Goal: Task Accomplishment & Management: Use online tool/utility

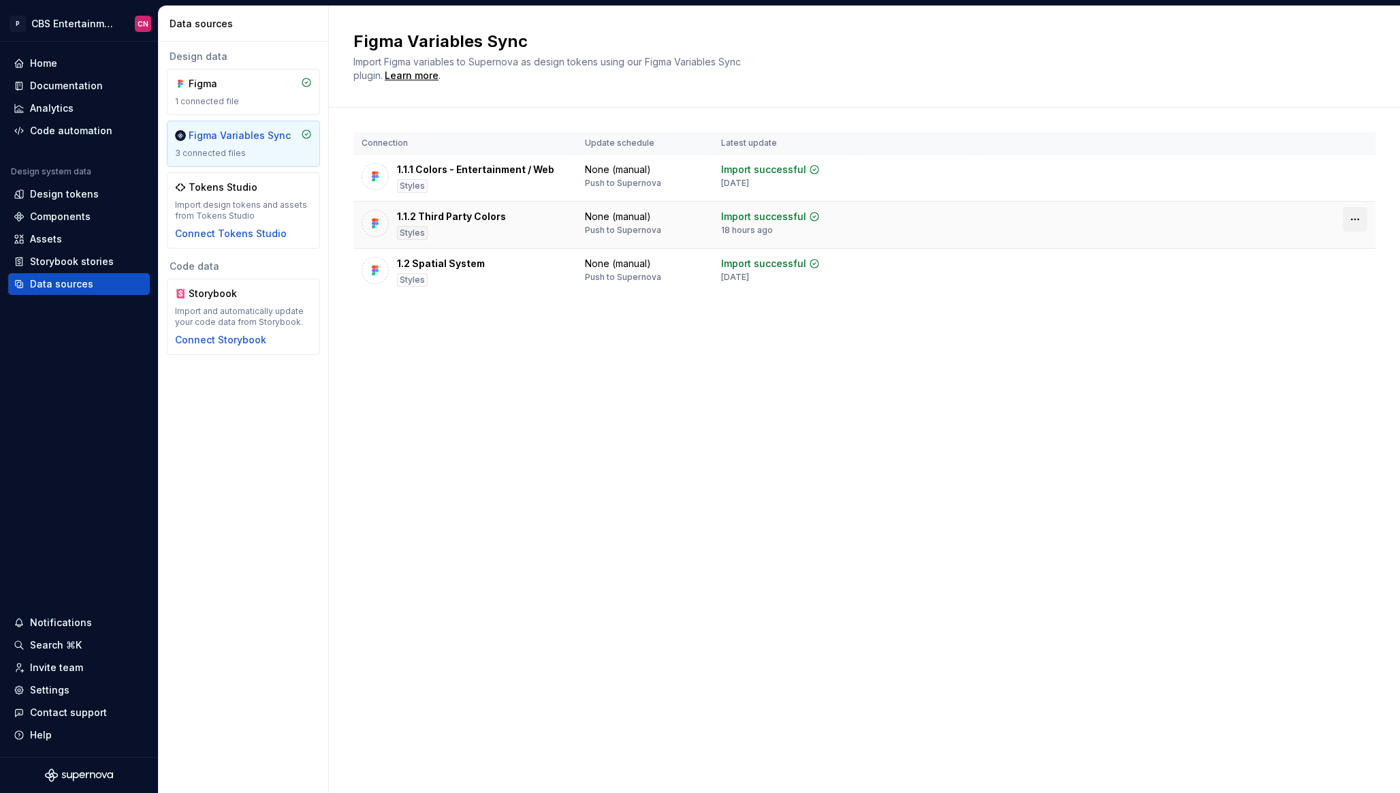
click at [1353, 217] on html "P CBS Entertainment: Web CN Home Documentation Analytics Code automation Design…" at bounding box center [700, 396] width 1400 height 793
click at [1336, 247] on div "Disconnect plugin" at bounding box center [1347, 249] width 89 height 14
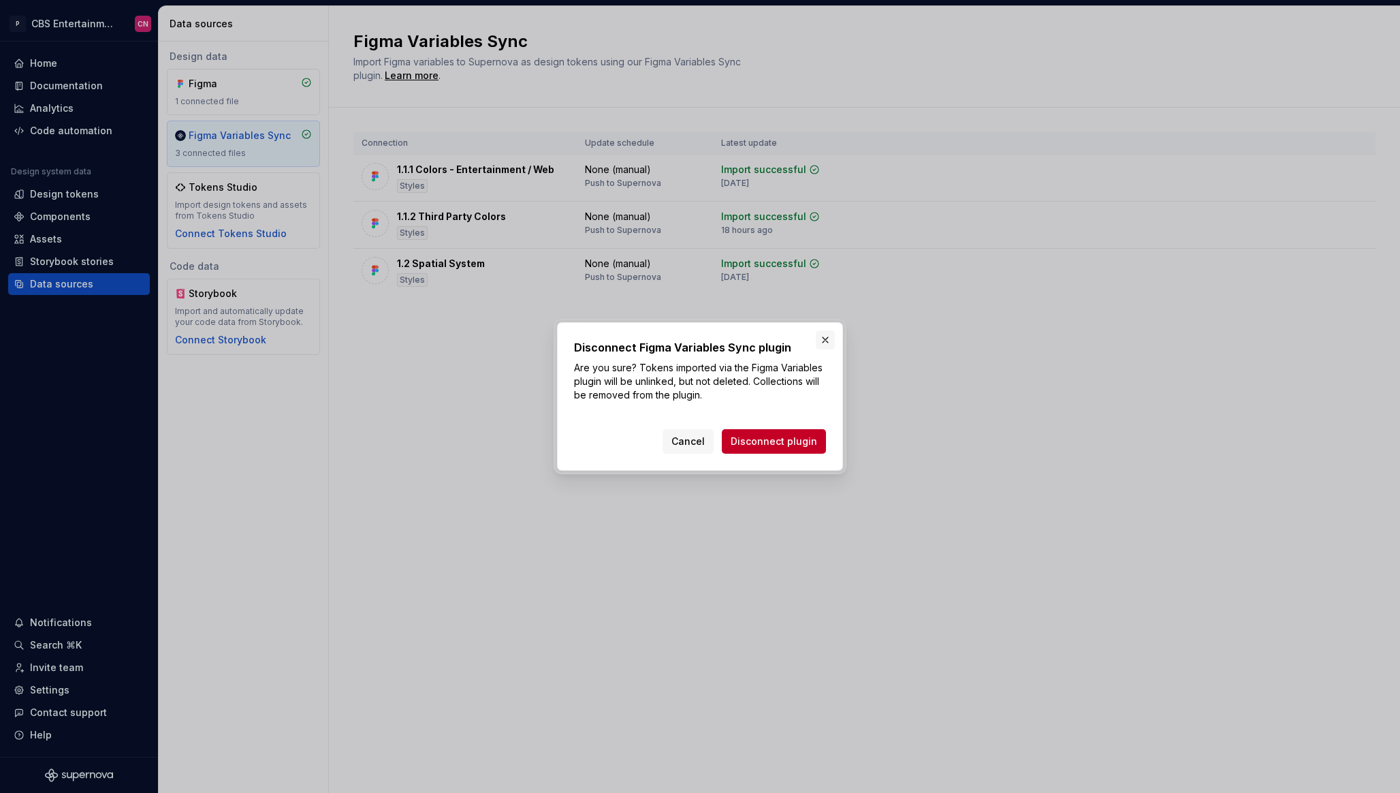
click at [827, 336] on button "button" at bounding box center [825, 339] width 19 height 19
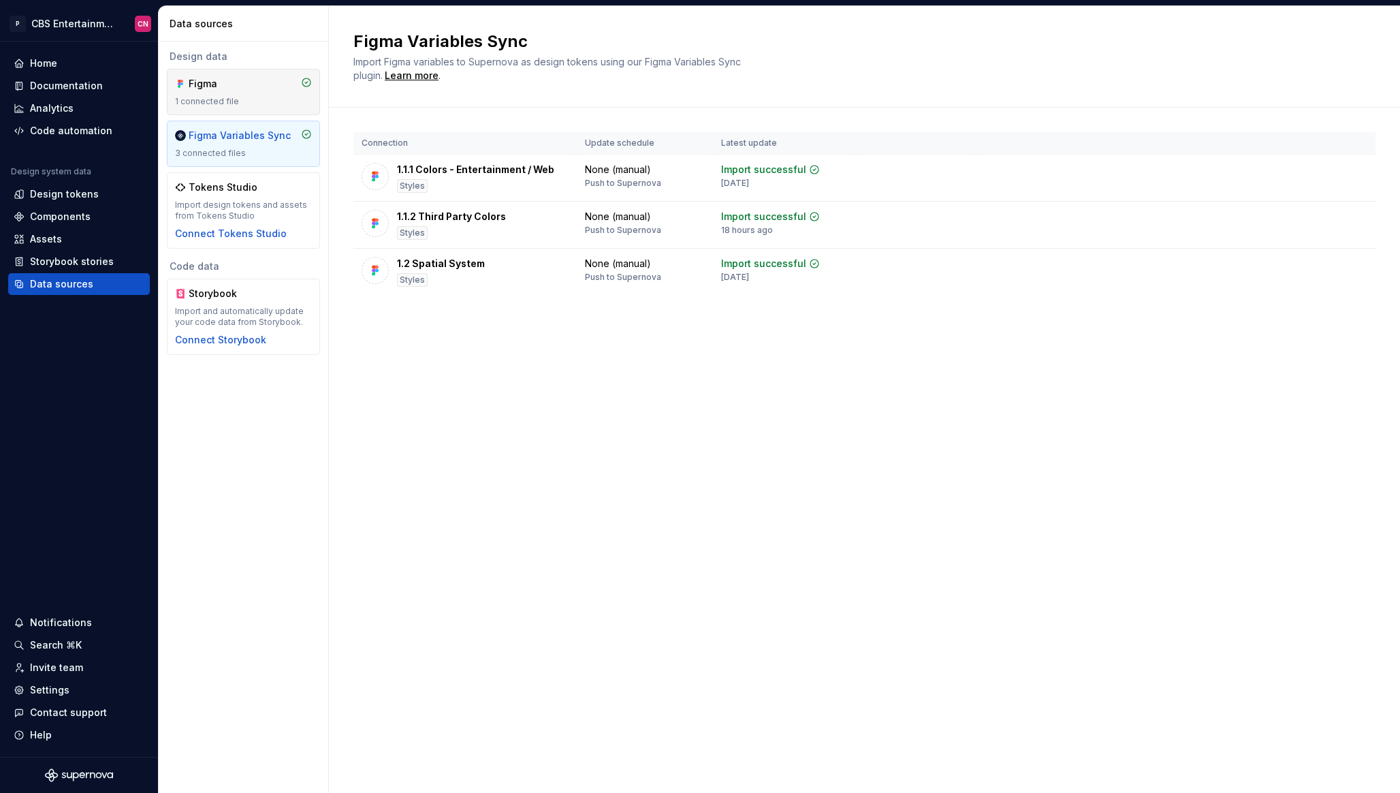
click at [243, 90] on div "Figma" at bounding box center [221, 84] width 65 height 14
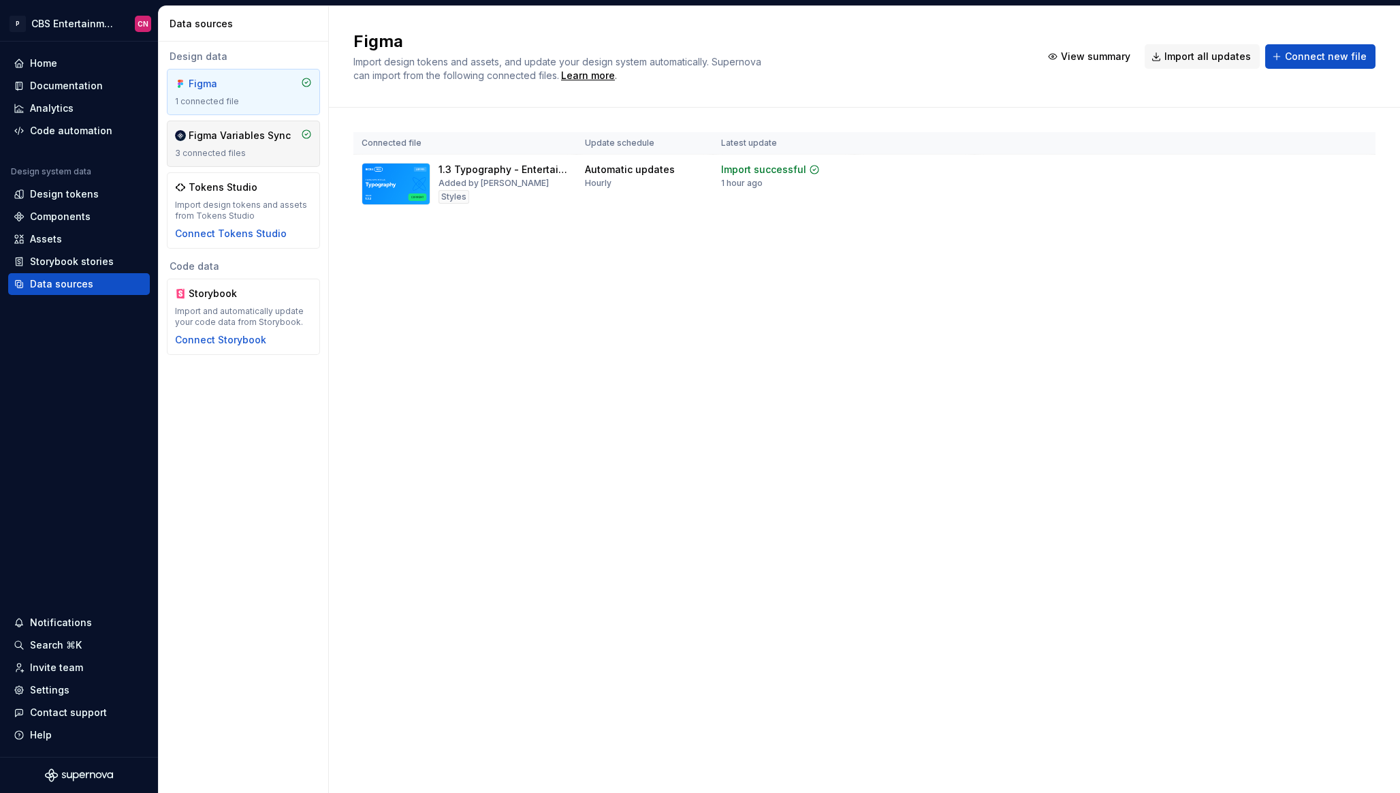
click at [244, 139] on div "Figma Variables Sync" at bounding box center [240, 136] width 102 height 14
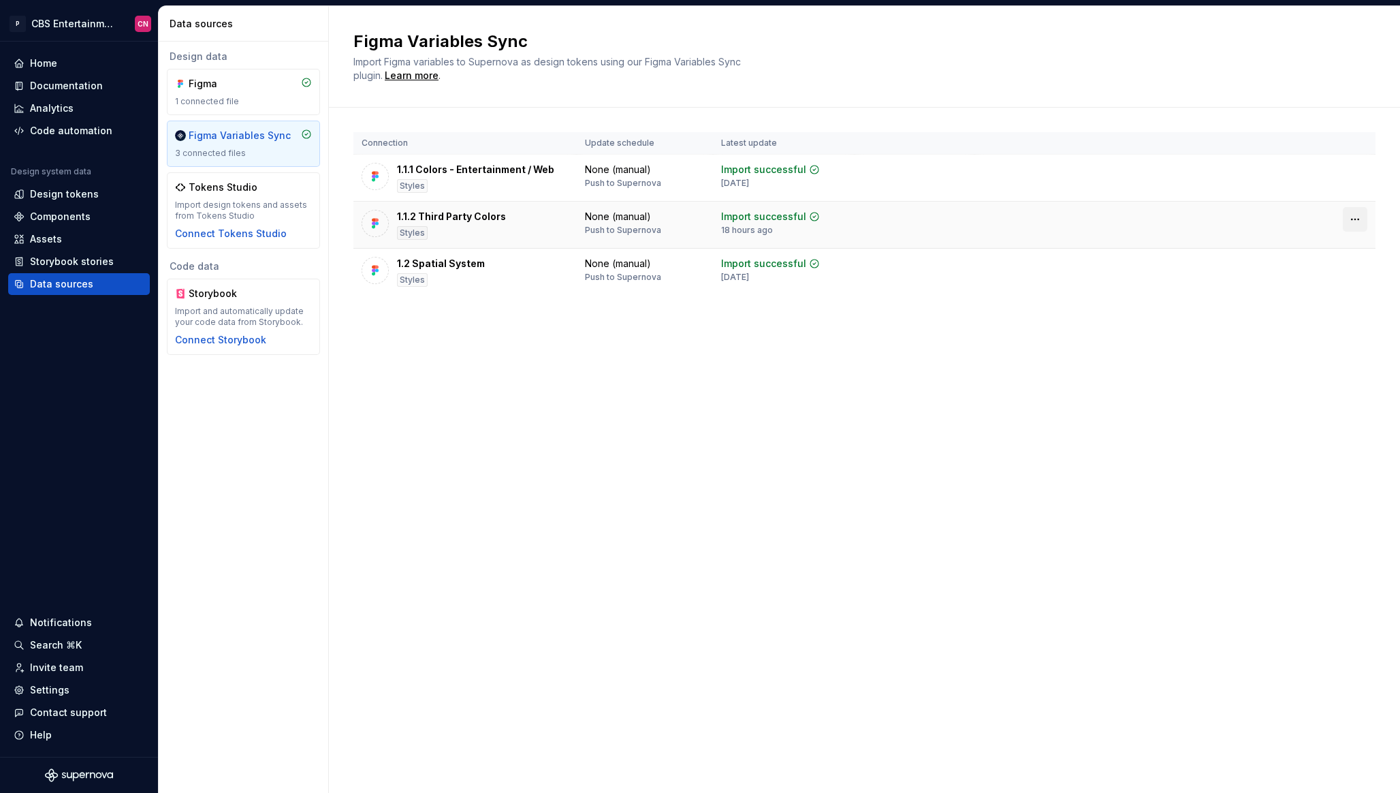
click at [1355, 224] on html "P CBS Entertainment: Web CN Home Documentation Analytics Code automation Design…" at bounding box center [700, 396] width 1400 height 793
click at [560, 228] on html "P CBS Entertainment: Web CN Home Documentation Analytics Code automation Design…" at bounding box center [700, 396] width 1400 height 793
click at [451, 218] on div "1.1.2 Third Party Colors" at bounding box center [451, 217] width 109 height 14
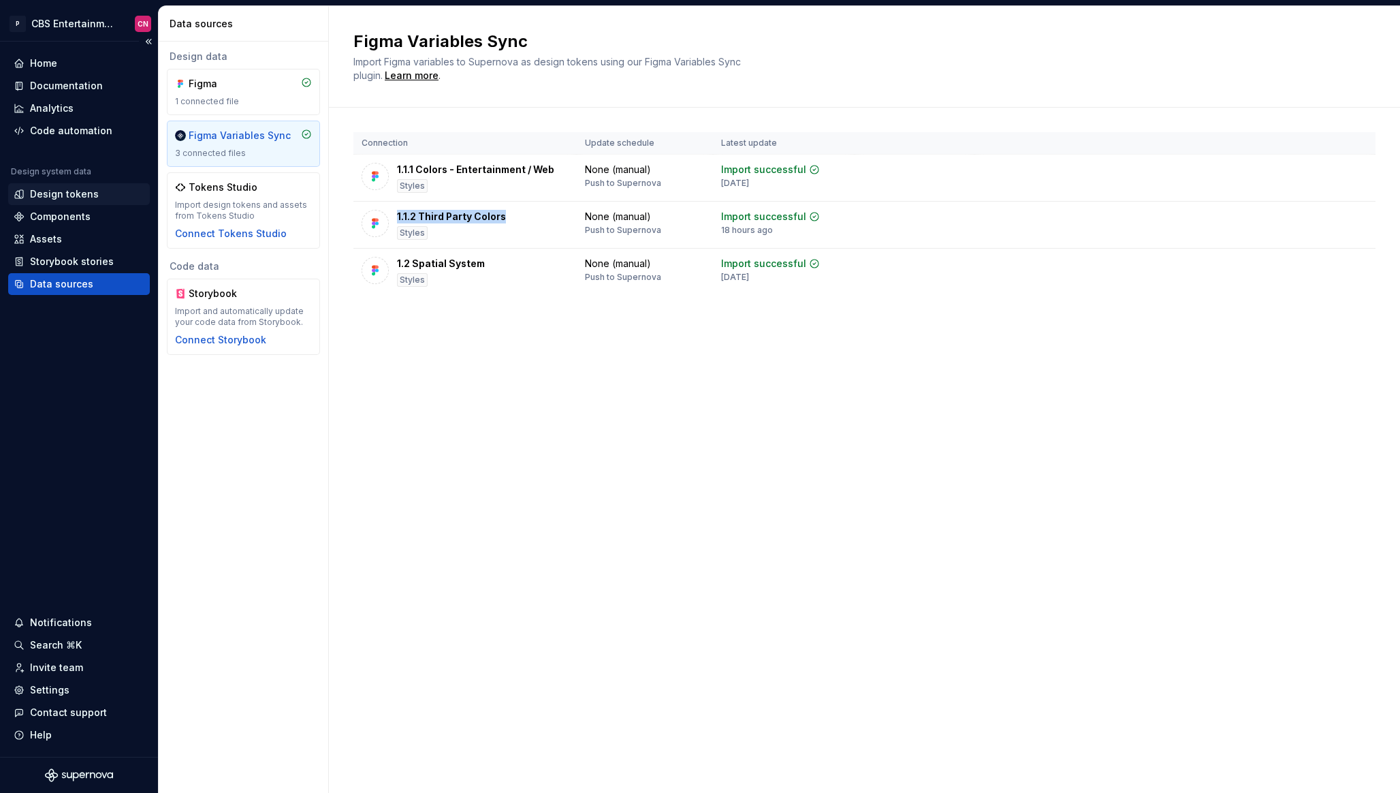
click at [80, 204] on div "Design tokens" at bounding box center [79, 194] width 142 height 22
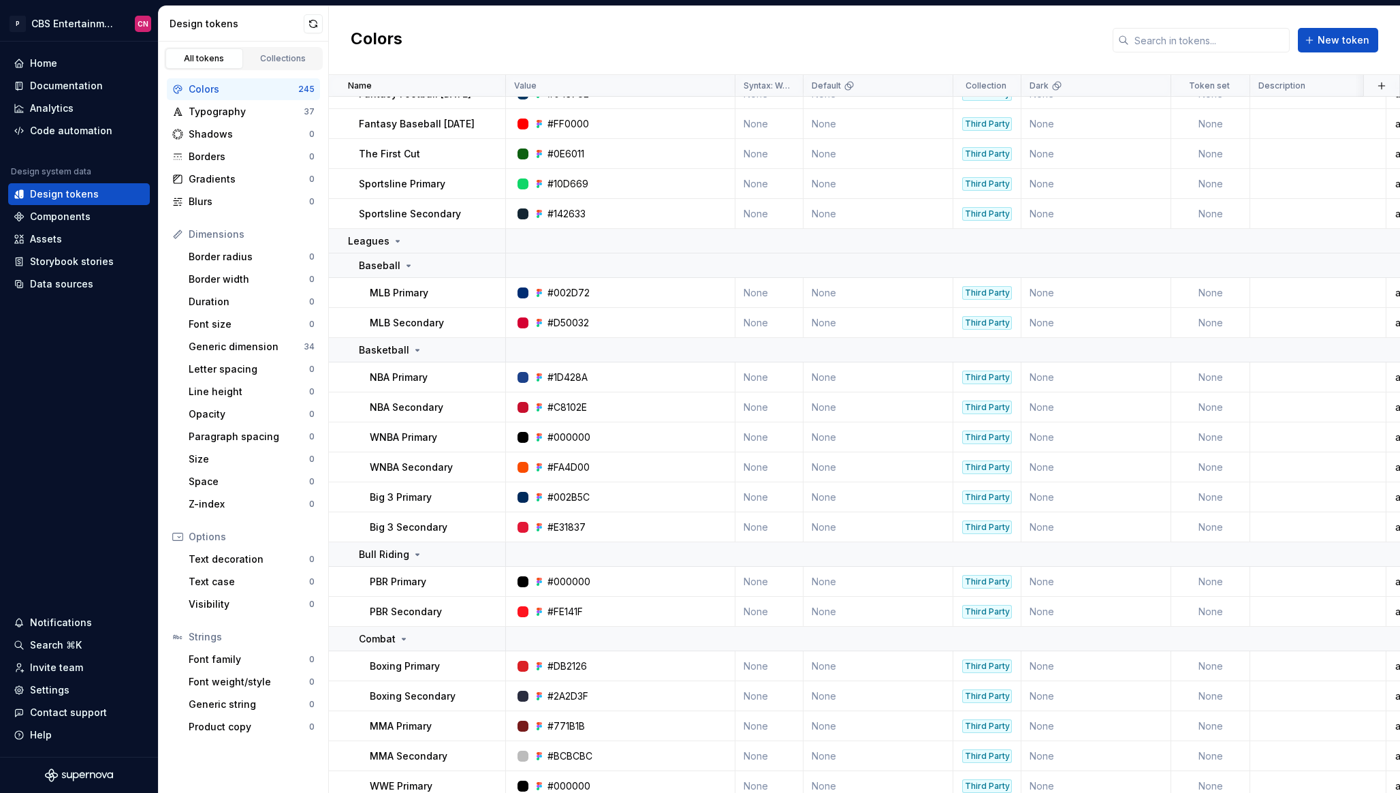
scroll to position [3101, 0]
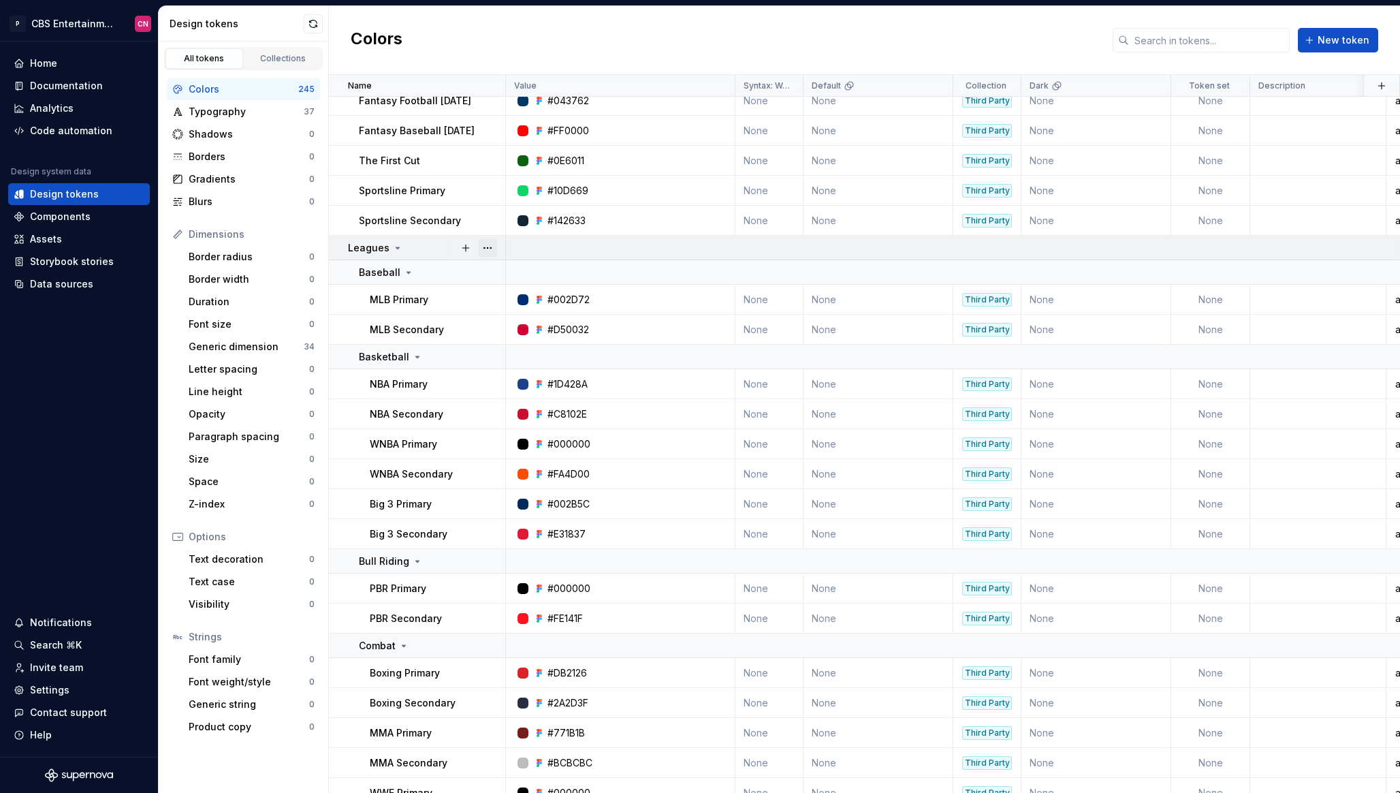
click at [488, 245] on button "button" at bounding box center [487, 247] width 19 height 19
click at [85, 283] on html "P CBS Entertainment: Web CN Home Documentation Analytics Code automation Design…" at bounding box center [700, 396] width 1400 height 793
click at [85, 283] on div "Data sources" at bounding box center [61, 284] width 63 height 14
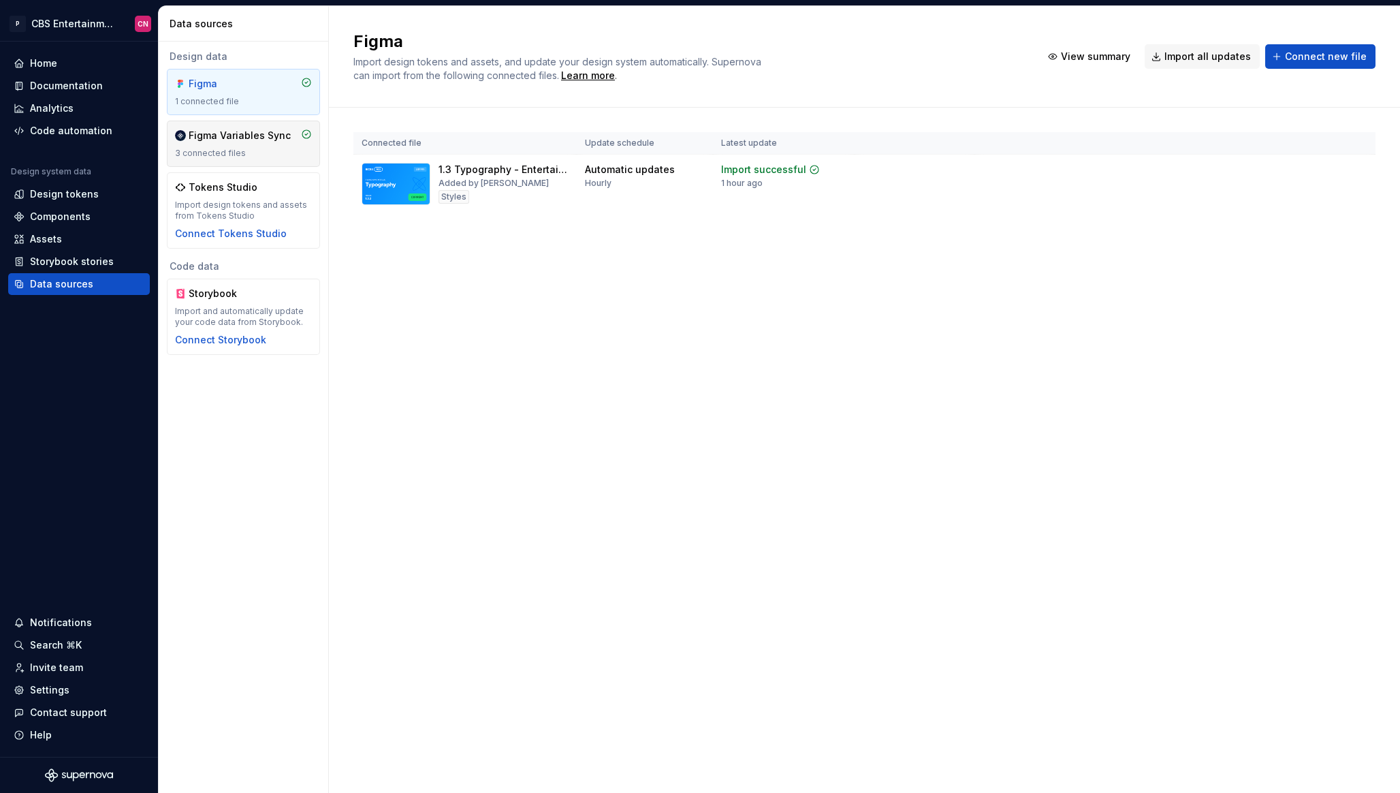
click at [221, 153] on div "3 connected files" at bounding box center [243, 153] width 137 height 11
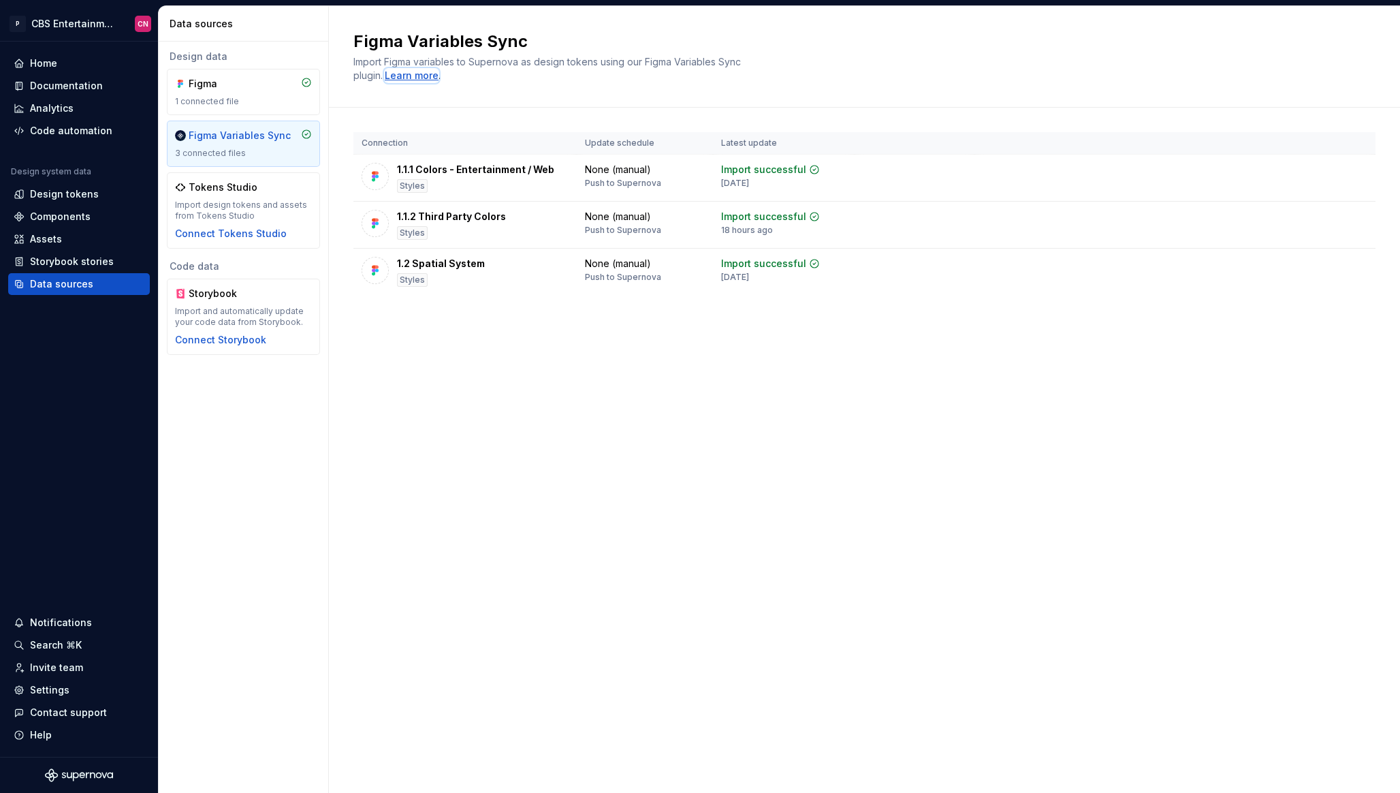
click at [434, 75] on div "Learn more" at bounding box center [412, 76] width 54 height 14
click at [1353, 218] on html "P CBS Entertainment: Web CN Home Documentation Analytics Code automation Design…" at bounding box center [700, 396] width 1400 height 793
click at [1345, 252] on div "Disconnect plugin" at bounding box center [1347, 249] width 89 height 14
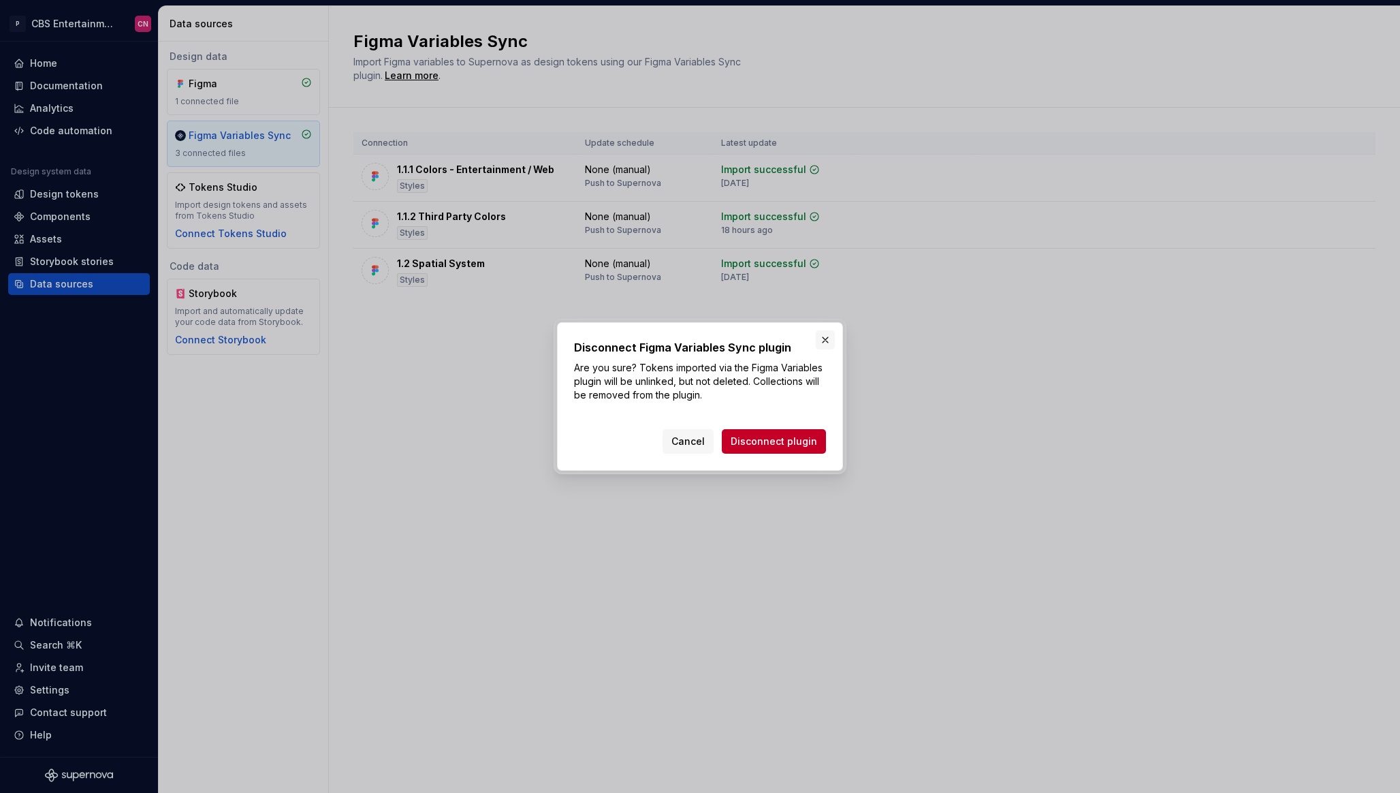
click at [828, 331] on button "button" at bounding box center [825, 339] width 19 height 19
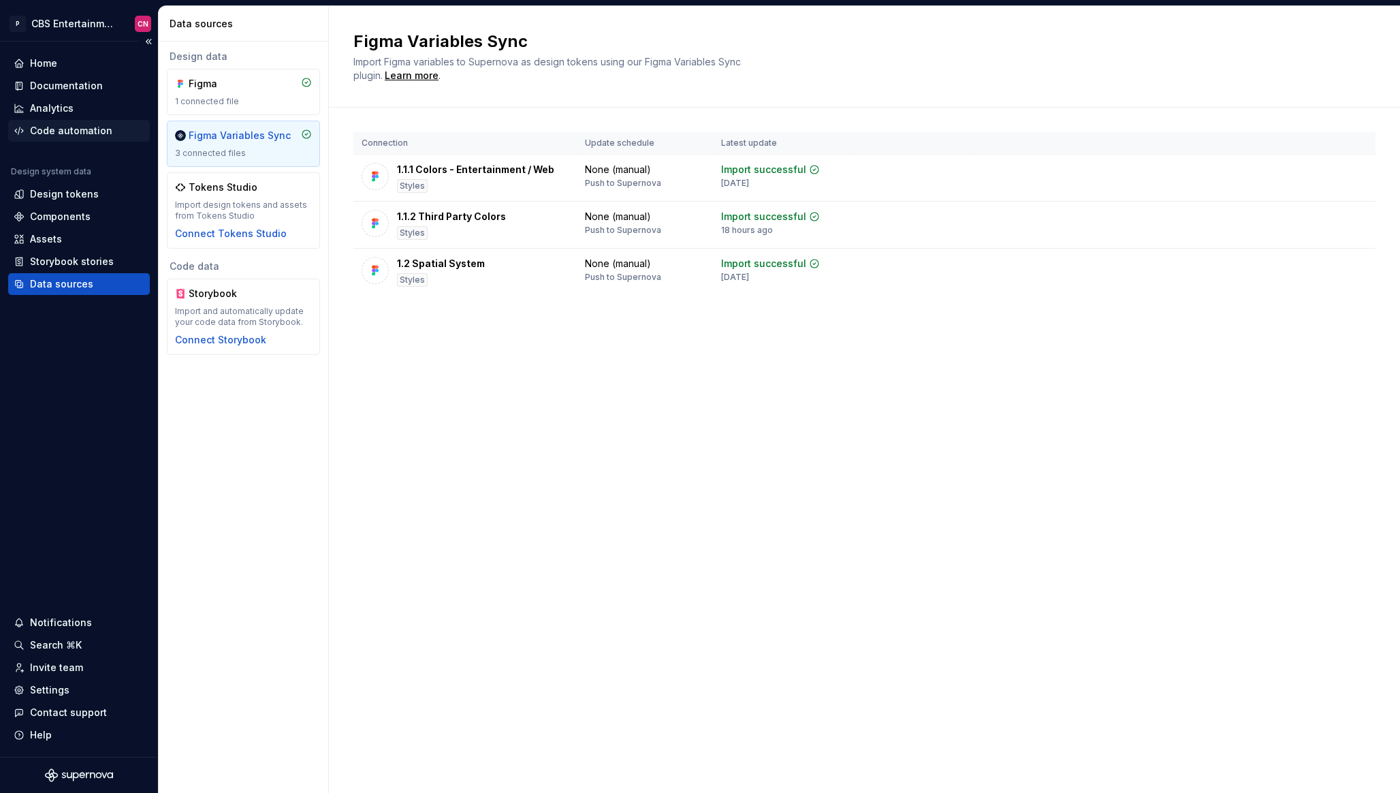
click at [66, 125] on div "Code automation" at bounding box center [71, 131] width 82 height 14
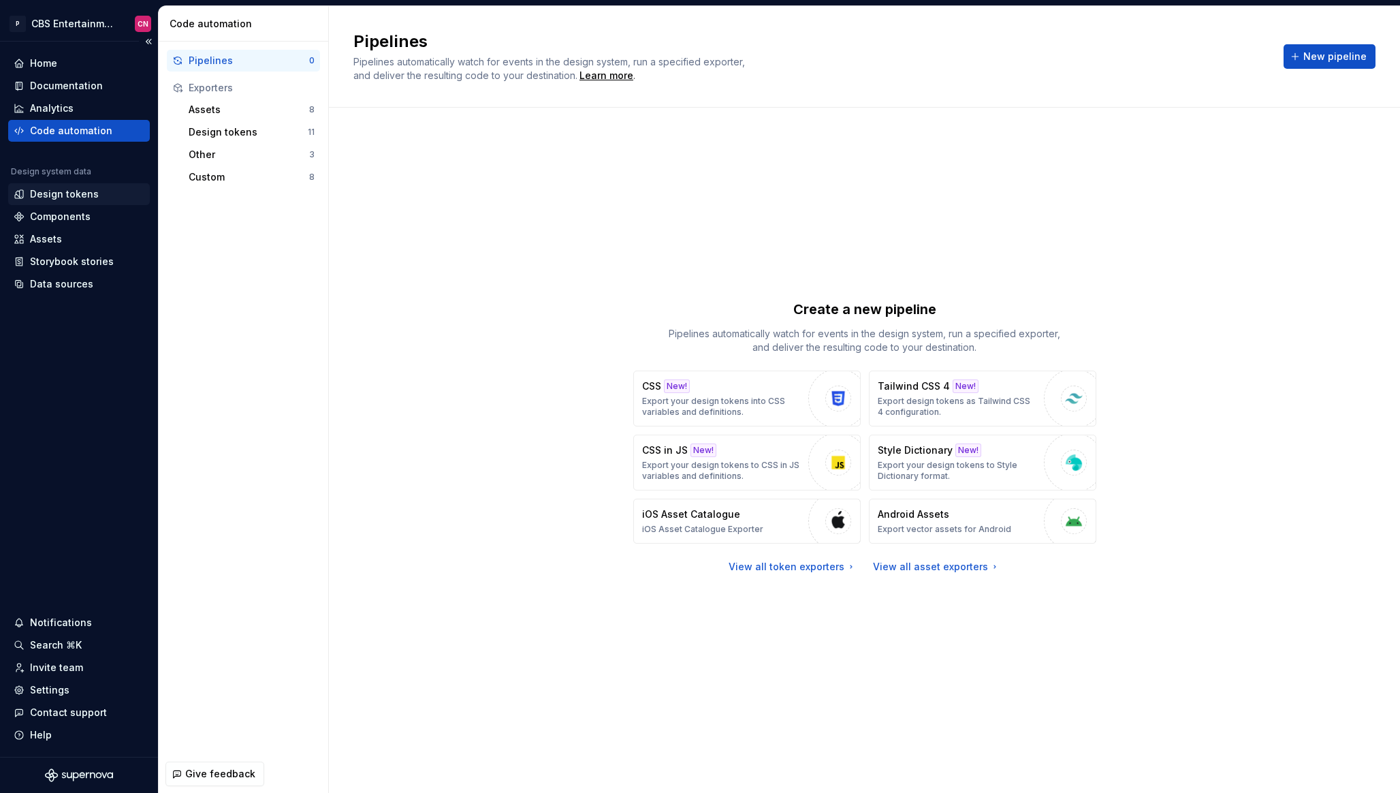
click at [91, 190] on div "Design tokens" at bounding box center [64, 194] width 69 height 14
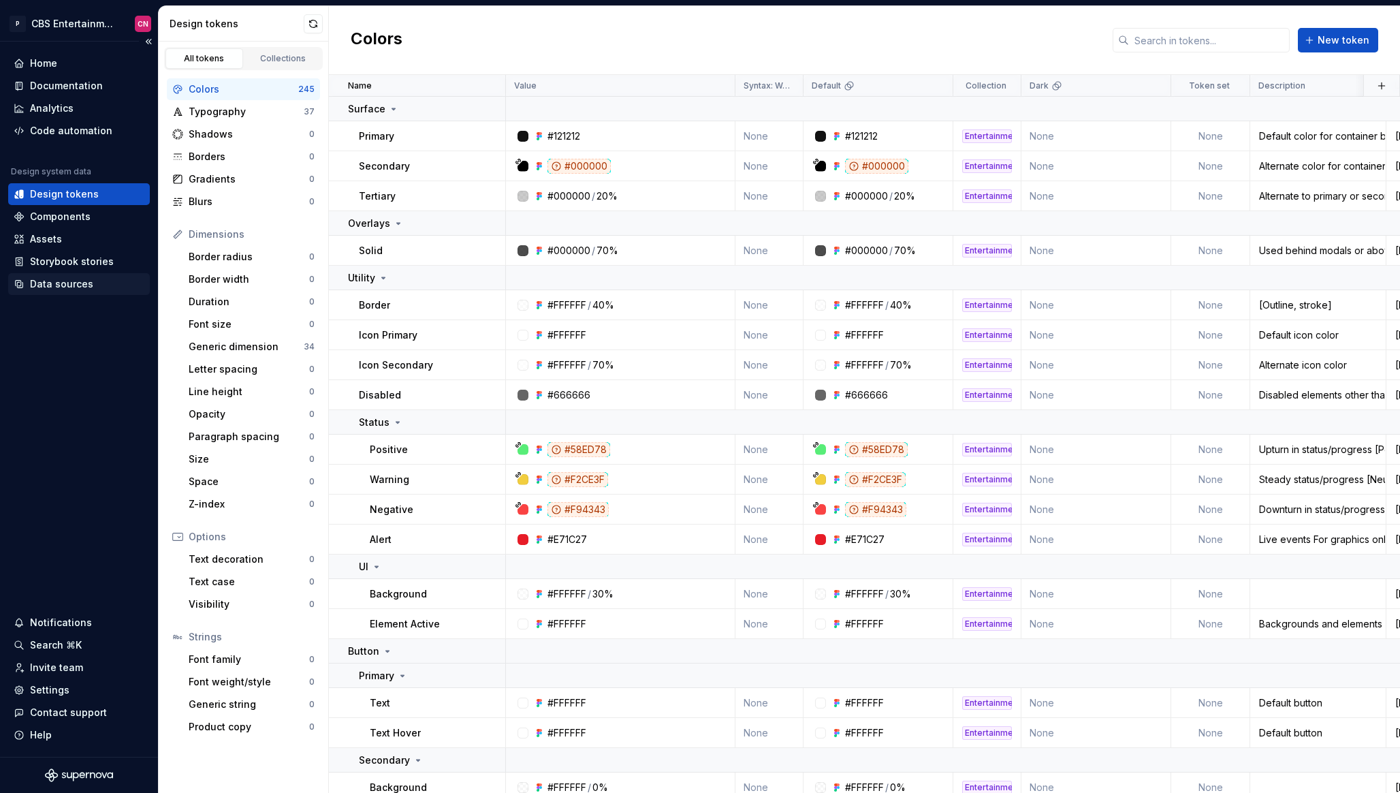
click at [69, 285] on div "Data sources" at bounding box center [61, 284] width 63 height 14
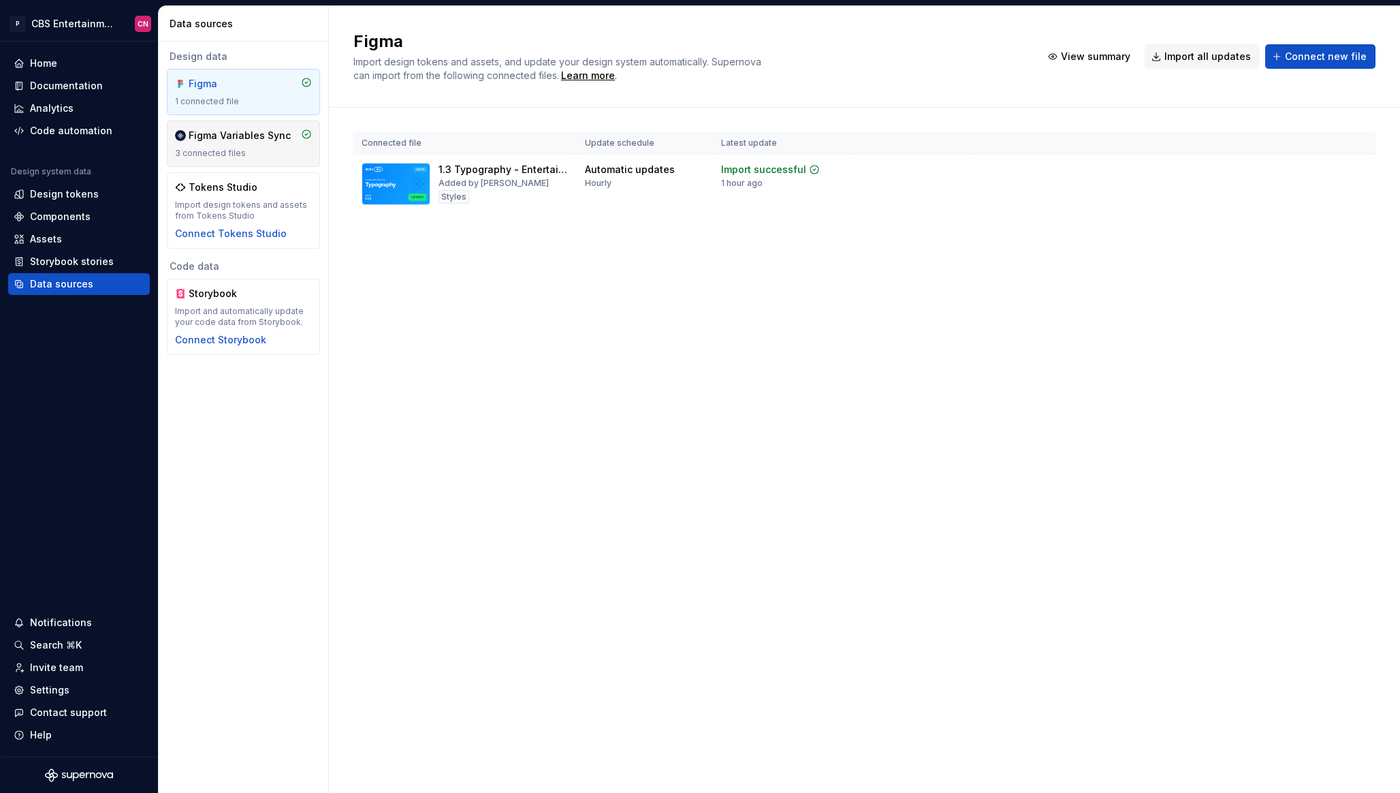
click at [249, 140] on div "Figma Variables Sync" at bounding box center [240, 136] width 102 height 14
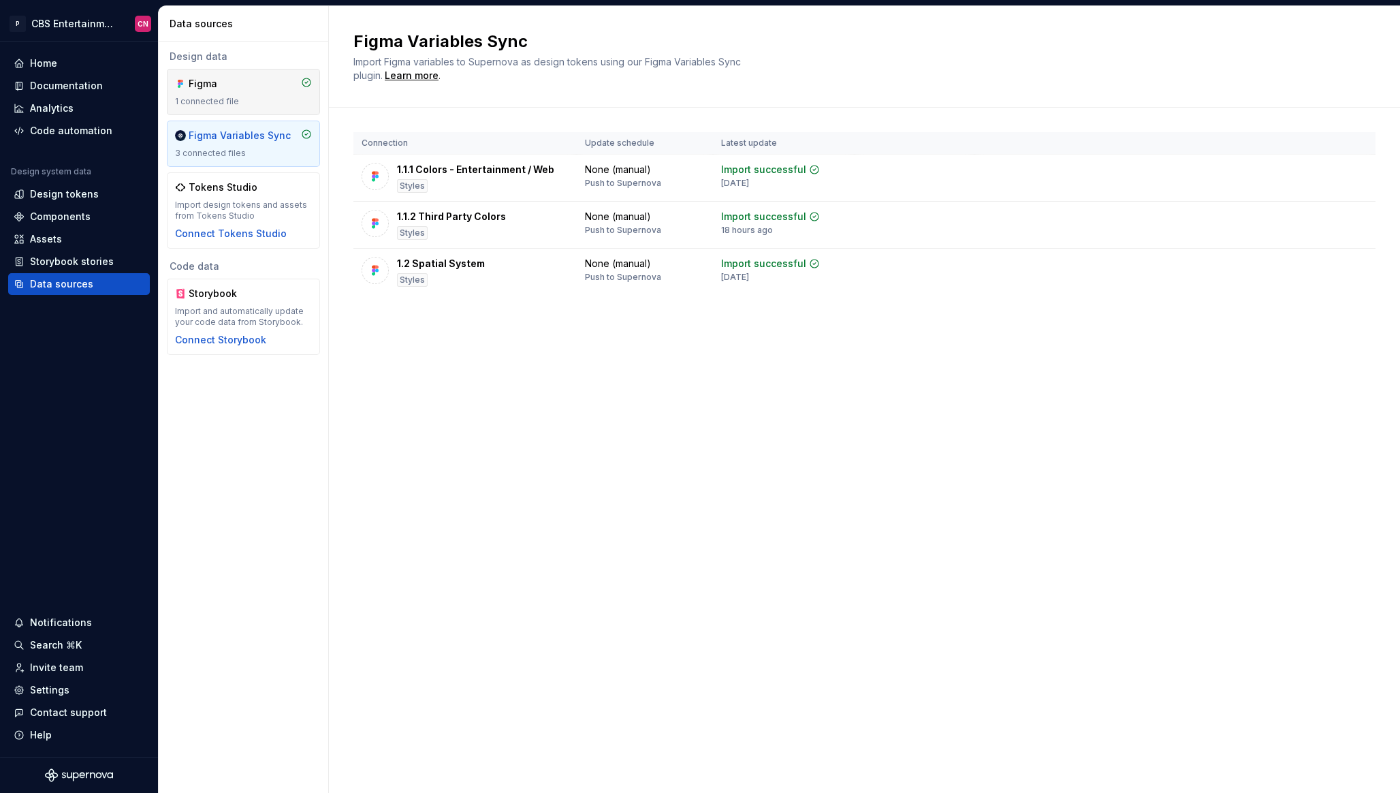
click at [249, 92] on div "Figma 1 connected file" at bounding box center [243, 92] width 137 height 30
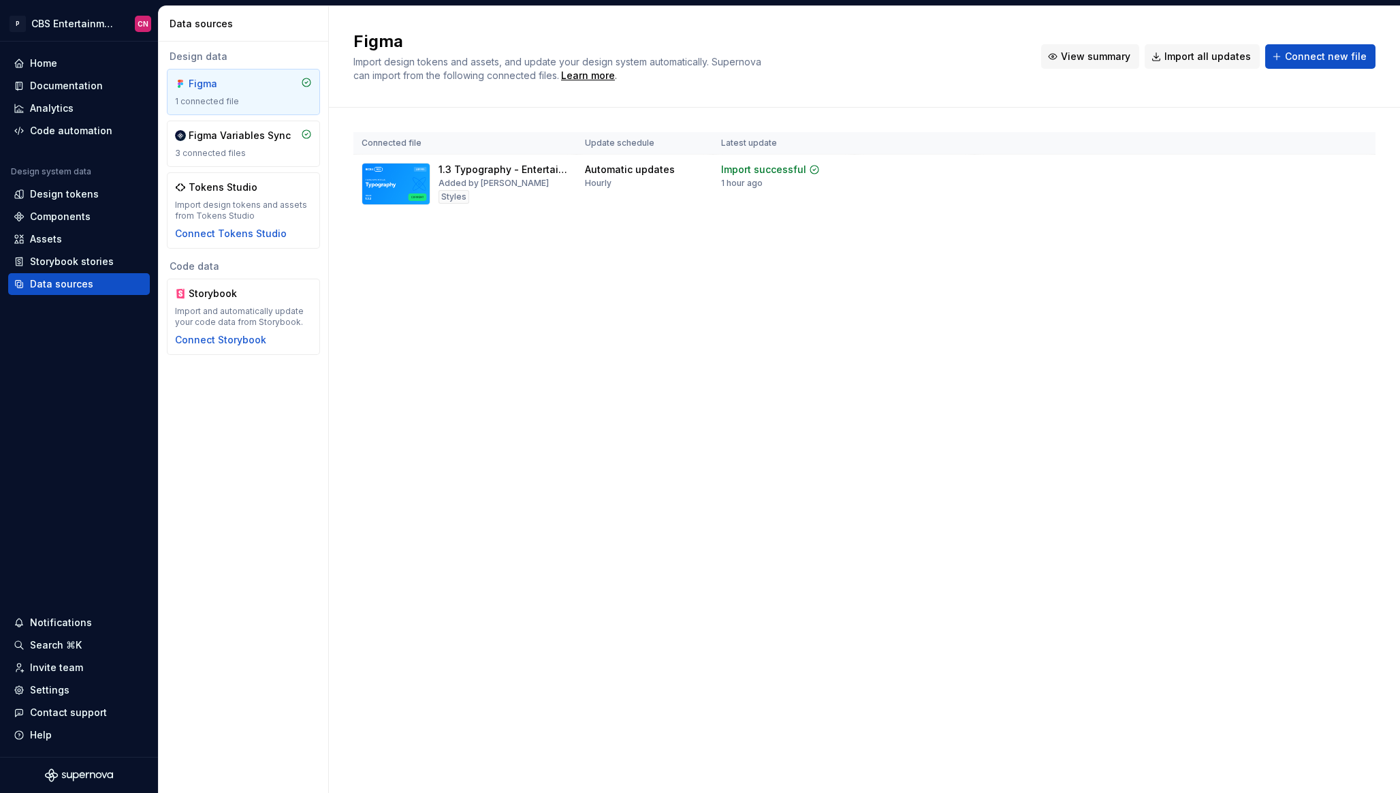
click at [1114, 54] on span "View summary" at bounding box center [1095, 57] width 69 height 14
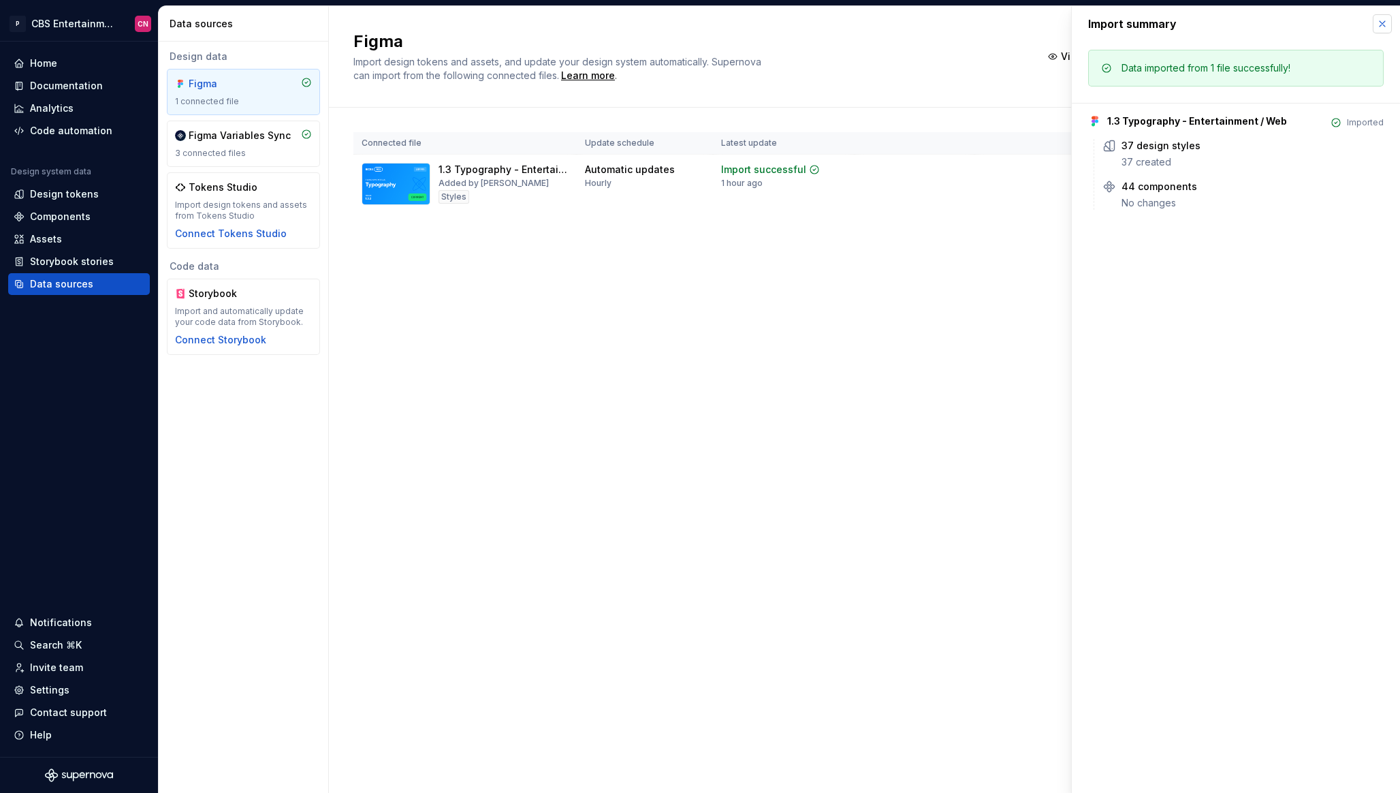
click at [1379, 25] on button "button" at bounding box center [1382, 23] width 19 height 19
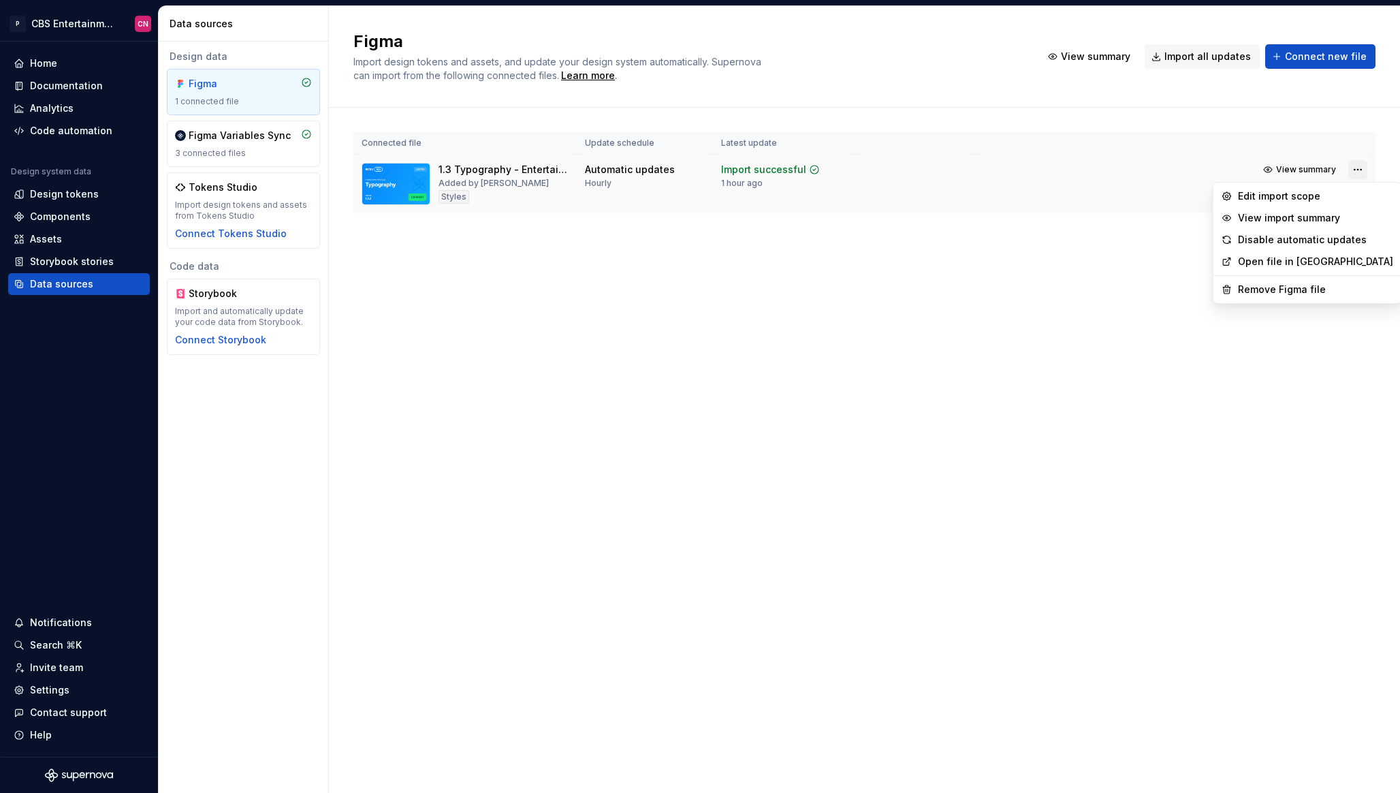
click at [1364, 169] on html "P CBS Entertainment: Web CN Home Documentation Analytics Code automation Design…" at bounding box center [700, 396] width 1400 height 793
click at [1288, 199] on div "Edit import scope" at bounding box center [1315, 196] width 155 height 14
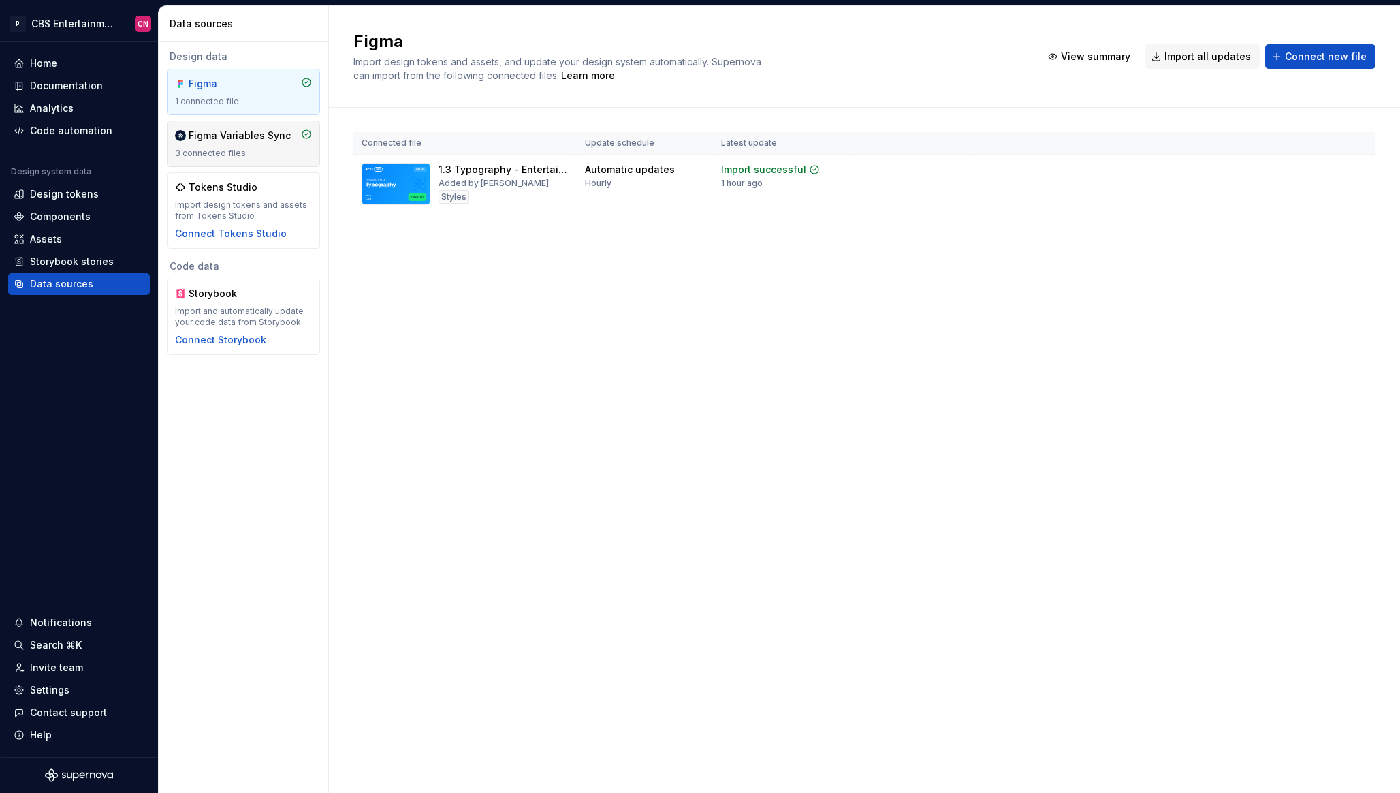
click at [251, 136] on div "Figma Variables Sync" at bounding box center [240, 136] width 102 height 14
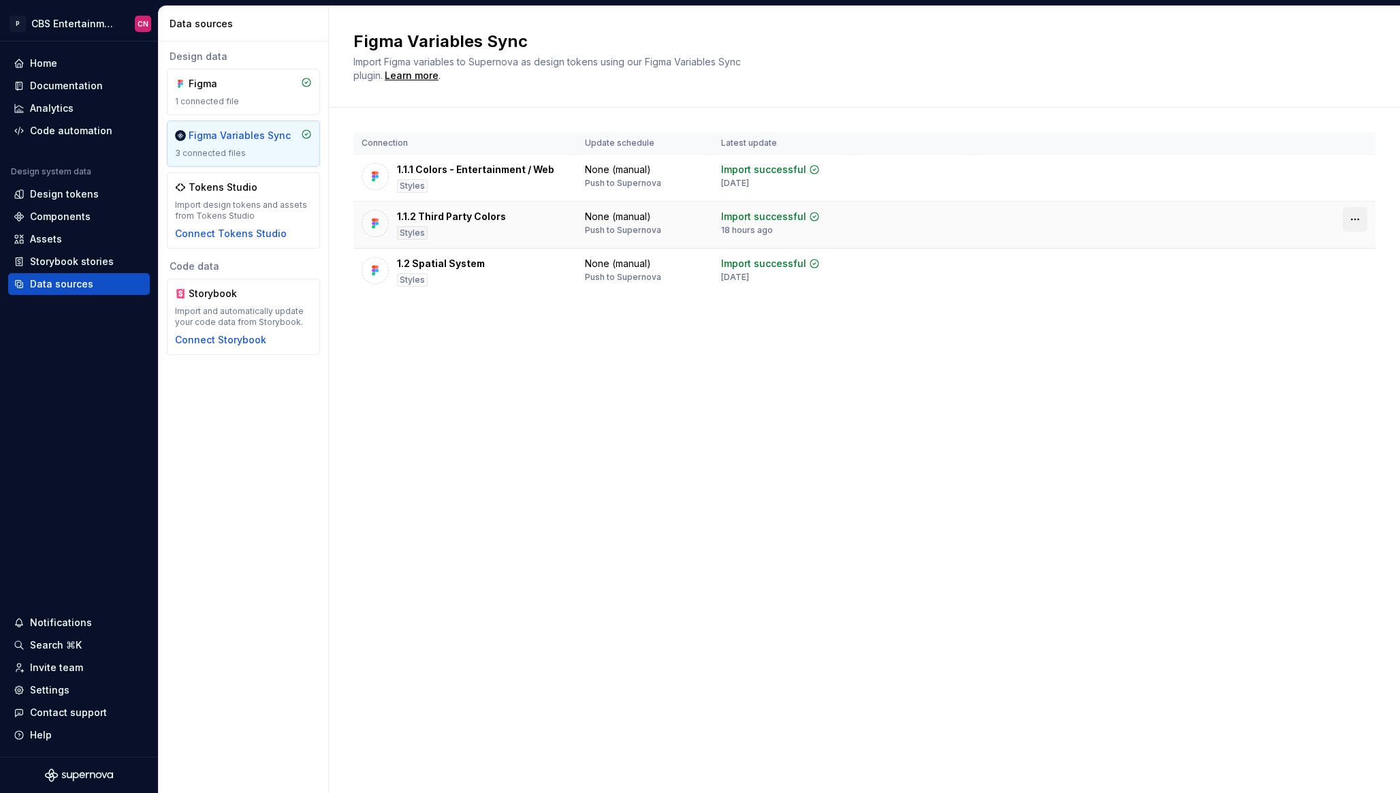
click at [1359, 221] on html "P CBS Entertainment: Web CN Home Documentation Analytics Code automation Design…" at bounding box center [700, 396] width 1400 height 793
click at [853, 452] on html "P CBS Entertainment: Web CN Home Documentation Analytics Code automation Design…" at bounding box center [700, 396] width 1400 height 793
click at [102, 31] on html "P CBS Entertainment: Web CN Home Documentation Analytics Code automation Design…" at bounding box center [700, 396] width 1400 height 793
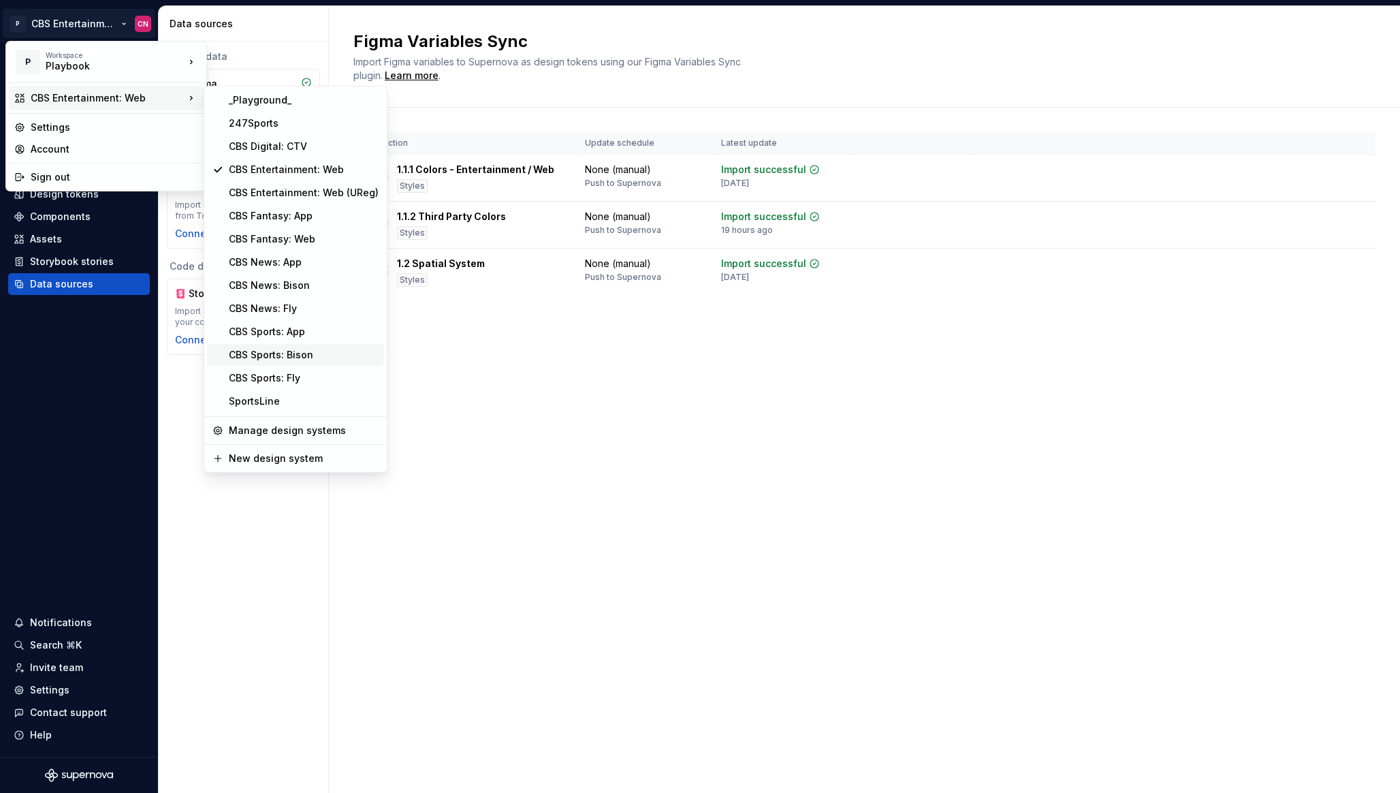
click at [298, 357] on div "CBS Sports: Bison" at bounding box center [304, 355] width 150 height 14
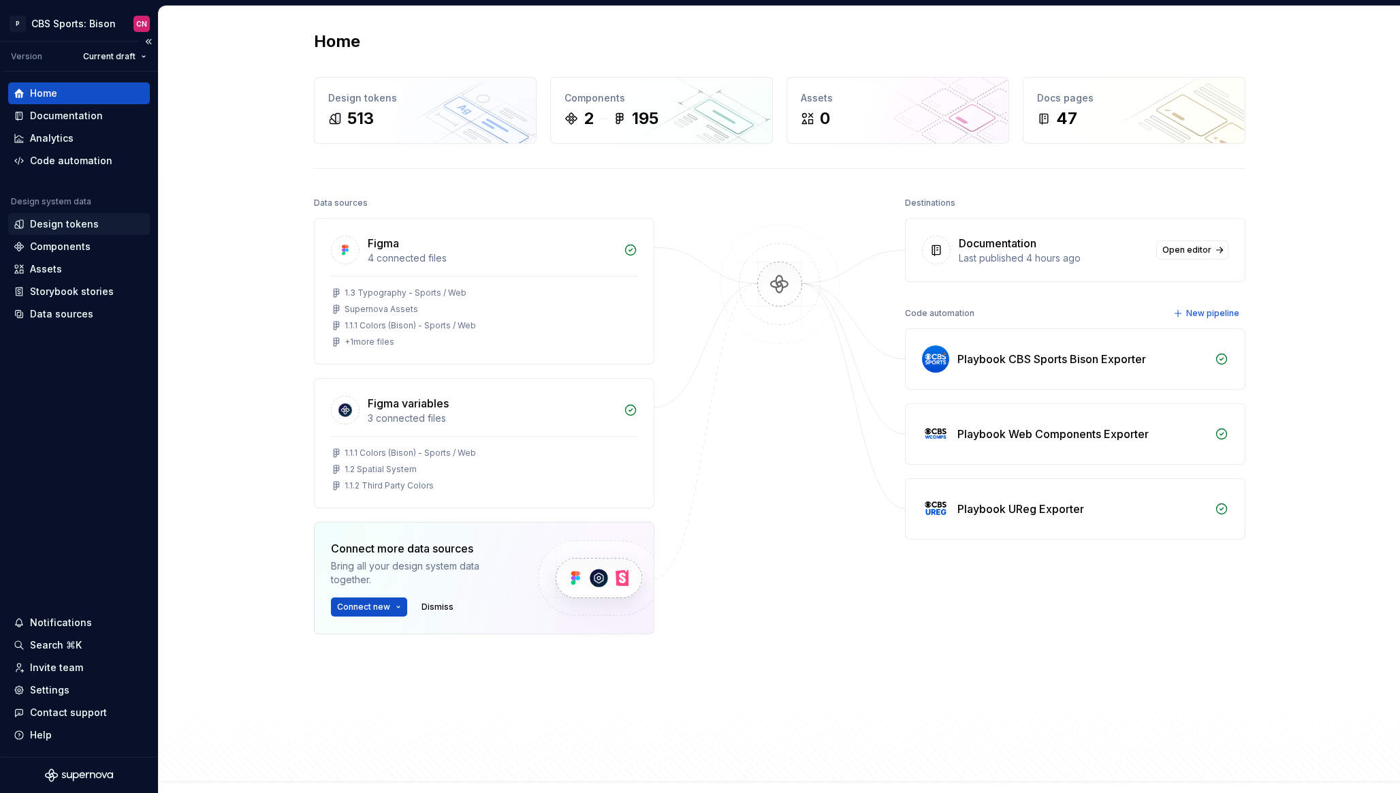
click at [71, 222] on div "Design tokens" at bounding box center [64, 224] width 69 height 14
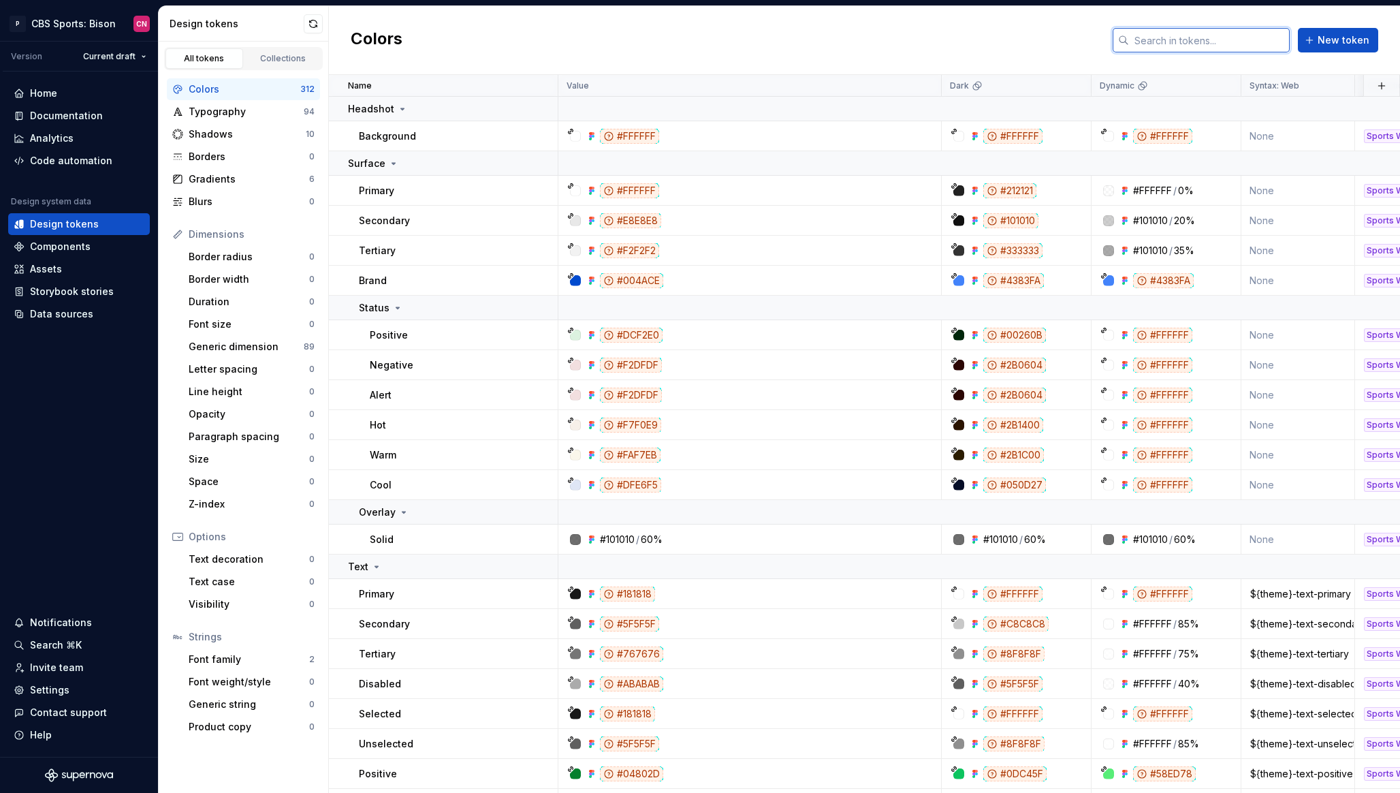
click at [1214, 36] on input "text" at bounding box center [1209, 40] width 161 height 25
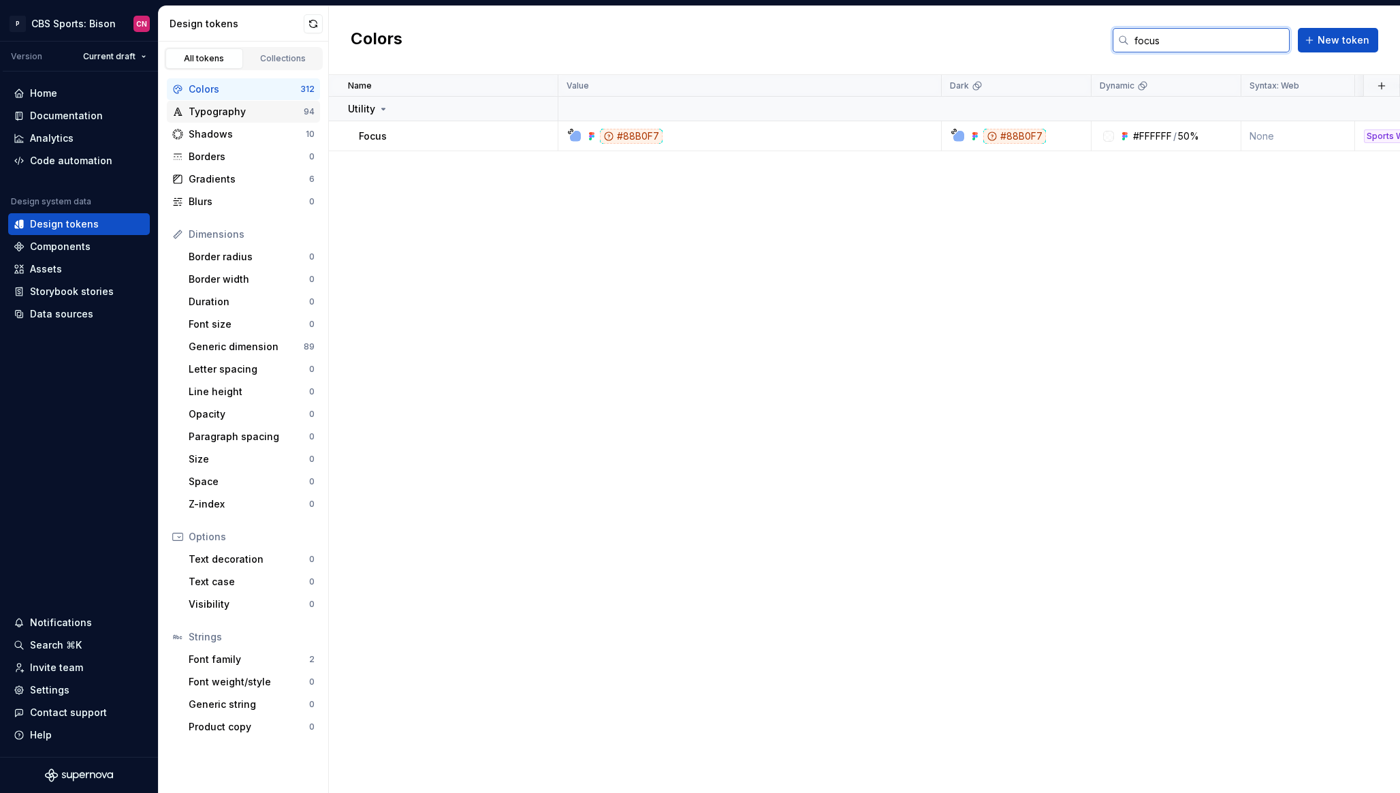
type input "focus"
click at [261, 106] on div "Typography" at bounding box center [246, 112] width 115 height 14
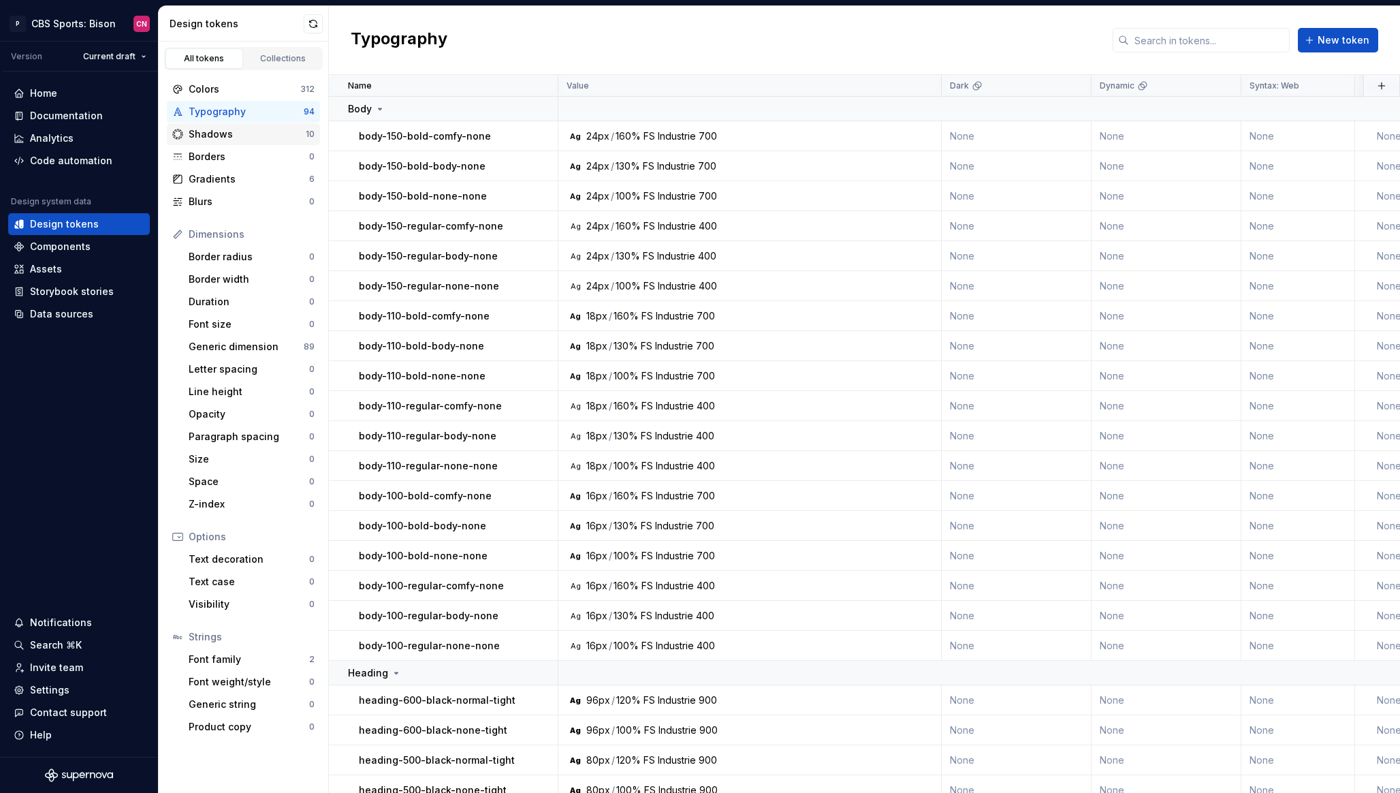
click at [262, 129] on div "Shadows" at bounding box center [247, 134] width 117 height 14
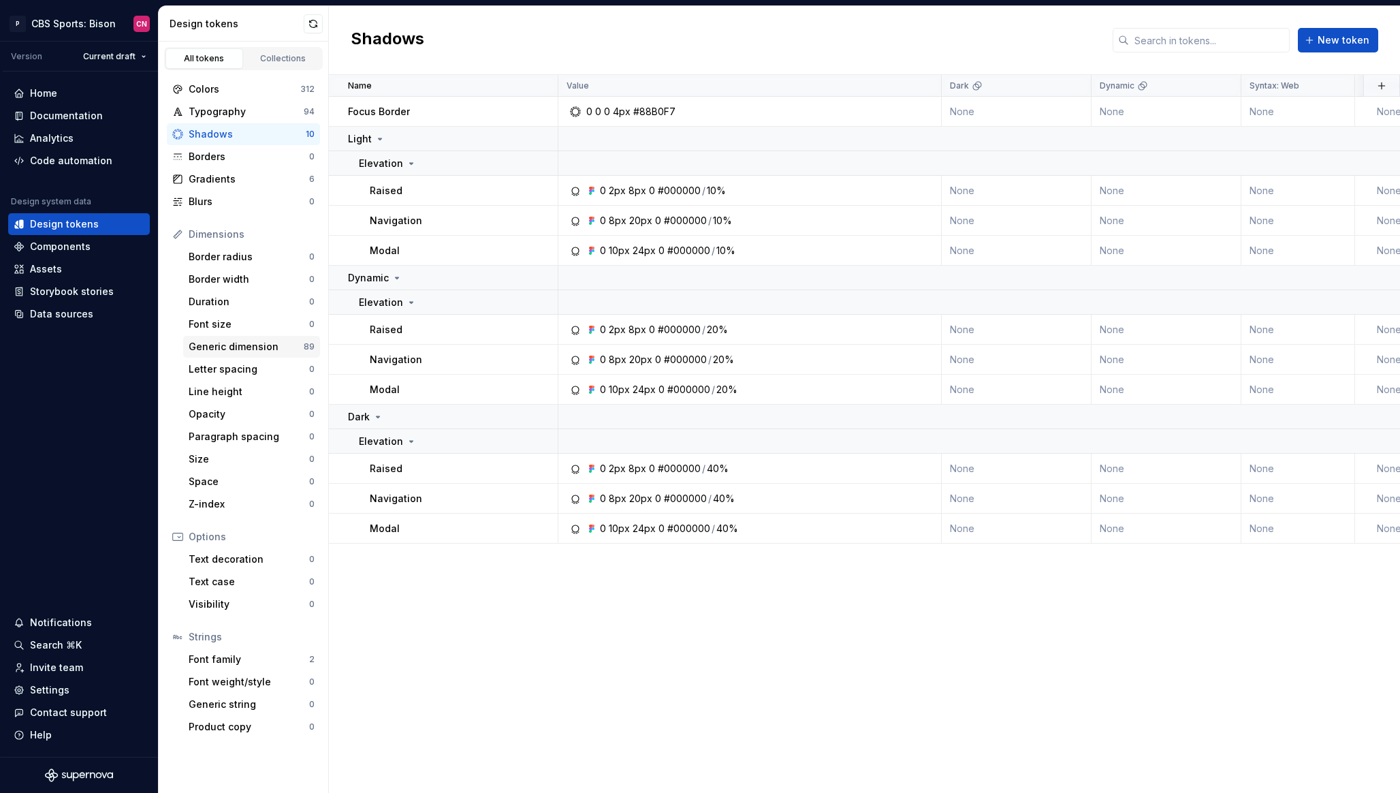
click at [254, 343] on div "Generic dimension" at bounding box center [246, 347] width 115 height 14
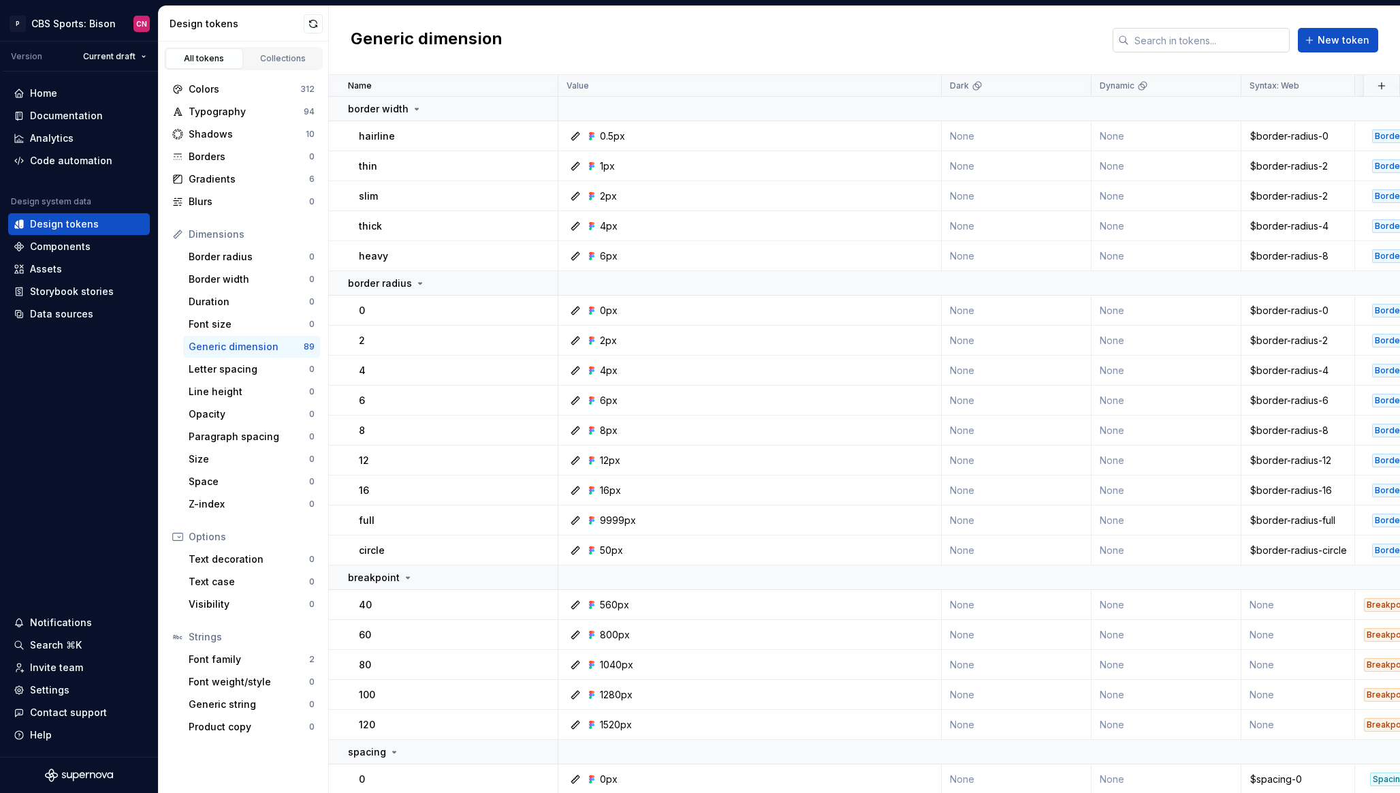
click at [1235, 34] on input "text" at bounding box center [1209, 40] width 161 height 25
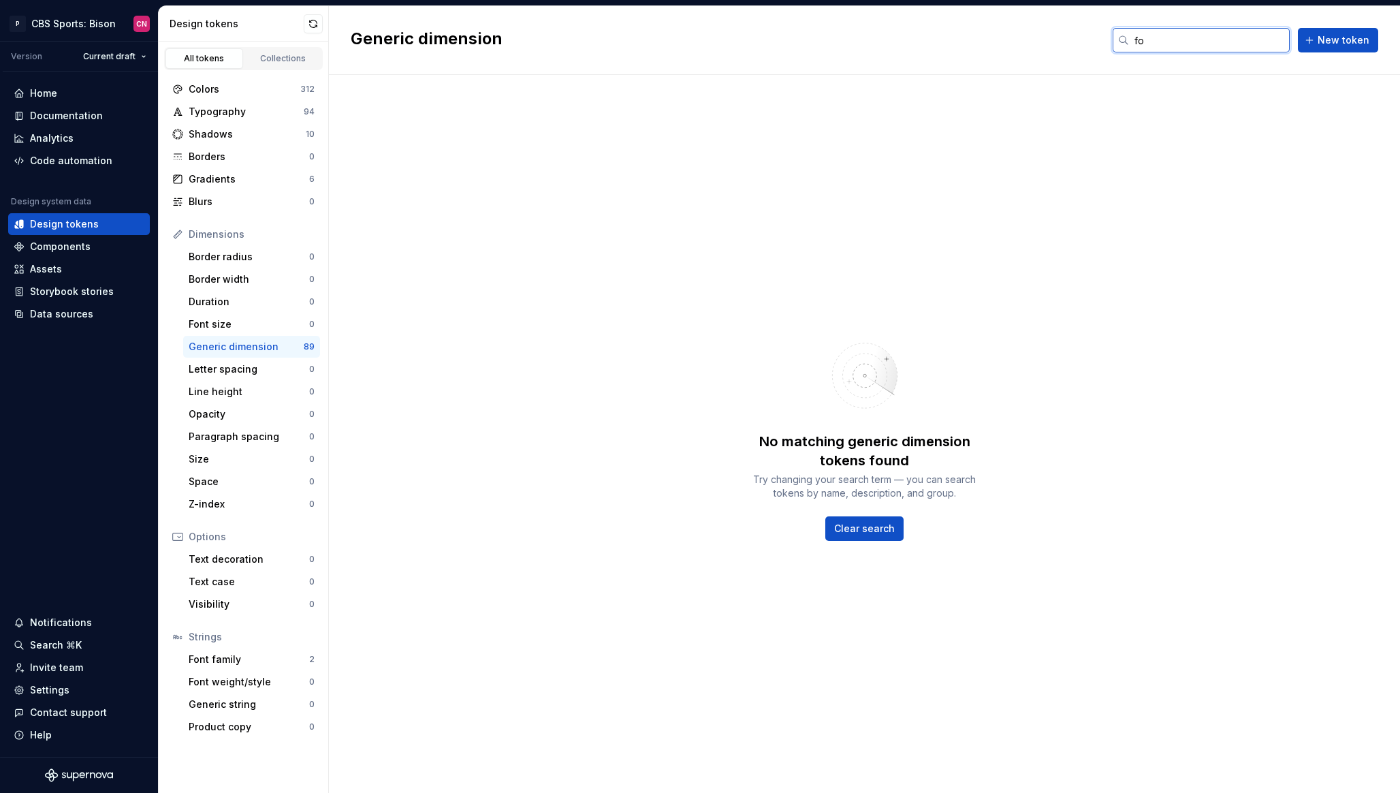
type input "f"
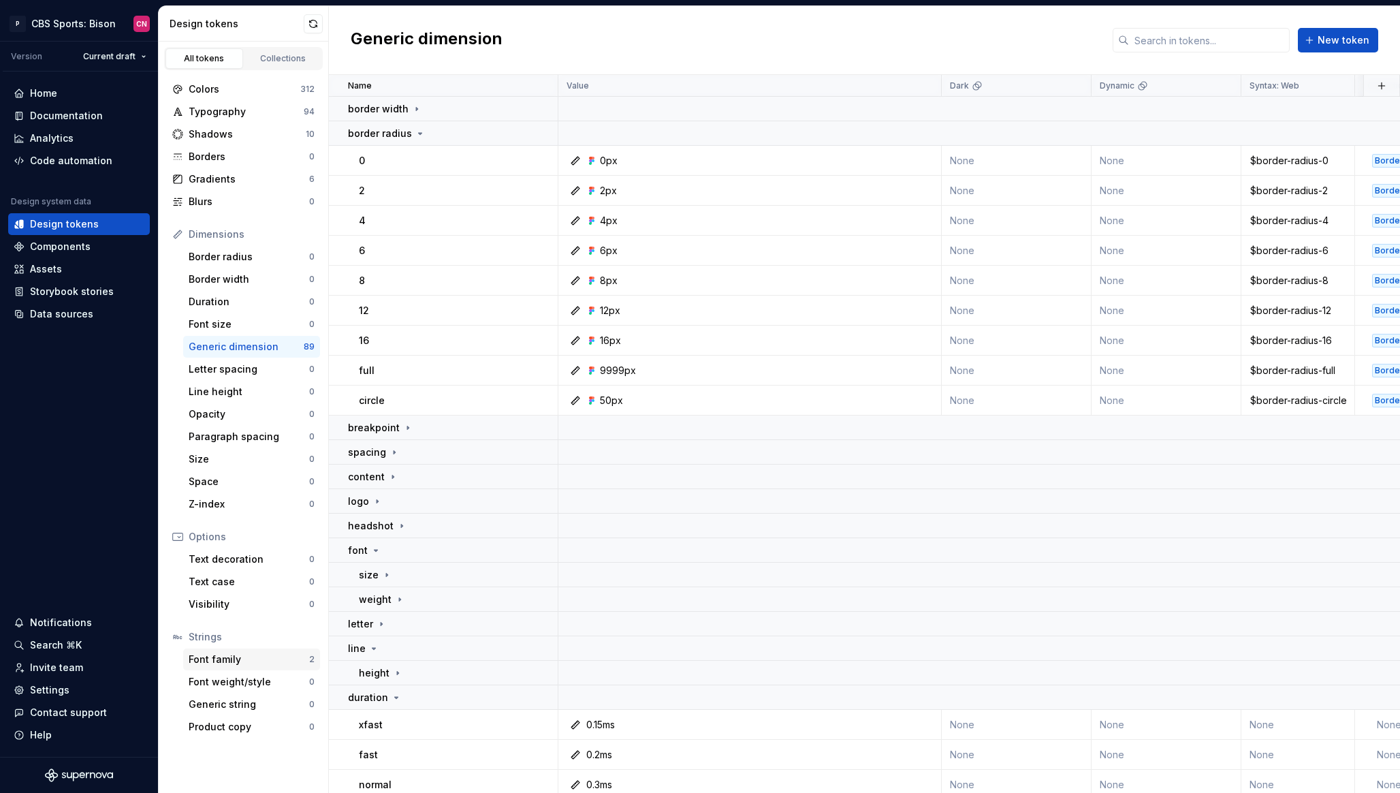
click at [236, 665] on div "Font family" at bounding box center [249, 660] width 121 height 14
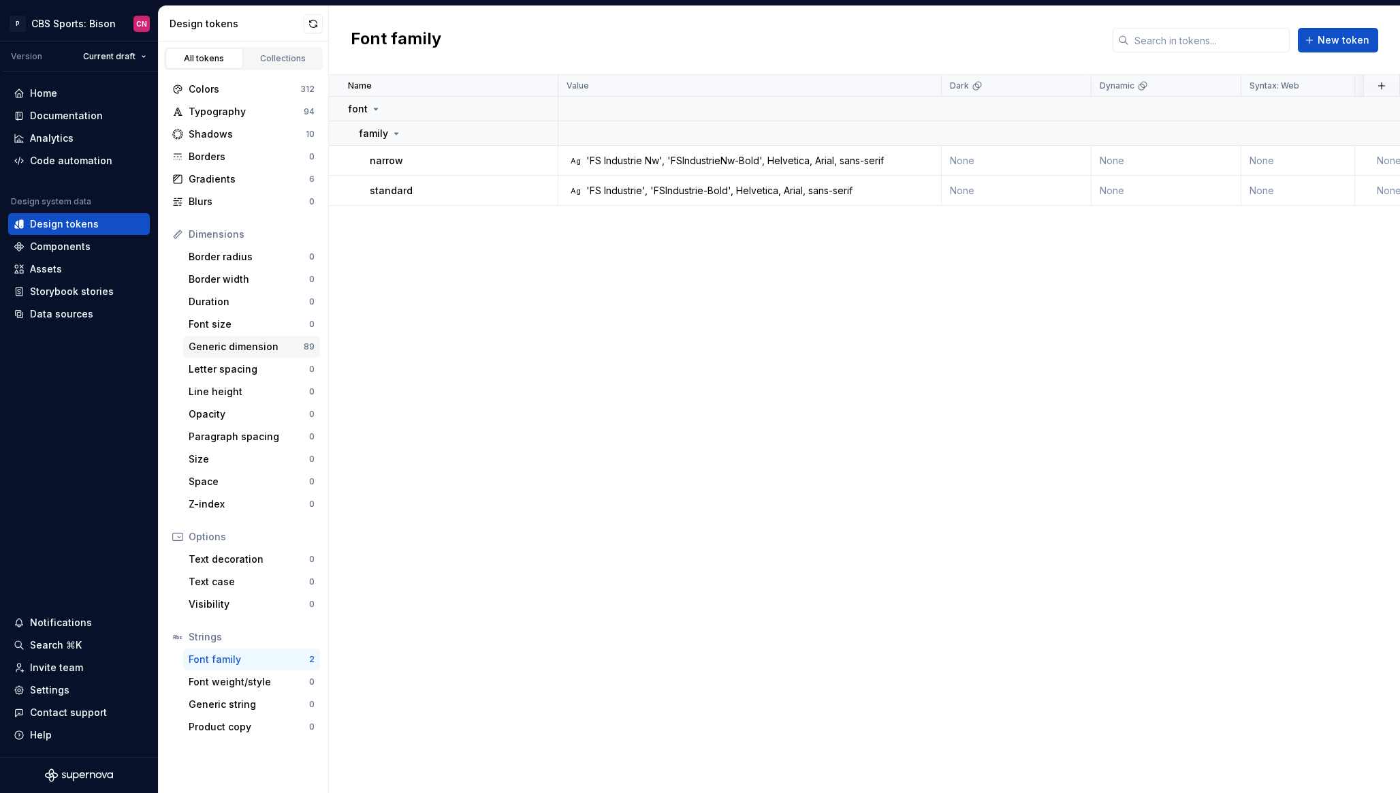
click at [253, 350] on div "Generic dimension" at bounding box center [246, 347] width 115 height 14
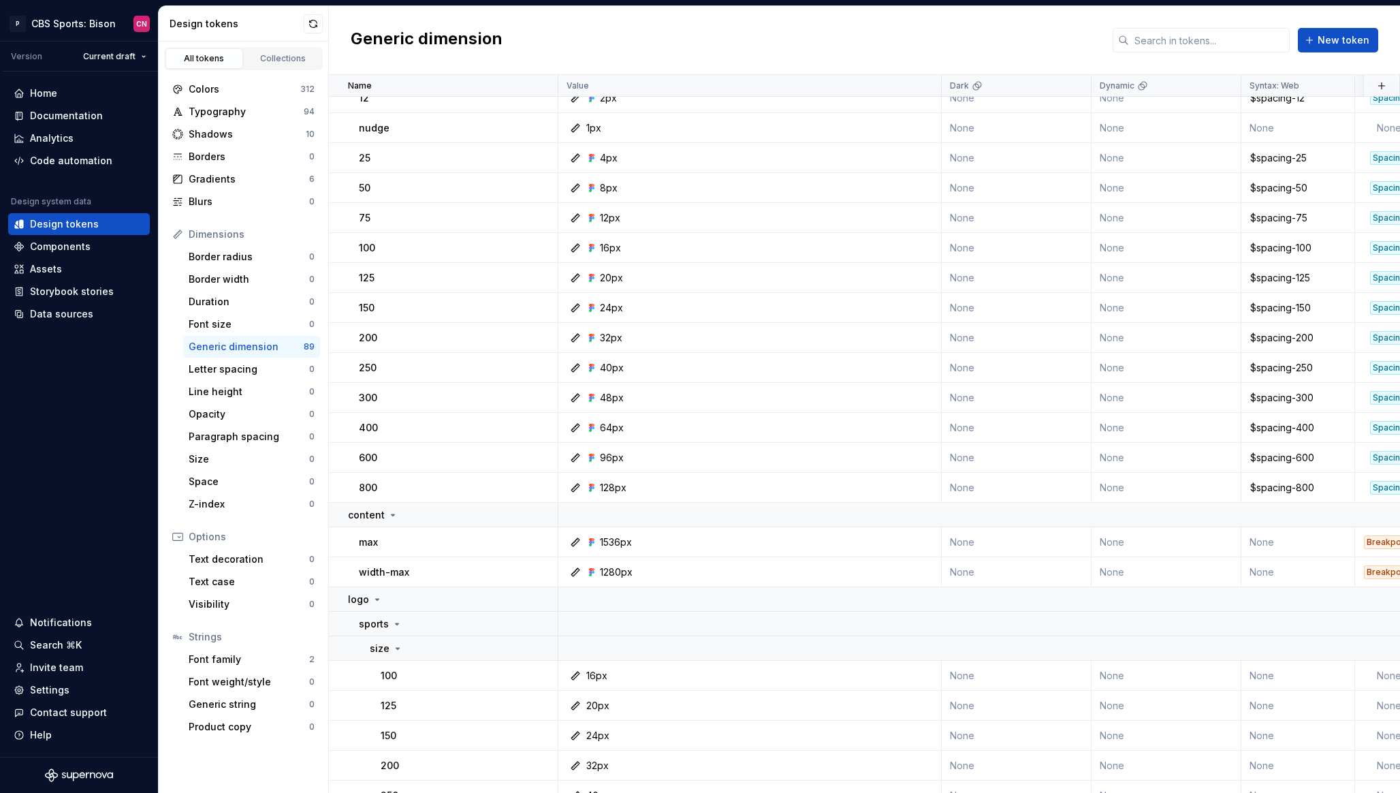
scroll to position [29, 0]
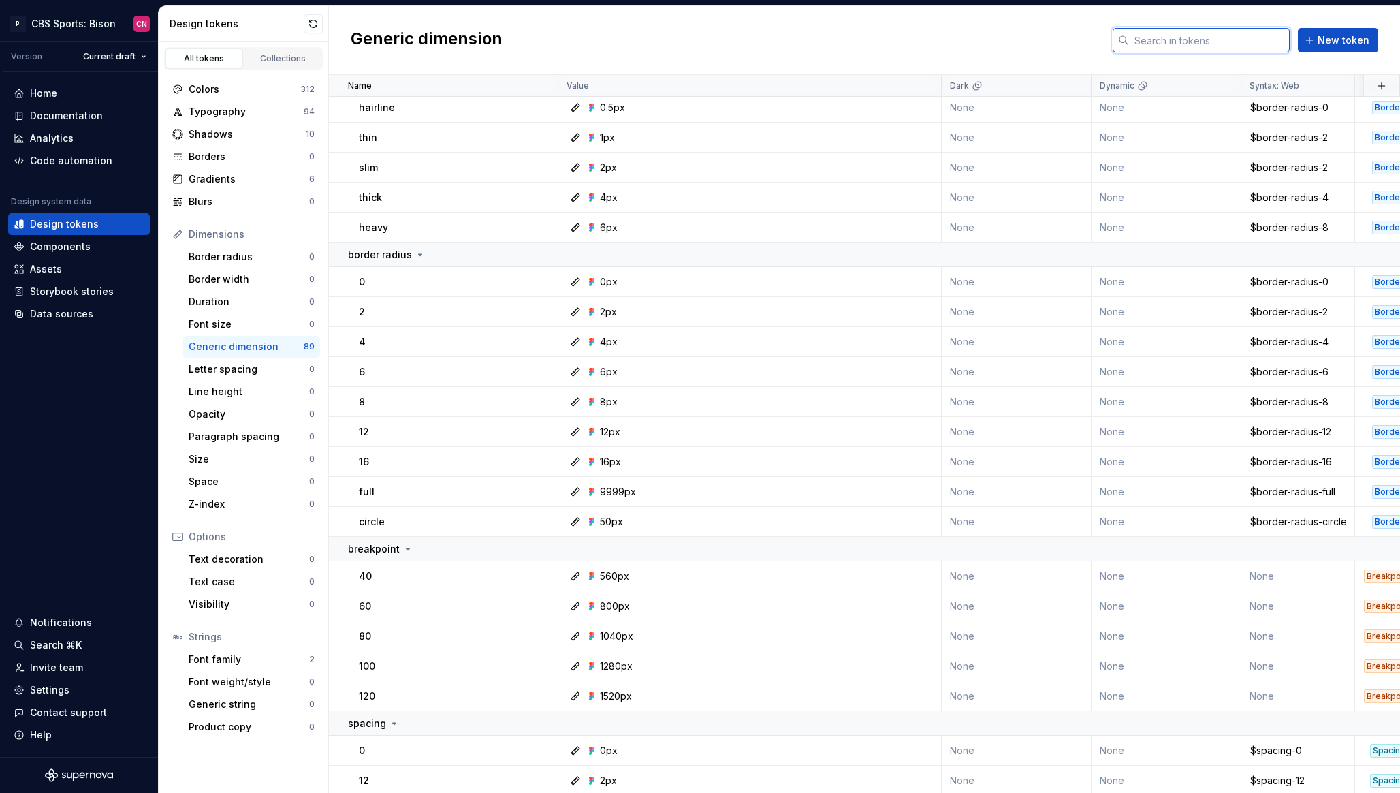
click at [1162, 39] on input "text" at bounding box center [1209, 40] width 161 height 25
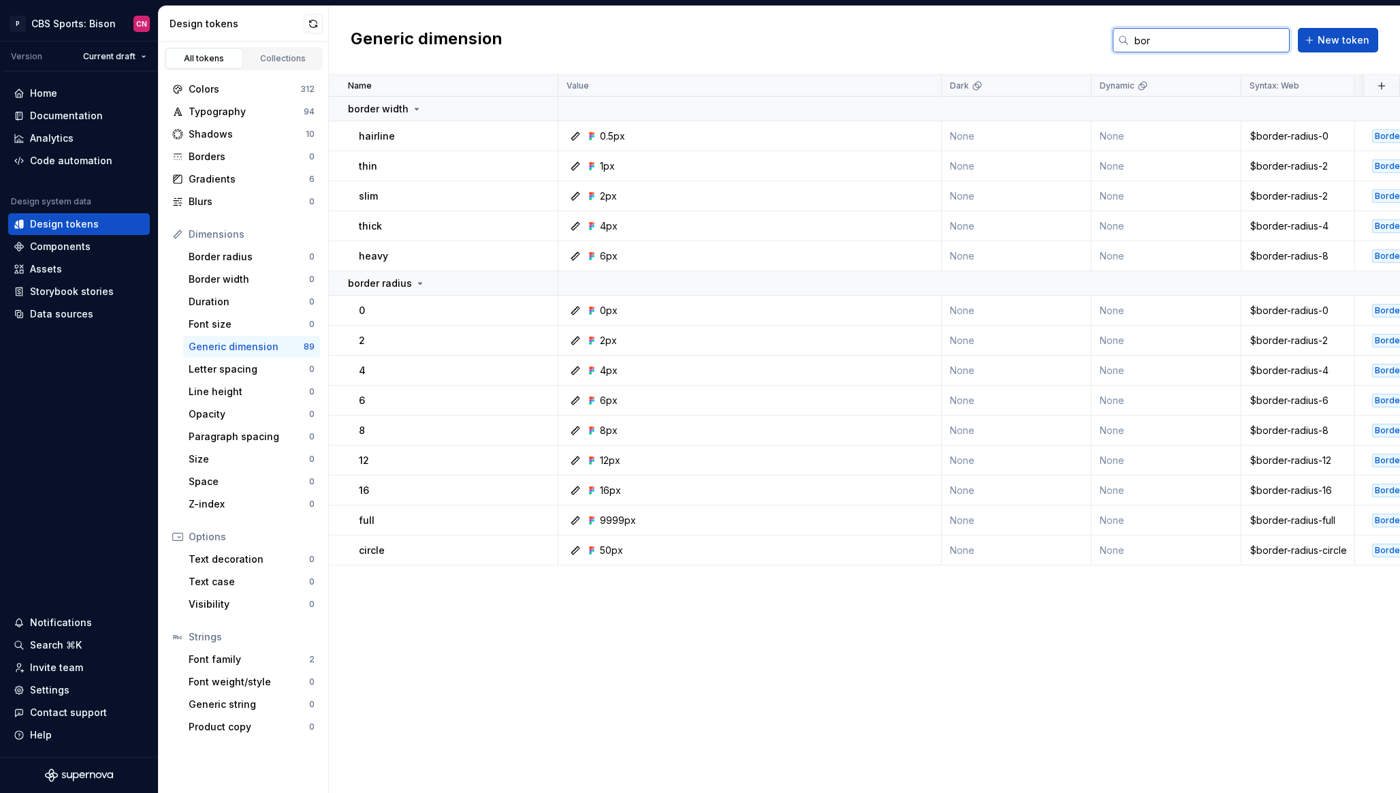
scroll to position [0, 0]
type input "border"
click at [234, 180] on div "Gradients" at bounding box center [249, 179] width 121 height 14
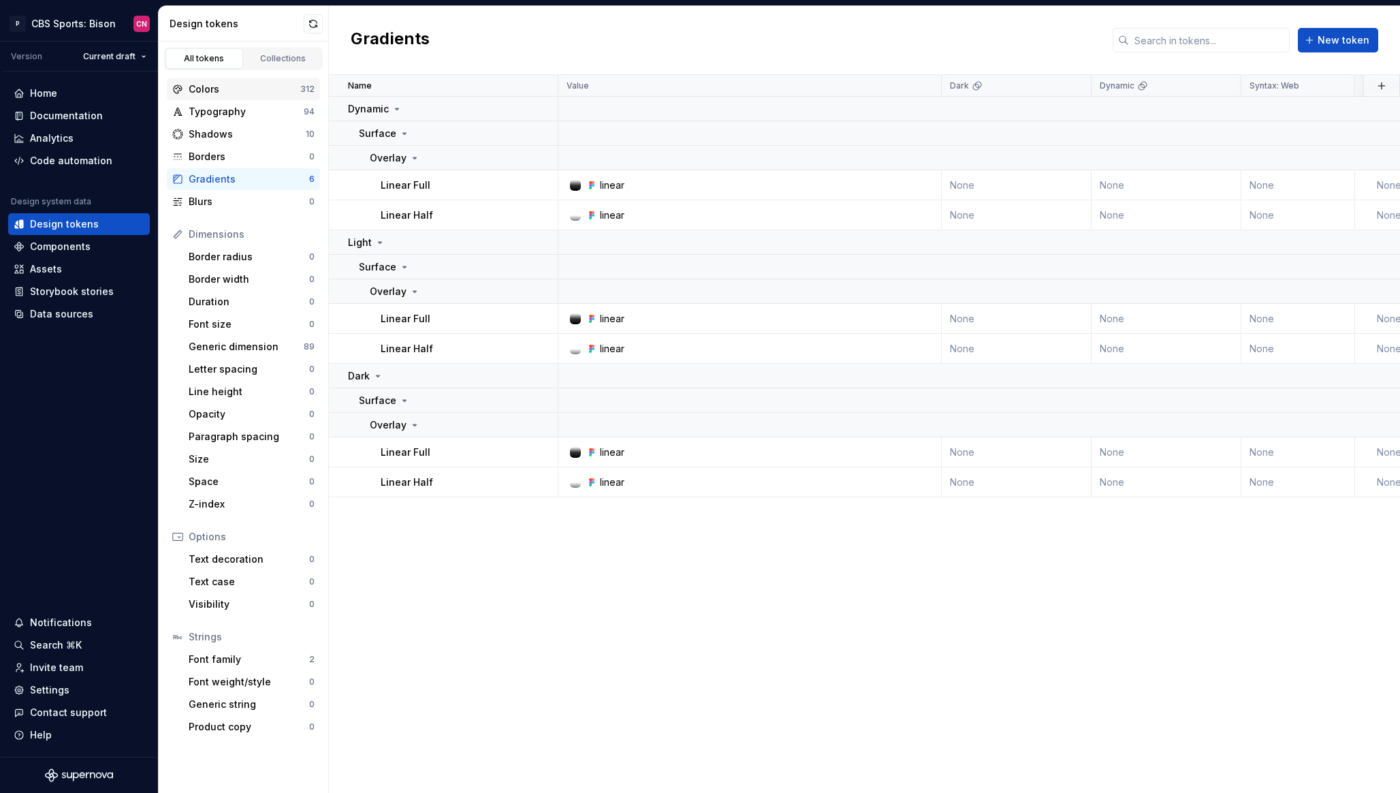
click at [232, 91] on div "Colors" at bounding box center [245, 89] width 112 height 14
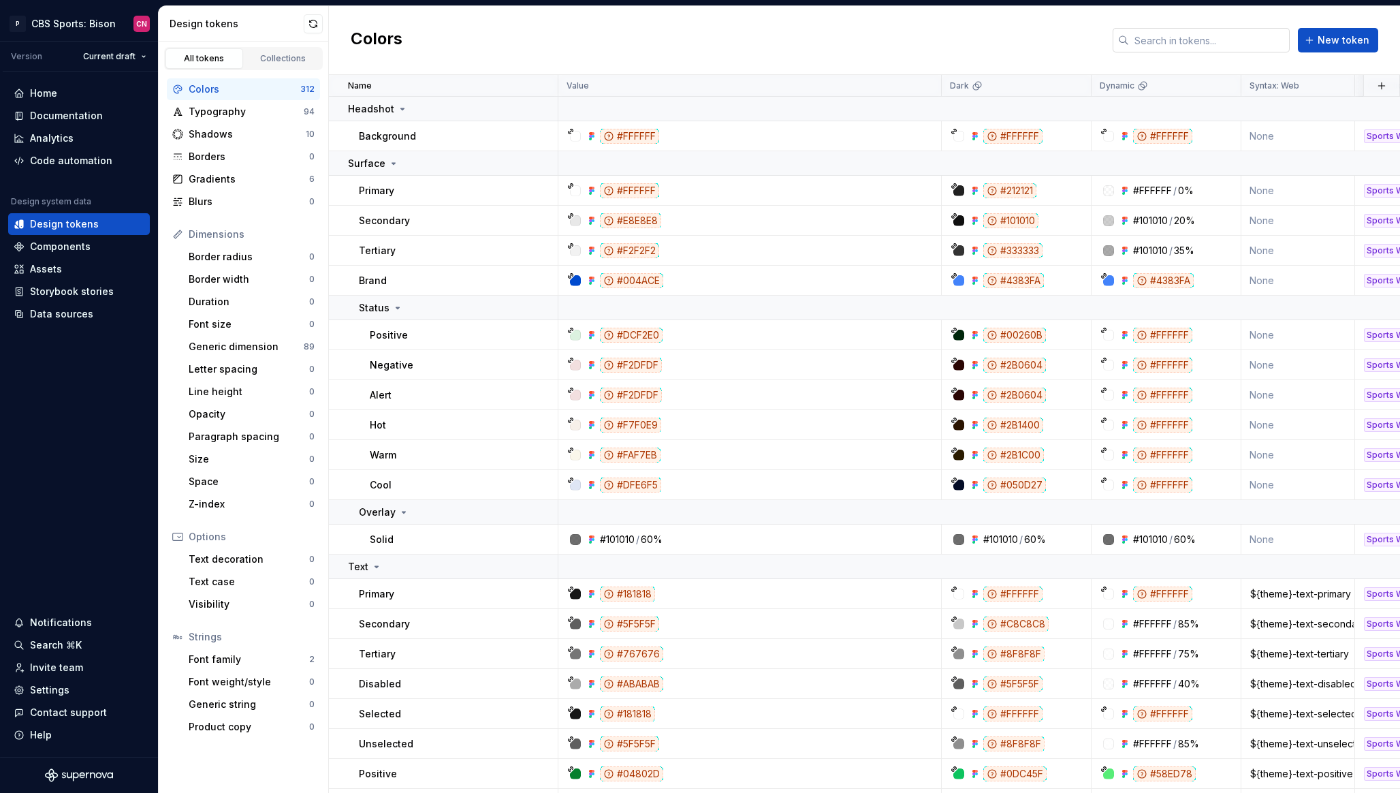
click at [1229, 42] on input "text" at bounding box center [1209, 40] width 161 height 25
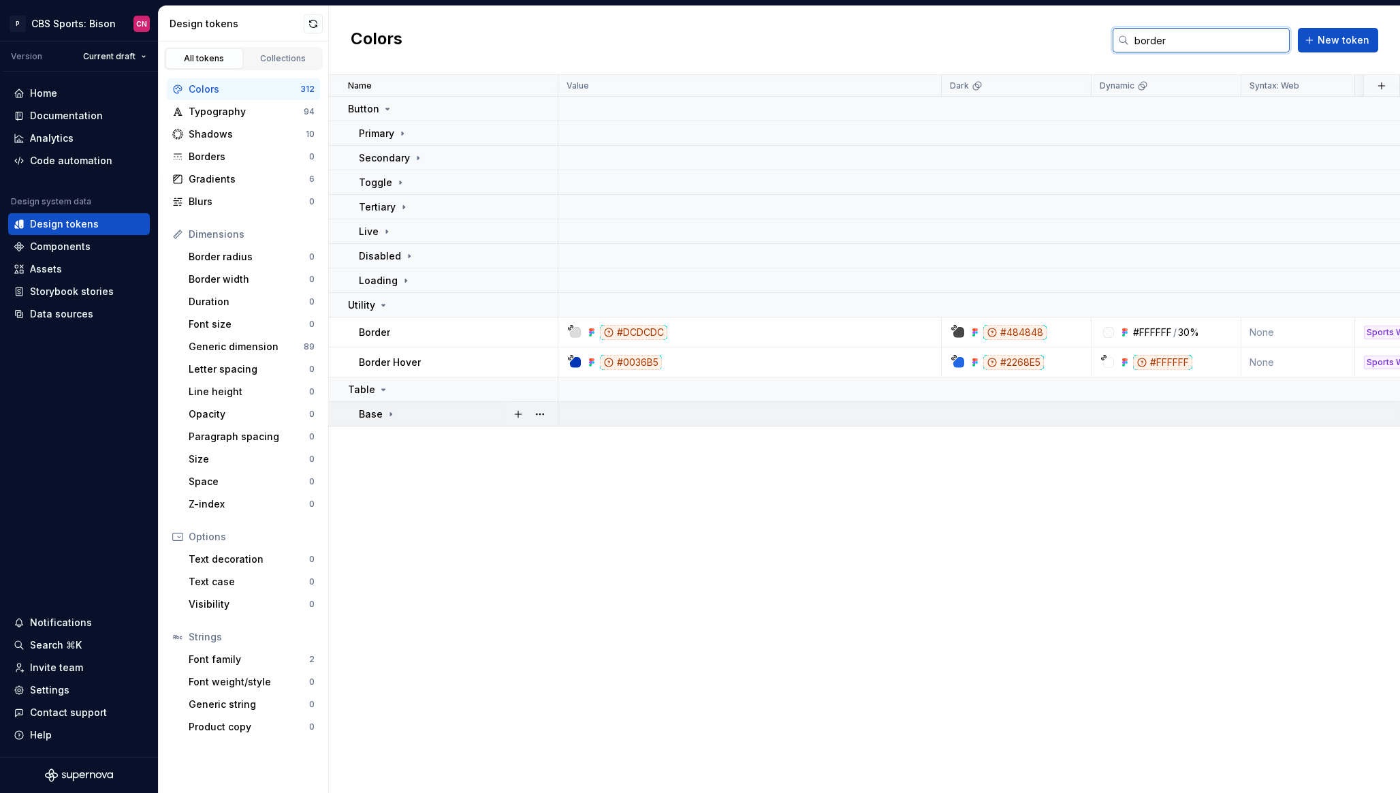
type input "border"
click at [395, 417] on div "Base" at bounding box center [458, 414] width 198 height 14
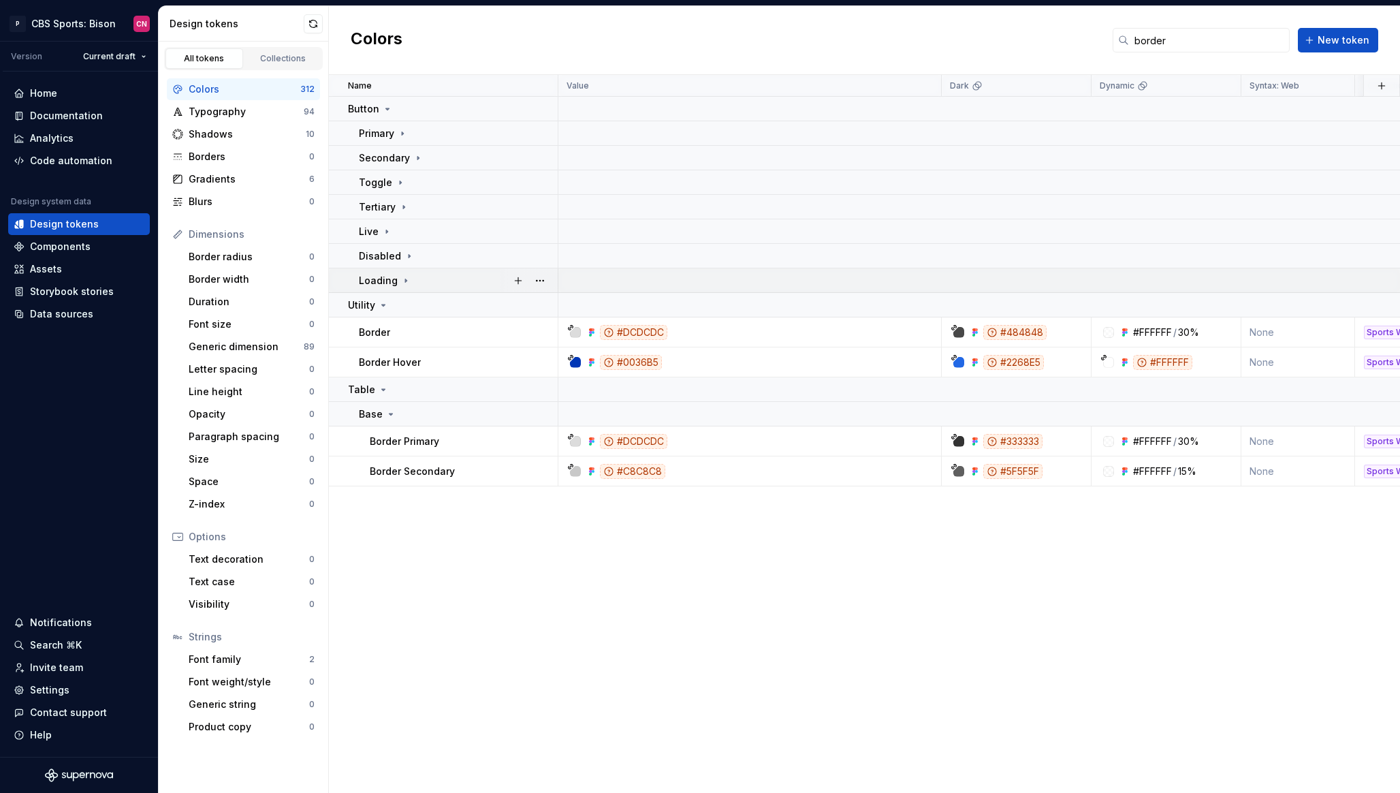
click at [405, 277] on icon at bounding box center [406, 280] width 11 height 11
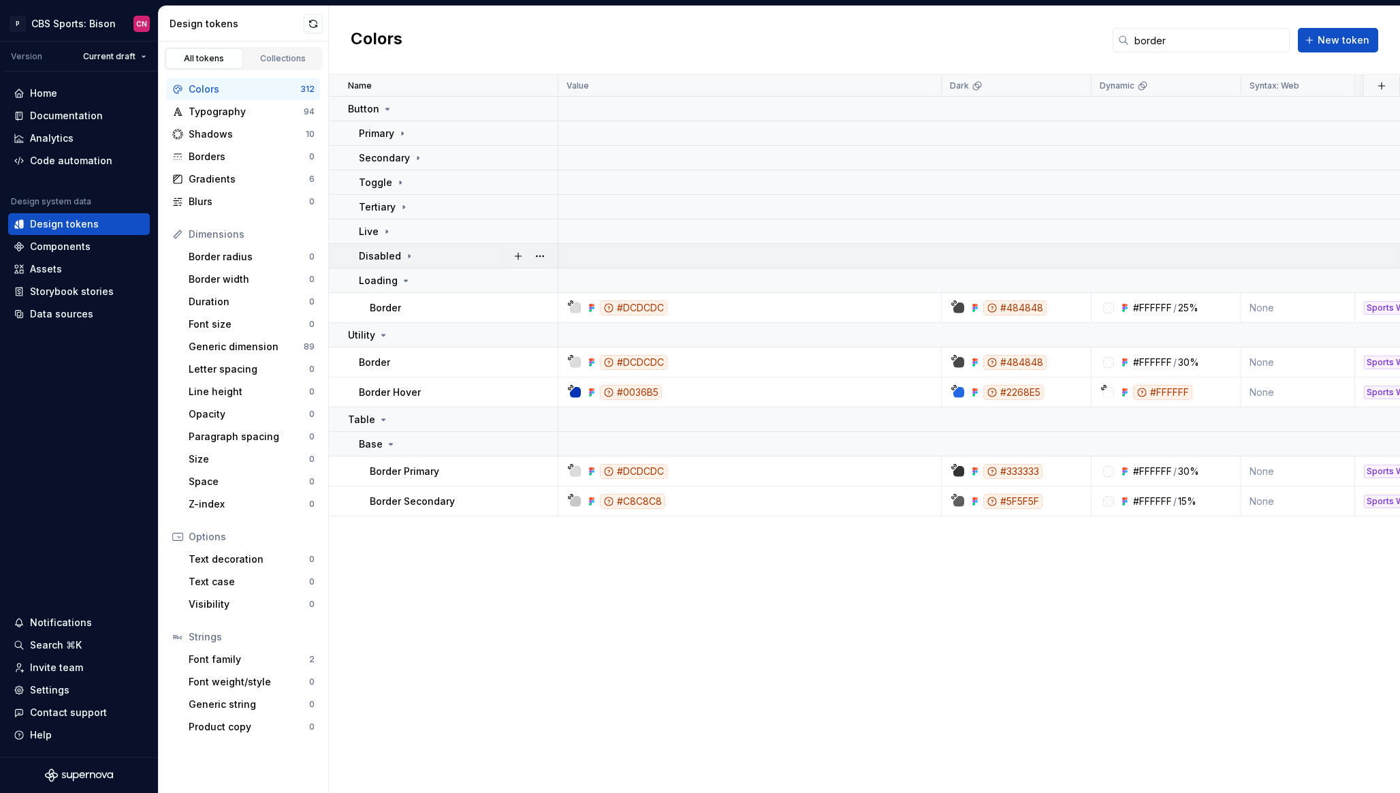
click at [405, 260] on icon at bounding box center [409, 256] width 11 height 11
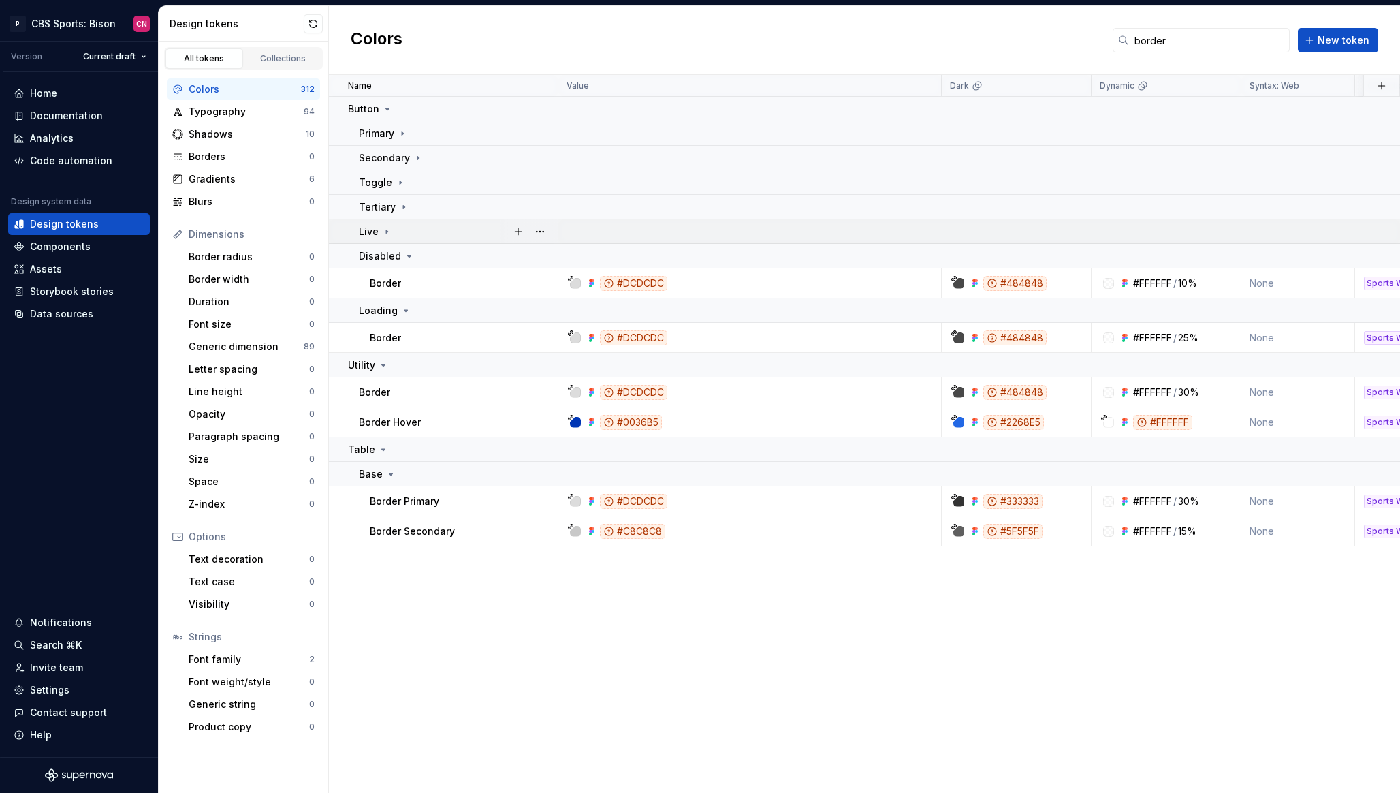
click at [396, 229] on div "Live" at bounding box center [458, 232] width 198 height 14
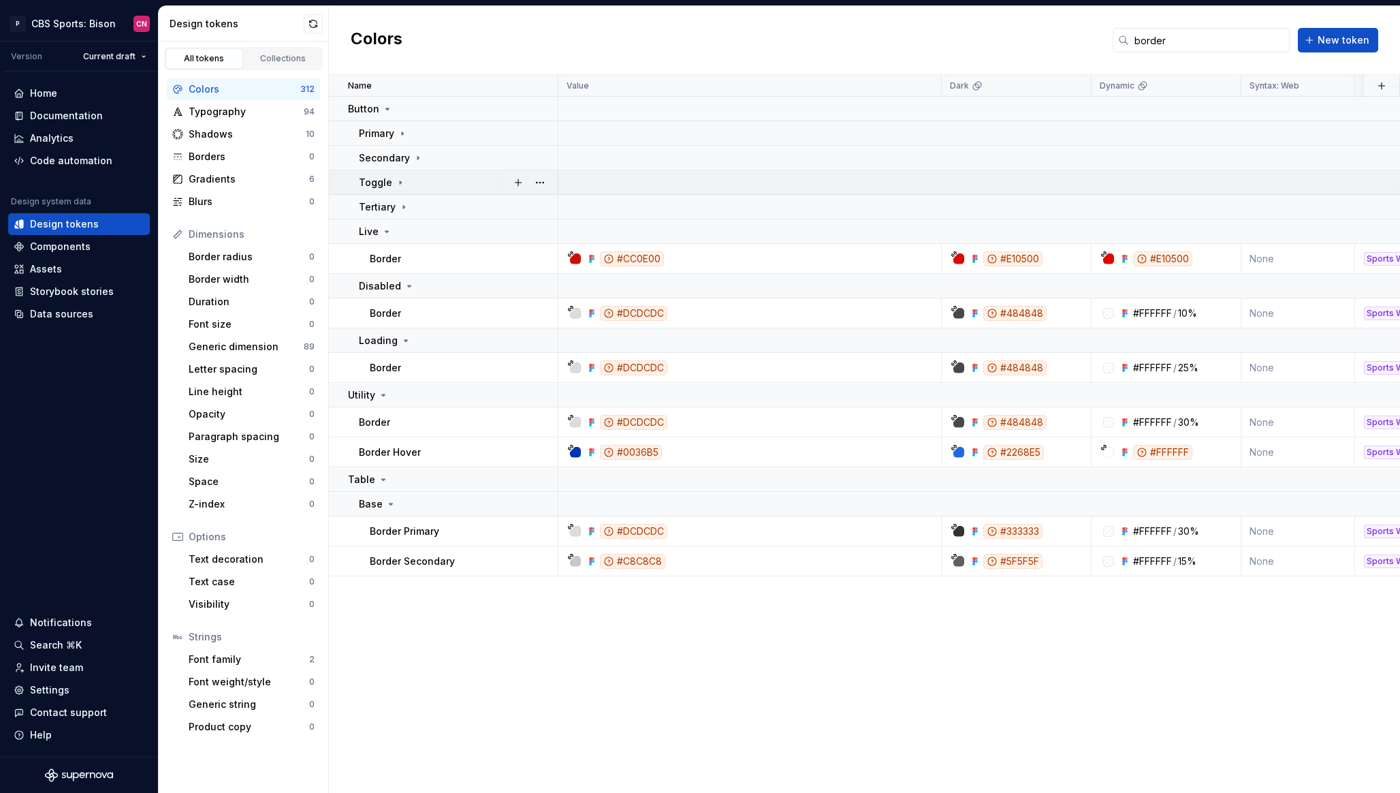
click at [396, 194] on td "Toggle" at bounding box center [444, 182] width 230 height 25
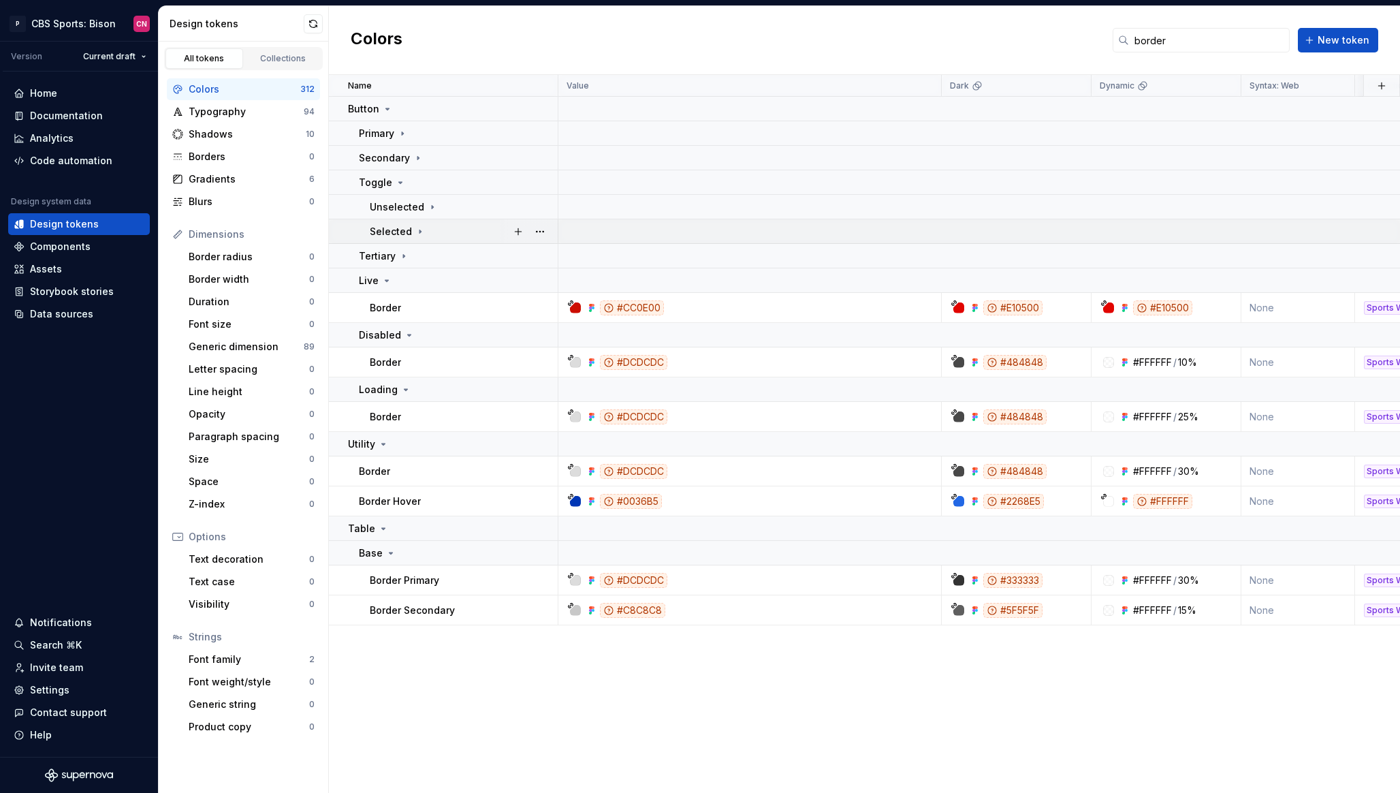
click at [400, 228] on p "Selected" at bounding box center [391, 232] width 42 height 14
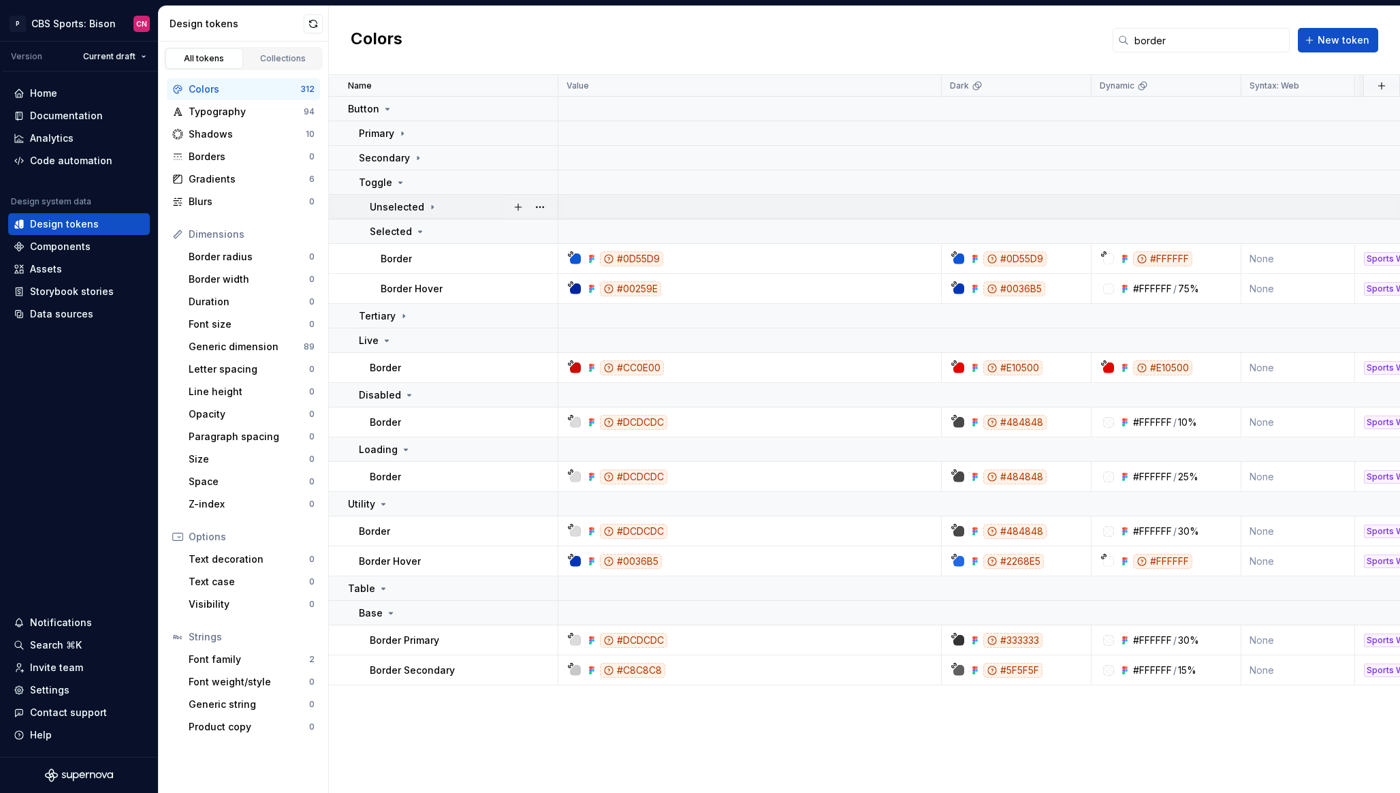
click at [400, 208] on p "Unselected" at bounding box center [397, 207] width 54 height 14
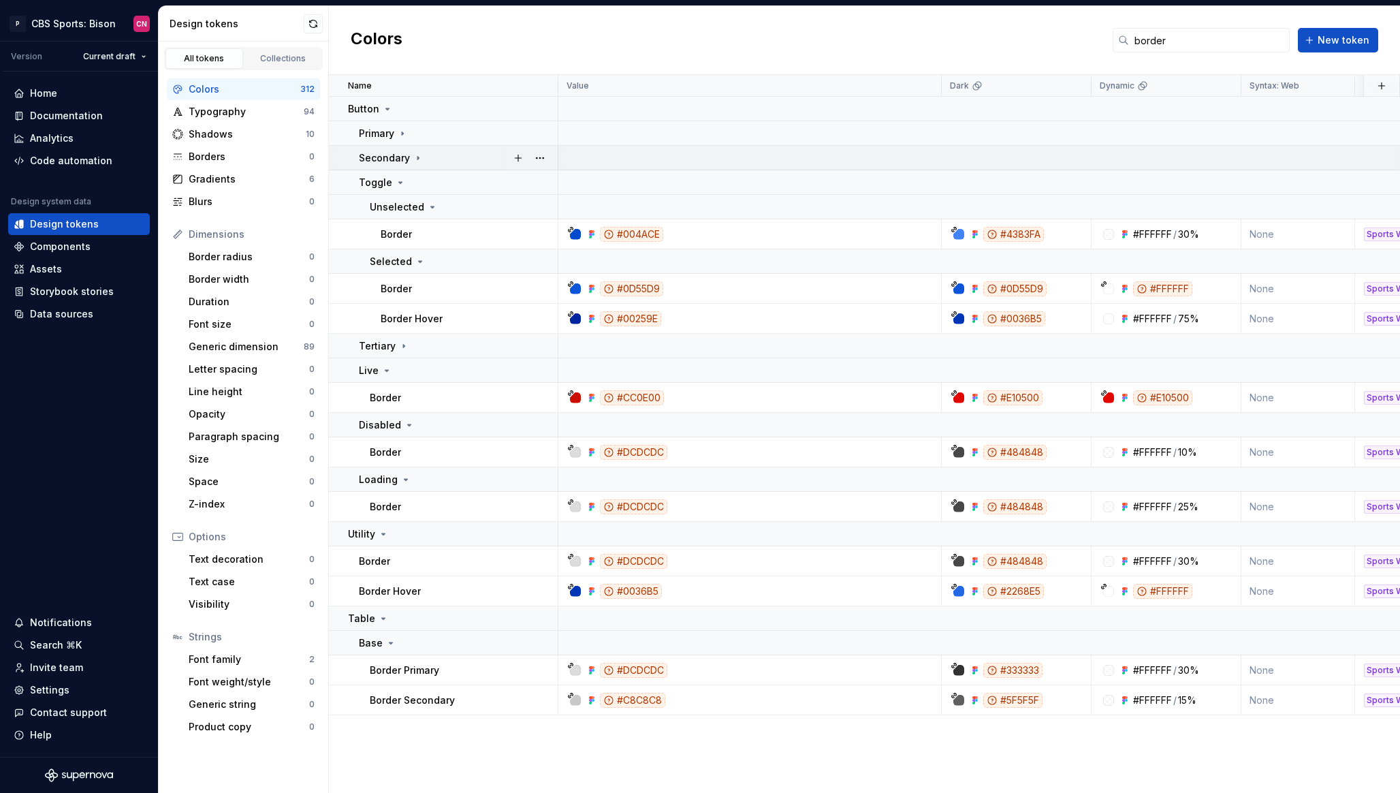
click at [398, 163] on p "Secondary" at bounding box center [384, 158] width 51 height 14
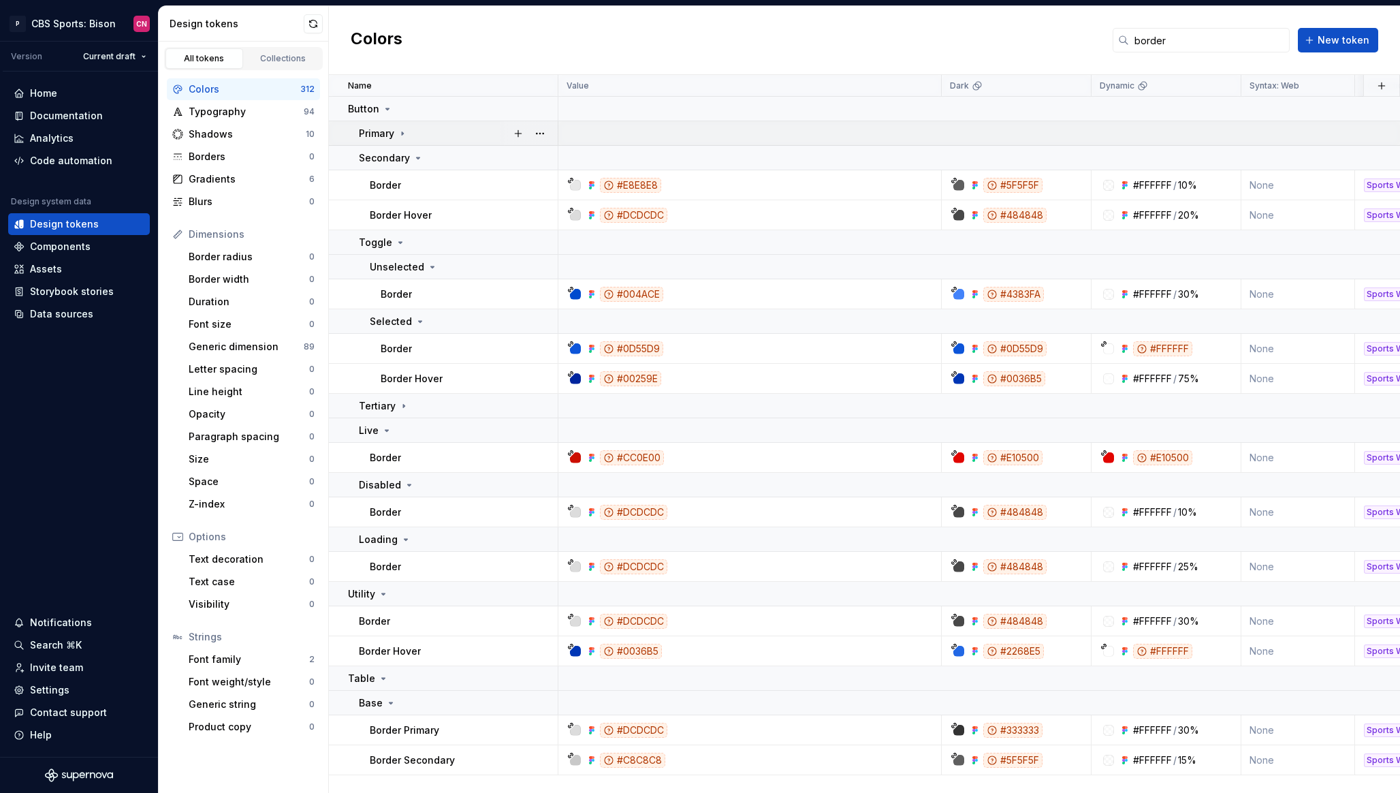
click at [397, 137] on icon at bounding box center [402, 133] width 11 height 11
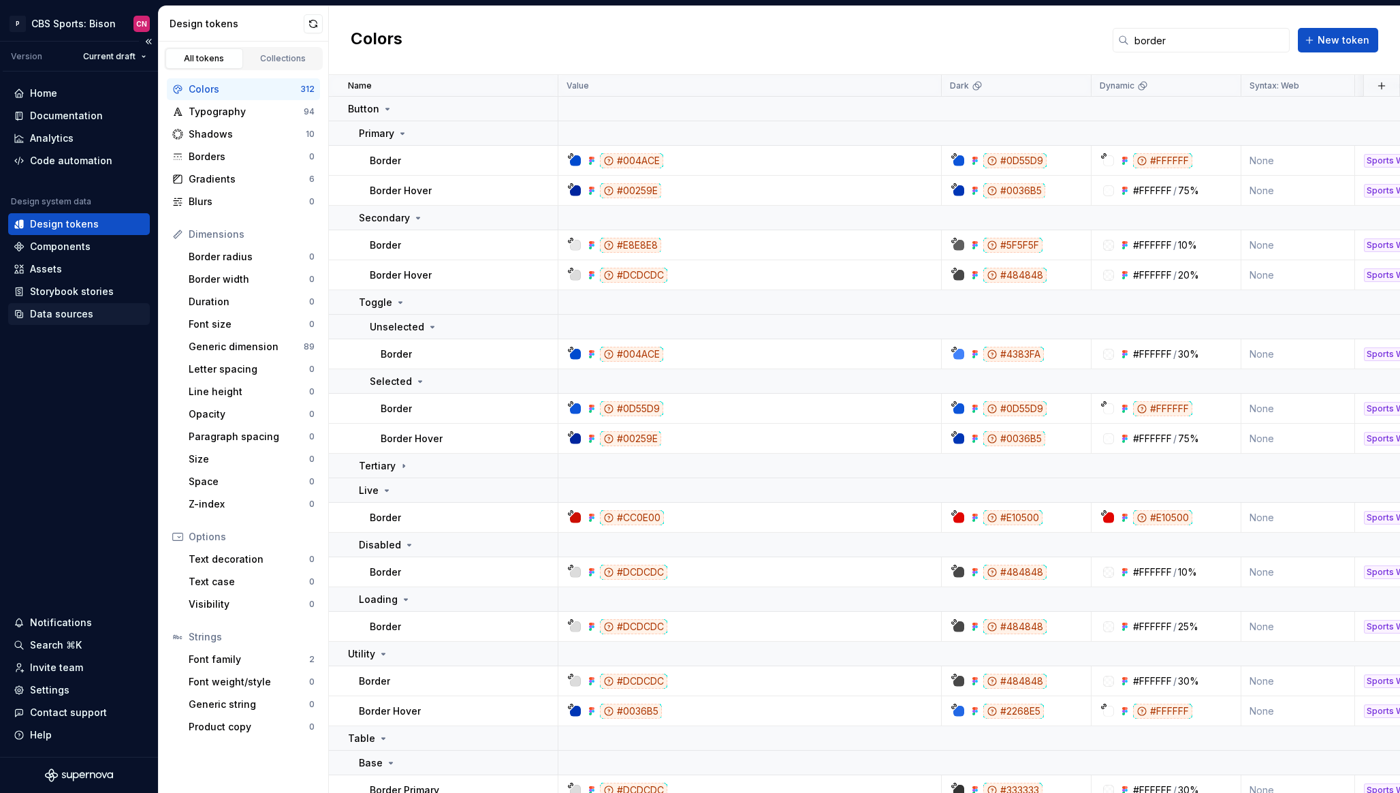
click at [74, 321] on div "Data sources" at bounding box center [79, 314] width 142 height 22
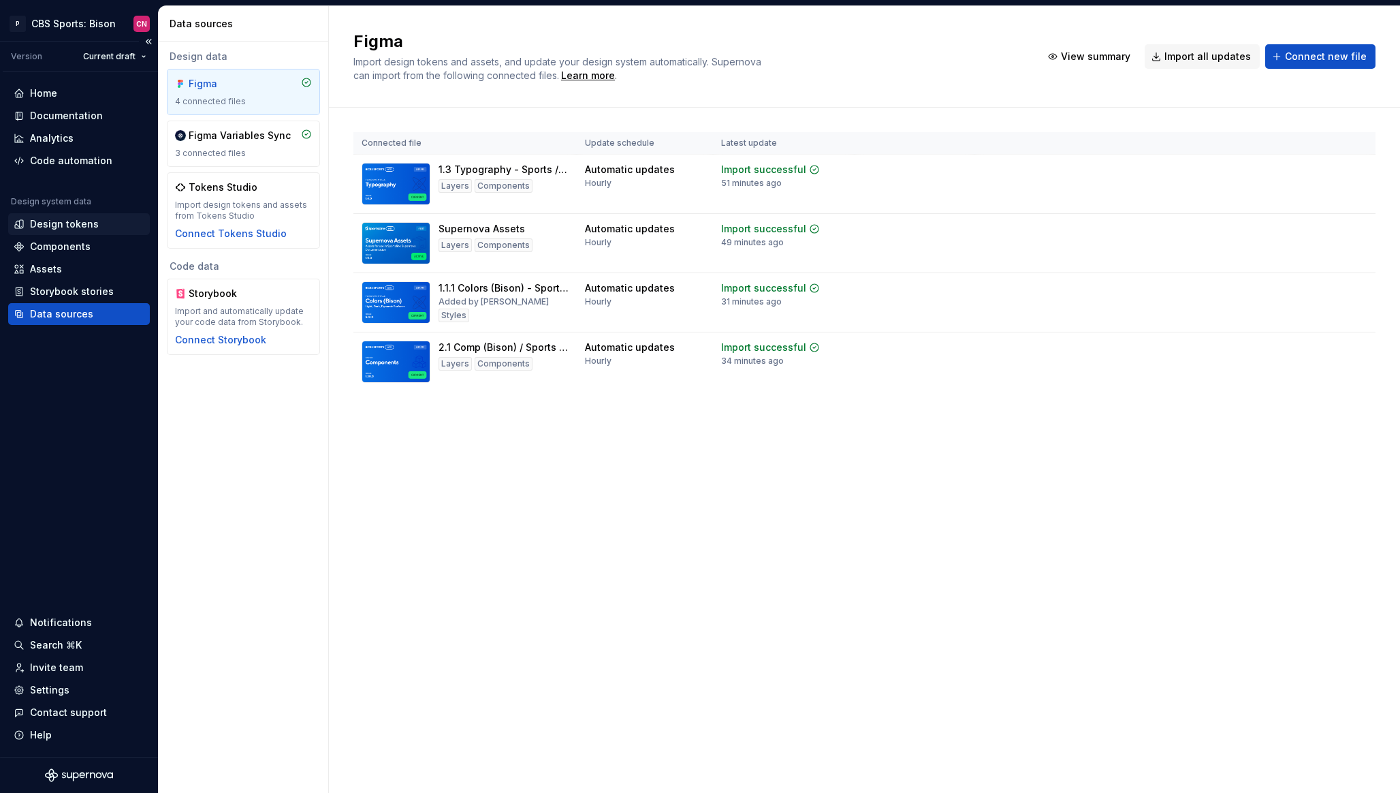
click at [70, 226] on div "Design tokens" at bounding box center [64, 224] width 69 height 14
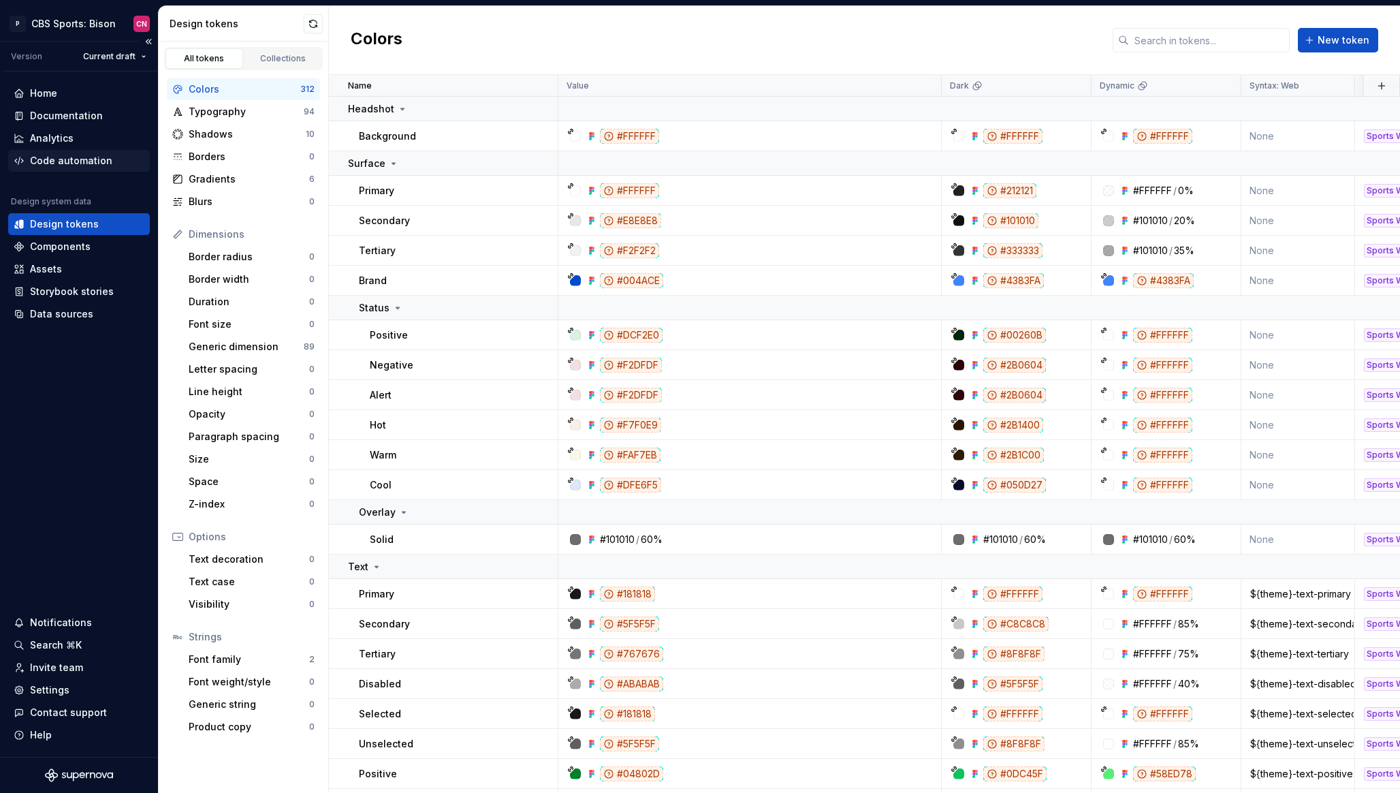
click at [87, 164] on div "Code automation" at bounding box center [71, 161] width 82 height 14
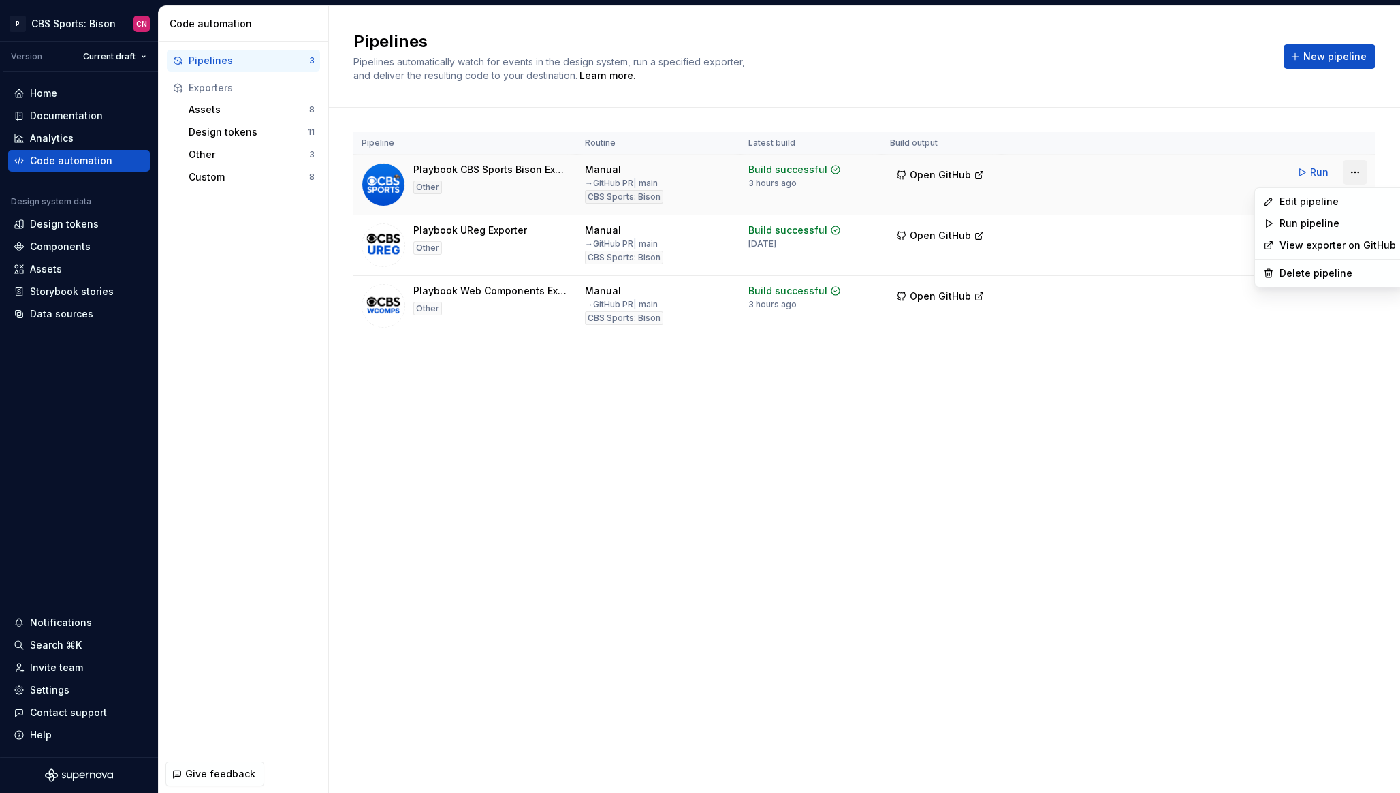
click at [1355, 176] on html "P CBS Sports: Bison CN Version Current draft Home Documentation Analytics Code …" at bounding box center [700, 396] width 1400 height 793
click at [1331, 195] on div "Edit pipeline" at bounding box center [1338, 202] width 116 height 14
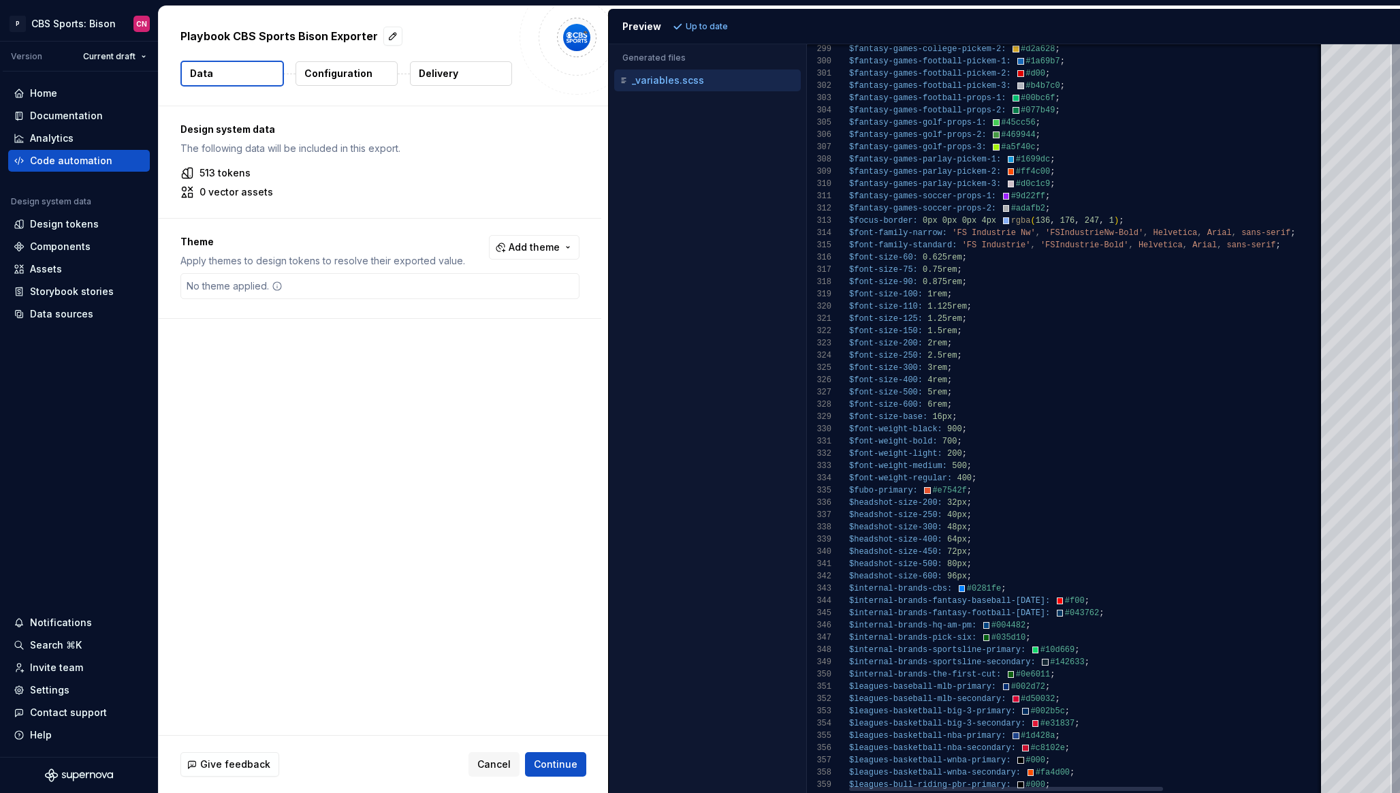
click at [1061, 224] on div "$font-size-100: 1rem ; $font-size-110: 1.125rem ; $font-size-125: 1.25rem ; $fo…" at bounding box center [1209, 335] width 721 height 7892
click at [1059, 219] on div "$font-size-100: 1rem ; $font-size-110: 1.125rem ; $font-size-125: 1.25rem ; $fo…" at bounding box center [1209, 335] width 721 height 7892
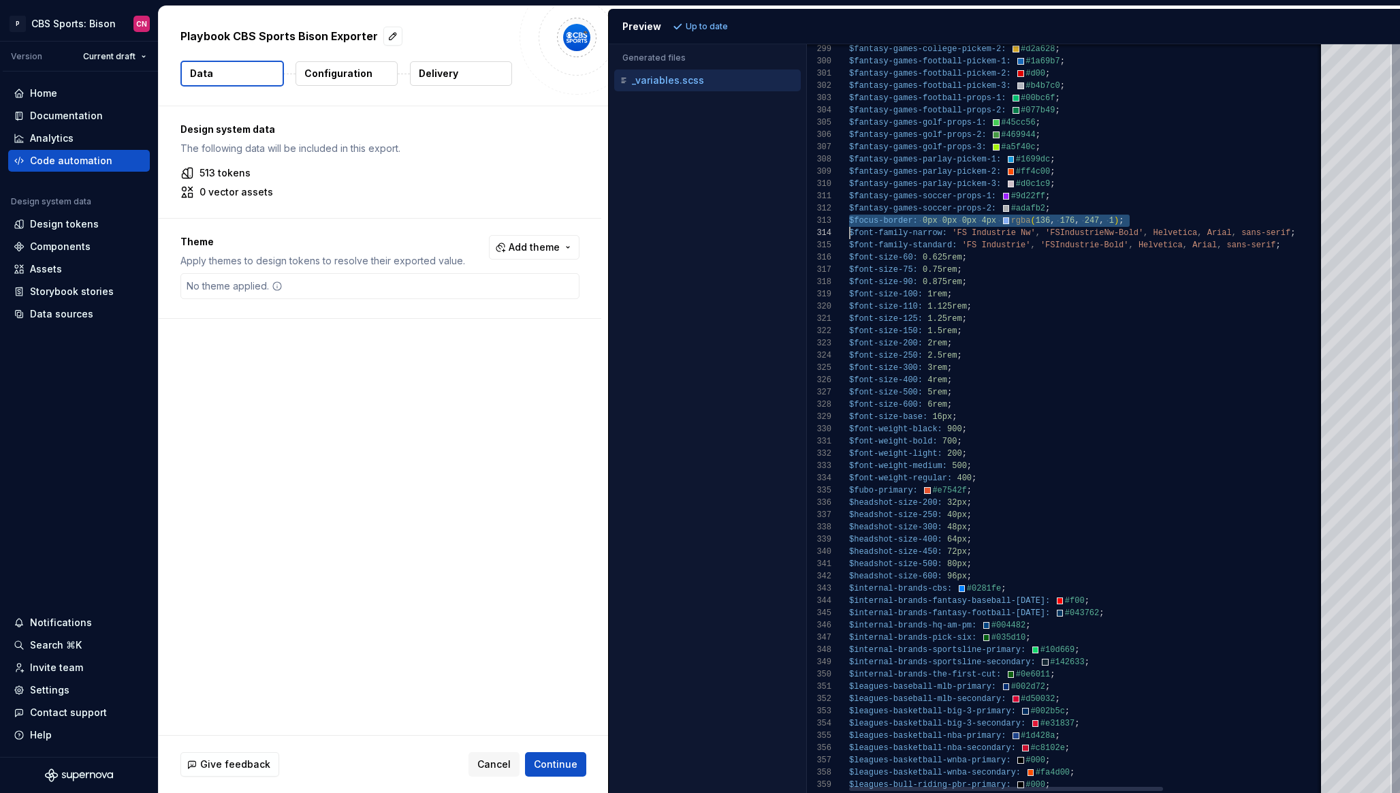
click at [1059, 219] on div "$font-size-100: 1rem ; $font-size-110: 1.125rem ; $font-size-125: 1.25rem ; $fo…" at bounding box center [1209, 335] width 721 height 7892
type textarea "**********"
click at [1098, 331] on div "$font-size-100: 1rem ; $font-size-110: 1.125rem ; $font-size-125: 1.25rem ; $fo…" at bounding box center [1209, 335] width 721 height 7892
click at [80, 304] on div "Data sources" at bounding box center [79, 314] width 142 height 22
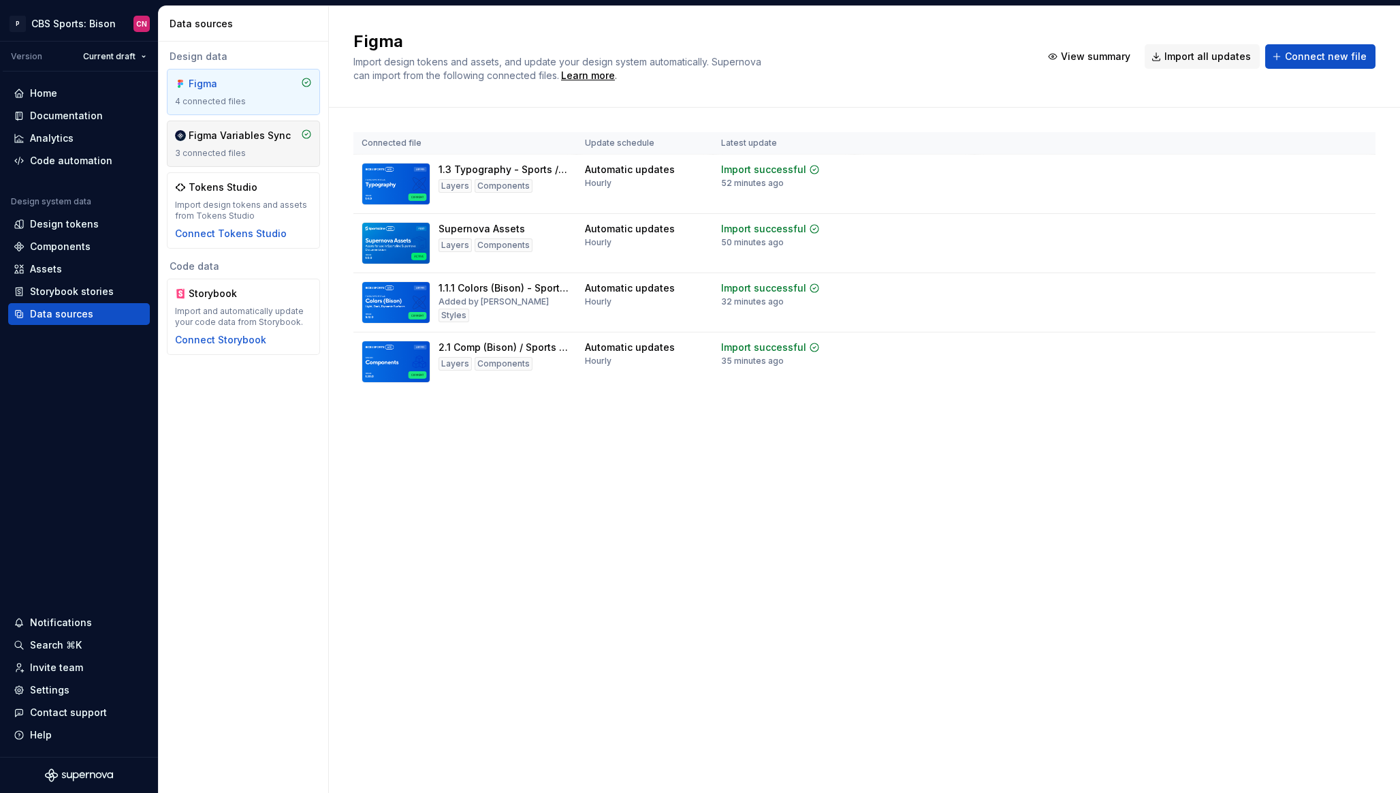
click at [257, 144] on div "Figma Variables Sync 3 connected files" at bounding box center [243, 144] width 137 height 30
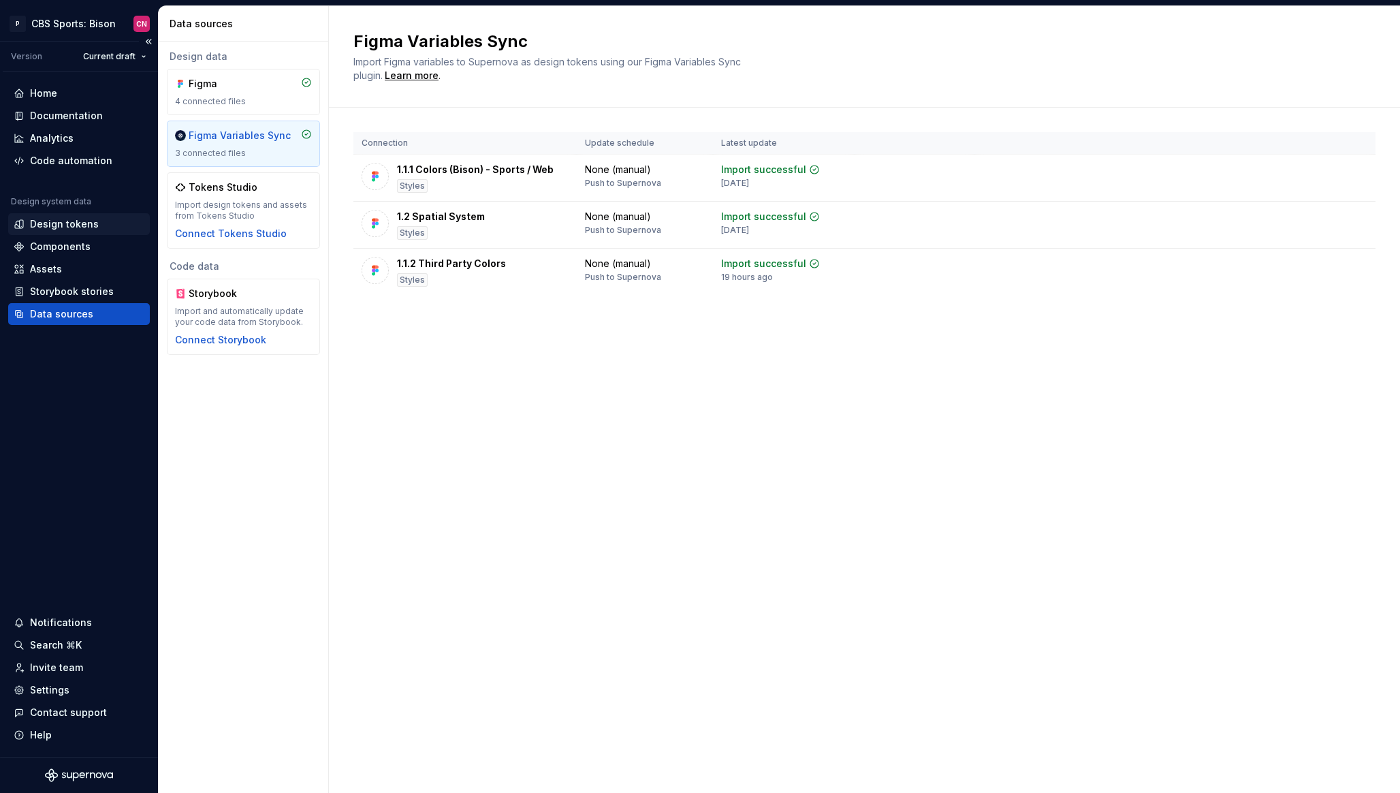
click at [81, 225] on div "Design tokens" at bounding box center [64, 224] width 69 height 14
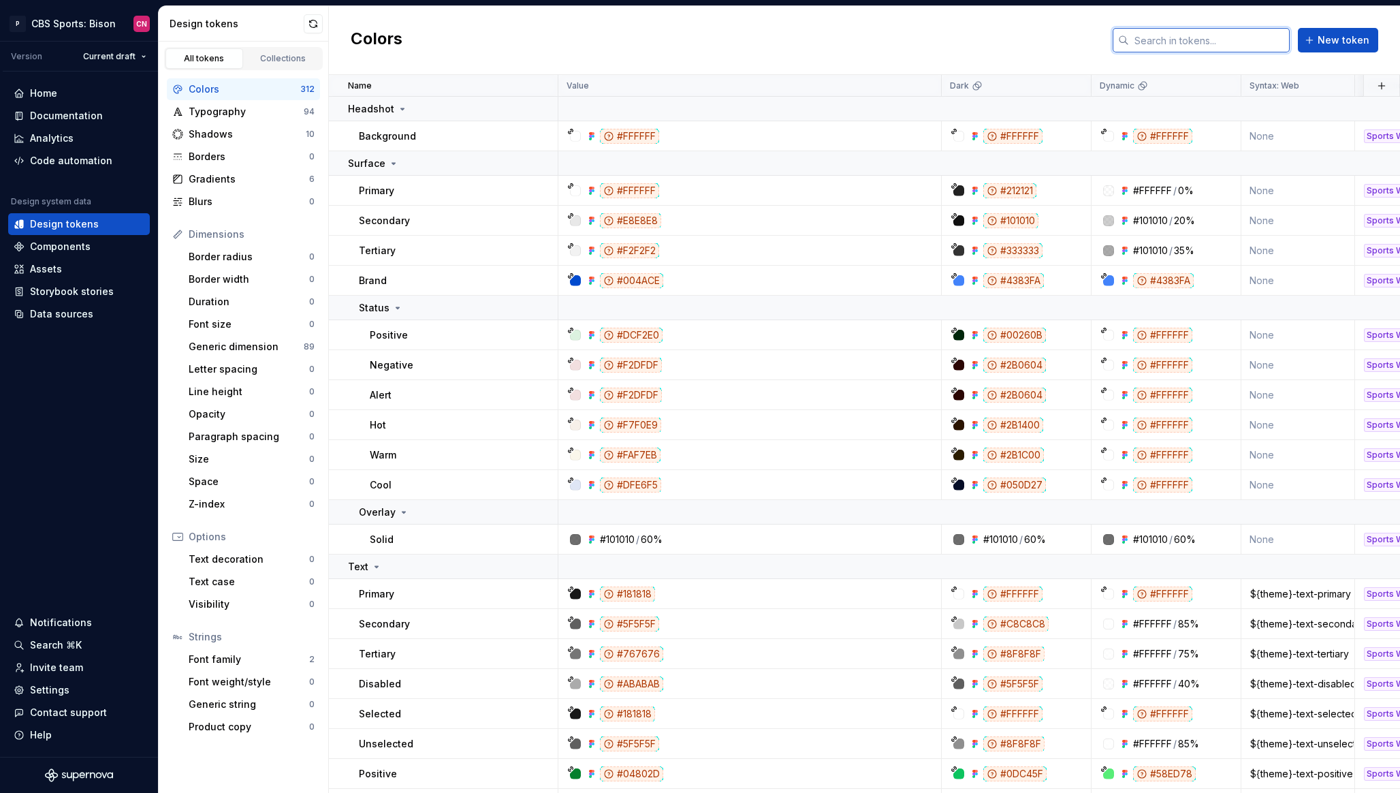
click at [1195, 35] on input "text" at bounding box center [1209, 40] width 161 height 25
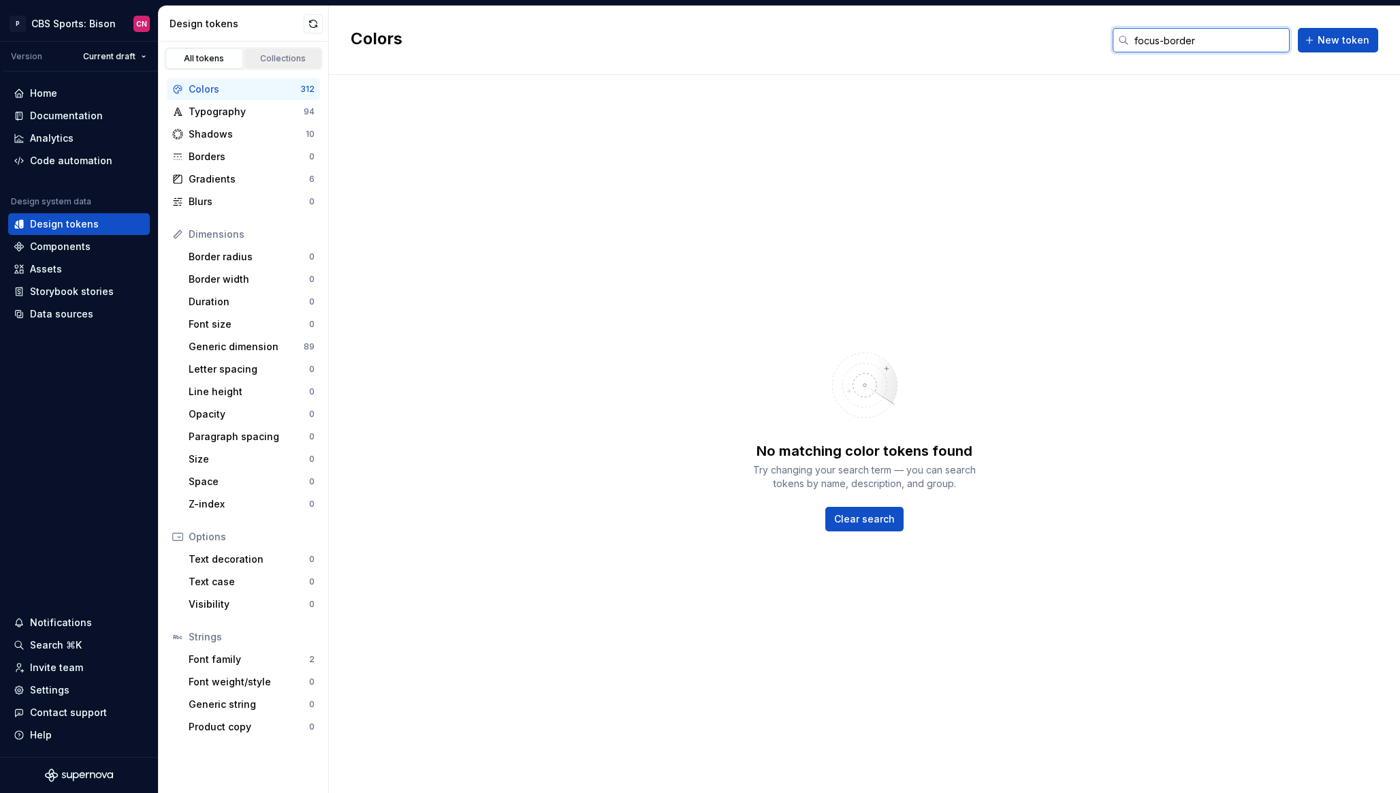
type input "focus-border"
click at [269, 61] on div "Collections" at bounding box center [283, 58] width 68 height 11
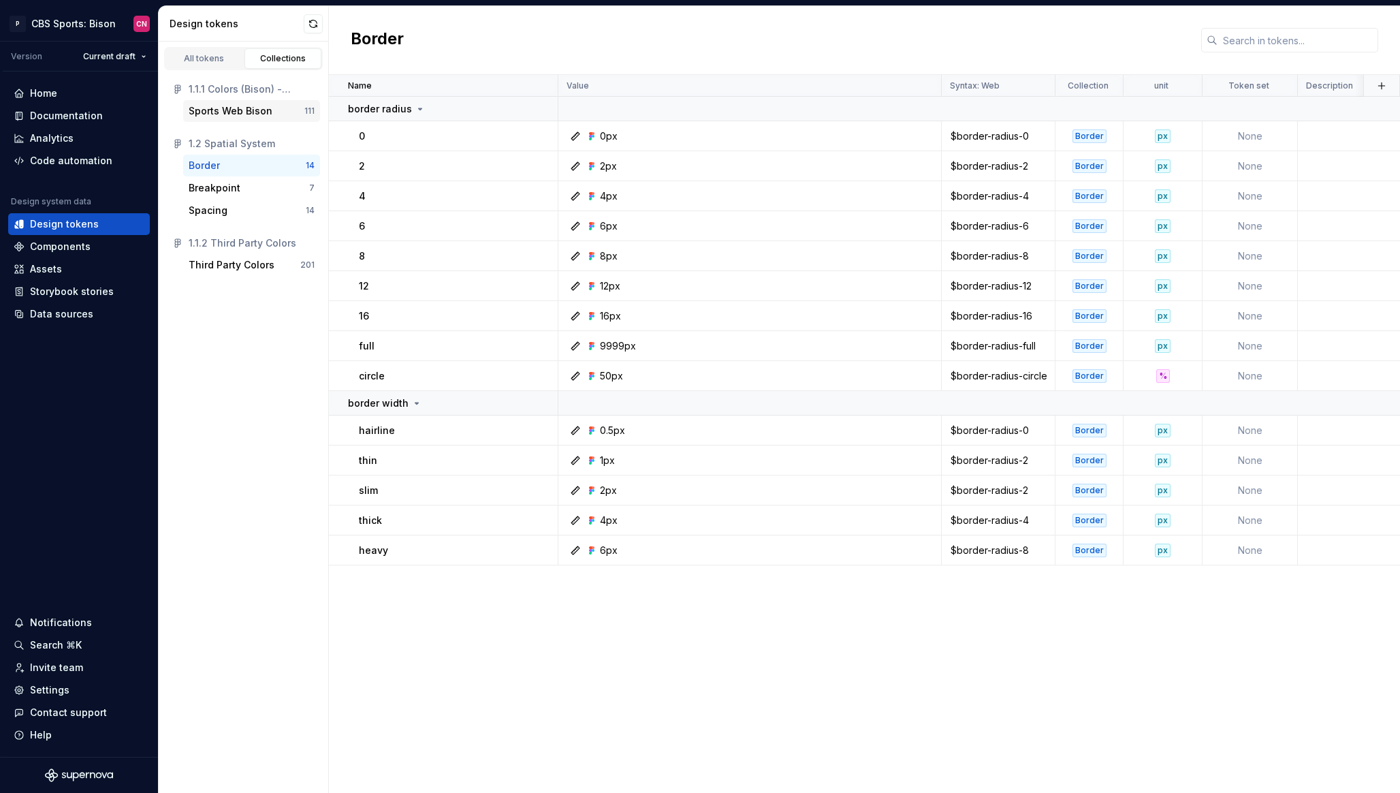
click at [260, 108] on div "Sports Web Bison" at bounding box center [231, 111] width 84 height 14
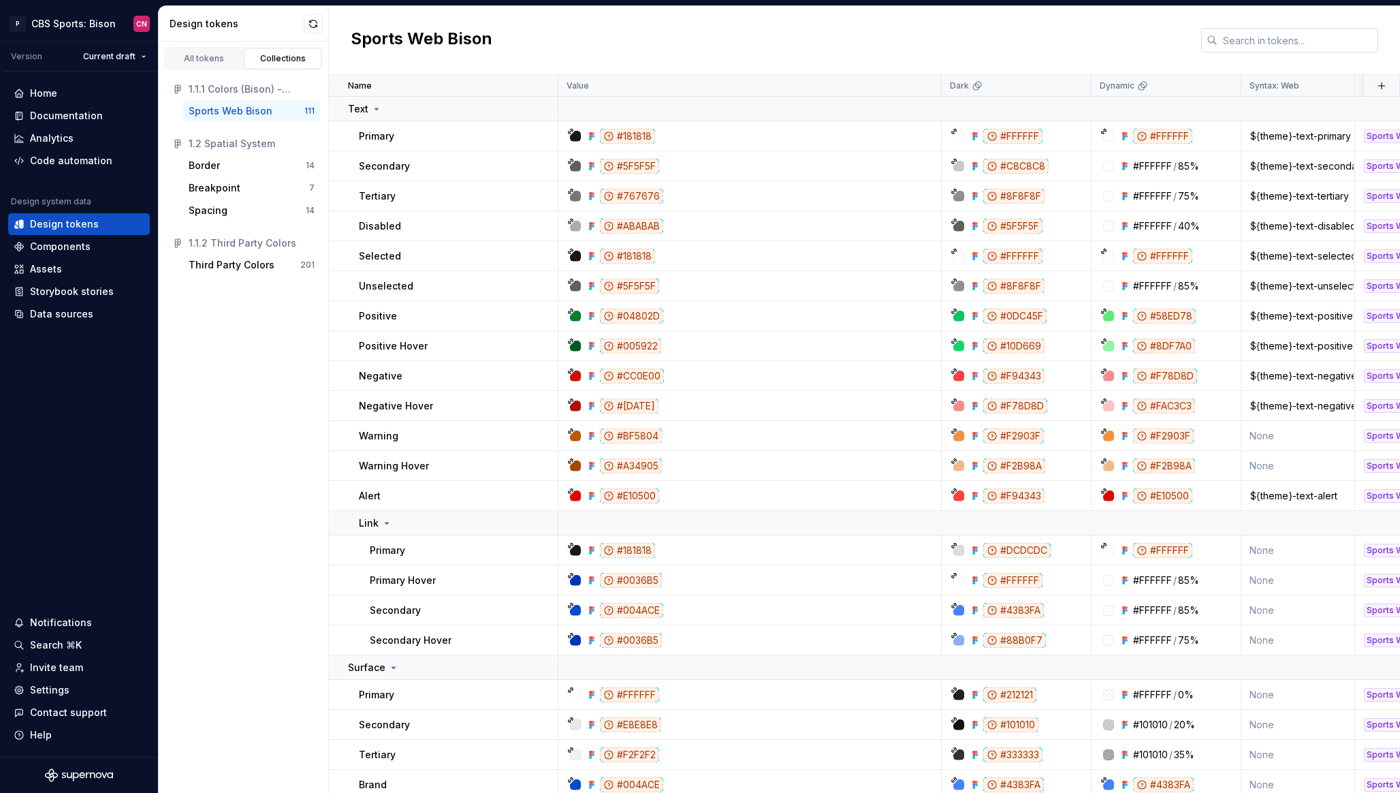
click at [1242, 42] on input "text" at bounding box center [1298, 40] width 161 height 25
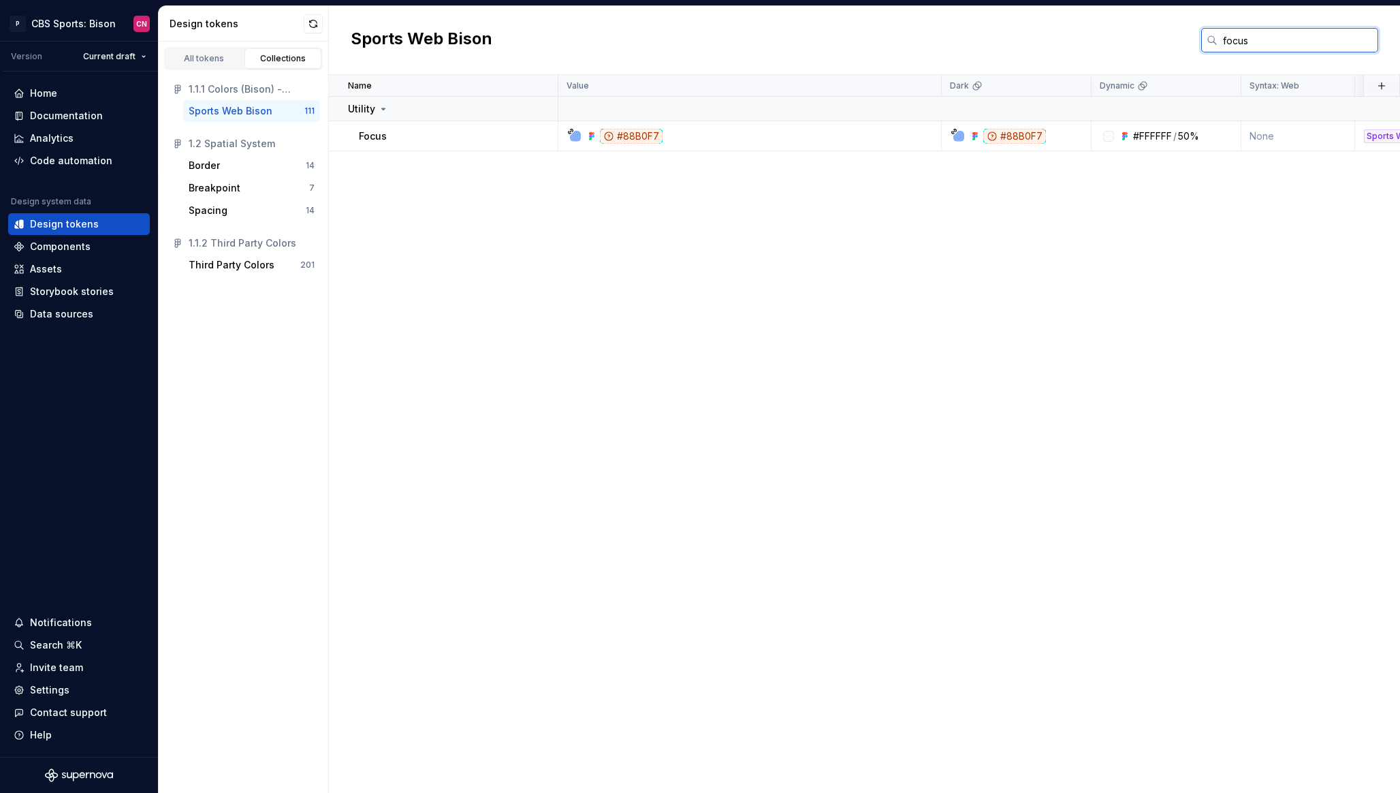
type input "focus"
click at [875, 603] on div "Name Value Dark Dynamic Syntax: Web Collection unit Token set Description Last …" at bounding box center [864, 434] width 1071 height 718
click at [253, 266] on div "Third Party Colors" at bounding box center [232, 265] width 86 height 14
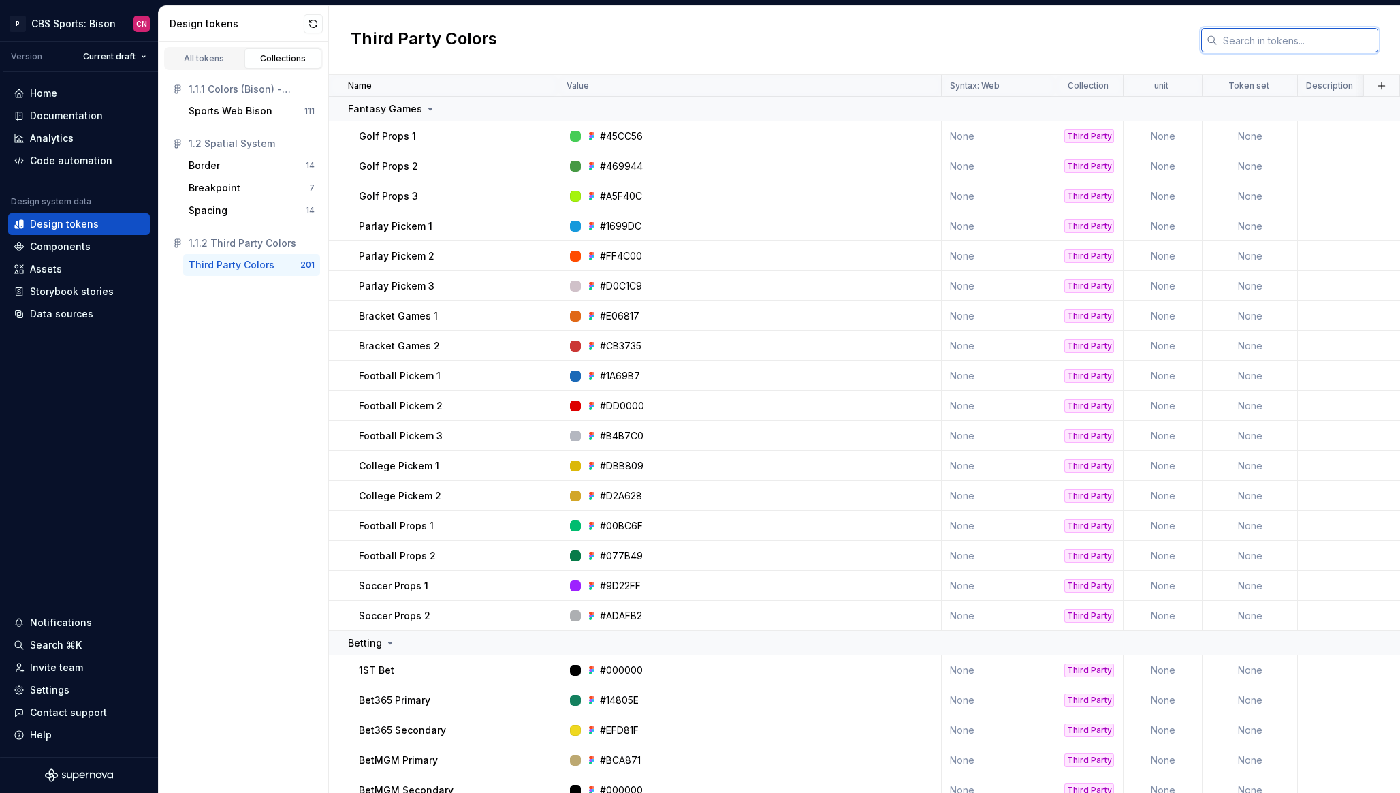
click at [1307, 38] on input "text" at bounding box center [1298, 40] width 161 height 25
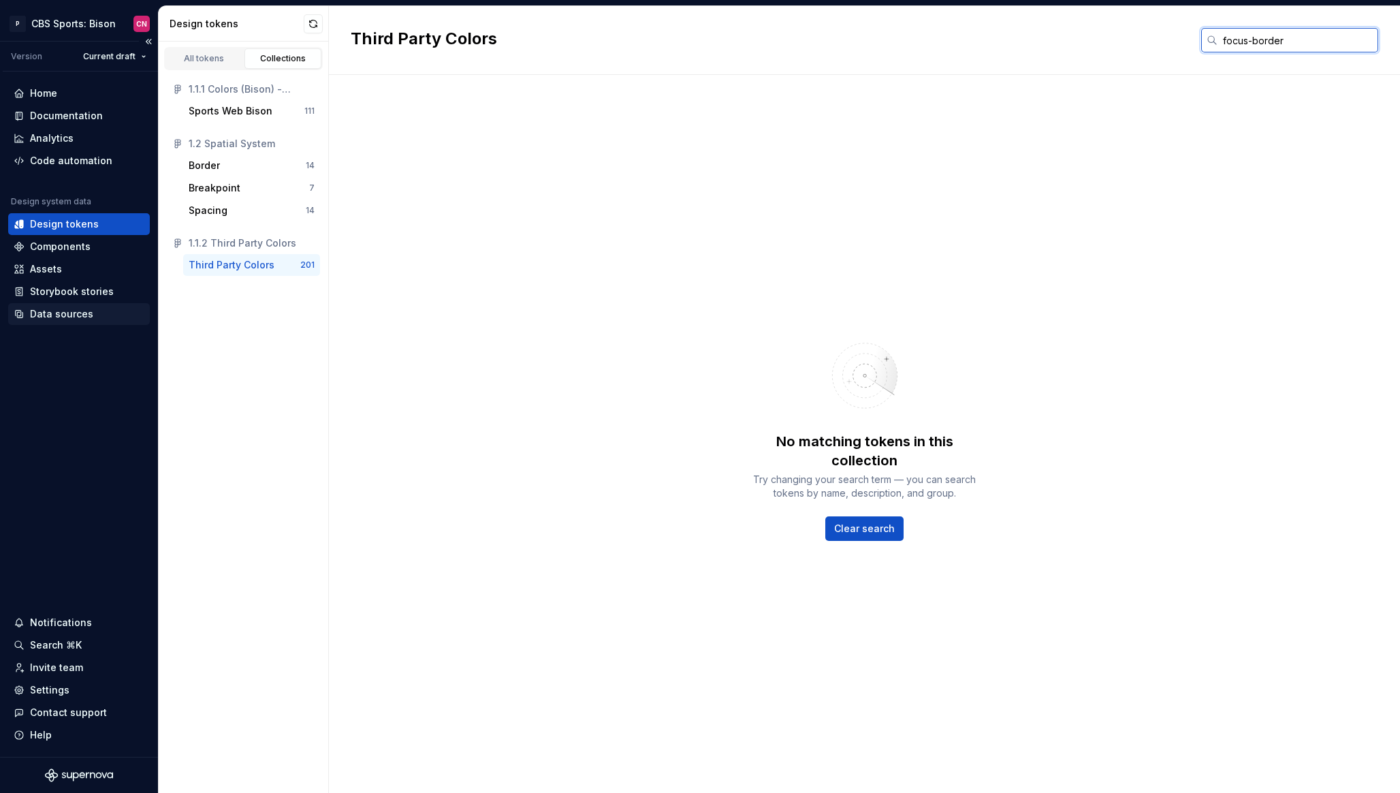
type input "focus-border"
click at [89, 313] on div "Data sources" at bounding box center [61, 314] width 63 height 14
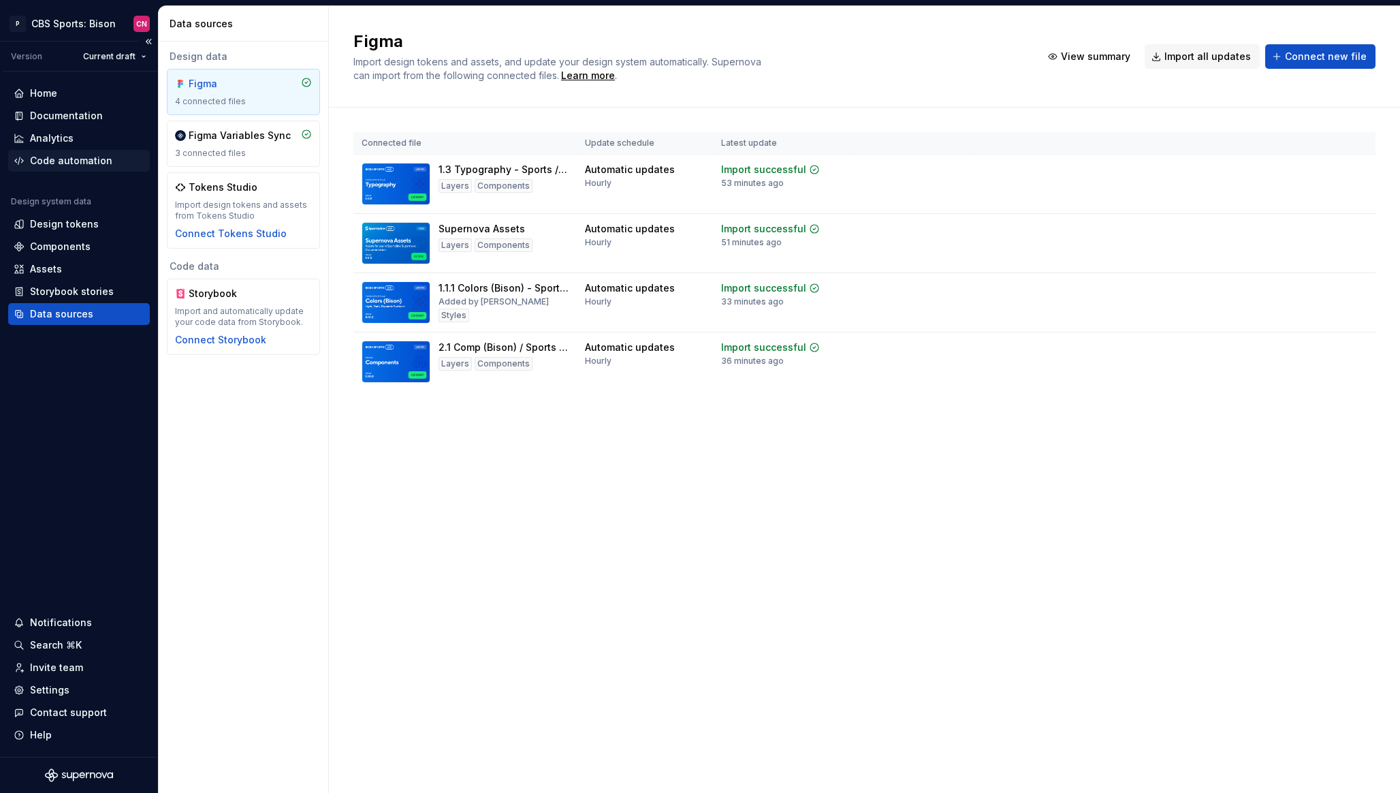
click at [80, 165] on div "Code automation" at bounding box center [71, 161] width 82 height 14
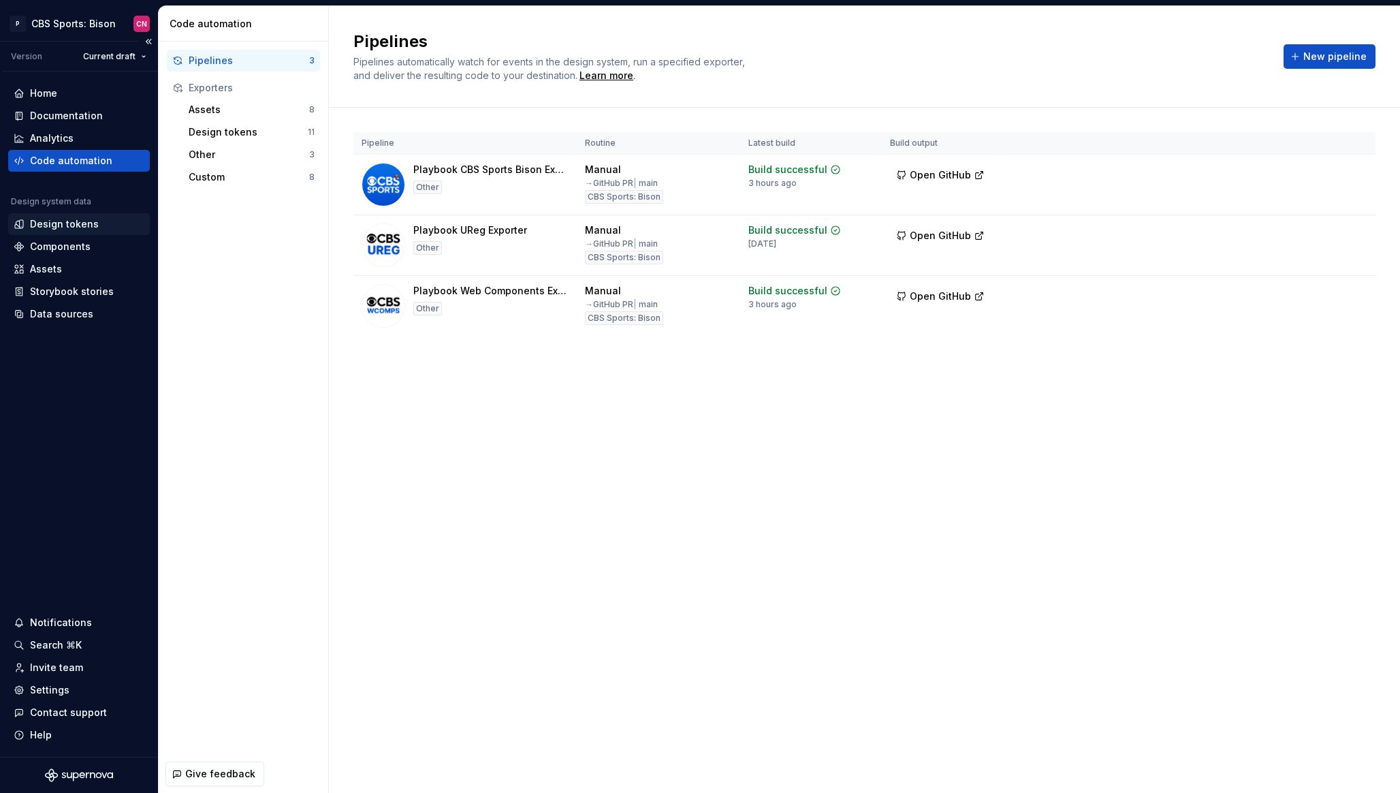
click at [76, 226] on div "Design tokens" at bounding box center [64, 224] width 69 height 14
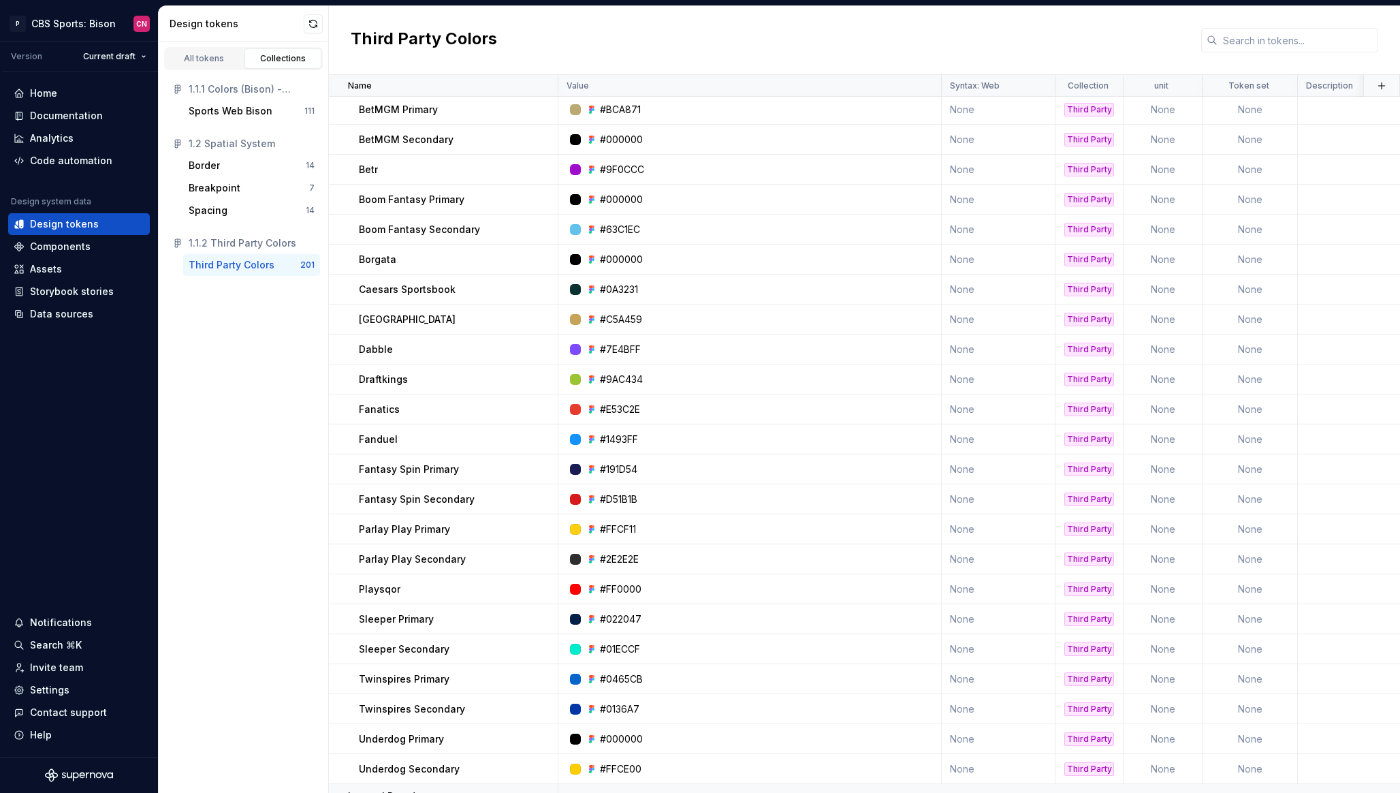
scroll to position [1093, 0]
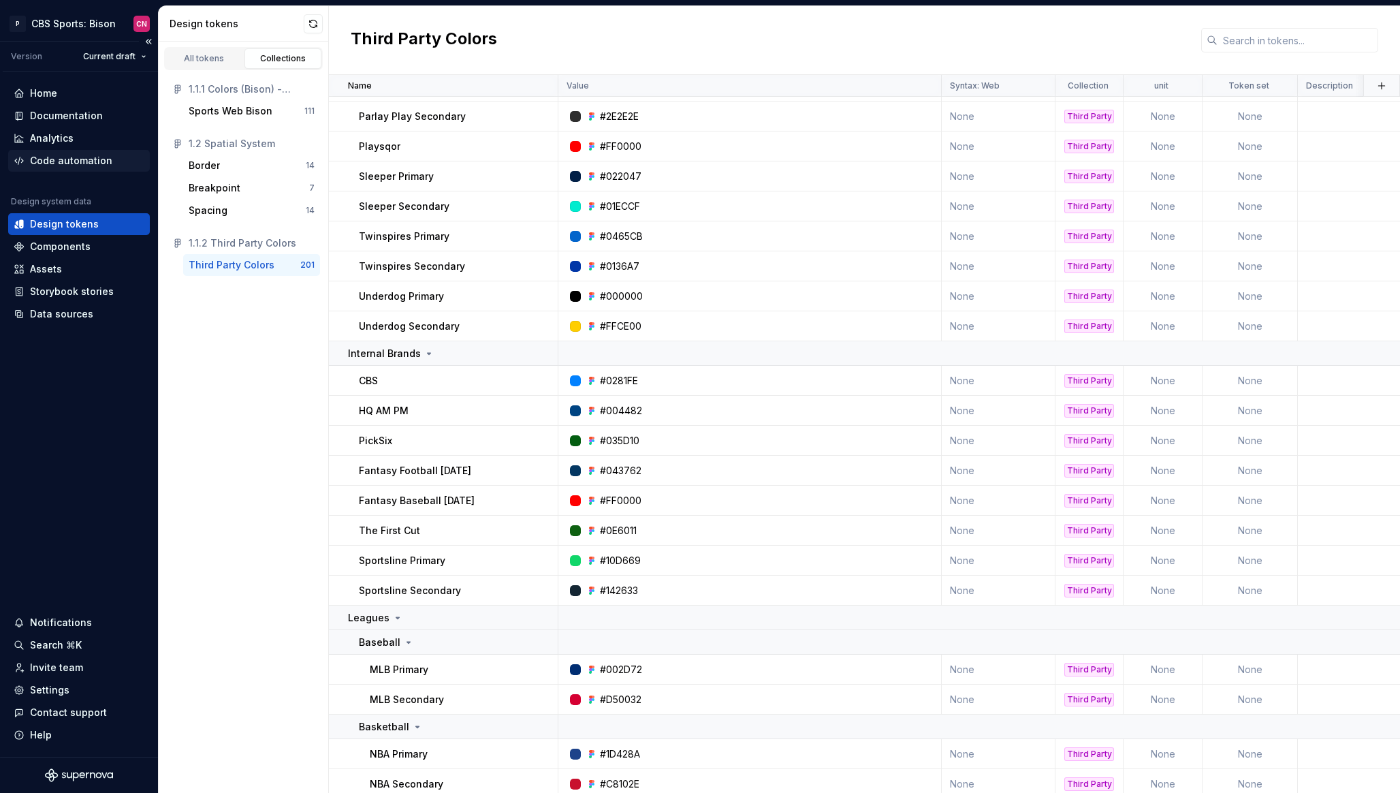
click at [71, 168] on div "Code automation" at bounding box center [79, 161] width 142 height 22
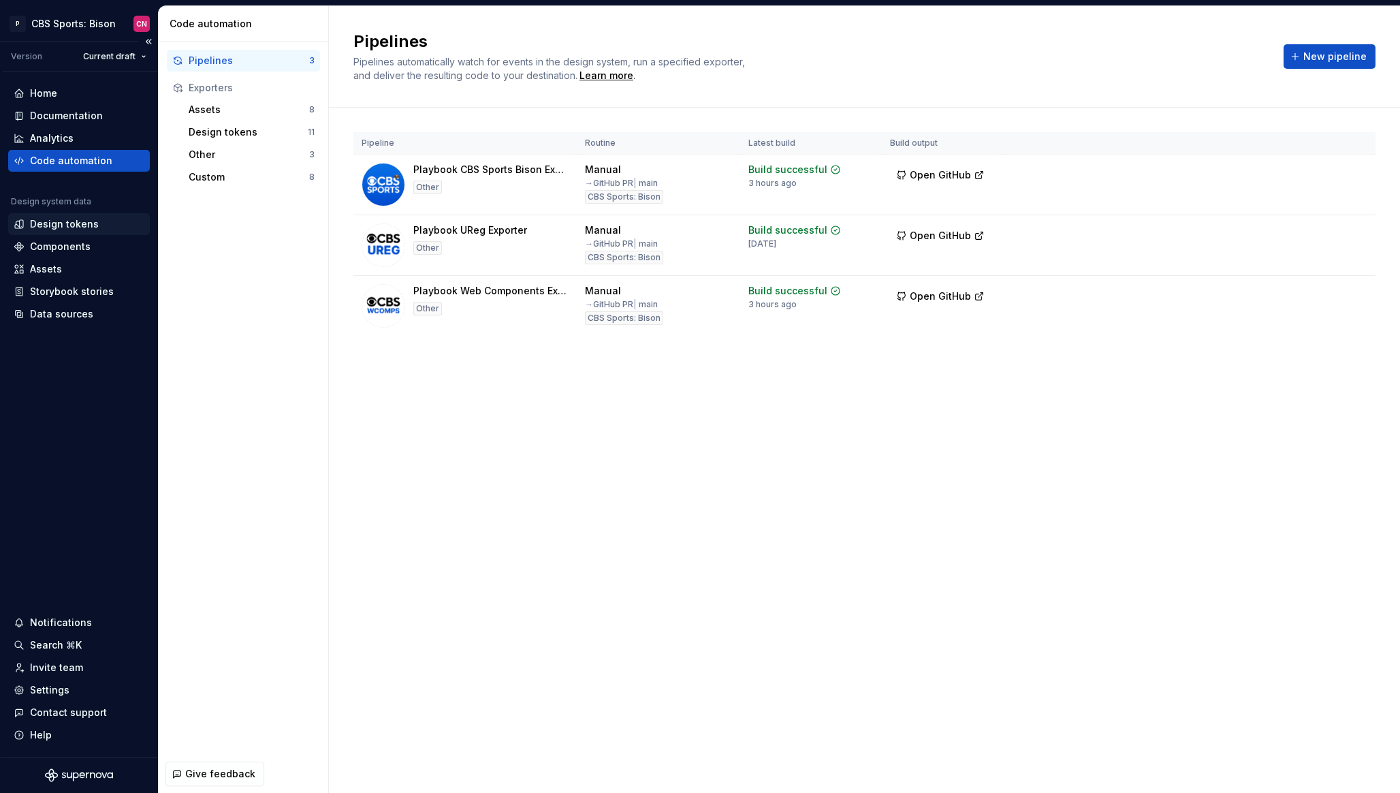
click at [72, 225] on div "Design tokens" at bounding box center [64, 224] width 69 height 14
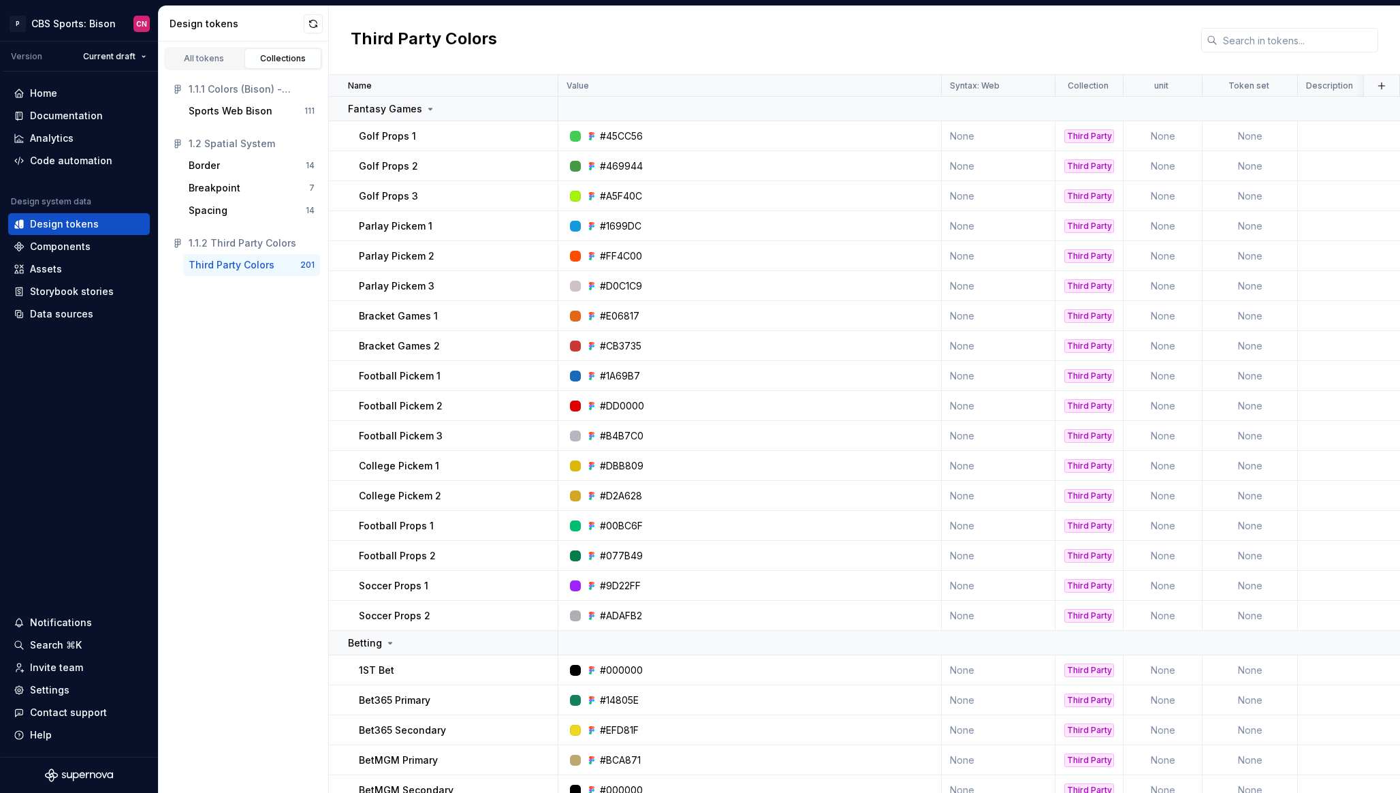
click at [216, 69] on div "All tokens Collections" at bounding box center [243, 58] width 159 height 23
click at [215, 61] on div "All tokens" at bounding box center [204, 58] width 68 height 11
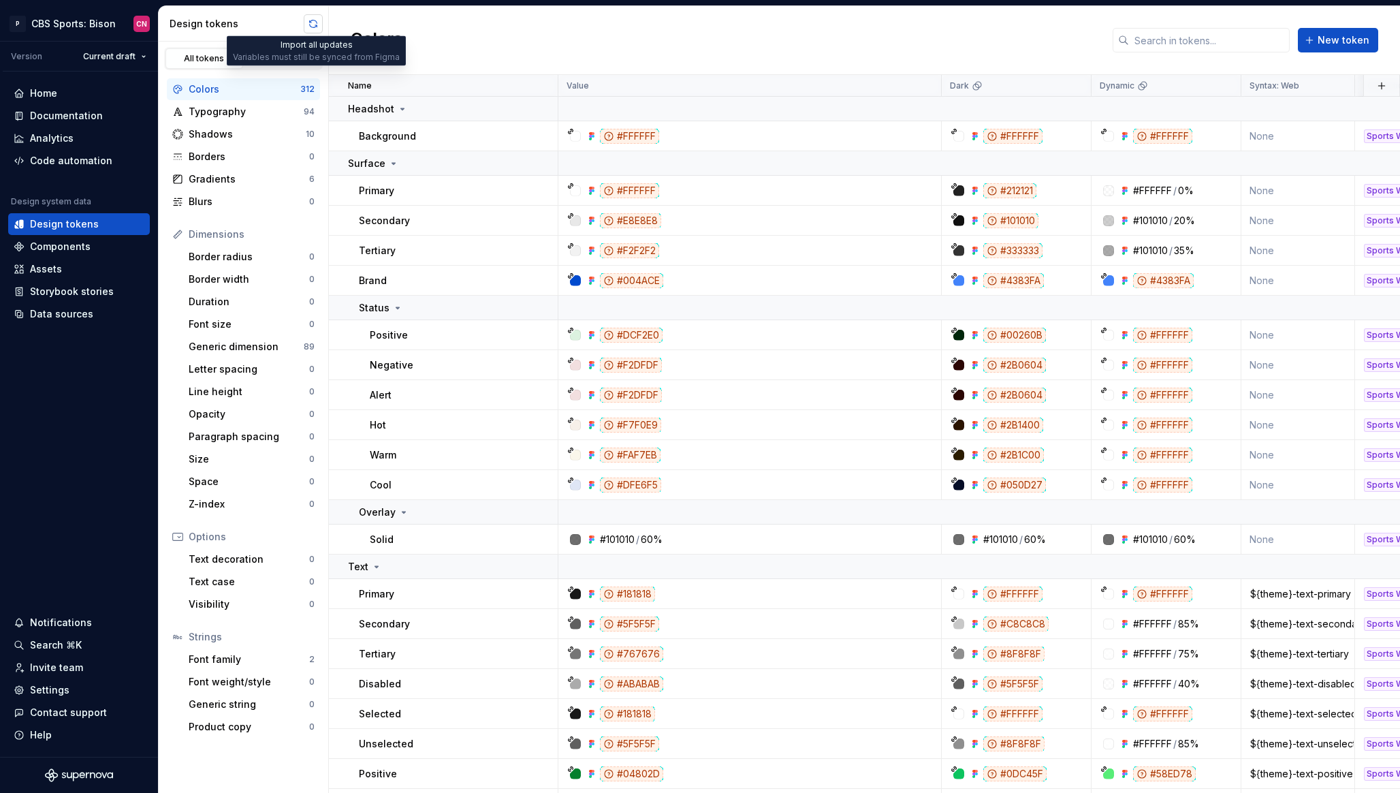
click at [316, 22] on button "button" at bounding box center [313, 23] width 19 height 19
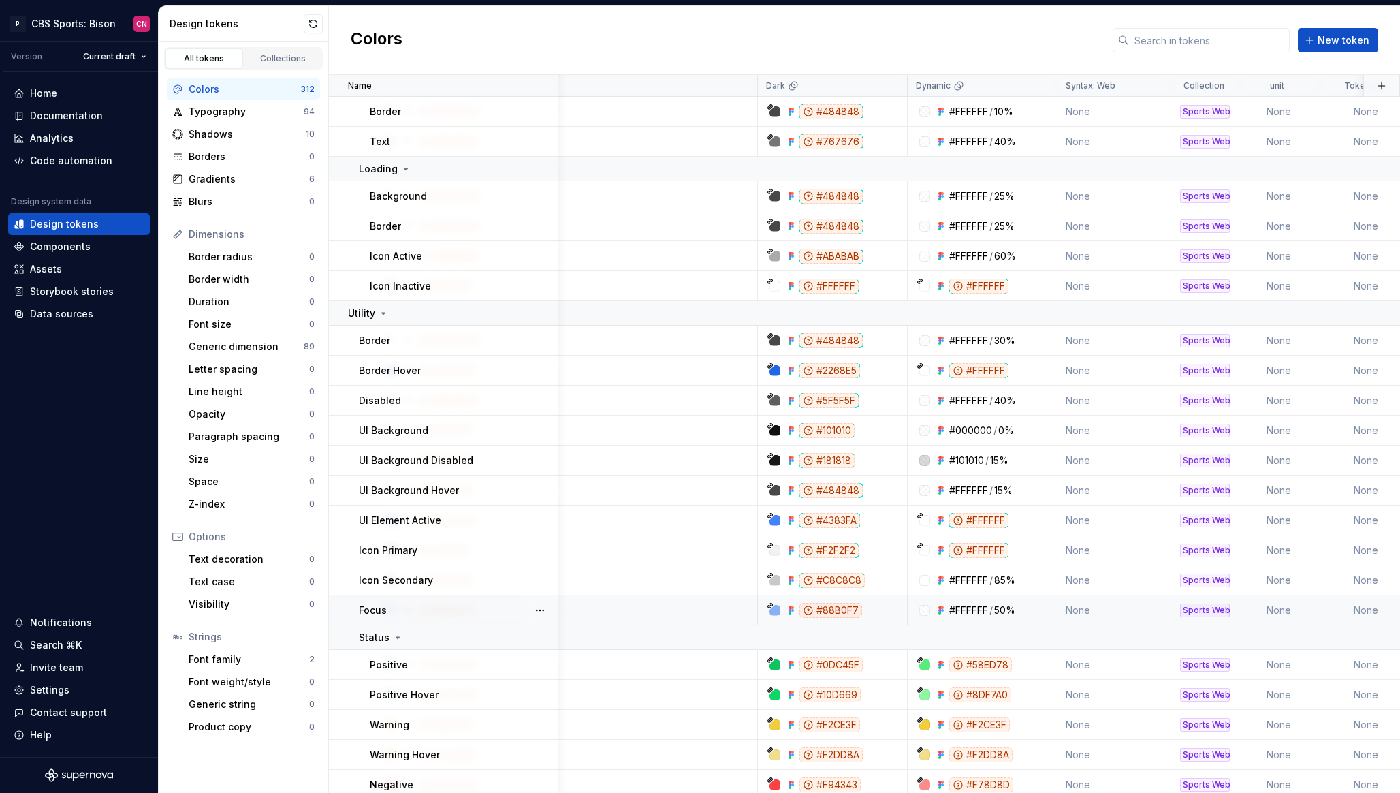
scroll to position [2460, 0]
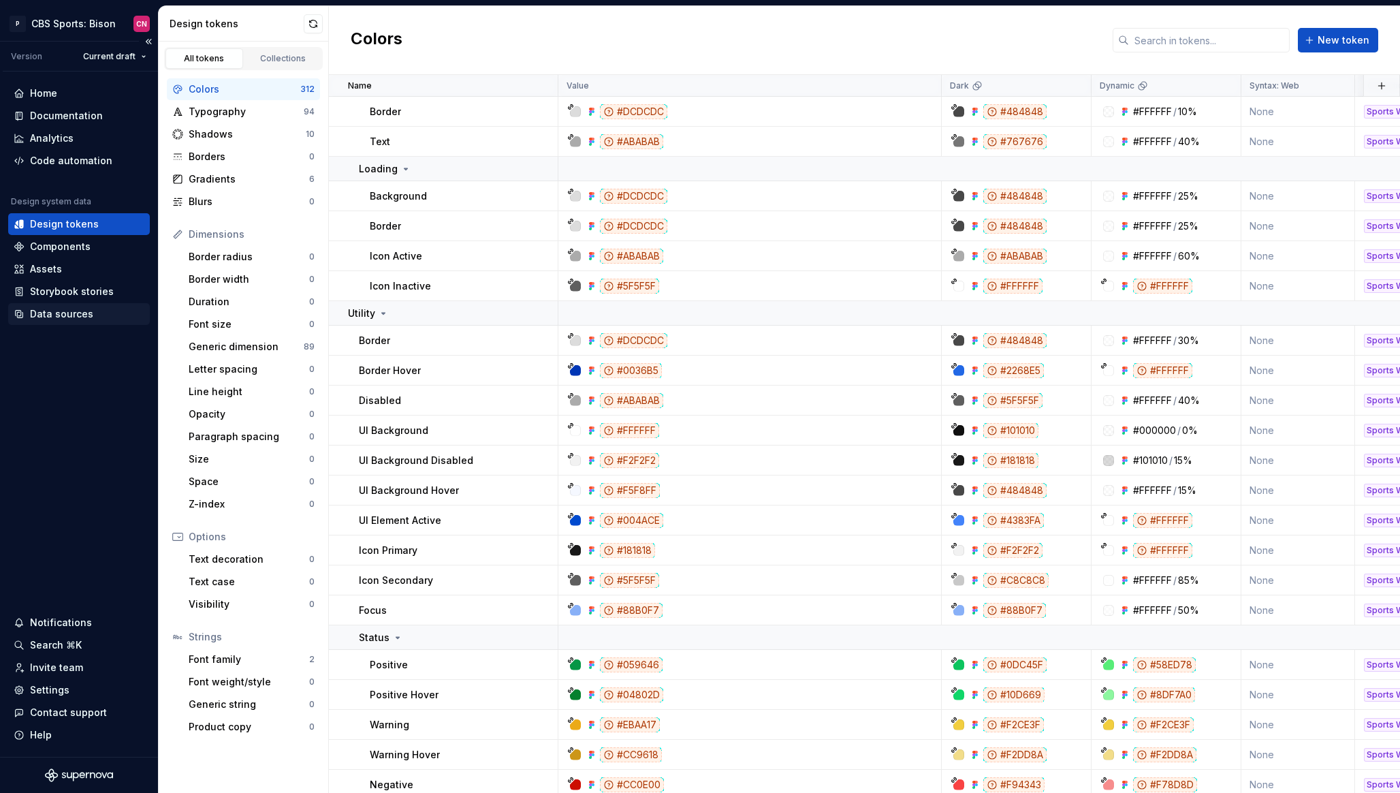
click at [77, 322] on div "Data sources" at bounding box center [79, 314] width 142 height 22
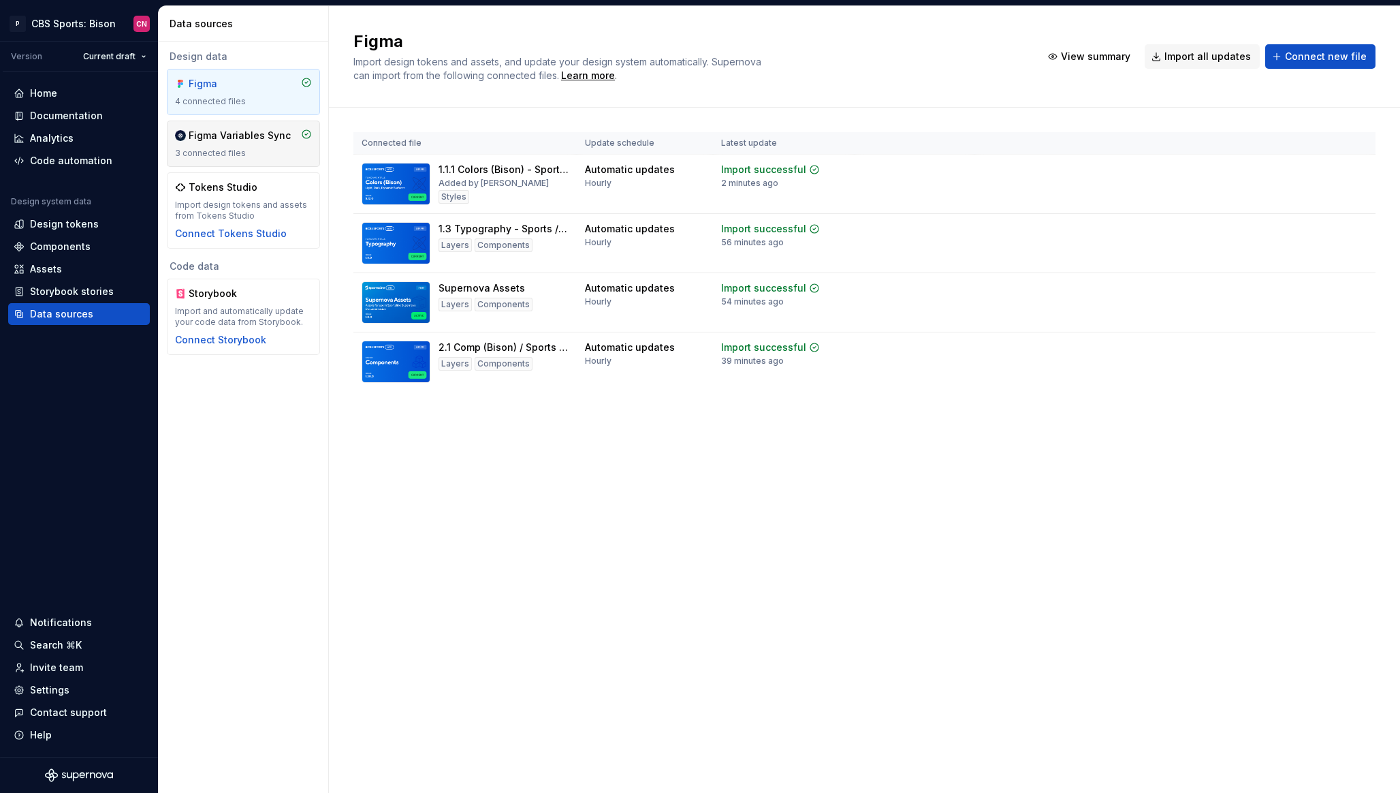
click at [278, 131] on div "Figma Variables Sync" at bounding box center [240, 136] width 102 height 14
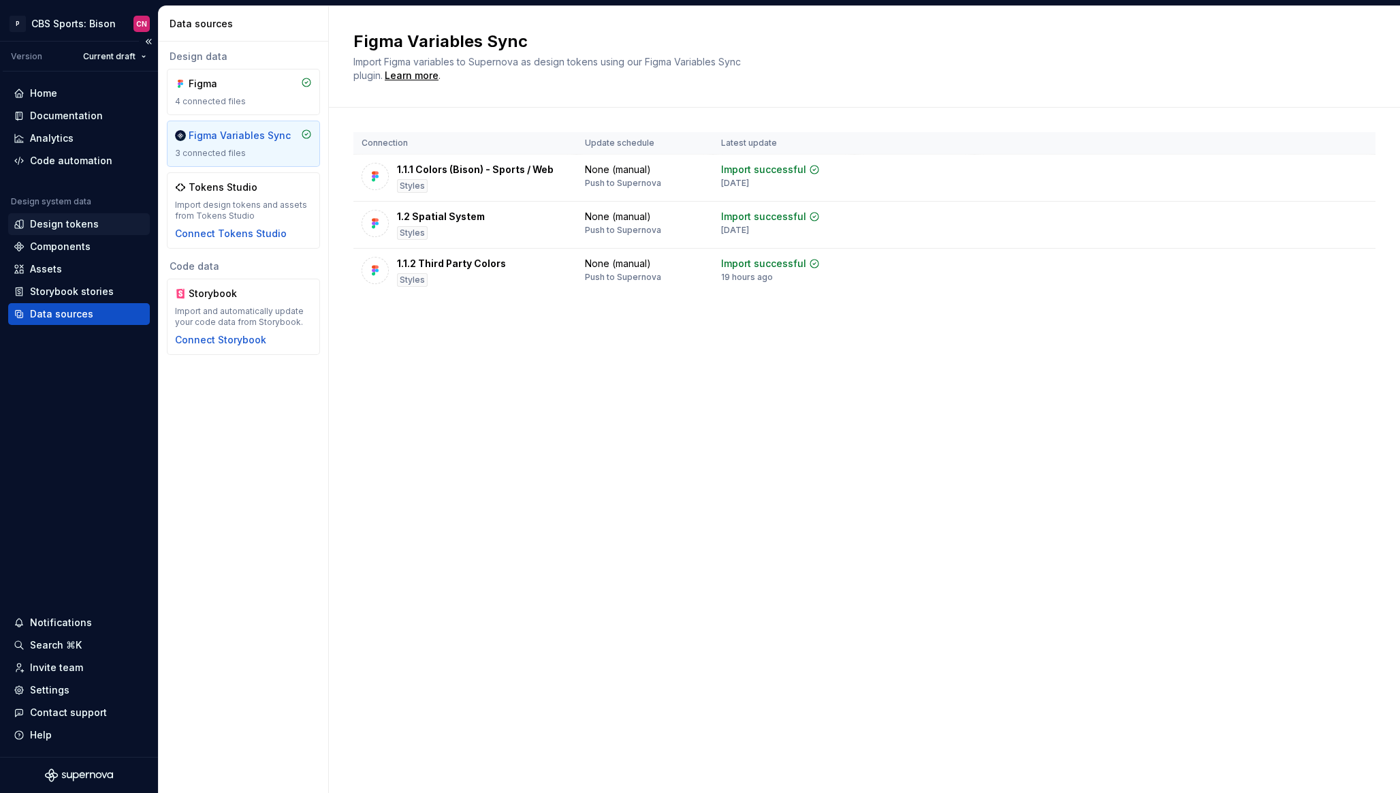
click at [67, 223] on div "Design tokens" at bounding box center [64, 224] width 69 height 14
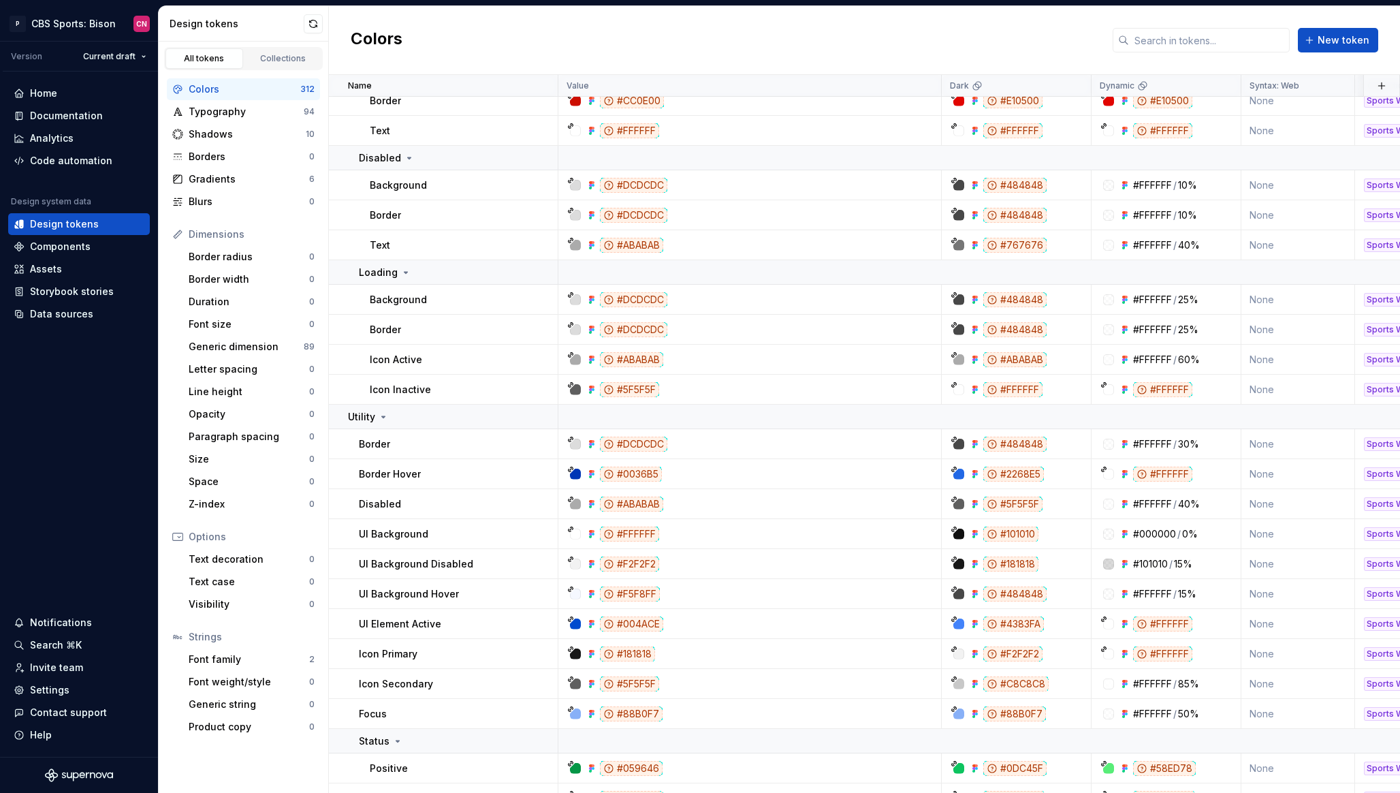
scroll to position [2517, 0]
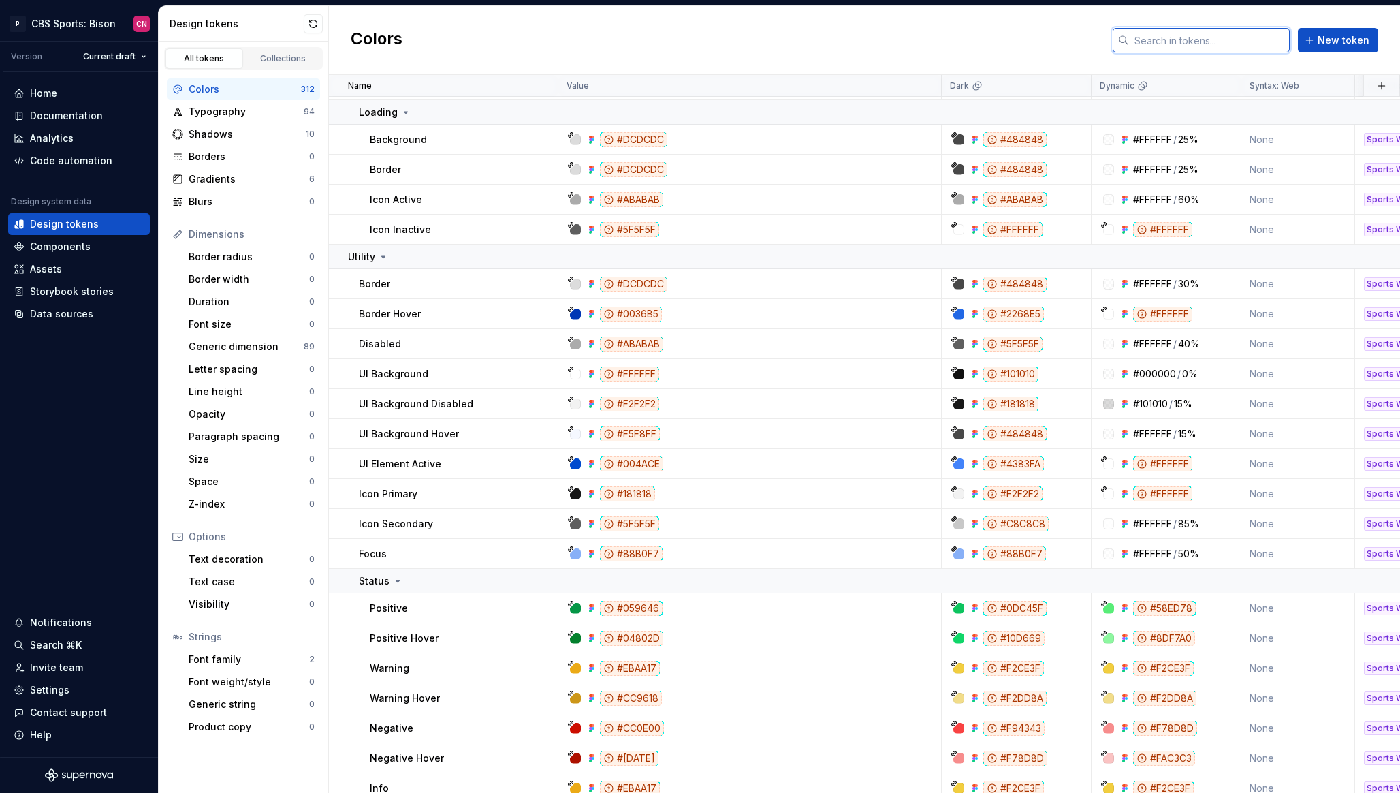
click at [1208, 40] on input "text" at bounding box center [1209, 40] width 161 height 25
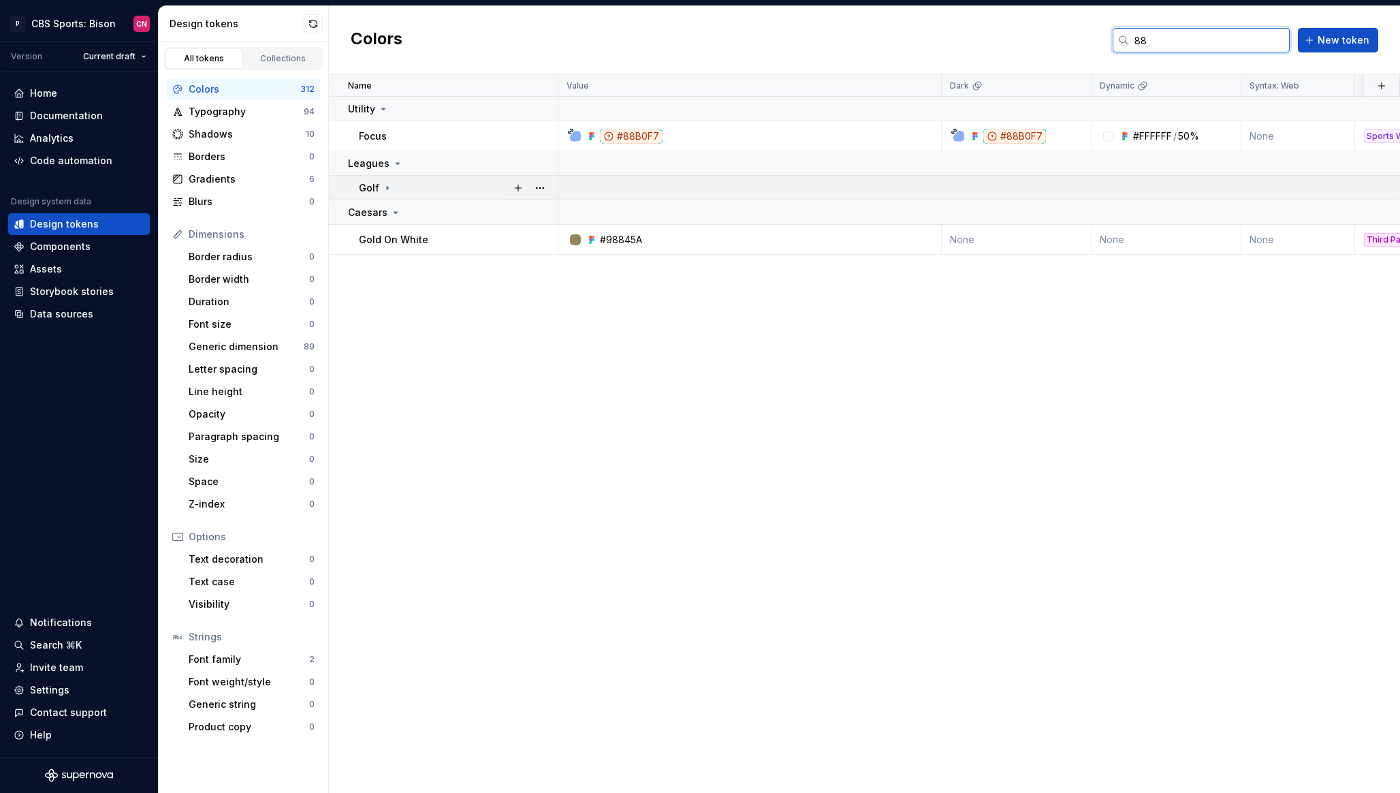
type input "88"
click at [391, 185] on icon at bounding box center [387, 188] width 11 height 11
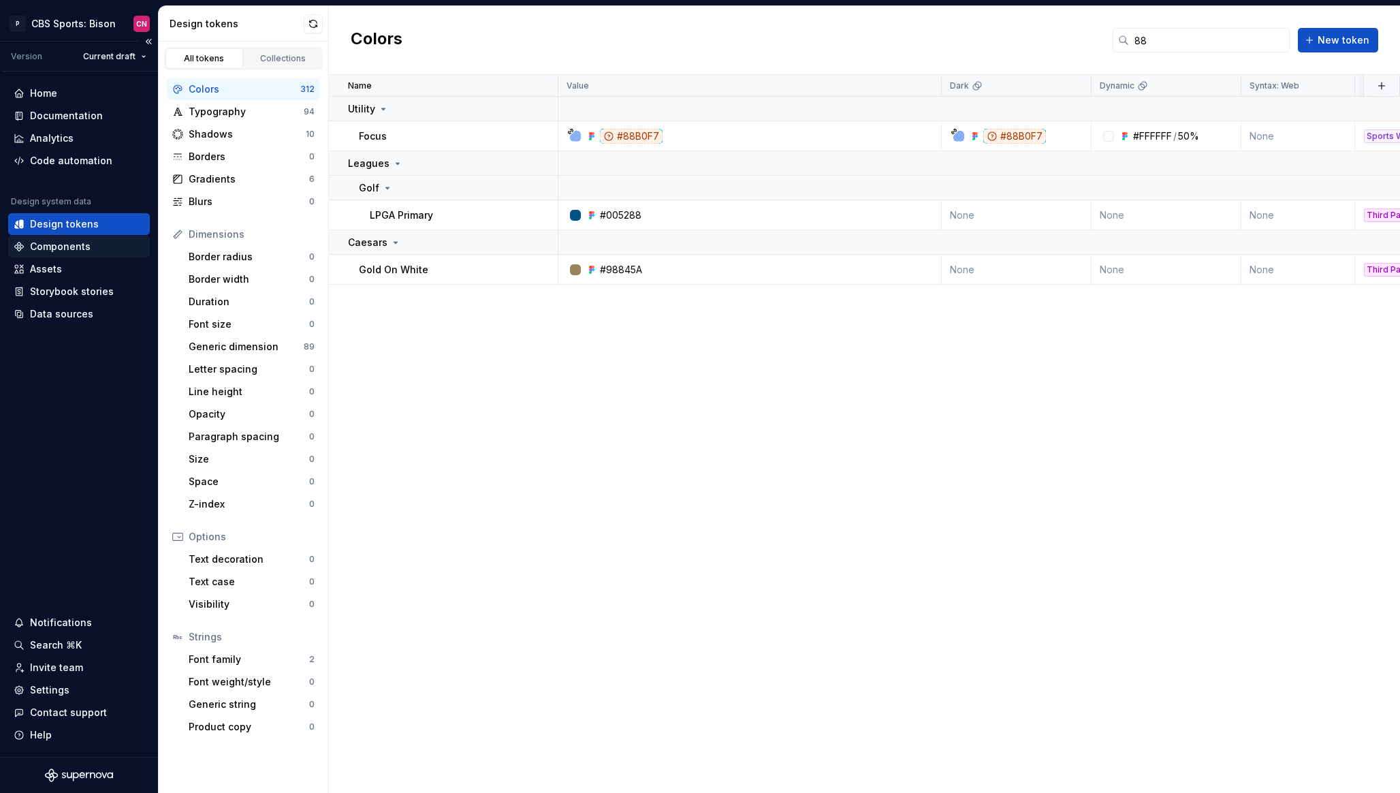
click at [80, 246] on div "Components" at bounding box center [60, 247] width 61 height 14
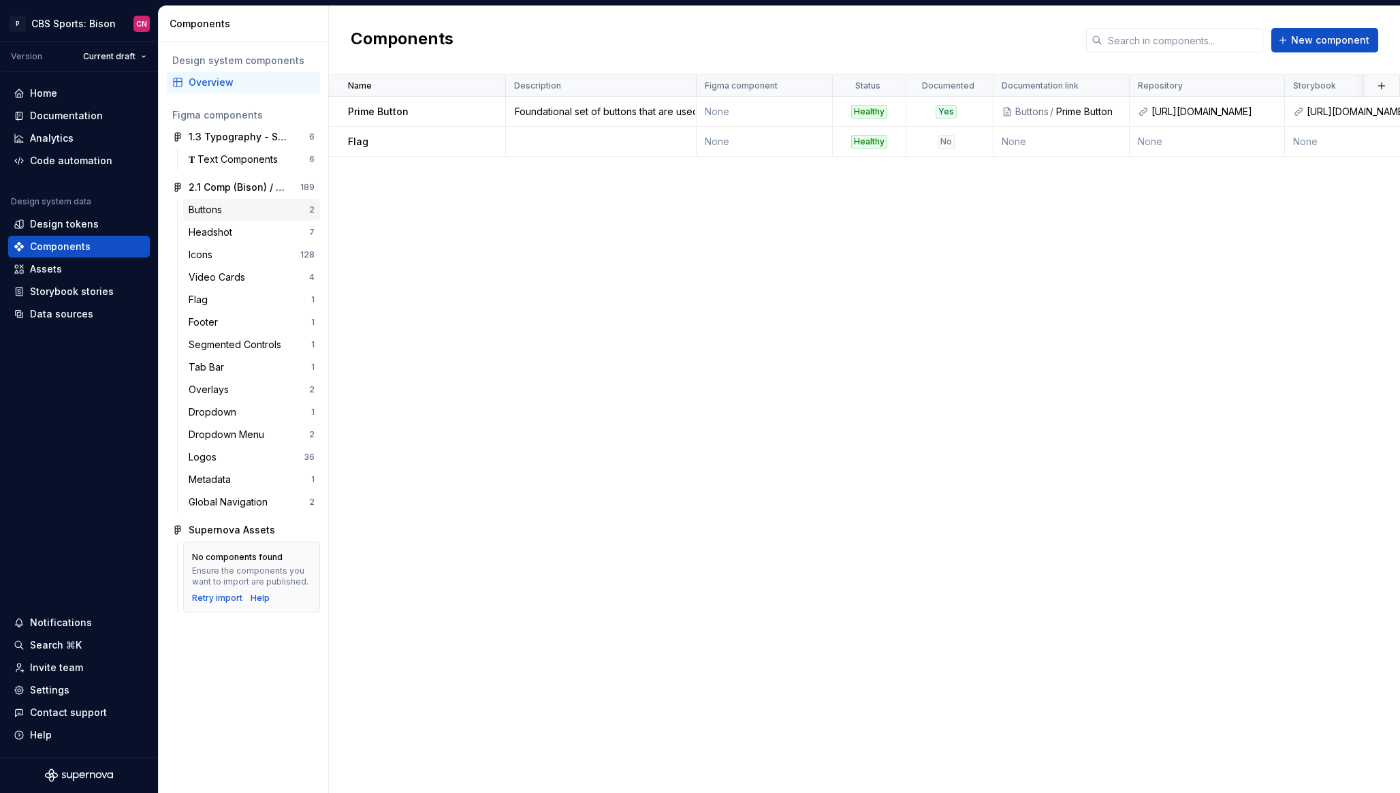
click at [228, 208] on div "Buttons" at bounding box center [249, 210] width 121 height 14
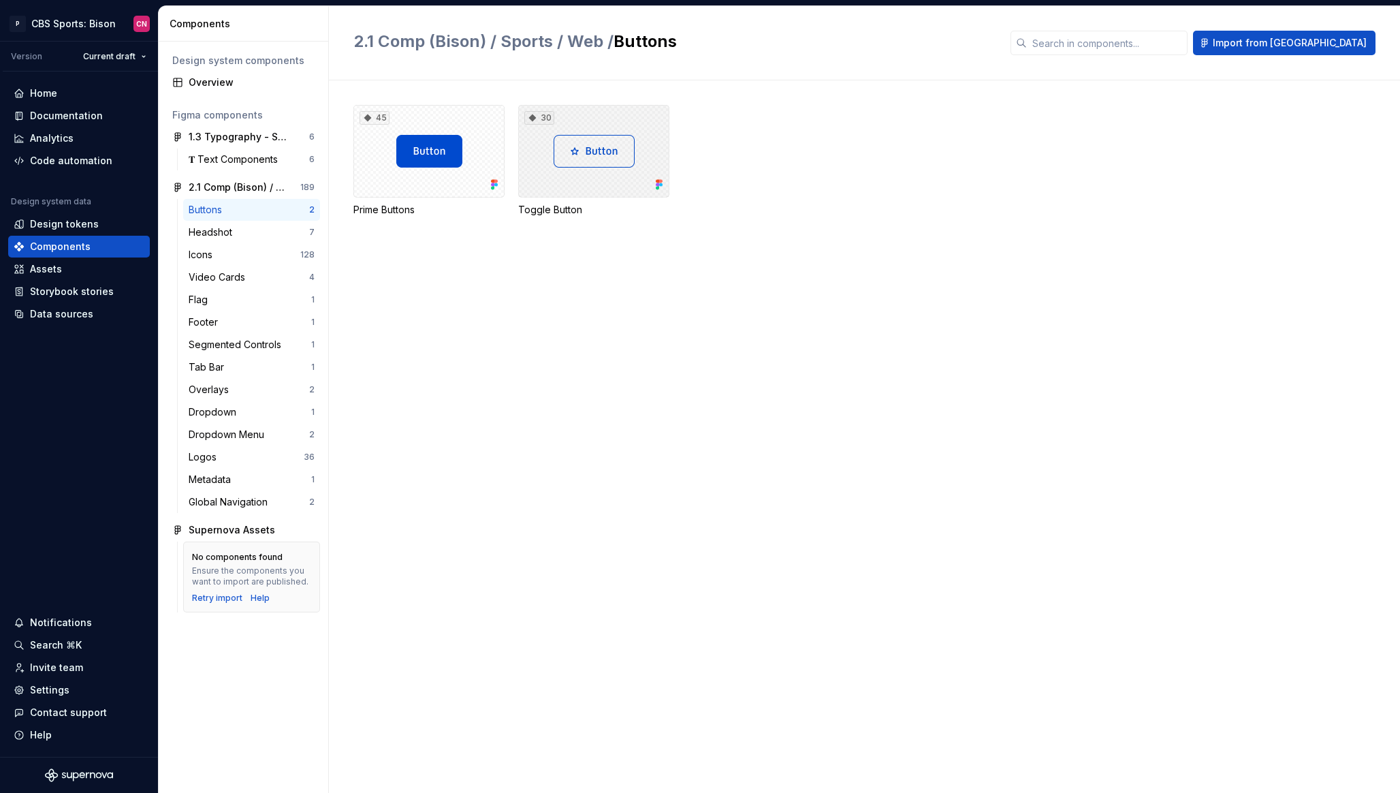
click at [580, 189] on div "30" at bounding box center [593, 151] width 151 height 93
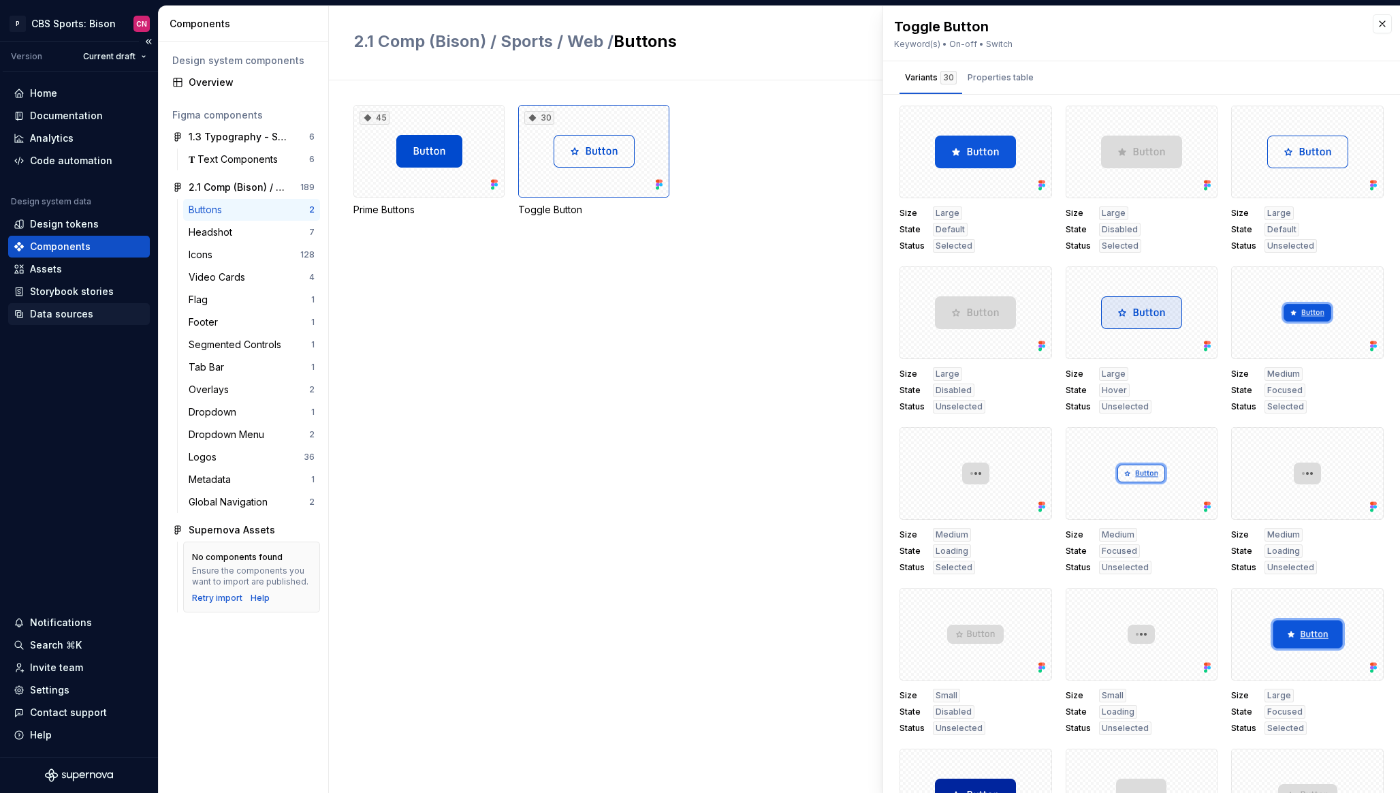
click at [66, 308] on div "Data sources" at bounding box center [61, 314] width 63 height 14
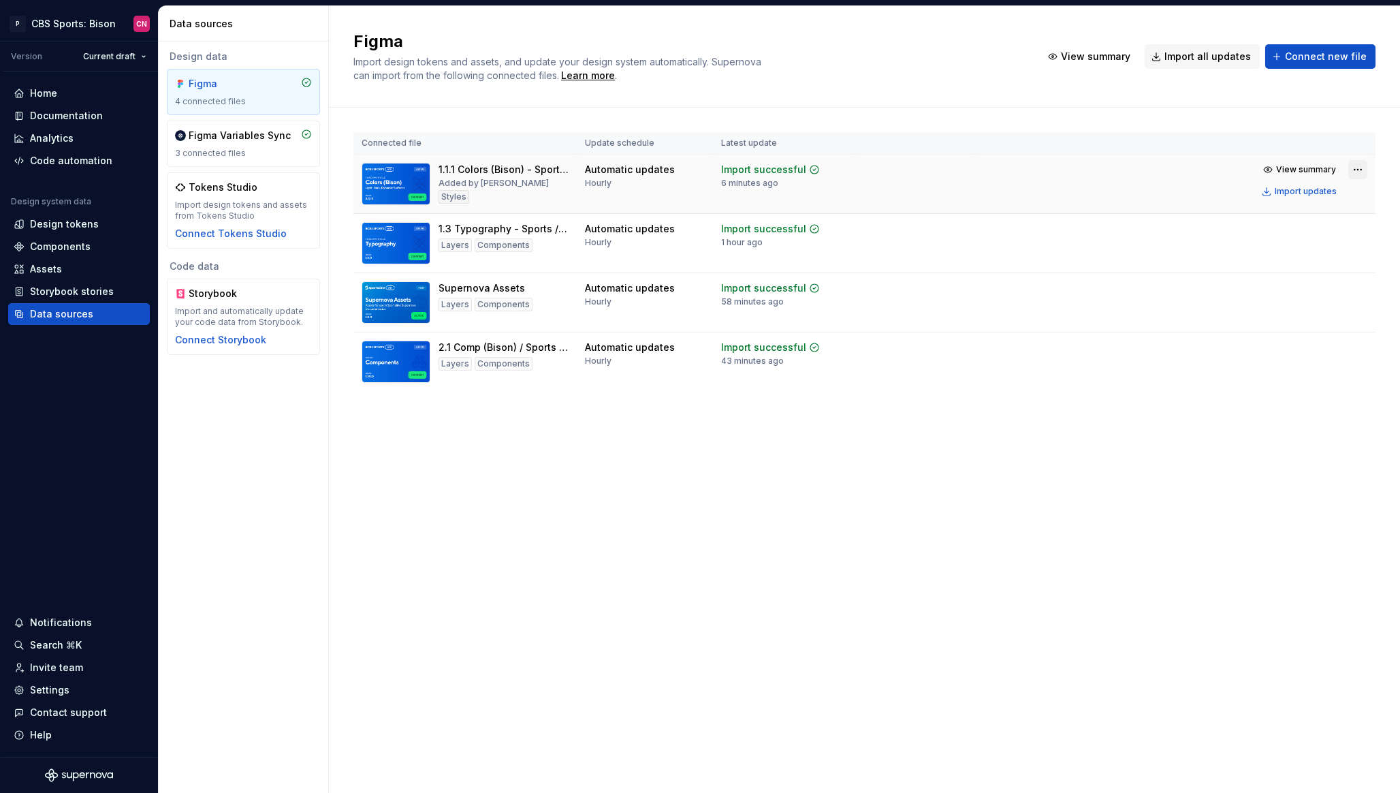
click at [1360, 166] on html "P CBS Sports: Bison CN Version Current draft Home Documentation Analytics Code …" at bounding box center [700, 396] width 1400 height 793
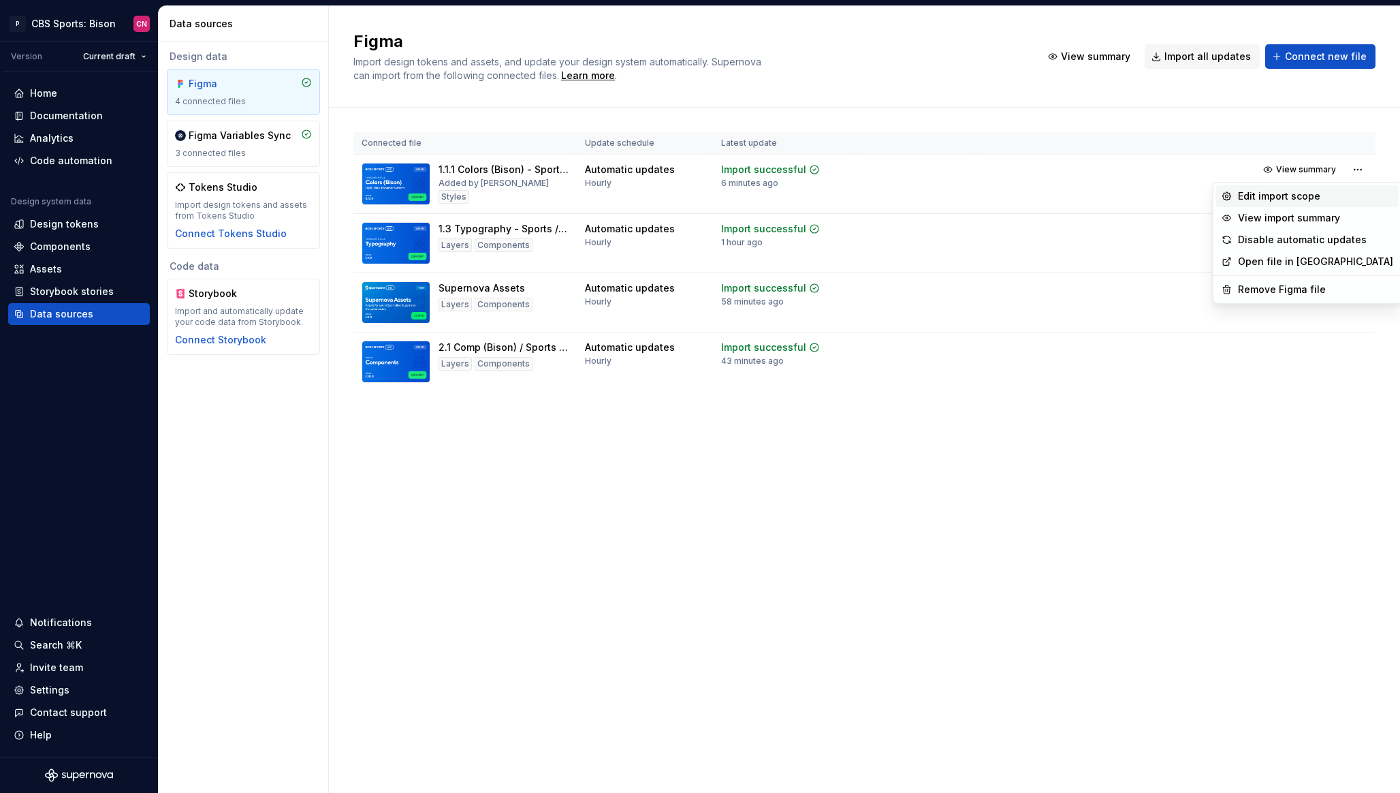
click at [1319, 198] on div "Edit import scope" at bounding box center [1315, 196] width 155 height 14
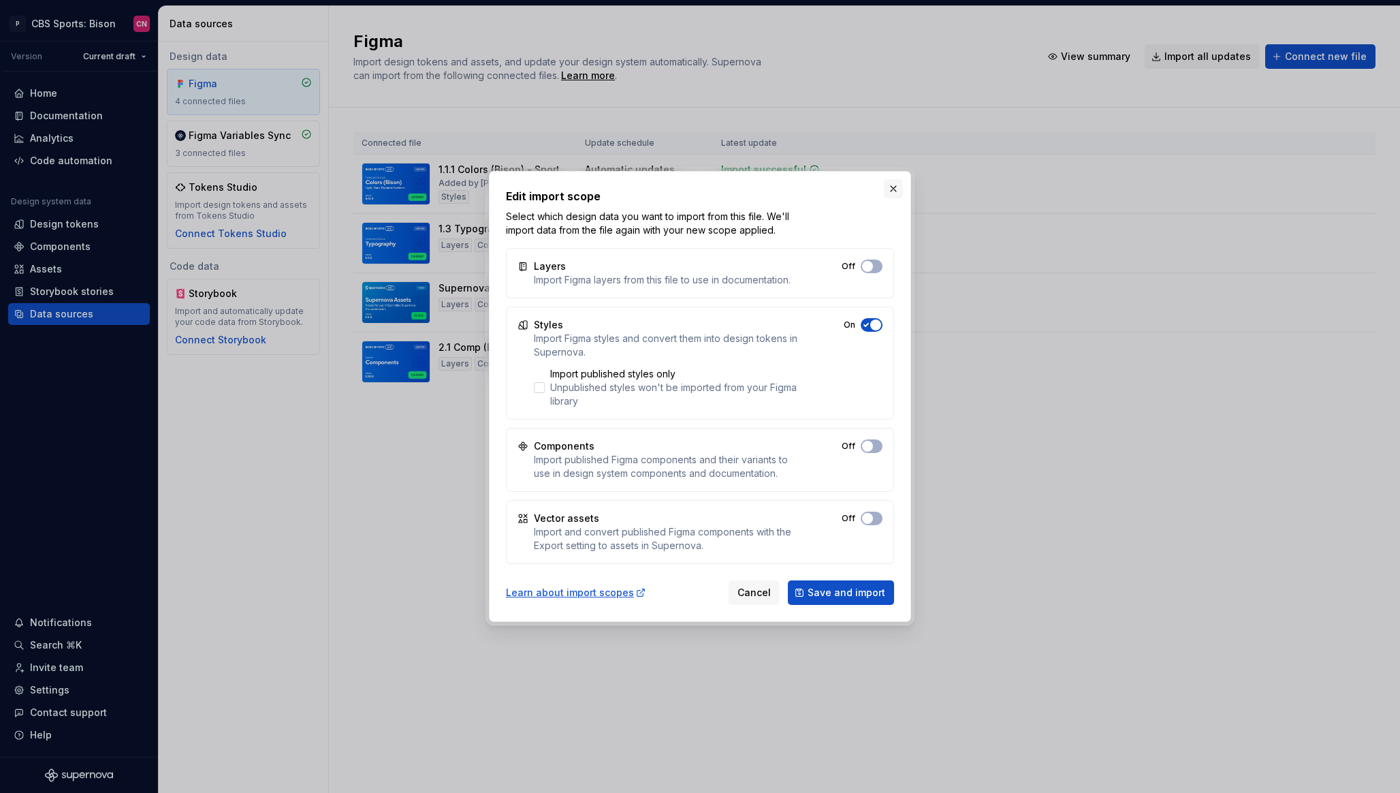
click at [892, 179] on button "button" at bounding box center [893, 188] width 19 height 19
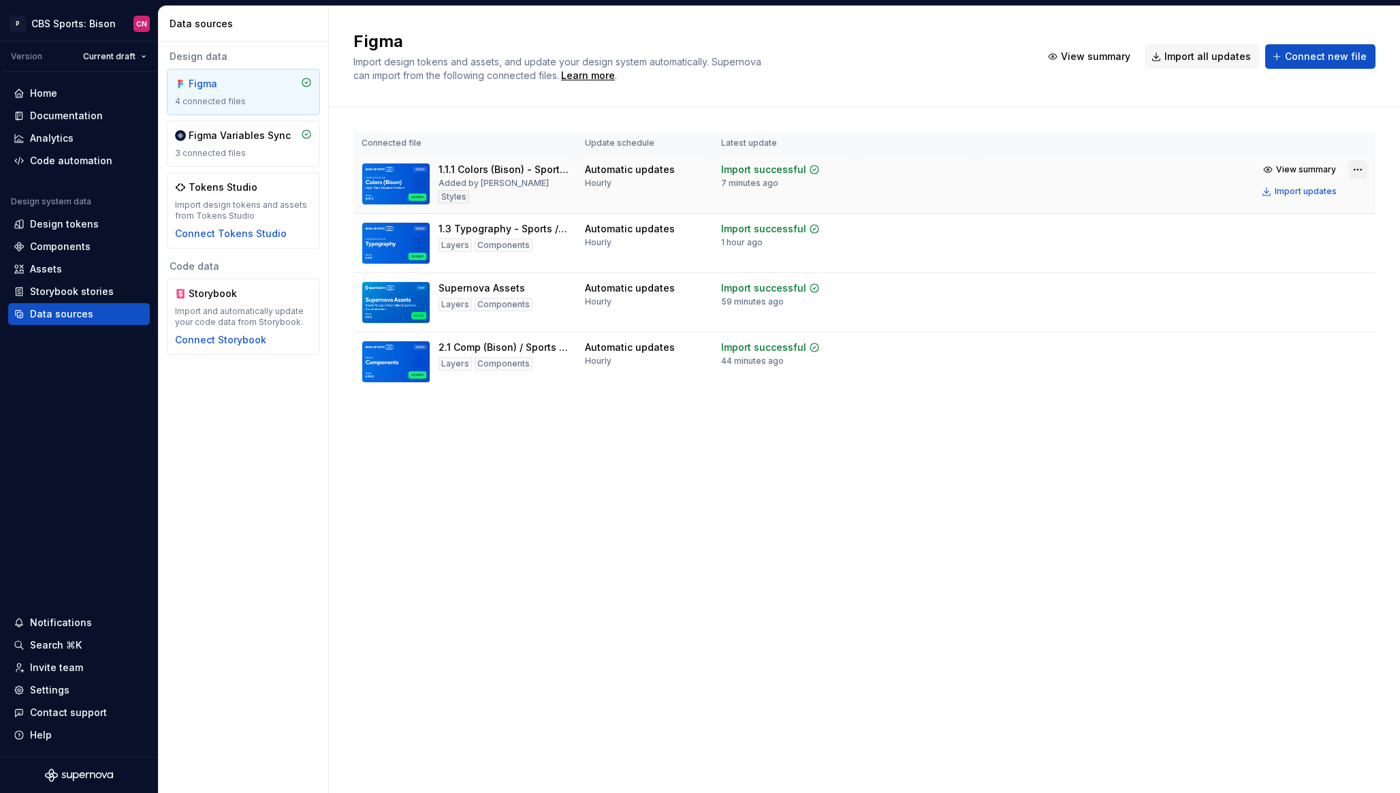
click at [1352, 168] on html "P CBS Sports: Bison CN Version Current draft Home Documentation Analytics Code …" at bounding box center [700, 396] width 1400 height 793
click at [1187, 439] on html "P CBS Sports: Bison CN Version Current draft Home Documentation Analytics Code …" at bounding box center [700, 396] width 1400 height 793
click at [1351, 231] on html "P CBS Sports: Bison CN Version Current draft Home Documentation Analytics Code …" at bounding box center [700, 396] width 1400 height 793
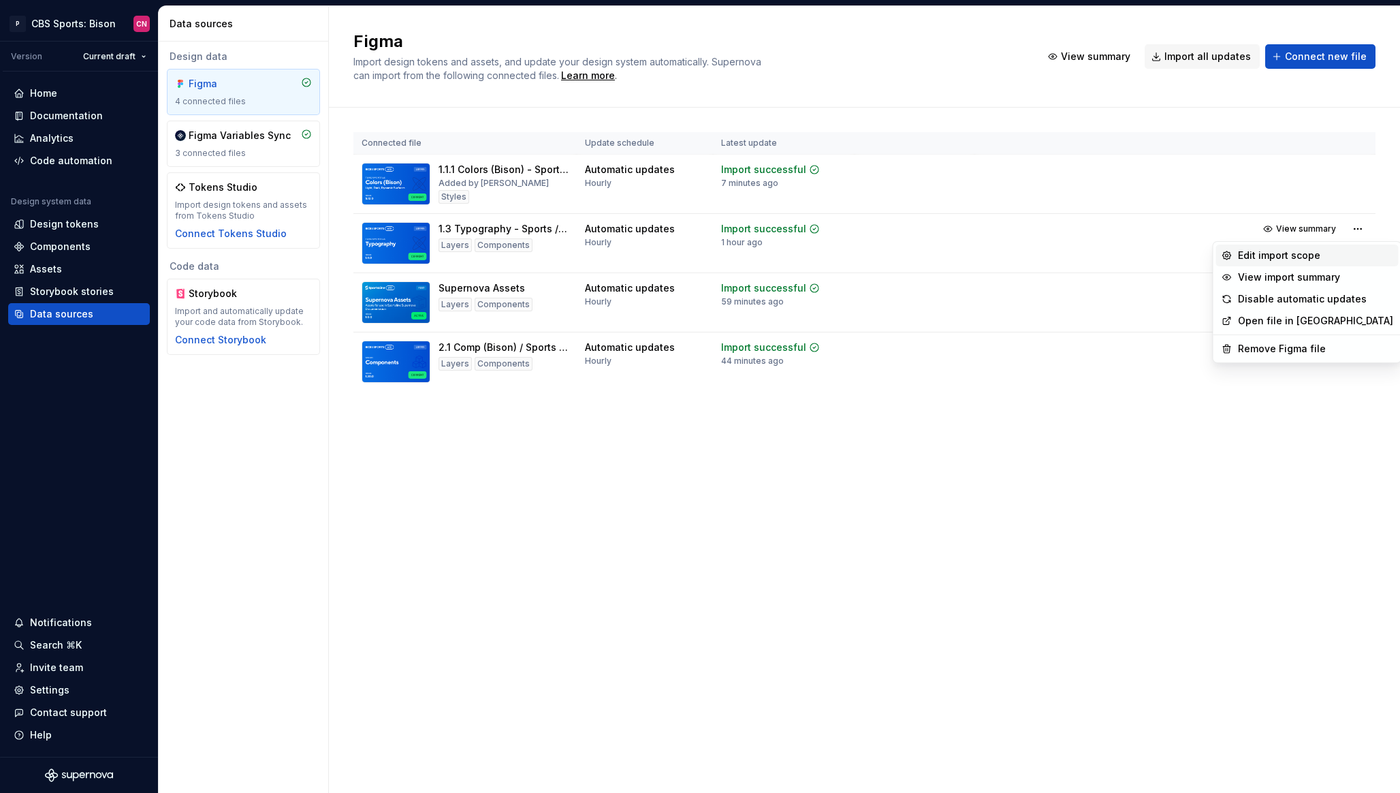
click at [1333, 246] on div "Edit import scope" at bounding box center [1308, 256] width 183 height 22
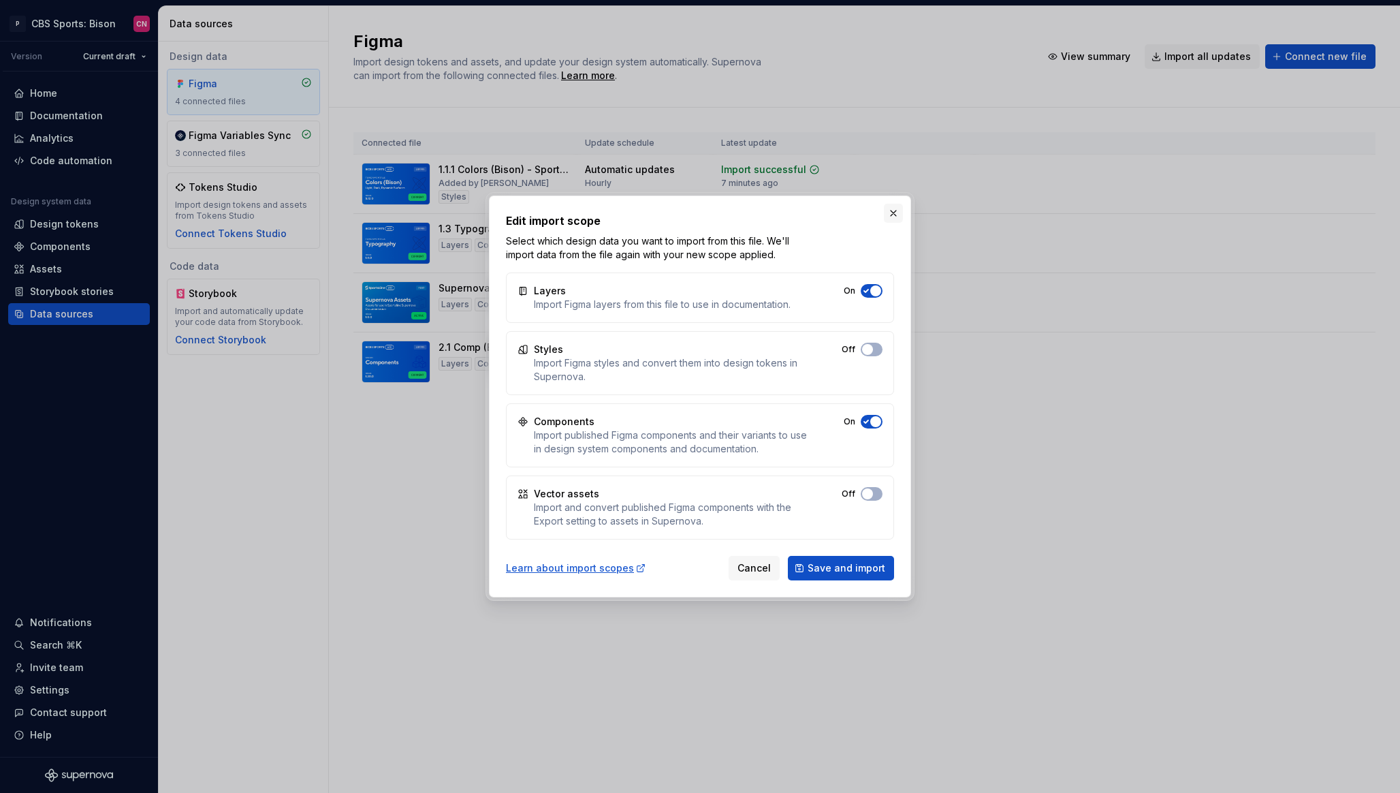
click at [892, 215] on button "button" at bounding box center [893, 213] width 19 height 19
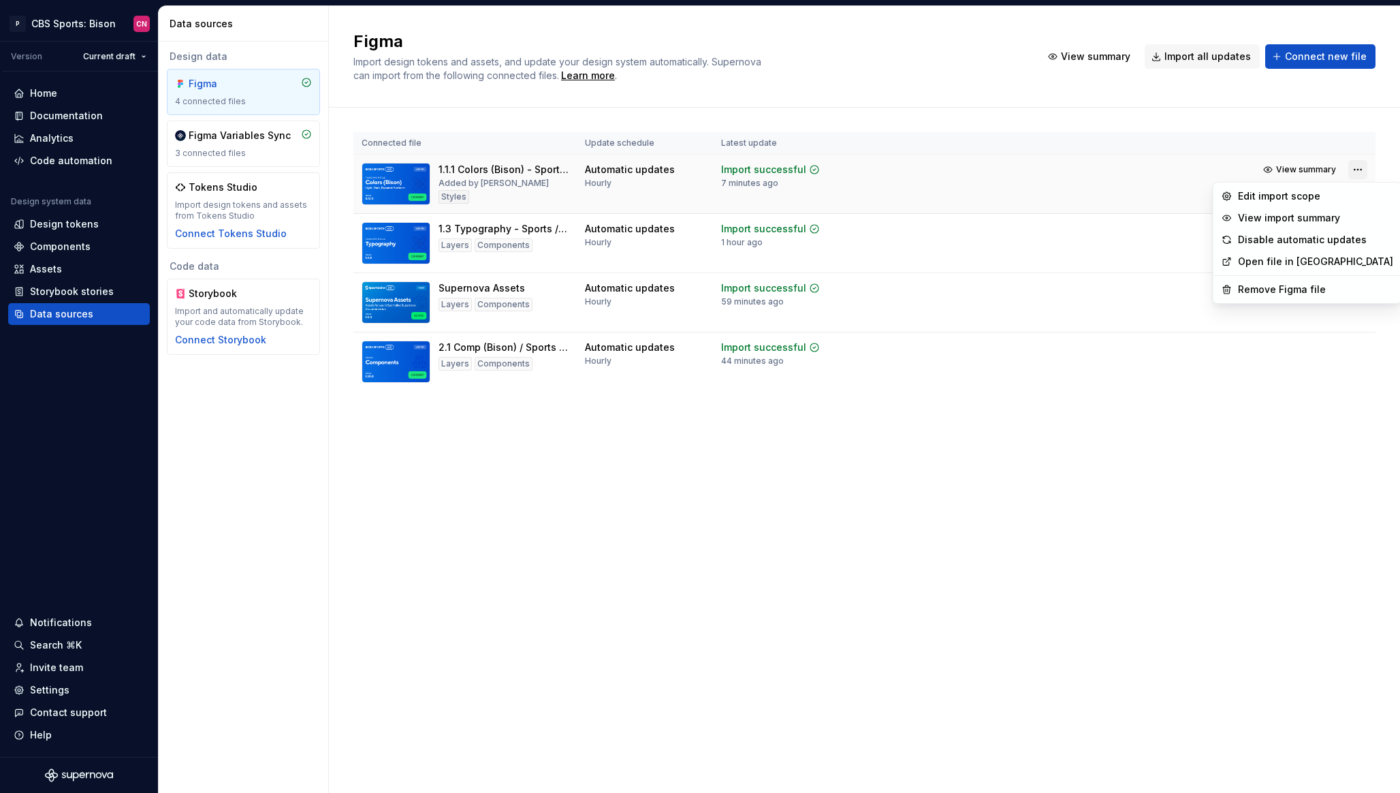
click at [1360, 170] on html "P CBS Sports: Bison CN Version Current draft Home Documentation Analytics Code …" at bounding box center [700, 396] width 1400 height 793
click at [1319, 195] on div "Edit import scope" at bounding box center [1315, 196] width 155 height 14
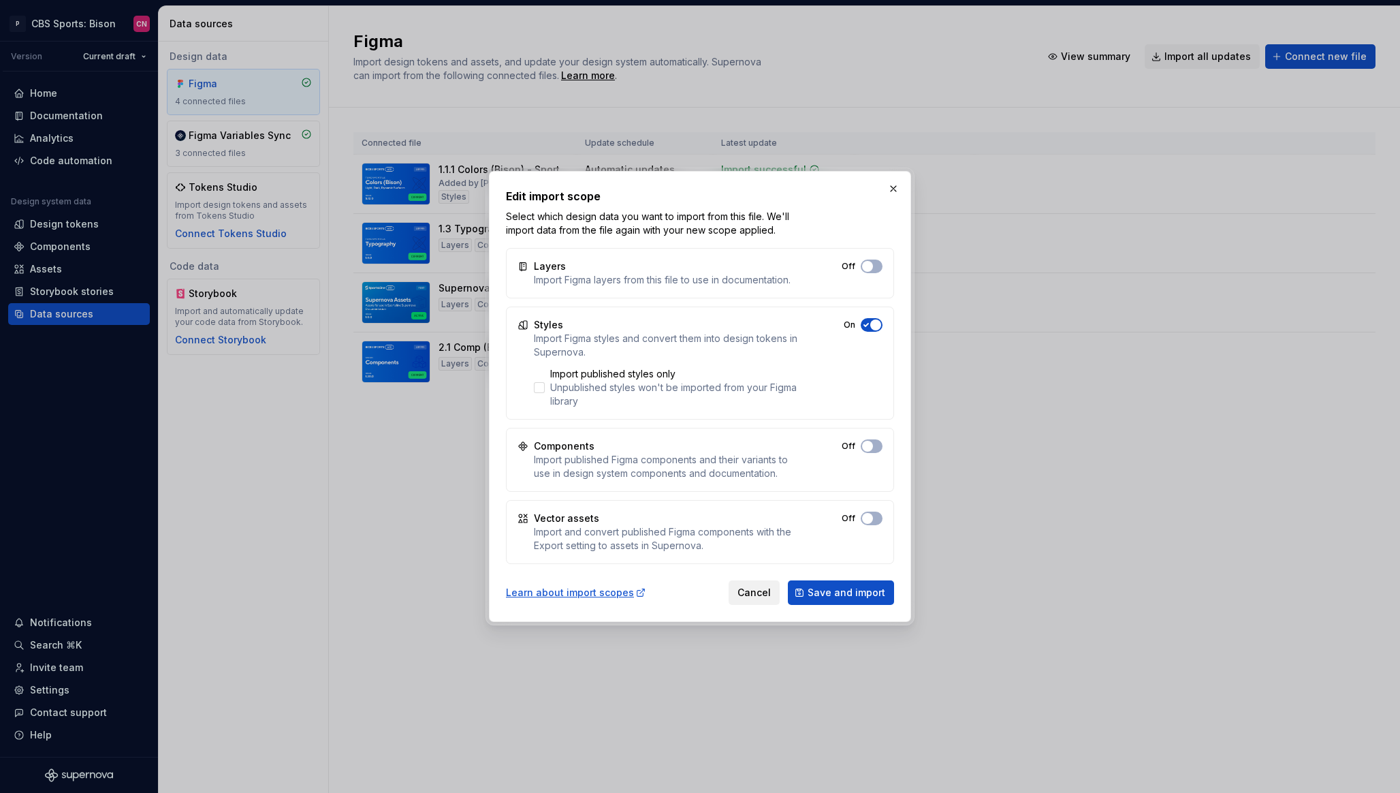
click at [757, 593] on span "Cancel" at bounding box center [754, 593] width 33 height 14
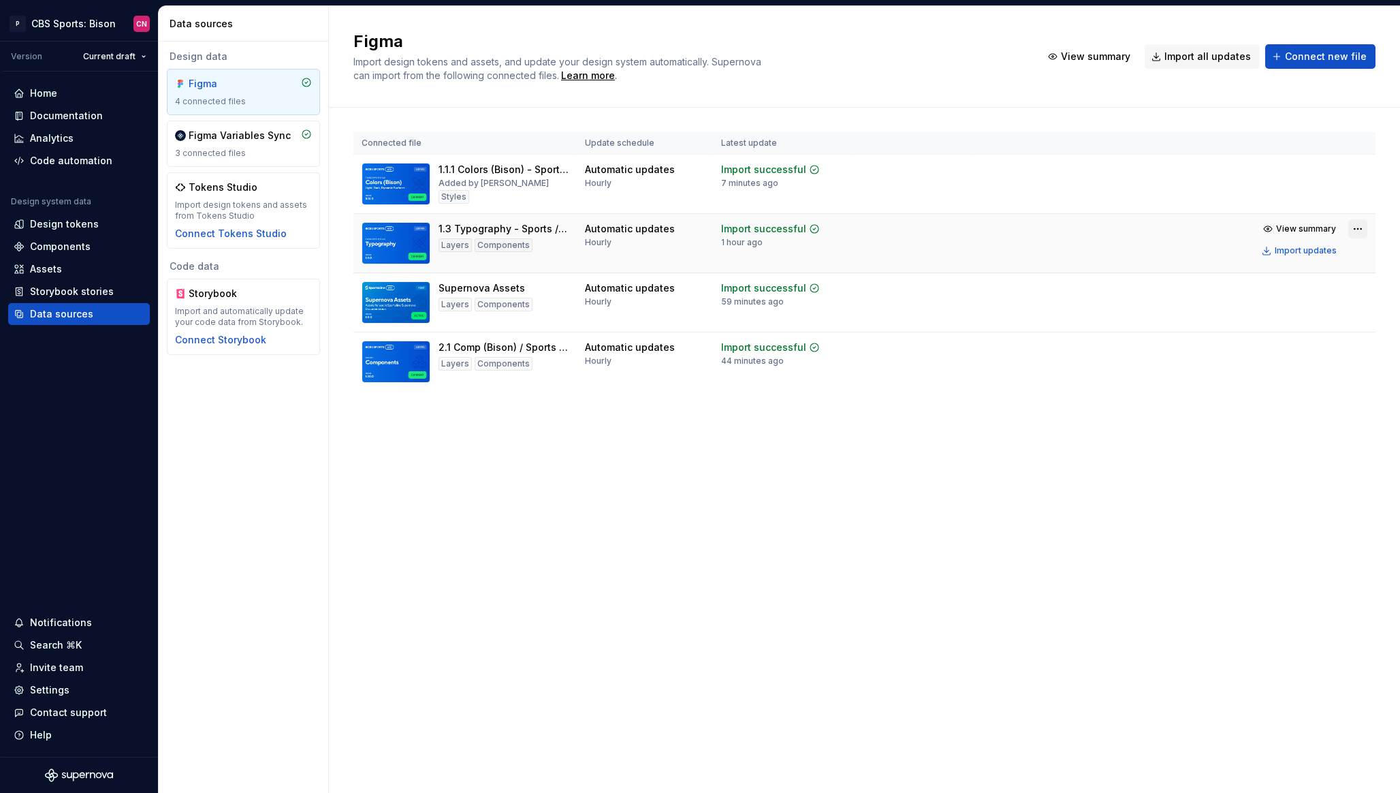
click at [1351, 223] on html "P CBS Sports: Bison CN Version Current draft Home Documentation Analytics Code …" at bounding box center [700, 396] width 1400 height 793
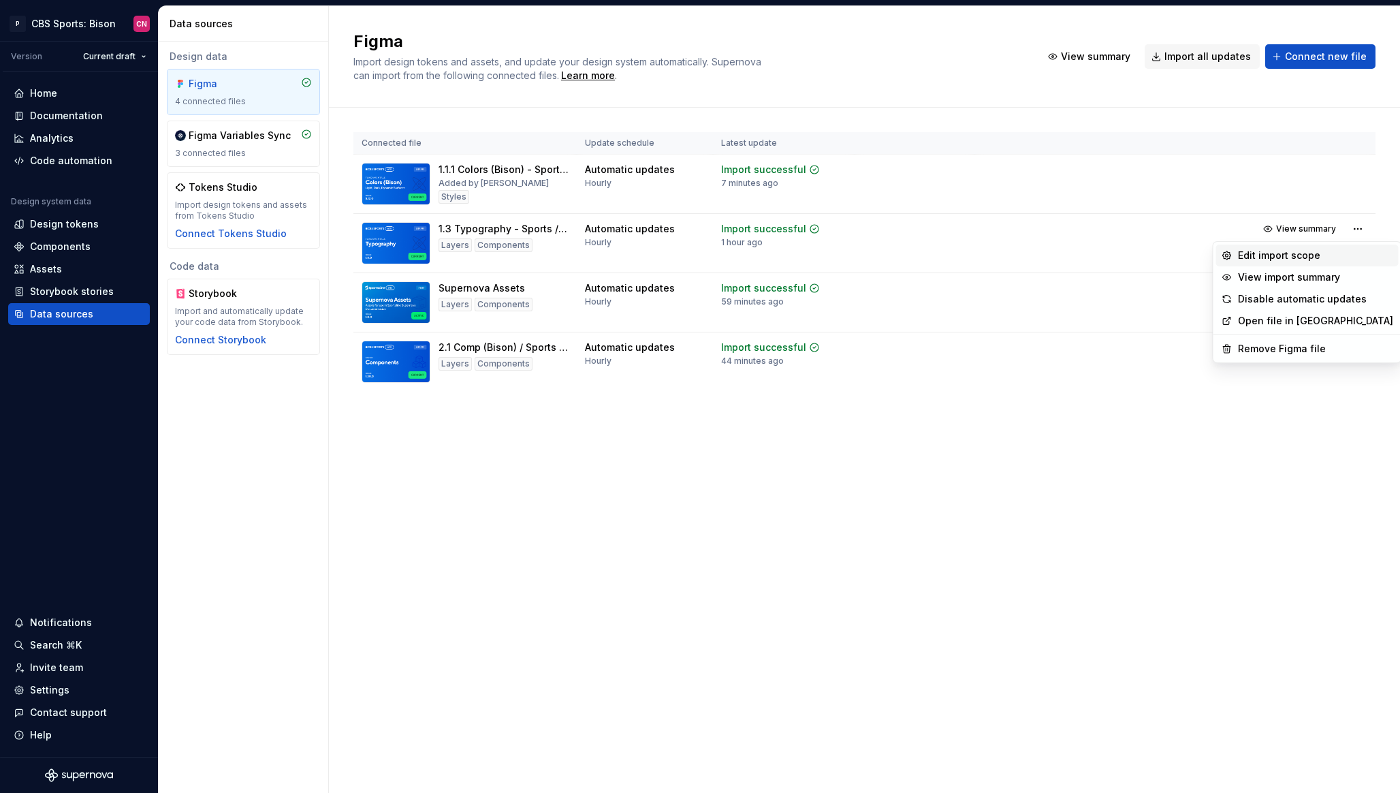
click at [1319, 257] on div "Edit import scope" at bounding box center [1315, 256] width 155 height 14
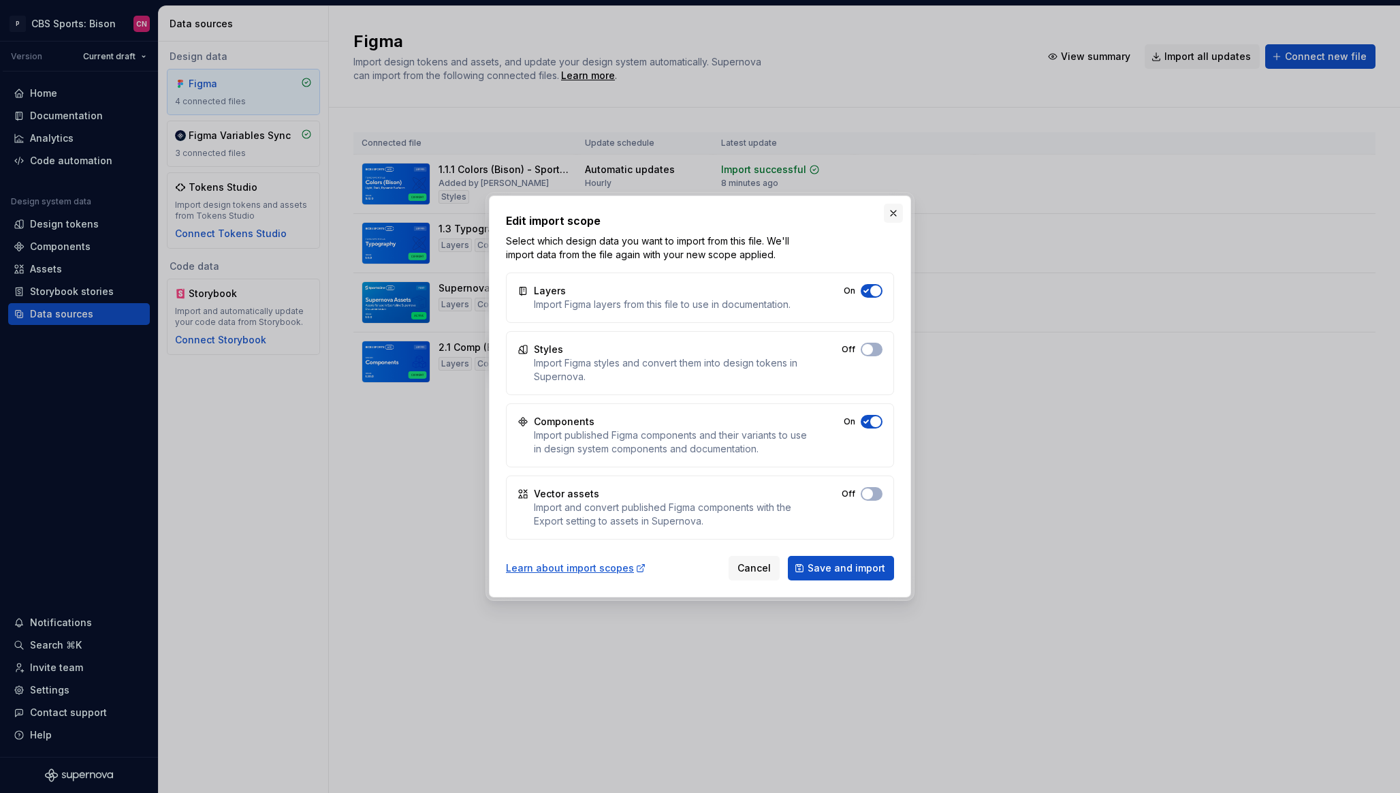
click at [895, 212] on button "button" at bounding box center [893, 213] width 19 height 19
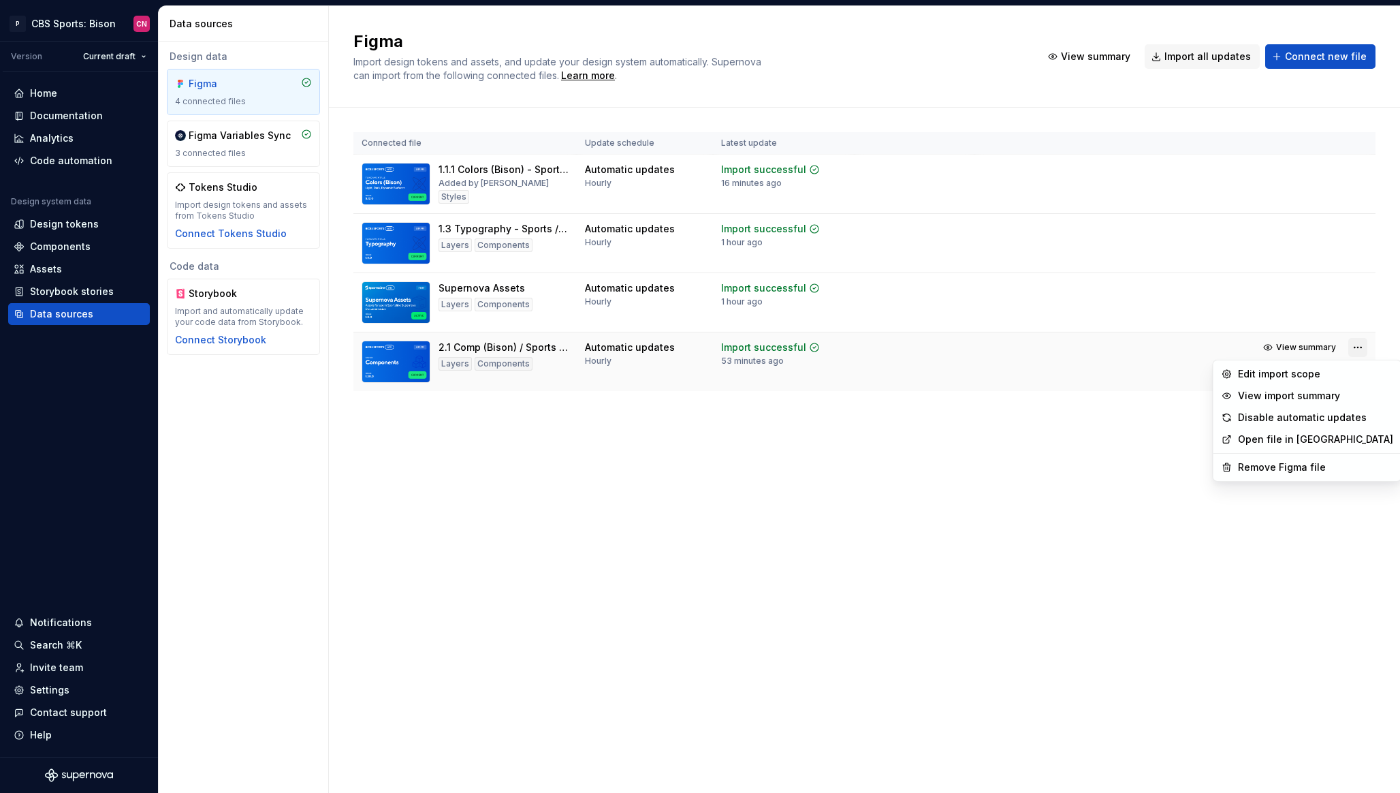
click at [1357, 348] on html "P CBS Sports: Bison CN Version Current draft Home Documentation Analytics Code …" at bounding box center [700, 396] width 1400 height 793
click at [1328, 371] on div "Edit import scope" at bounding box center [1315, 374] width 155 height 14
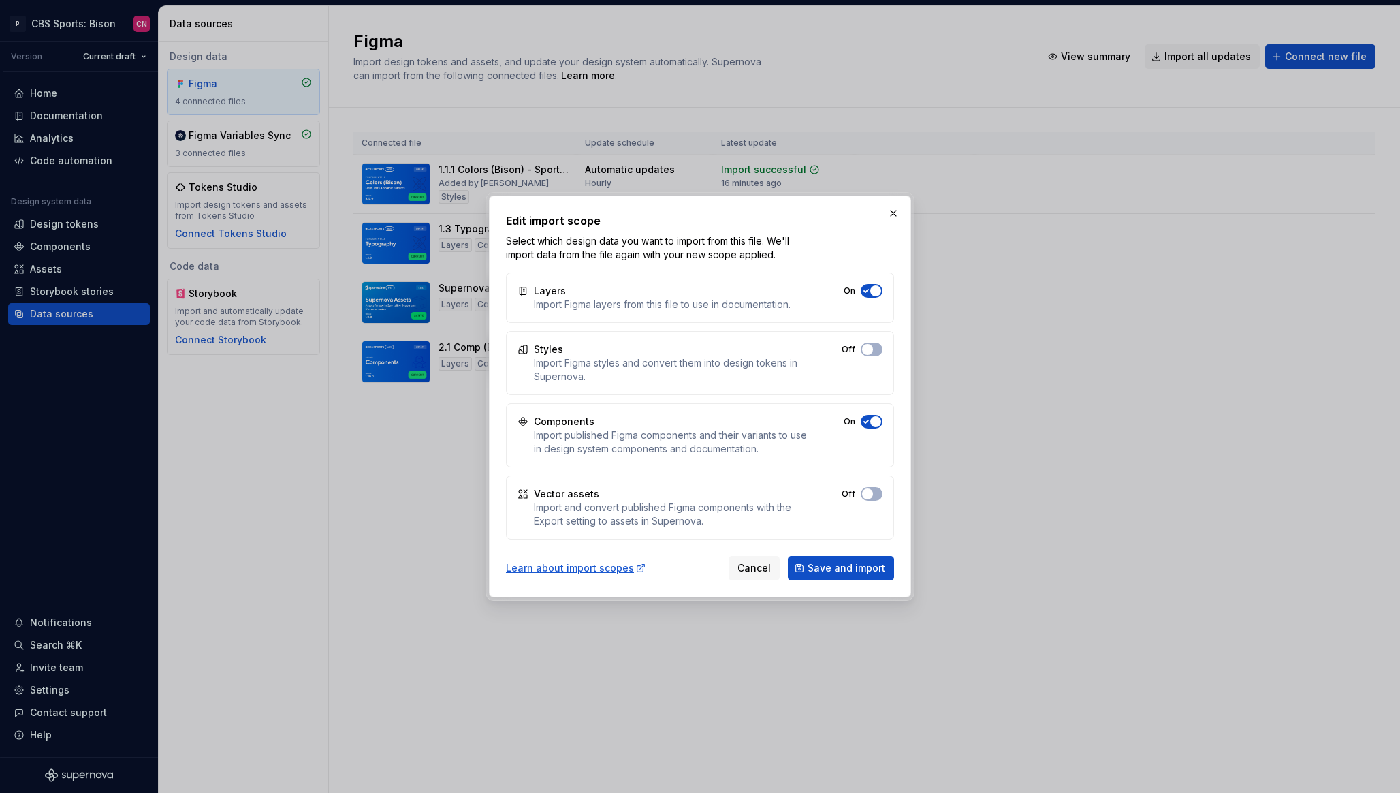
click at [745, 303] on div "Import Figma layers from this file to use in documentation." at bounding box center [662, 305] width 257 height 14
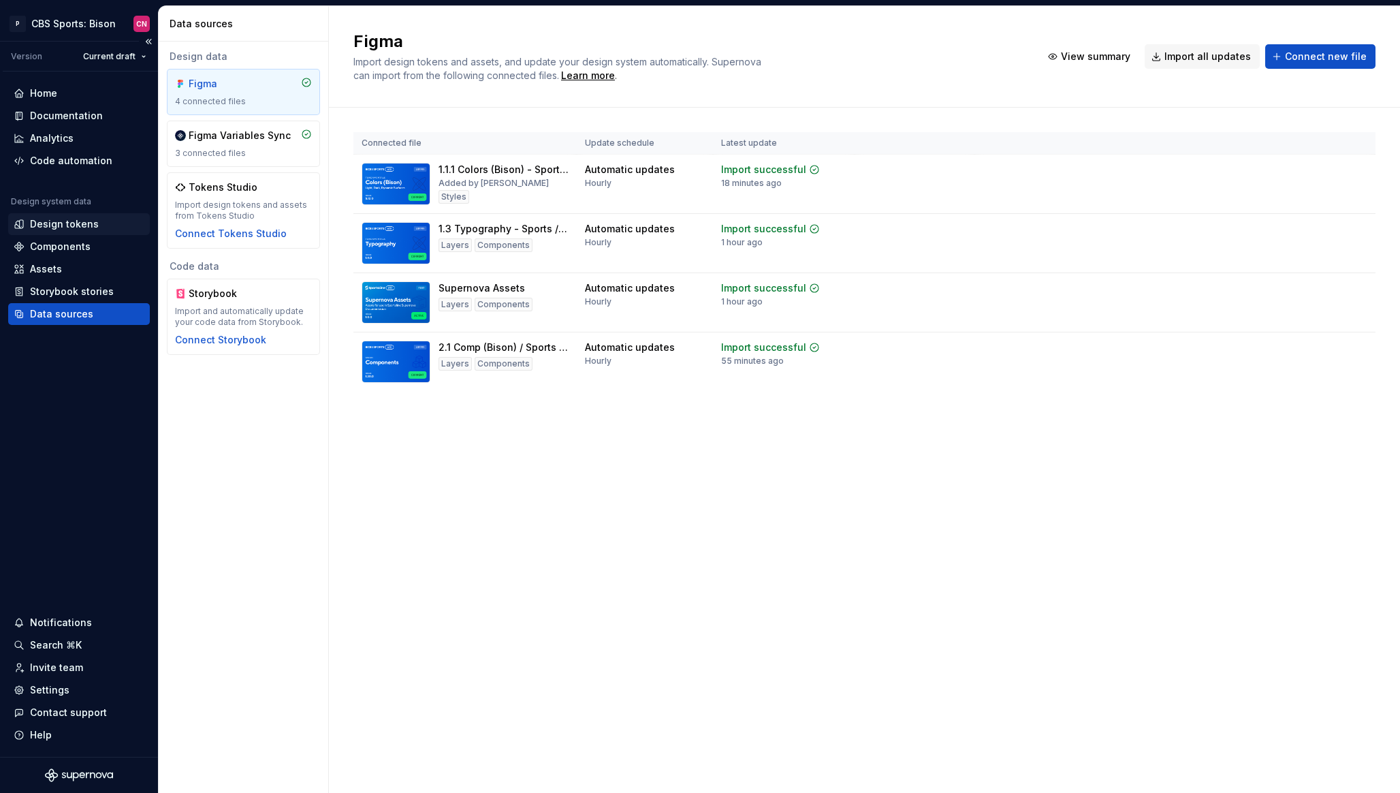
click at [80, 228] on div "Design tokens" at bounding box center [64, 224] width 69 height 14
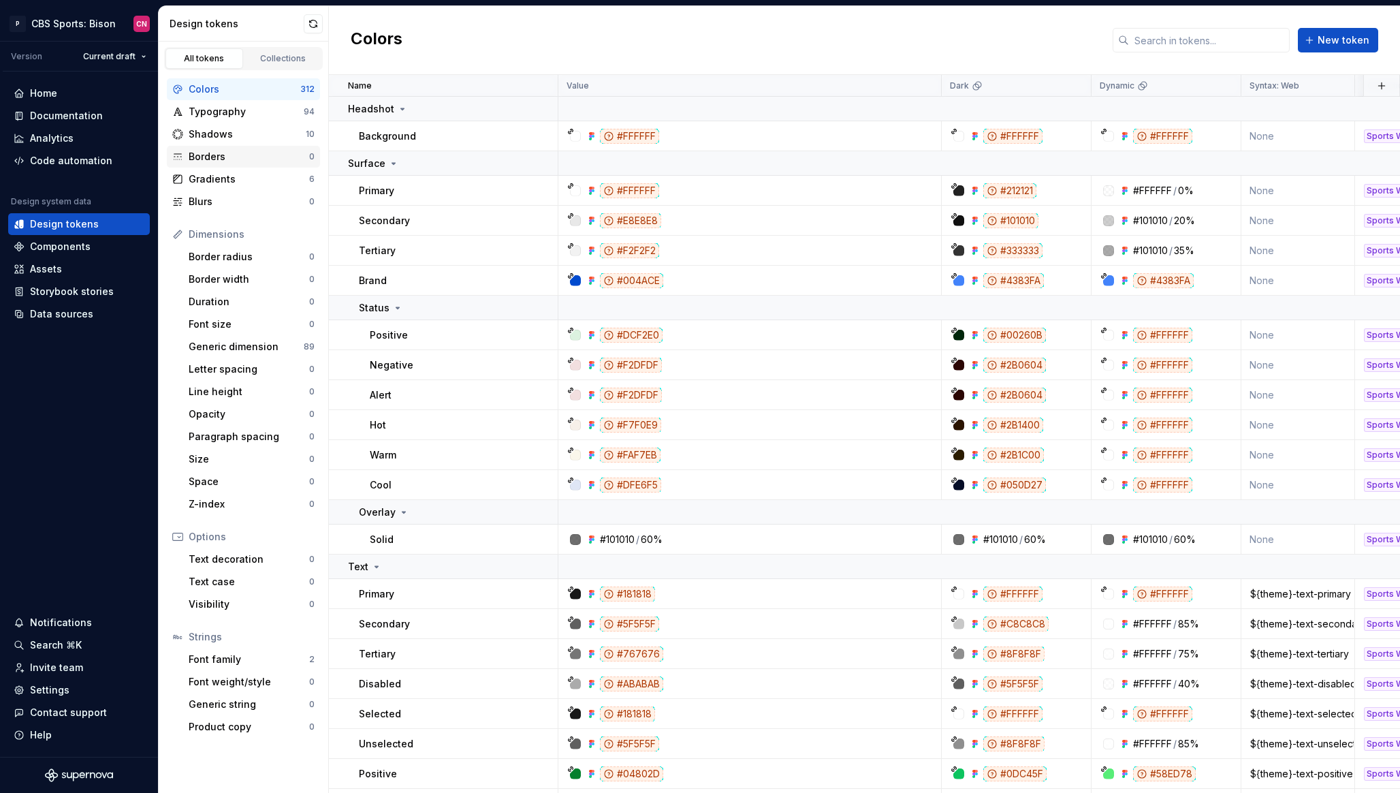
click at [253, 155] on div "Borders" at bounding box center [249, 157] width 121 height 14
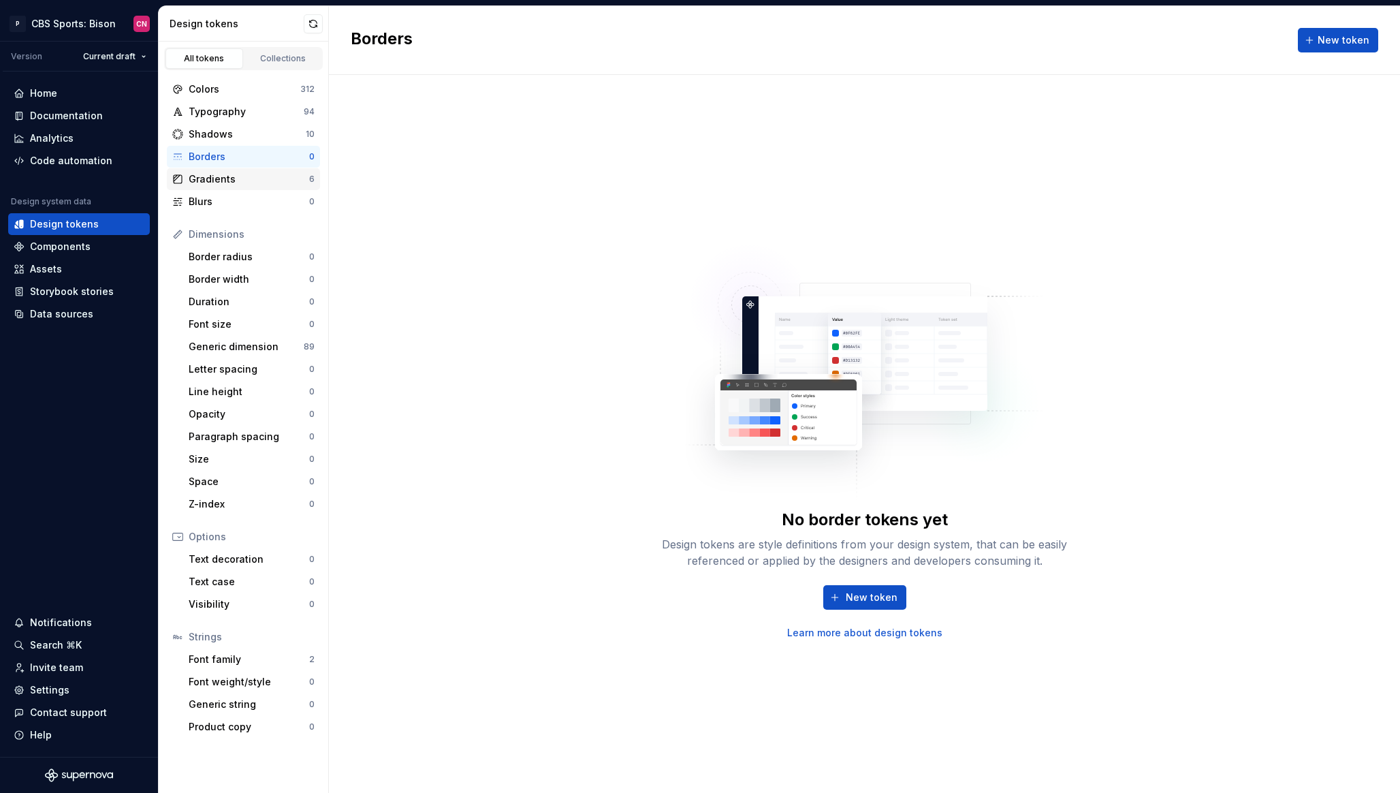
click at [253, 177] on div "Gradients" at bounding box center [249, 179] width 121 height 14
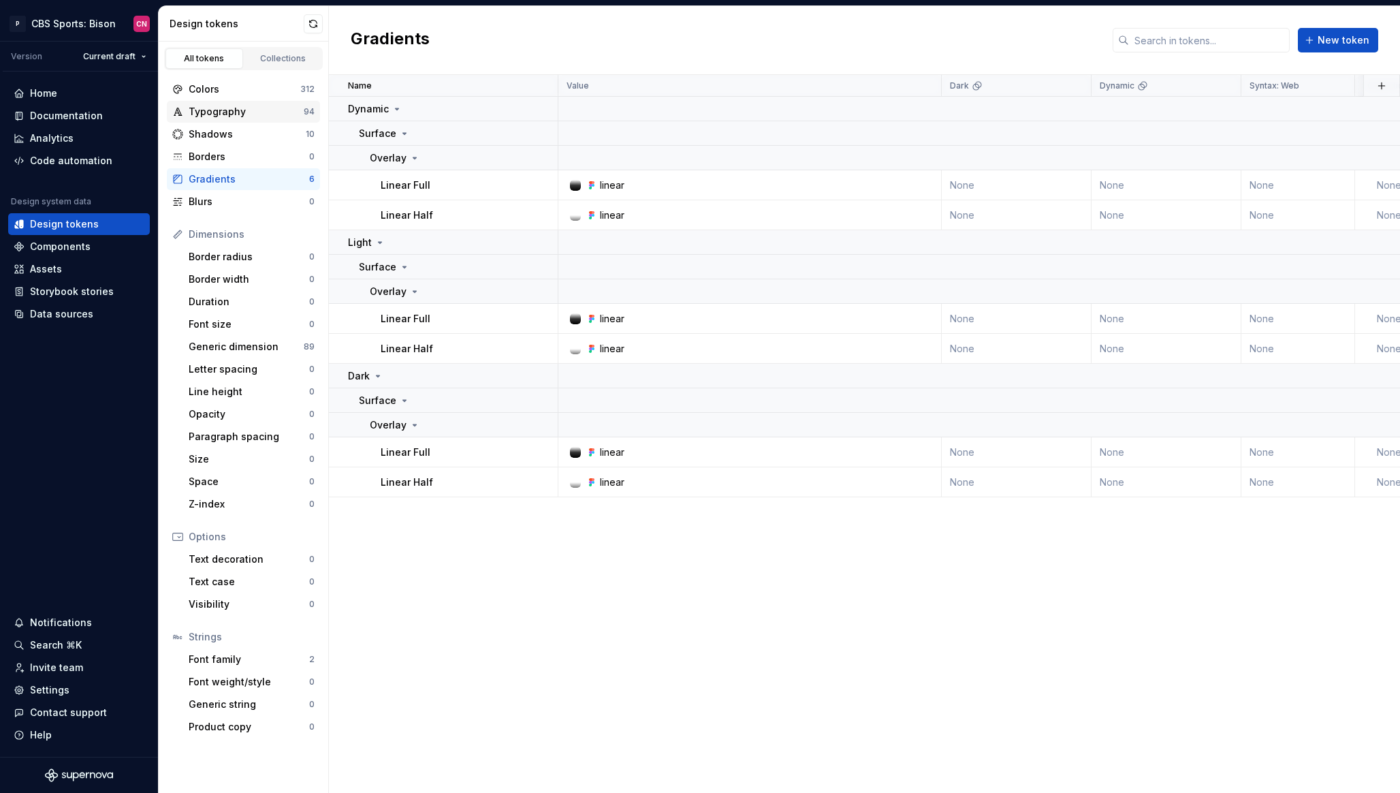
click at [258, 111] on div "Typography" at bounding box center [246, 112] width 115 height 14
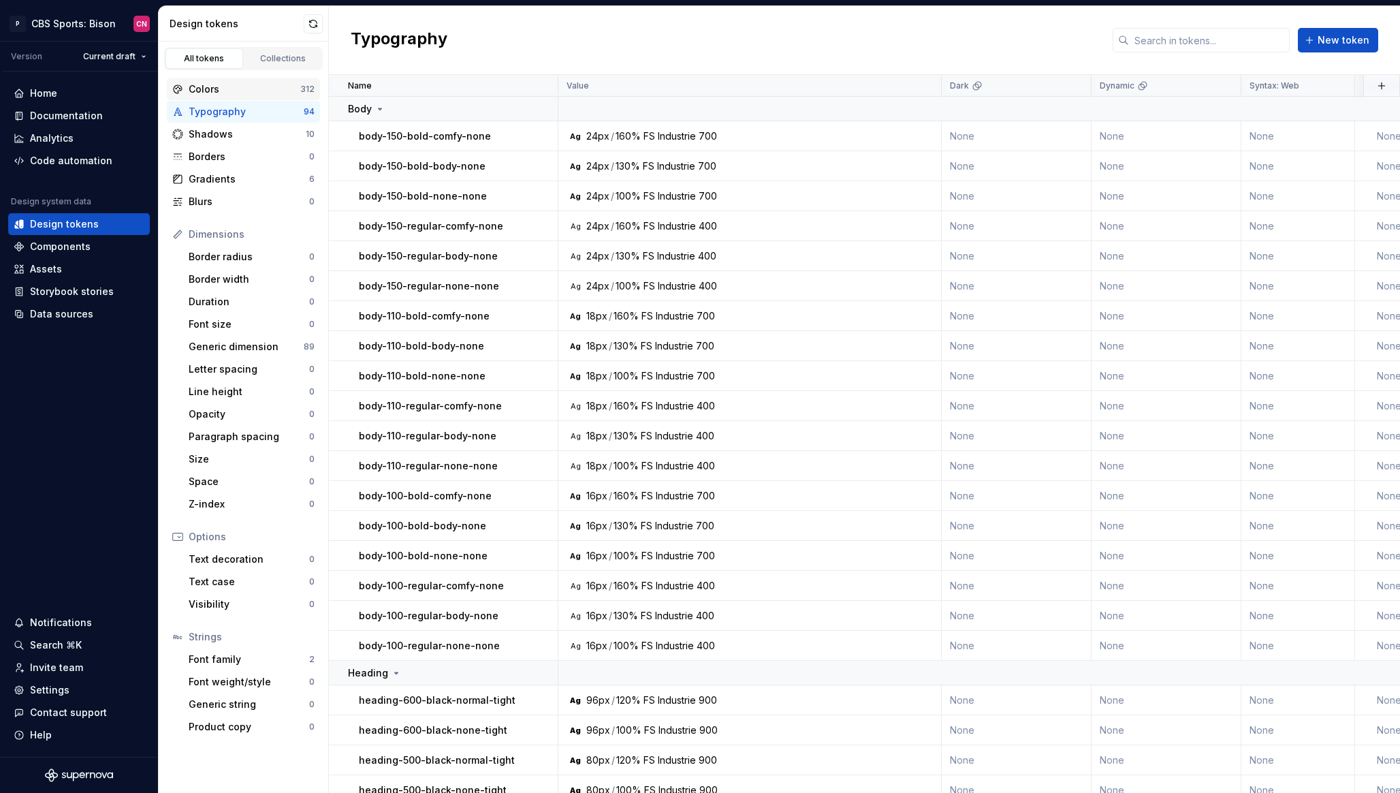
click at [257, 86] on div "Colors" at bounding box center [245, 89] width 112 height 14
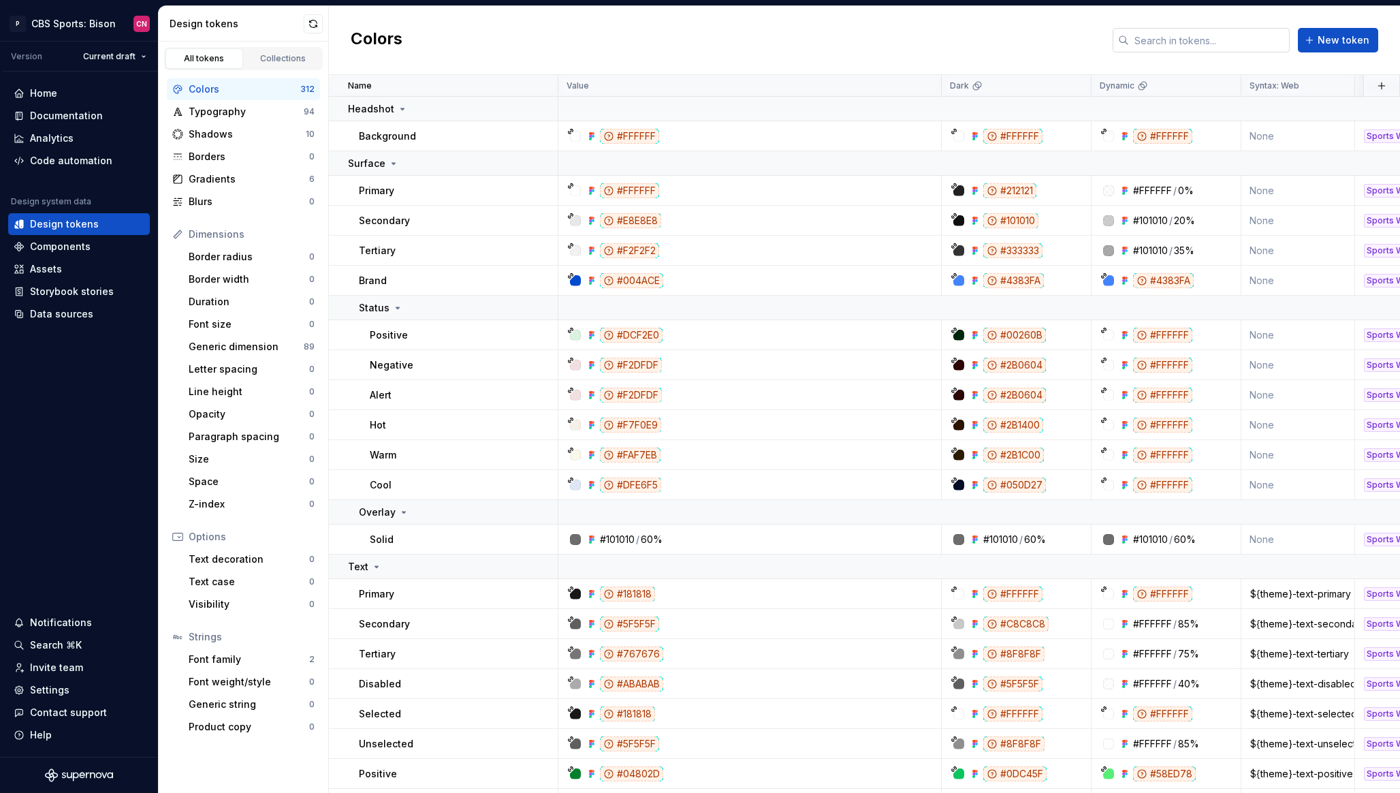
click at [1182, 34] on input "text" at bounding box center [1209, 40] width 161 height 25
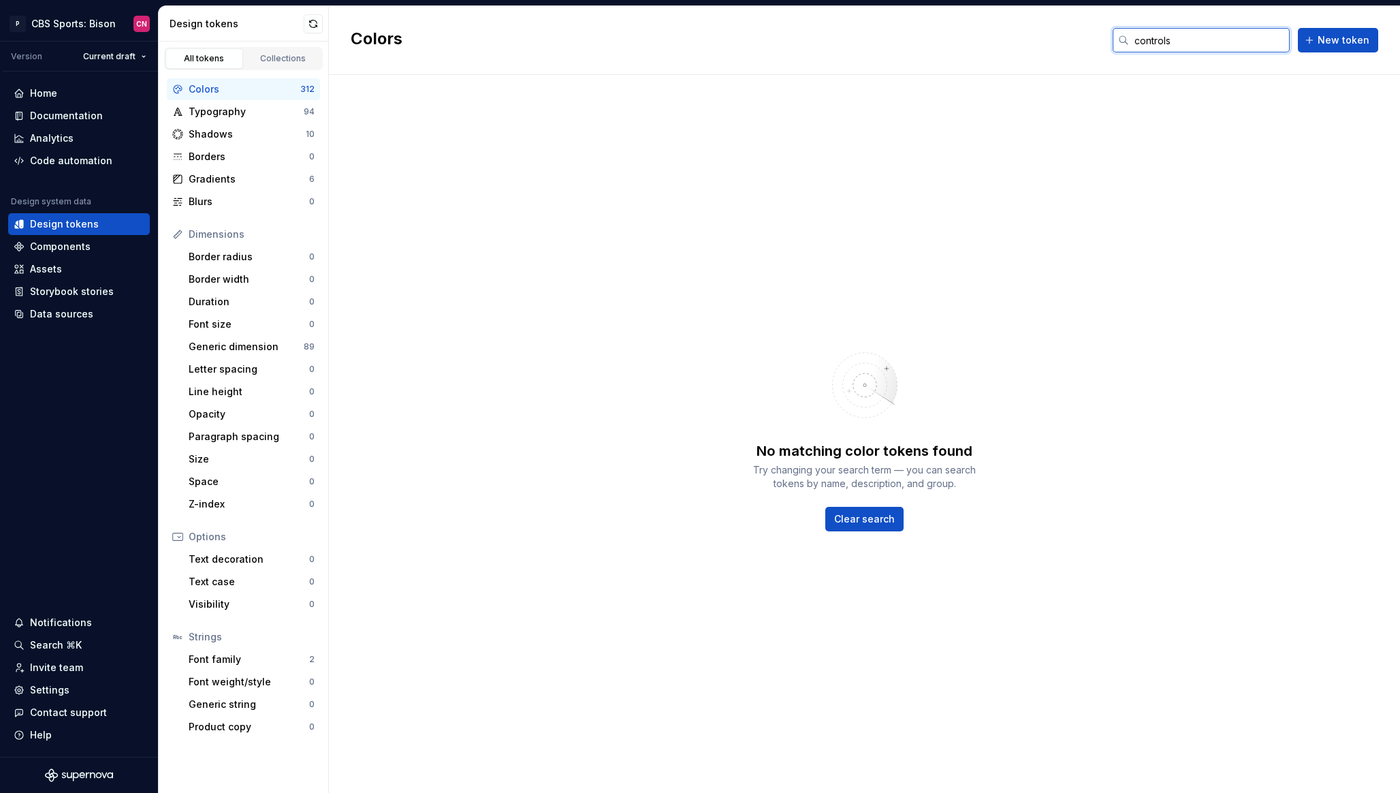
type input "controls"
click at [96, 27] on html "P CBS Sports: Bison CN Version Current draft Home Documentation Analytics Code …" at bounding box center [700, 396] width 1400 height 793
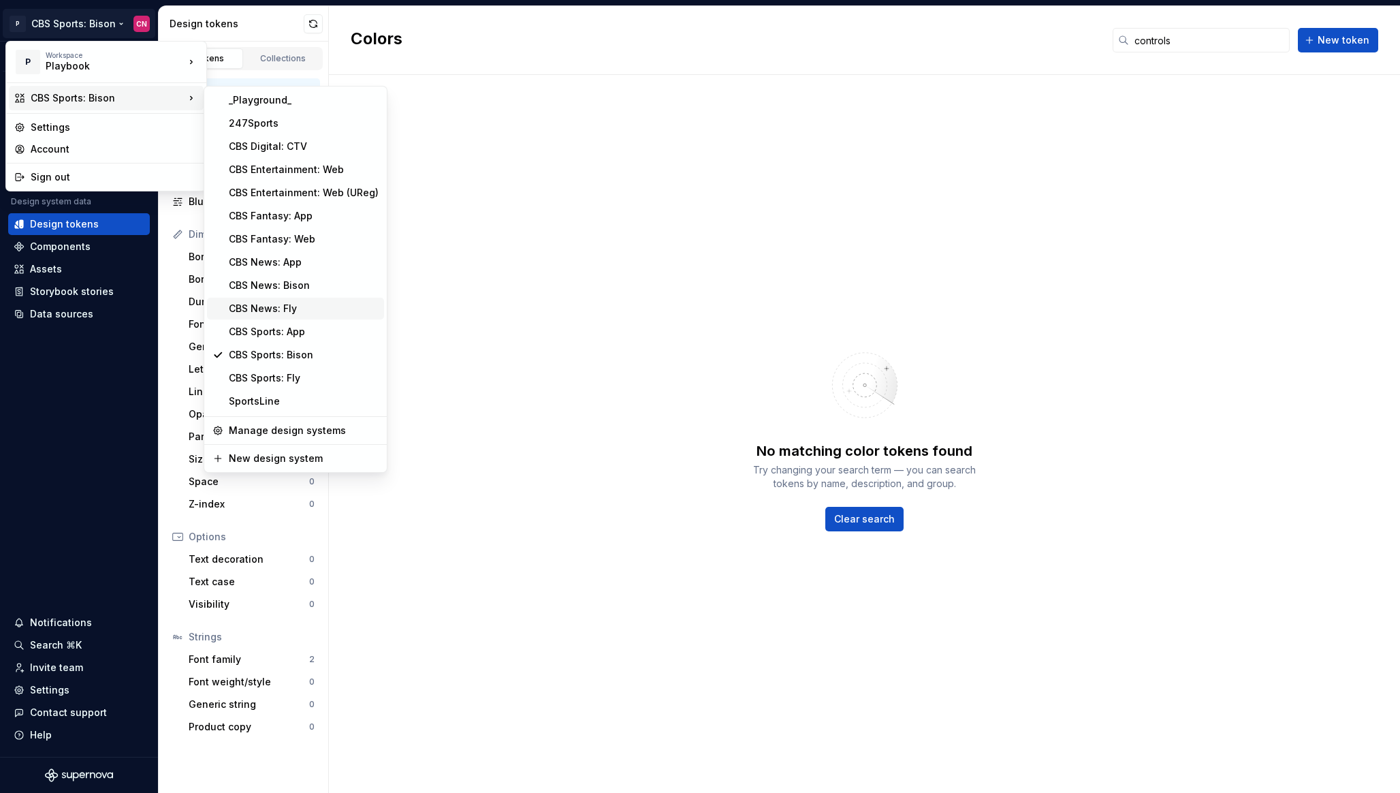
click at [303, 307] on div "CBS News: Fly" at bounding box center [304, 309] width 150 height 14
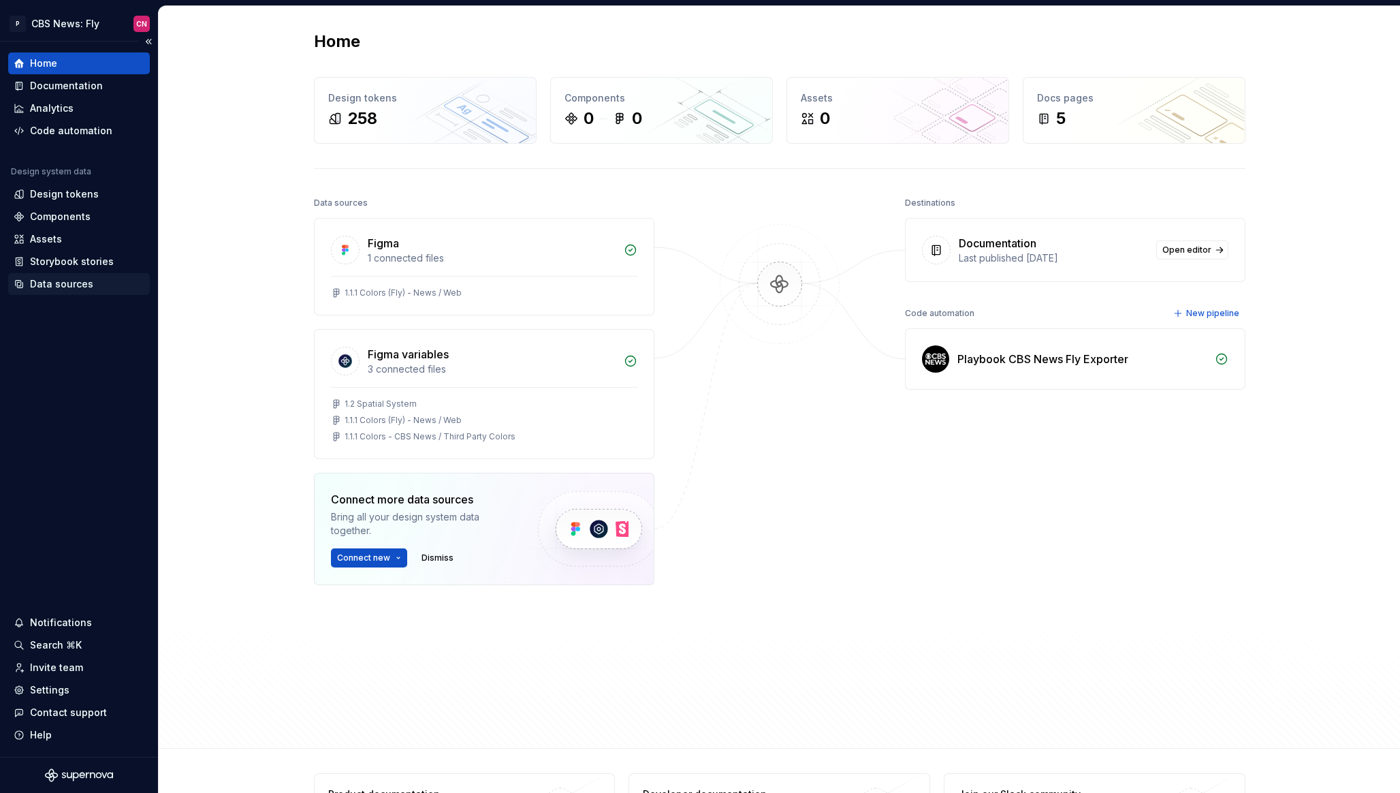
click at [91, 282] on div "Data sources" at bounding box center [79, 284] width 131 height 14
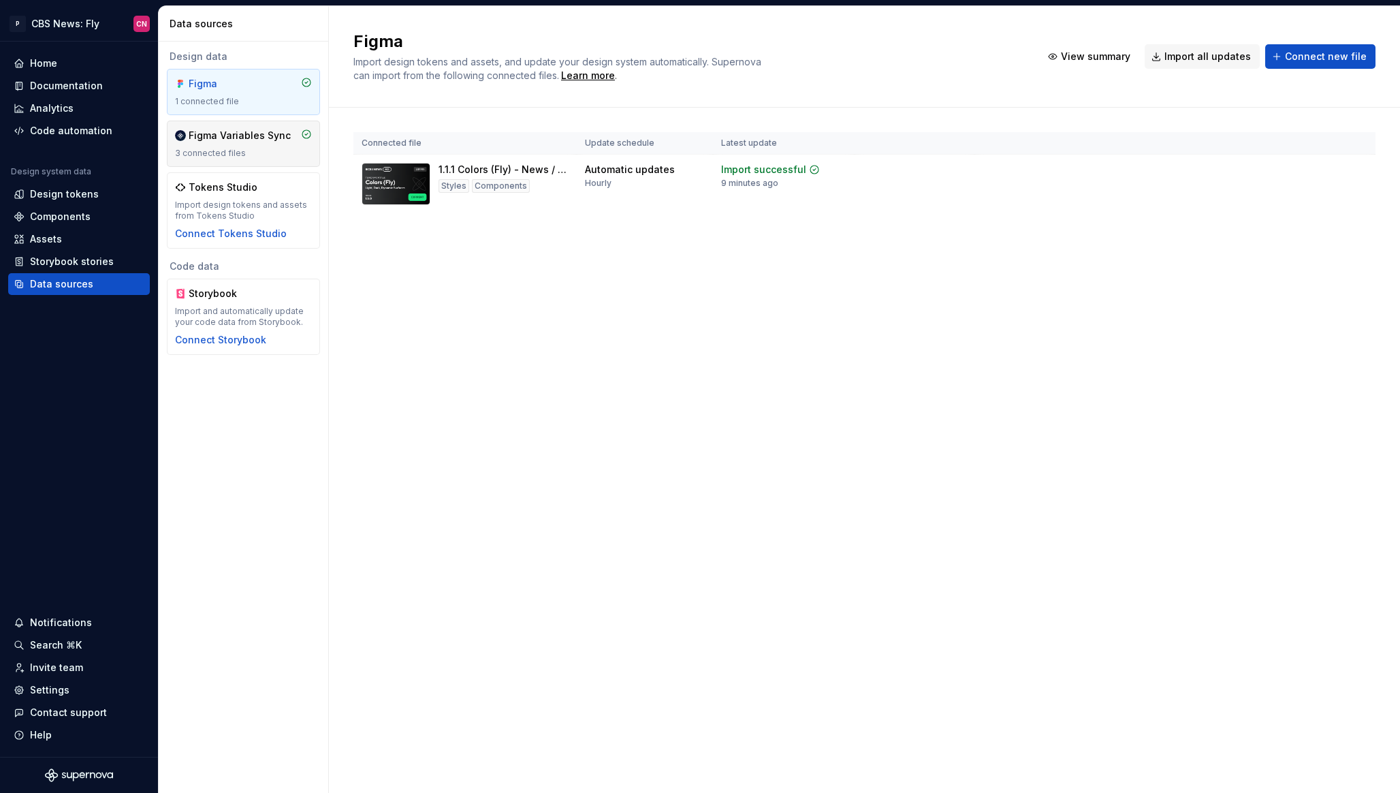
click at [260, 151] on div "3 connected files" at bounding box center [243, 153] width 137 height 11
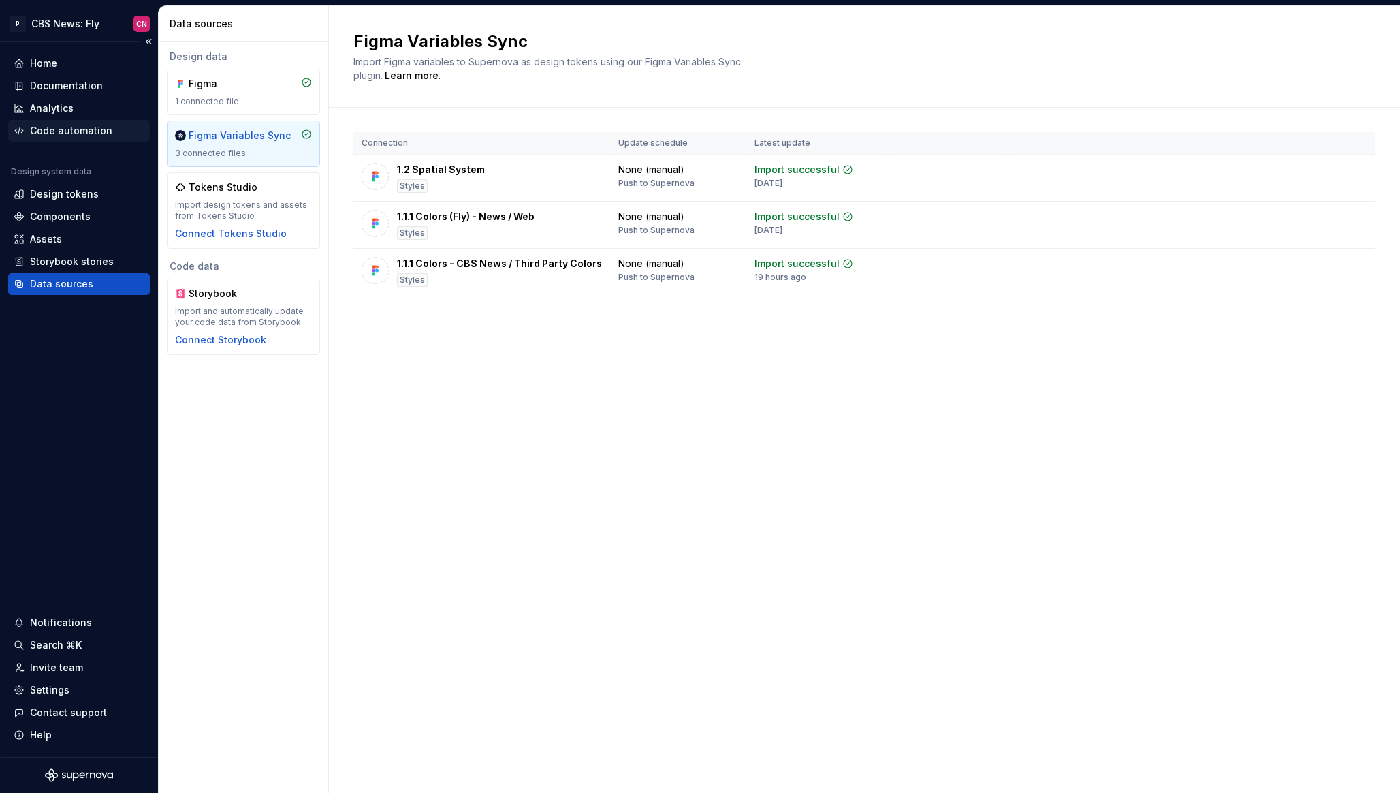
click at [76, 127] on div "Code automation" at bounding box center [71, 131] width 82 height 14
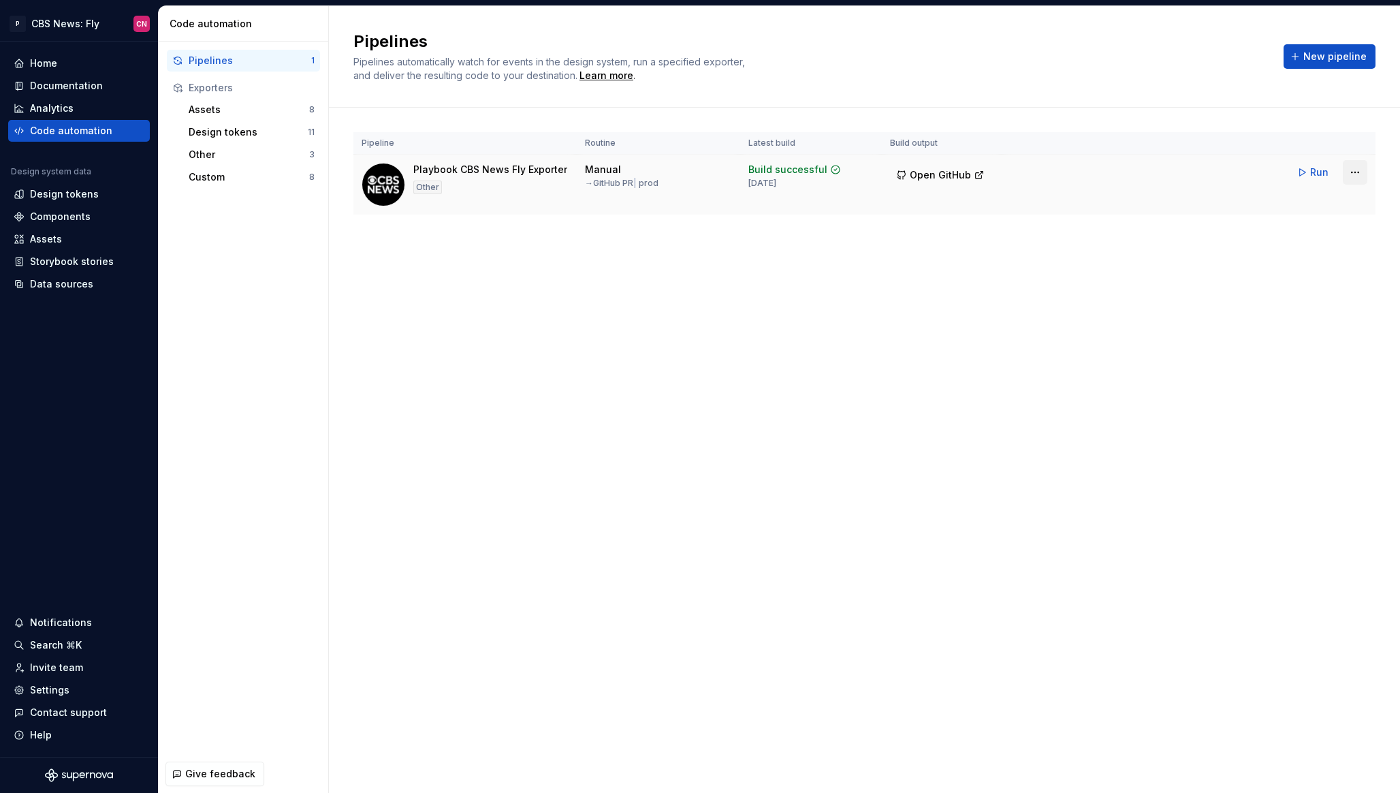
click at [1354, 170] on html "P CBS News: Fly CN Home Documentation Analytics Code automation Design system d…" at bounding box center [700, 396] width 1400 height 793
click at [1315, 204] on div "Edit pipeline" at bounding box center [1338, 202] width 116 height 14
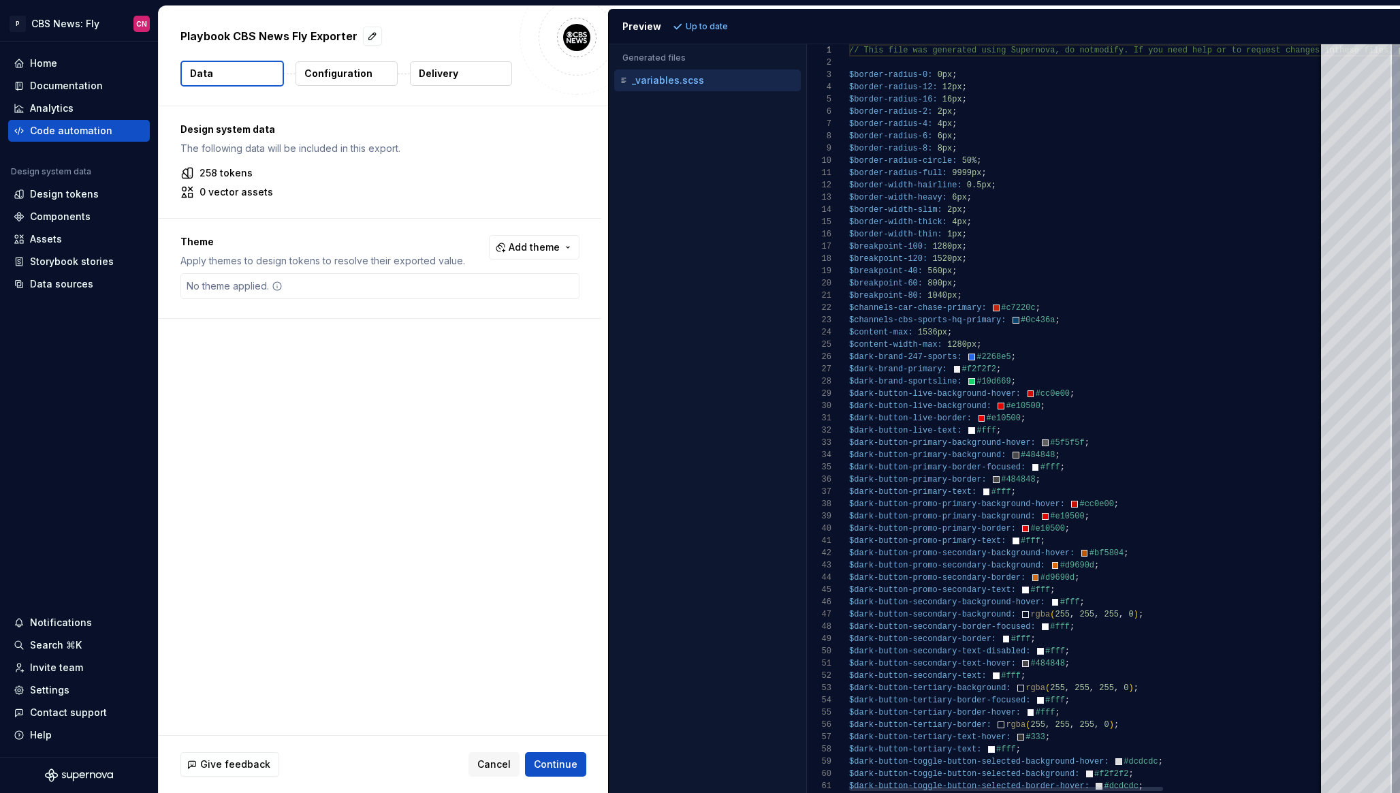
type textarea "**********"
type textarea "*"
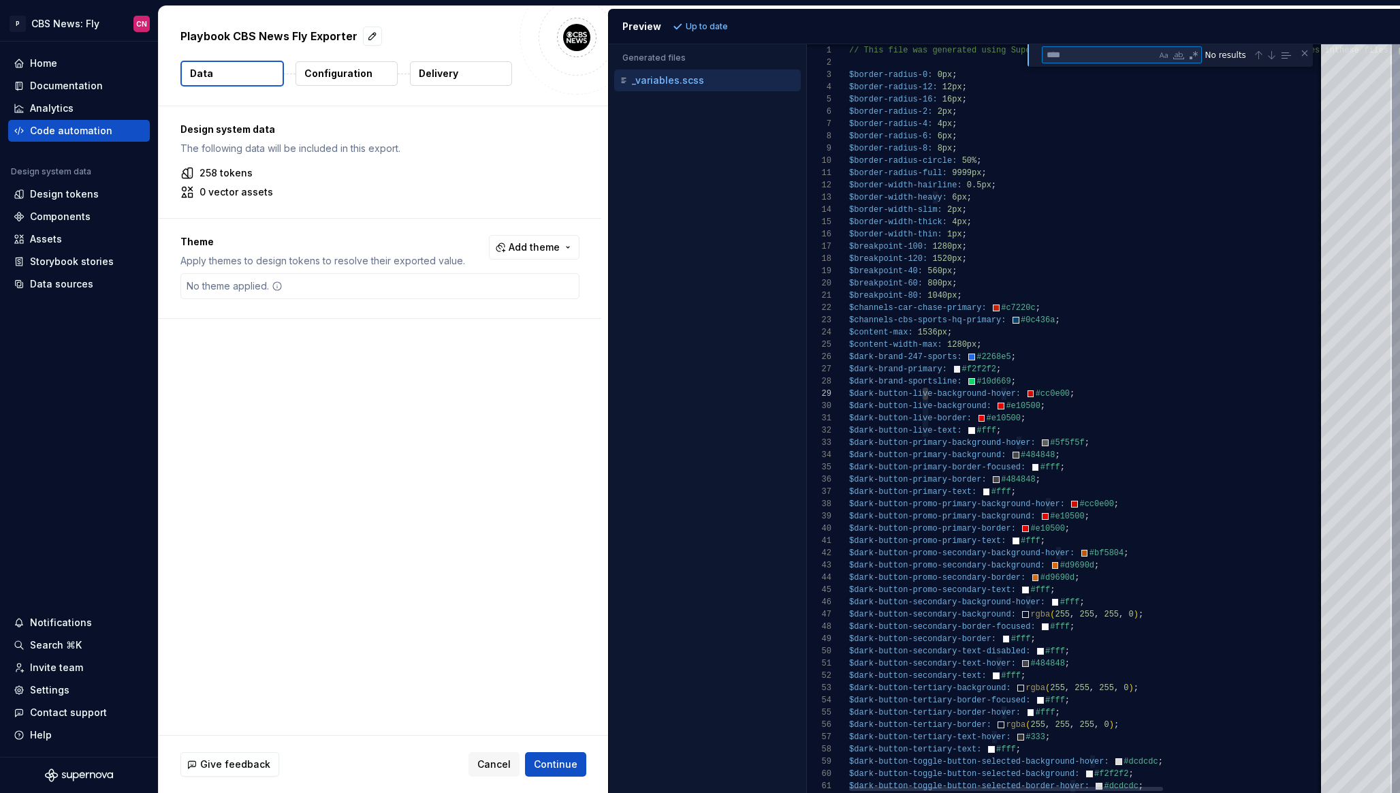
type textarea "*"
type textarea "**********"
type textarea "***"
type textarea "**********"
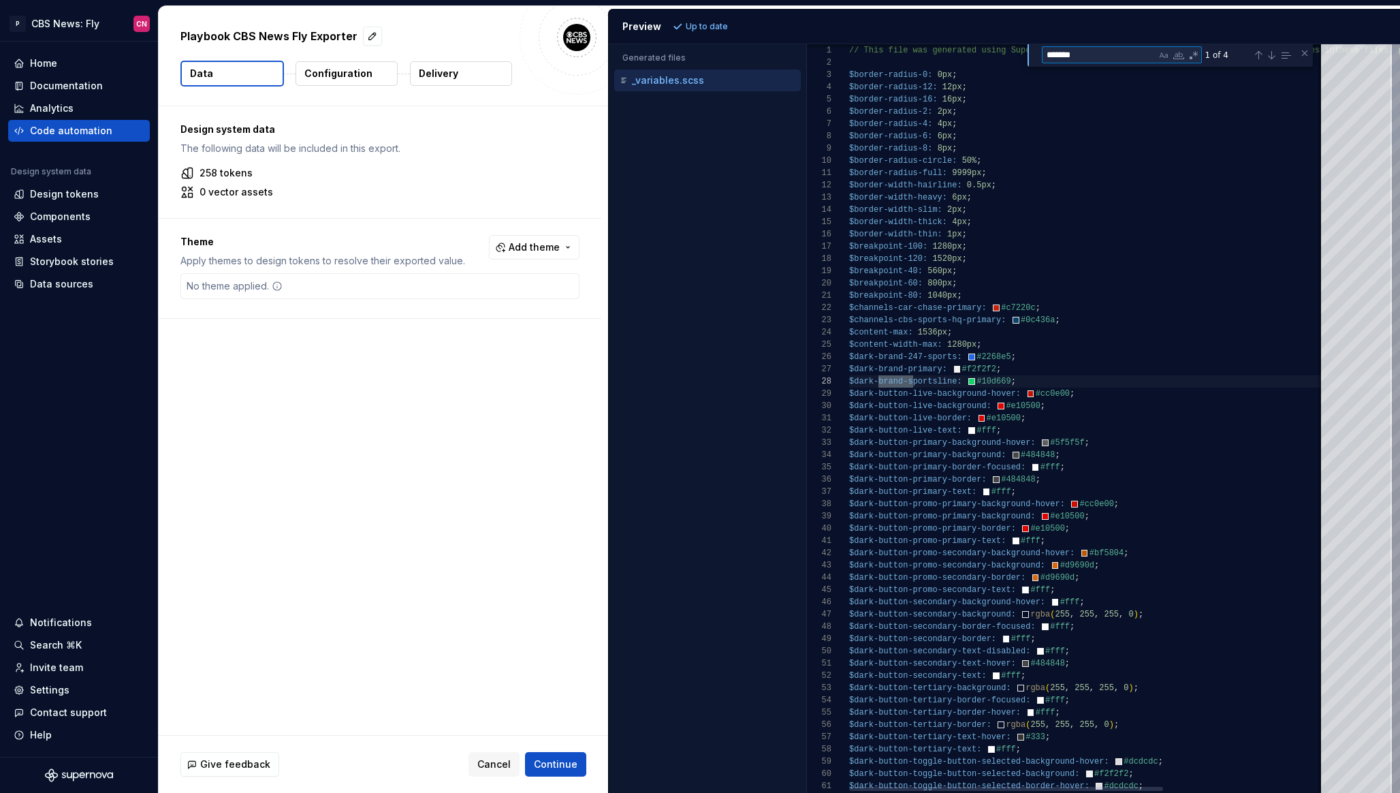
type textarea "********"
type textarea "**********"
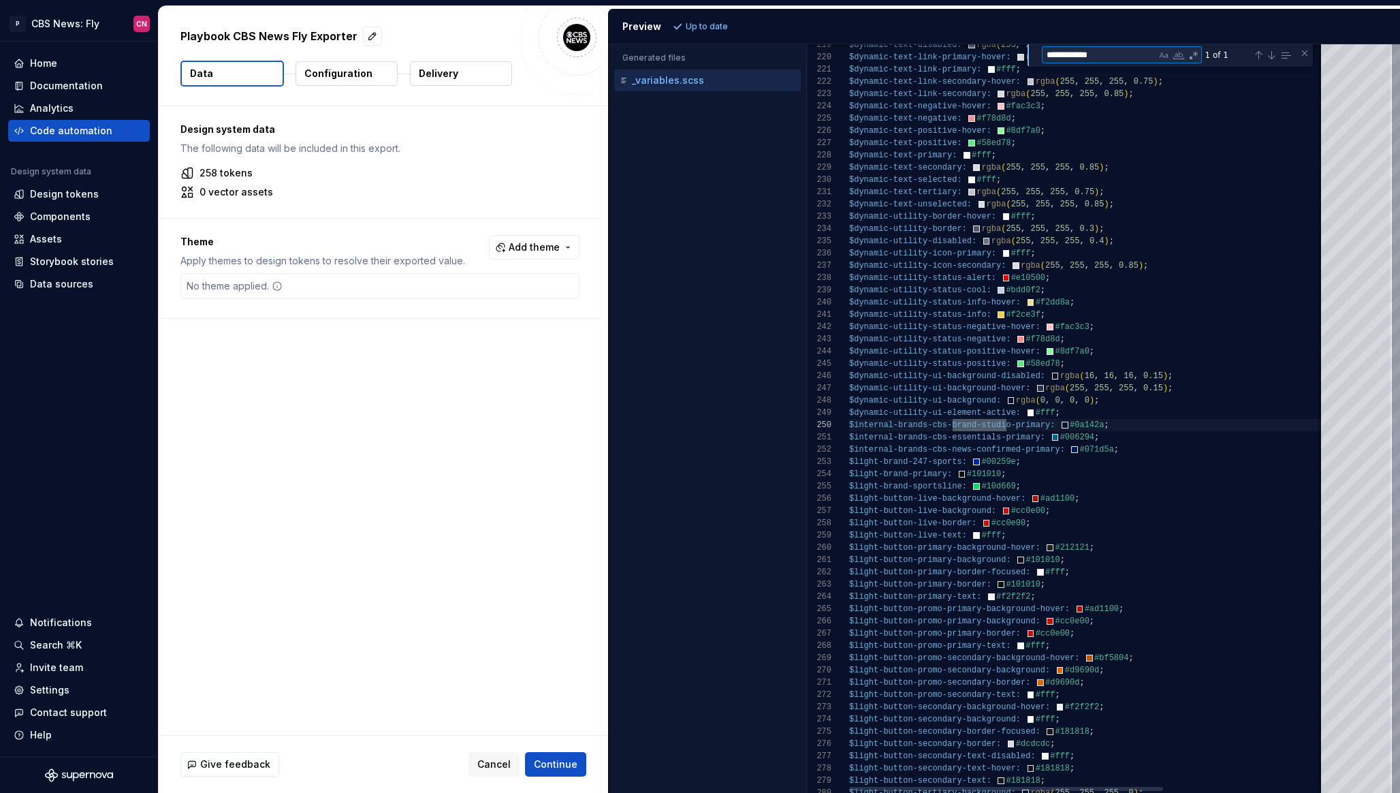
scroll to position [123, 162]
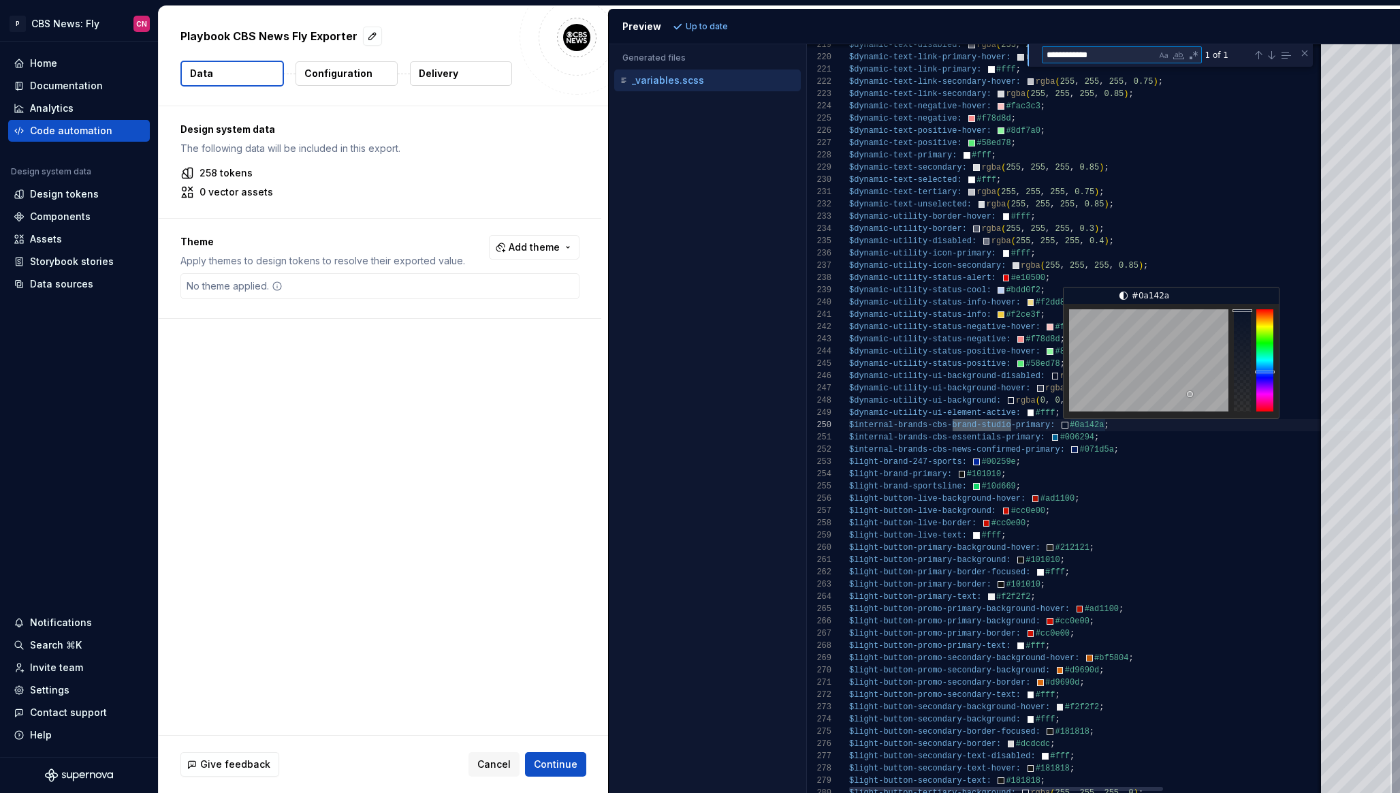
type textarea "**********"
click at [1106, 420] on div "$dynamic-text-disabled: rgba ( 255 , 255 , 255 , 0.4 ) ; $dynamic-text-link-pri…" at bounding box center [1209, 87] width 721 height 5487
type textarea "**********"
click at [1106, 420] on div "$dynamic-text-disabled: rgba ( 255 , 255 , 255 , 0.4 ) ; $dynamic-text-link-pri…" at bounding box center [1209, 87] width 721 height 5487
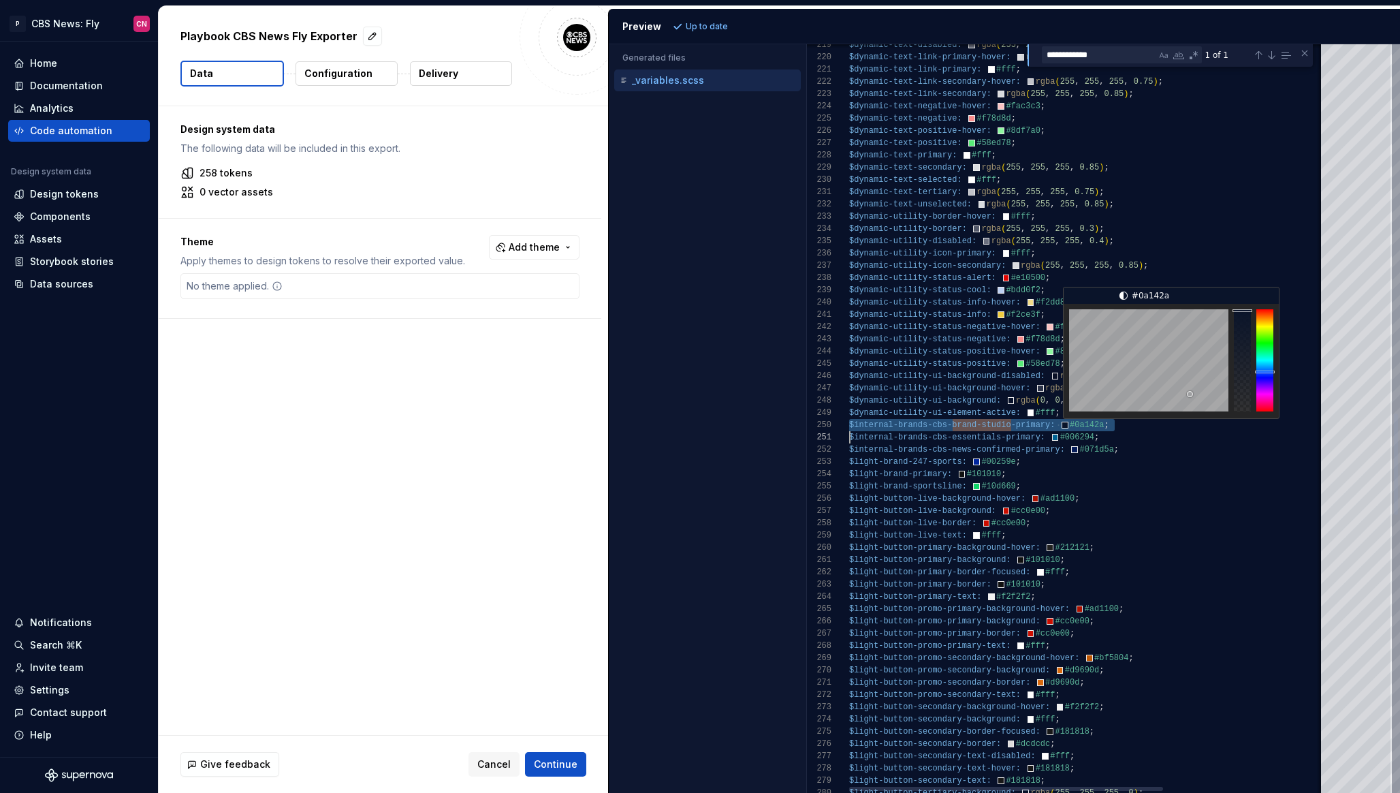
scroll to position [110, 0]
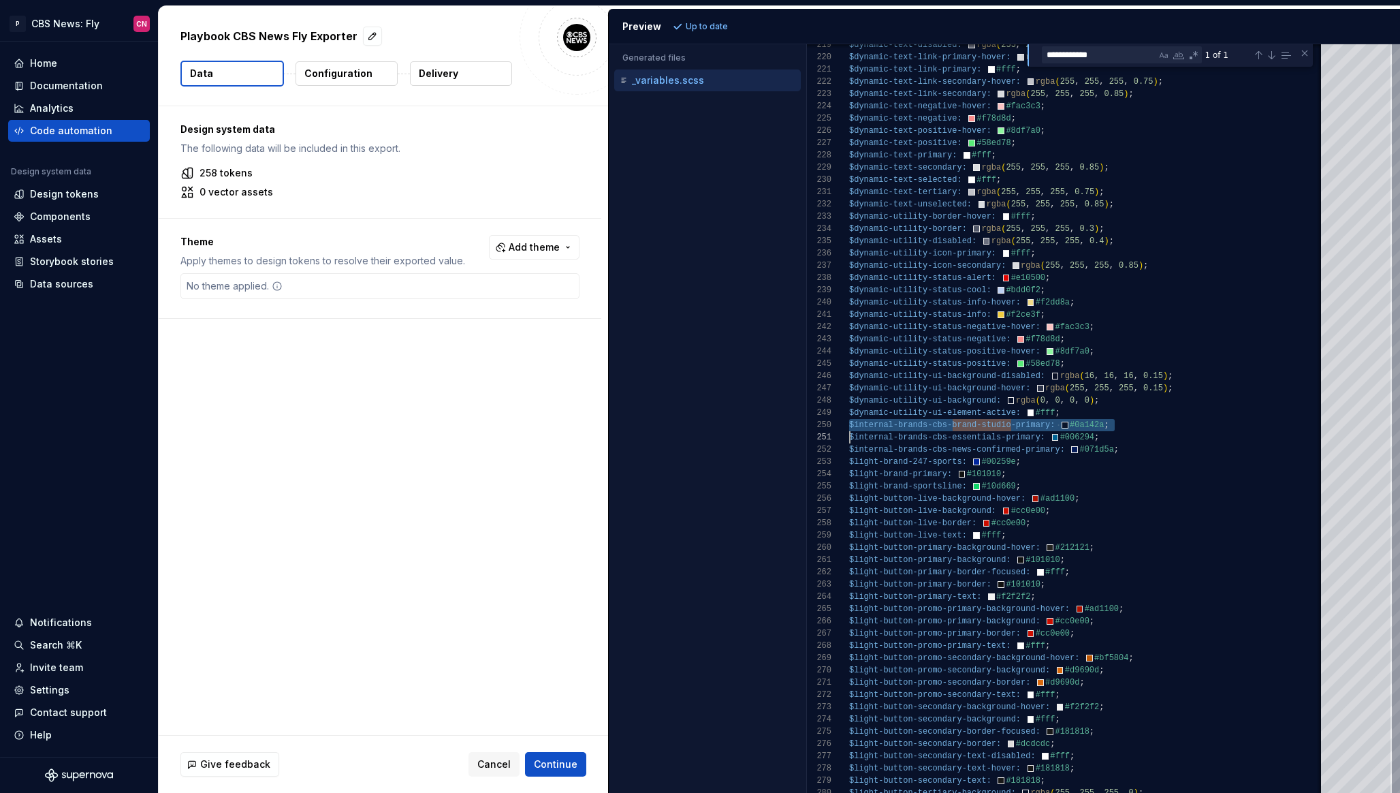
click at [425, 76] on p "Delivery" at bounding box center [439, 74] width 40 height 14
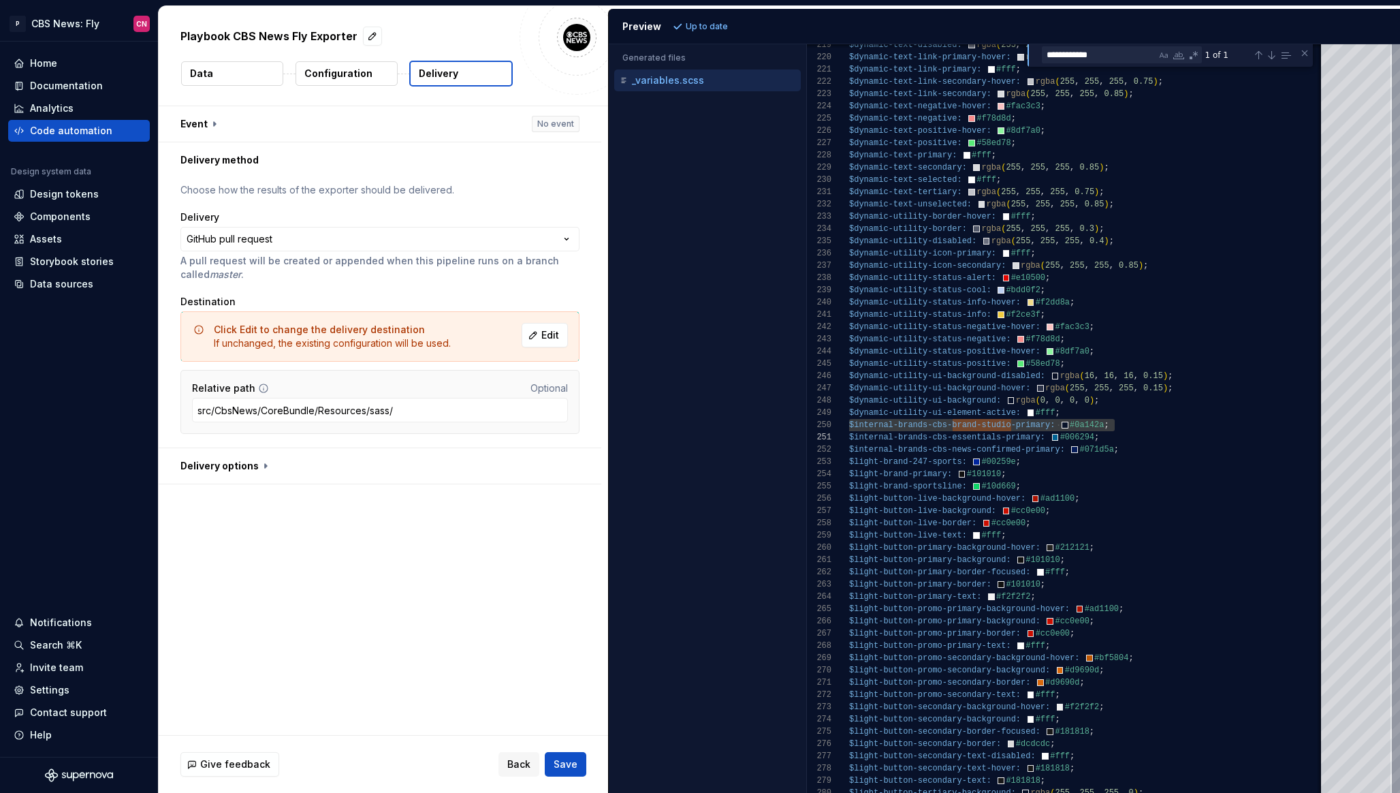
click at [359, 78] on p "Configuration" at bounding box center [338, 74] width 68 height 14
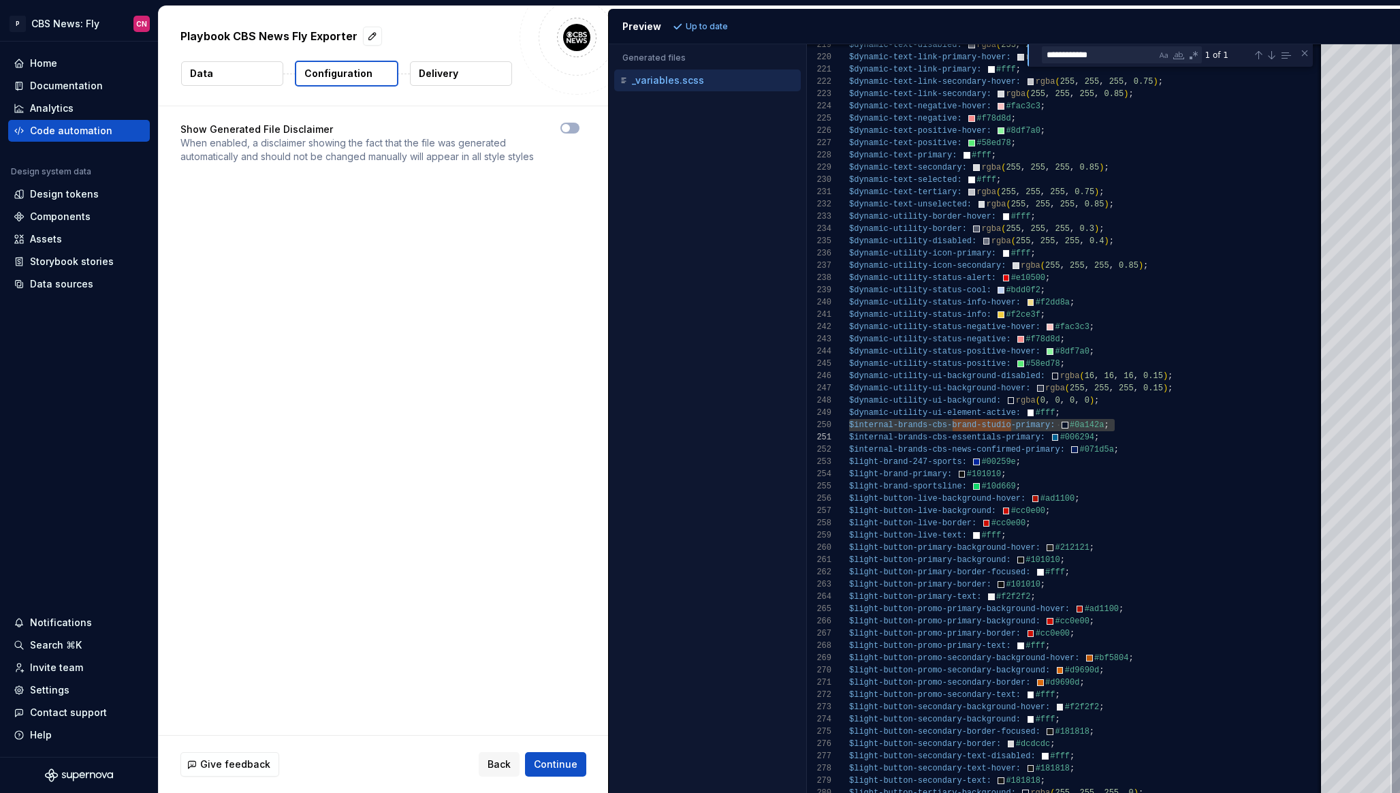
click at [450, 77] on p "Delivery" at bounding box center [439, 74] width 40 height 14
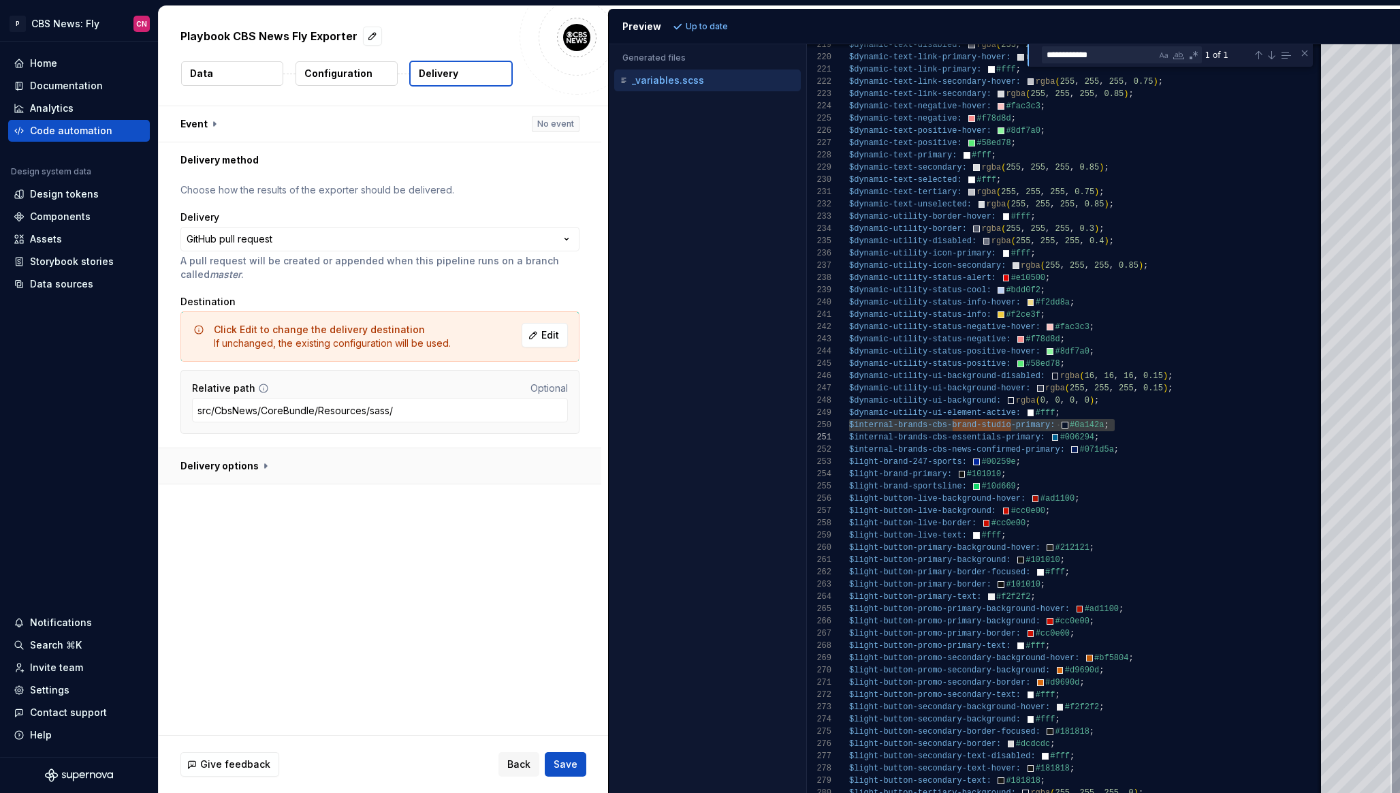
click at [271, 465] on button "button" at bounding box center [380, 465] width 443 height 35
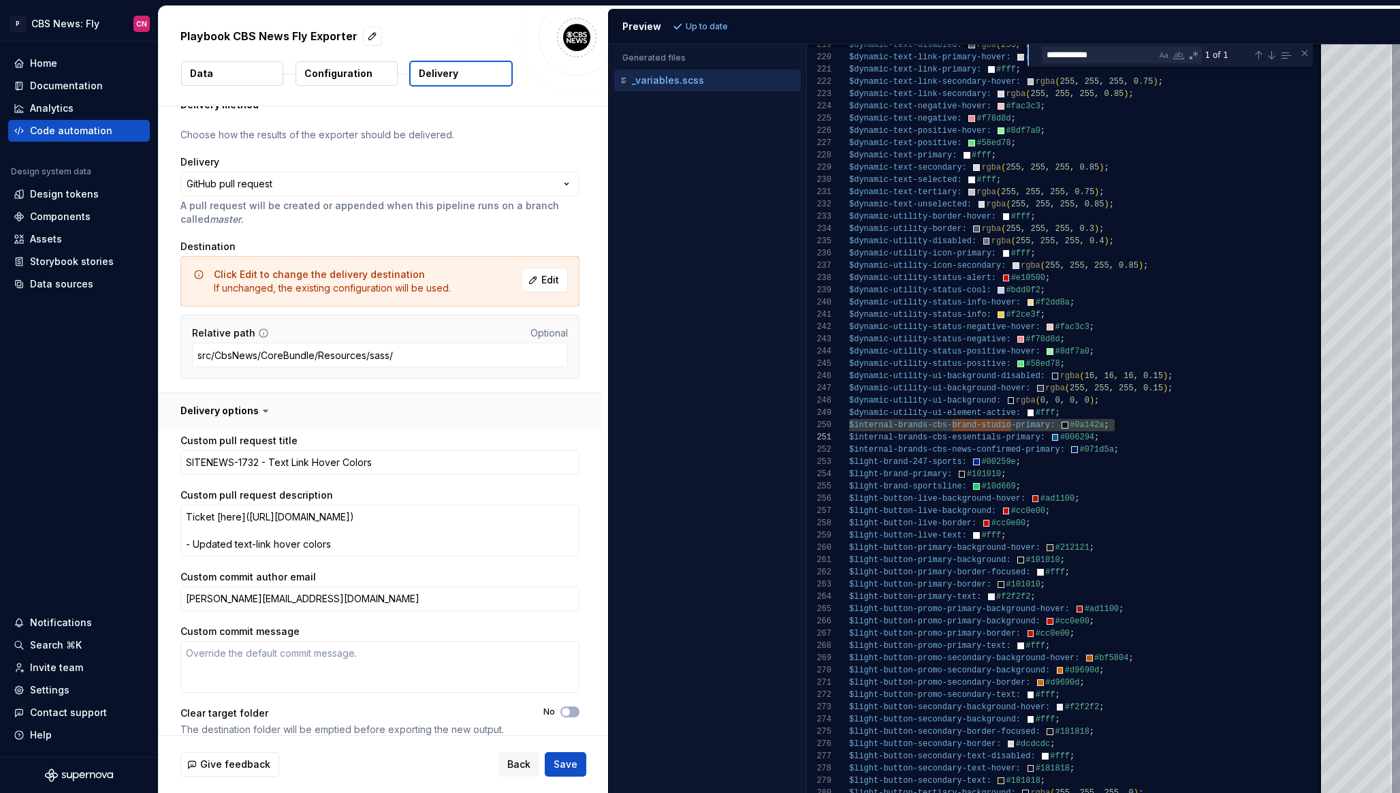
scroll to position [71, 0]
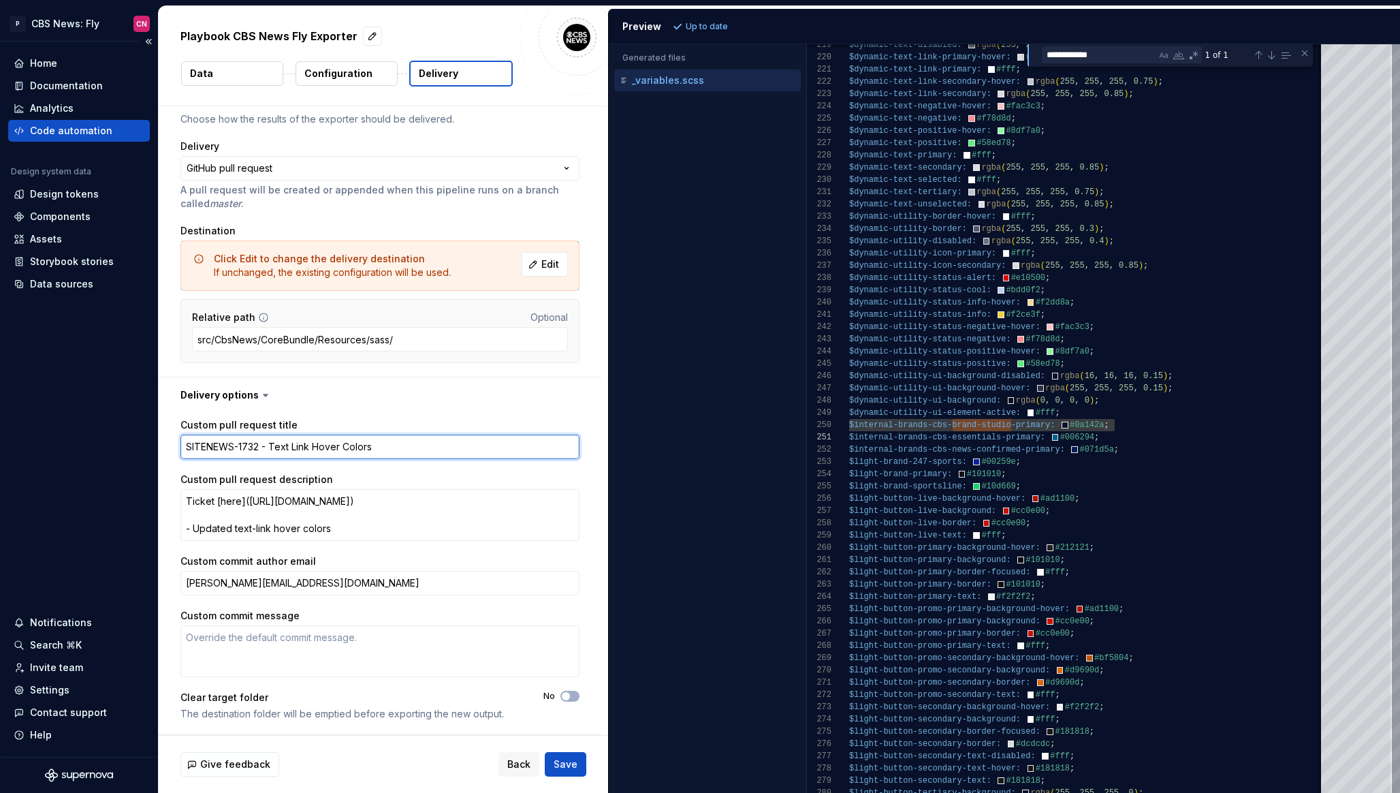
drag, startPoint x: 387, startPoint y: 446, endPoint x: 156, endPoint y: 450, distance: 230.9
click at [156, 450] on div "**********" at bounding box center [700, 396] width 1400 height 793
paste textarea "847"
type textarea "*"
type textarea "SITENEWS-1847"
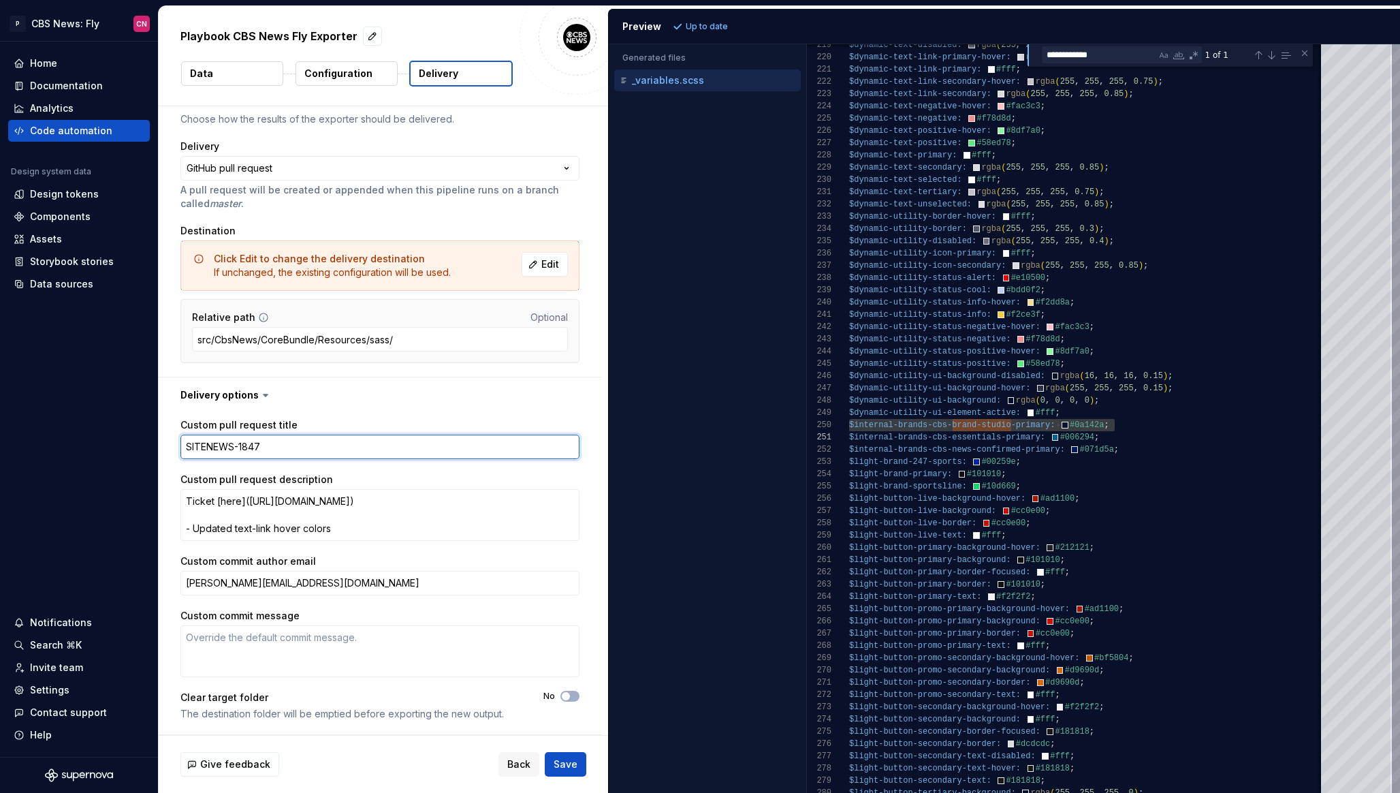
type textarea "*"
type textarea "SITENEWS-1847"
type textarea "*"
type textarea "SITENEWS-1847 -"
type textarea "*"
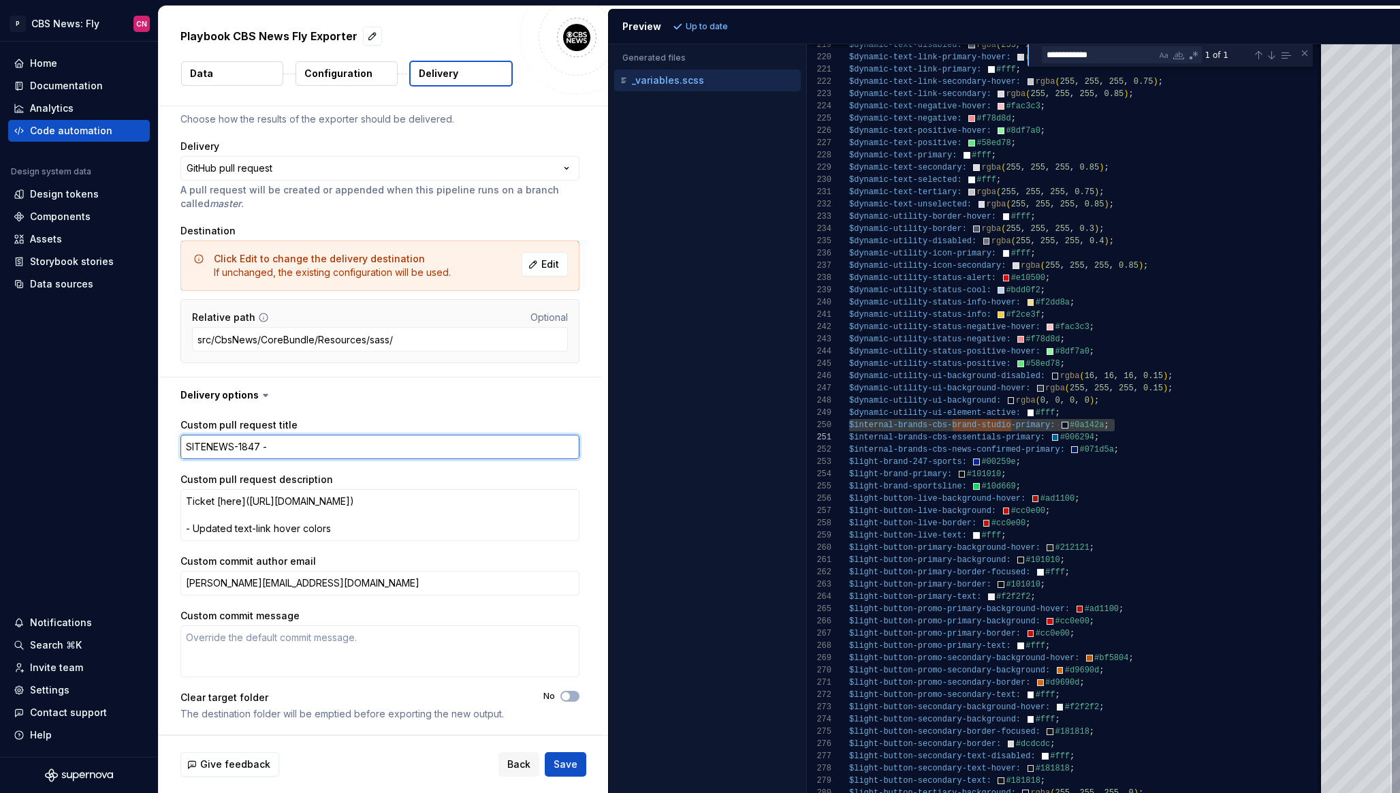
type textarea "SITENEWS-1847 -"
type textarea "*"
type textarea "SITENEWS-1847 - A"
type textarea "*"
type textarea "SITENEWS-1847 - Ad"
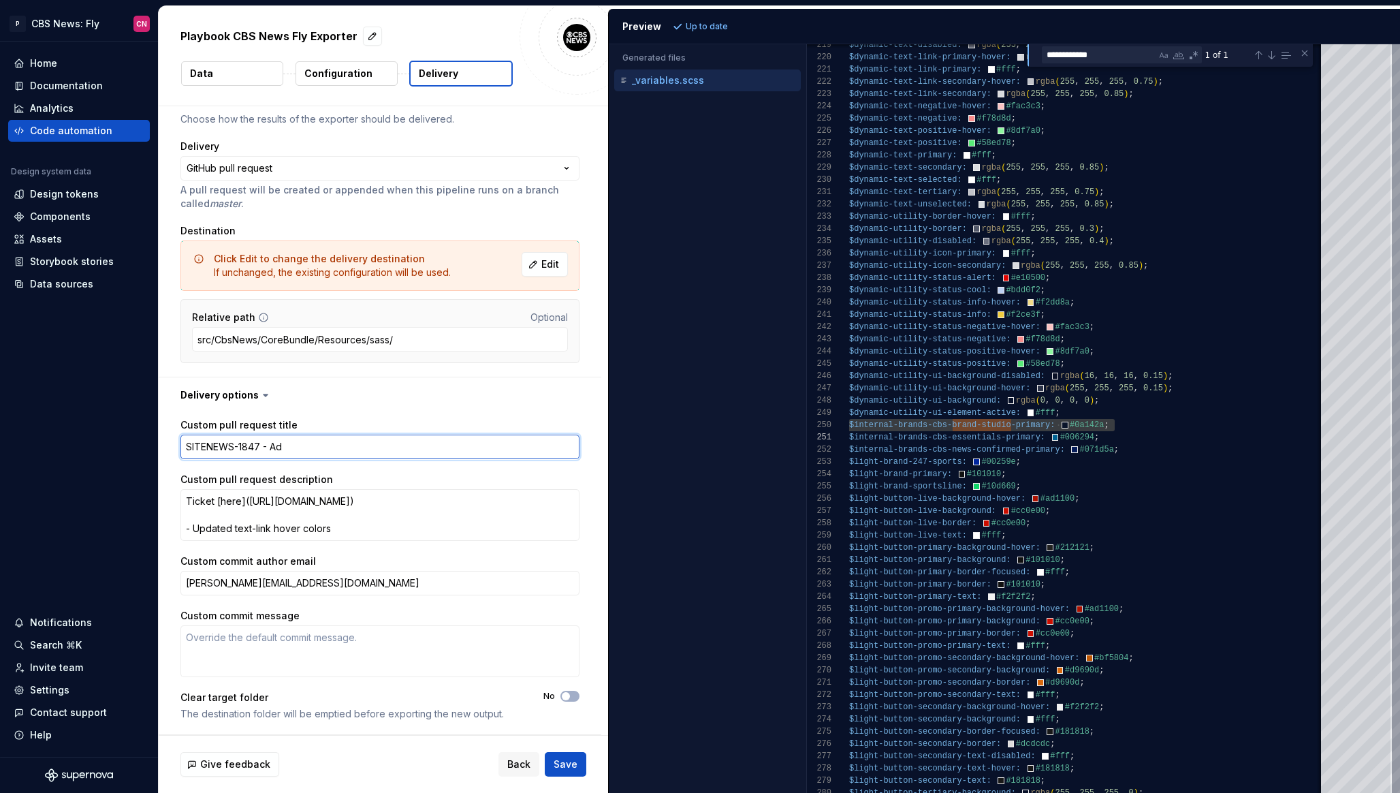
type textarea "*"
type textarea "SITENEWS-1847 - Add"
type textarea "*"
type textarea "SITENEWS-1847 - Add"
type textarea "*"
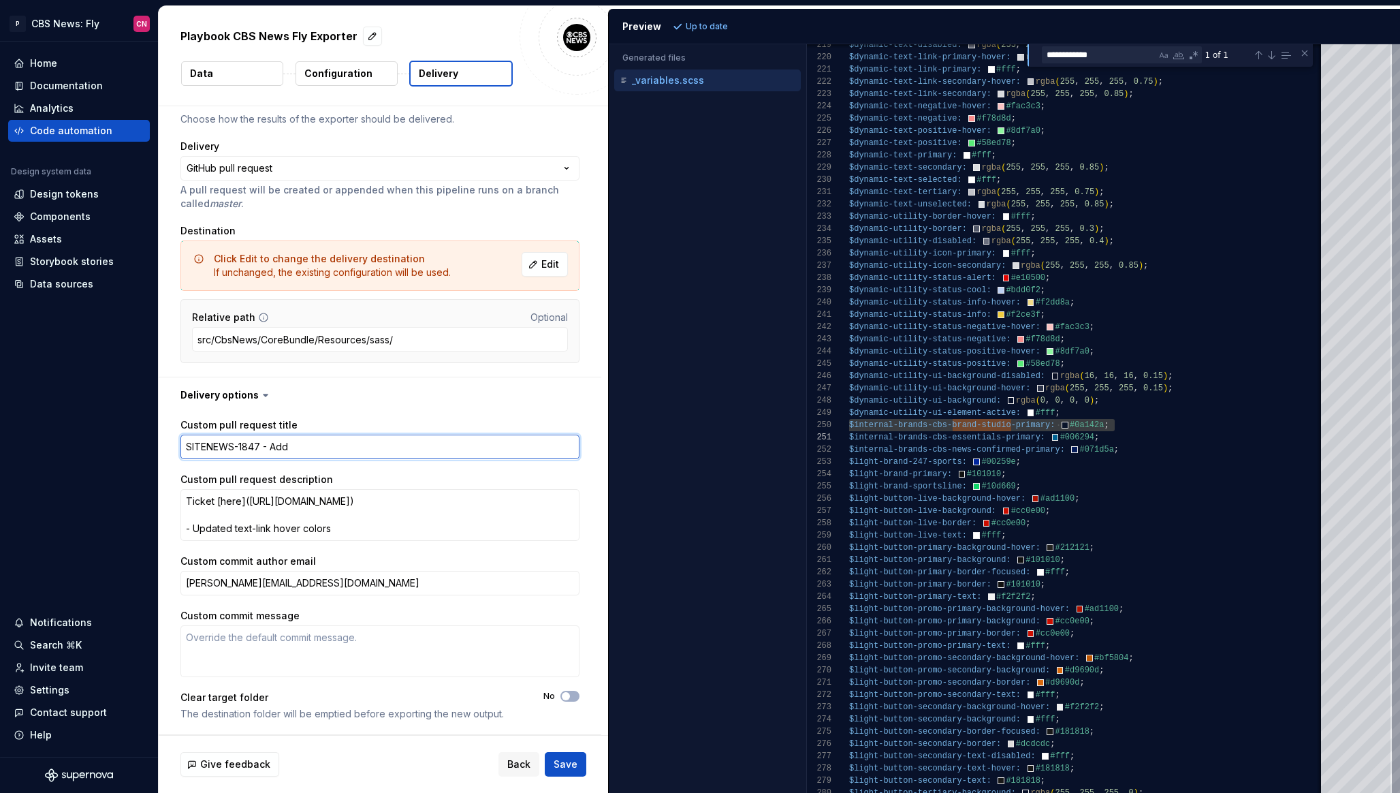
type textarea "SITENEWS-1847 - Add c"
type textarea "*"
type textarea "SITENEWS-1847 - Add cb"
type textarea "*"
type textarea "SITENEWS-1847 - Add cbs"
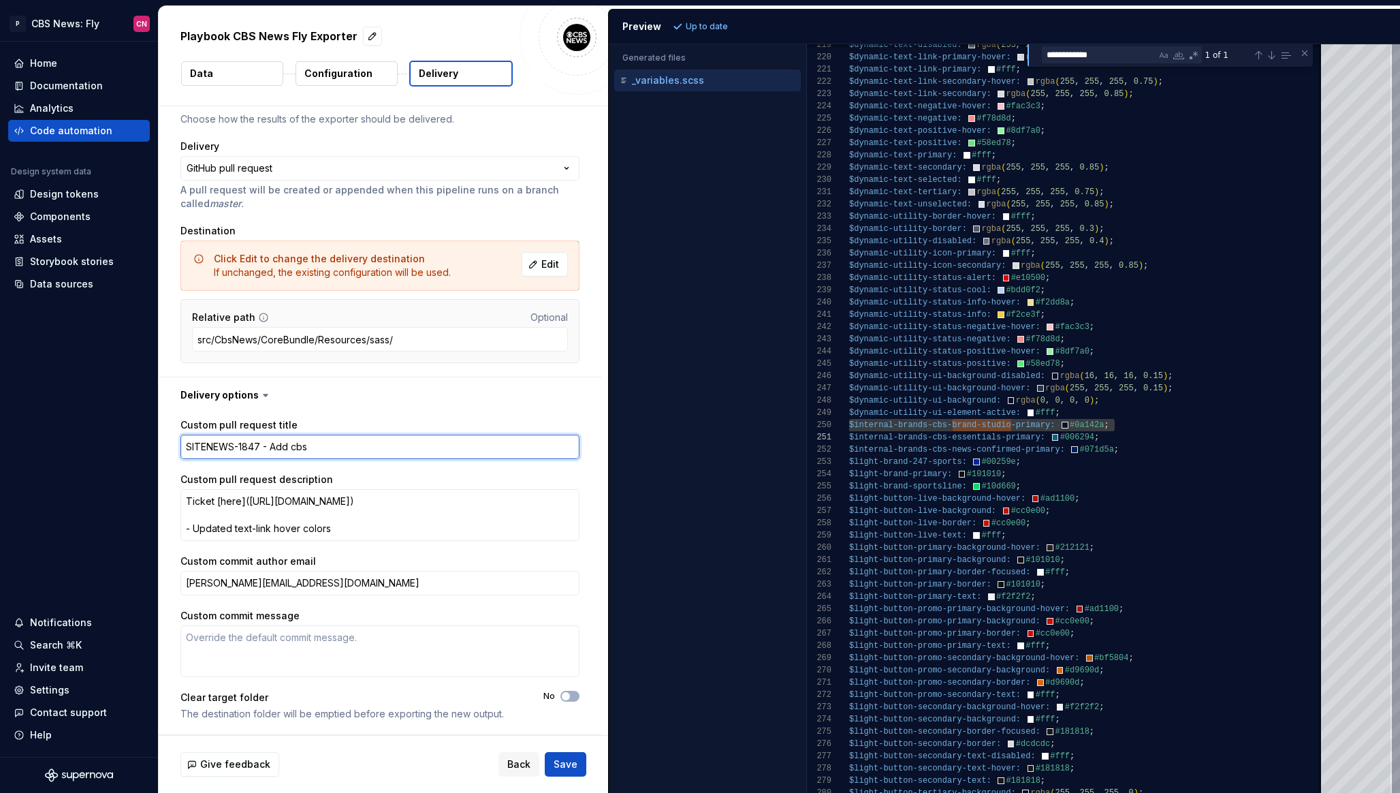
type textarea "*"
type textarea "SITENEWS-1847 - Add cb"
type textarea "*"
type textarea "SITENEWS-1847 - Add c"
type textarea "*"
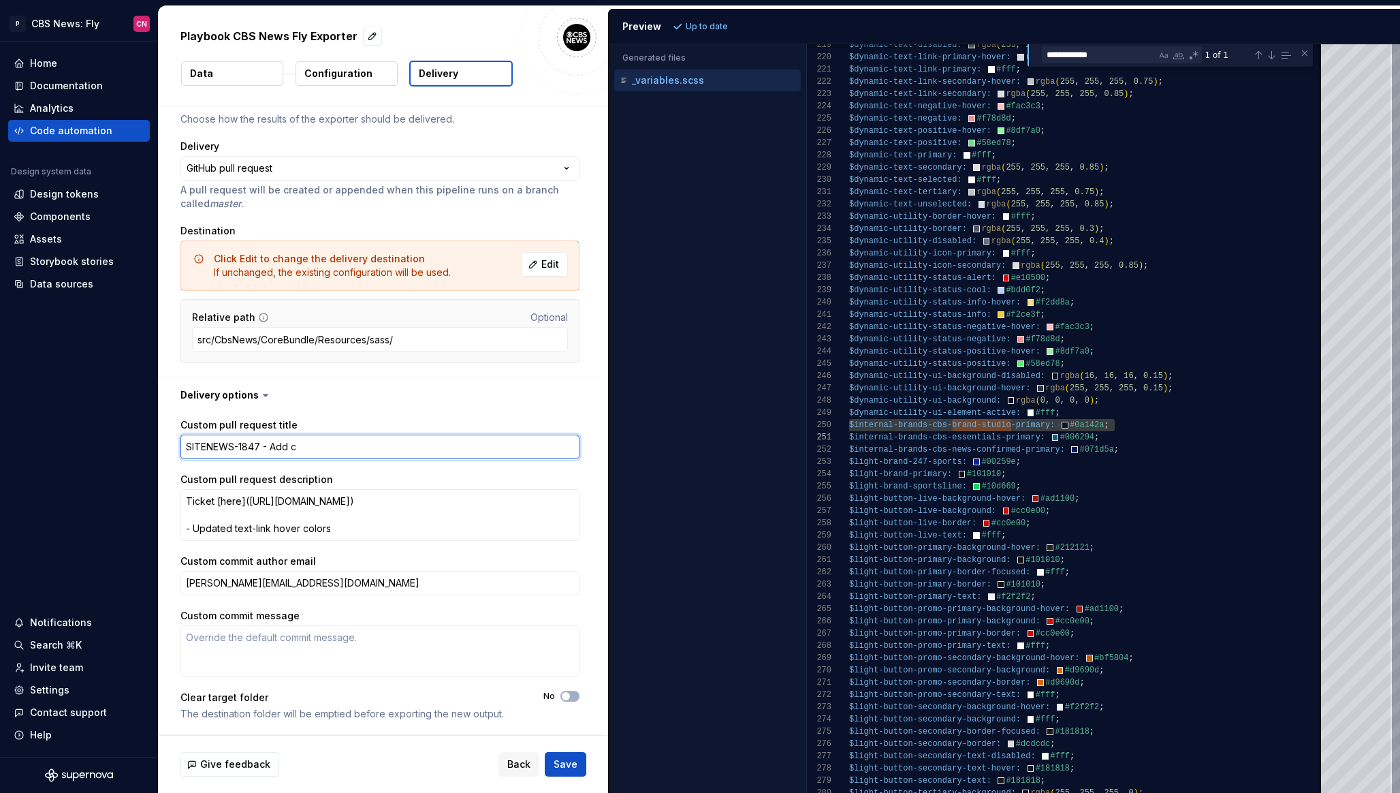
type textarea "SITENEWS-1847 - Add"
type textarea "*"
type textarea "SITENEWS-1847 - Add C"
type textarea "*"
type textarea "SITENEWS-1847 - Add CB"
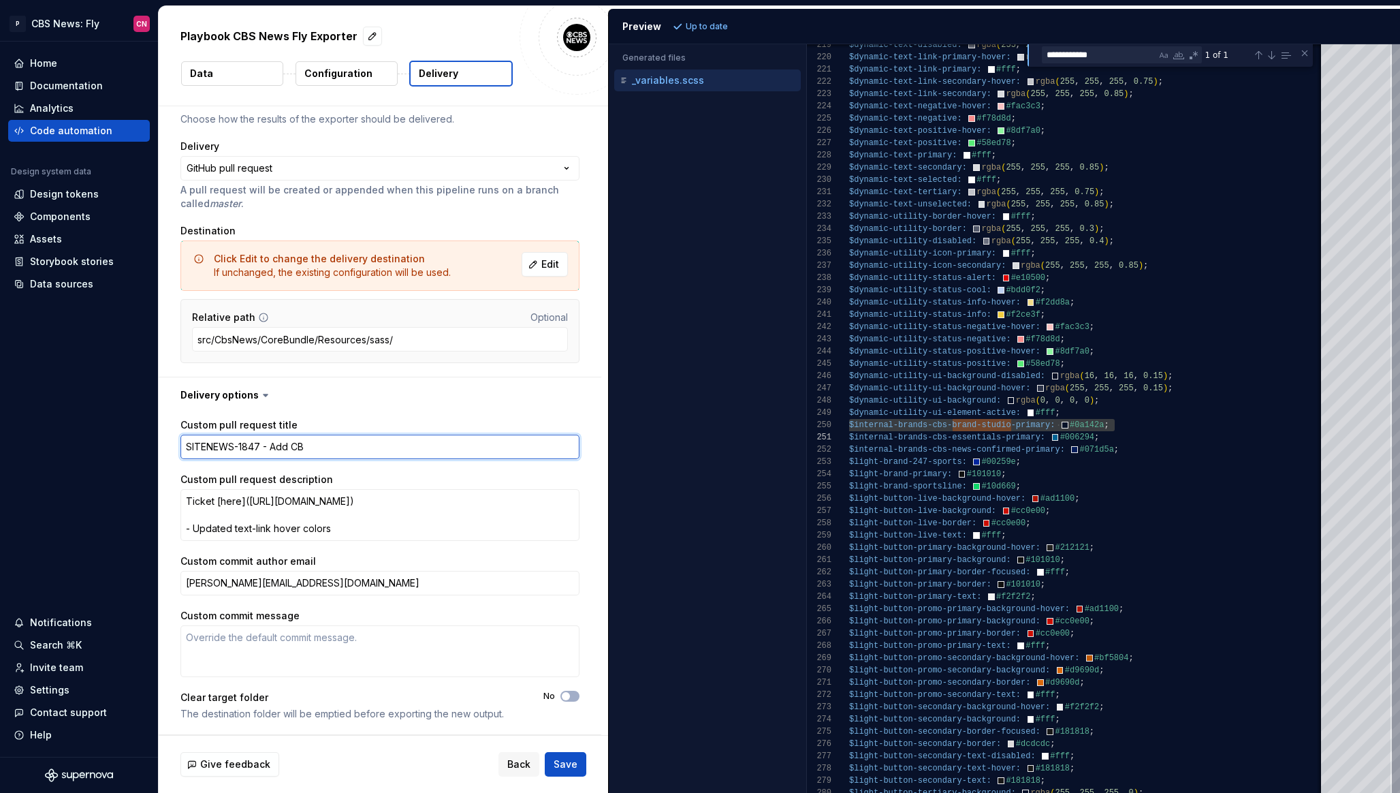
type textarea "*"
type textarea "SITENEWS-1847 - Add CBS"
type textarea "*"
type textarea "SITENEWS-1847 - Add CBS"
type textarea "*"
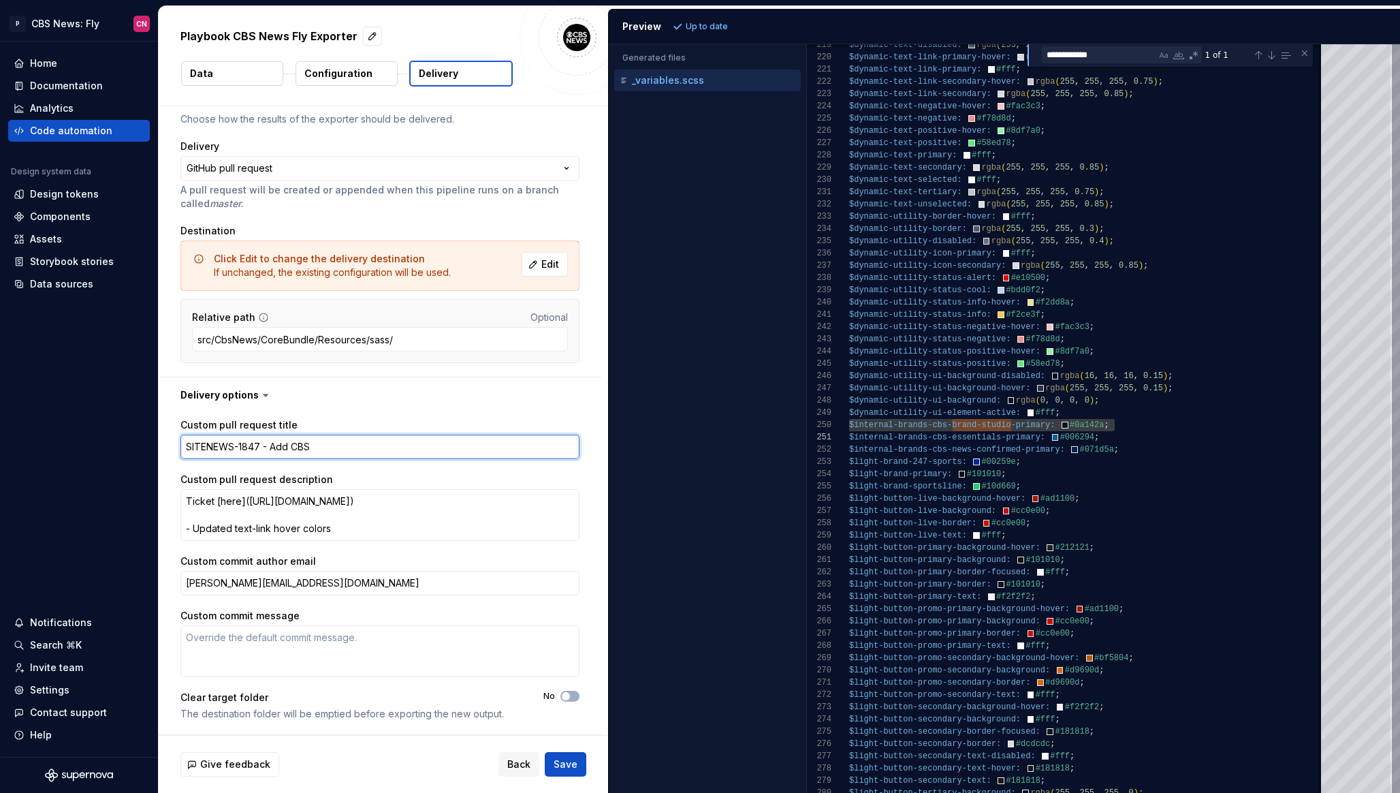
type textarea "SITENEWS-1847 - Add CBS B"
type textarea "*"
type textarea "SITENEWS-1847 - Add CBS Br"
type textarea "*"
type textarea "SITENEWS-1847 - Add CBS Bra"
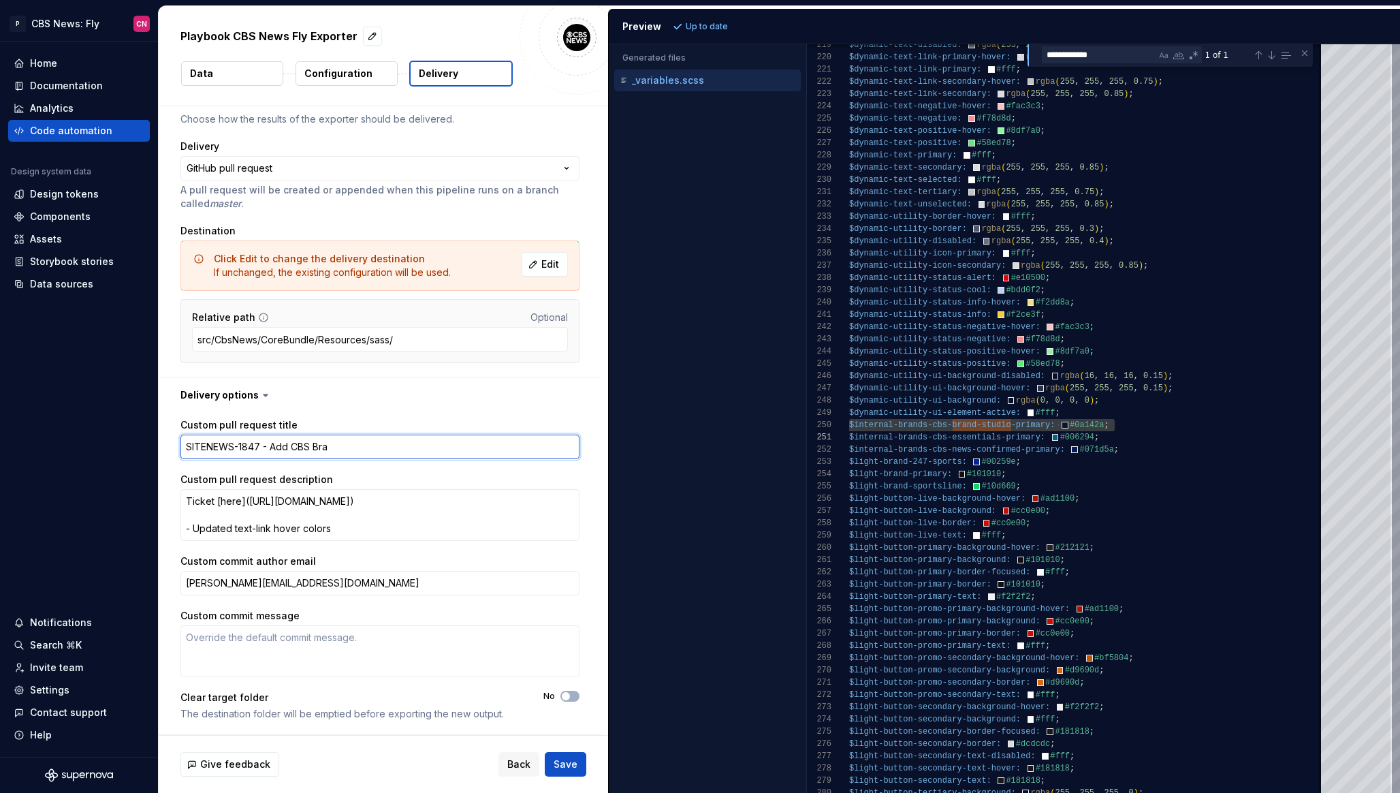
type textarea "*"
type textarea "SITENEWS-1847 - Add CBS Brand"
type textarea "*"
type textarea "SITENEWS-1847 - Add CBS Brand"
type textarea "*"
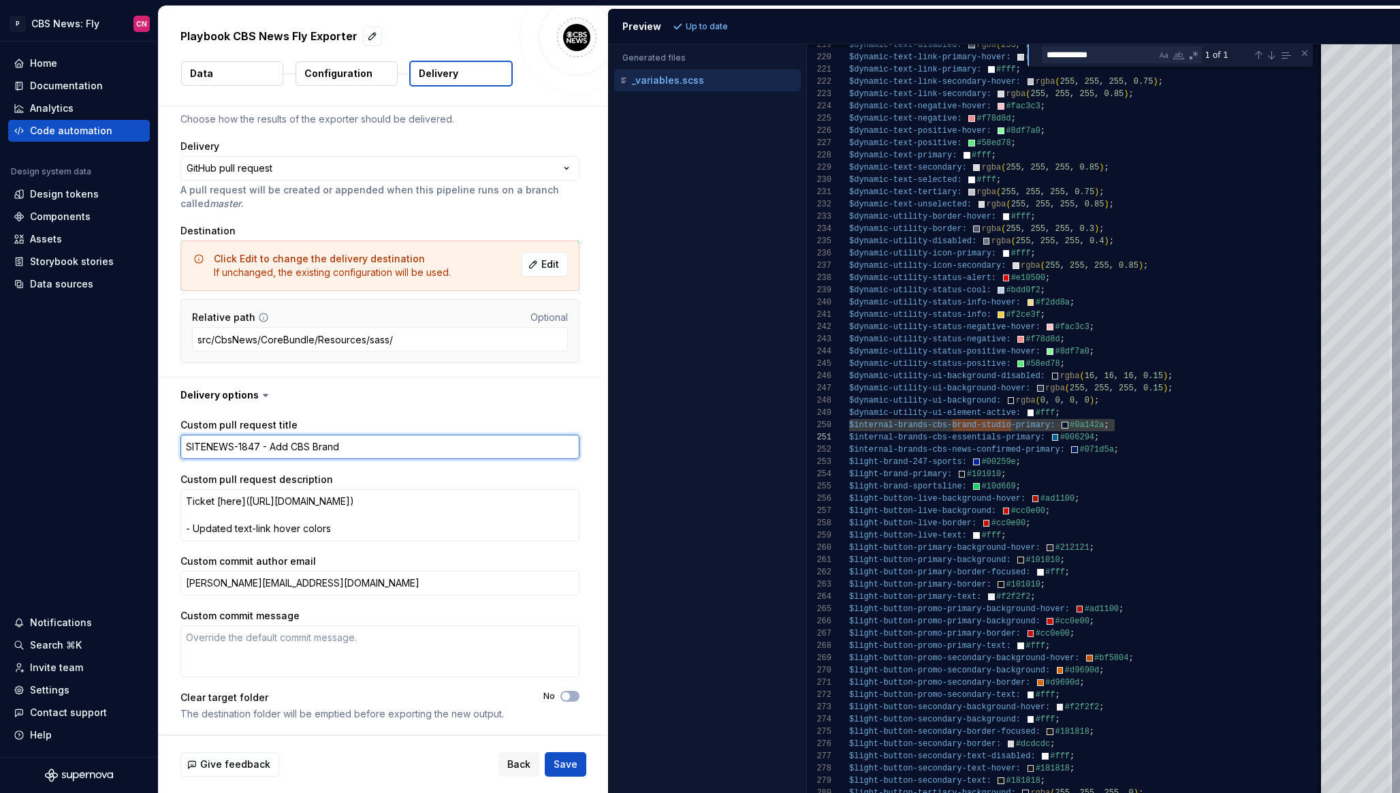
type textarea "SITENEWS-1847 - Add CBS Brand S"
type textarea "*"
type textarea "SITENEWS-1847 - Add CBS Brand St"
type textarea "*"
type textarea "SITENEWS-1847 - Add CBS Brand Stu"
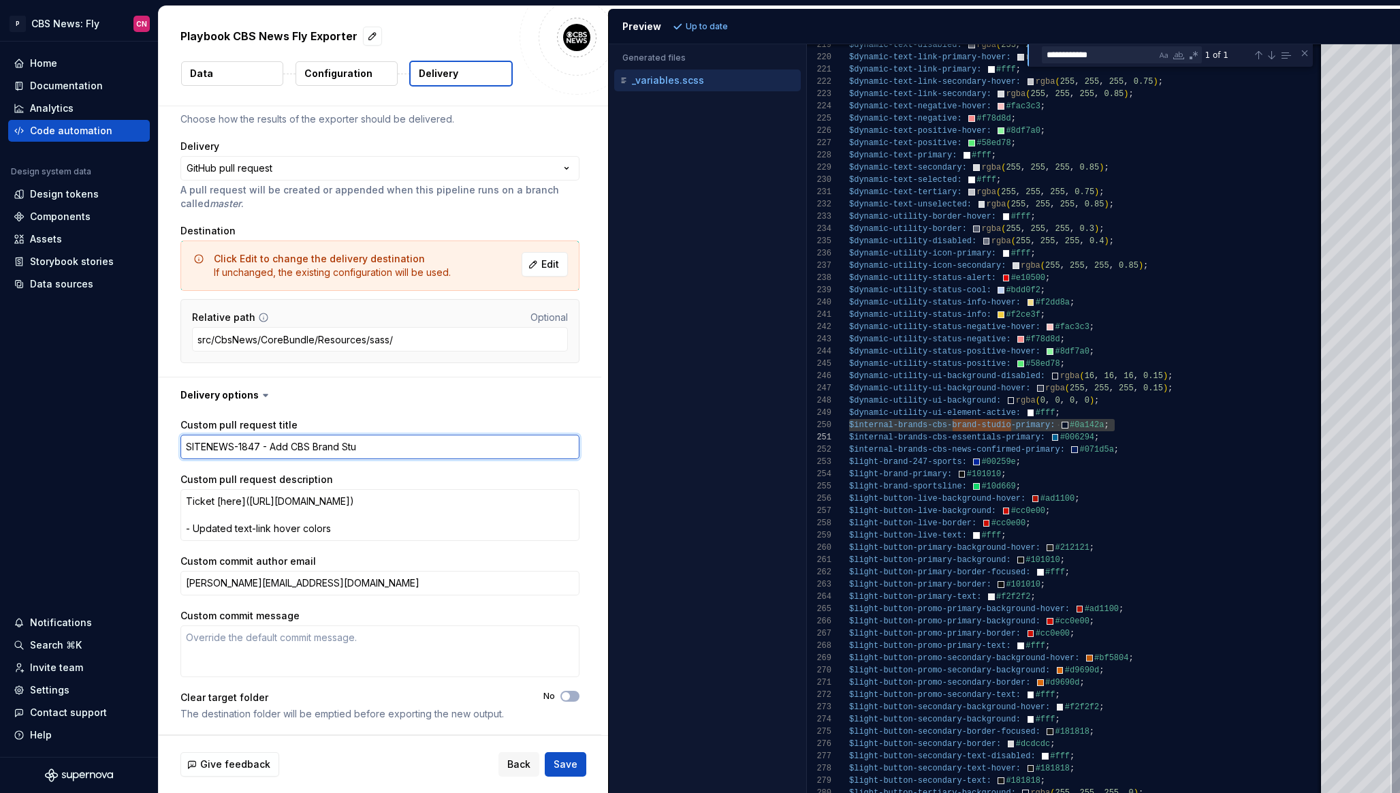
type textarea "*"
type textarea "SITENEWS-1847 - Add CBS Brand Studi"
type textarea "*"
type textarea "SITENEWS-1847 - Add CBS Brand Studio"
type textarea "*"
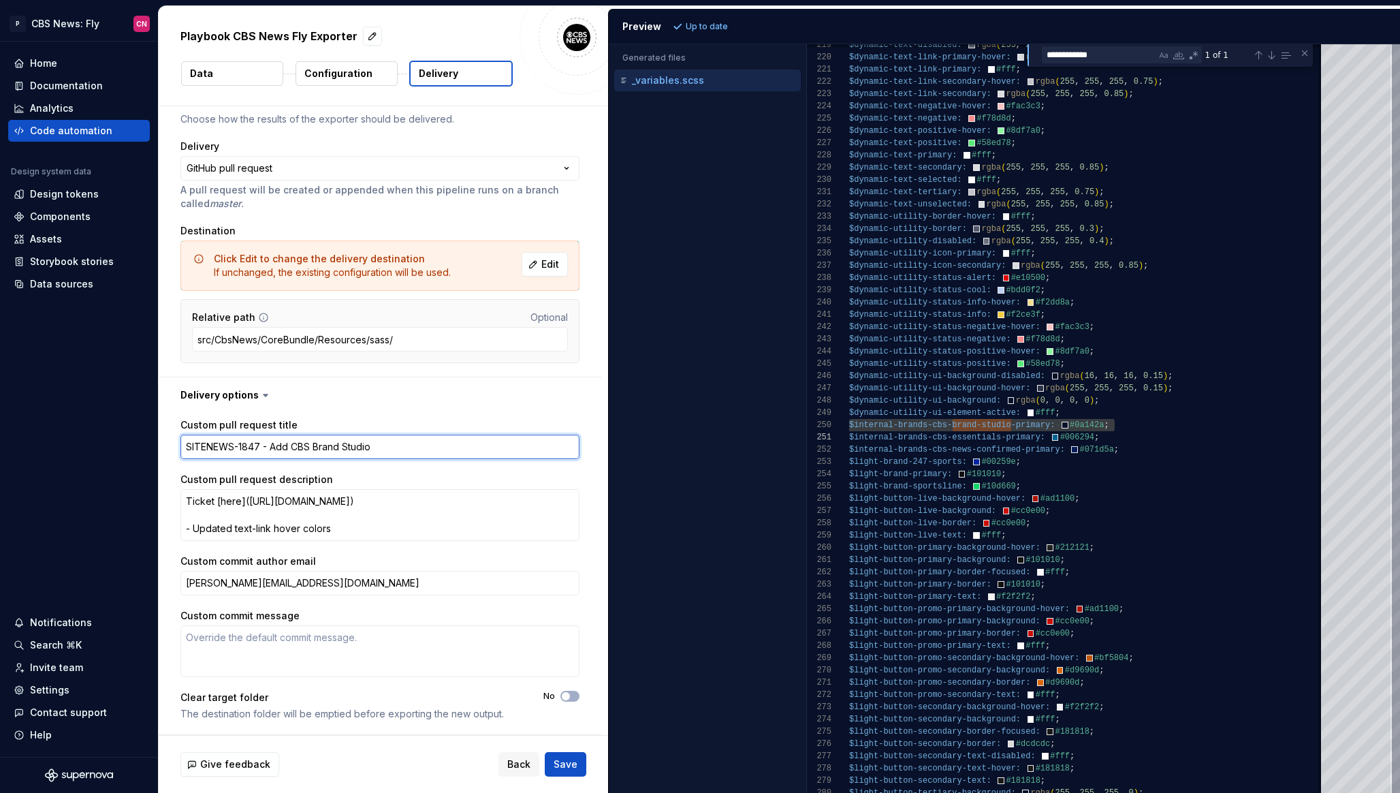
type textarea "SITENEWS-1847 - Add CBS Brand Studio"
type textarea "*"
type textarea "SITENEWS-1847 - Add CBS Brand Studio P"
type textarea "*"
type textarea "SITENEWS-1847 - Add CBS Brand Studio Pr"
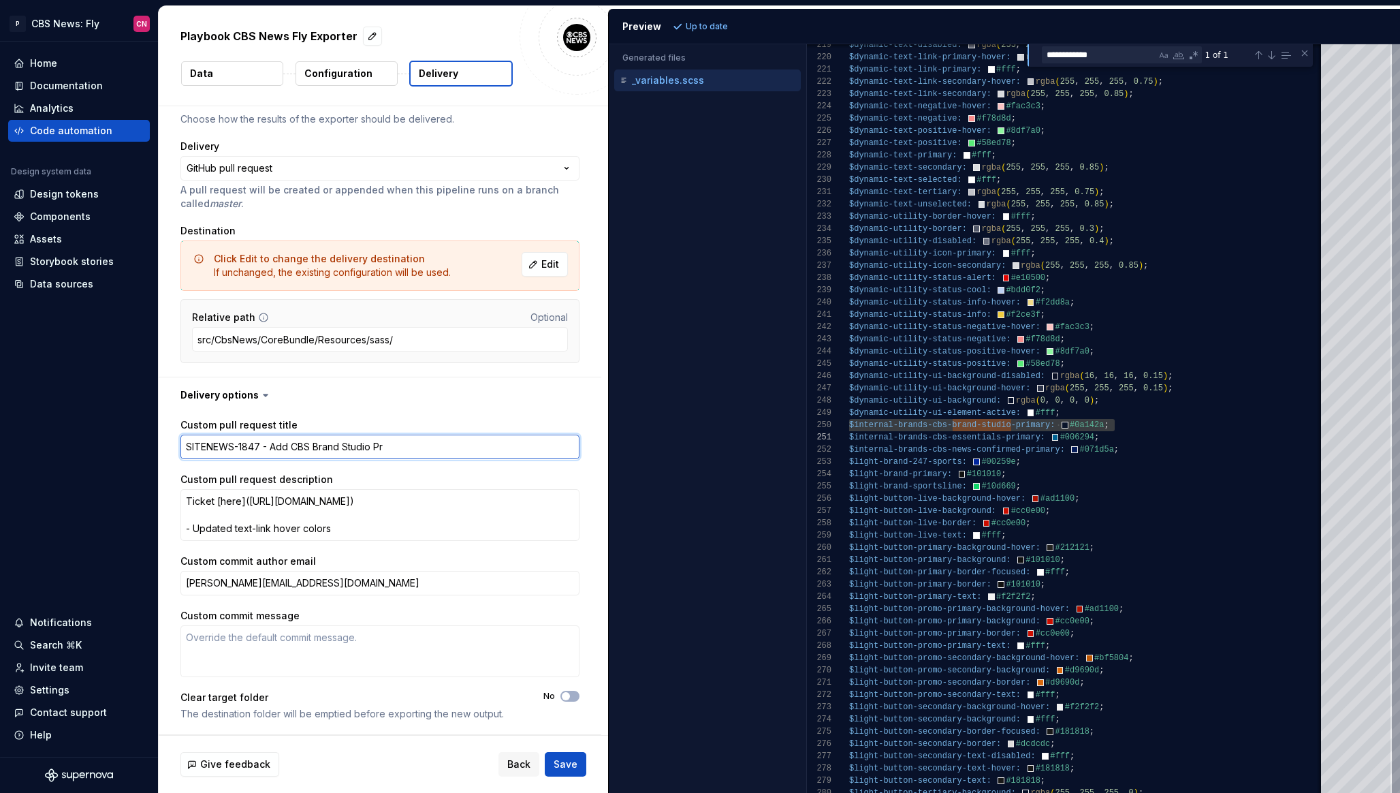
type textarea "*"
type textarea "SITENEWS-1847 - Add CBS Brand Studio Pri"
type textarea "*"
type textarea "SITENEWS-1847 - Add CBS Brand Studio Prima"
type textarea "*"
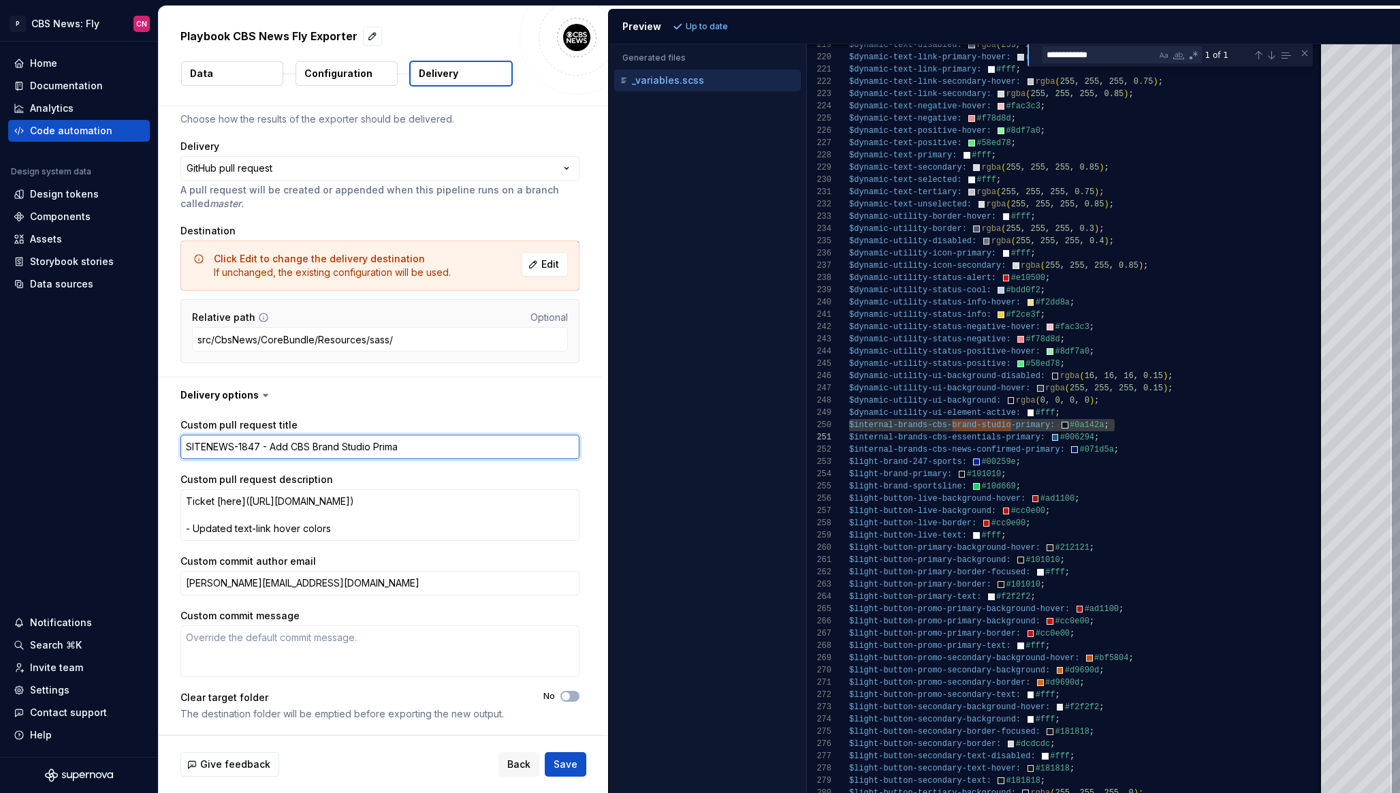
type textarea "SITENEWS-1847 - Add CBS Brand Studio Primar"
type textarea "*"
type textarea "SITENEWS-1847 - Add CBS Brand Studio Primary"
type textarea "*"
type textarea "SITENEWS-1847 - Add CBS Brand Studio Primary"
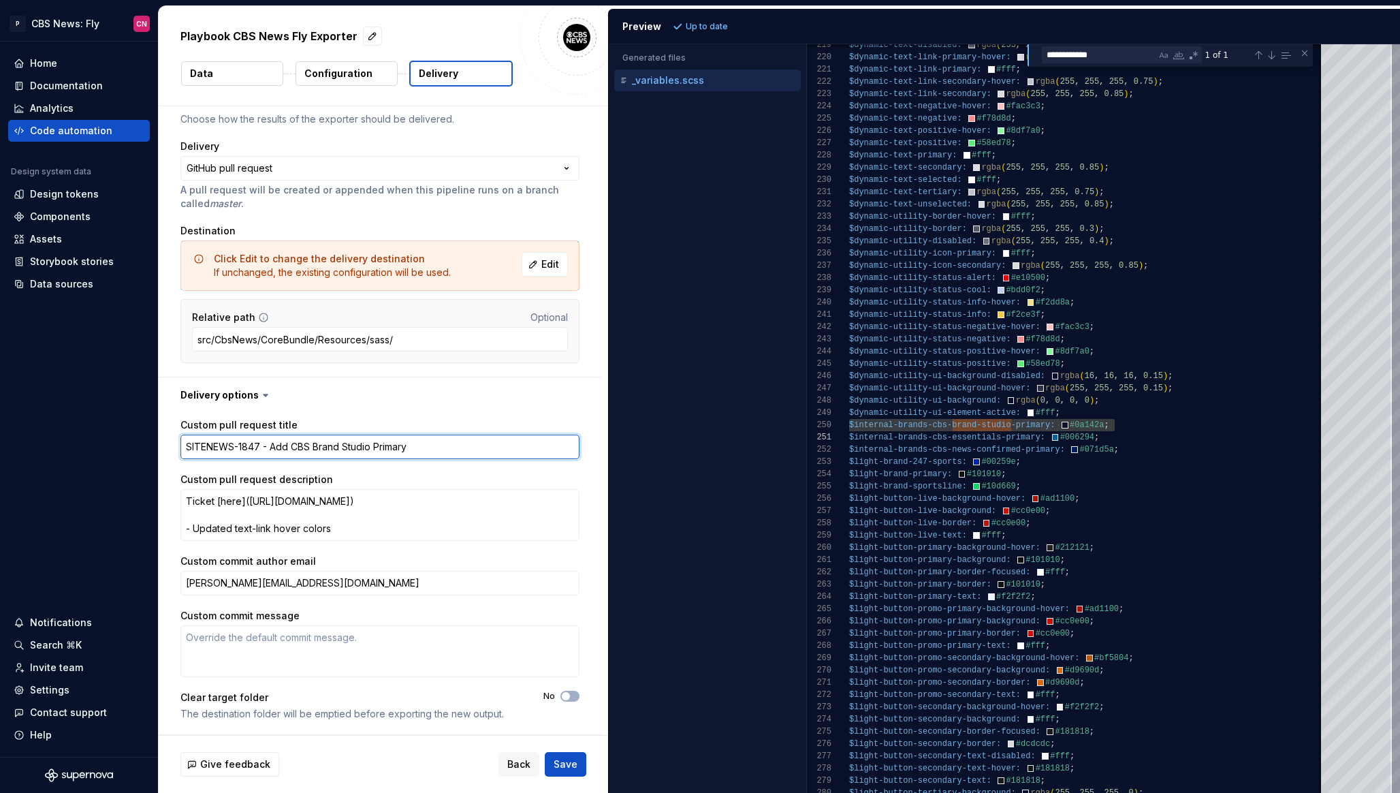
type textarea "*"
type textarea "SITENEWS-1847 - Add CBS Brand Studio Primary t"
type textarea "*"
type textarea "SITENEWS-1847 - Add CBS Brand Studio Primary to"
type textarea "*"
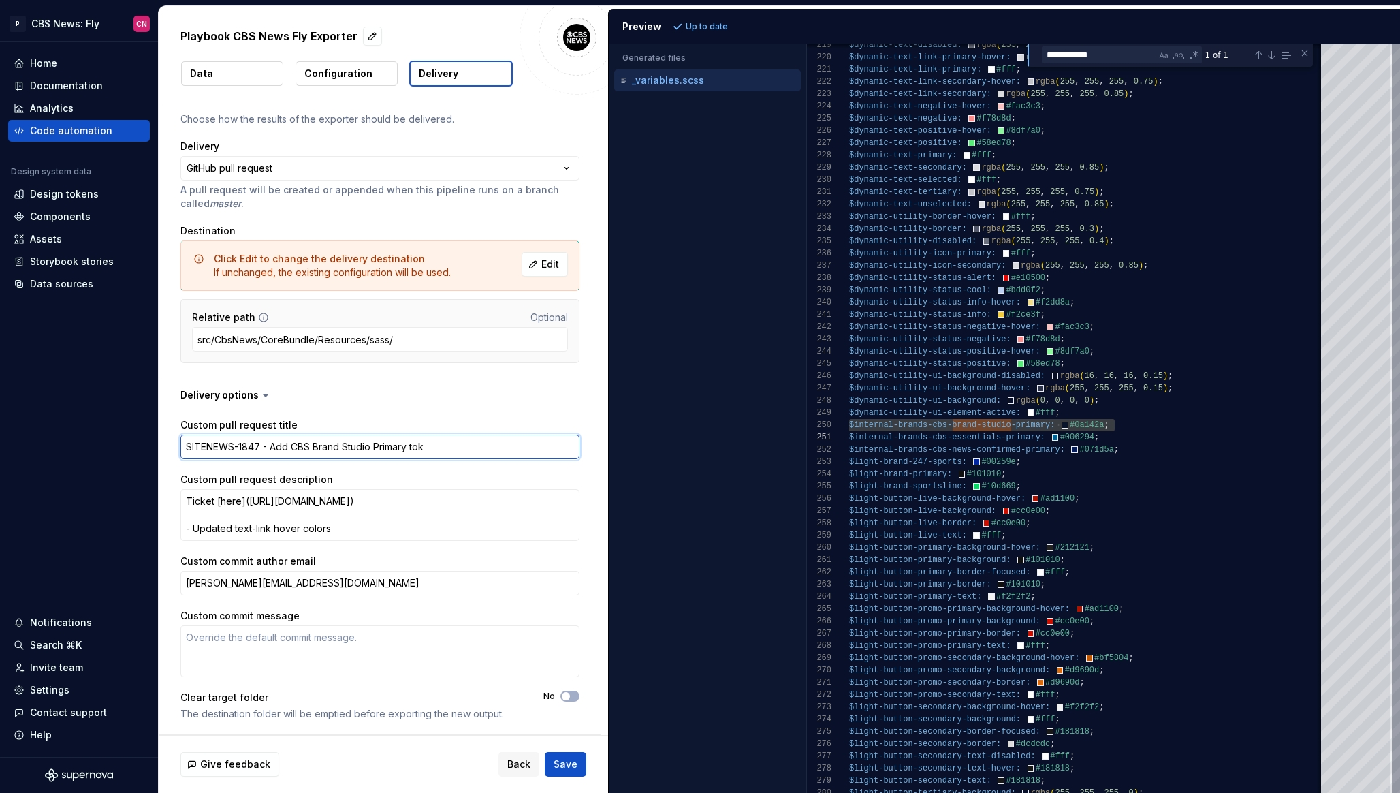
type textarea "SITENEWS-1847 - Add CBS Brand Studio Primary toke"
type textarea "*"
click at [411, 448] on textarea "SITENEWS-1847 - Add CBS Brand Studio Primary token" at bounding box center [380, 447] width 399 height 25
type textarea "SITENEWS-1847 - Add CBS Brand Studio Primary token"
type textarea "*"
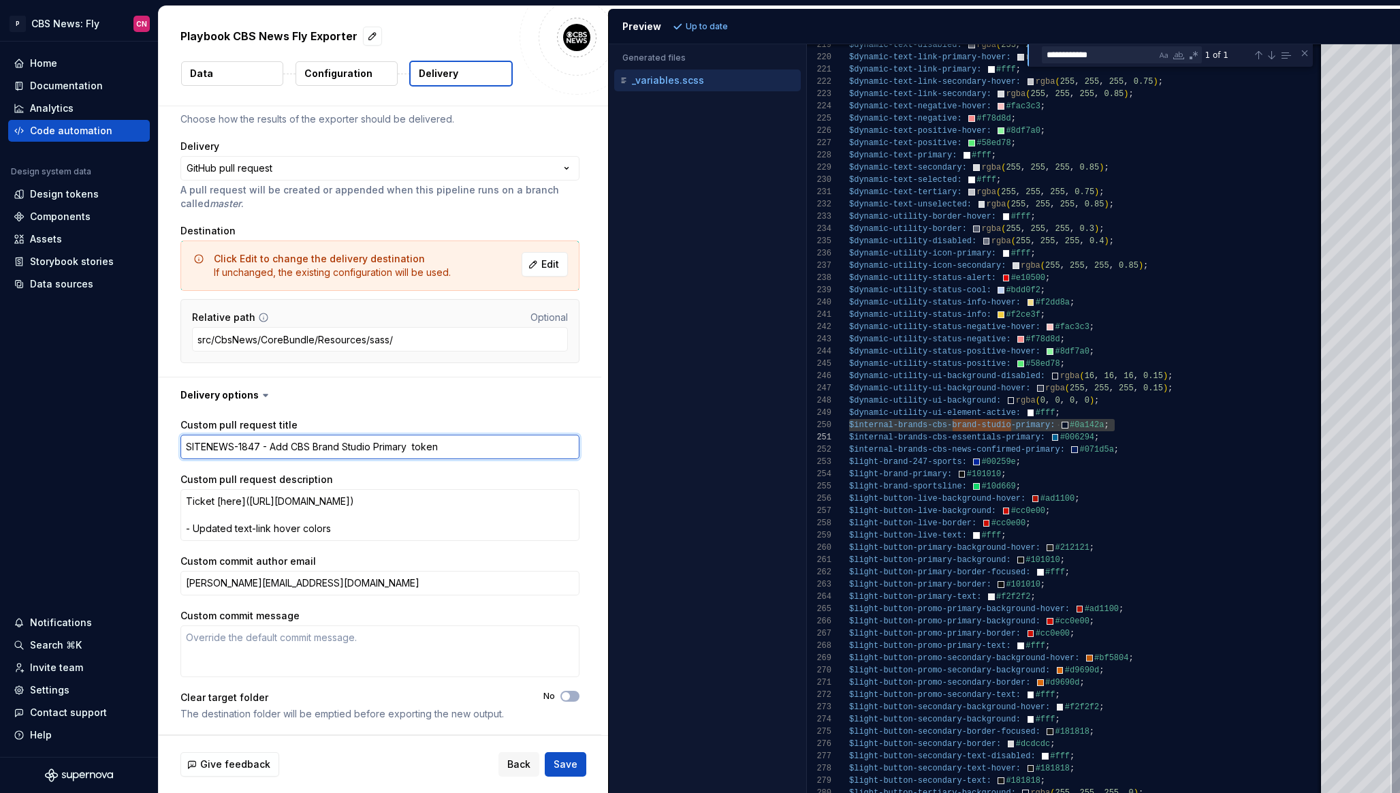
type textarea "SITENEWS-1847 - Add CBS Brand Studio Primary token"
type textarea "*"
type textarea "SITENEWS-1847 - Add CBS Brand Studio Primary cotoken"
type textarea "*"
type textarea "SITENEWS-1847 - Add CBS Brand Studio Primary coltoken"
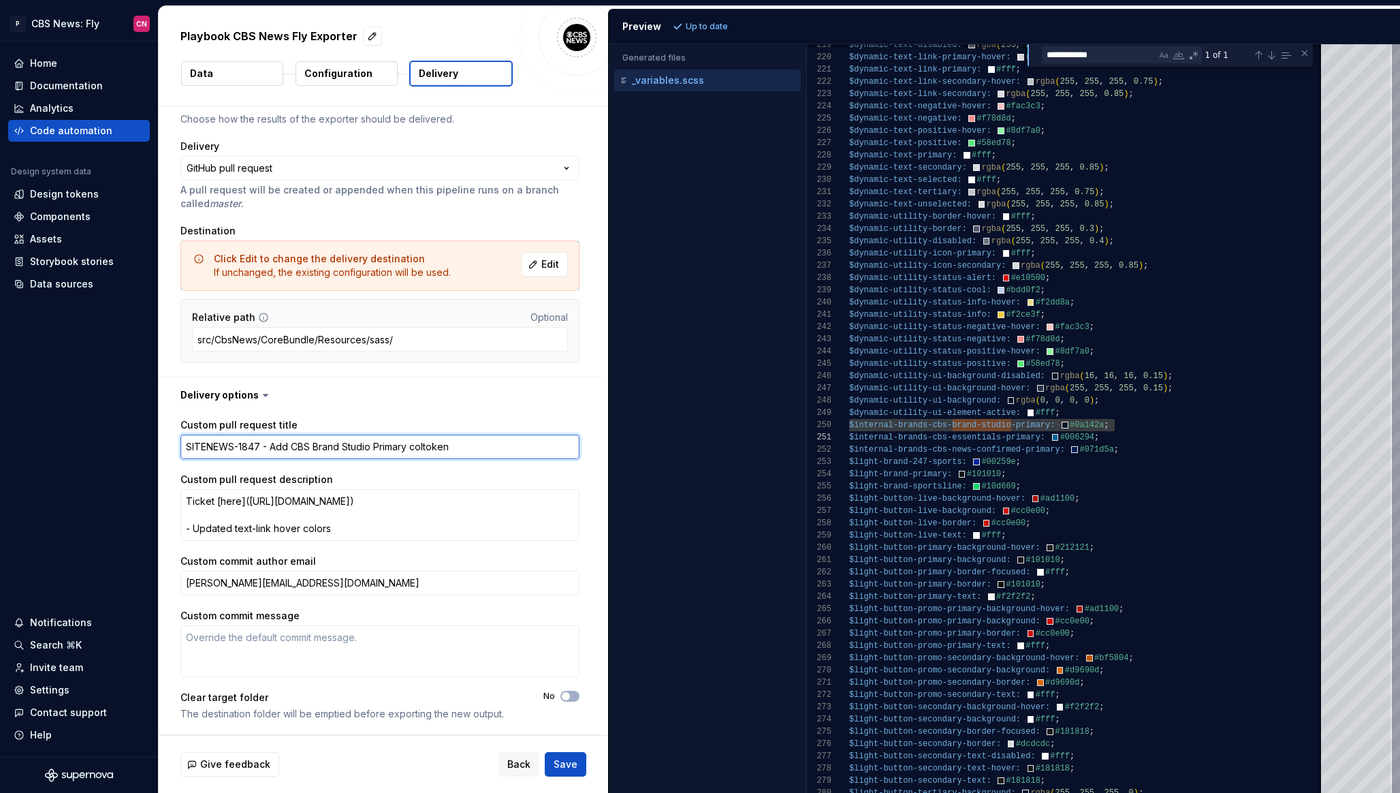
type textarea "*"
type textarea "SITENEWS-1847 - Add CBS Brand Studio Primary colotoken"
type textarea "*"
type textarea "SITENEWS-1847 - Add CBS Brand Studio Primary colortoken"
type textarea "*"
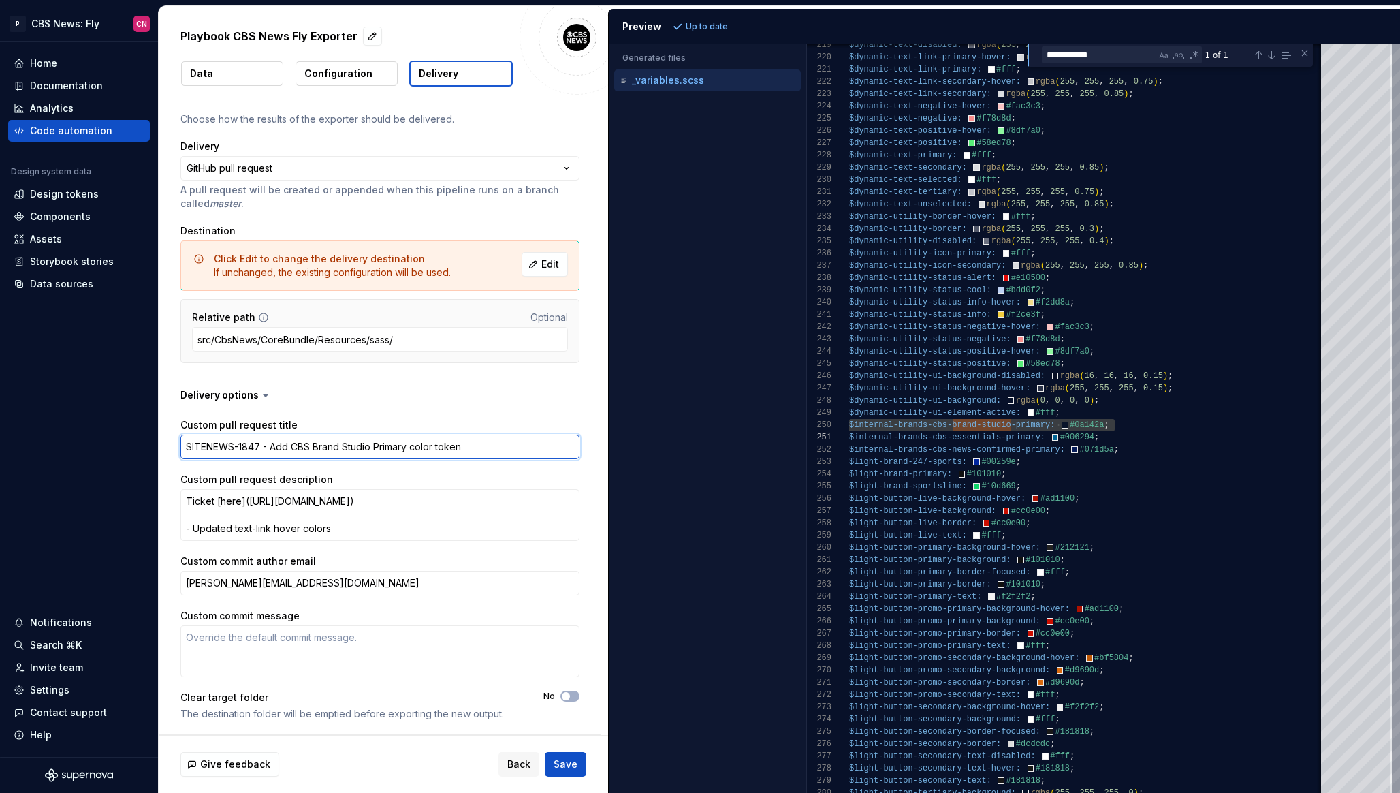
type textarea "SITENEWS-1847 - Add CBS Brand Studio Primary color token"
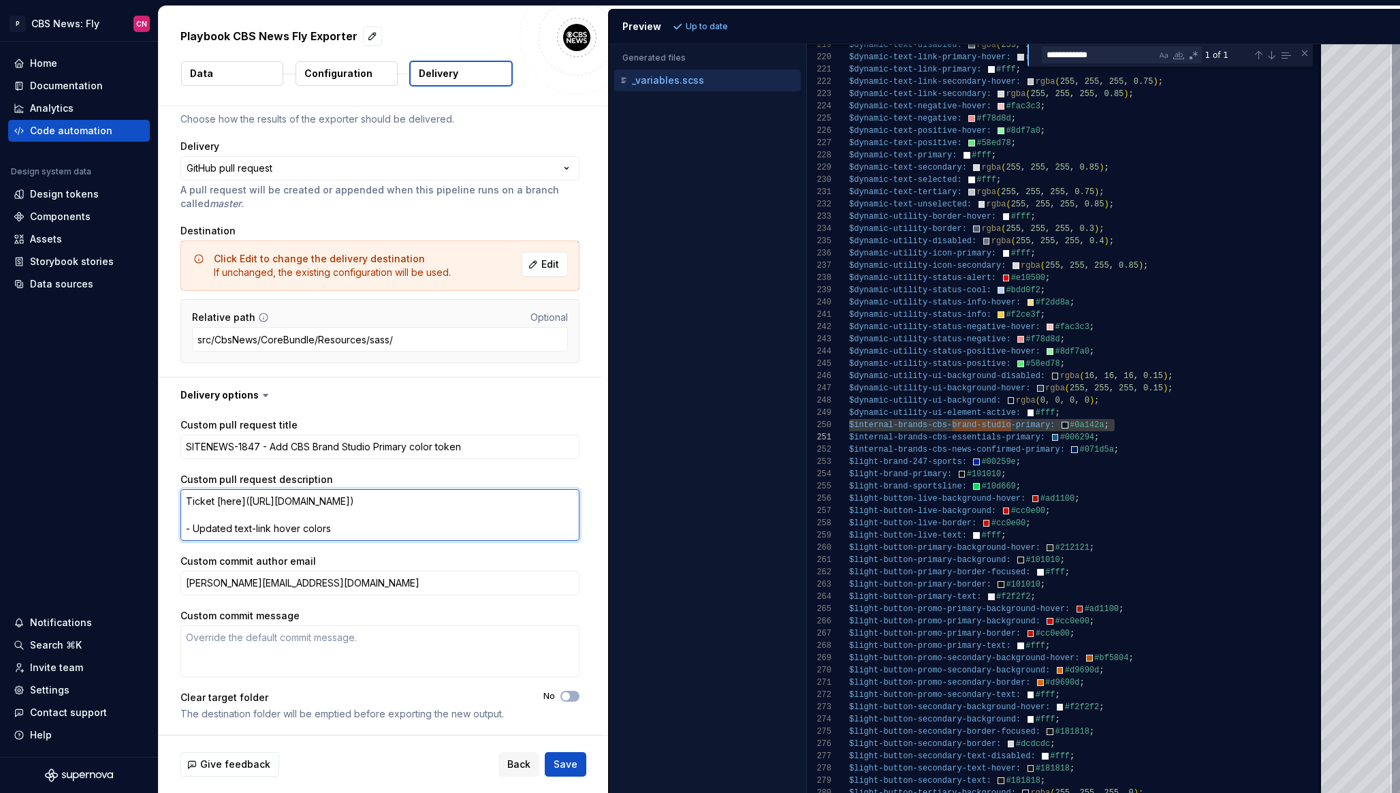
drag, startPoint x: 501, startPoint y: 501, endPoint x: 247, endPoint y: 501, distance: 254.7
click at [247, 501] on textarea "Ticket [here]([URL][DOMAIN_NAME]) - Updated text-link hover colors" at bounding box center [380, 515] width 399 height 52
paste textarea "847"
type textarea "*"
type textarea "Ticket [here]([URL][DOMAIN_NAME]) - Updated text-link hover colors"
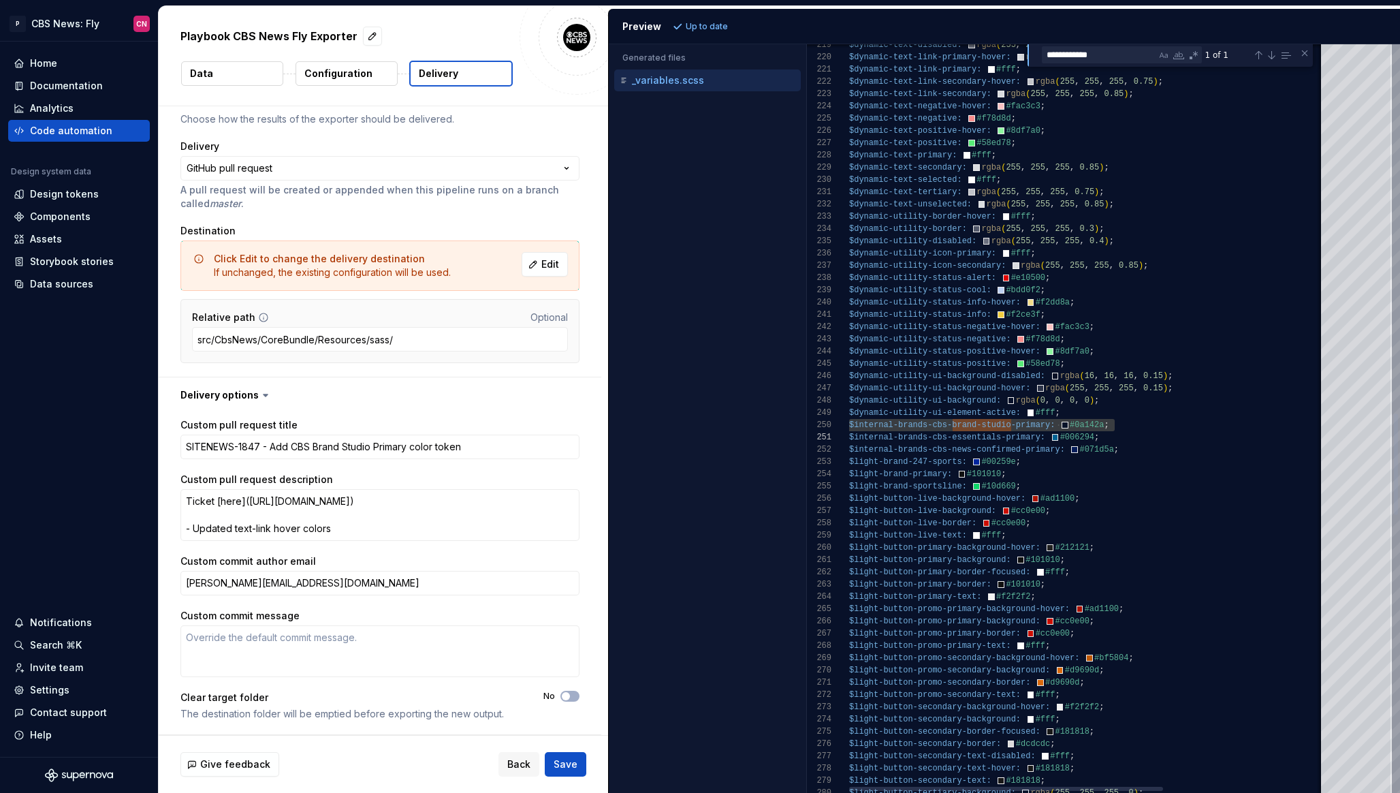
click at [971, 429] on div "$dynamic-text-disabled: rgba ( 255 , 255 , 255 , 0.4 ) ; $dynamic-text-link-pri…" at bounding box center [1209, 87] width 721 height 5487
type textarea "**********"
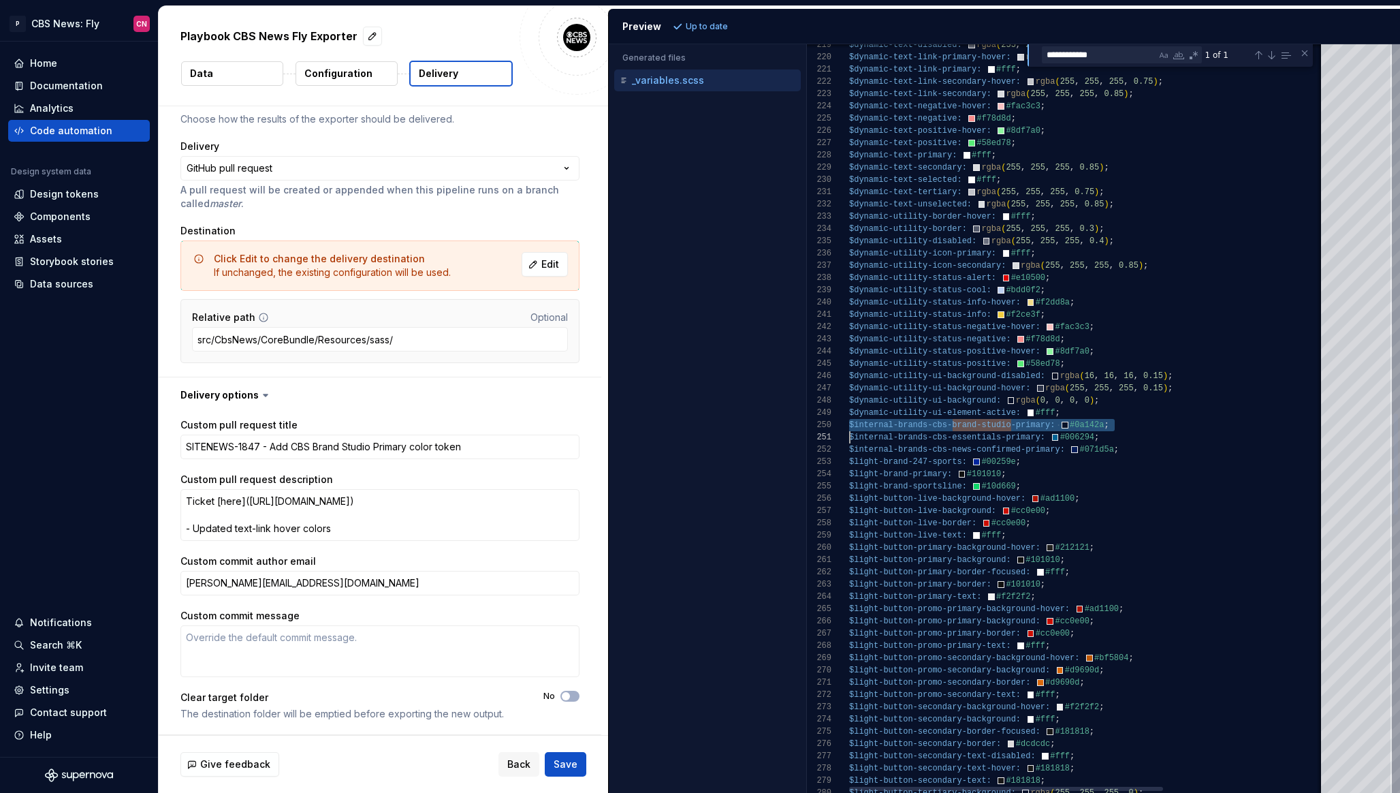
click at [971, 429] on div "$dynamic-text-disabled: rgba ( 255 , 255 , 255 , 0.4 ) ; $dynamic-text-link-pri…" at bounding box center [1209, 87] width 721 height 5487
click at [345, 525] on textarea "Ticket [here]([URL][DOMAIN_NAME]) - Updated text-link hover colors" at bounding box center [380, 515] width 399 height 52
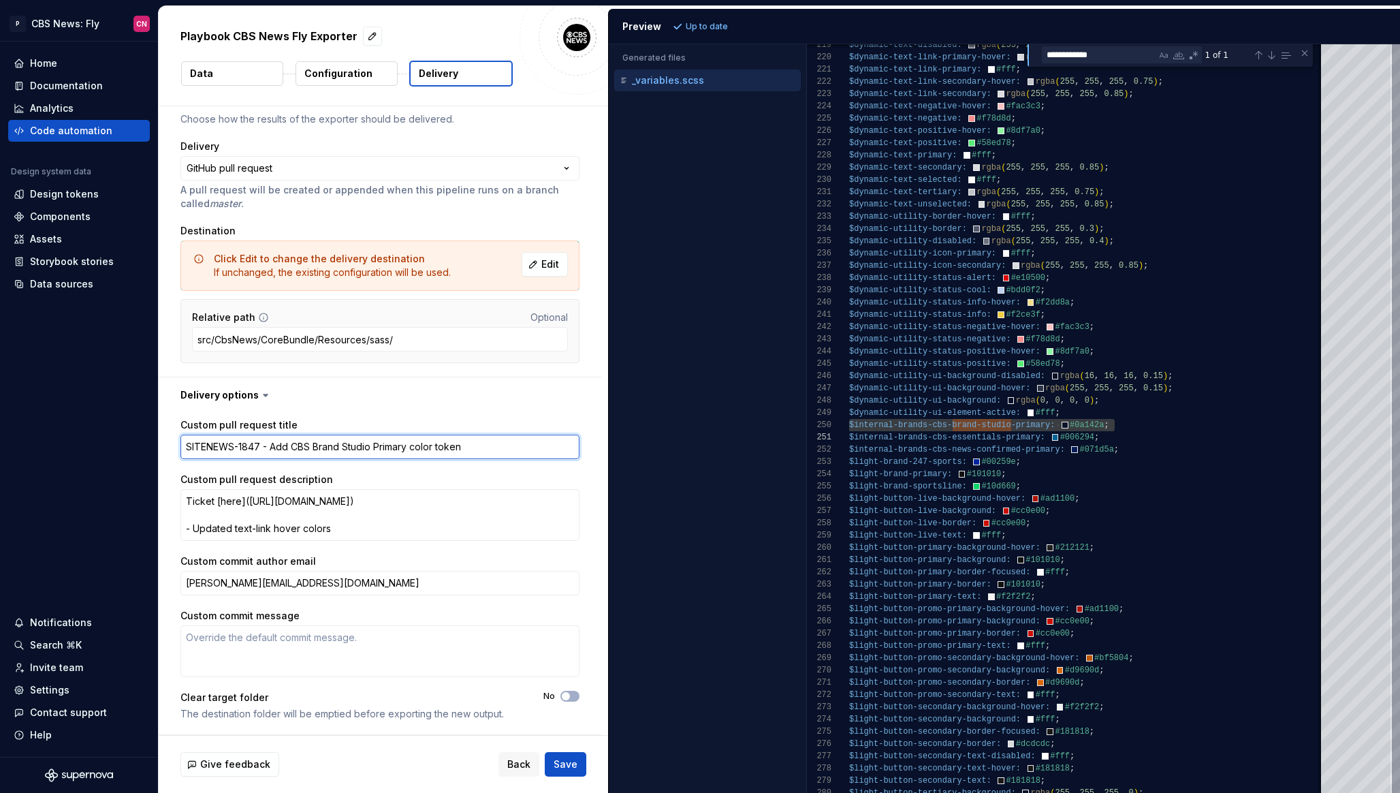
click at [330, 448] on textarea "SITENEWS-1847 - Add CBS Brand Studio Primary color token" at bounding box center [380, 447] width 399 height 25
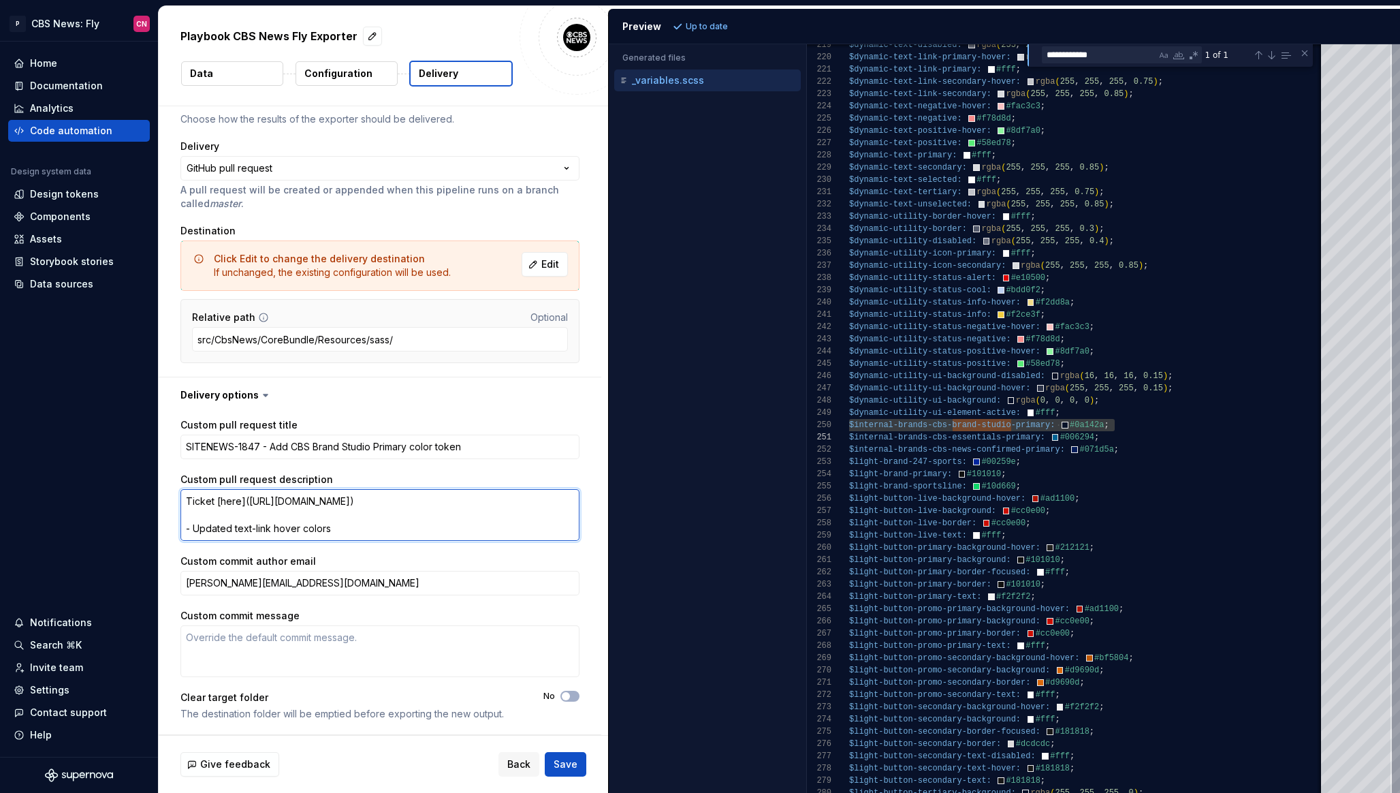
drag, startPoint x: 341, startPoint y: 527, endPoint x: 195, endPoint y: 527, distance: 145.1
click at [195, 527] on textarea "Ticket [here]([URL][DOMAIN_NAME]) - Updated text-link hover colors" at bounding box center [380, 515] width 399 height 52
type textarea "*"
type textarea "Ticket [here]([URL][DOMAIN_NAME]) - A"
type textarea "*"
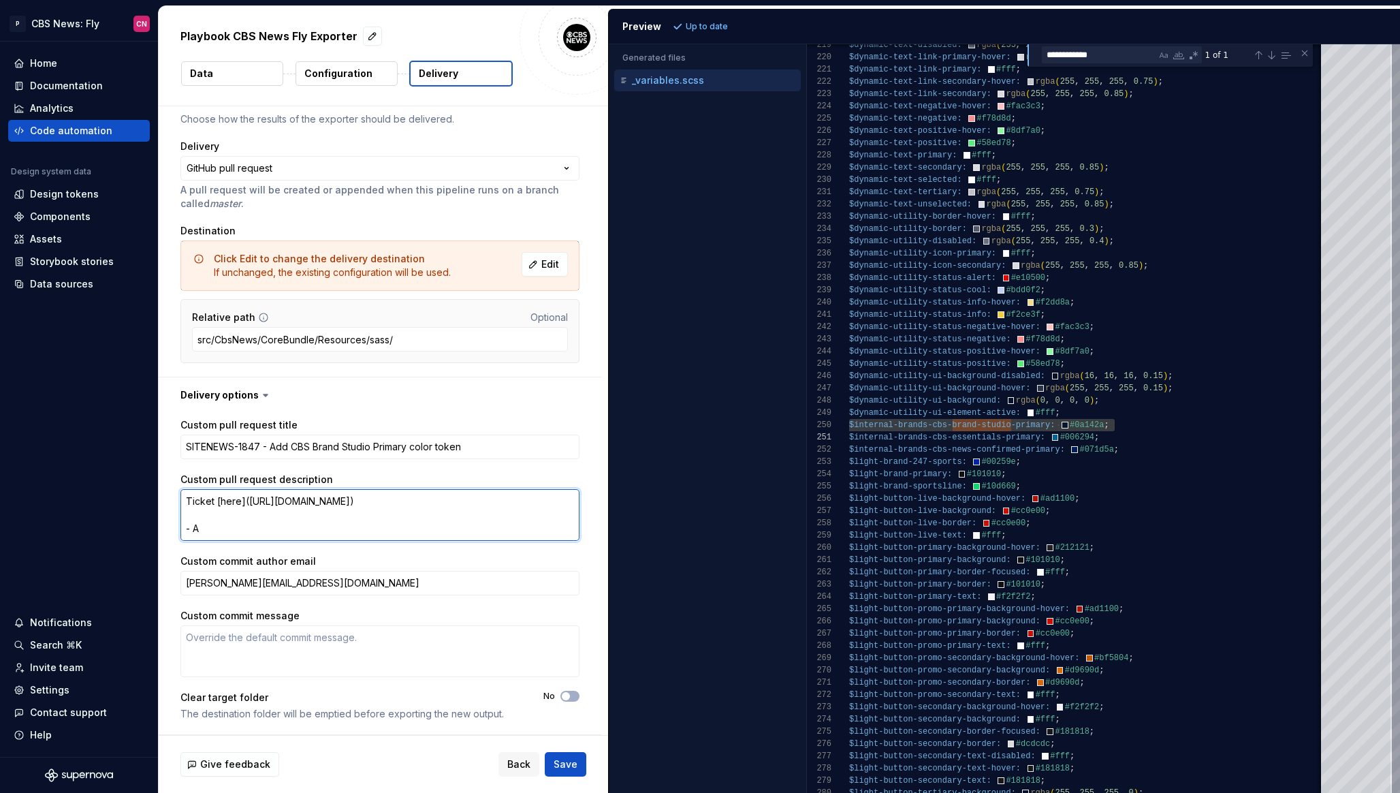
type textarea "Ticket [here]([URL][DOMAIN_NAME]) - Ad"
type textarea "*"
type textarea "Ticket [here]([URL][DOMAIN_NAME]) - Adde"
type textarea "*"
type textarea "Ticket [here]([URL][DOMAIN_NAME]) - Added"
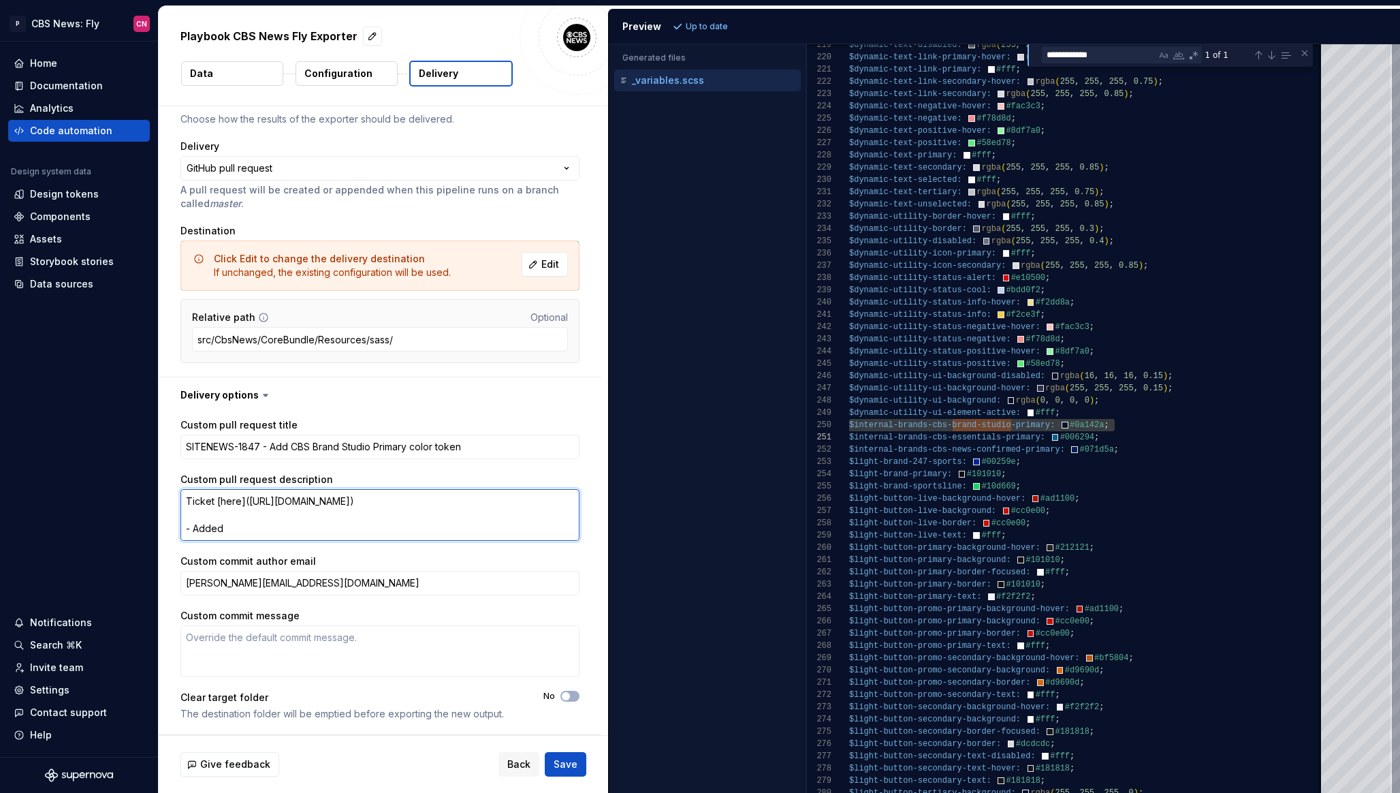
type textarea "*"
type textarea "Ticket [here]([URL][DOMAIN_NAME]) - Added"
type textarea "*"
type textarea "Ticket [here]([URL][DOMAIN_NAME]) - Added th"
type textarea "*"
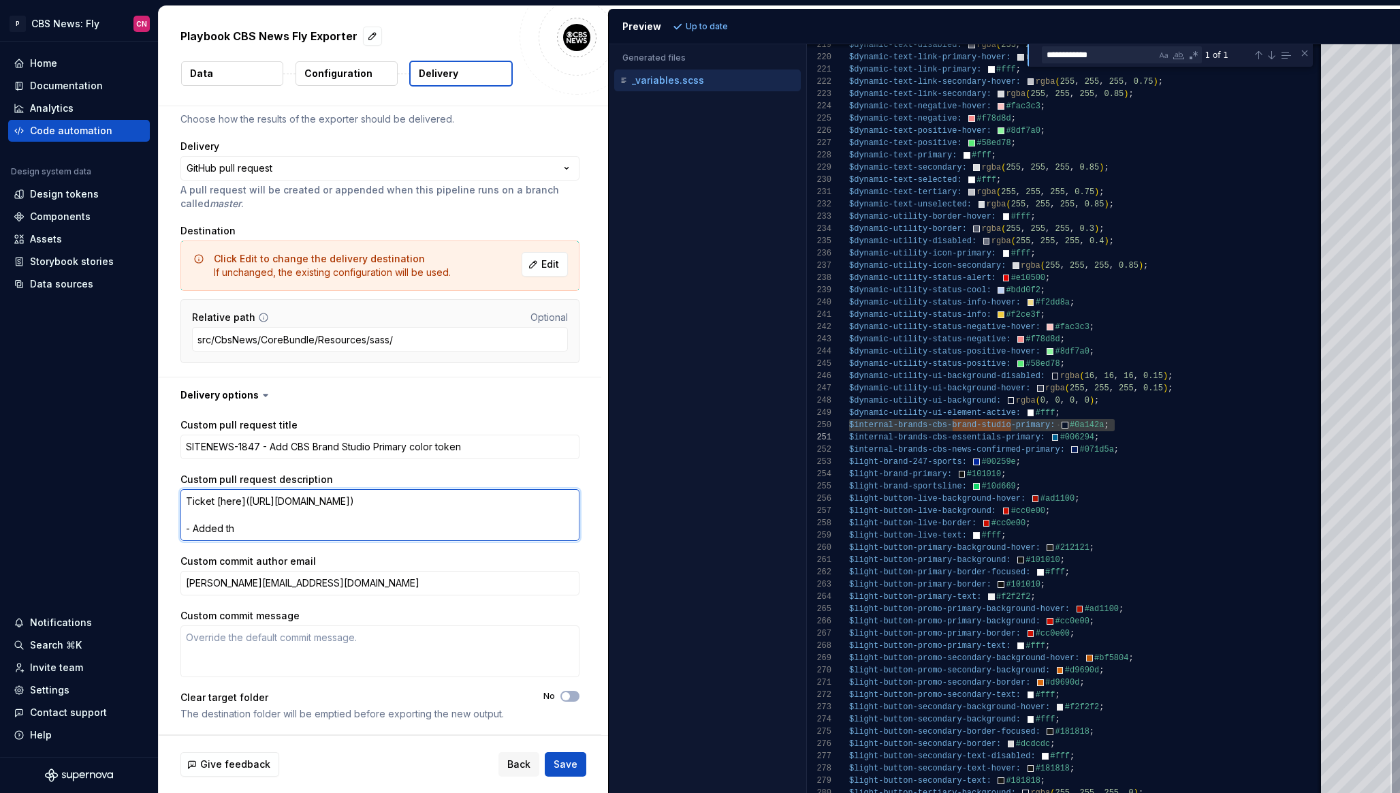
type textarea "Ticket [here]([URL][DOMAIN_NAME]) - Added the"
type textarea "*"
type textarea "Ticket [here]([URL][DOMAIN_NAME]) - Added the"
type textarea "*"
type textarea "Ticket [here]([URL][DOMAIN_NAME]) - Added the t"
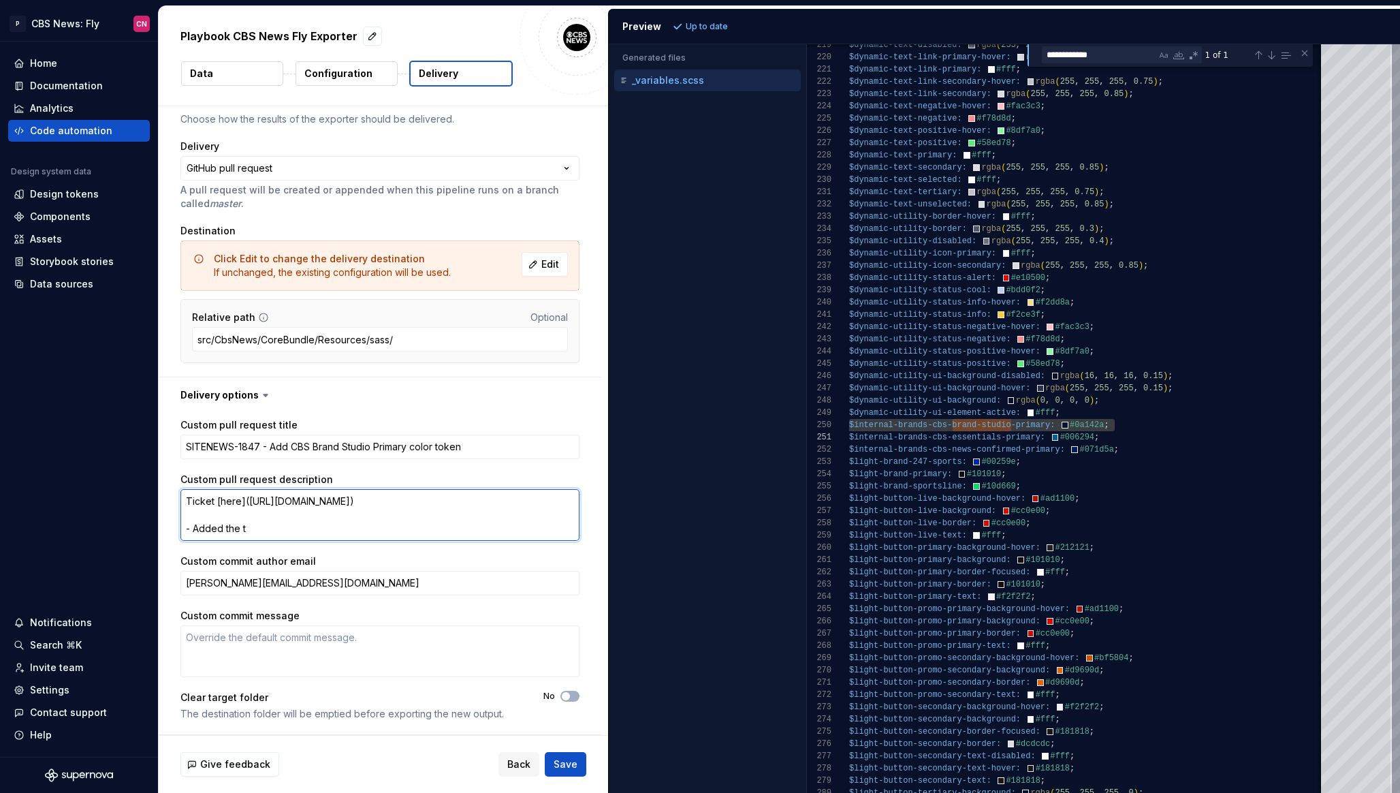
type textarea "*"
type textarea "Ticket [here]([URL][DOMAIN_NAME]) - Added the to"
type textarea "*"
type textarea "Ticket [here]([URL][DOMAIN_NAME]) - Added the tok"
type textarea "*"
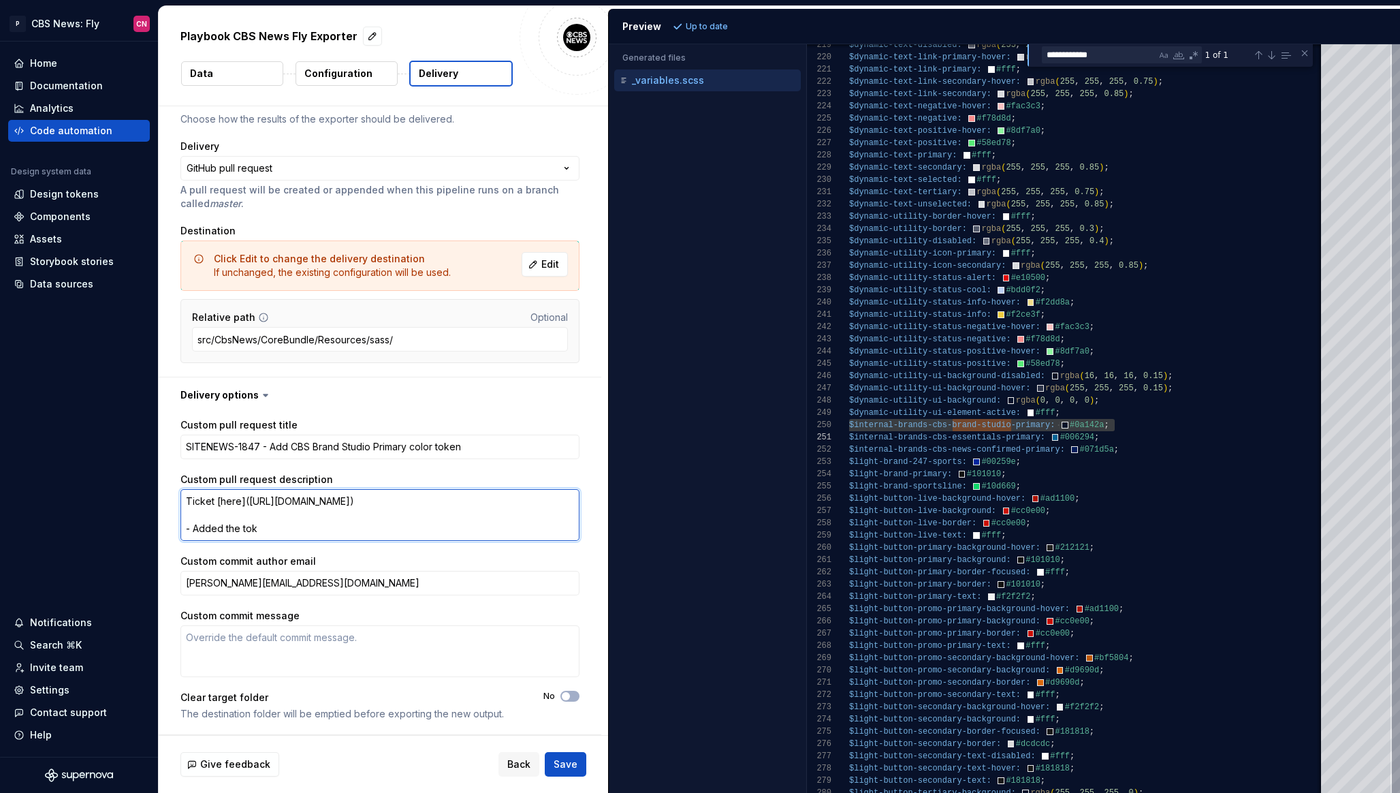
type textarea "Ticket [here]([URL][DOMAIN_NAME]) - Added the toke"
type textarea "*"
type textarea "Ticket [here]([URL][DOMAIN_NAME]) - Added the token"
type textarea "*"
type textarea "Ticket [here]([URL][DOMAIN_NAME]) - Added the token"
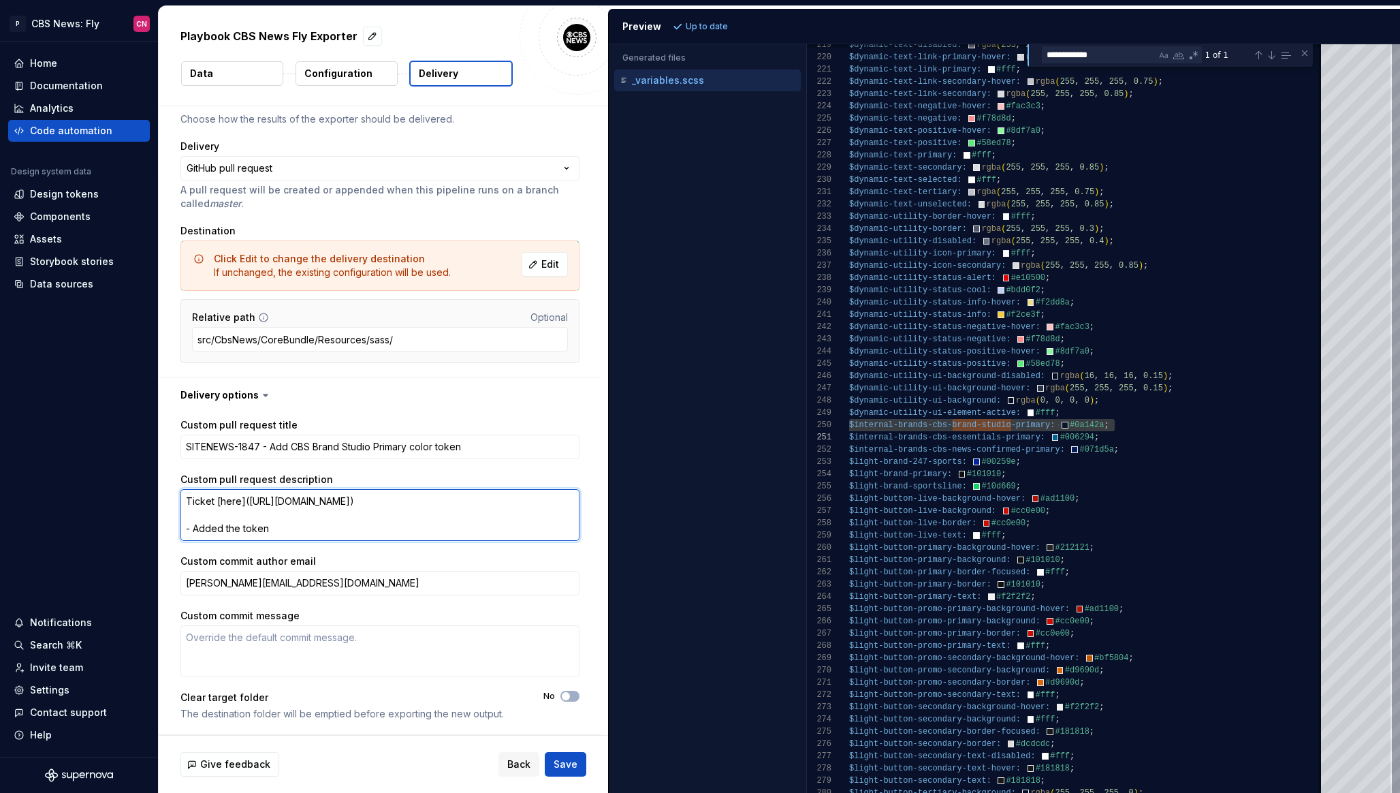
type textarea "*"
type textarea "Ticket [here]([URL][DOMAIN_NAME]) - Added the token `"
paste textarea "$internal-brands-cbs-brand-studio-primary: #0a142a;"
type textarea "*"
type textarea "Ticket [here]([URL][DOMAIN_NAME]) - Added the token `$internal-brands-cbs-brand…"
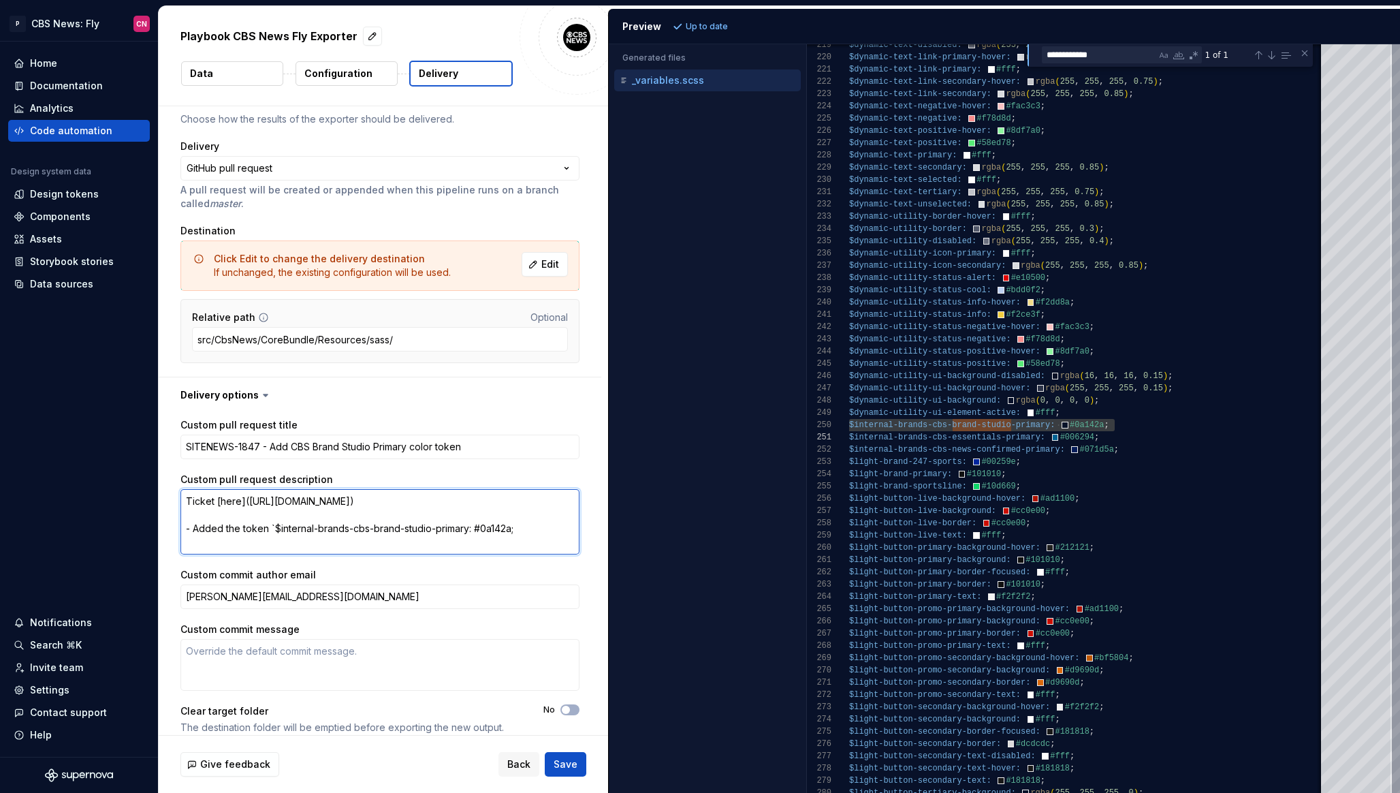
type textarea "*"
type textarea "Ticket [here]([URL][DOMAIN_NAME]) - Added the token `$internal-brands-cbs-brand…"
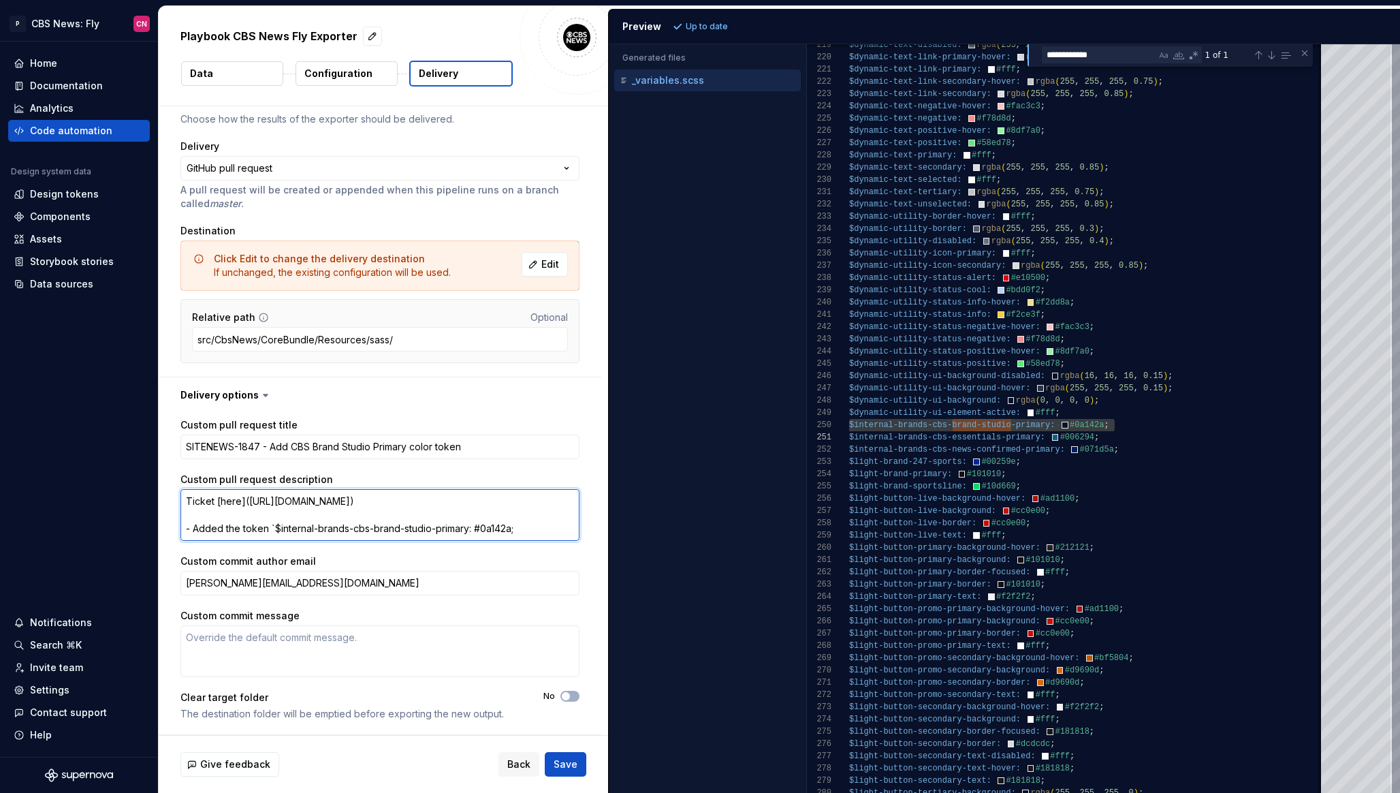
type textarea "*"
type textarea "Ticket [here]([URL][DOMAIN_NAME]) - Added the token `$internal-brands-cbs-brand…"
type textarea "*"
type textarea "Ticket [here]([URL][DOMAIN_NAME]) - Added the token `$internal-brands-cbs-brand…"
type textarea "*"
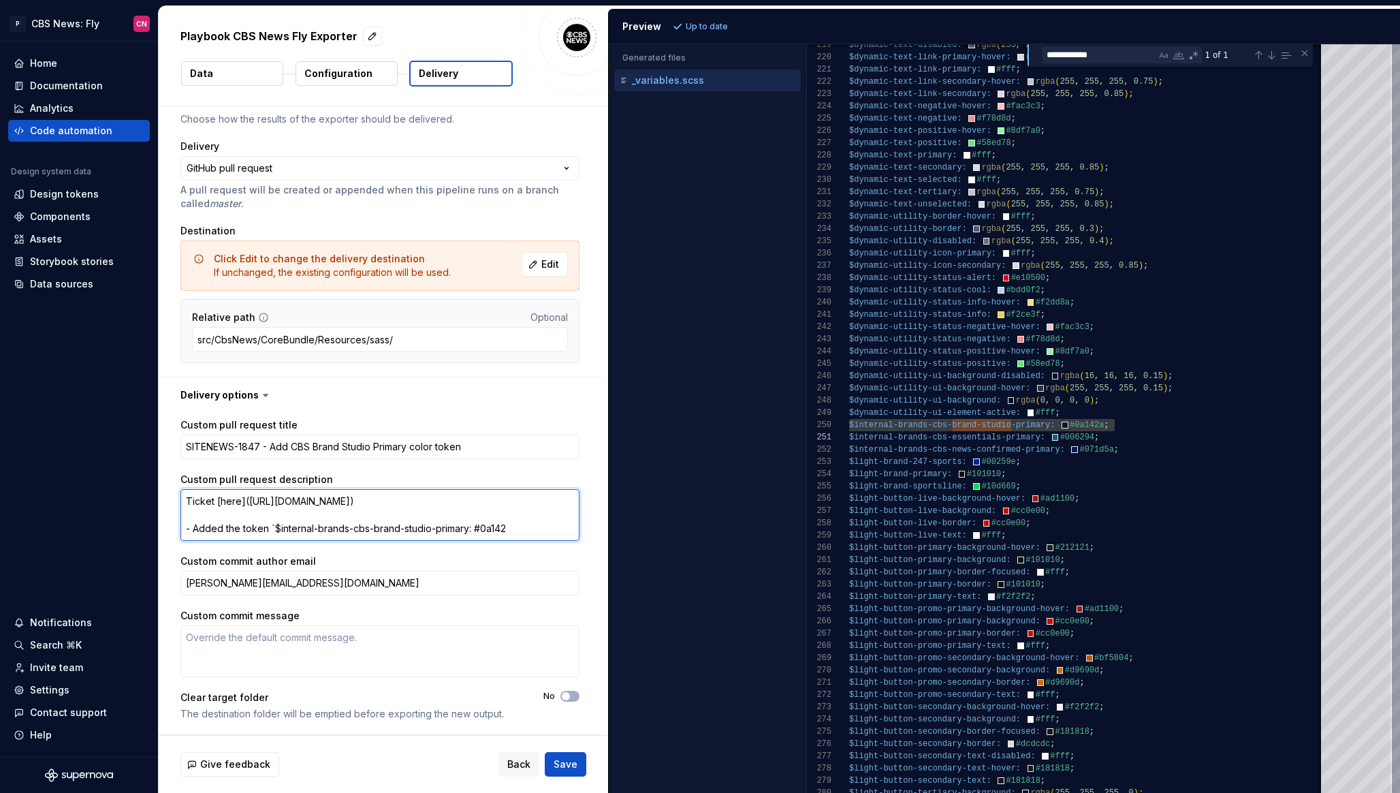
type textarea "Ticket [here]([URL][DOMAIN_NAME]) - Added the token `$internal-brands-cbs-brand…"
type textarea "*"
type textarea "Ticket [here]([URL][DOMAIN_NAME]) - Added the token `$internal-brands-cbs-brand…"
type textarea "*"
type textarea "Ticket [here]([URL][DOMAIN_NAME]) - Added the token `$internal-brands-cbs-brand…"
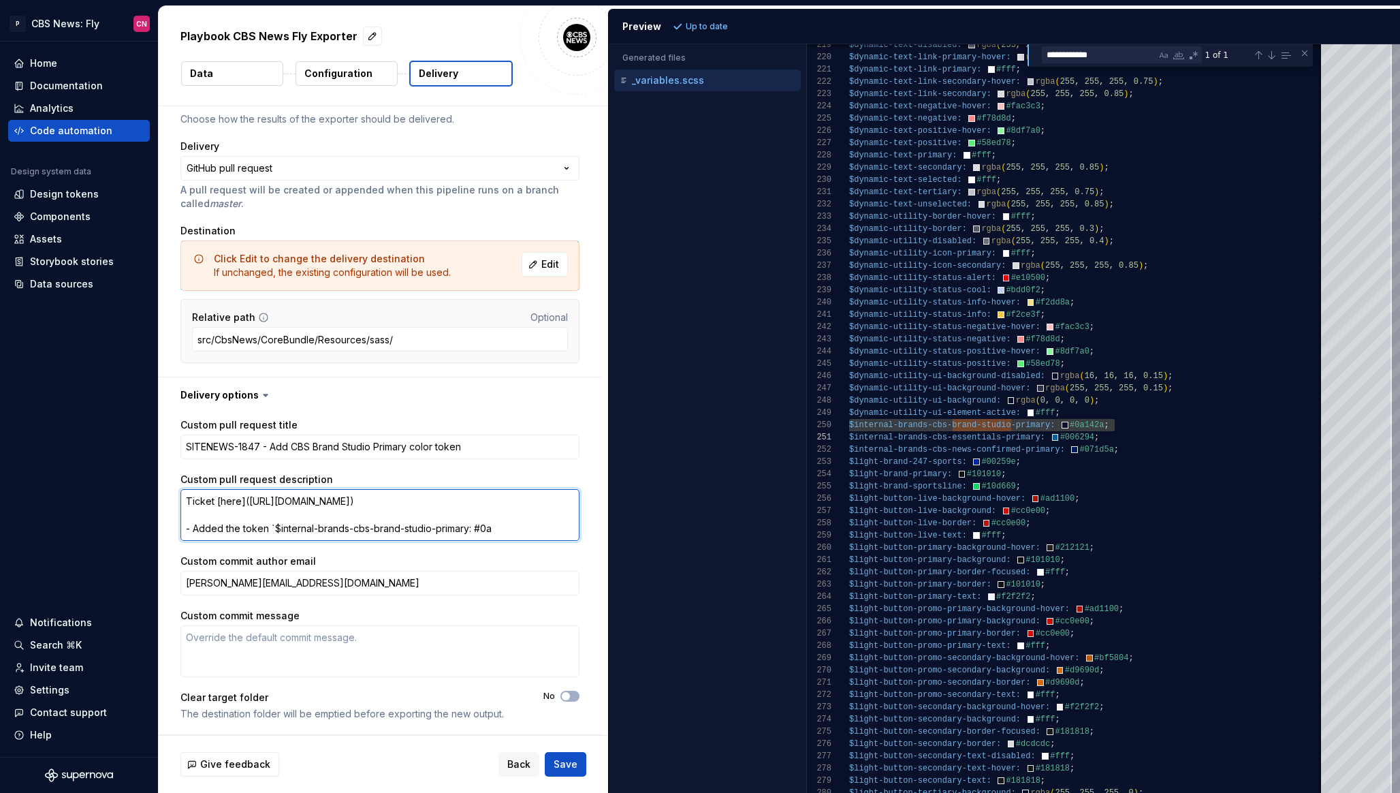
type textarea "*"
type textarea "Ticket [here]([URL][DOMAIN_NAME]) - Added the token `$internal-brands-cbs-brand…"
type textarea "*"
type textarea "Ticket [here]([URL][DOMAIN_NAME]) - Added the token `$internal-brands-cbs-brand…"
type textarea "*"
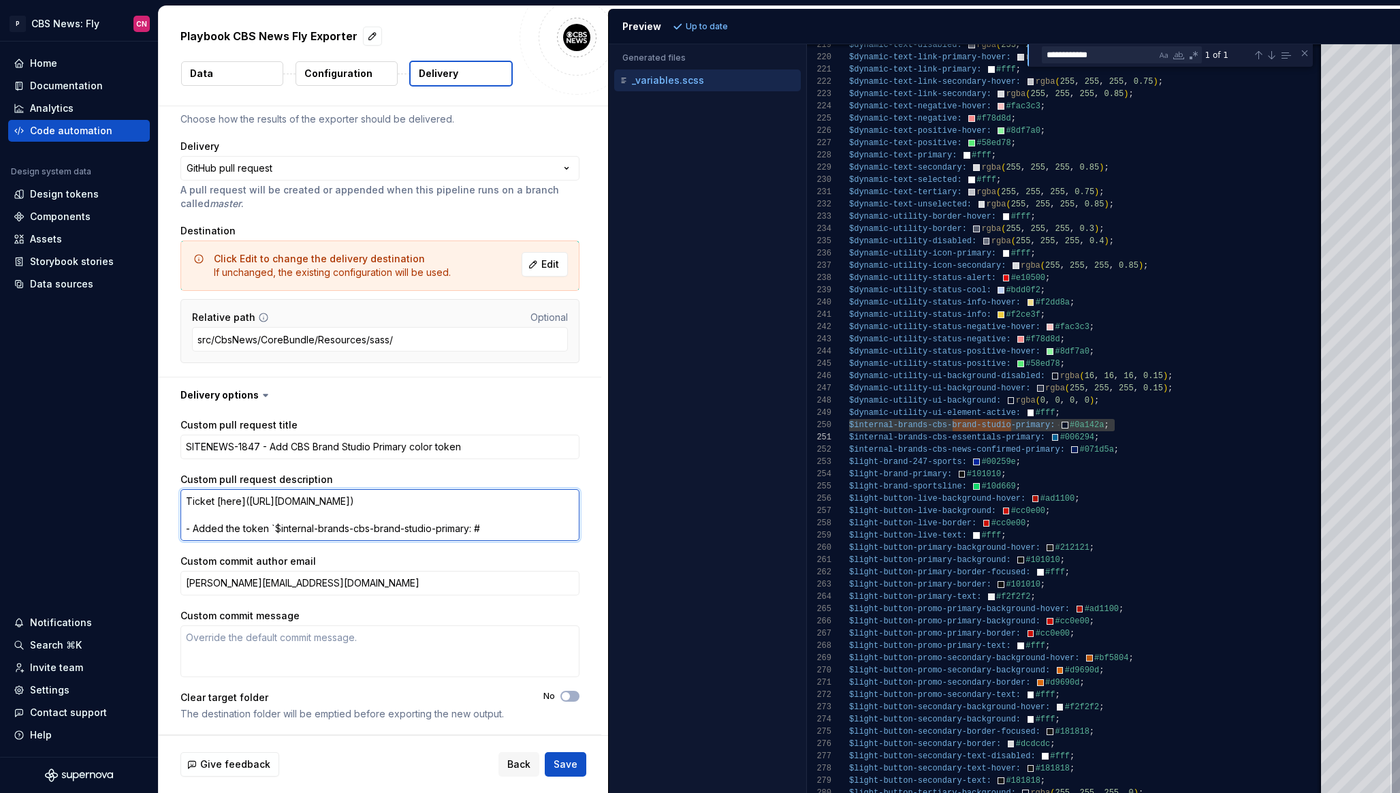
type textarea "Ticket [here]([URL][DOMAIN_NAME]) - Added the token `$internal-brands-cbs-brand…"
type textarea "*"
type textarea "Ticket [here]([URL][DOMAIN_NAME]) - Added the token `$internal-brands-cbs-brand…"
type textarea "*"
type textarea "Ticket [here]([URL][DOMAIN_NAME]) - Added the token `$internal-brands-cbs-brand…"
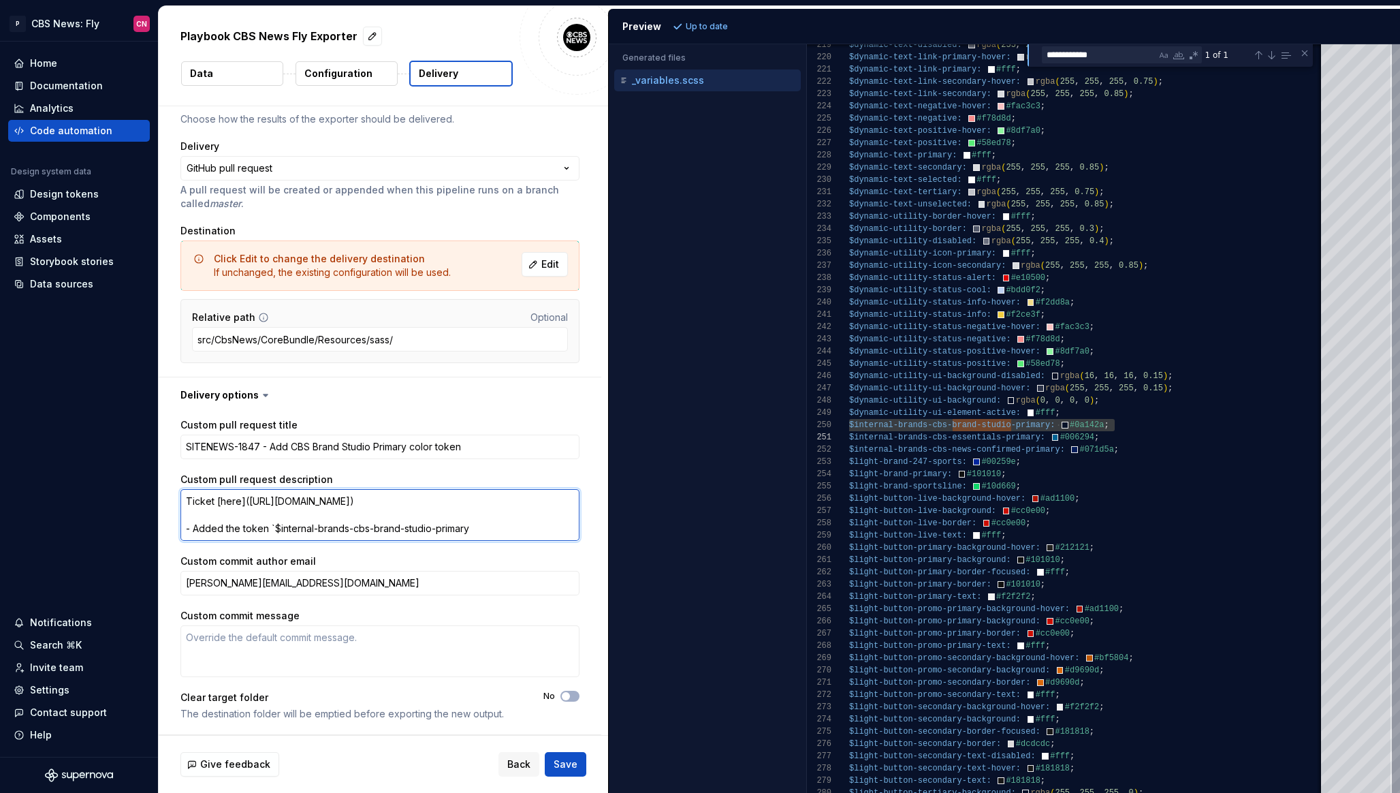
type textarea "*"
type textarea "Ticket [here]([URL][DOMAIN_NAME]) - Added the token `$internal-brands-cbs-brand…"
click at [278, 531] on textarea "Ticket [here]([URL][DOMAIN_NAME]) - Added the token `$internal-brands-cbs-brand…" at bounding box center [380, 515] width 399 height 52
type textarea "*"
click at [484, 531] on textarea "Ticket [here]([URL][DOMAIN_NAME]) - Added the token `internal-brands-cbs-brand-…" at bounding box center [380, 515] width 399 height 52
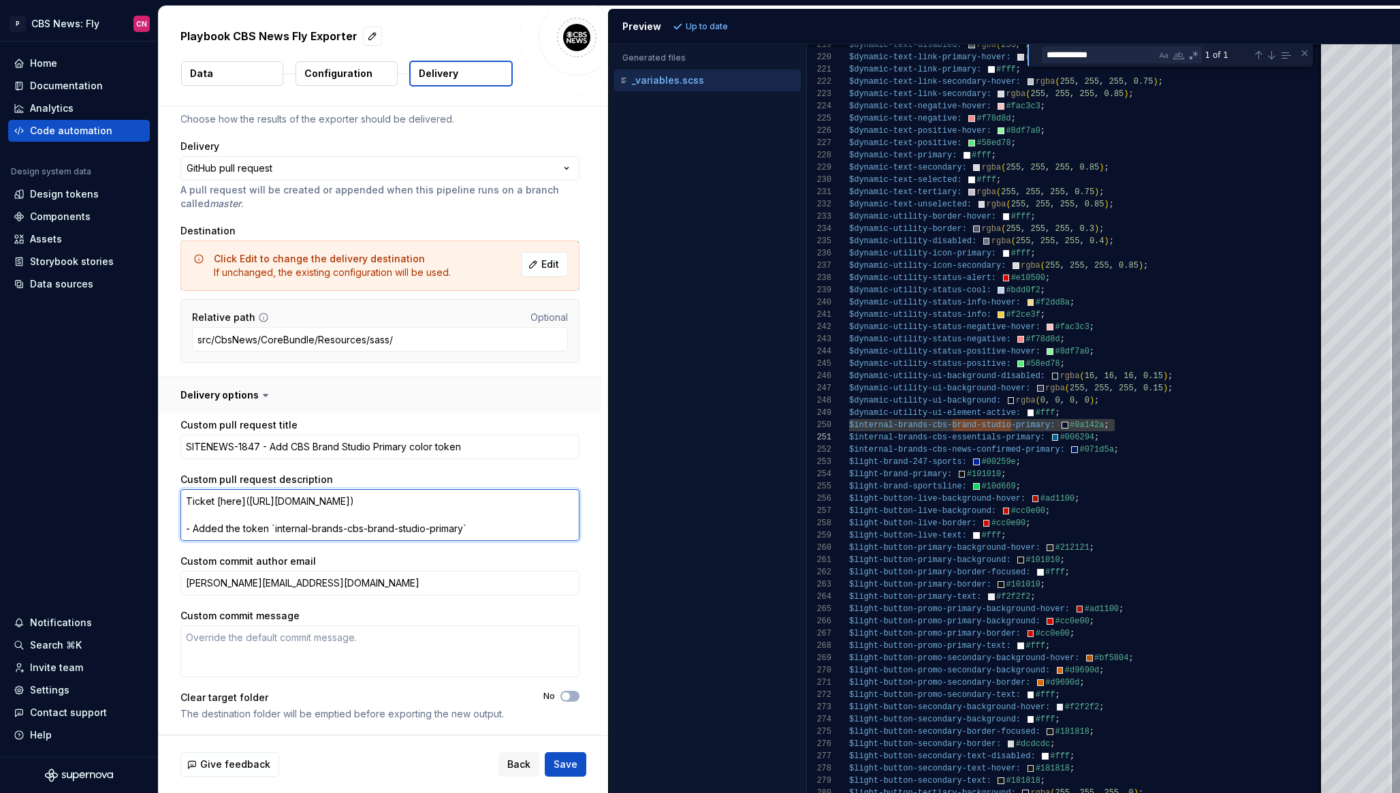
type textarea "Ticket [here]([URL][DOMAIN_NAME]) - Added the token `internal-brands-cbs-brand-…"
click at [509, 409] on button "button" at bounding box center [380, 394] width 443 height 35
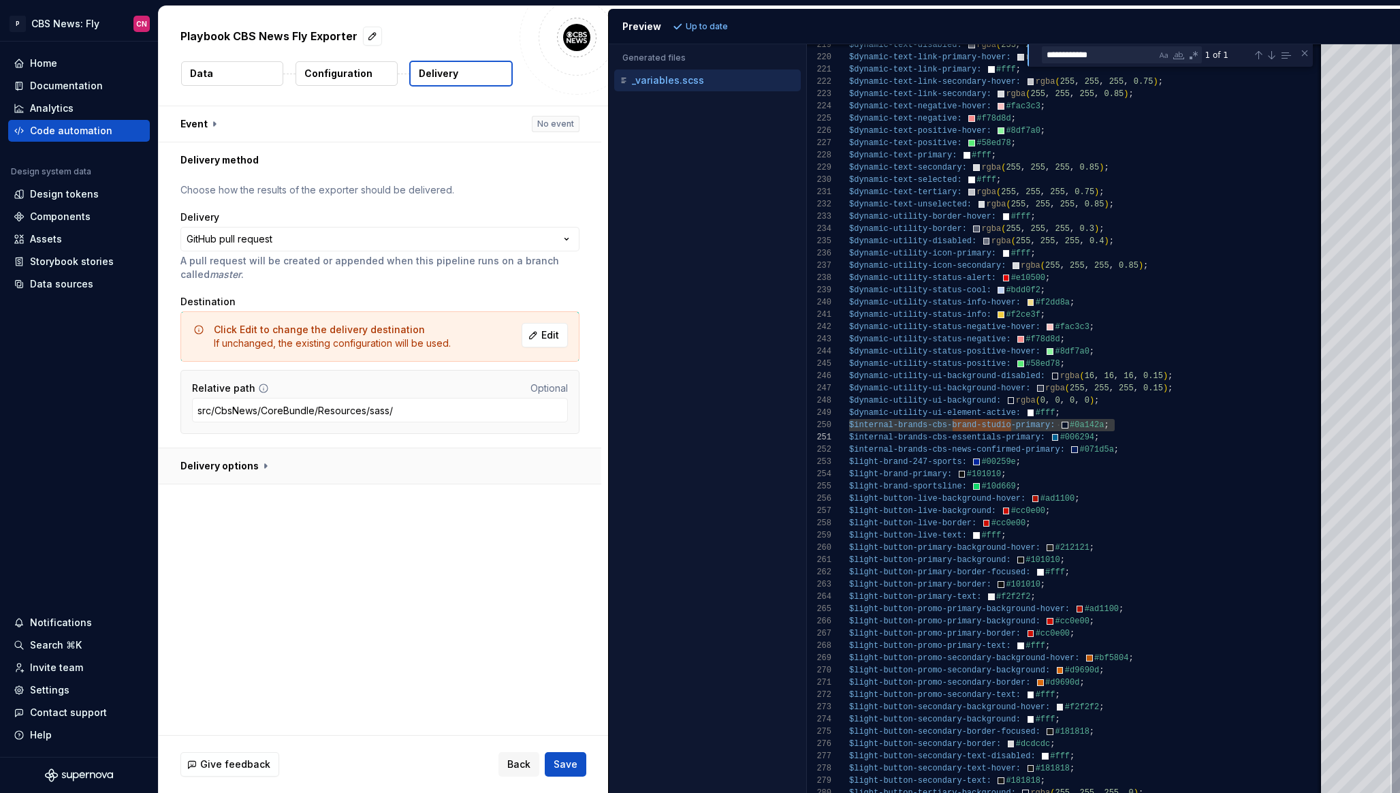
click at [483, 459] on button "button" at bounding box center [380, 465] width 443 height 35
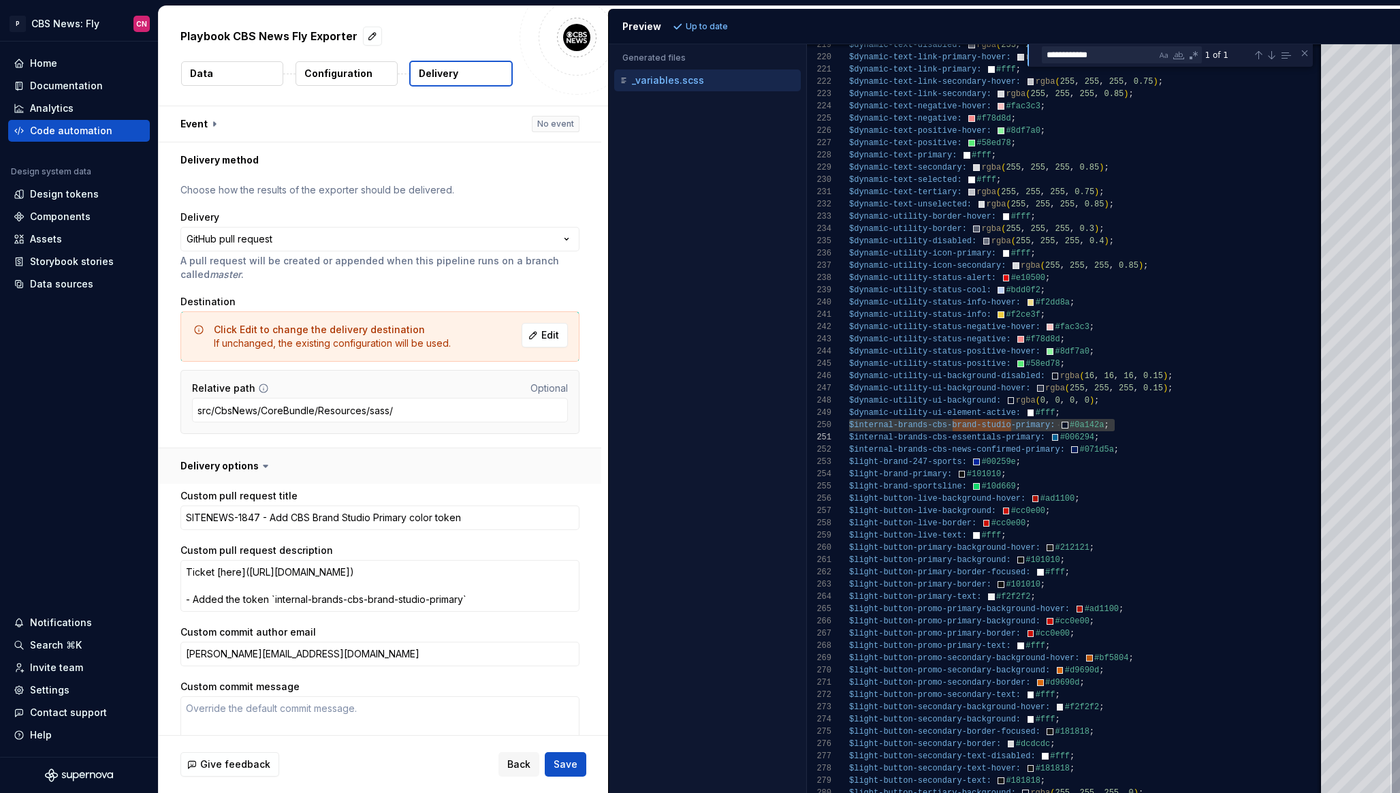
scroll to position [71, 0]
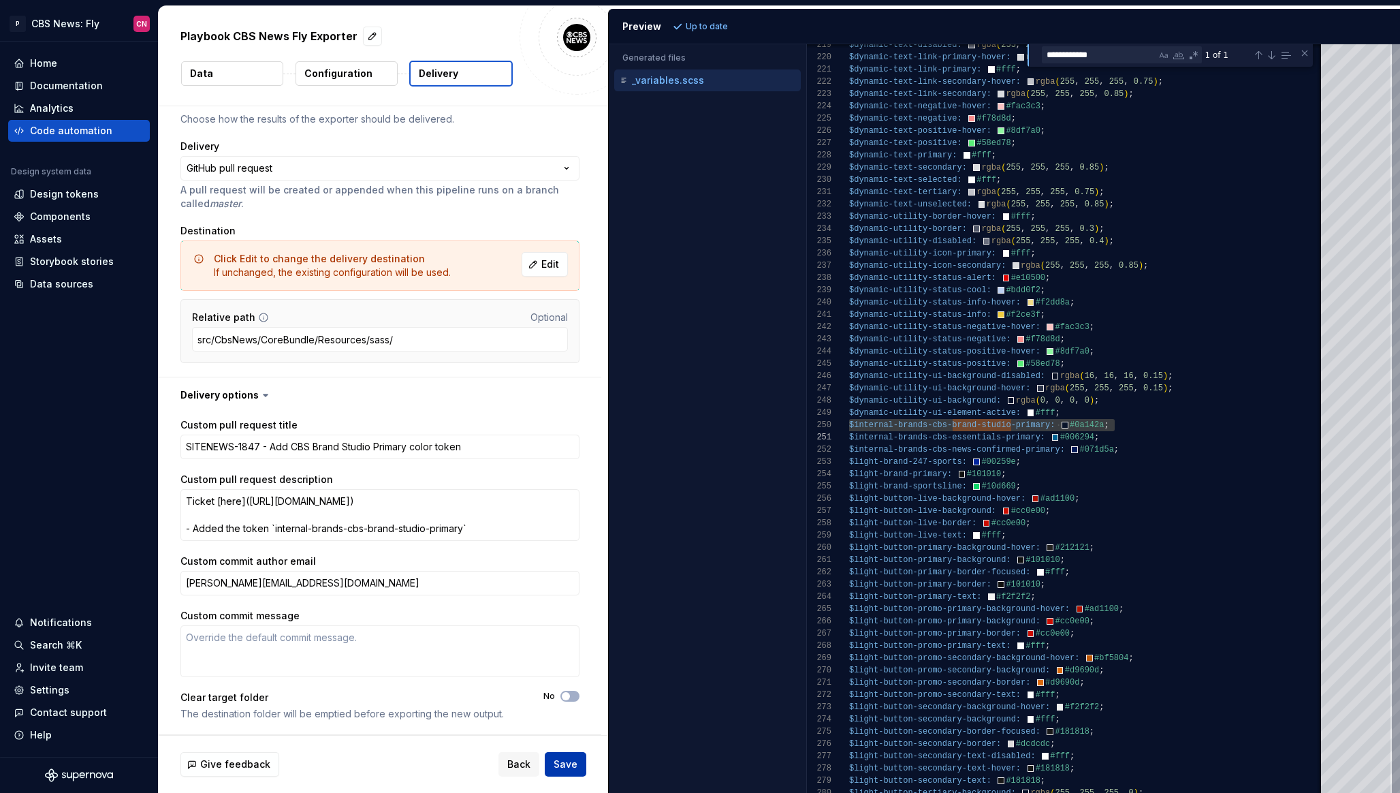
click at [570, 762] on span "Save" at bounding box center [566, 764] width 24 height 14
click at [567, 762] on span "Save" at bounding box center [566, 764] width 24 height 14
type textarea "*"
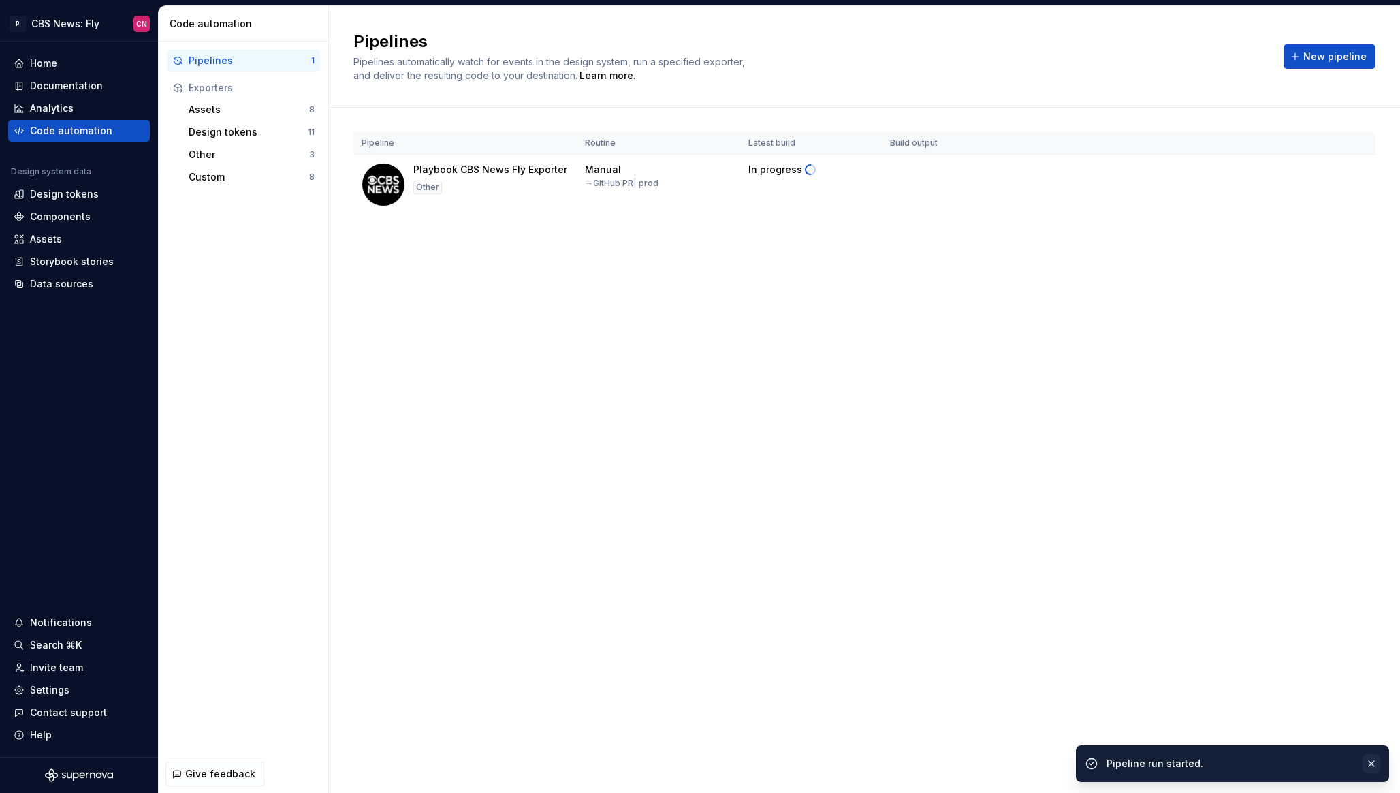
click at [1377, 770] on button "button" at bounding box center [1372, 763] width 18 height 19
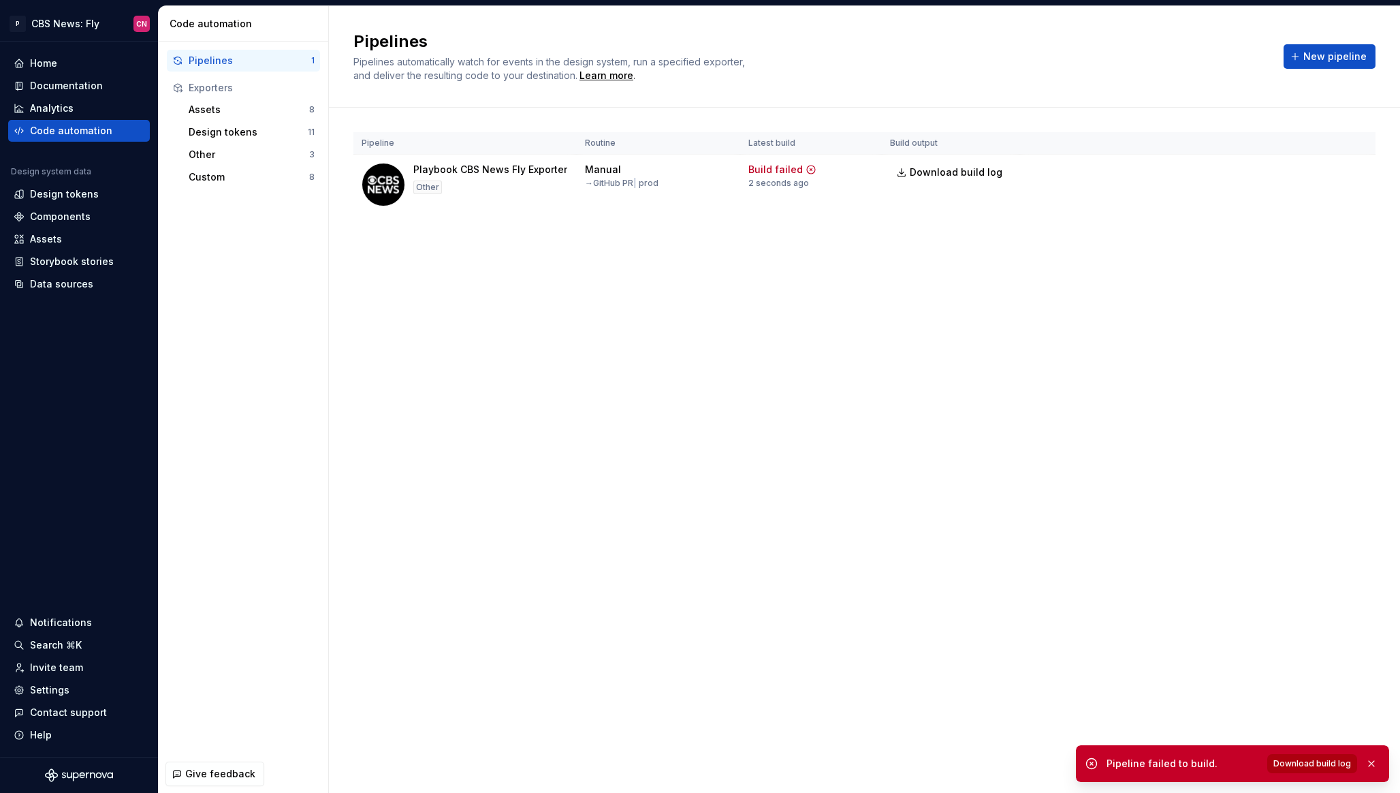
click at [1323, 766] on span "Download build log" at bounding box center [1313, 763] width 78 height 11
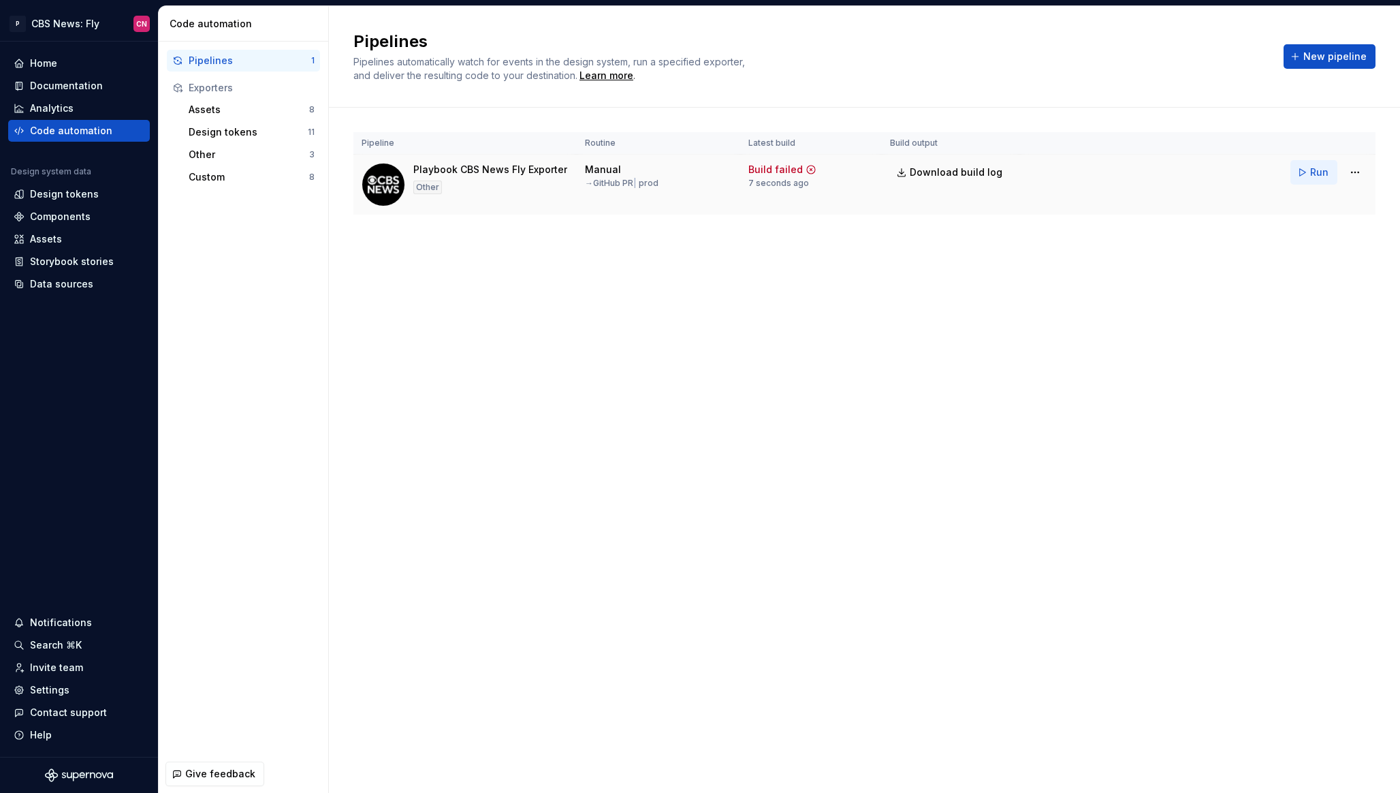
click at [1310, 167] on button "Run" at bounding box center [1314, 172] width 47 height 25
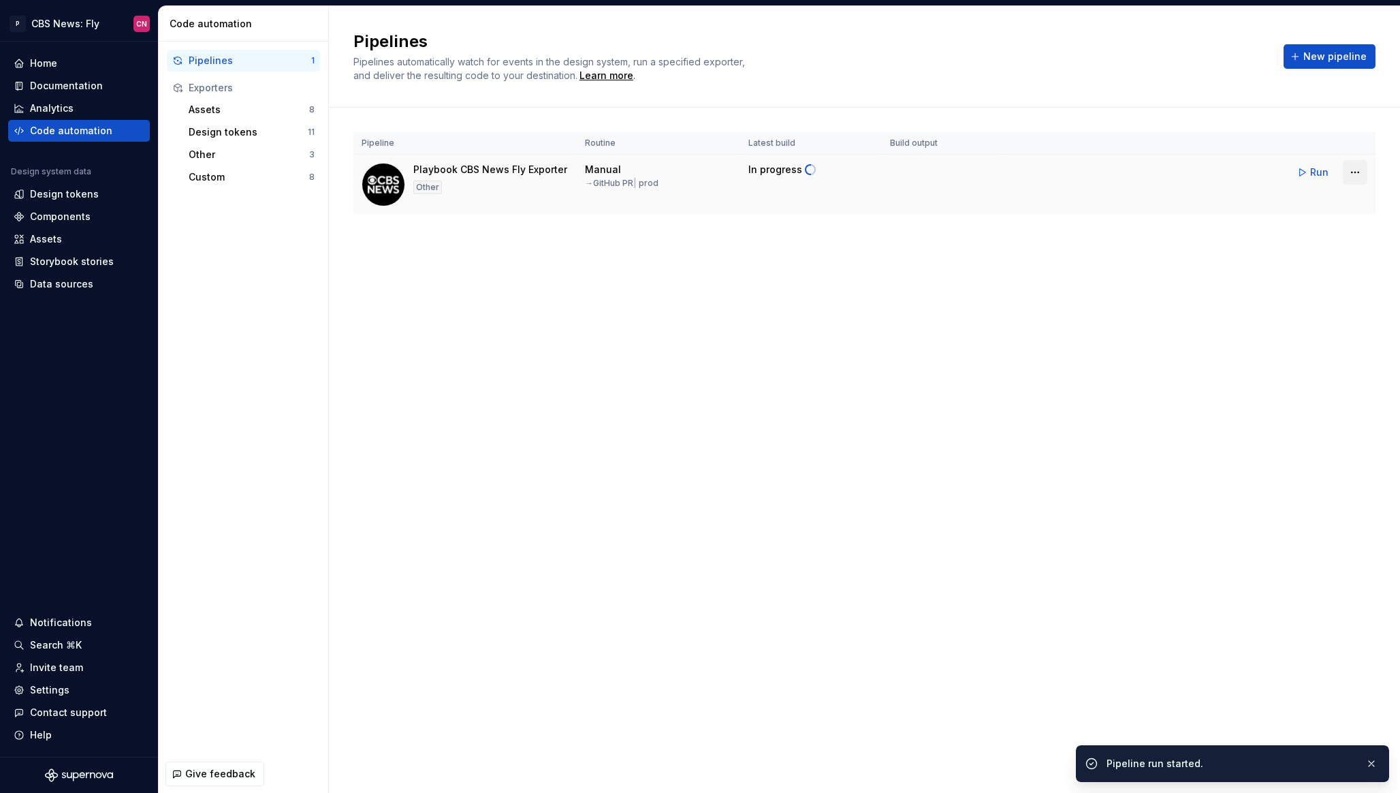
click at [1357, 170] on html "P CBS News: Fly CN Home Documentation Analytics Code automation Design system d…" at bounding box center [700, 396] width 1400 height 793
click at [990, 323] on html "P CBS News: Fly CN Home Documentation Analytics Code automation Design system d…" at bounding box center [700, 396] width 1400 height 793
click at [945, 174] on span "Open GitHub" at bounding box center [940, 175] width 61 height 14
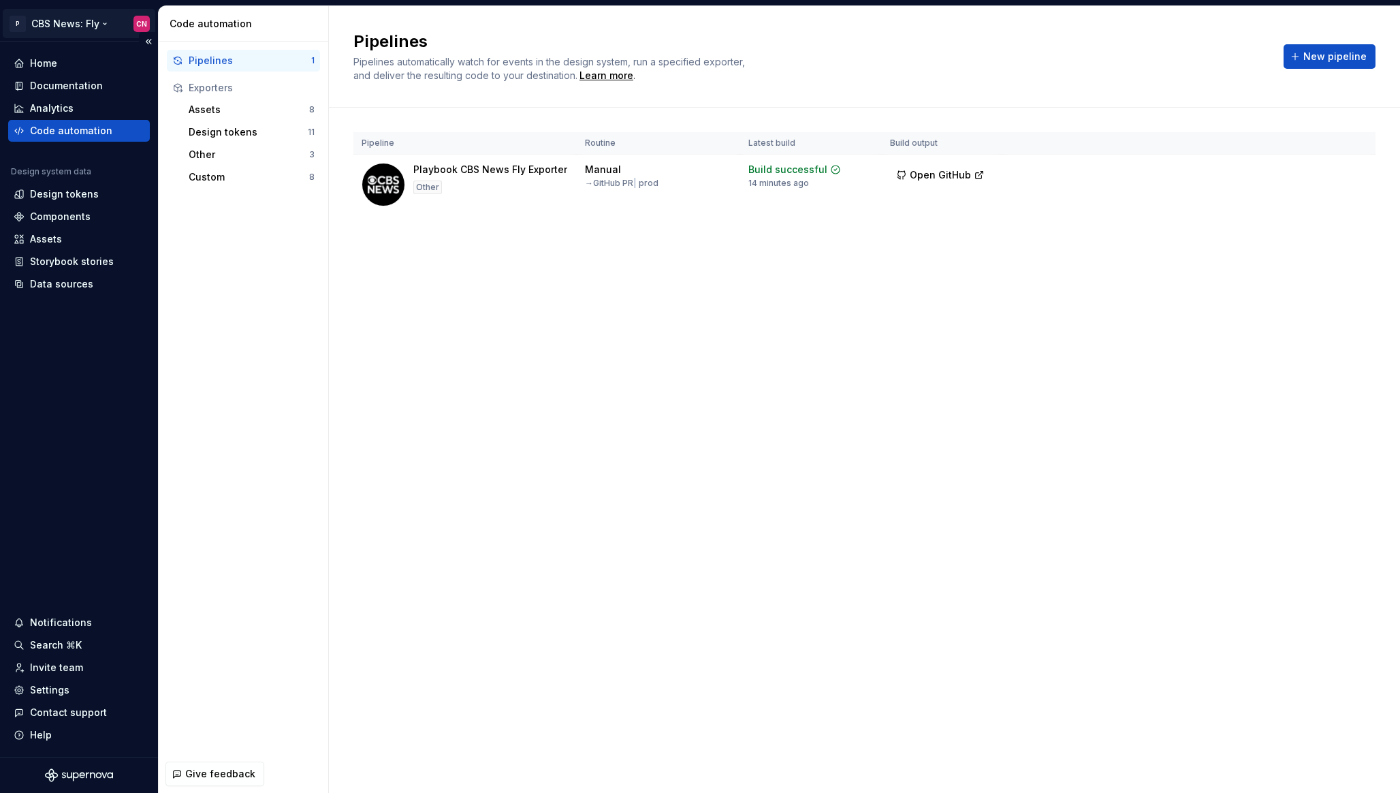
click at [61, 15] on html "P CBS News: Fly CN Home Documentation Analytics Code automation Design system d…" at bounding box center [700, 396] width 1400 height 793
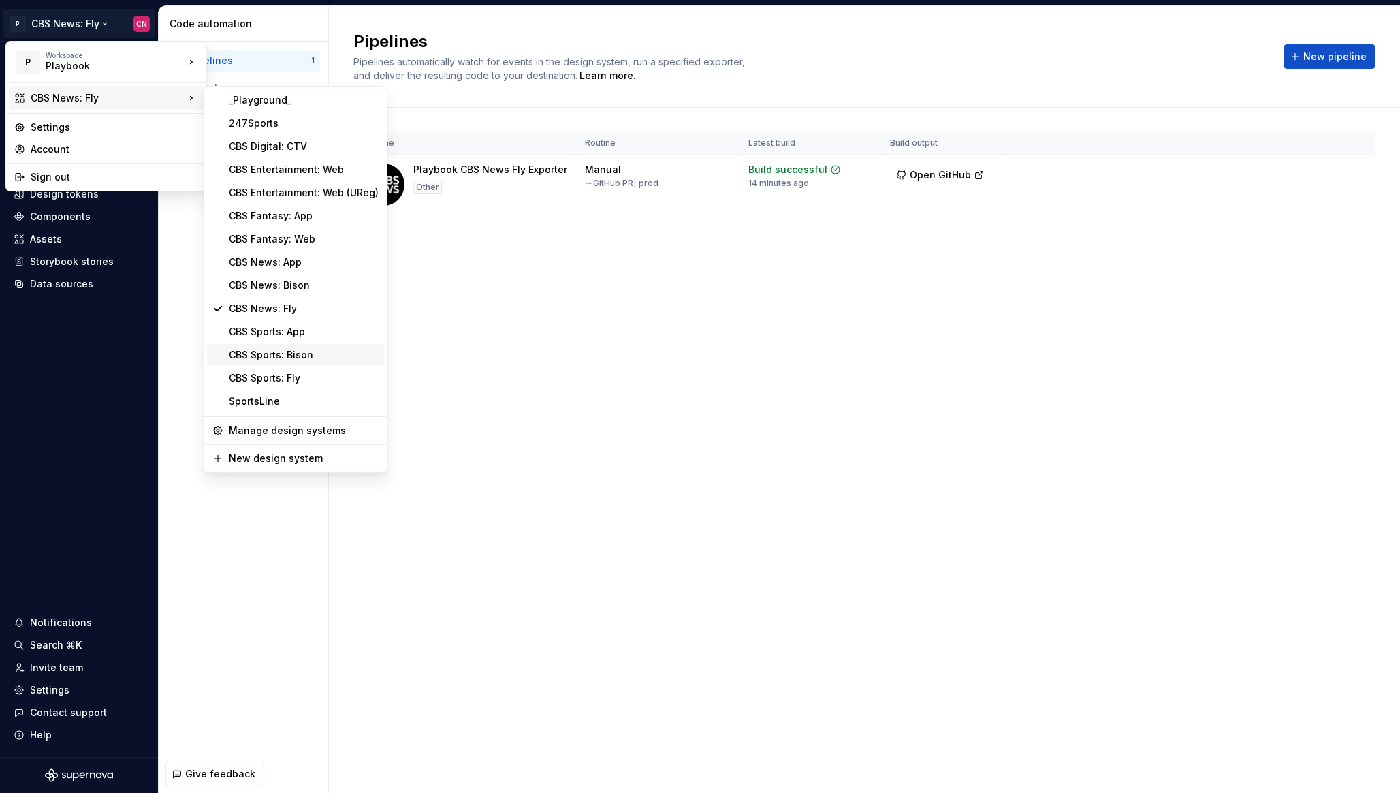
click at [288, 358] on div "CBS Sports: Bison" at bounding box center [304, 355] width 150 height 14
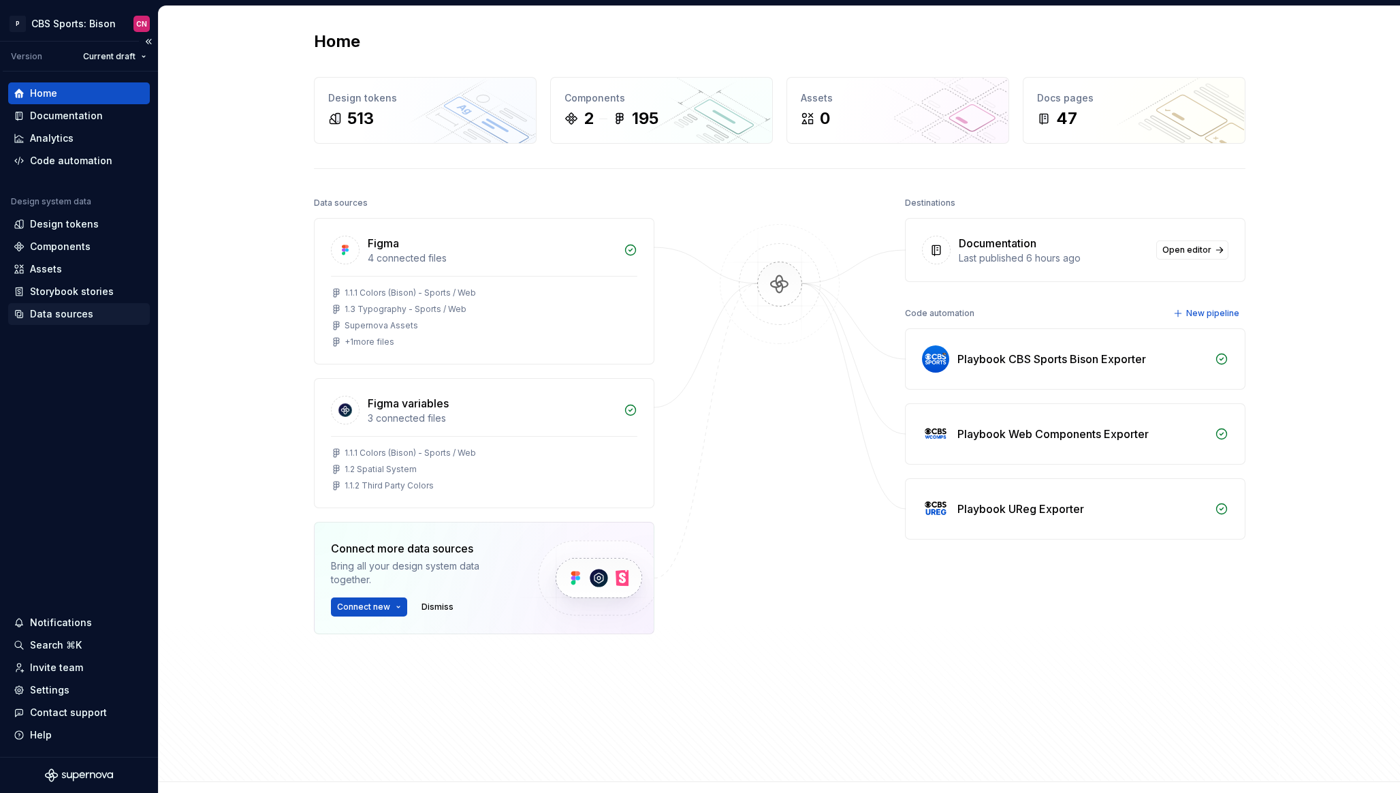
click at [61, 320] on div "Data sources" at bounding box center [61, 314] width 63 height 14
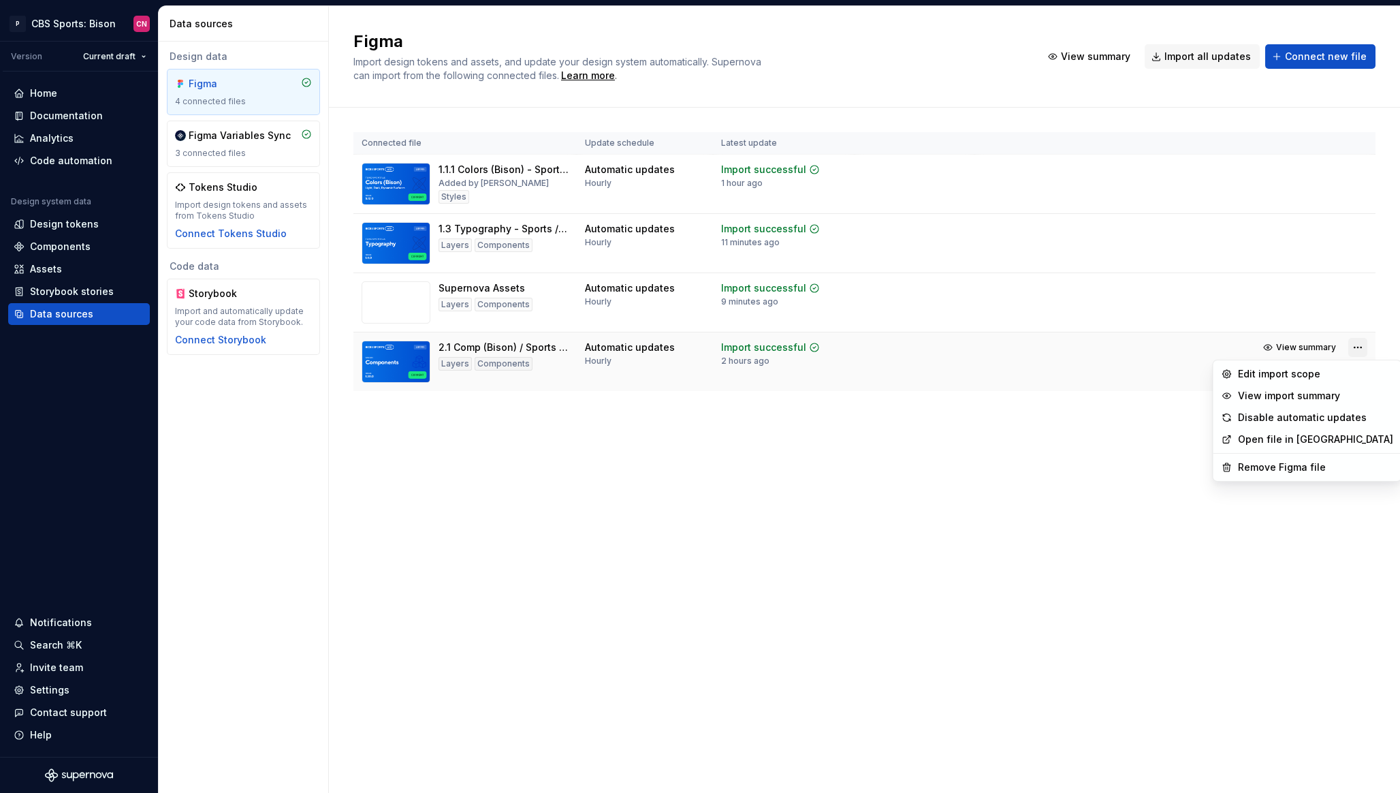
click at [1354, 349] on html "P CBS Sports: Bison CN Version Current draft Home Documentation Analytics Code …" at bounding box center [700, 396] width 1400 height 793
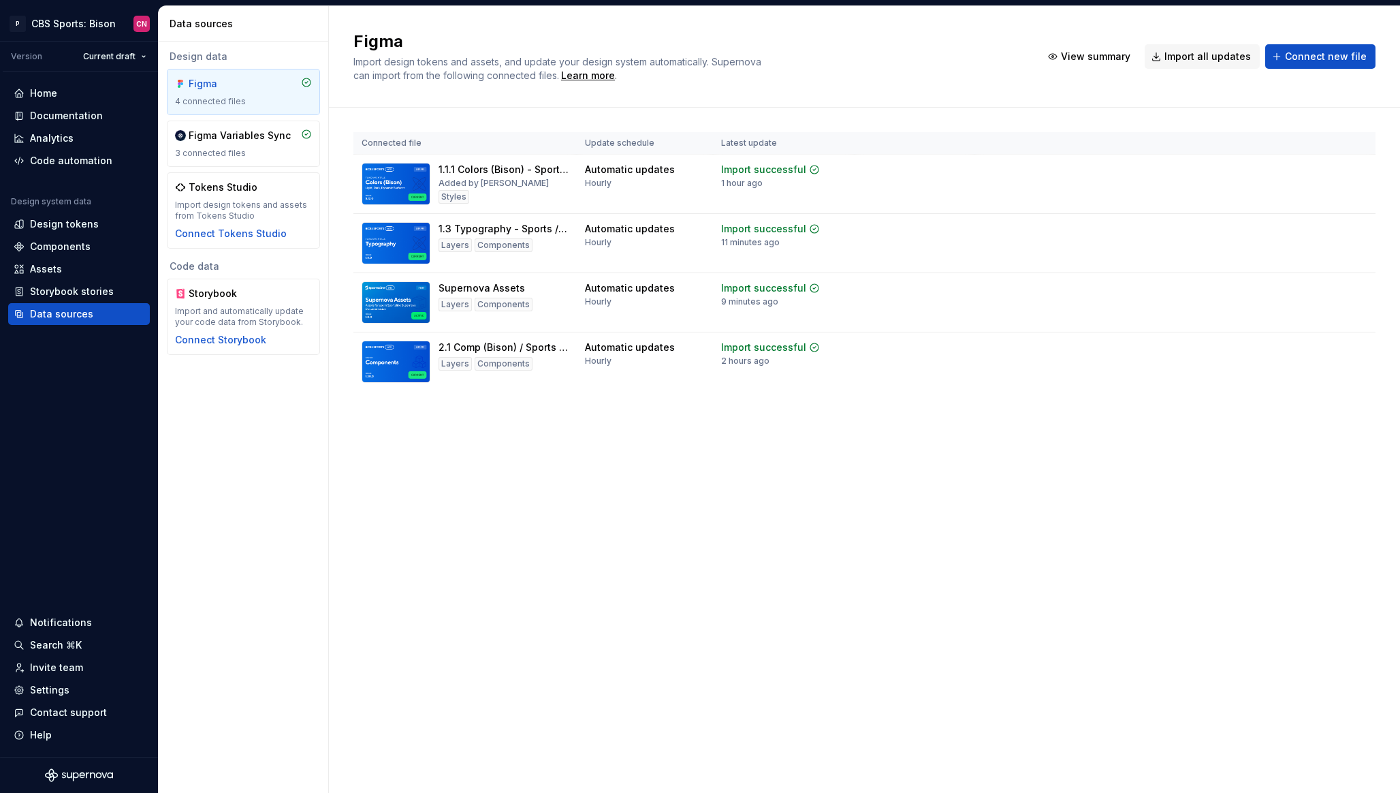
click at [777, 522] on html "P CBS Sports: Bison CN Version Current draft Home Documentation Analytics Code …" at bounding box center [700, 396] width 1400 height 793
click at [1304, 375] on button "Import updates" at bounding box center [1300, 369] width 85 height 19
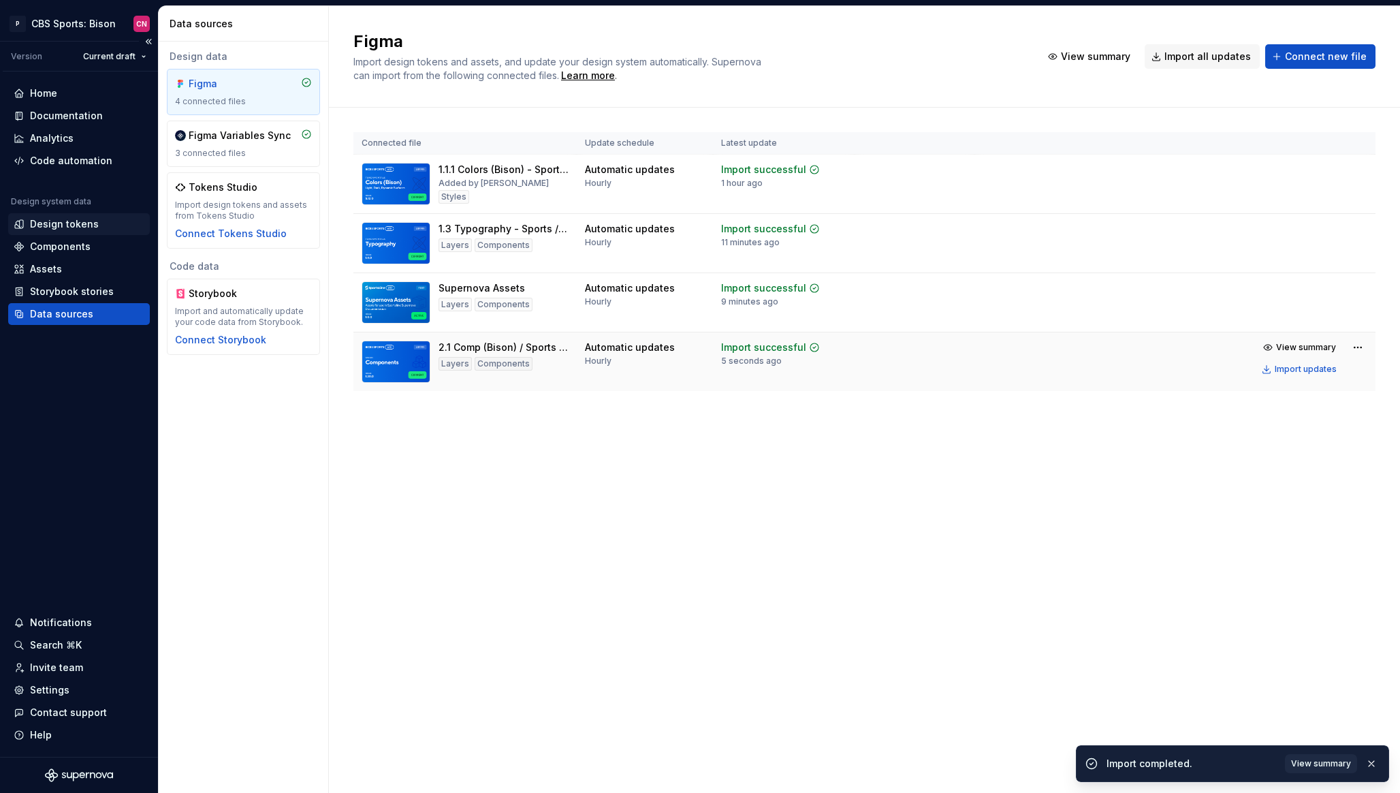
click at [74, 228] on div "Design tokens" at bounding box center [64, 224] width 69 height 14
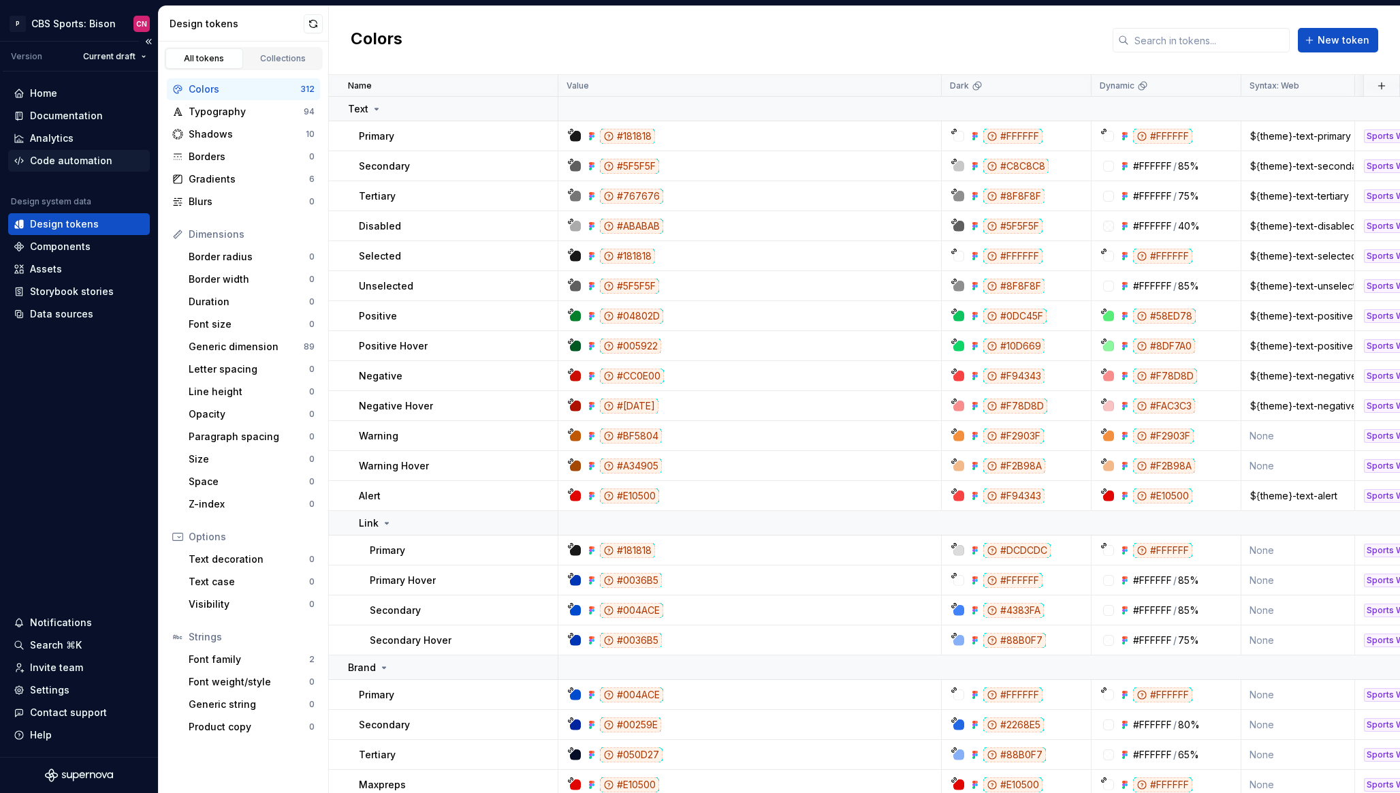
click at [78, 166] on div "Code automation" at bounding box center [71, 161] width 82 height 14
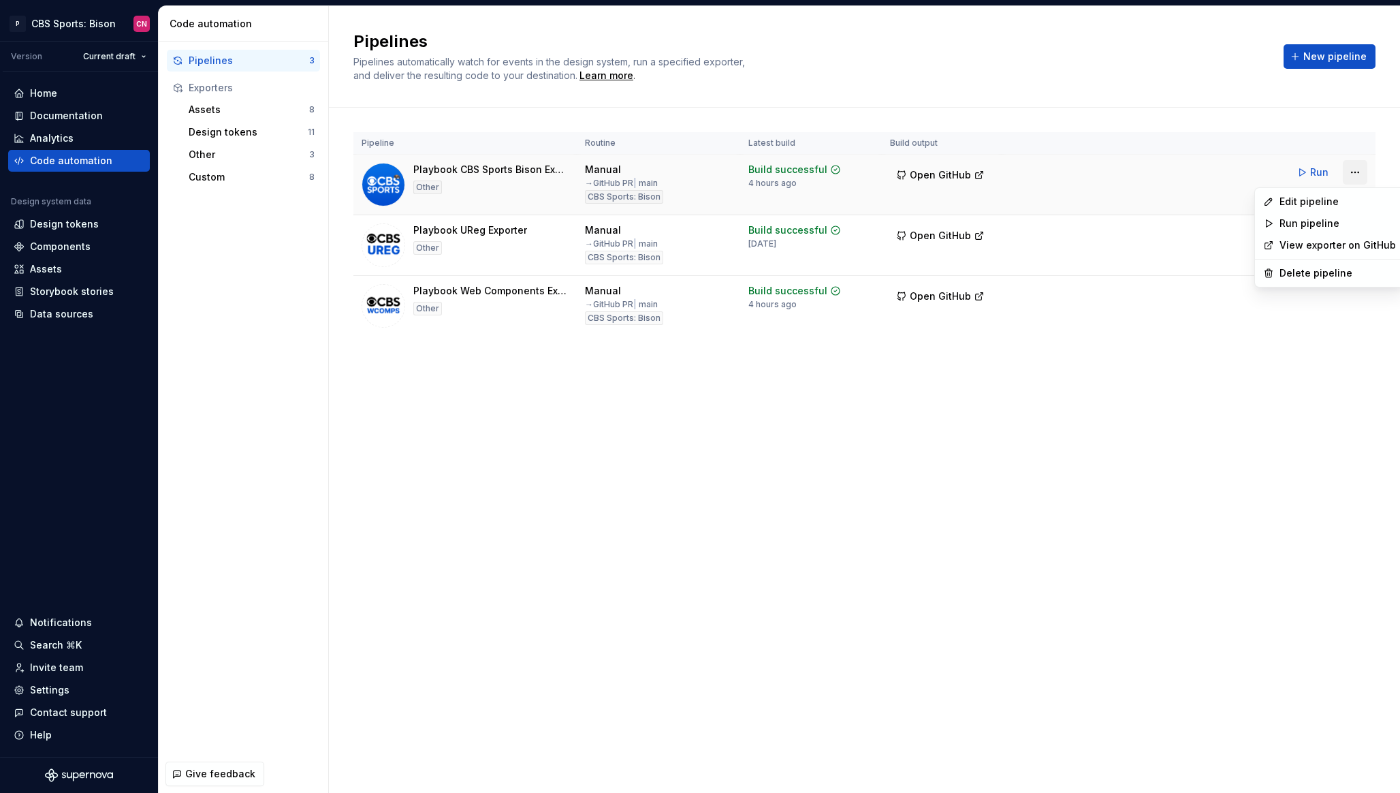
click at [1358, 174] on html "P CBS Sports: Bison CN Version Current draft Home Documentation Analytics Code …" at bounding box center [700, 396] width 1400 height 793
click at [1323, 202] on div "Edit pipeline" at bounding box center [1338, 202] width 116 height 14
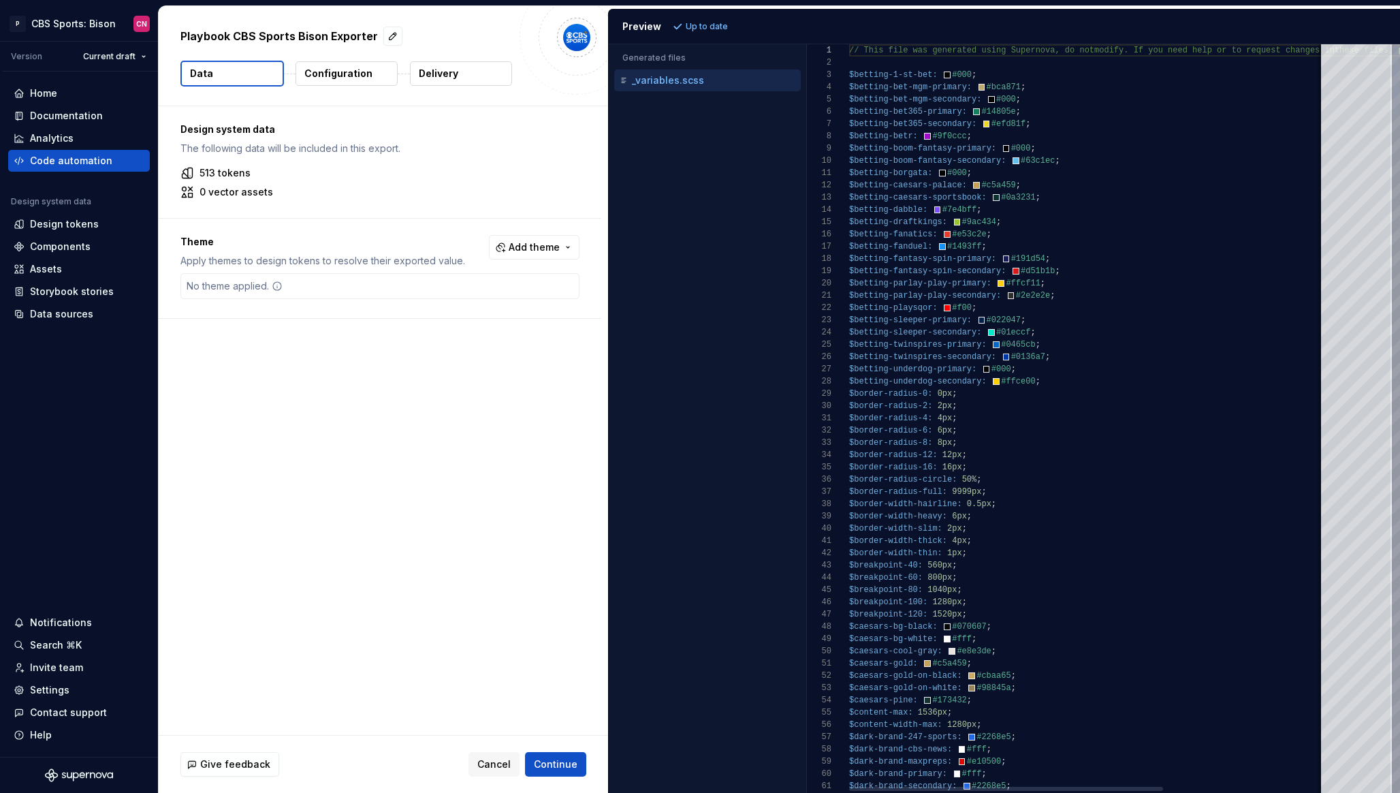
type textarea "**********"
type textarea "*"
type textarea "**********"
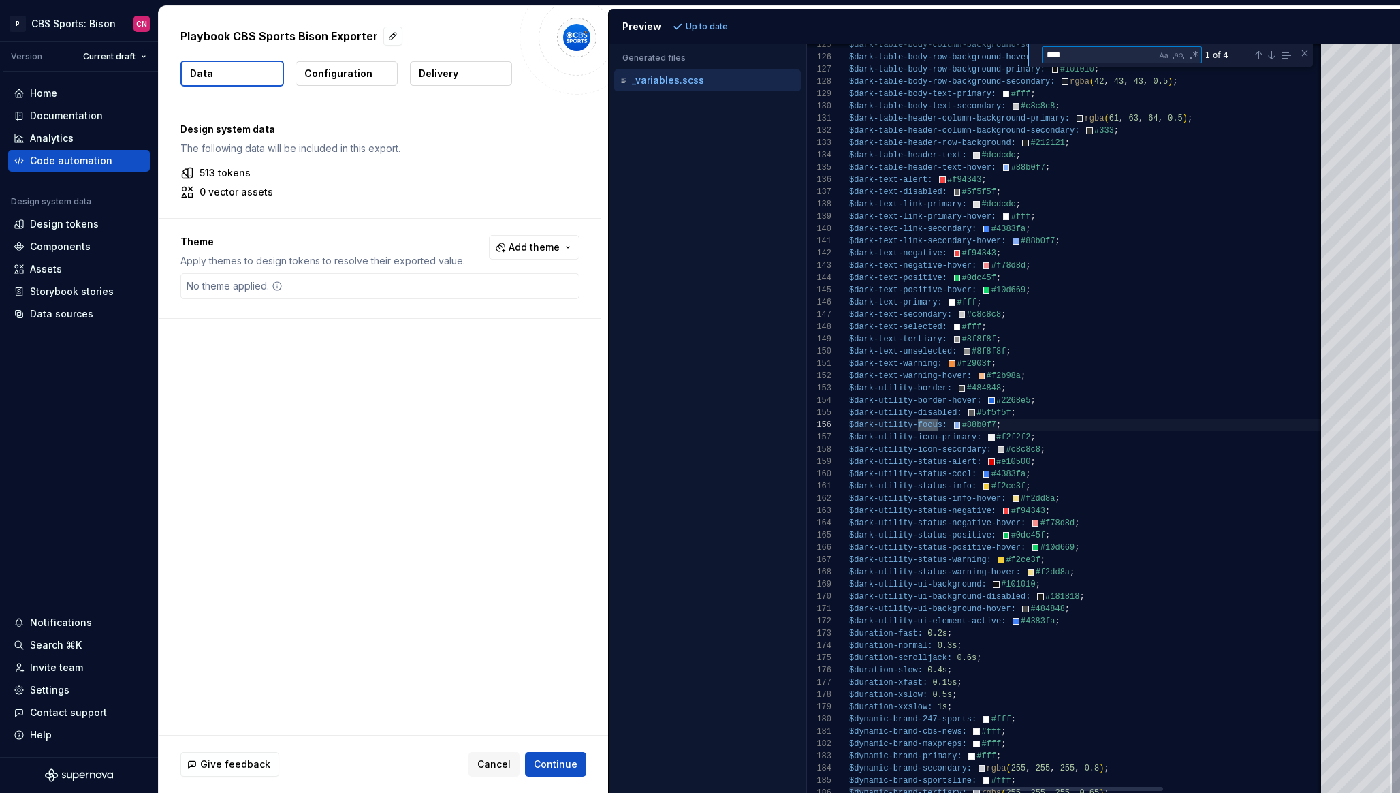
type textarea "*****"
type textarea "**********"
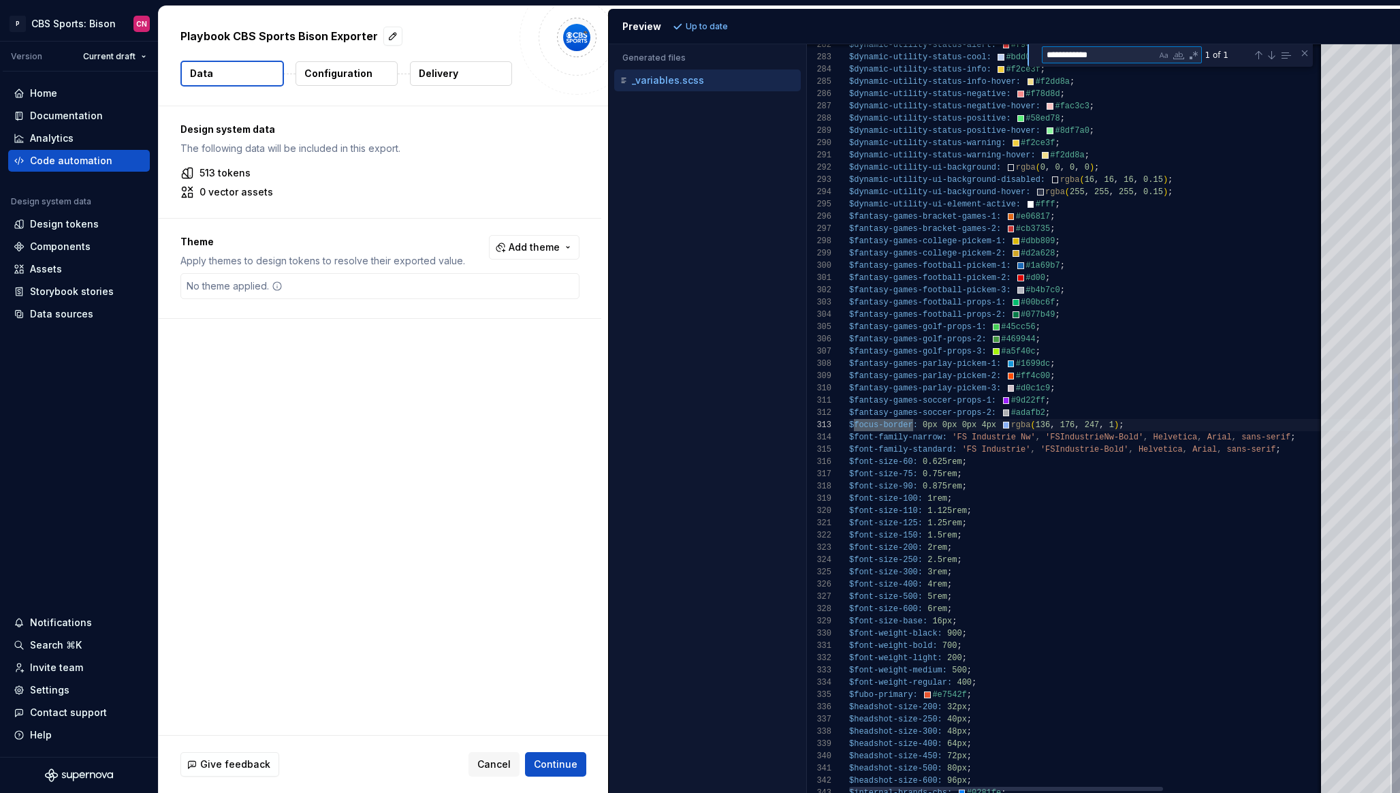
scroll to position [123, 64]
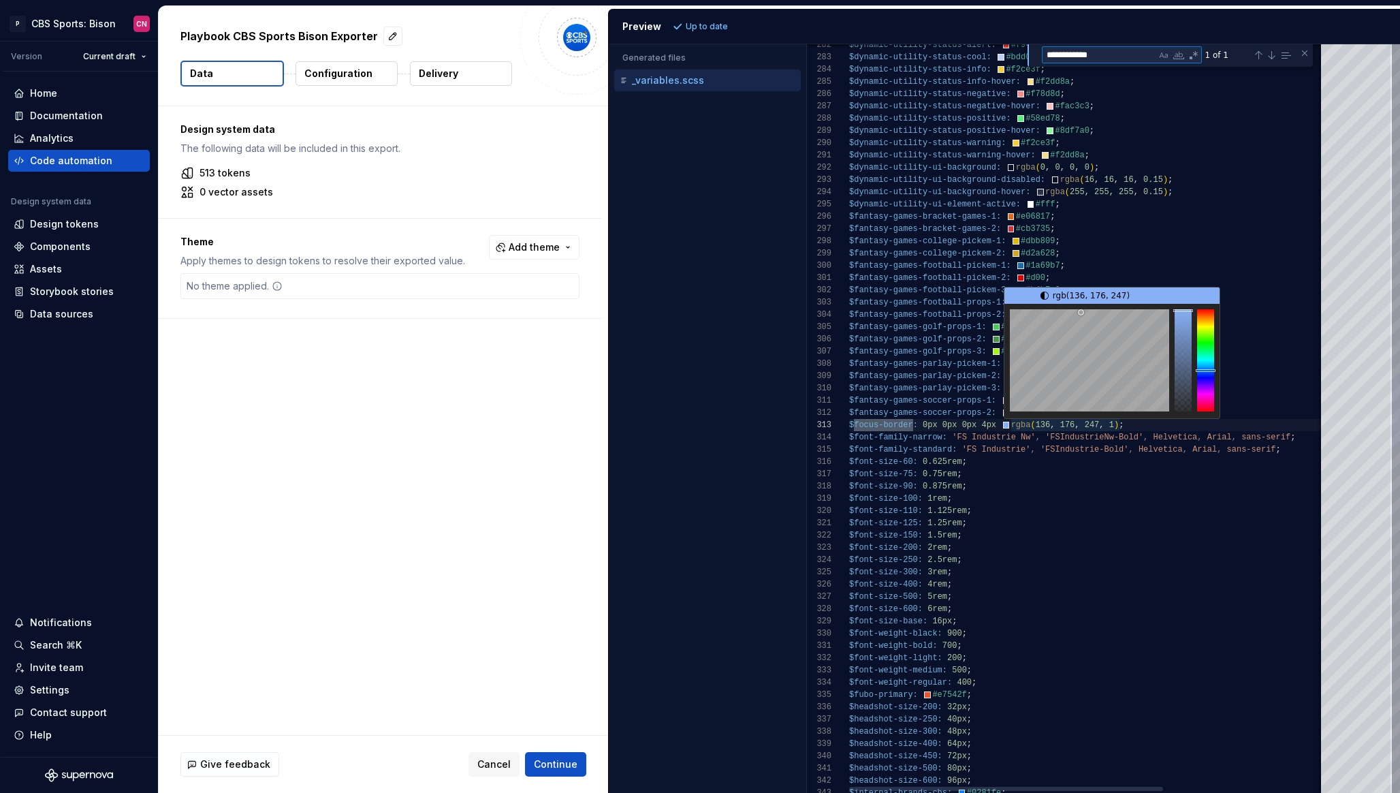
type textarea "**********"
click at [1097, 428] on div "$dynamic-utility-status-alert: #f94343 ; $dynamic-utility-status-cool: #bdd0f2 …" at bounding box center [1209, 528] width 721 height 7914
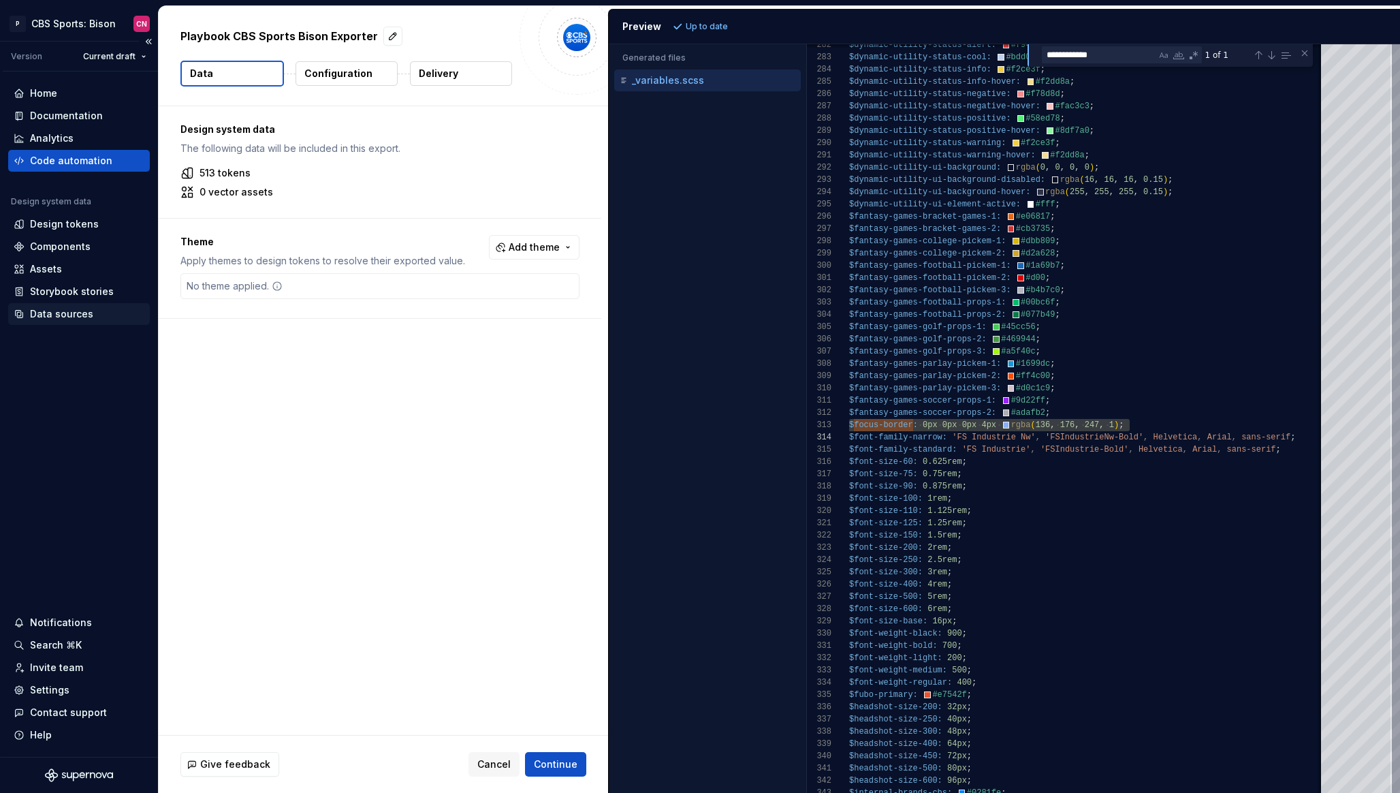
click at [63, 319] on div "Data sources" at bounding box center [61, 314] width 63 height 14
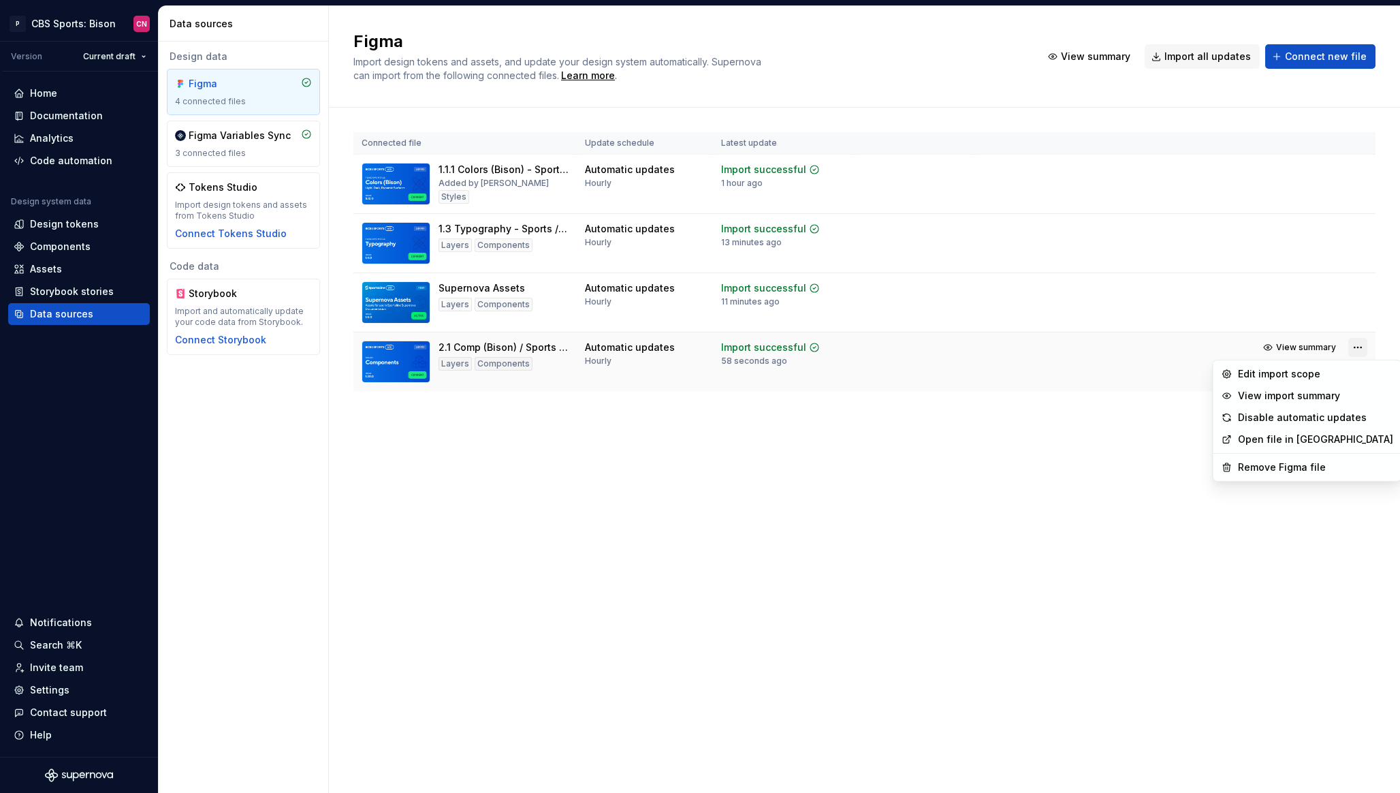
click at [1355, 351] on html "P CBS Sports: Bison CN Version Current draft Home Documentation Analytics Code …" at bounding box center [700, 396] width 1400 height 793
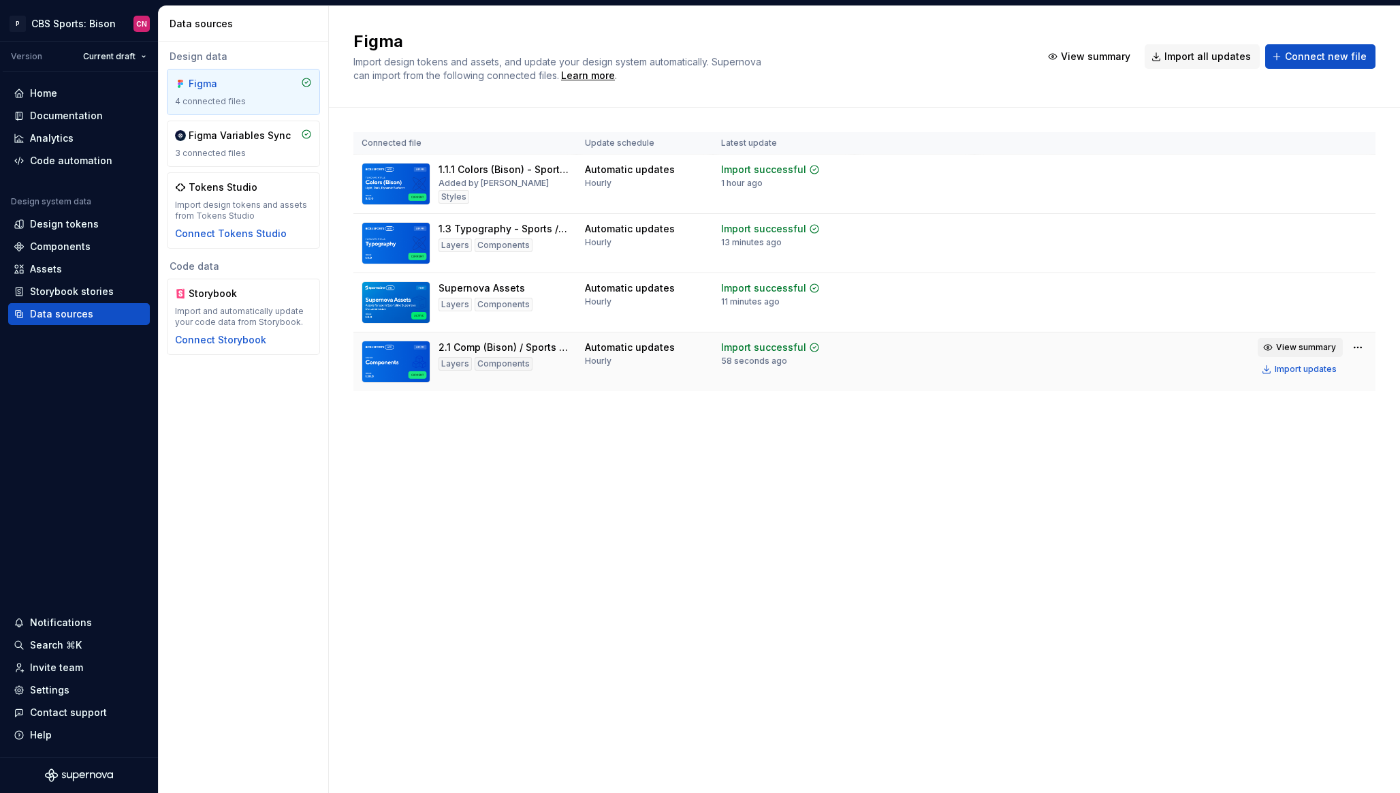
click at [1312, 348] on html "P CBS Sports: Bison CN Version Current draft Home Documentation Analytics Code …" at bounding box center [700, 396] width 1400 height 793
click at [1312, 348] on span "View summary" at bounding box center [1306, 347] width 60 height 11
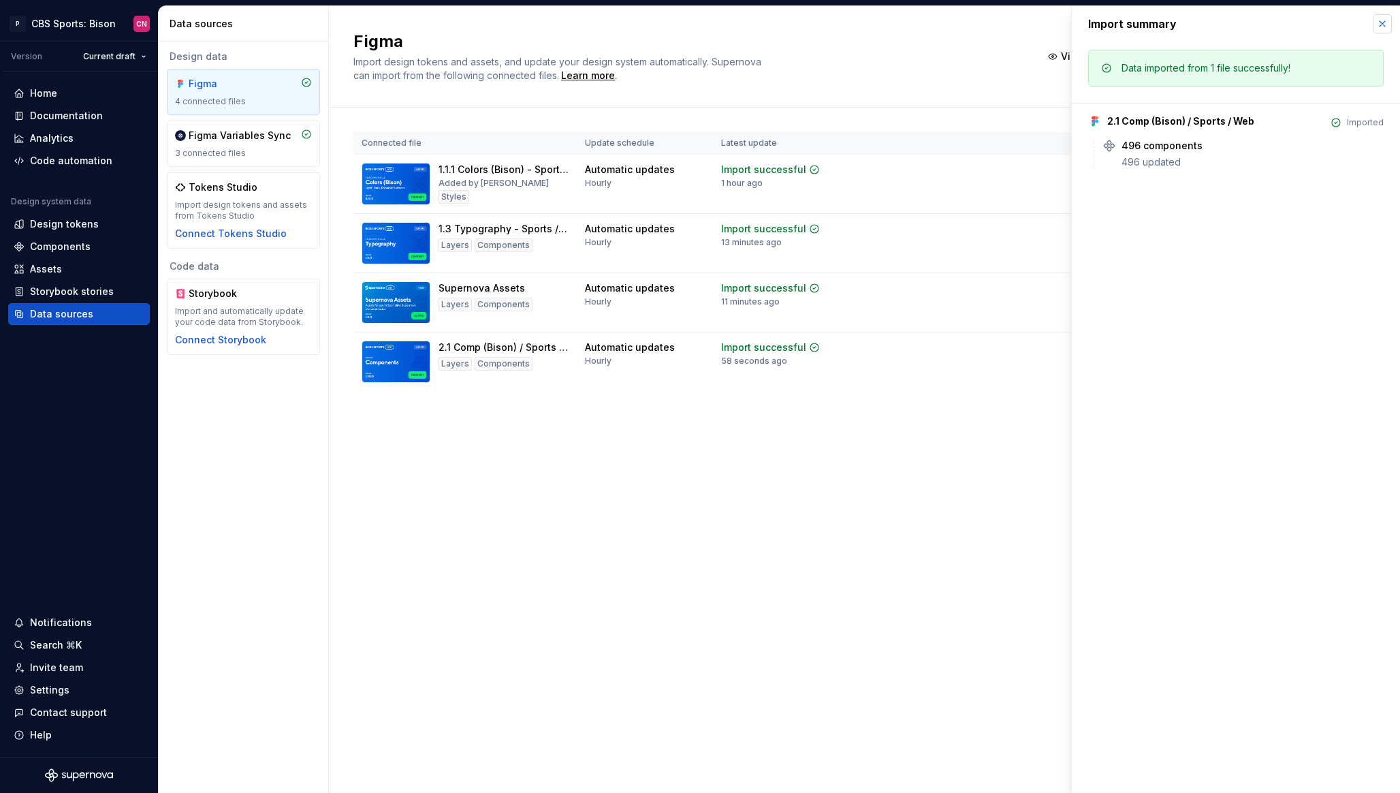
click at [1383, 28] on button "button" at bounding box center [1382, 23] width 19 height 19
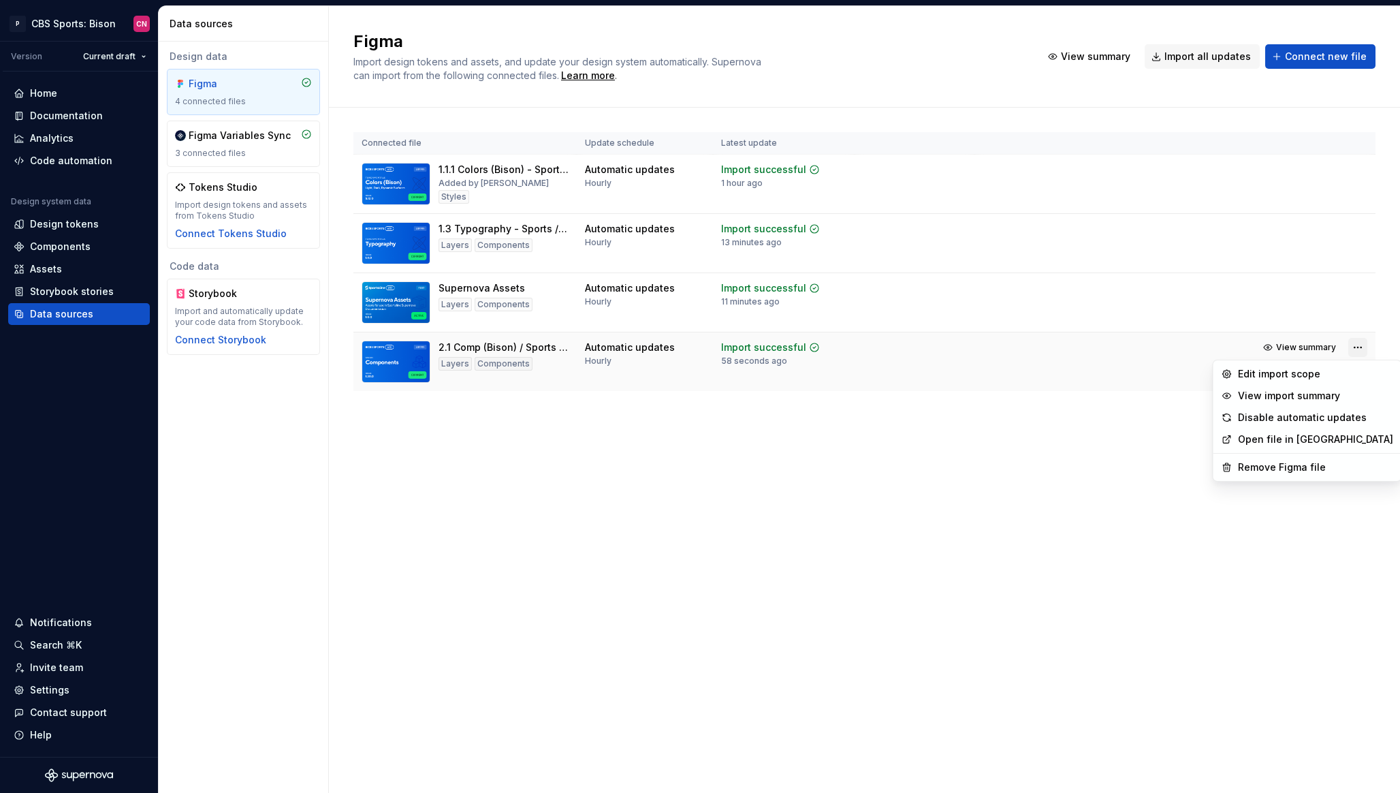
click at [1361, 349] on html "P CBS Sports: Bison CN Version Current draft Home Documentation Analytics Code …" at bounding box center [700, 396] width 1400 height 793
click at [1312, 367] on div "Edit import scope" at bounding box center [1315, 374] width 155 height 14
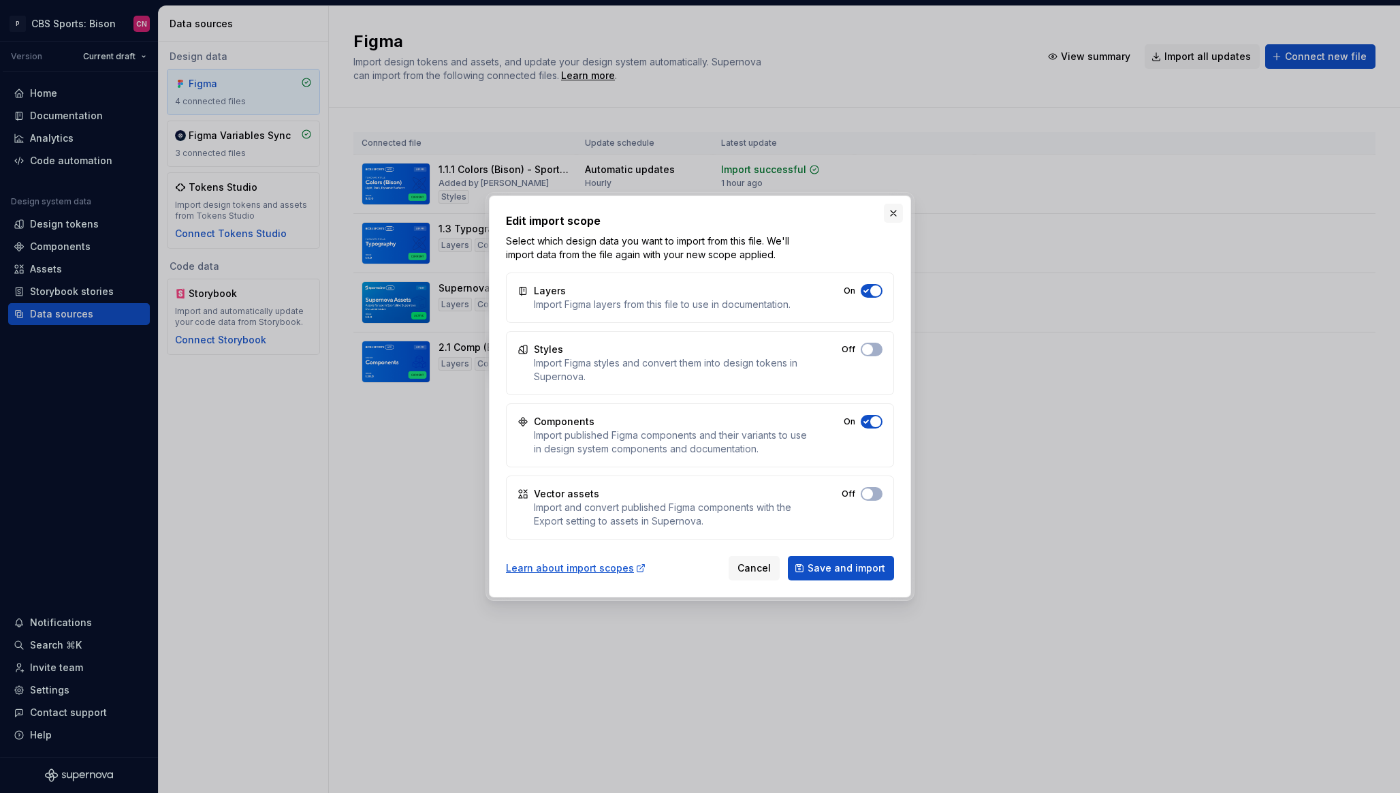
click at [893, 213] on button "button" at bounding box center [893, 213] width 19 height 19
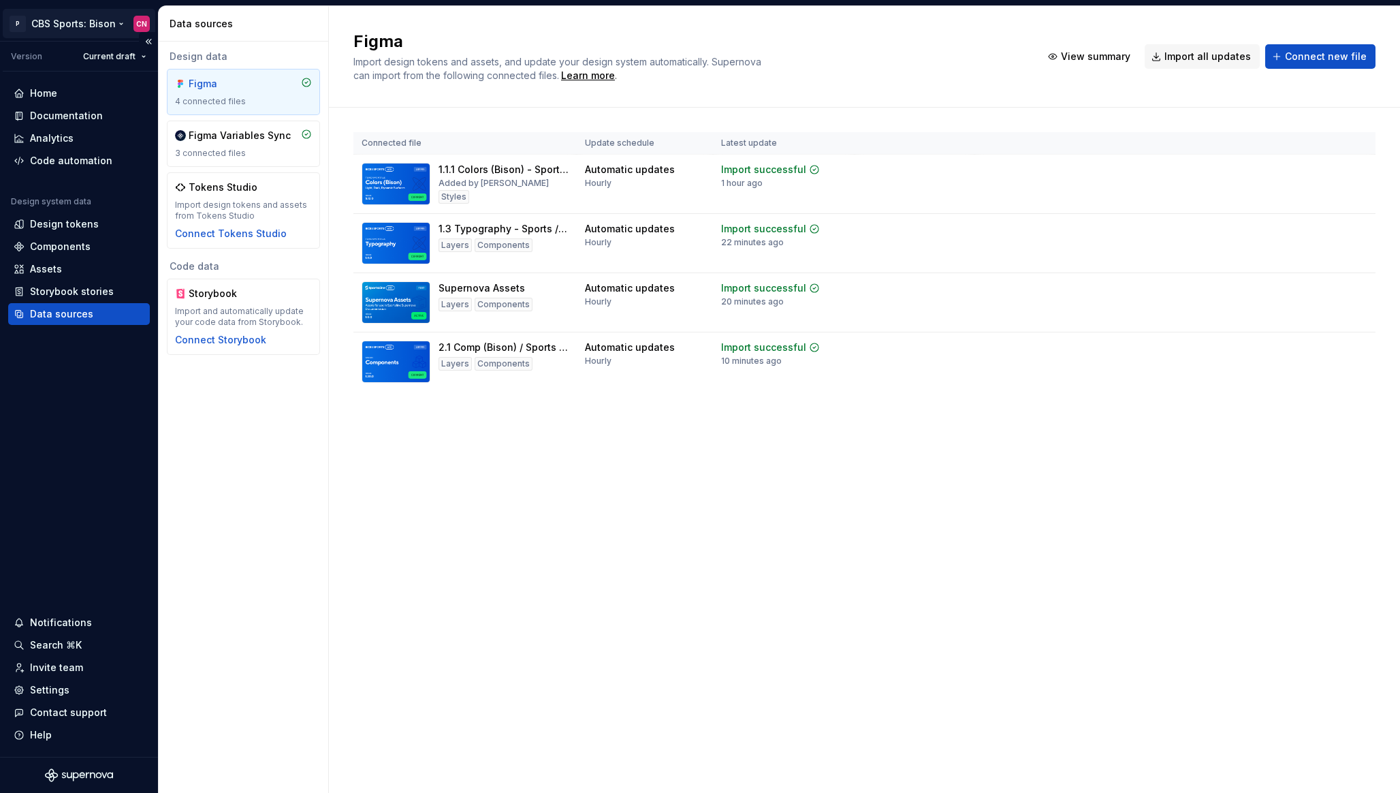
click at [59, 30] on html "P CBS Sports: Bison CN Version Current draft Home Documentation Analytics Code …" at bounding box center [700, 396] width 1400 height 793
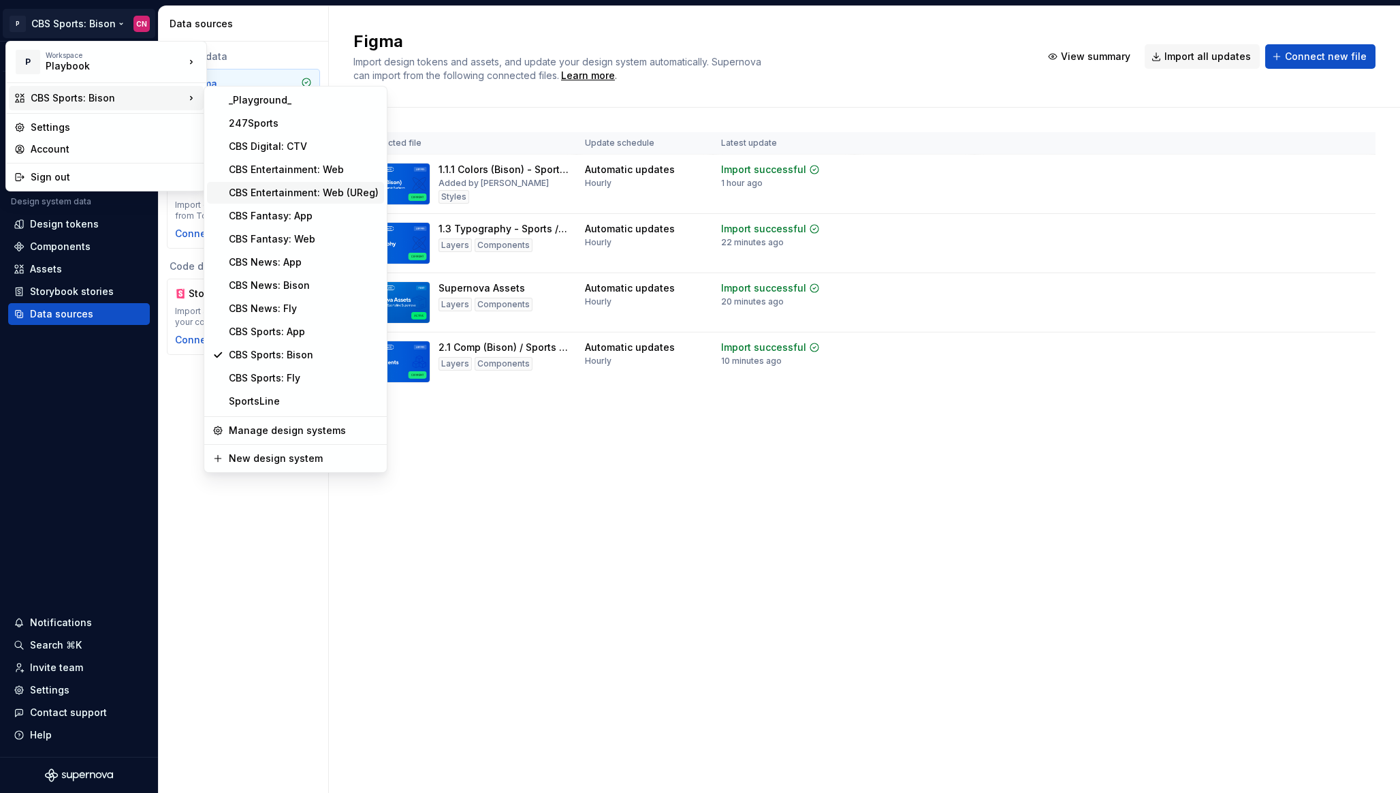
click at [294, 198] on div "CBS Entertainment: Web (UReg)" at bounding box center [304, 193] width 150 height 14
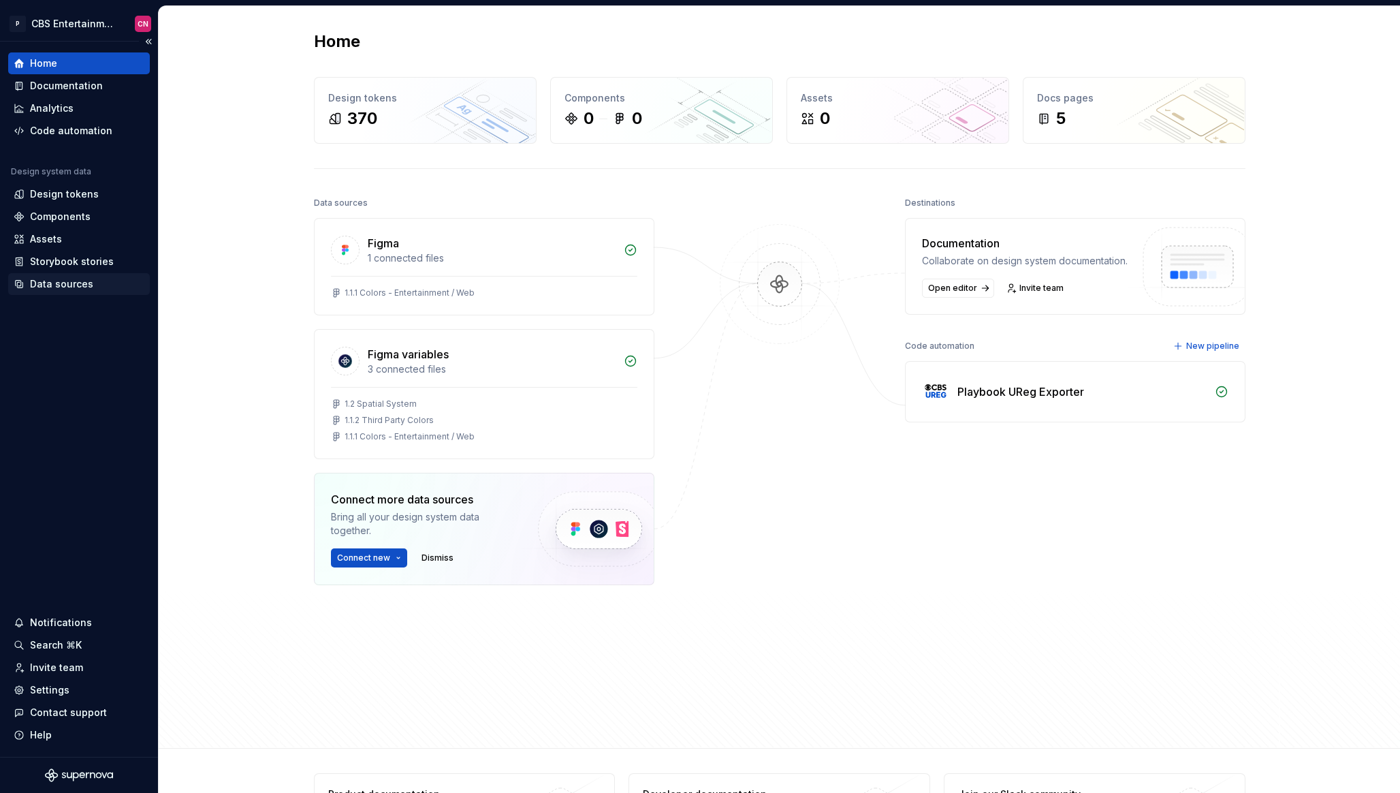
click at [68, 287] on div "Data sources" at bounding box center [61, 284] width 63 height 14
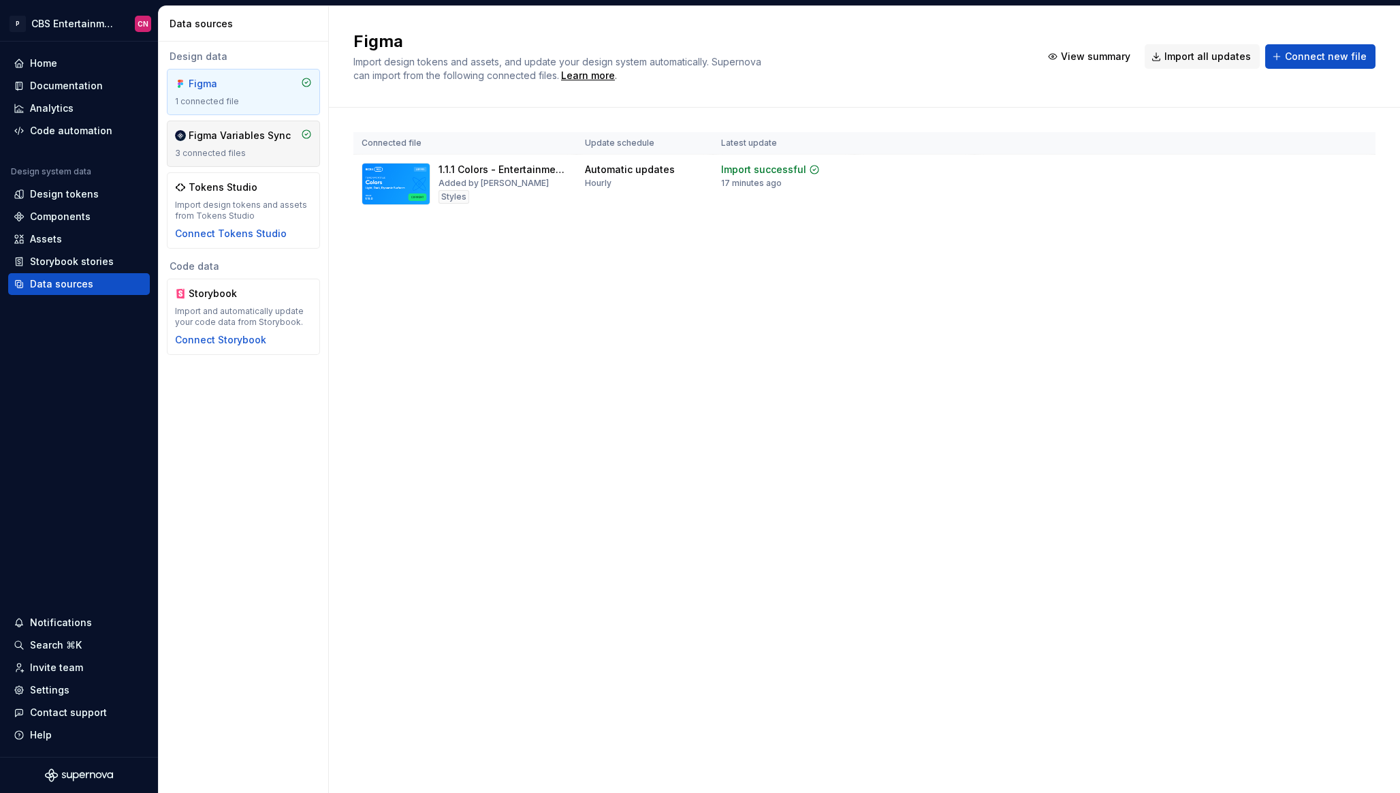
click at [279, 135] on div "Figma Variables Sync" at bounding box center [240, 136] width 102 height 14
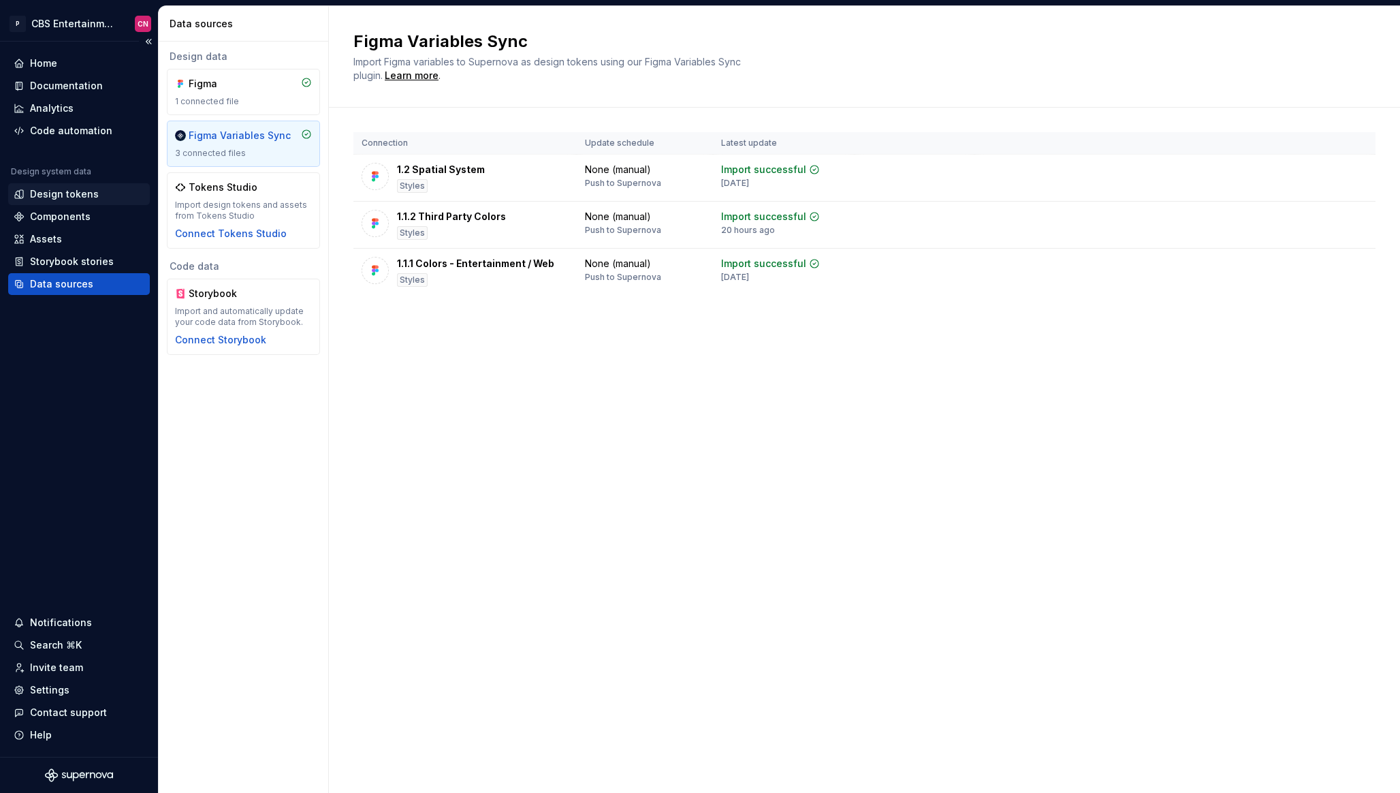
click at [82, 195] on div "Design tokens" at bounding box center [64, 194] width 69 height 14
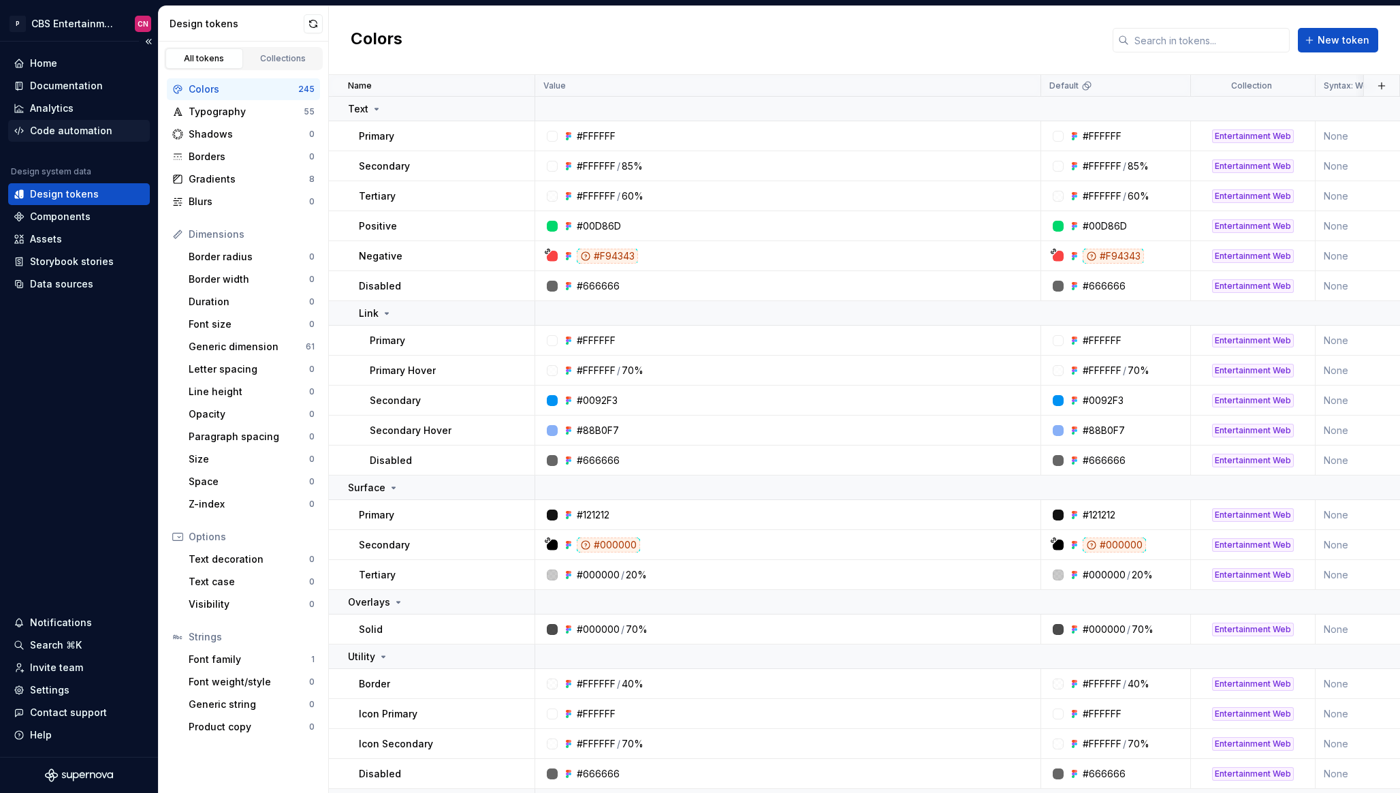
click at [67, 132] on div "Code automation" at bounding box center [71, 131] width 82 height 14
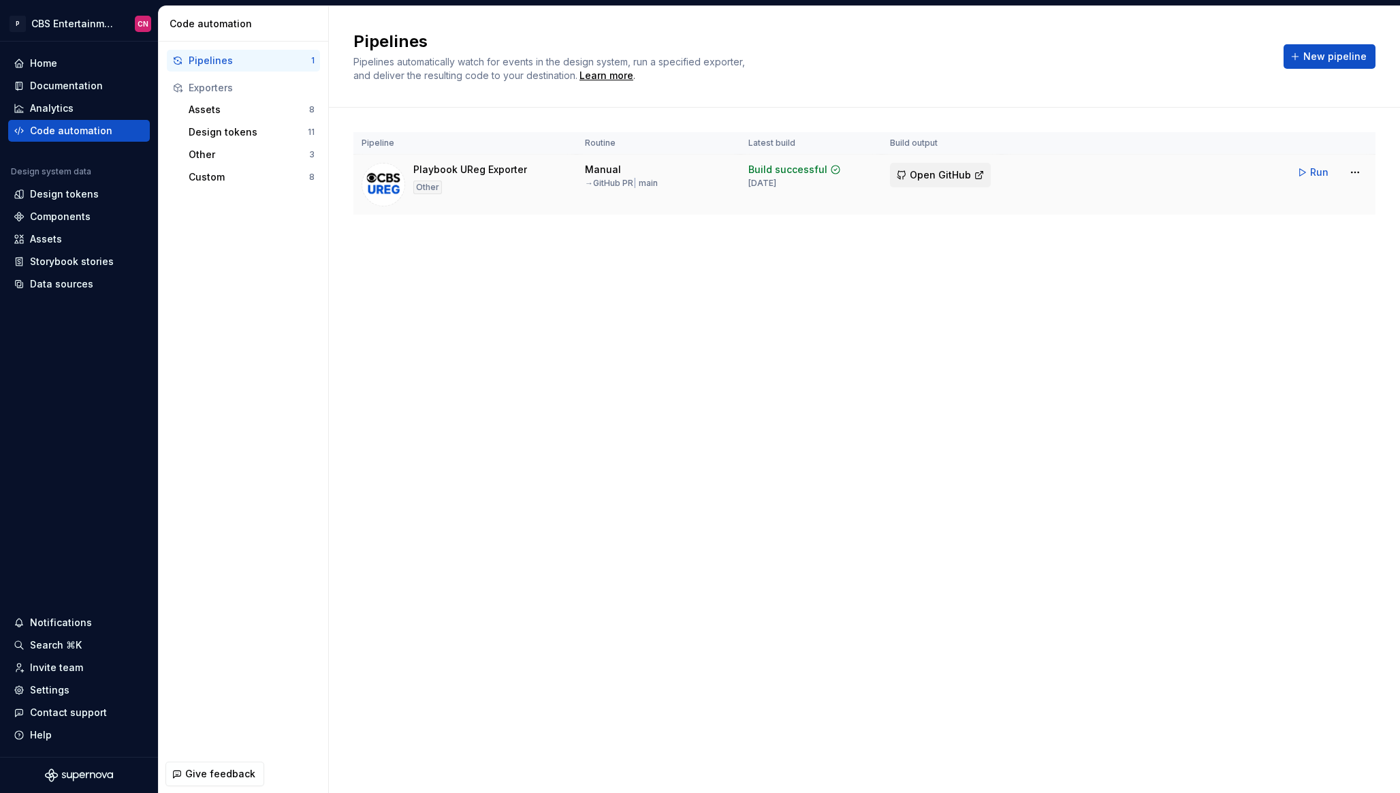
click at [921, 173] on span "Open GitHub" at bounding box center [940, 175] width 61 height 14
click at [1353, 172] on html "P CBS Entertainment: Web (UReg) CN Home Documentation Analytics Code automation…" at bounding box center [700, 396] width 1400 height 793
click at [1295, 206] on div "Edit pipeline" at bounding box center [1338, 202] width 116 height 14
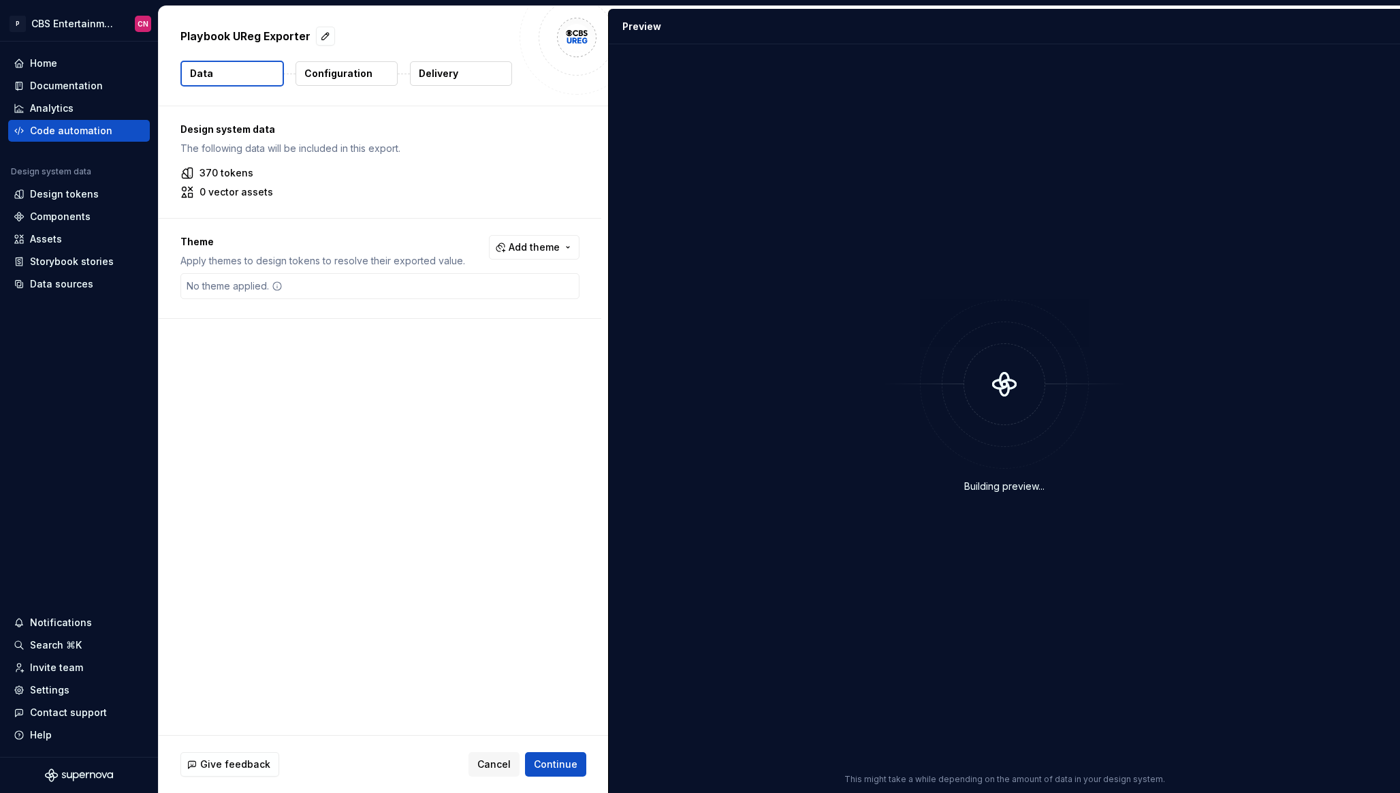
click at [355, 73] on p "Configuration" at bounding box center [338, 74] width 68 height 14
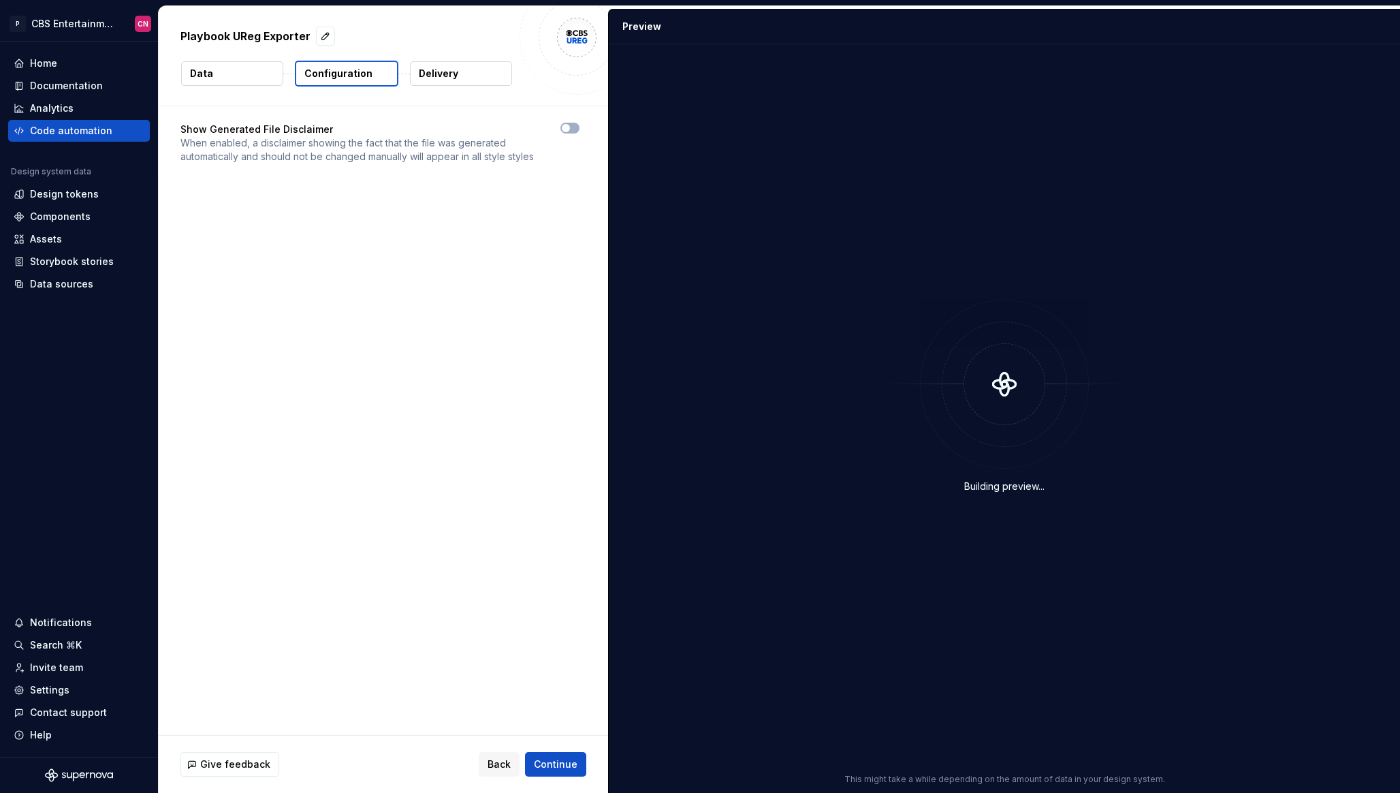
click at [471, 77] on button "Delivery" at bounding box center [461, 73] width 102 height 25
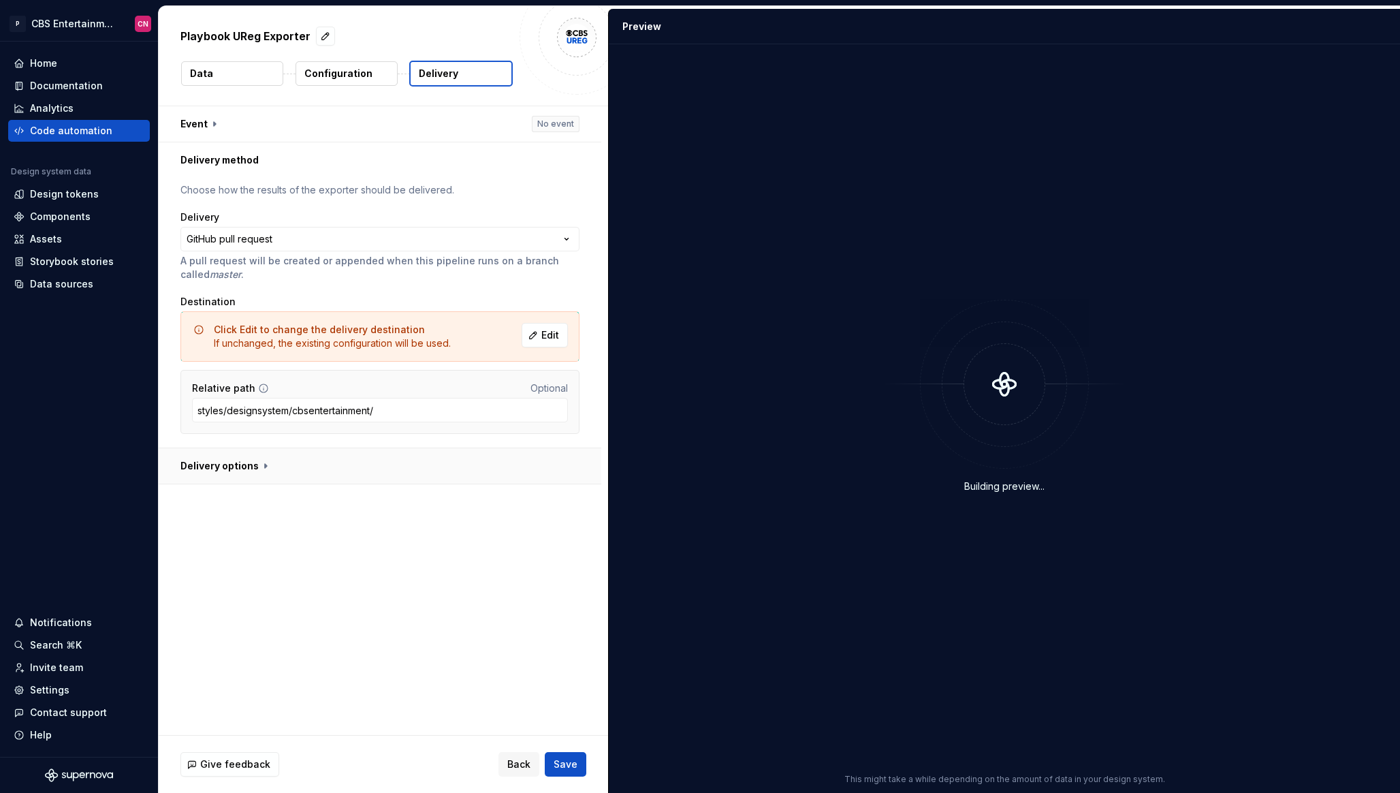
click at [292, 469] on button "button" at bounding box center [380, 465] width 443 height 35
type textarea "*"
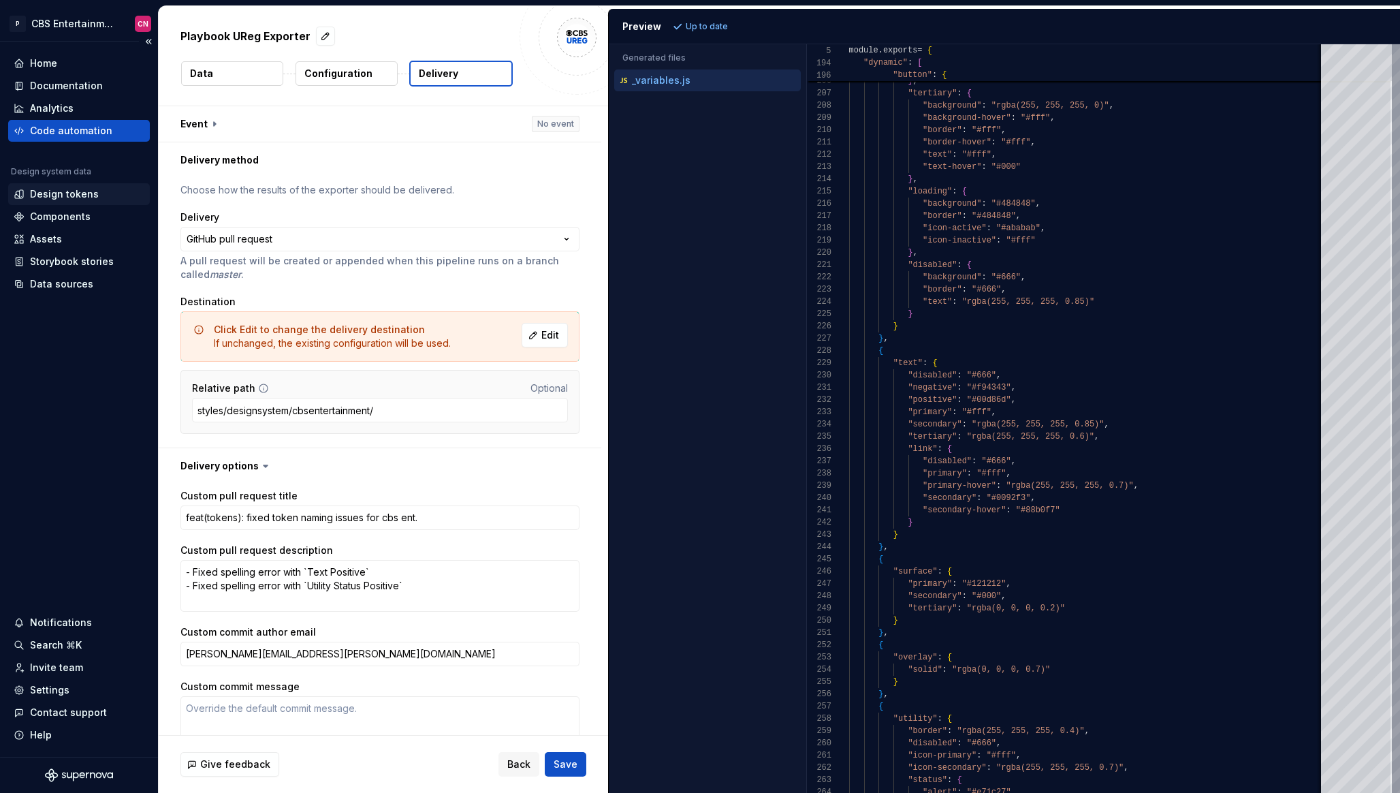
click at [59, 198] on div "Design tokens" at bounding box center [64, 194] width 69 height 14
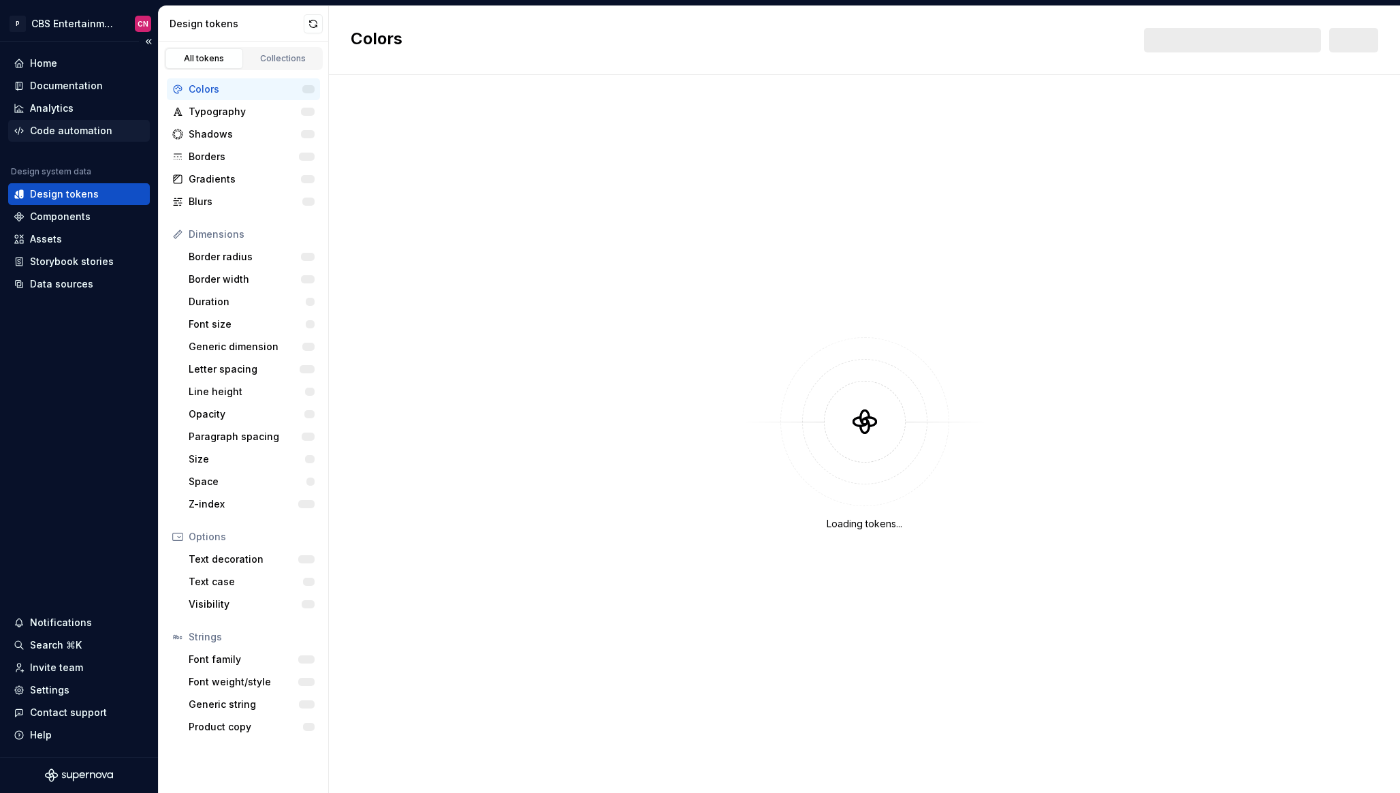
click at [59, 129] on div "Code automation" at bounding box center [71, 131] width 82 height 14
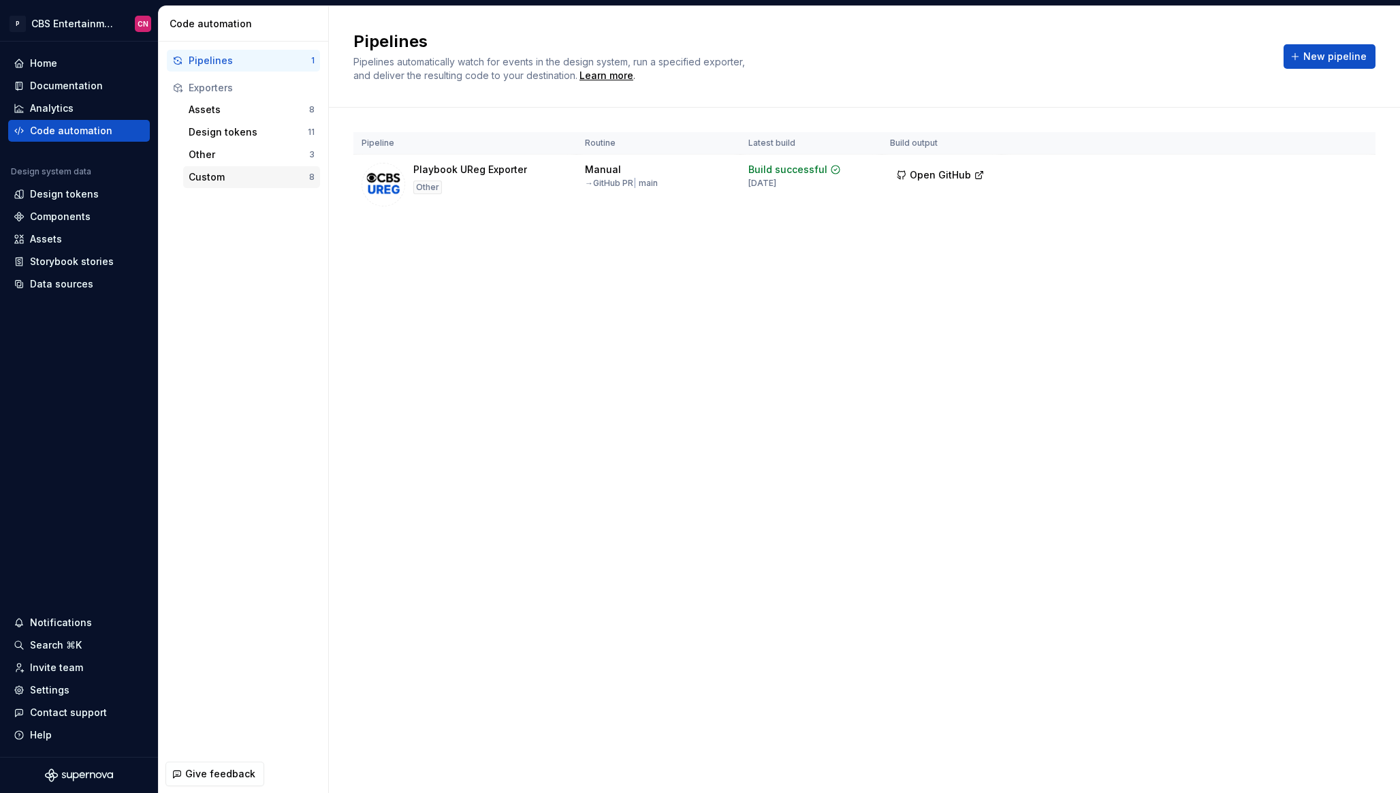
click at [232, 176] on div "Custom" at bounding box center [249, 177] width 121 height 14
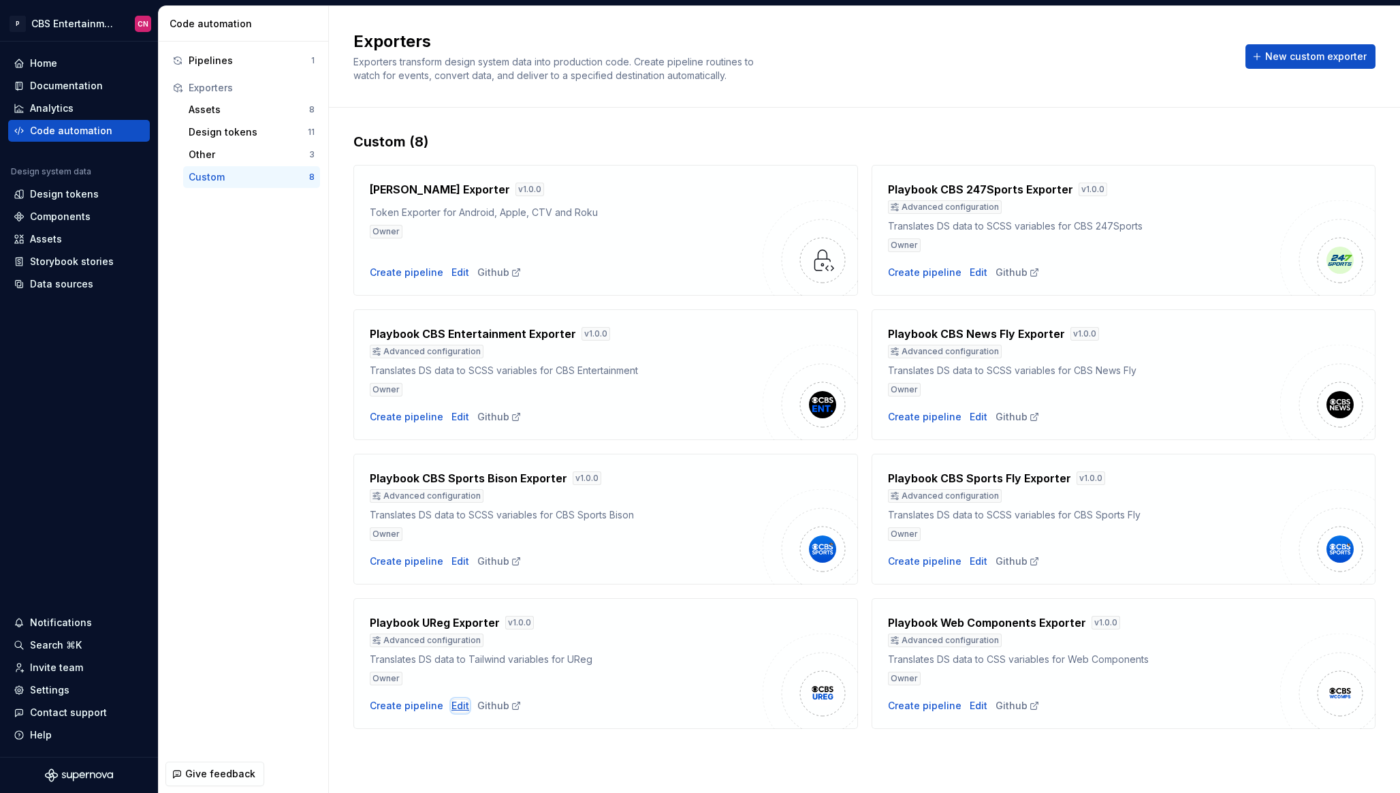
click at [453, 706] on div "Edit" at bounding box center [461, 706] width 18 height 14
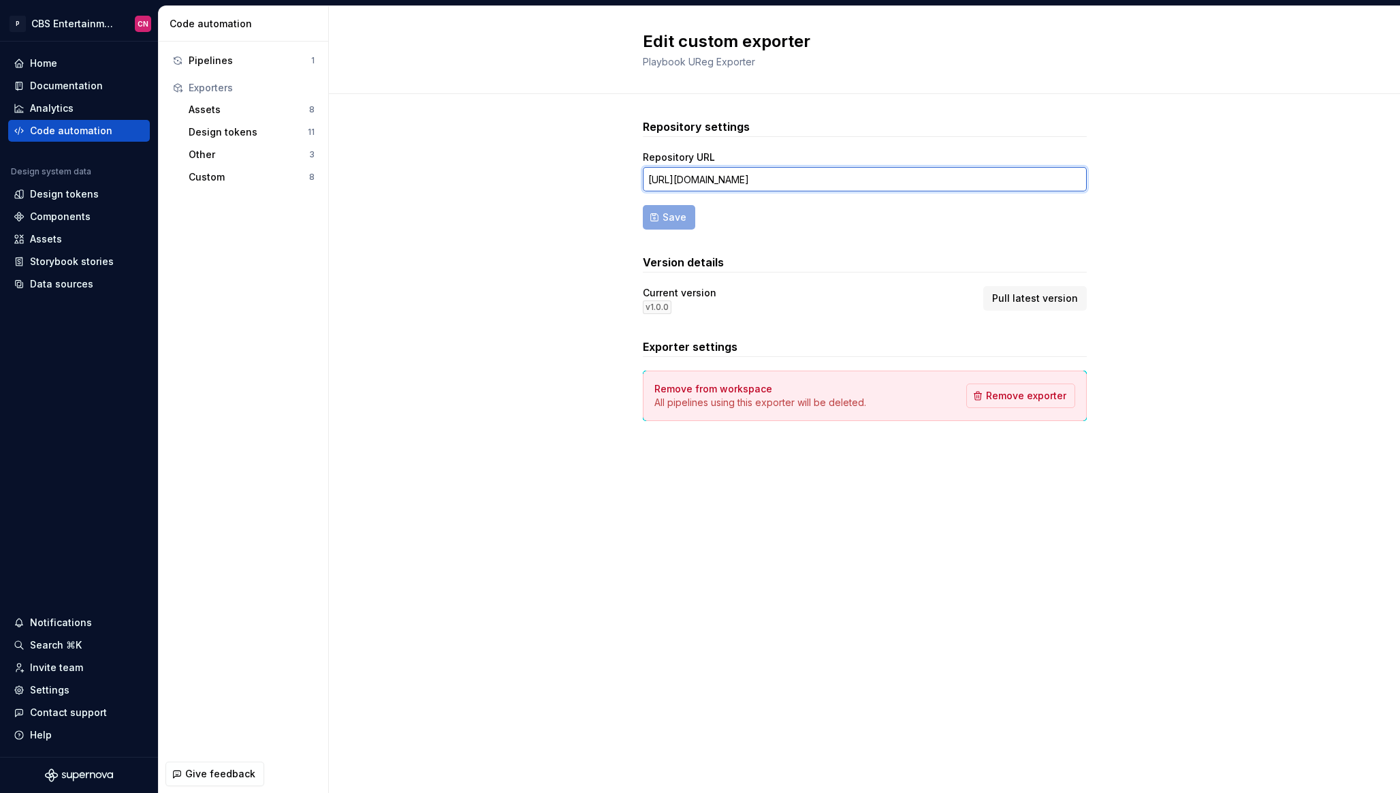
click at [710, 174] on input "[URL][DOMAIN_NAME]" at bounding box center [865, 179] width 444 height 25
click at [676, 219] on form "Repository URL [URL][DOMAIN_NAME] Save" at bounding box center [865, 190] width 444 height 79
click at [741, 219] on form "Repository URL [URL][DOMAIN_NAME] Save" at bounding box center [865, 190] width 444 height 79
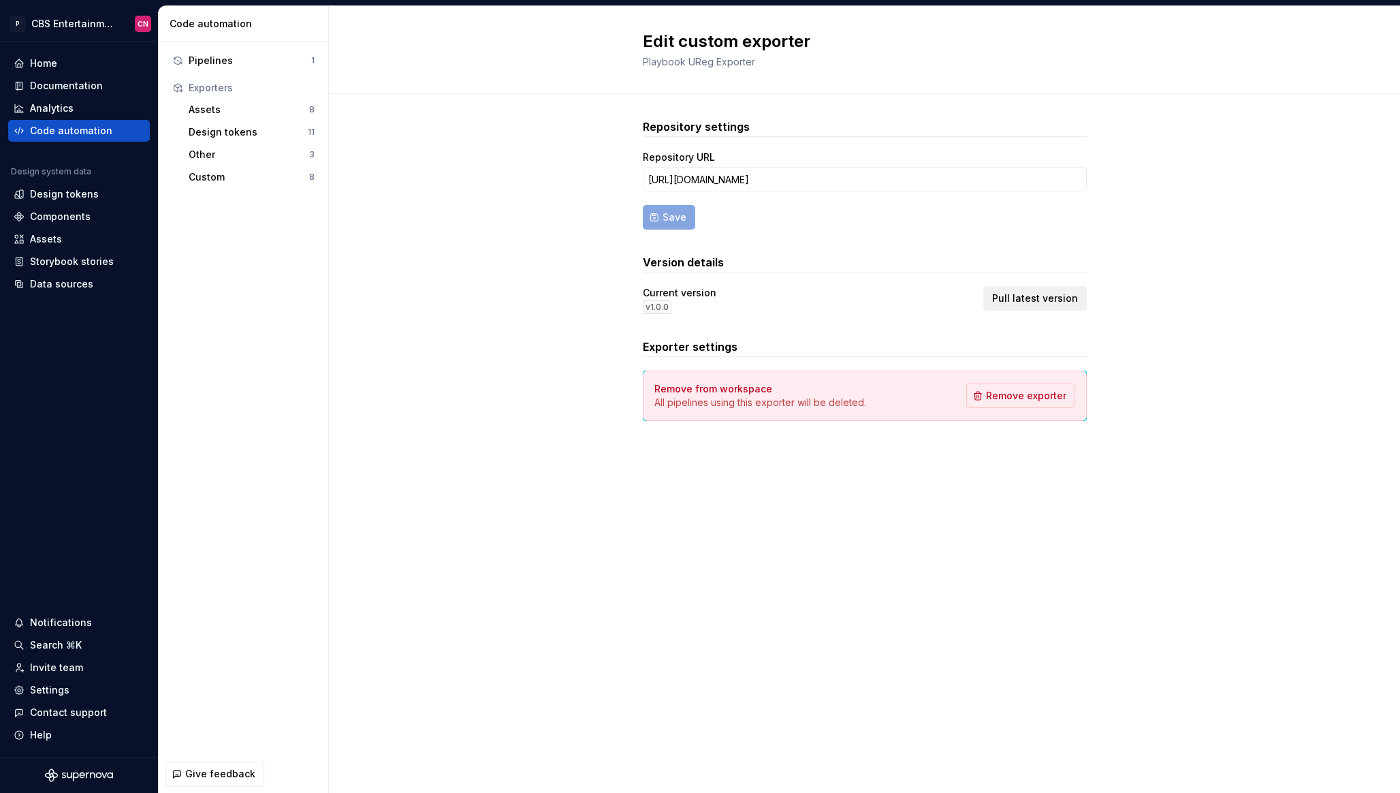
click at [1017, 302] on span "Pull latest version" at bounding box center [1035, 299] width 86 height 14
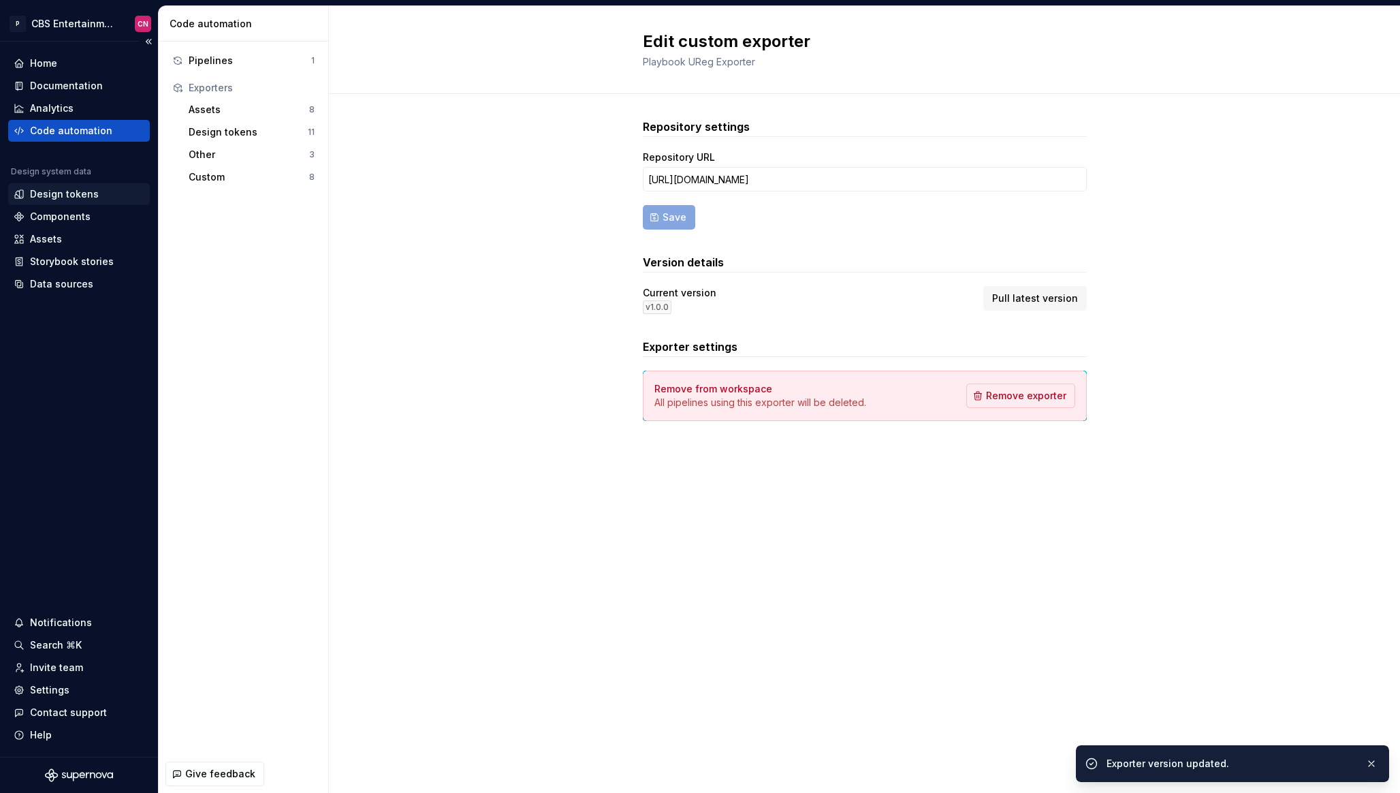
click at [67, 203] on div "Design tokens" at bounding box center [79, 194] width 142 height 22
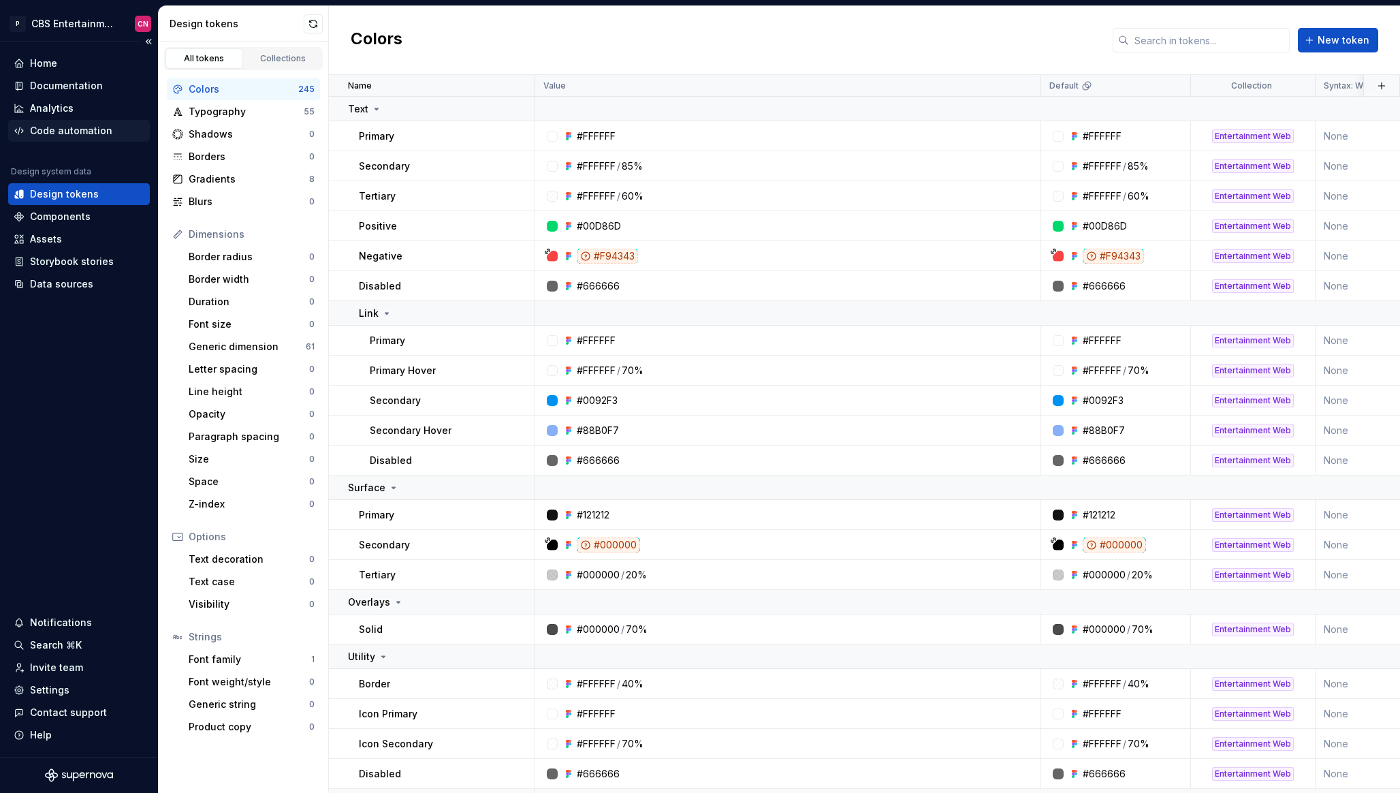
click at [80, 124] on div "Code automation" at bounding box center [71, 131] width 82 height 14
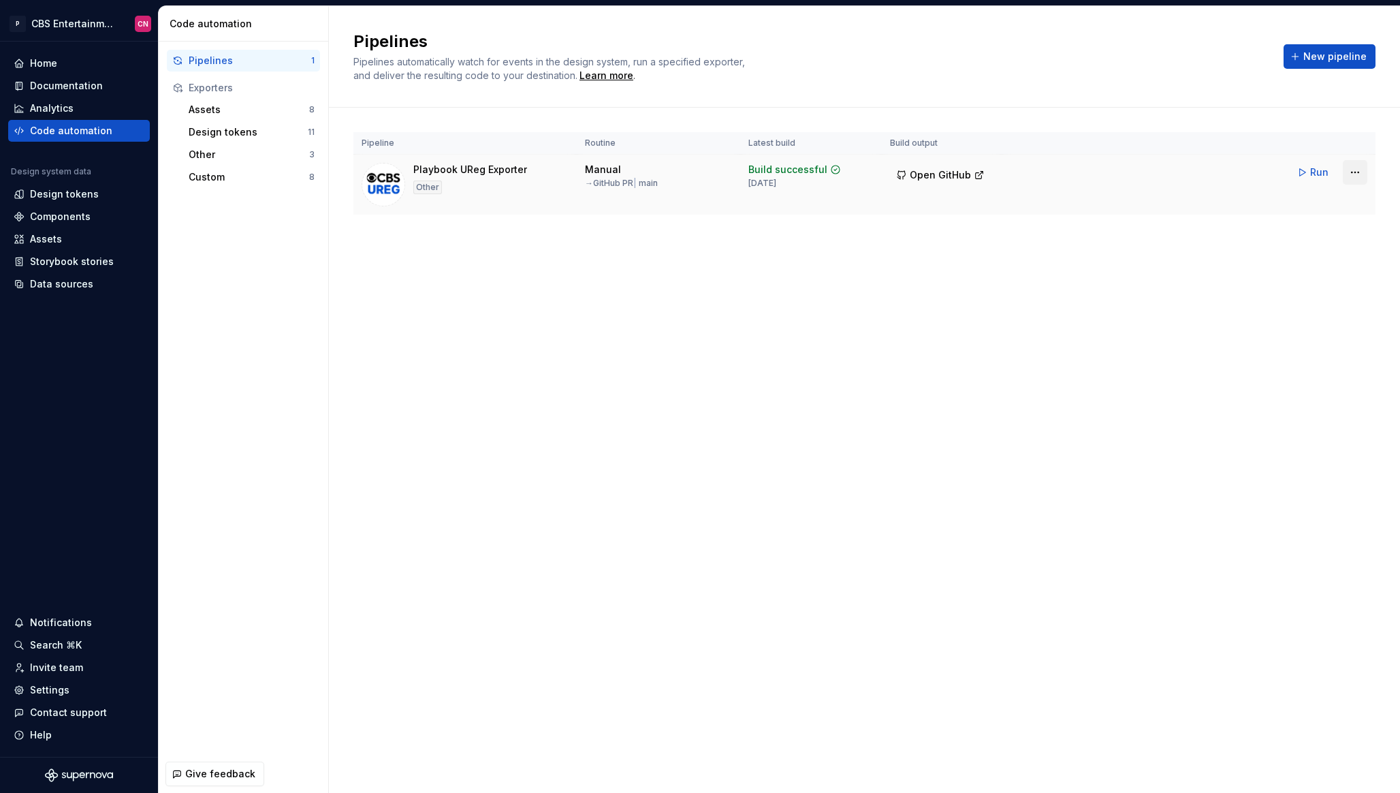
click at [1353, 174] on html "P CBS Entertainment: Web (UReg) CN Home Documentation Analytics Code automation…" at bounding box center [700, 396] width 1400 height 793
click at [1330, 194] on div "Edit pipeline" at bounding box center [1330, 202] width 144 height 22
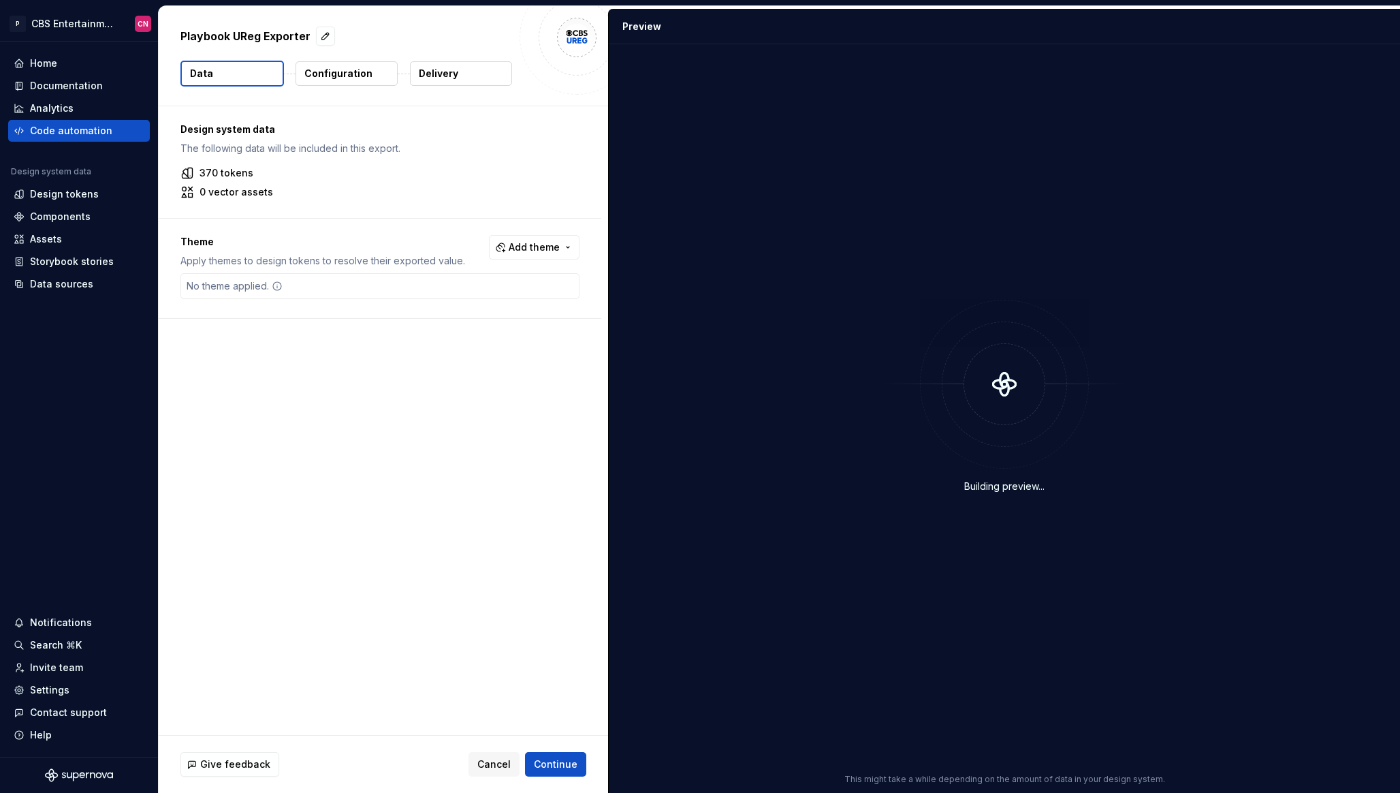
click at [421, 78] on p "Delivery" at bounding box center [439, 74] width 40 height 14
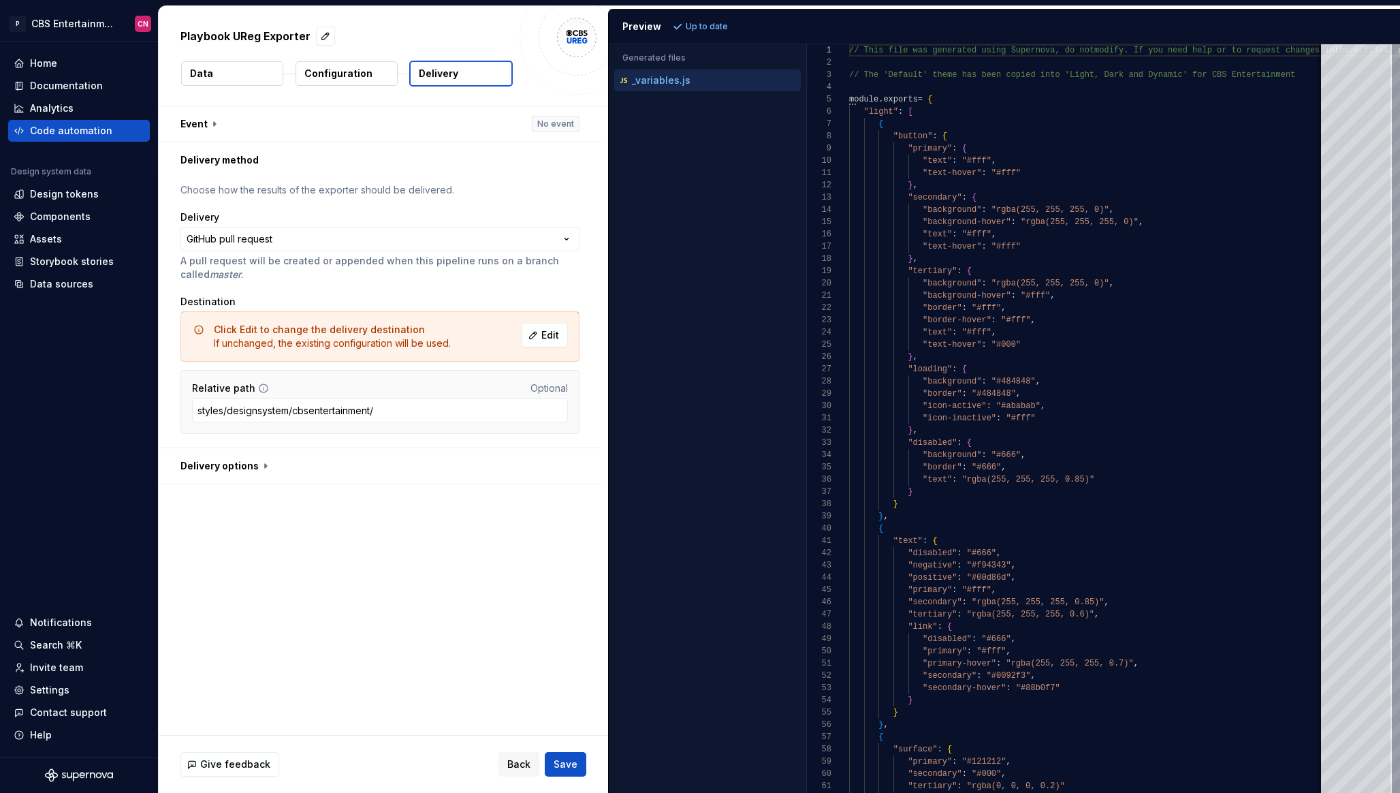
click at [341, 76] on p "Configuration" at bounding box center [338, 74] width 68 height 14
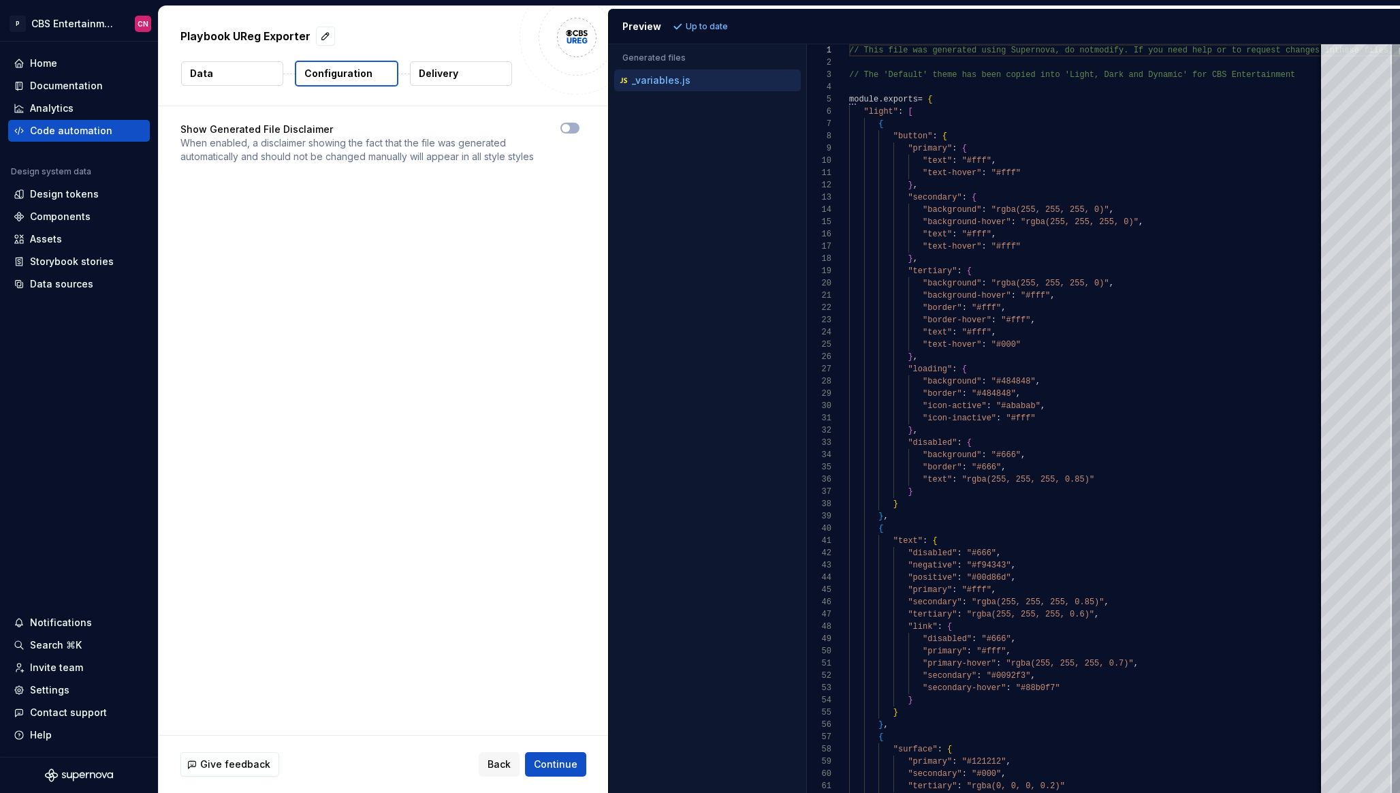
click at [225, 78] on button "Data" at bounding box center [232, 73] width 102 height 25
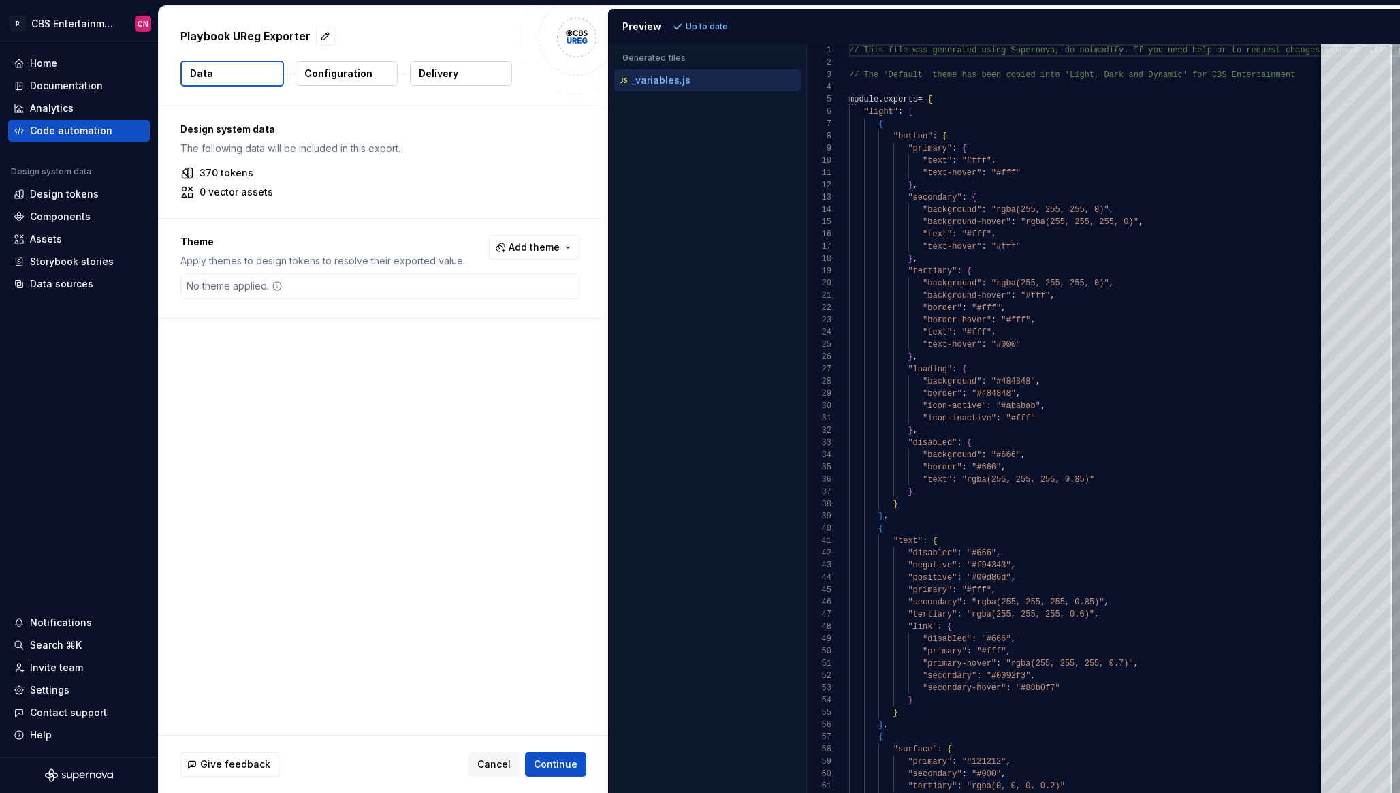
click at [450, 69] on p "Delivery" at bounding box center [439, 74] width 40 height 14
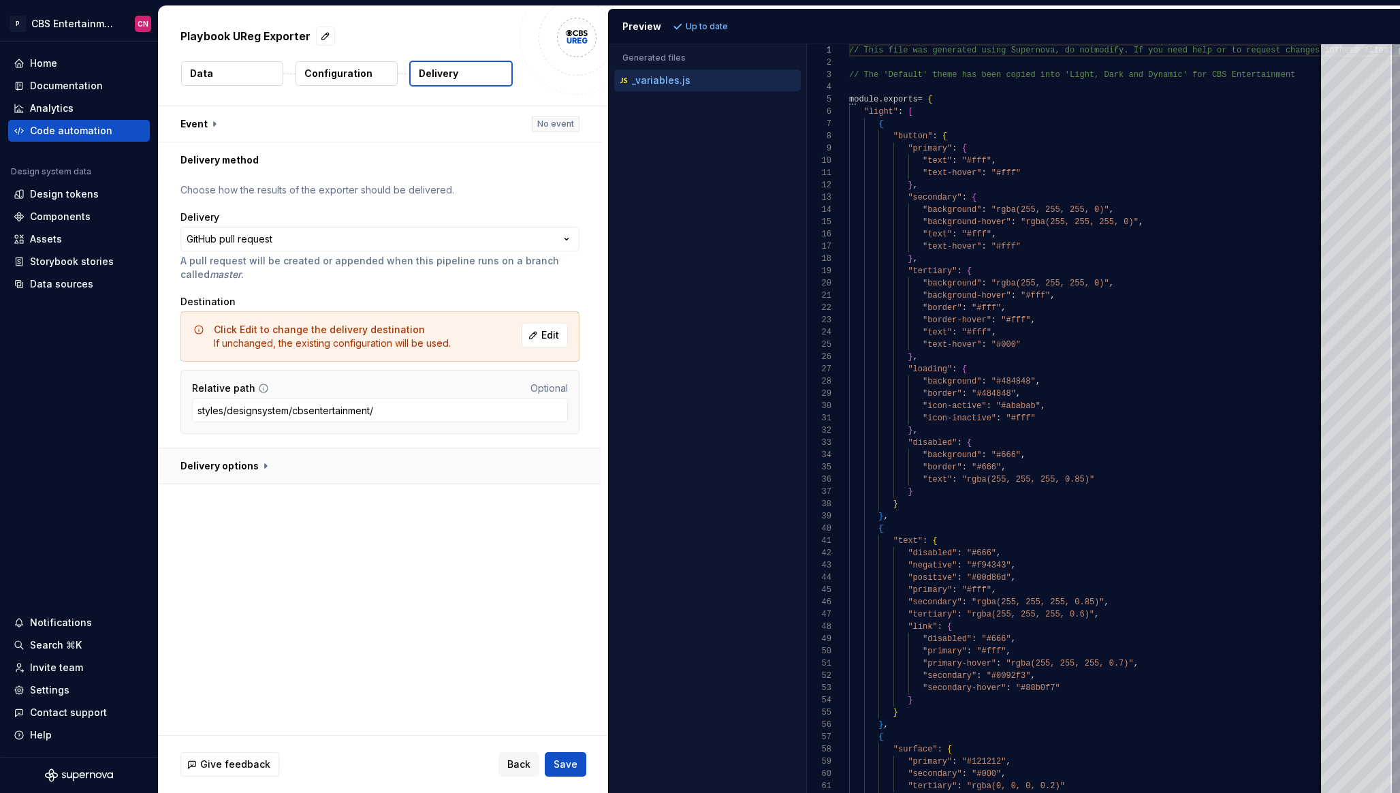
click at [255, 477] on button "button" at bounding box center [380, 465] width 443 height 35
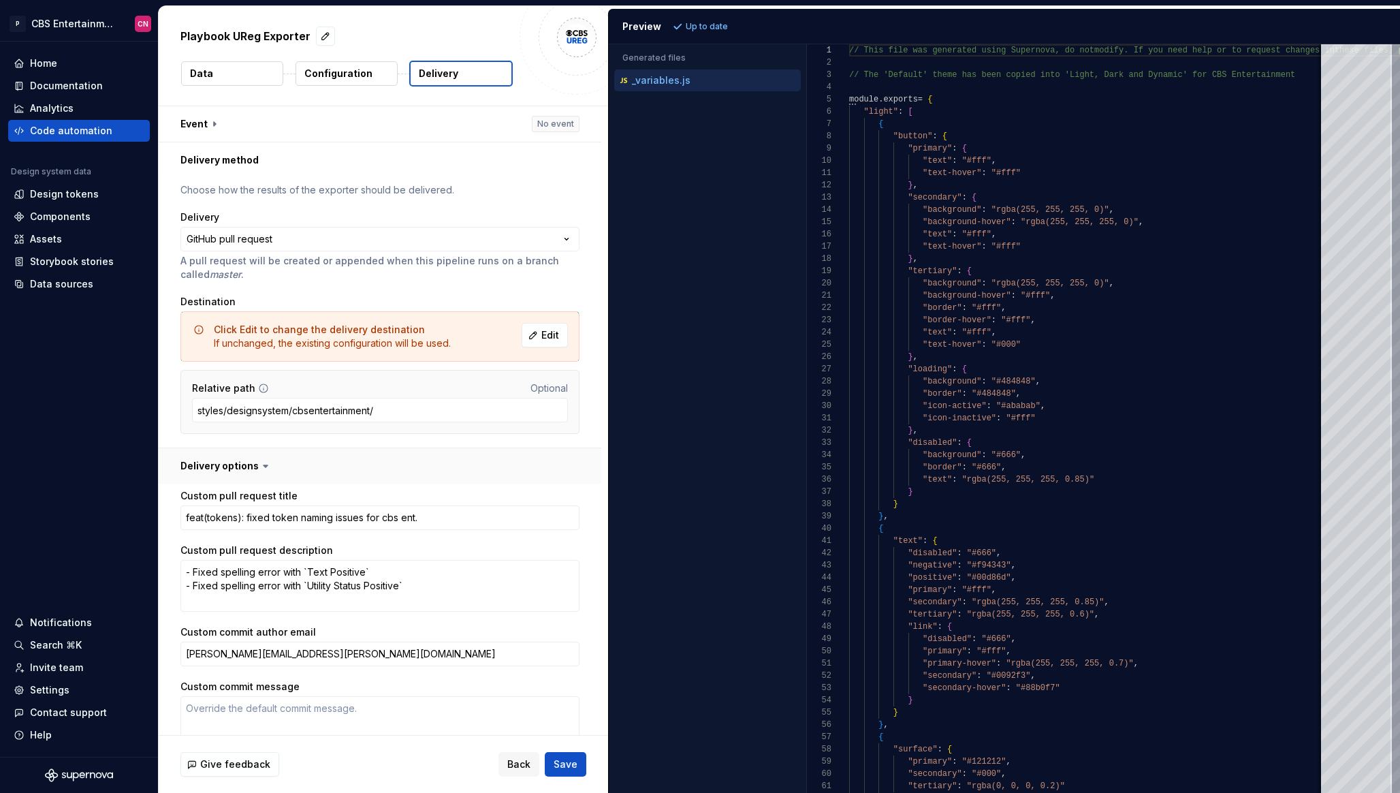
scroll to position [71, 0]
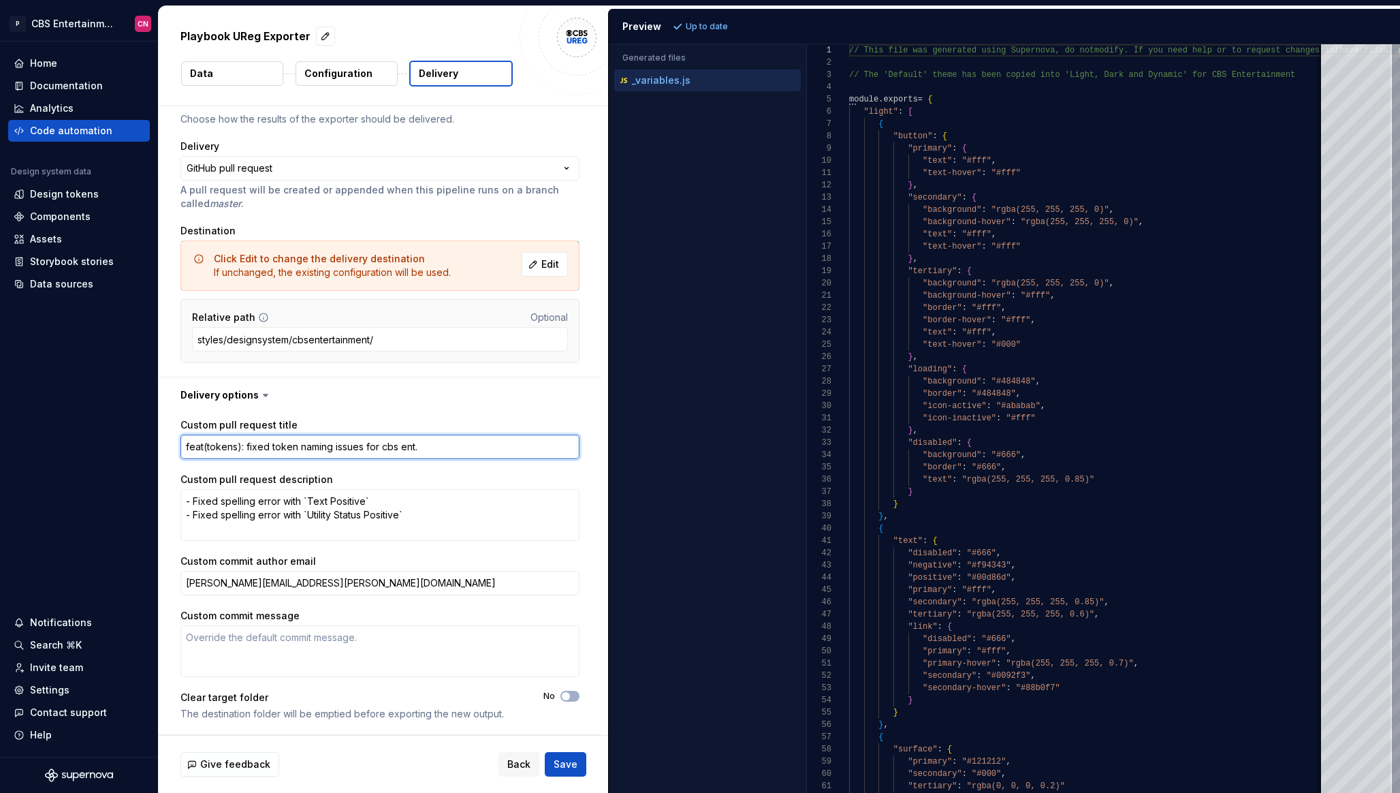
drag, startPoint x: 441, startPoint y: 445, endPoint x: 246, endPoint y: 443, distance: 195.5
click at [246, 443] on textarea "feat(tokens): fixed token naming issues for cbs ent." at bounding box center [380, 447] width 399 height 25
type textarea "*"
type textarea "feat(tokens): a"
type textarea "*"
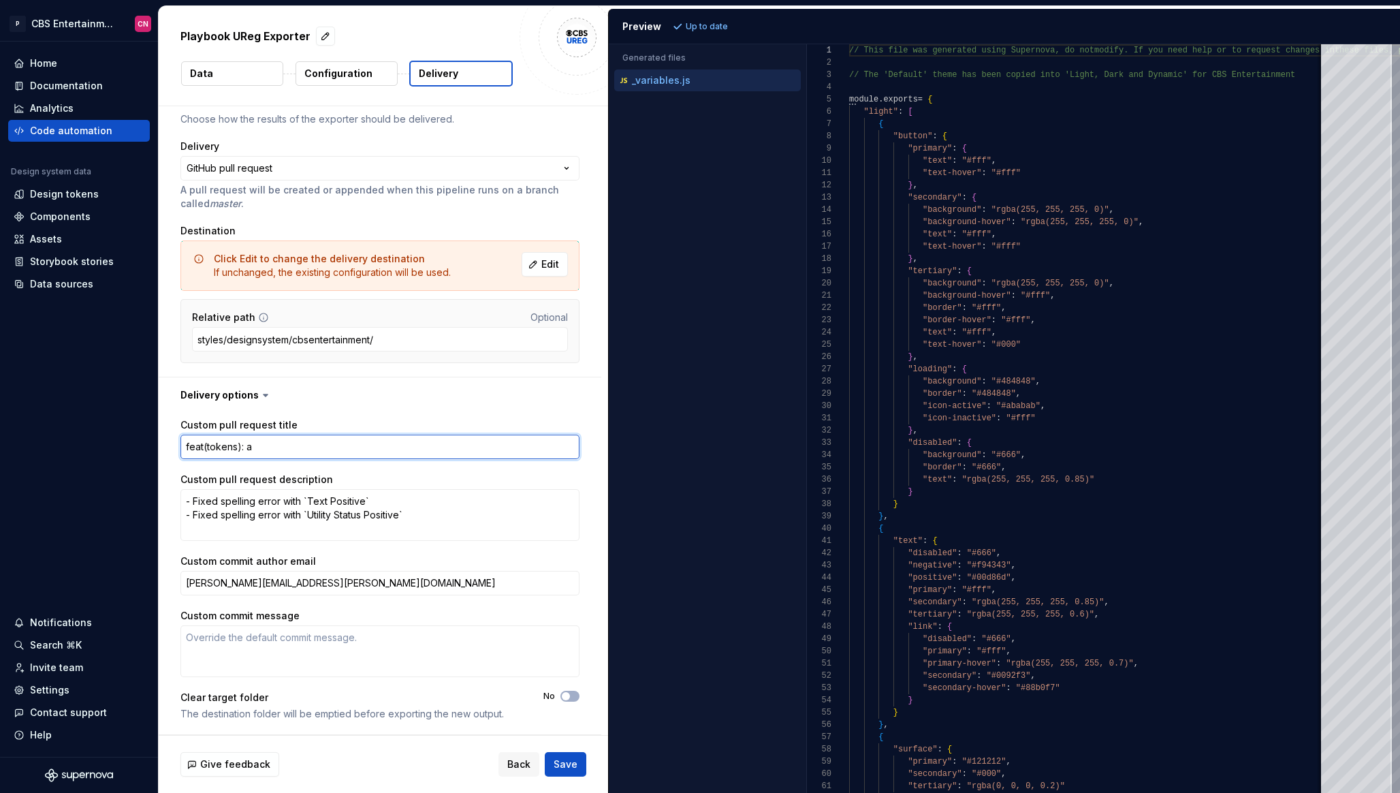
type textarea "feat(tokens): ad"
type textarea "*"
type textarea "feat(tokens): add"
type textarea "*"
type textarea "feat(tokens): add 3"
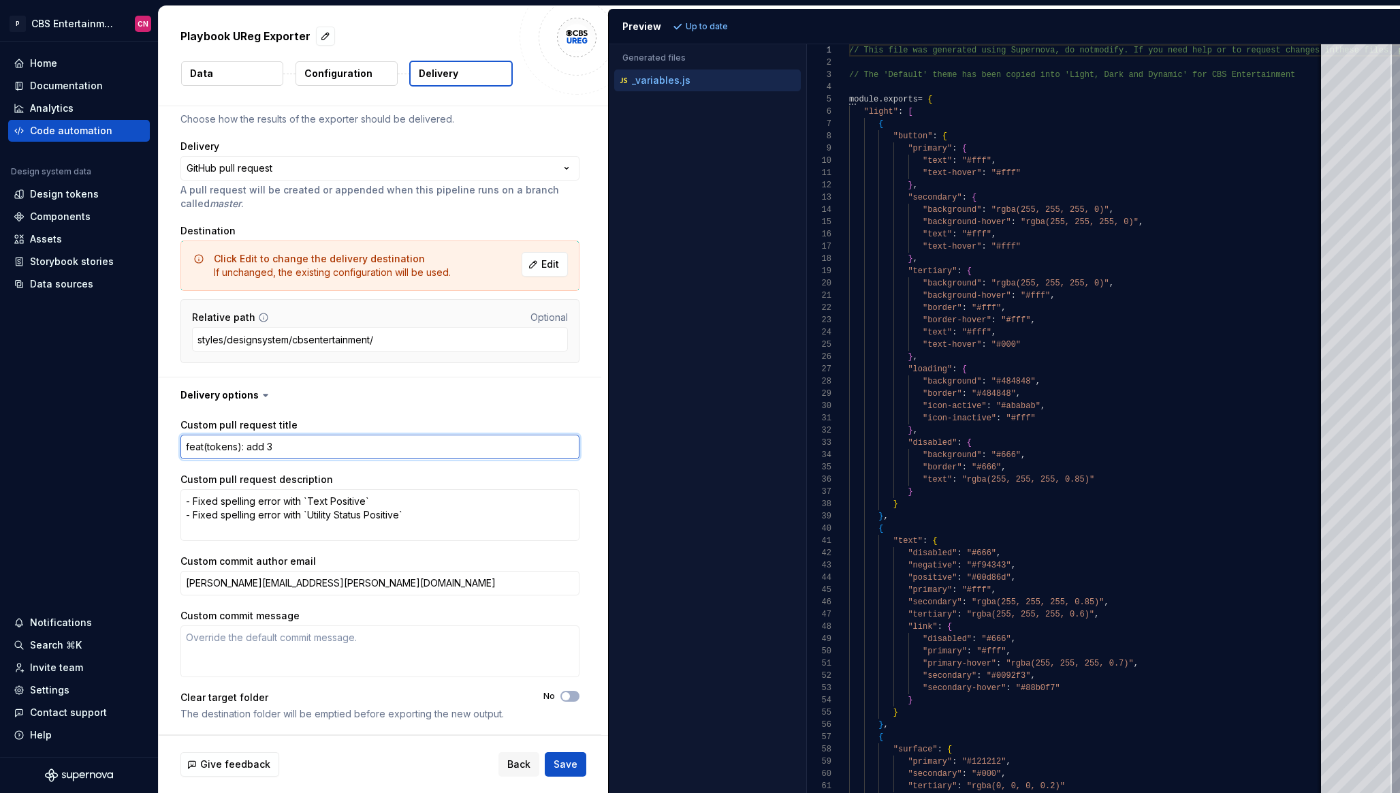
type textarea "*"
type textarea "feat(tokens): add 3r"
type textarea "*"
type textarea "feat(tokens): add 3rd"
type textarea "*"
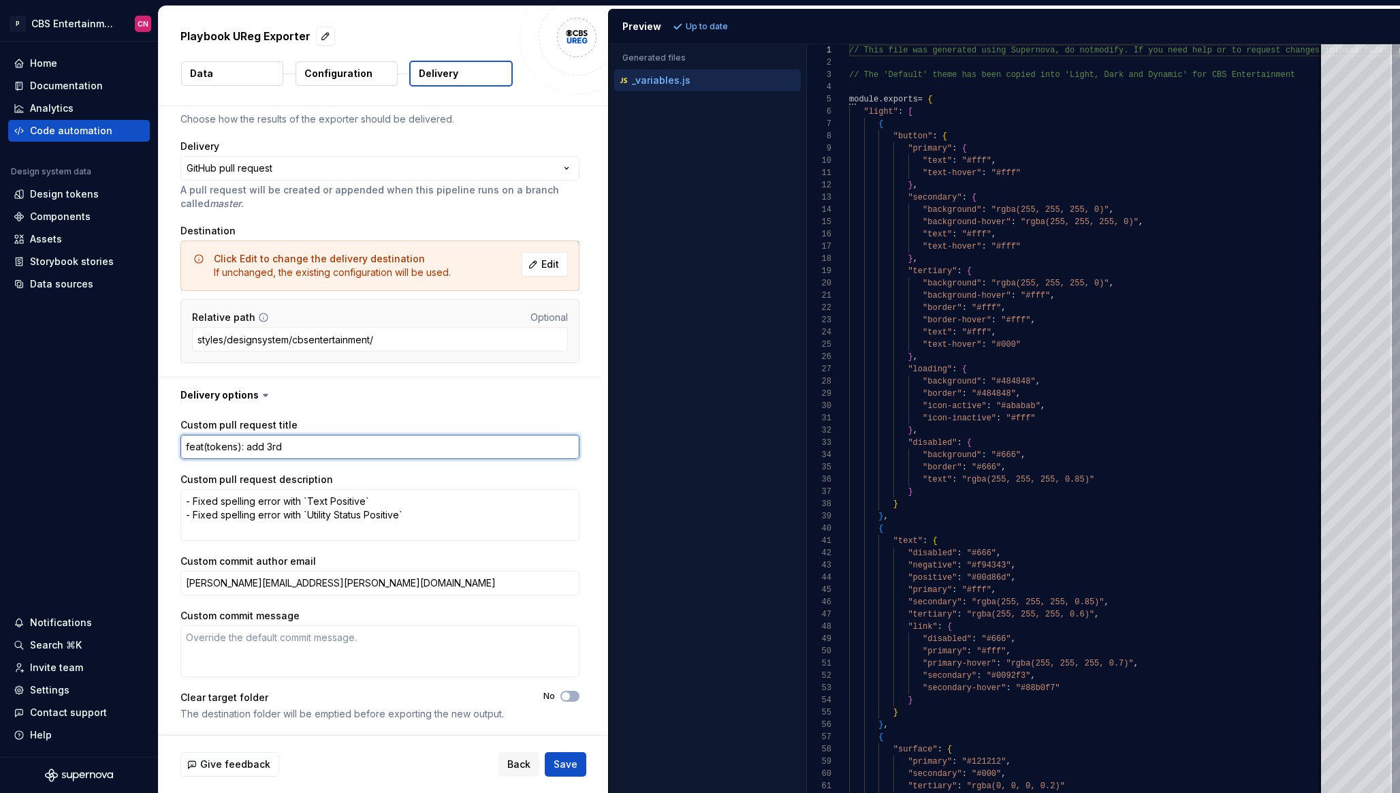
type textarea "feat(tokens): add 3rd"
type textarea "*"
type textarea "feat(tokens): add 3rd p"
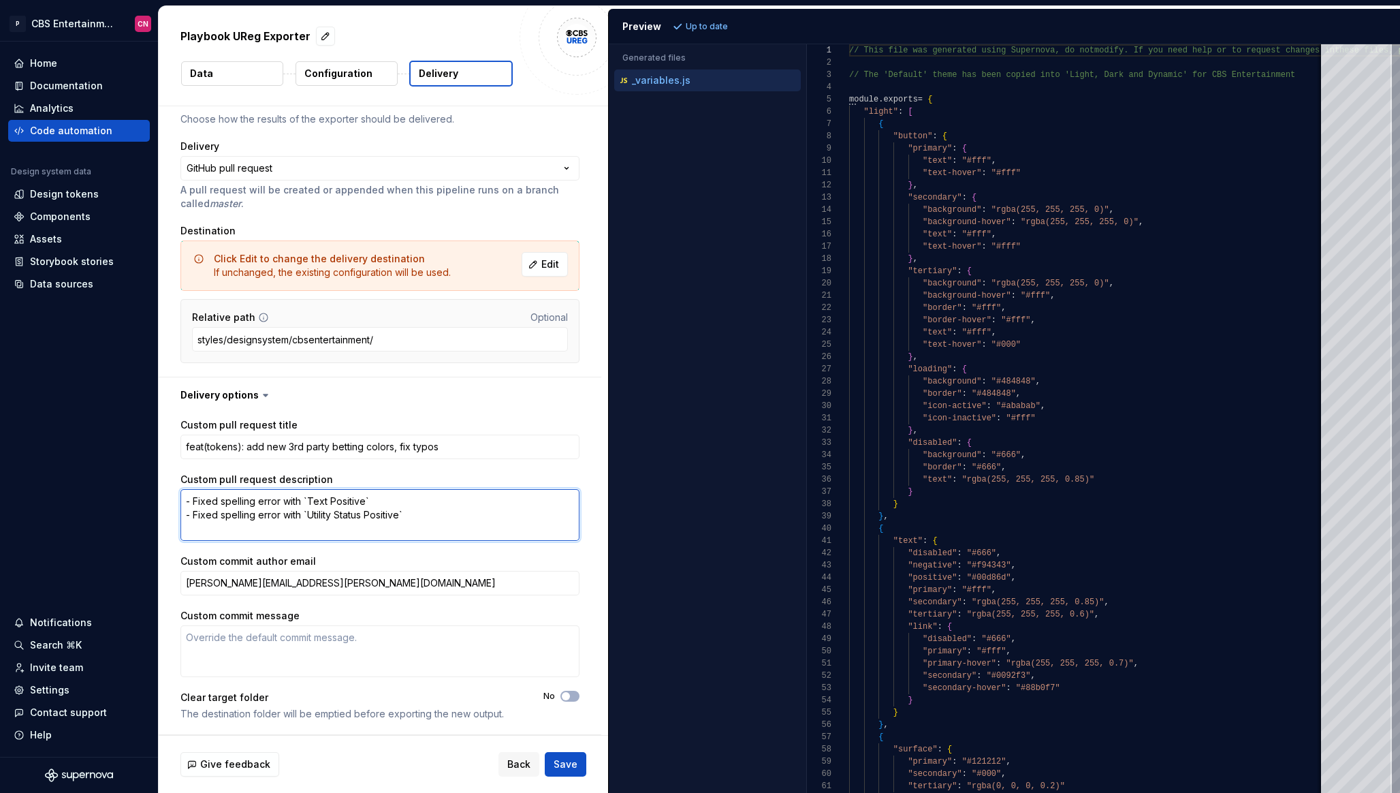
drag, startPoint x: 420, startPoint y: 518, endPoint x: 403, endPoint y: 516, distance: 17.2
click at [403, 516] on textarea "- Fixed spelling error with `Text Positive` - Fixed spelling error with `Utilit…" at bounding box center [380, 515] width 399 height 52
click at [454, 515] on textarea "- Fixed spelling error with `Text Positive` - Fixed spelling error with `Utilit…" at bounding box center [380, 515] width 399 height 52
drag, startPoint x: 454, startPoint y: 516, endPoint x: 279, endPoint y: 502, distance: 175.6
click at [279, 502] on textarea "- Fixed spelling error with `Text Positive` - Fixed spelling error with `Utilit…" at bounding box center [380, 515] width 399 height 52
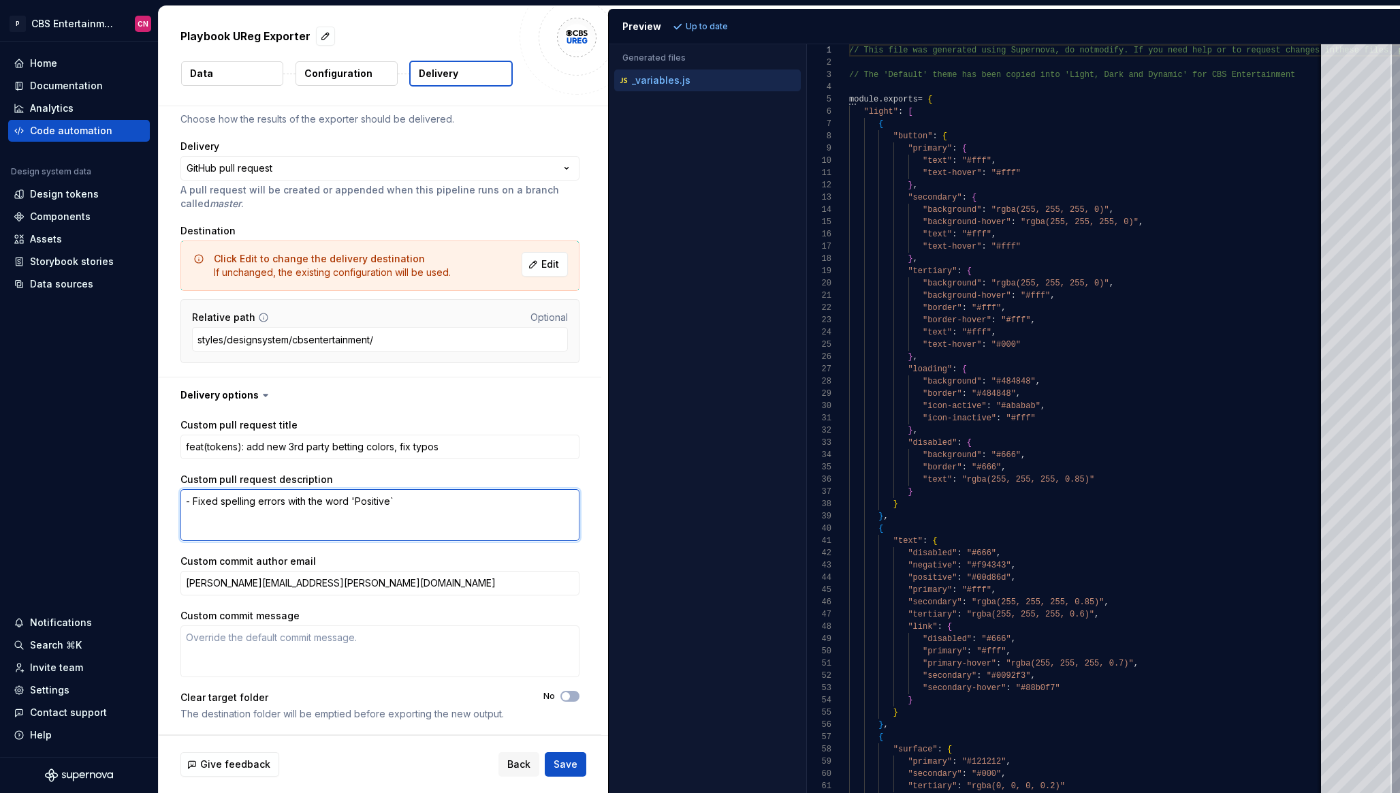
click at [354, 500] on textarea "- Fixed spelling errors with the word 'Positive`" at bounding box center [380, 515] width 399 height 52
click at [506, 501] on textarea "- Fixed spelling errors with the word `positive`" at bounding box center [380, 515] width 399 height 52
click at [369, 518] on textarea "- Fixed spelling errors with the word `positive` - Added the new 3rd party bett…" at bounding box center [380, 515] width 399 height 52
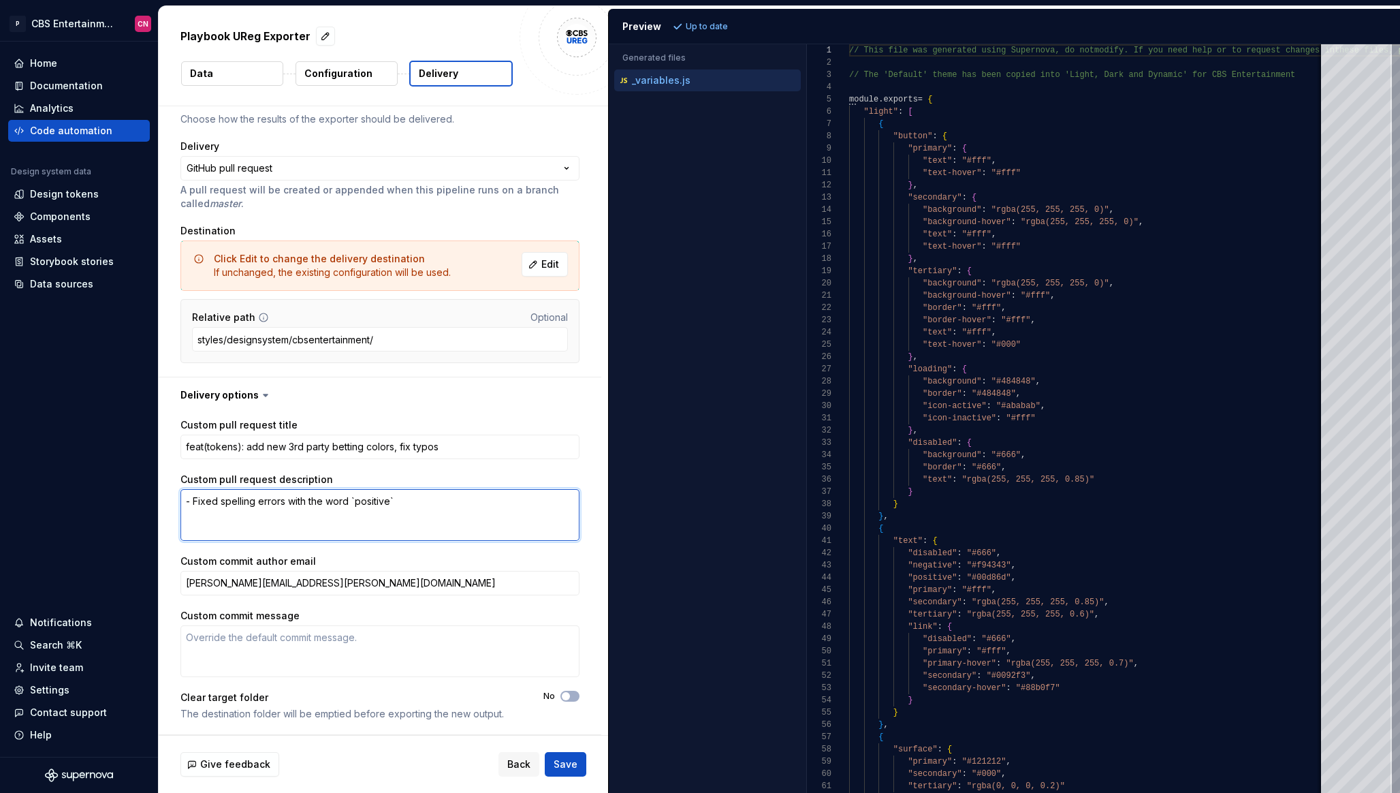
click at [187, 499] on textarea "- Fixed spelling errors with the word `positive`" at bounding box center [380, 515] width 399 height 52
paste textarea "- Added the new 3rd party betting color tokens"
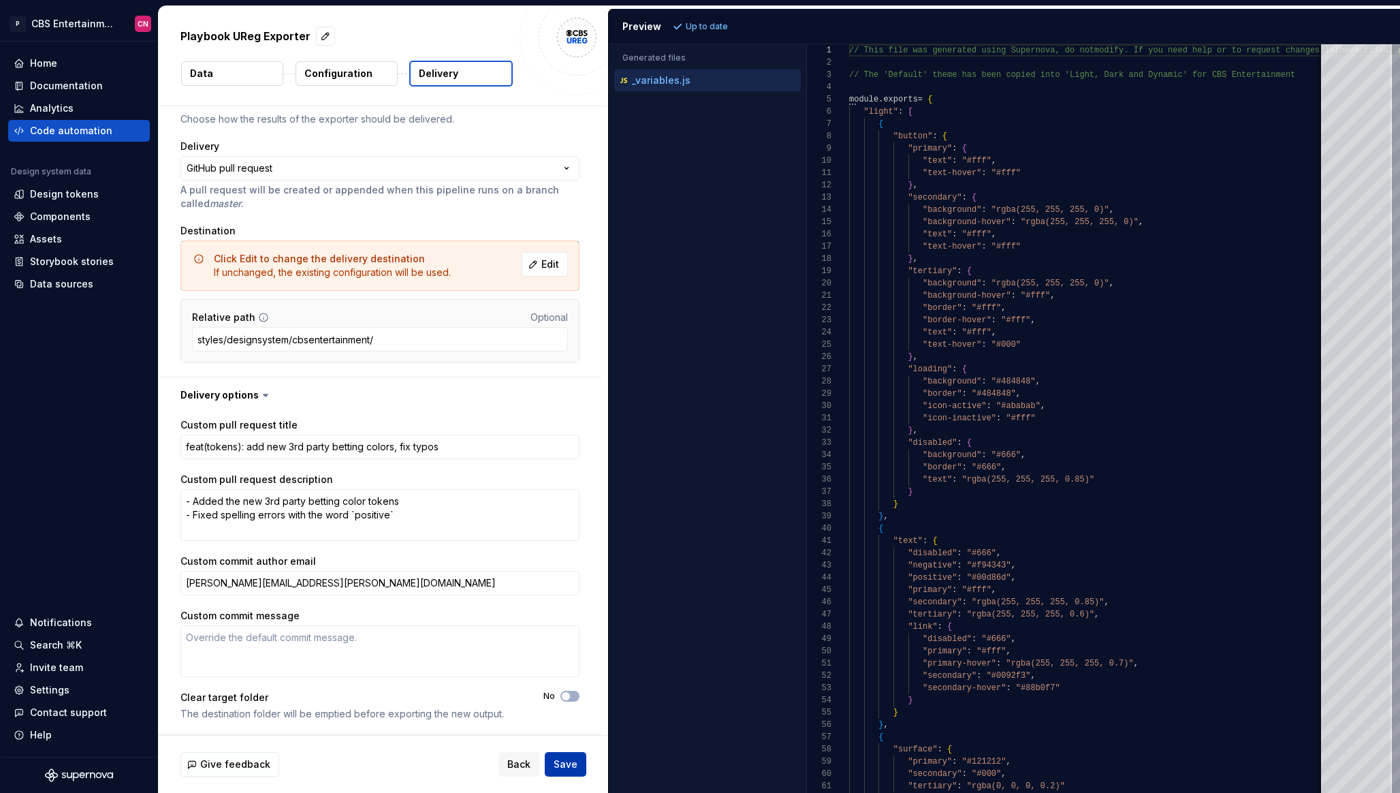
click at [558, 762] on span "Save" at bounding box center [566, 764] width 24 height 14
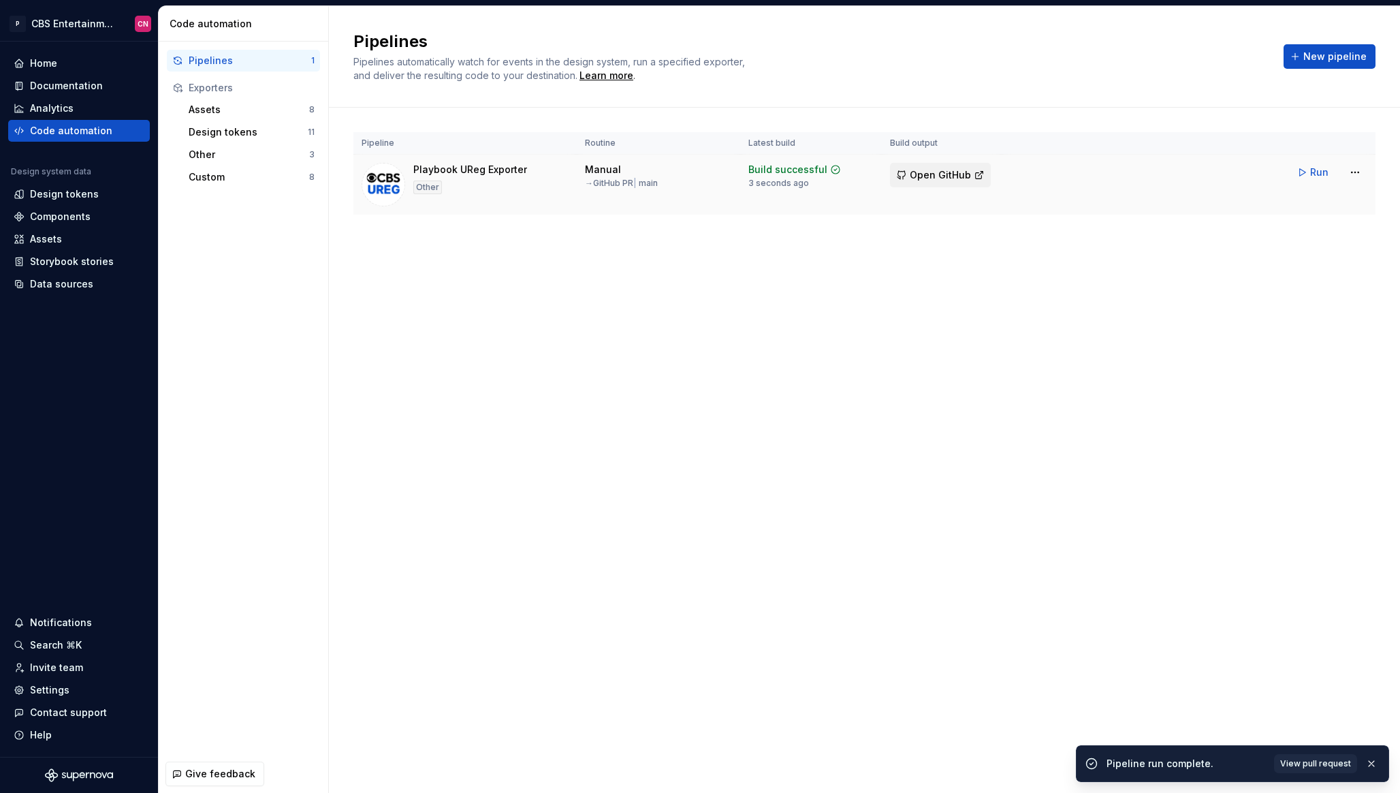
click at [966, 172] on span "Open GitHub" at bounding box center [940, 175] width 61 height 14
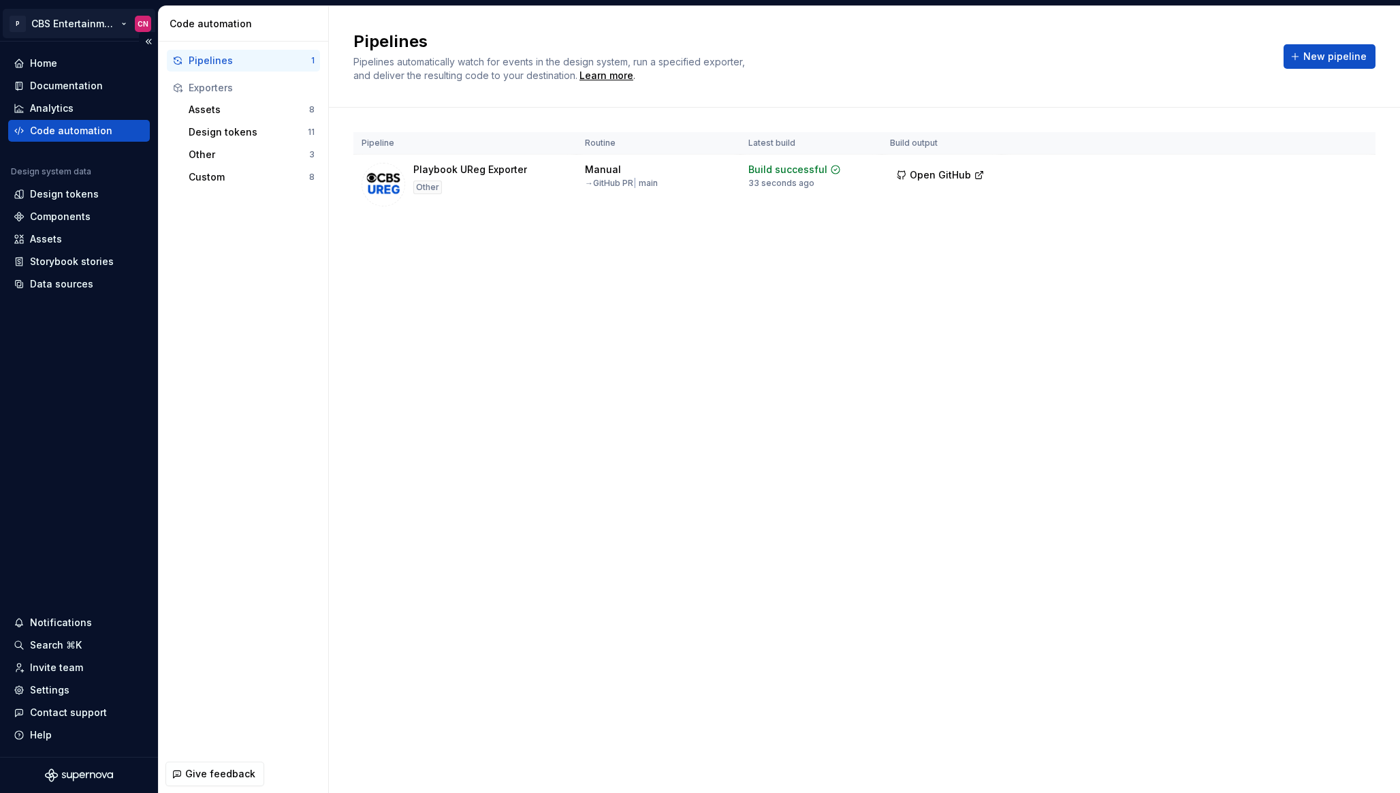
click at [87, 21] on html "P CBS Entertainment: Web (UReg) CN Home Documentation Analytics Code automation…" at bounding box center [700, 396] width 1400 height 793
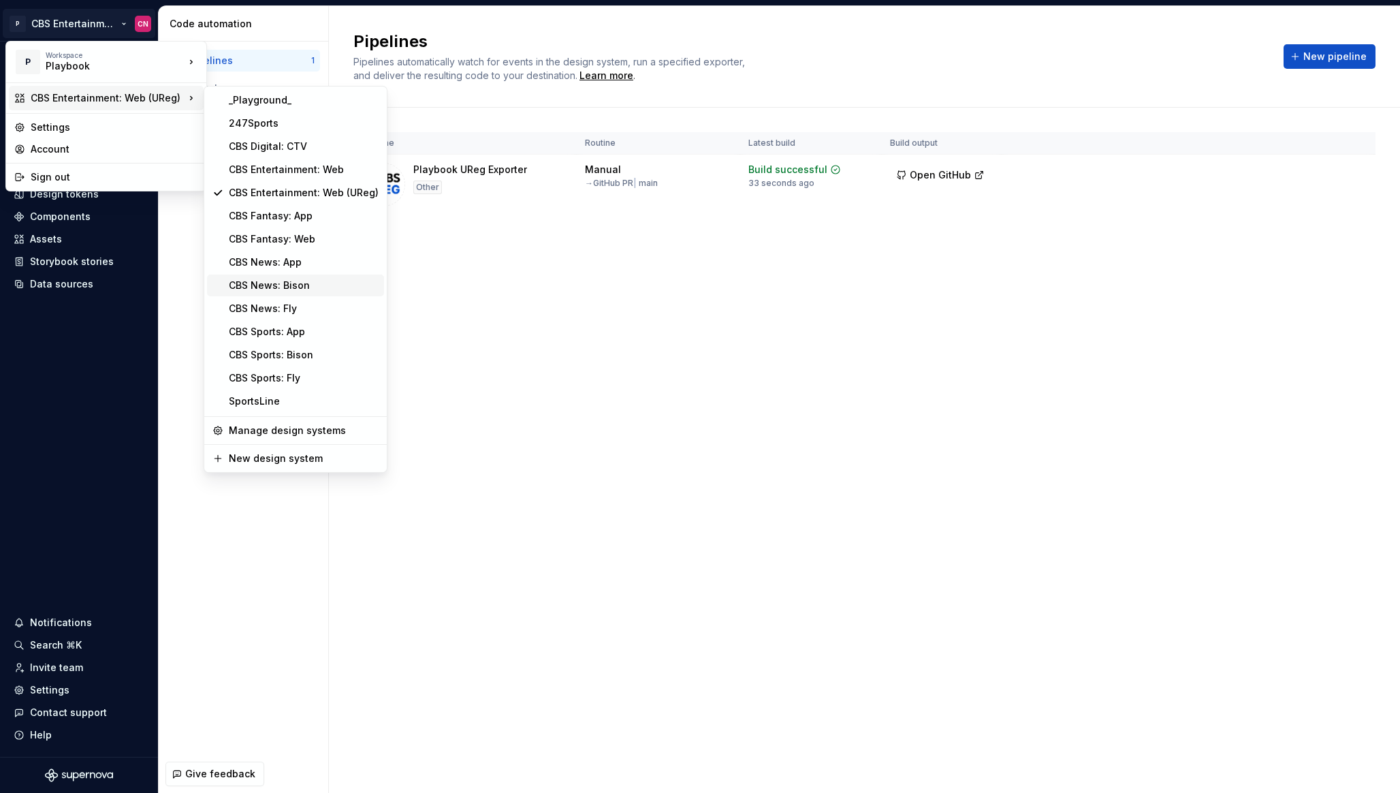
click at [297, 283] on div "CBS News: Bison" at bounding box center [304, 286] width 150 height 14
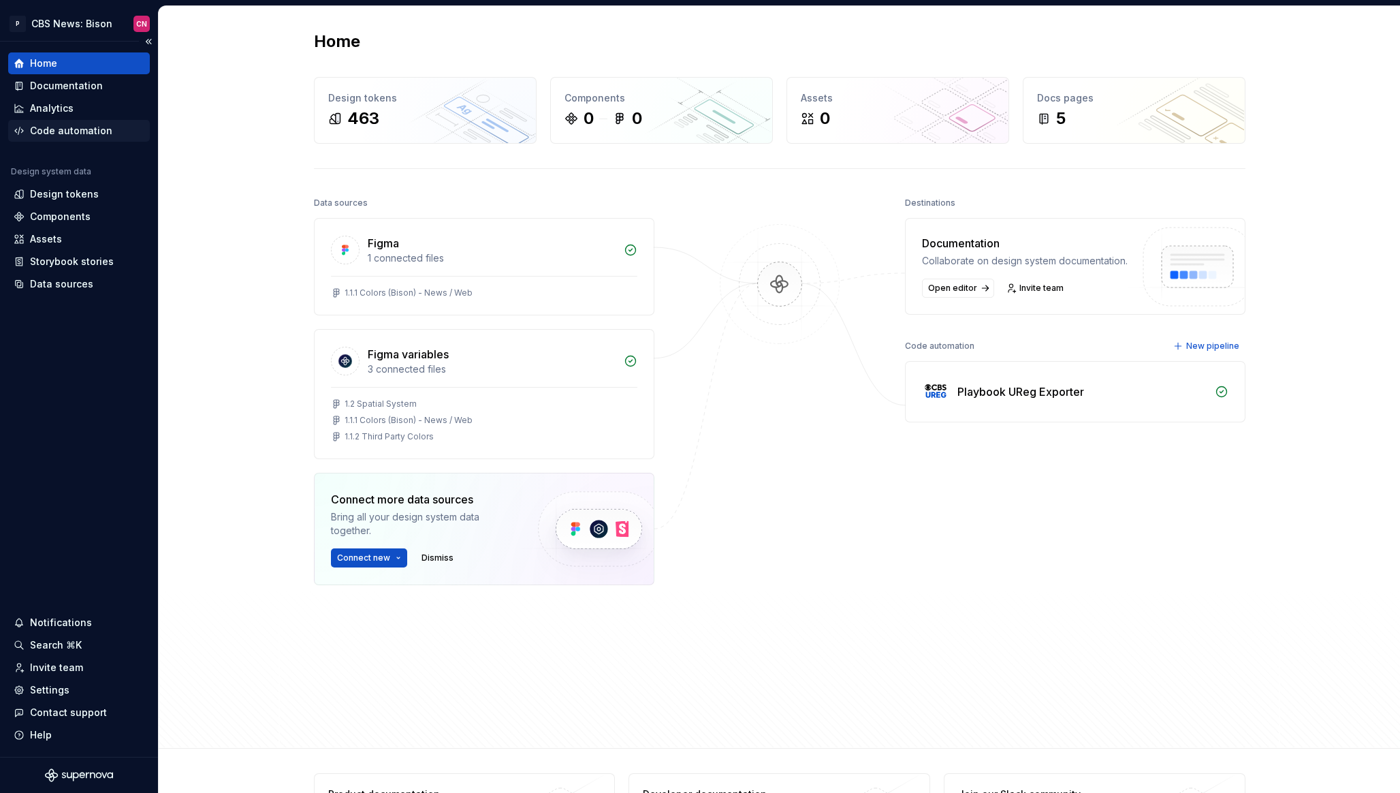
click at [79, 125] on div "Code automation" at bounding box center [71, 131] width 82 height 14
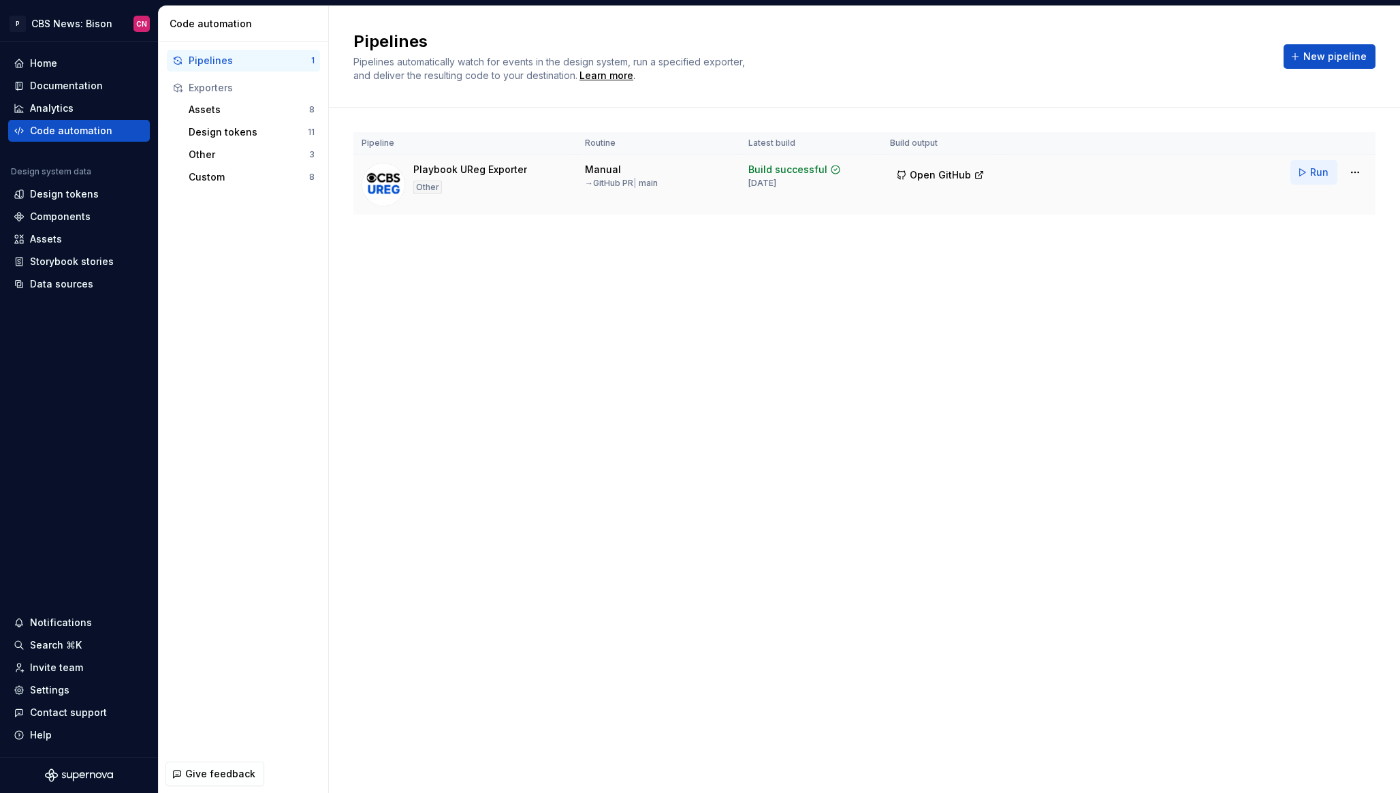
click at [1310, 170] on button "Run" at bounding box center [1314, 172] width 47 height 25
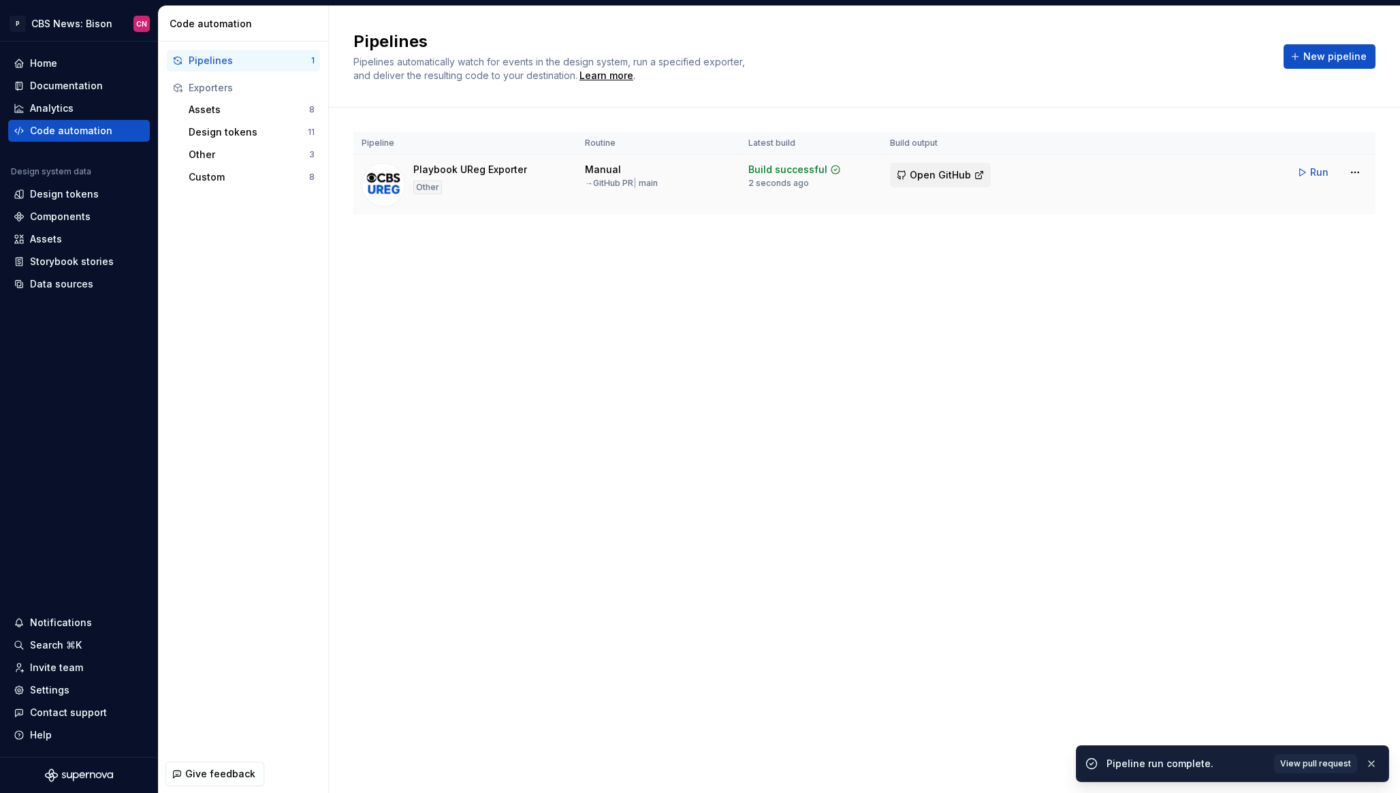
click at [924, 173] on span "Open GitHub" at bounding box center [940, 175] width 61 height 14
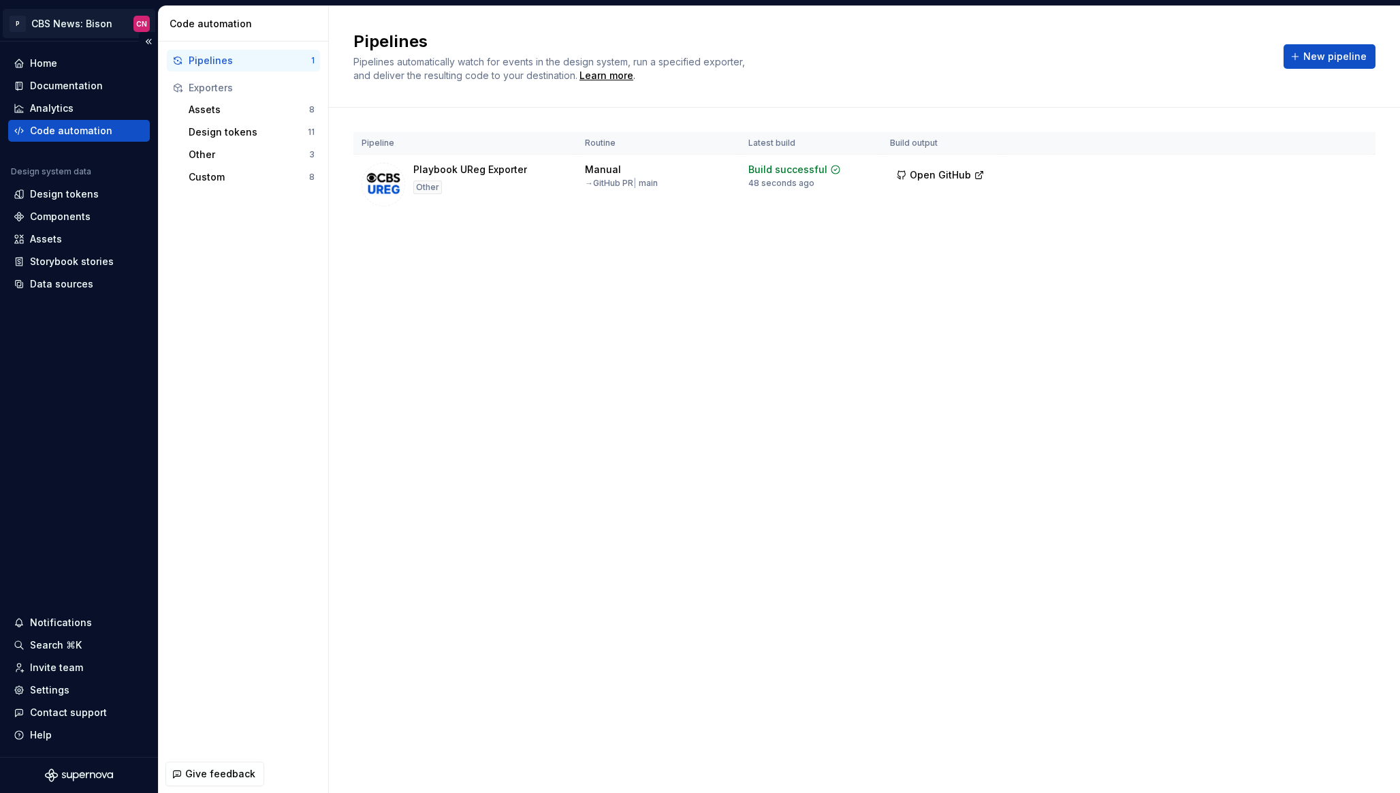
click at [50, 31] on html "P CBS News: Bison CN Home Documentation Analytics Code automation Design system…" at bounding box center [700, 396] width 1400 height 793
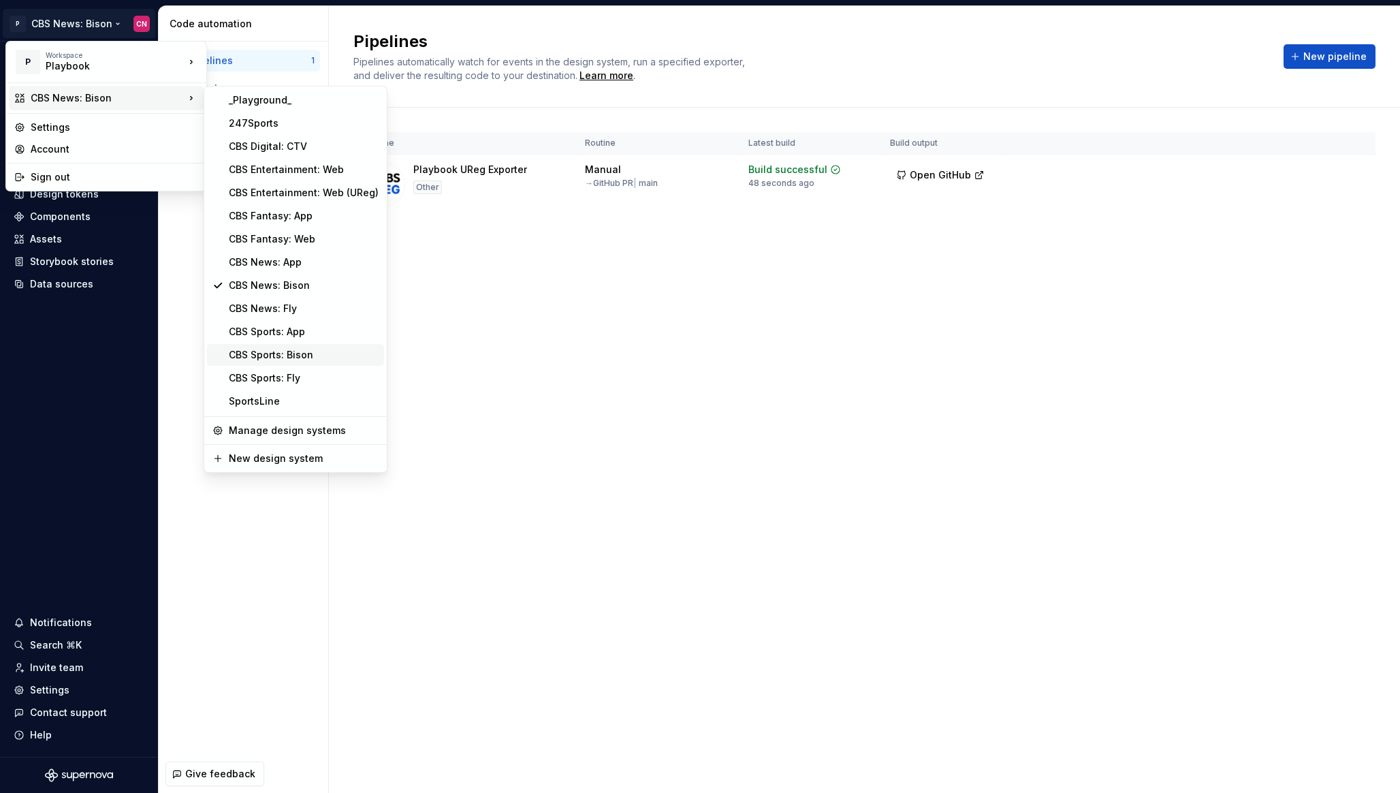
click at [282, 354] on div "CBS Sports: Bison" at bounding box center [304, 355] width 150 height 14
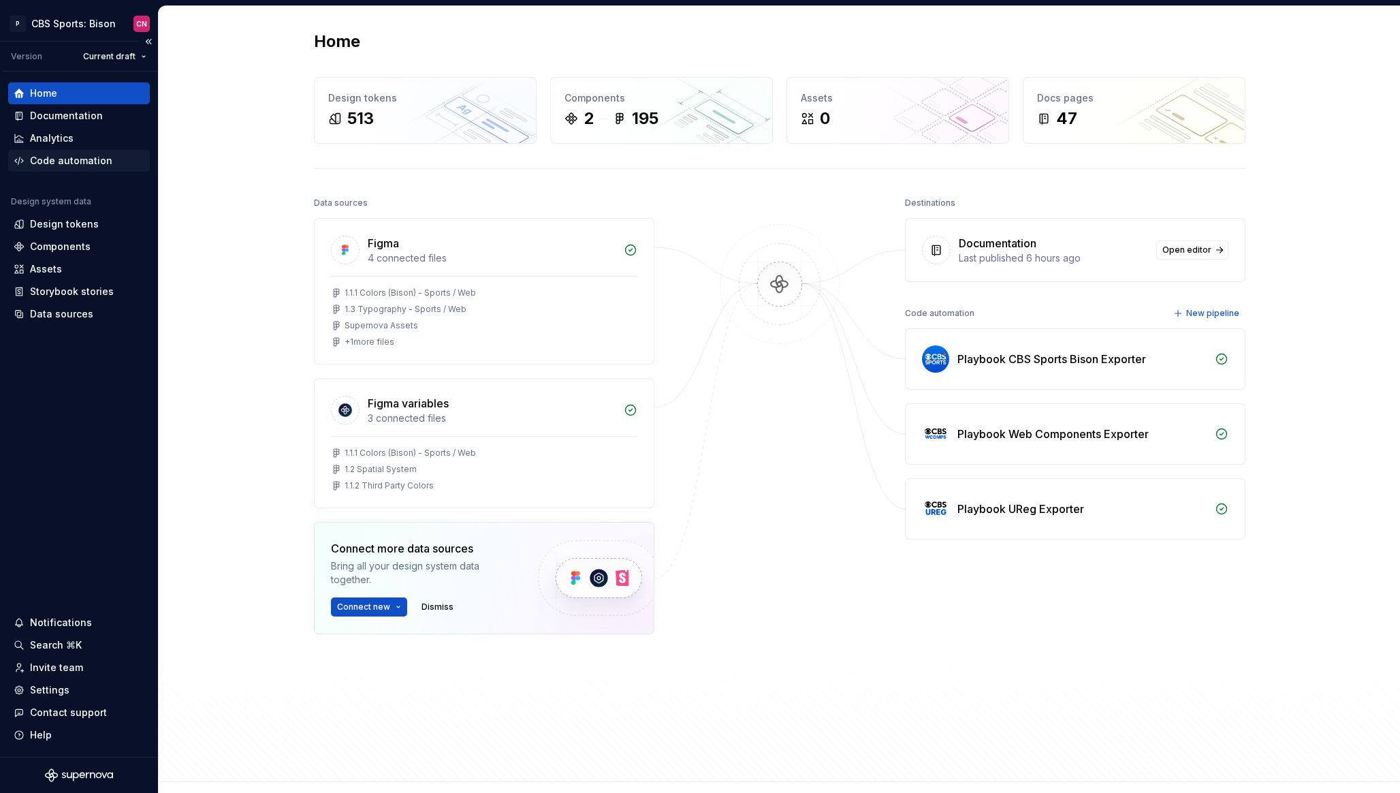
click at [73, 151] on div "Code automation" at bounding box center [79, 161] width 142 height 22
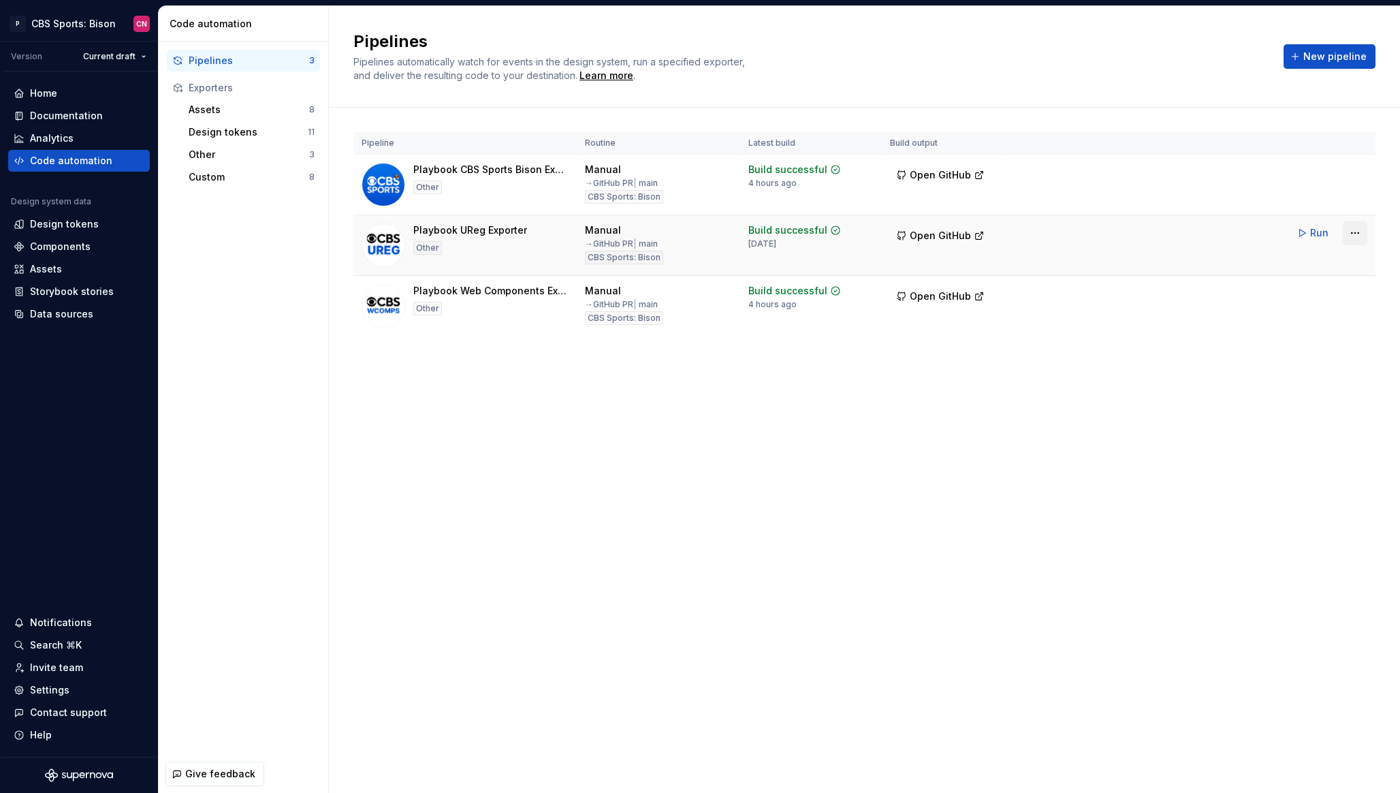
click at [1353, 236] on html "P CBS Sports: Bison CN Version Current draft Home Documentation Analytics Code …" at bounding box center [700, 396] width 1400 height 793
click at [1314, 264] on div "Edit pipeline" at bounding box center [1338, 262] width 116 height 14
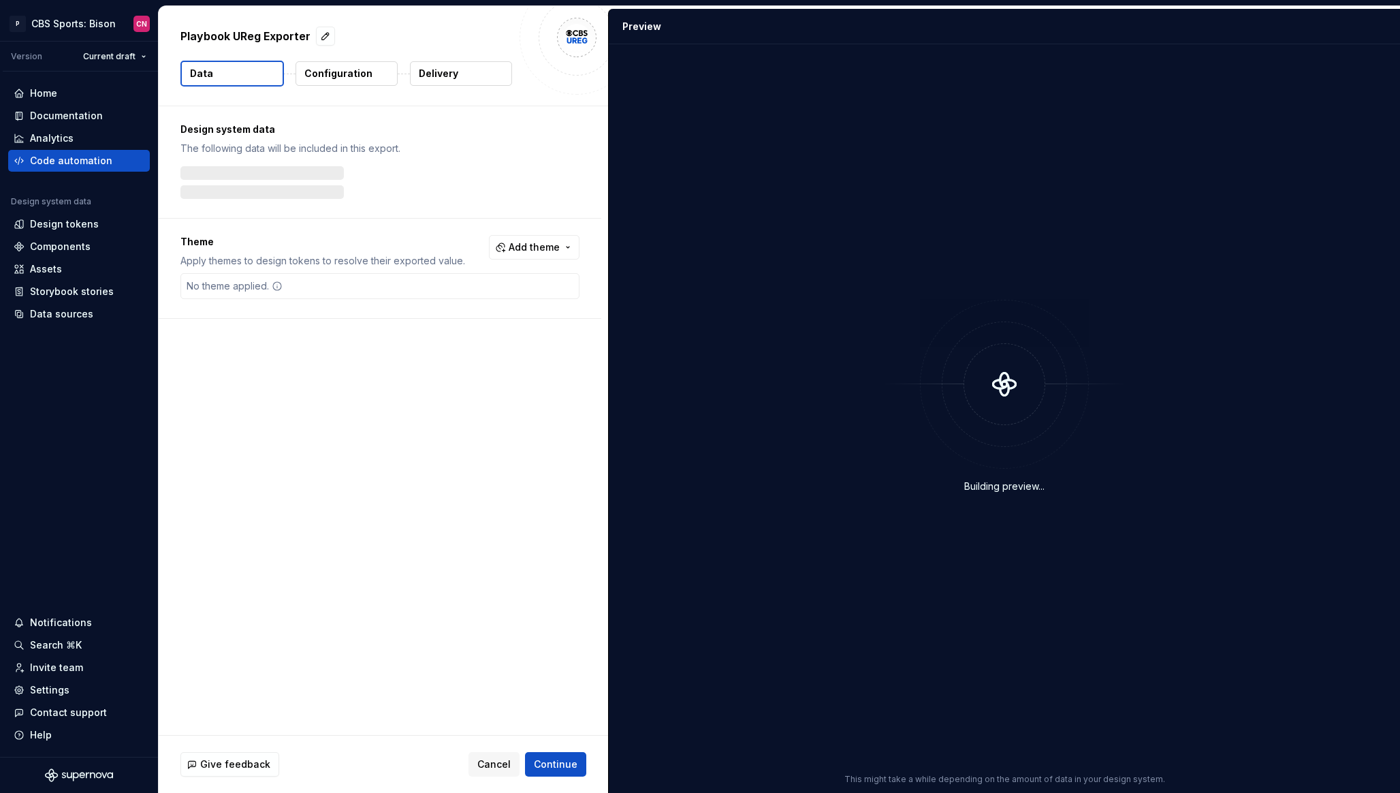
click at [365, 82] on button "Configuration" at bounding box center [347, 73] width 102 height 25
click at [464, 82] on button "Delivery" at bounding box center [461, 73] width 102 height 25
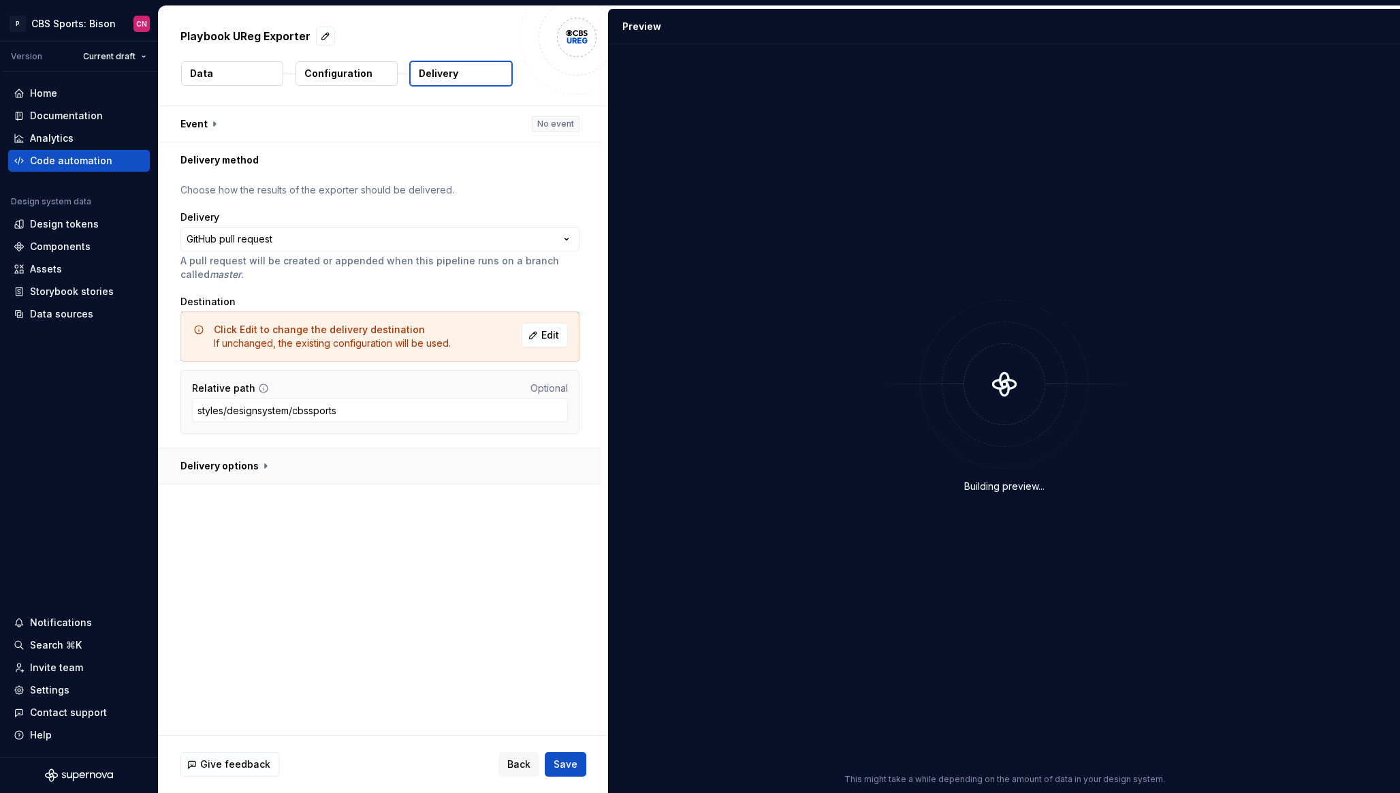
click at [363, 467] on button "button" at bounding box center [380, 465] width 443 height 35
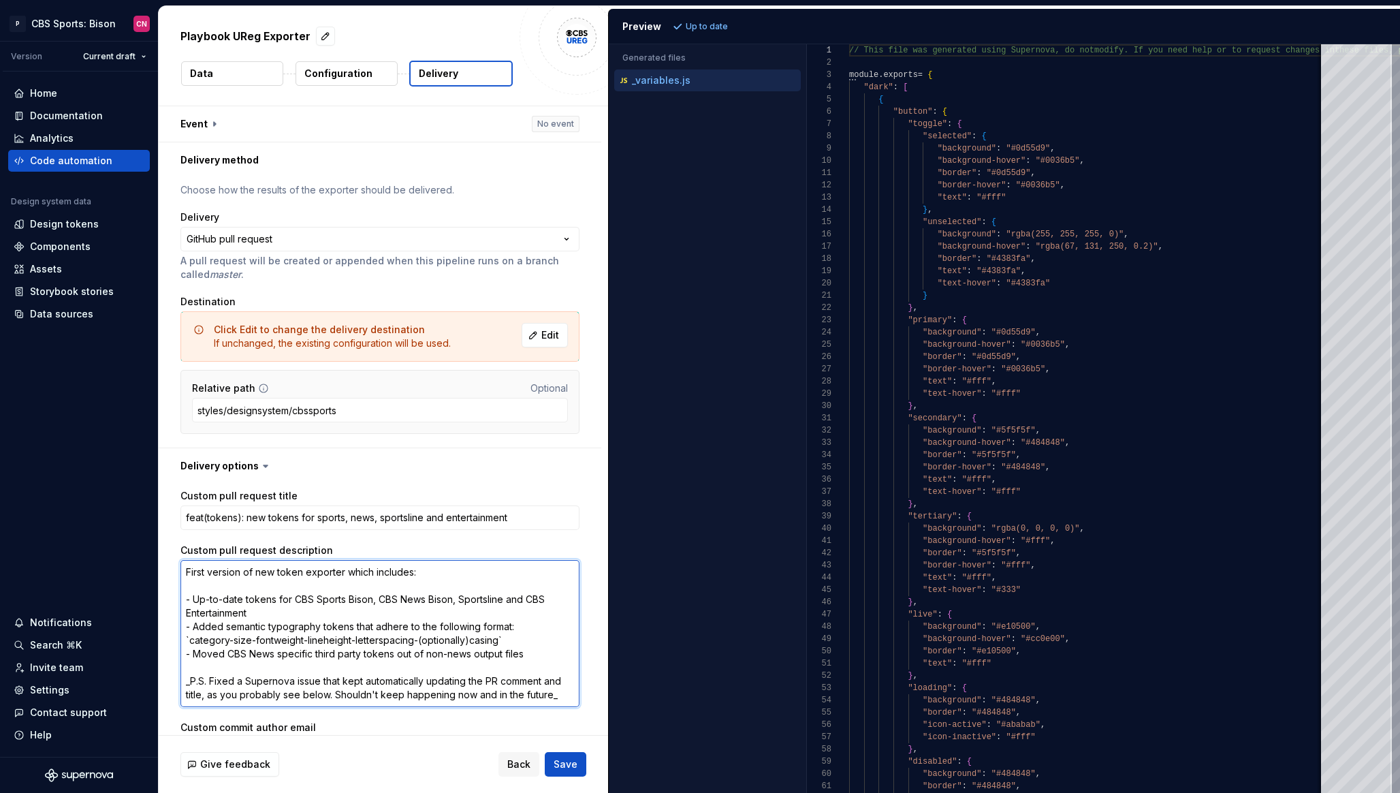
click at [314, 653] on textarea "First version of new token exporter which includes: - Up-to-date tokens for CBS…" at bounding box center [380, 633] width 399 height 147
paste textarea "- Added the new 3rd party betting color tokens"
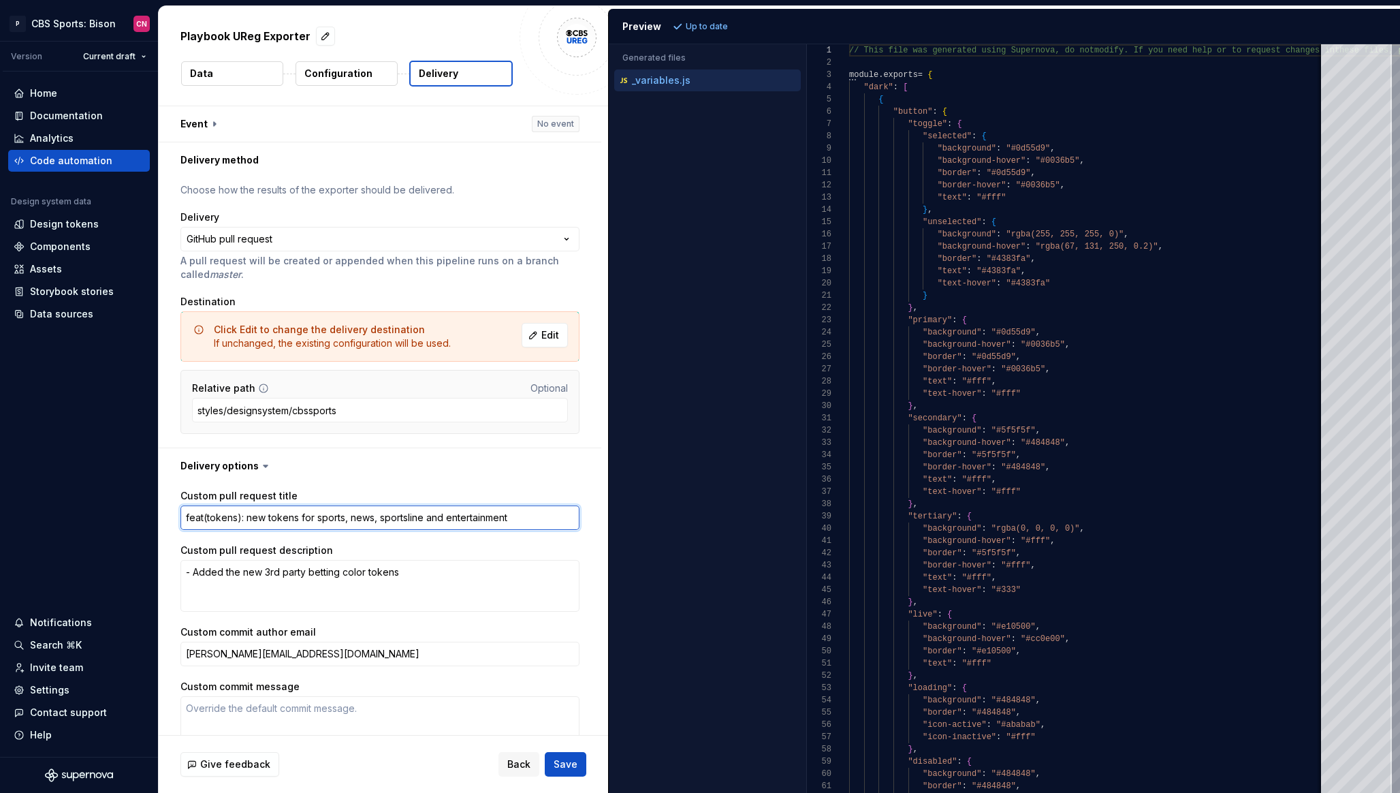
click at [401, 515] on textarea "feat(tokens): new tokens for sports, news, sportsline and entertainment" at bounding box center [380, 517] width 399 height 25
paste textarea "add new 3rd party betting color tokens"
click at [572, 762] on span "Save" at bounding box center [566, 764] width 24 height 14
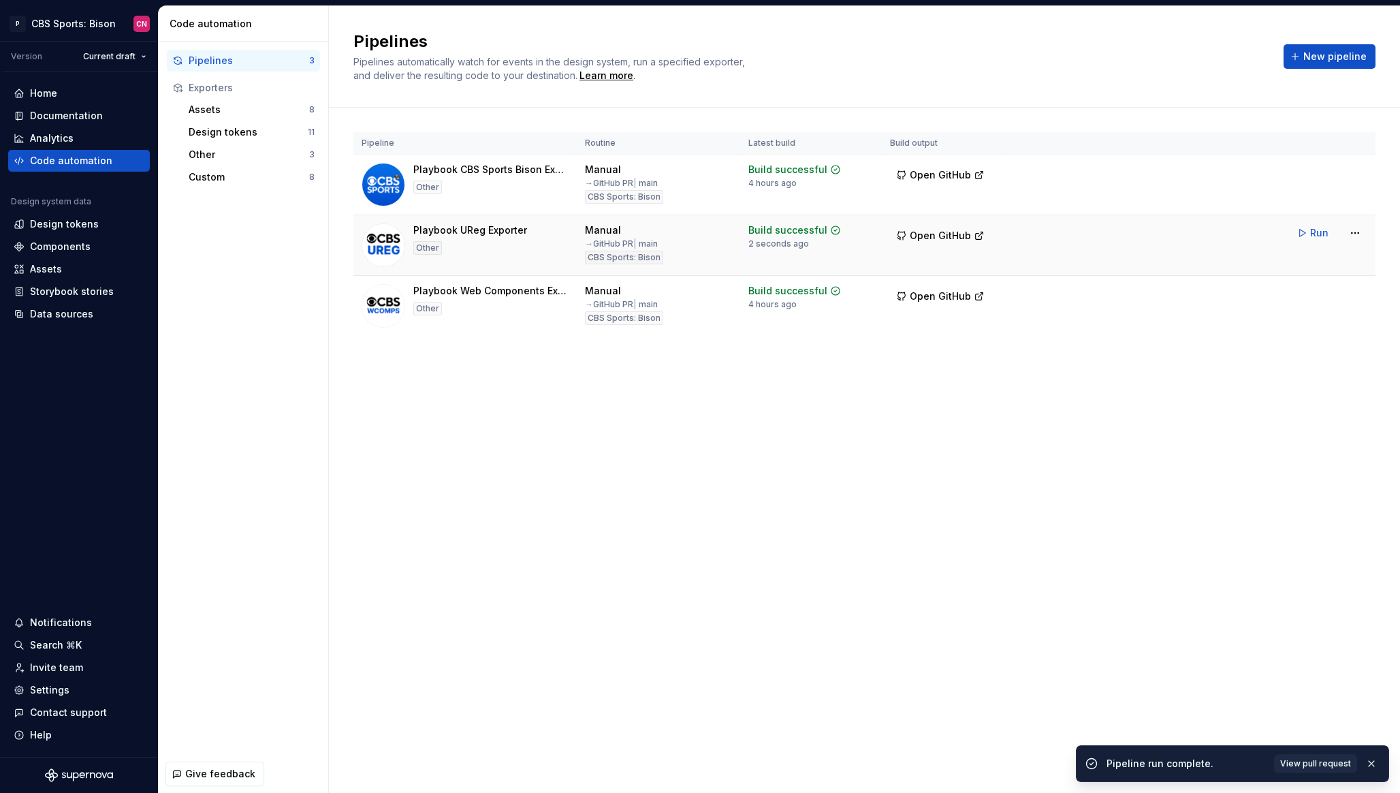
click at [926, 234] on span "Open GitHub" at bounding box center [940, 236] width 61 height 14
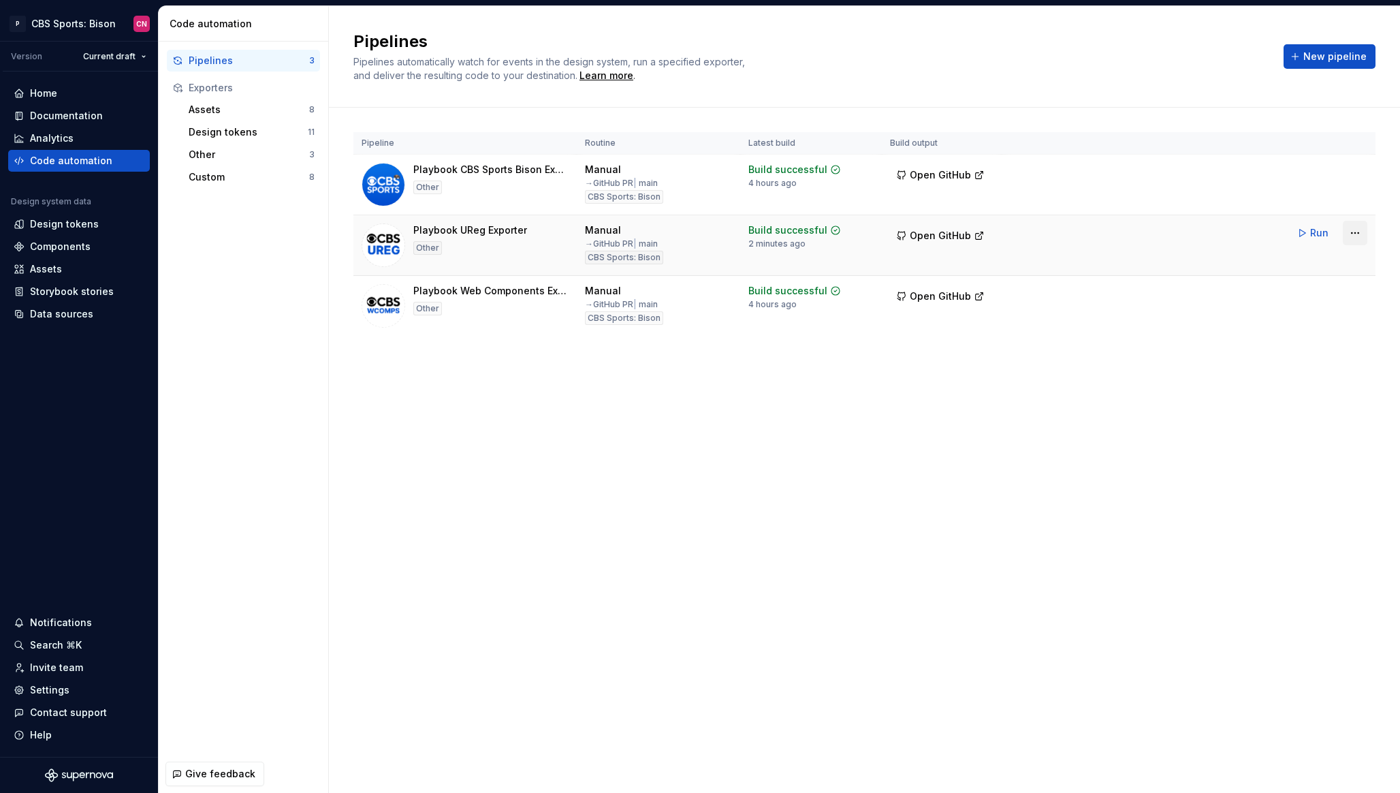
click at [1359, 238] on html "P CBS Sports: Bison CN Version Current draft Home Documentation Analytics Code …" at bounding box center [700, 396] width 1400 height 793
click at [1304, 261] on div "Edit pipeline" at bounding box center [1338, 262] width 116 height 14
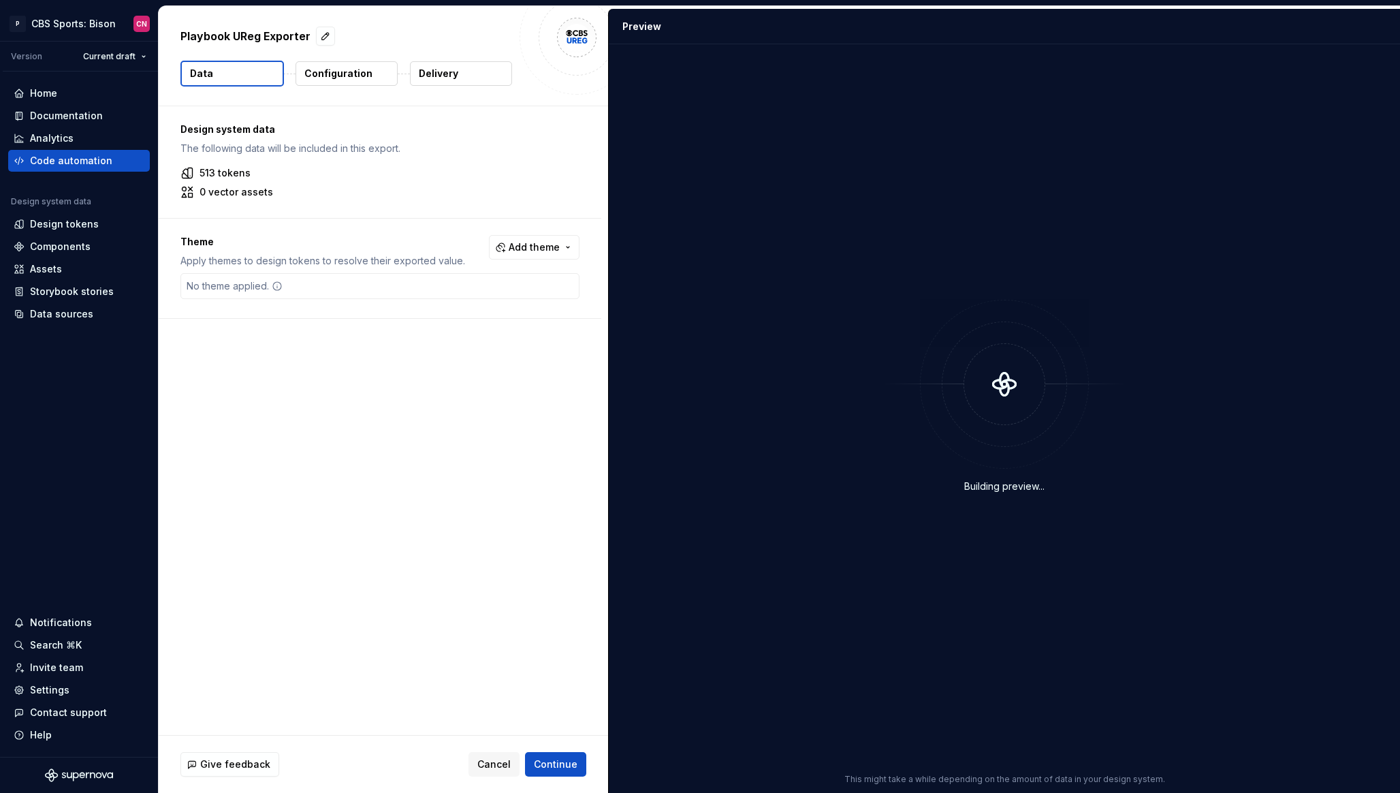
click at [433, 78] on p "Delivery" at bounding box center [439, 74] width 40 height 14
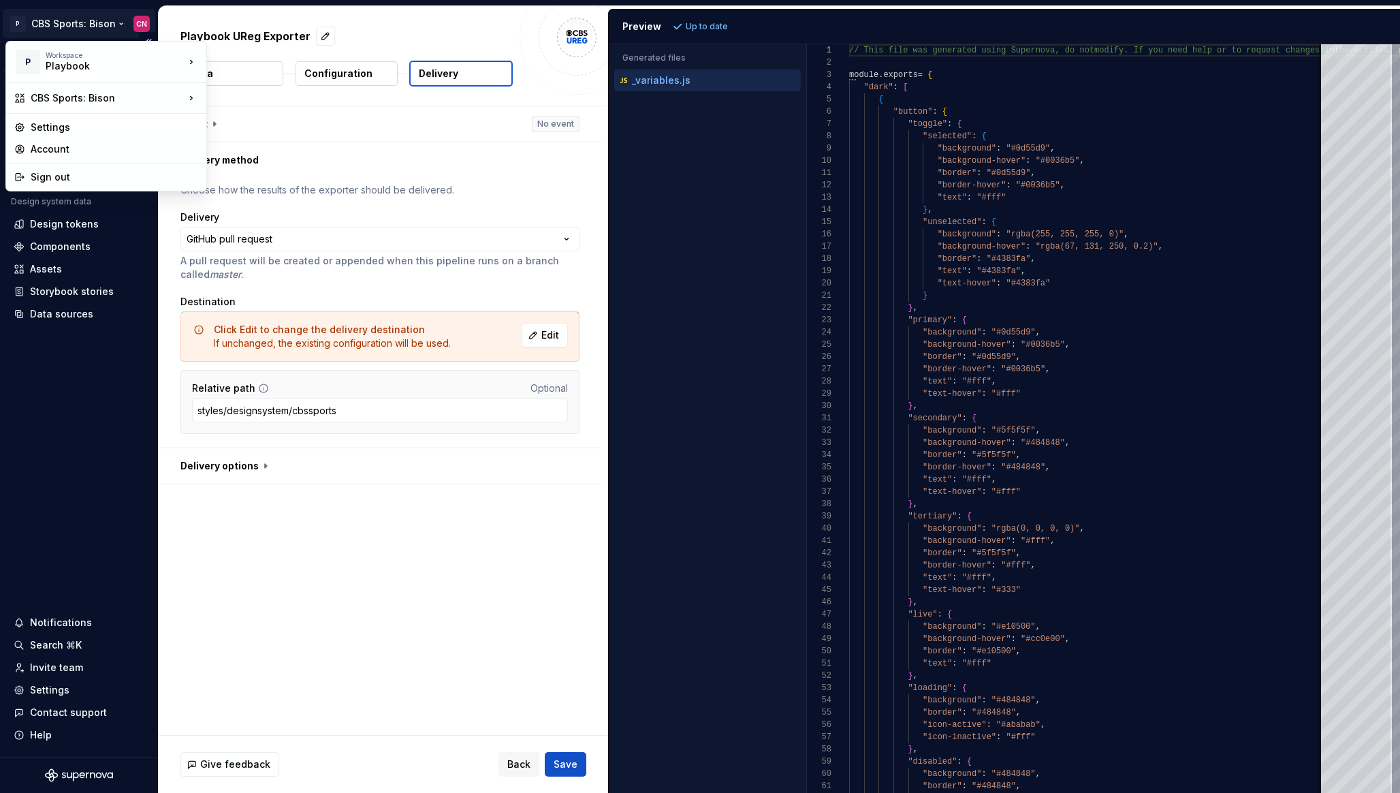
click at [84, 22] on html "**********" at bounding box center [700, 396] width 1400 height 793
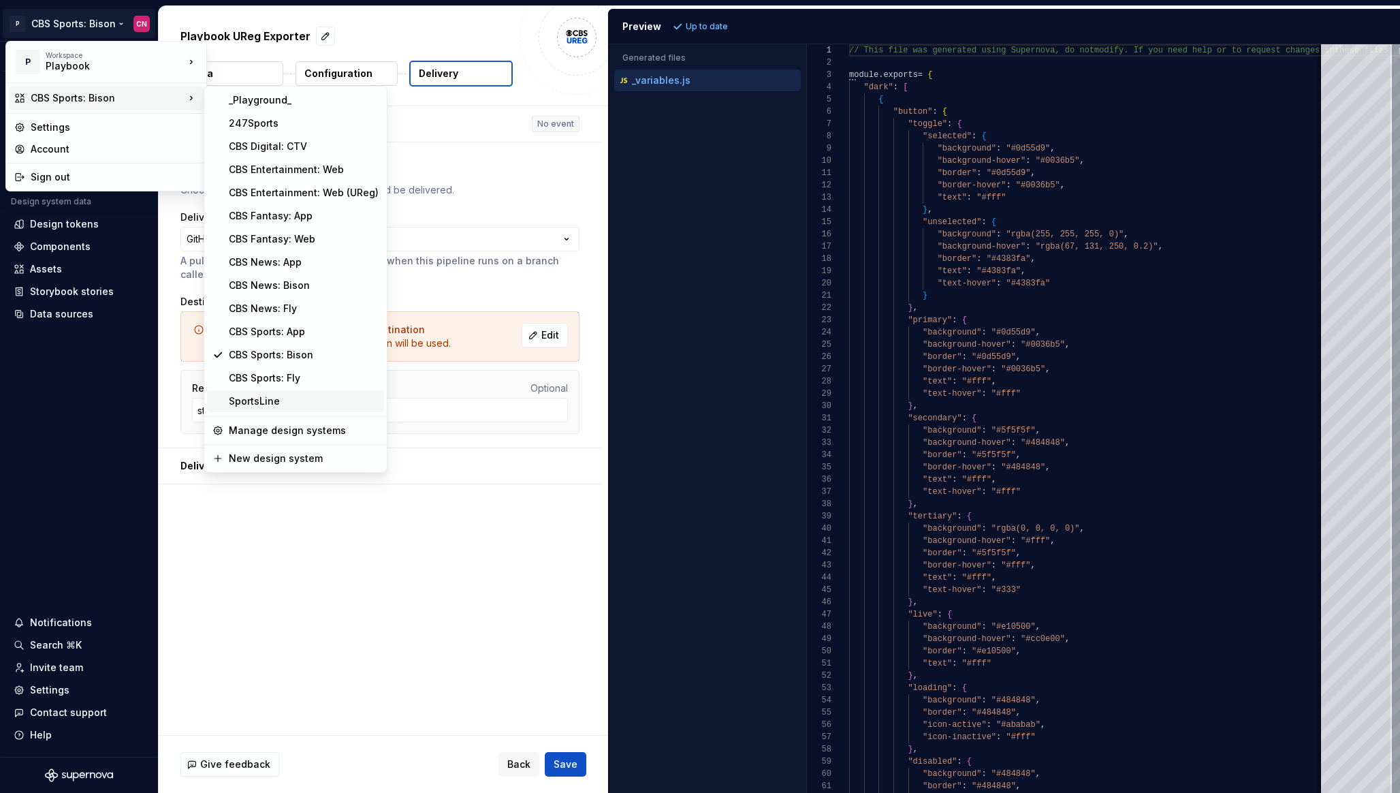
click at [278, 394] on div "SportsLine" at bounding box center [304, 401] width 150 height 14
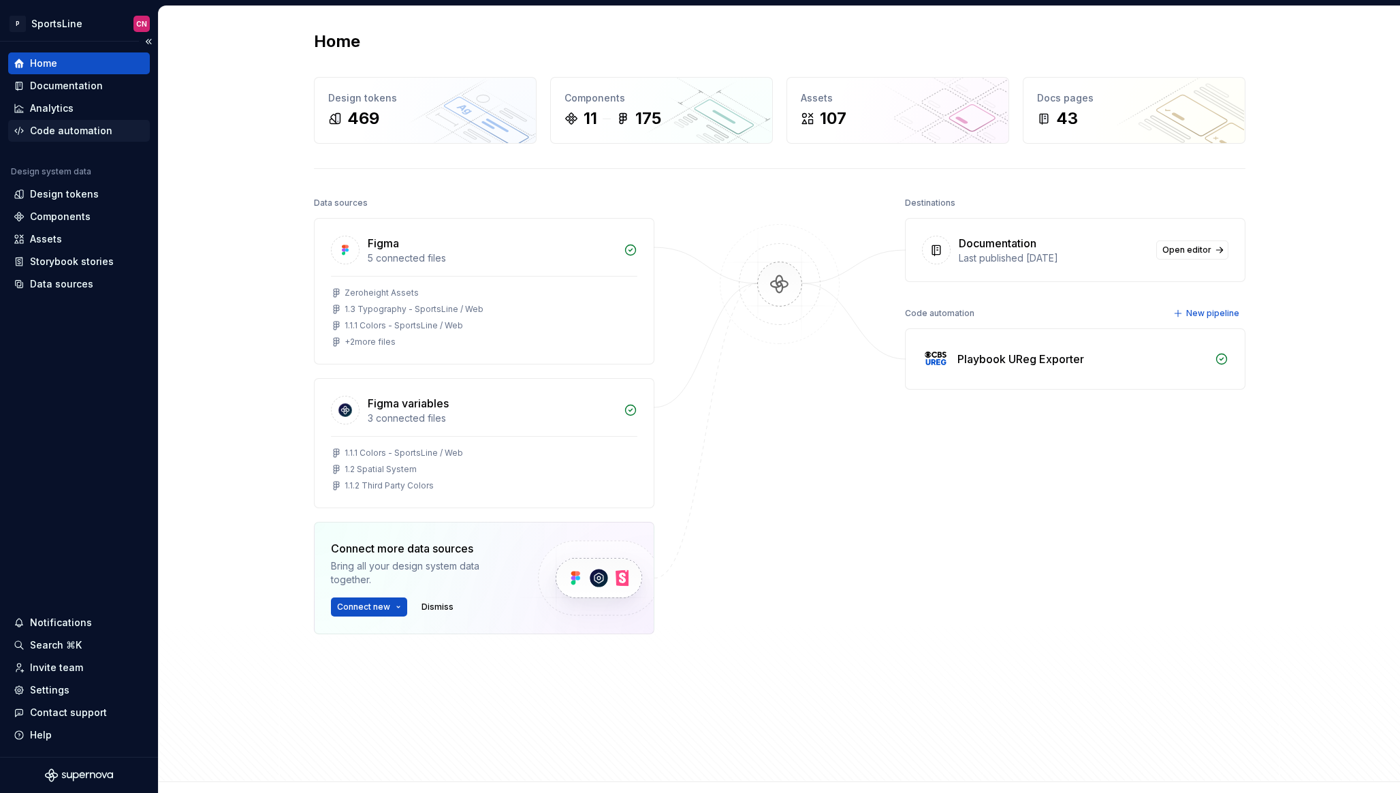
click at [69, 127] on div "Code automation" at bounding box center [71, 131] width 82 height 14
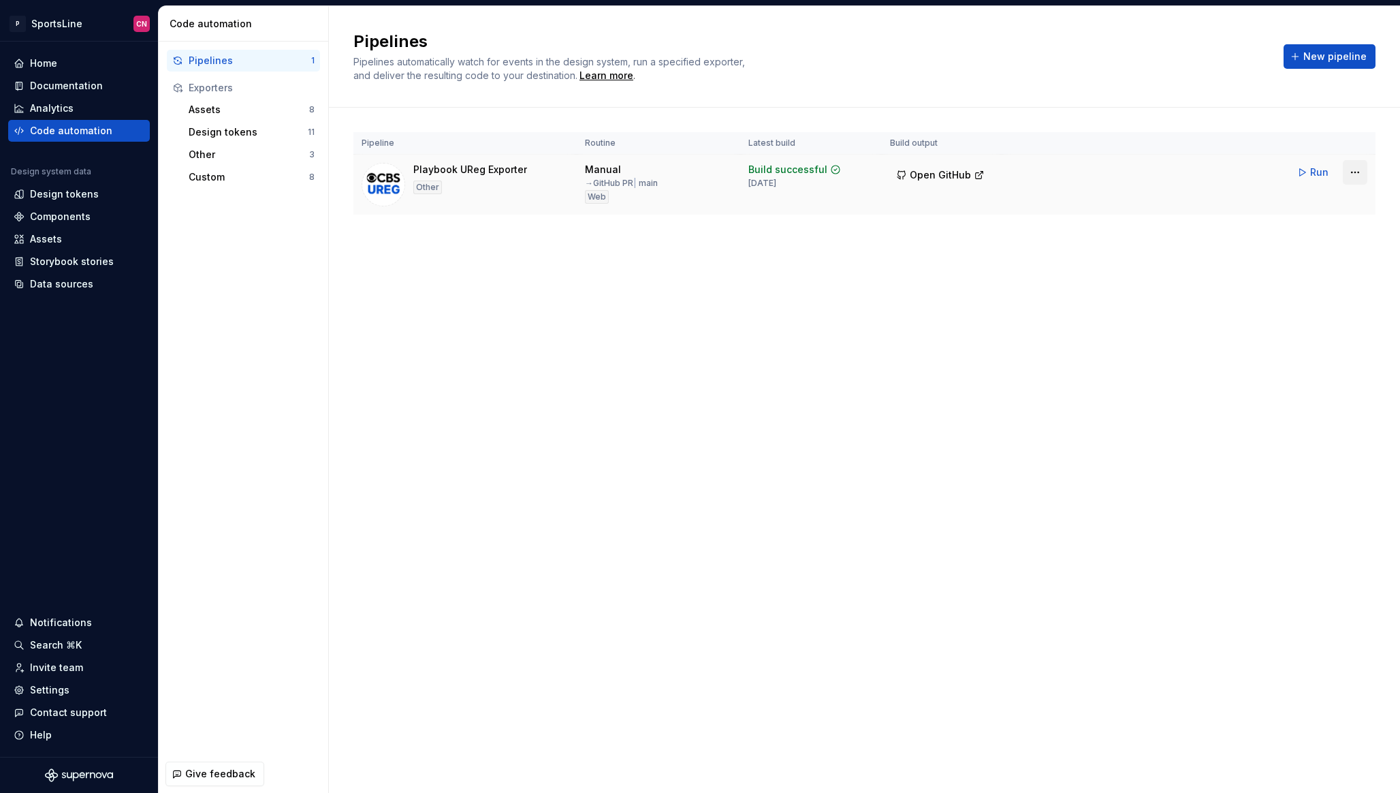
click at [1349, 176] on html "P SportsLine CN Home Documentation Analytics Code automation Design system data…" at bounding box center [700, 396] width 1400 height 793
click at [1328, 206] on div "Edit pipeline" at bounding box center [1338, 202] width 116 height 14
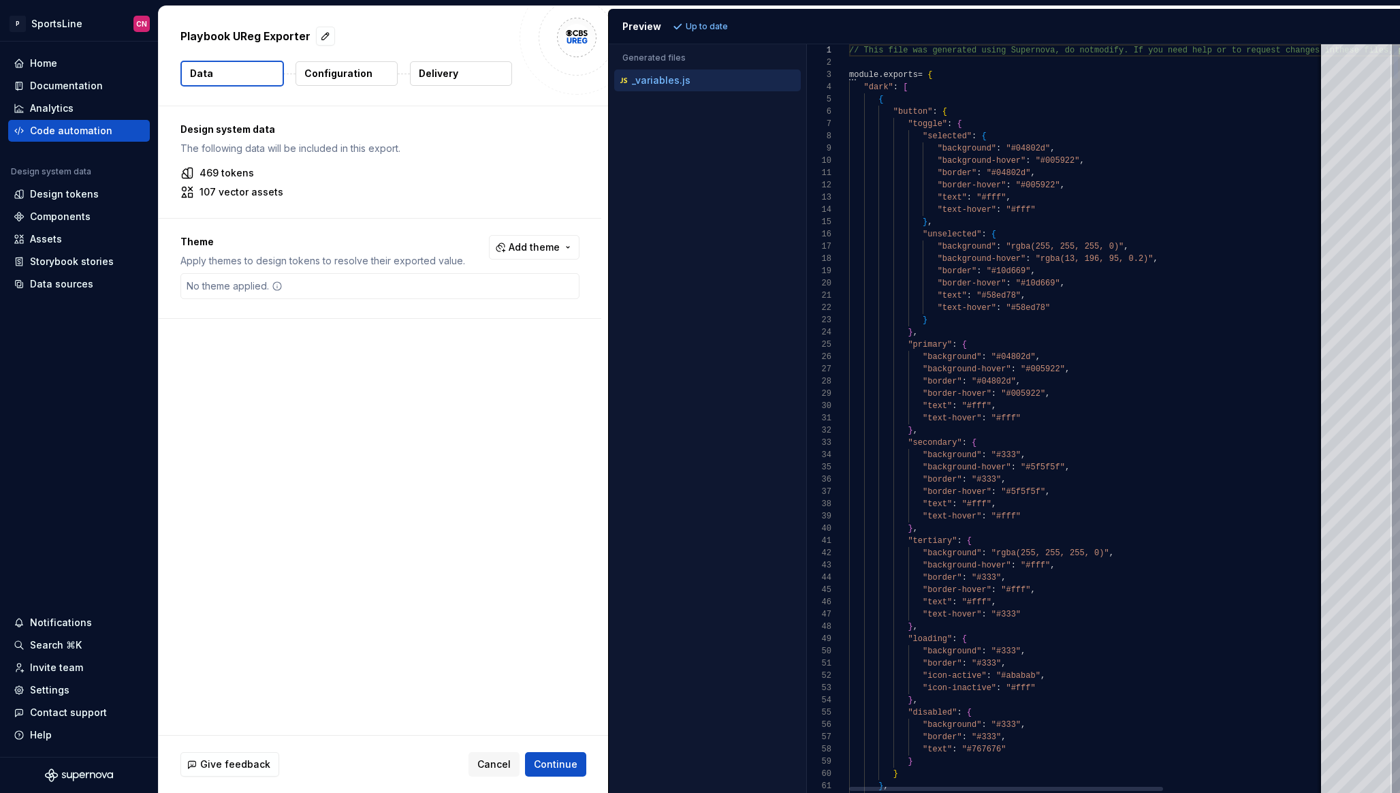
scroll to position [98, 157]
click at [433, 81] on button "Delivery" at bounding box center [461, 73] width 102 height 25
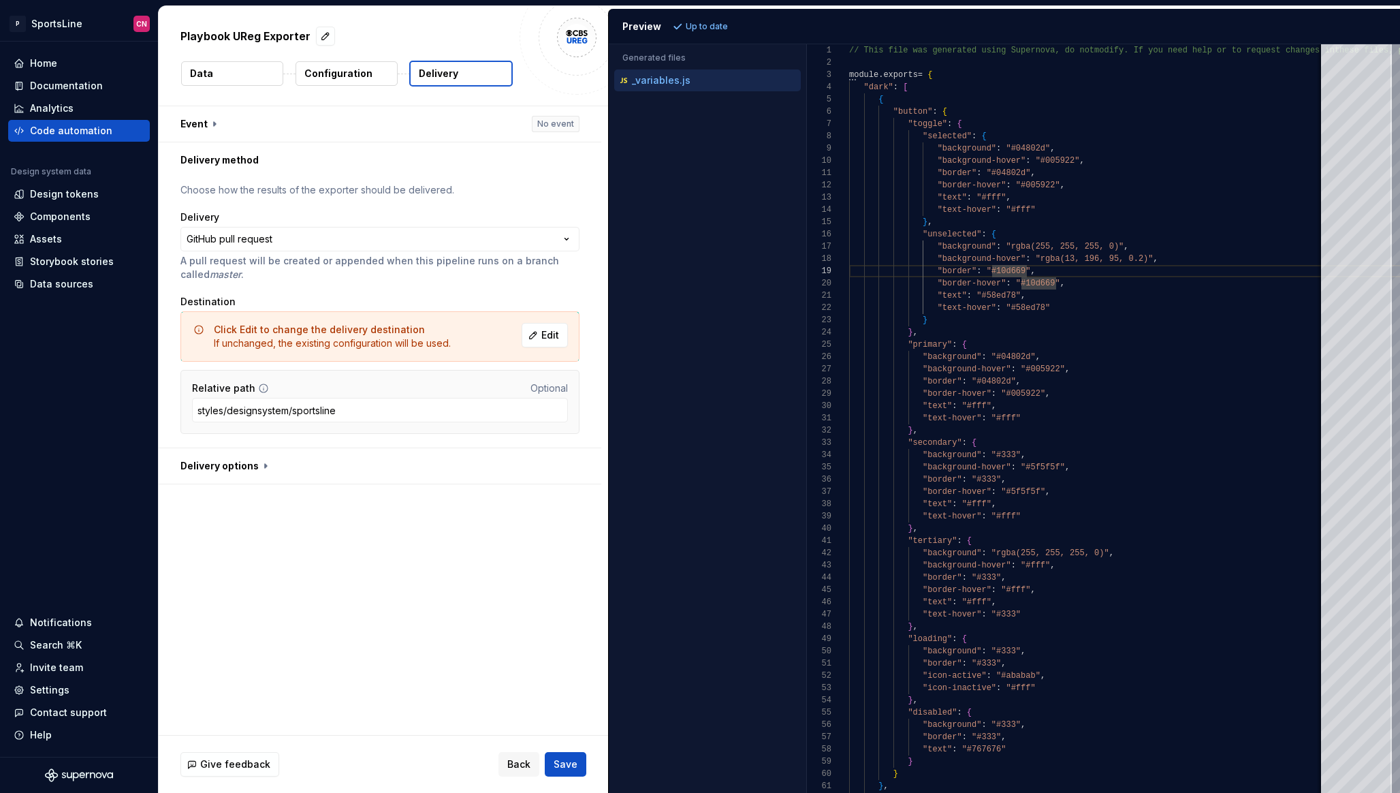
click at [356, 448] on div "**********" at bounding box center [380, 295] width 443 height 306
click at [347, 462] on button "button" at bounding box center [380, 465] width 443 height 35
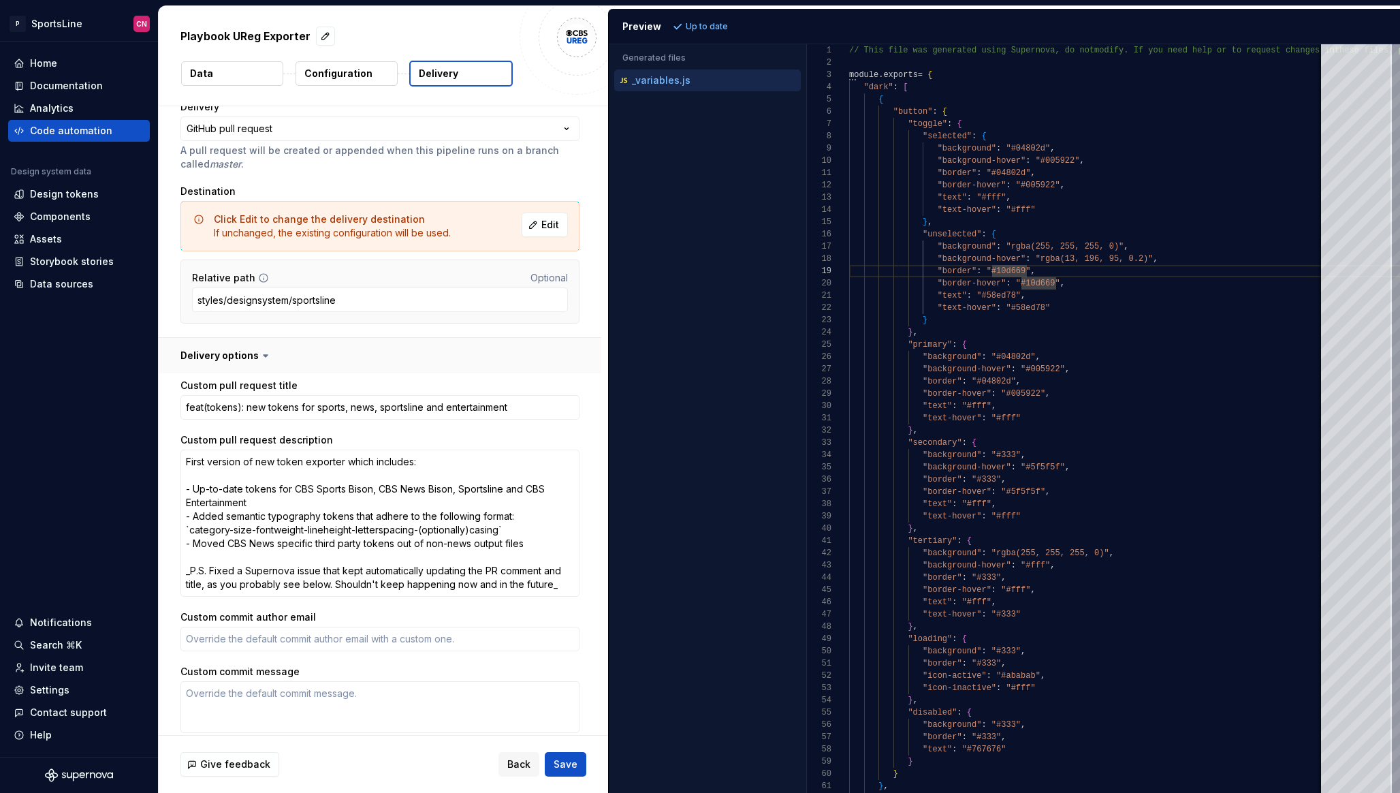
scroll to position [150, 0]
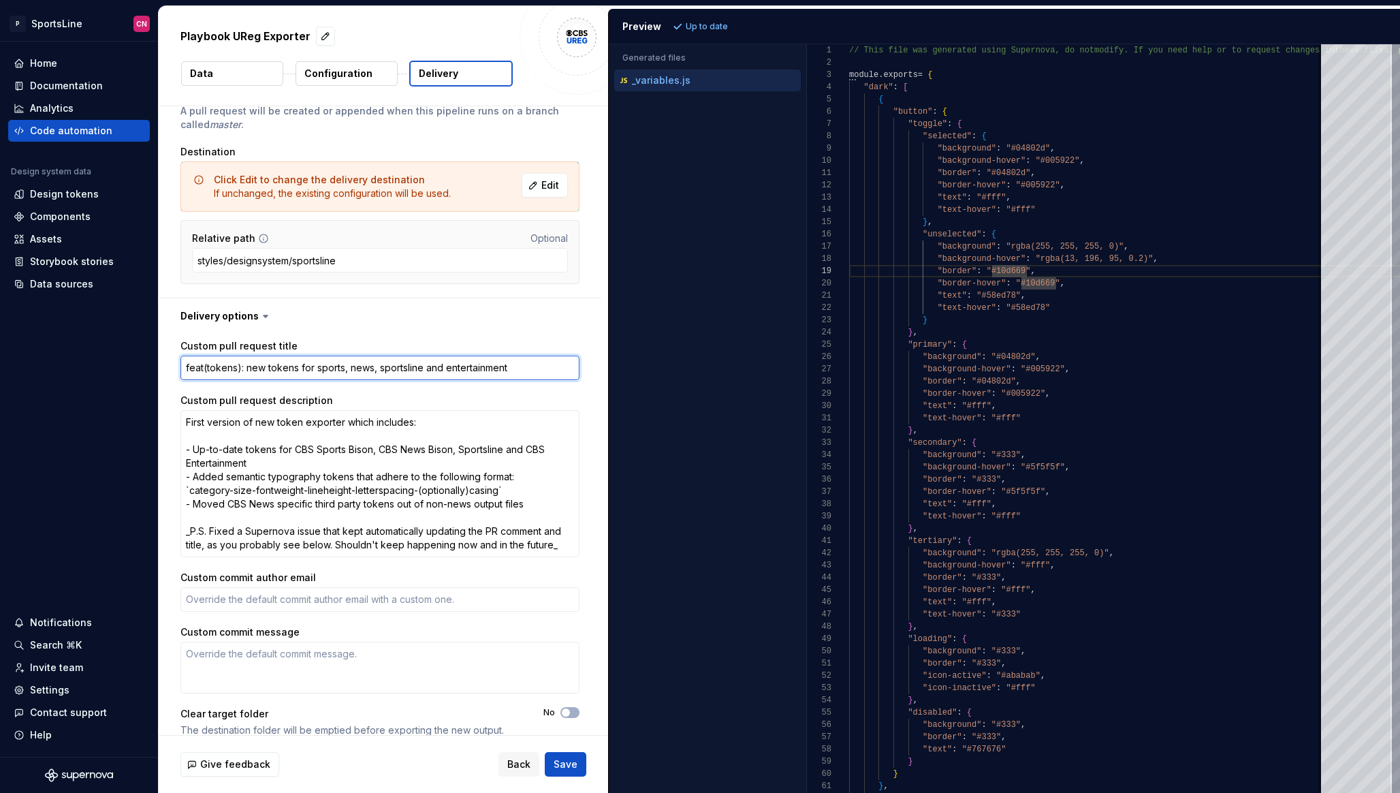
click at [331, 371] on textarea "feat(tokens): new tokens for sports, news, sportsline and entertainment" at bounding box center [380, 368] width 399 height 25
paste textarea "feat(tokens): add new 3rd party betting color tokens"
type textarea "*"
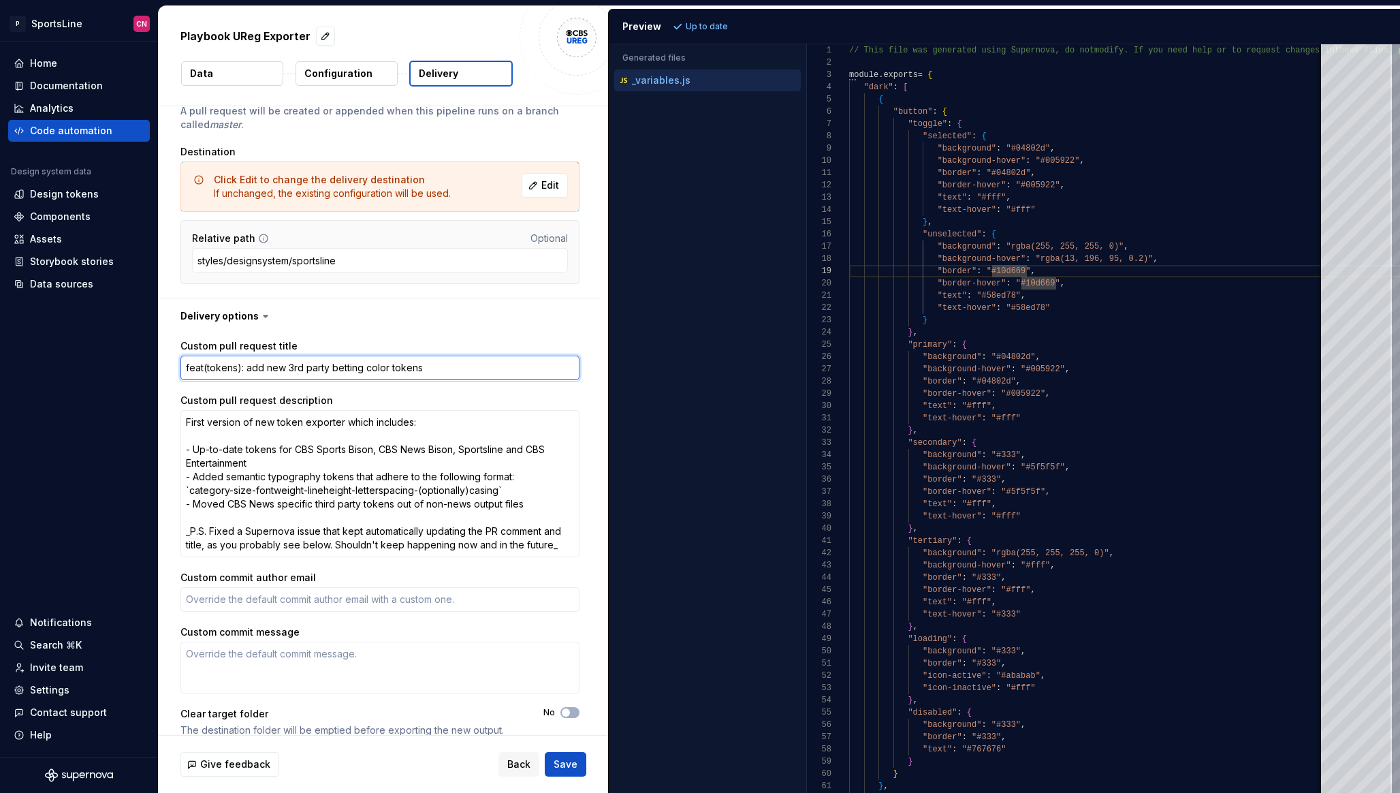
type textarea "feat(tokens): add new 3rd party betting color tokens"
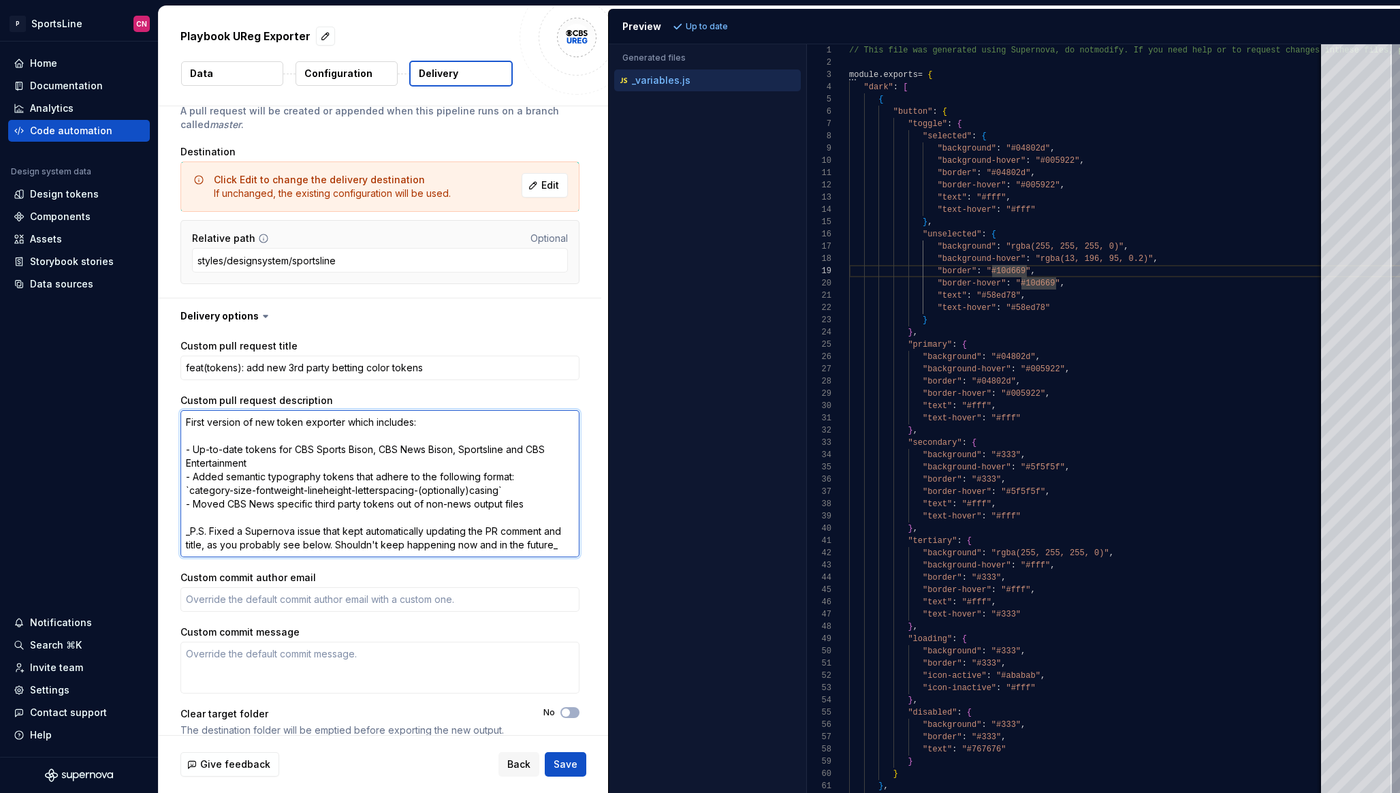
click at [418, 493] on textarea "First version of new token exporter which includes: - Up-to-date tokens for CBS…" at bounding box center [380, 483] width 399 height 147
paste textarea "Added the new 3rd party betting color tokens"
type textarea "*"
type textarea "Added the new 3rd party betting color tokens"
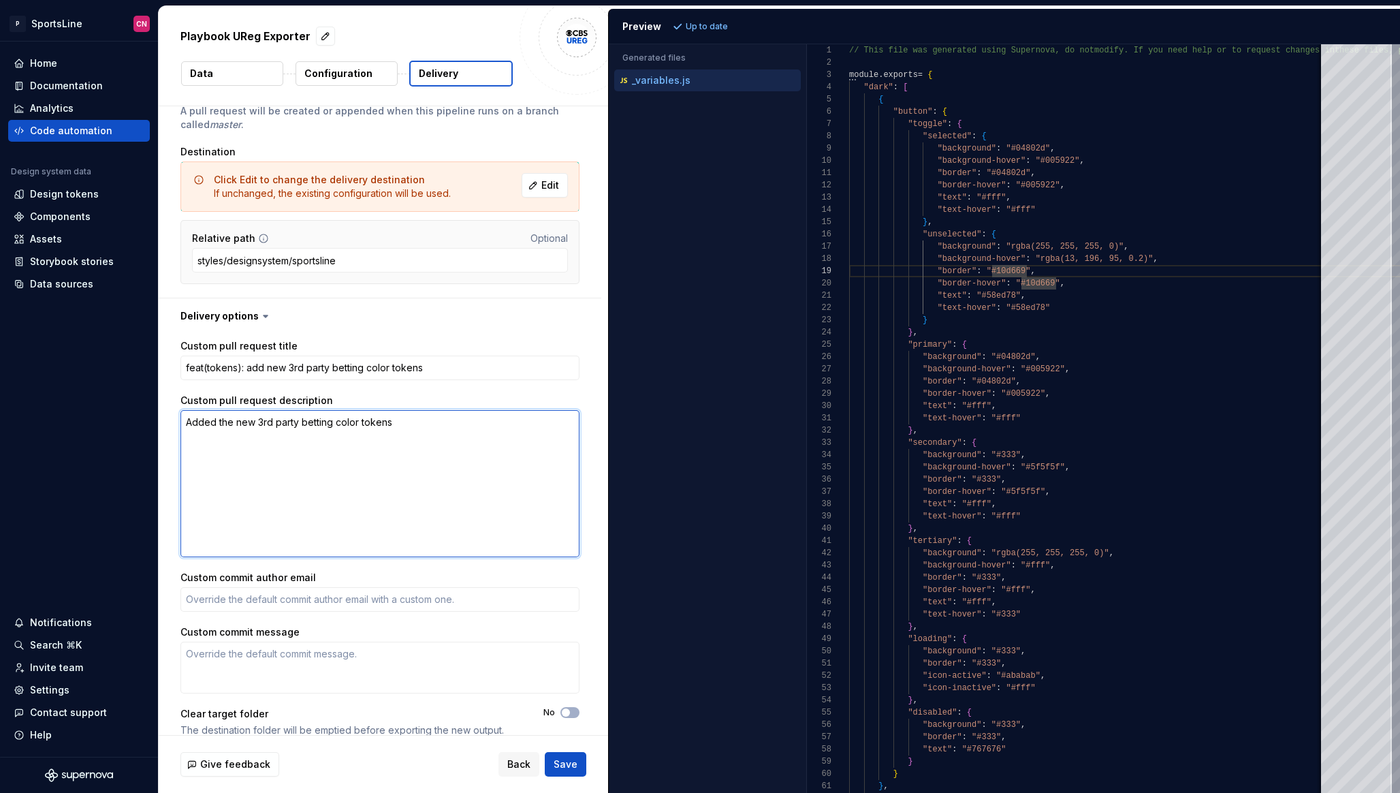
scroll to position [71, 0]
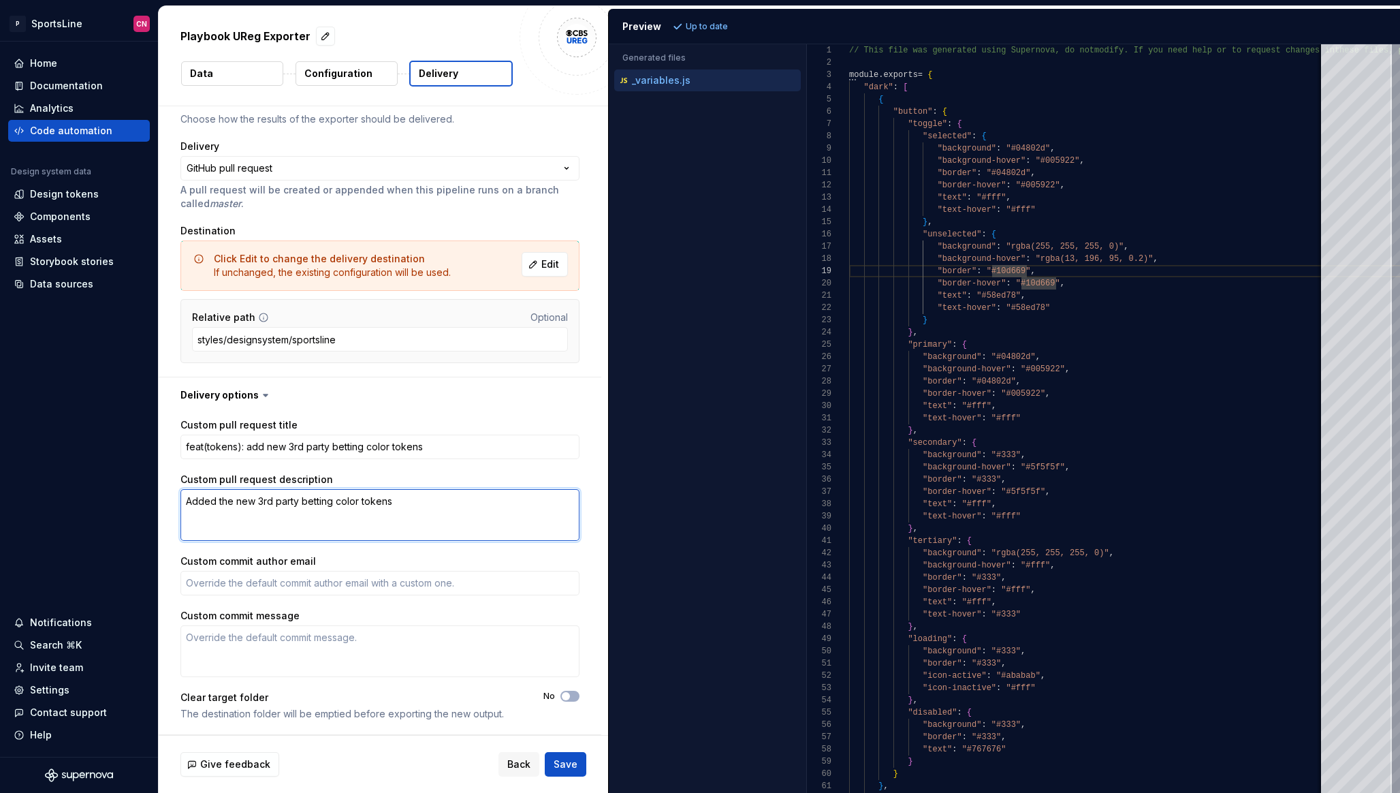
click at [188, 500] on textarea "Added the new 3rd party betting color tokens" at bounding box center [380, 515] width 399 height 52
type textarea "*"
type textarea "=Added the new 3rd party betting color tokens"
type textarea "*"
type textarea "= Added the new 3rd party betting color tokens"
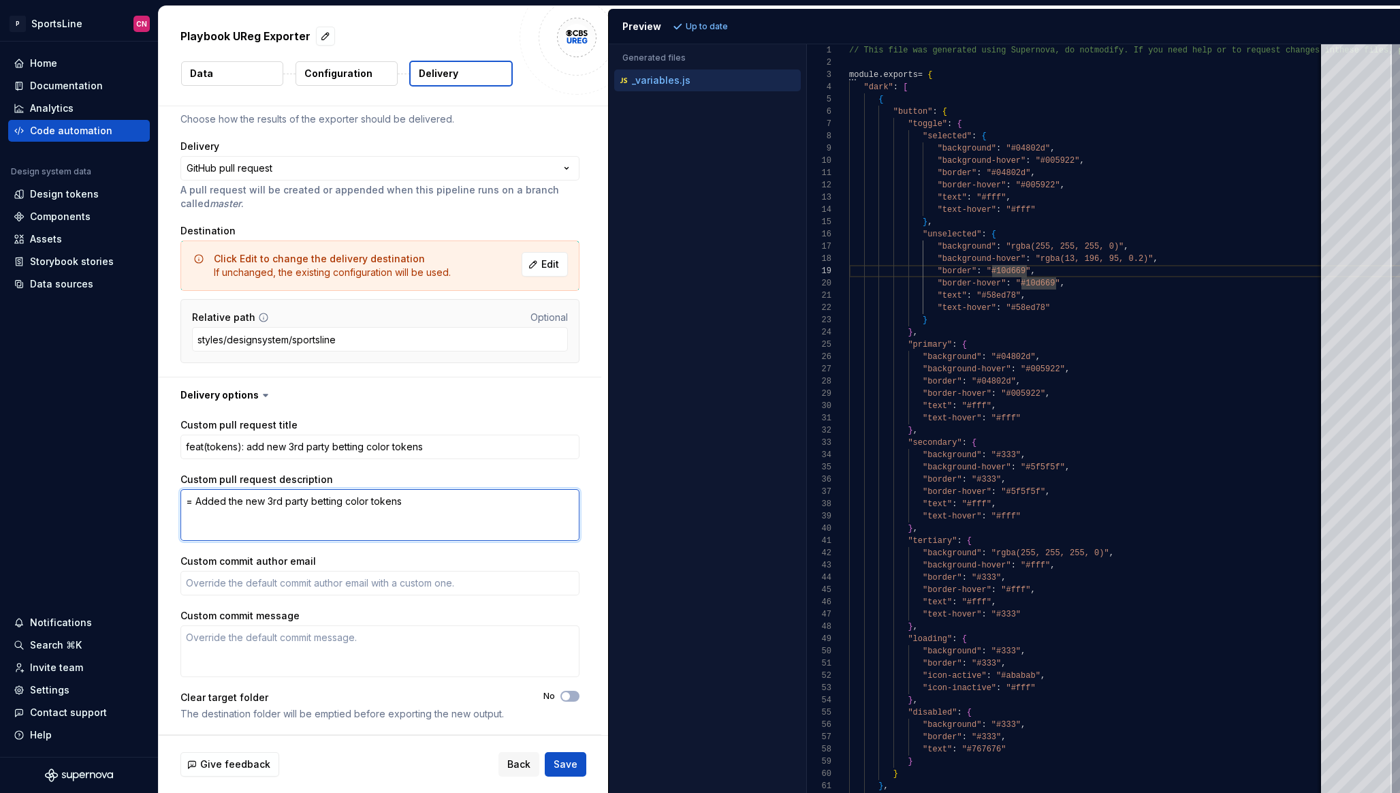
type textarea "*"
type textarea "=Added the new 3rd party betting color tokens"
type textarea "*"
type textarea "Added the new 3rd party betting color tokens"
type textarea "*"
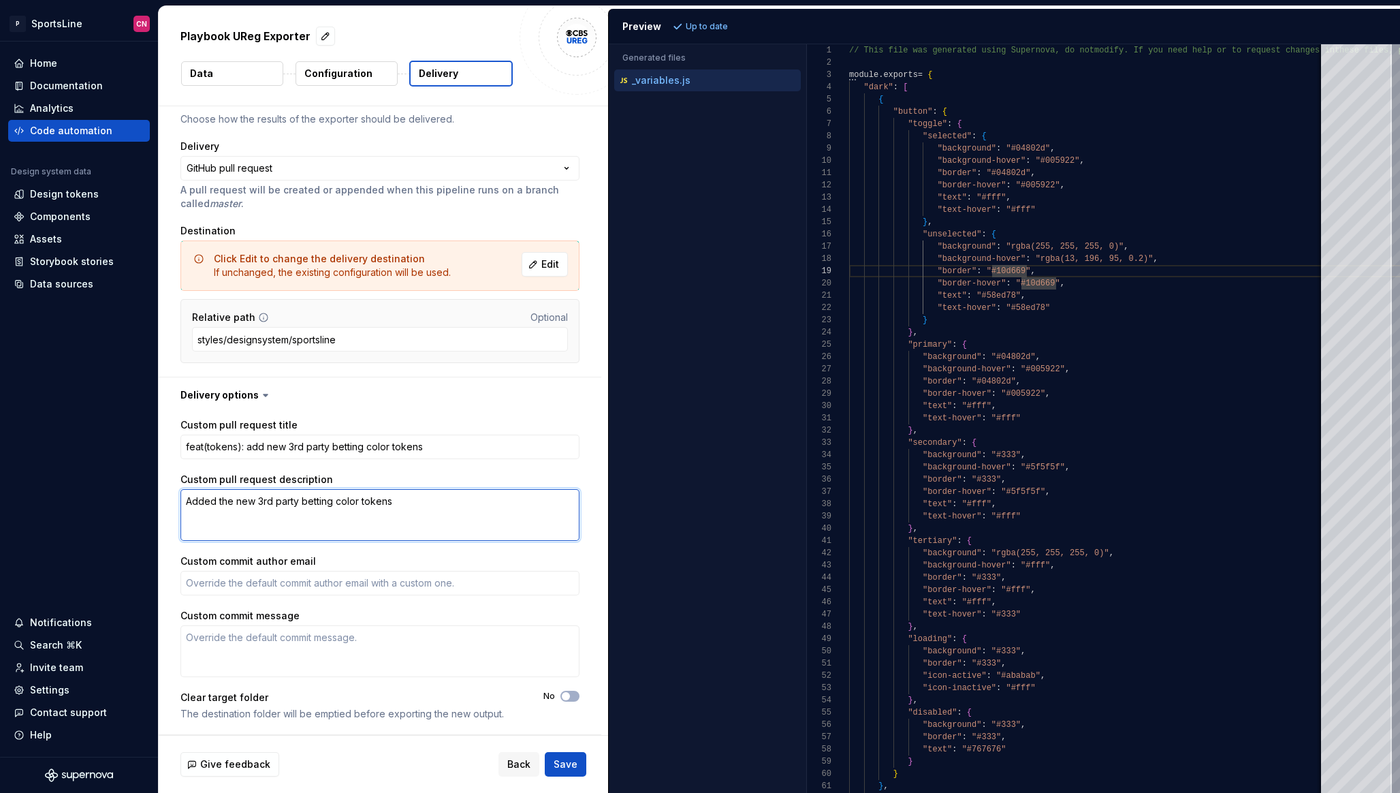
type textarea "-Added the new 3rd party betting color tokens"
type textarea "*"
type textarea "- Added the new 3rd party betting color tokens"
click at [564, 762] on span "Save" at bounding box center [566, 764] width 24 height 14
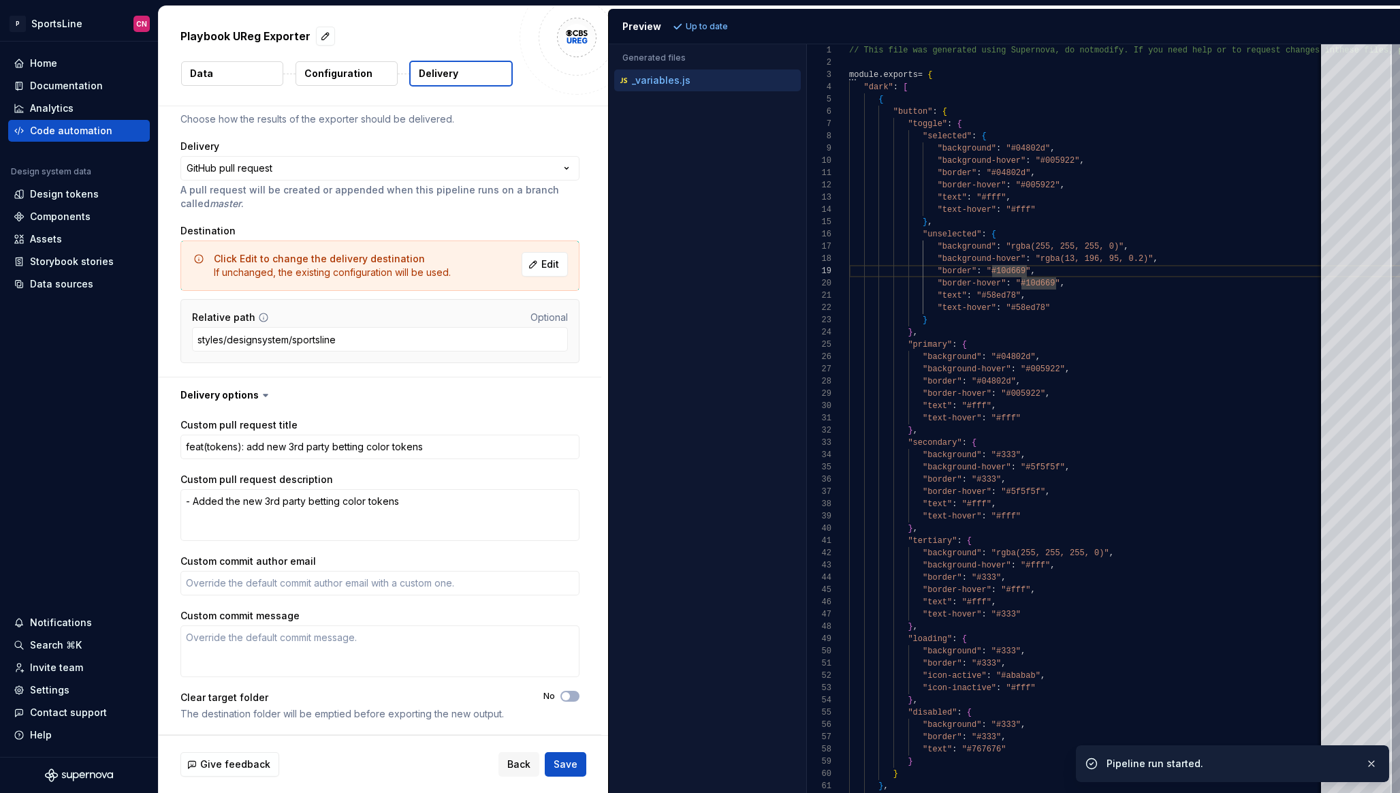
type textarea "*"
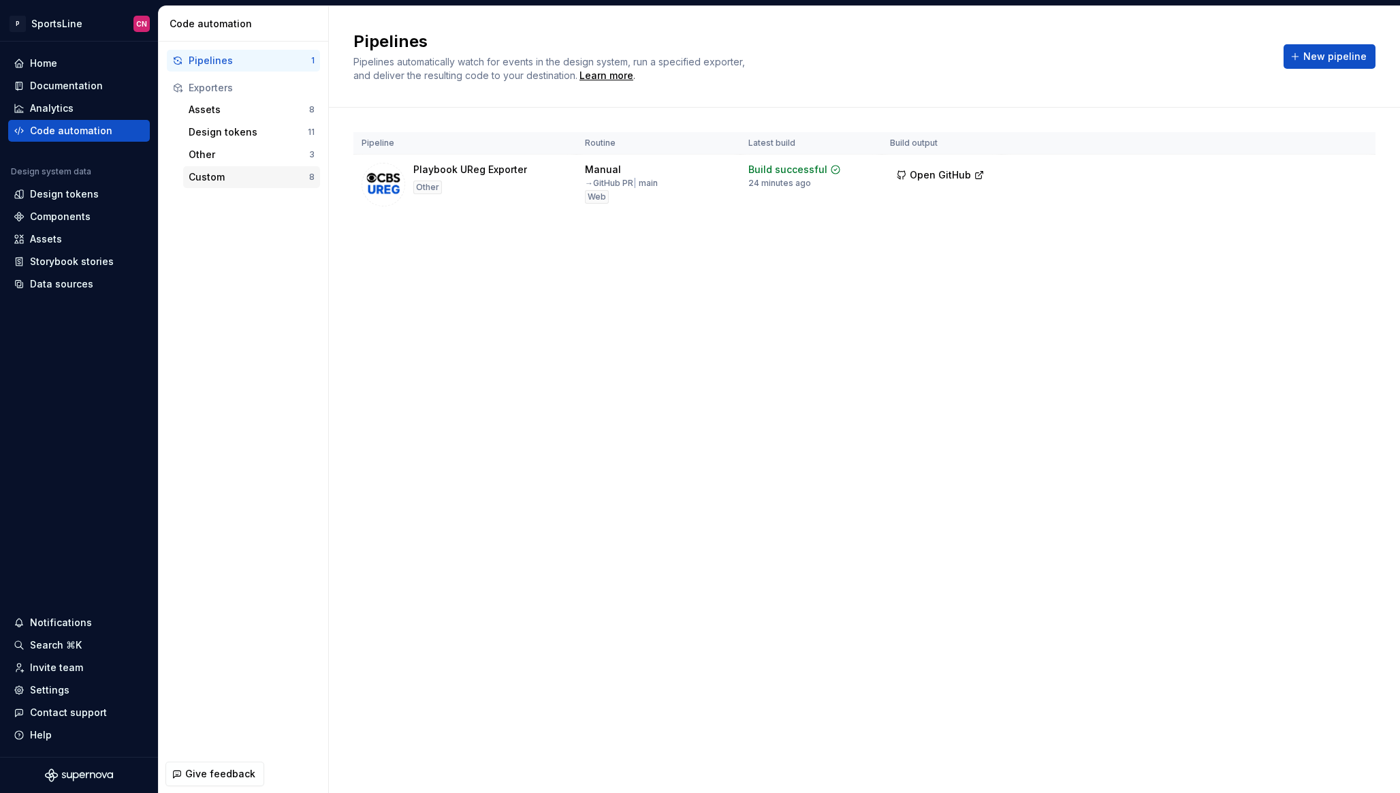
click at [206, 178] on div "Custom" at bounding box center [249, 177] width 121 height 14
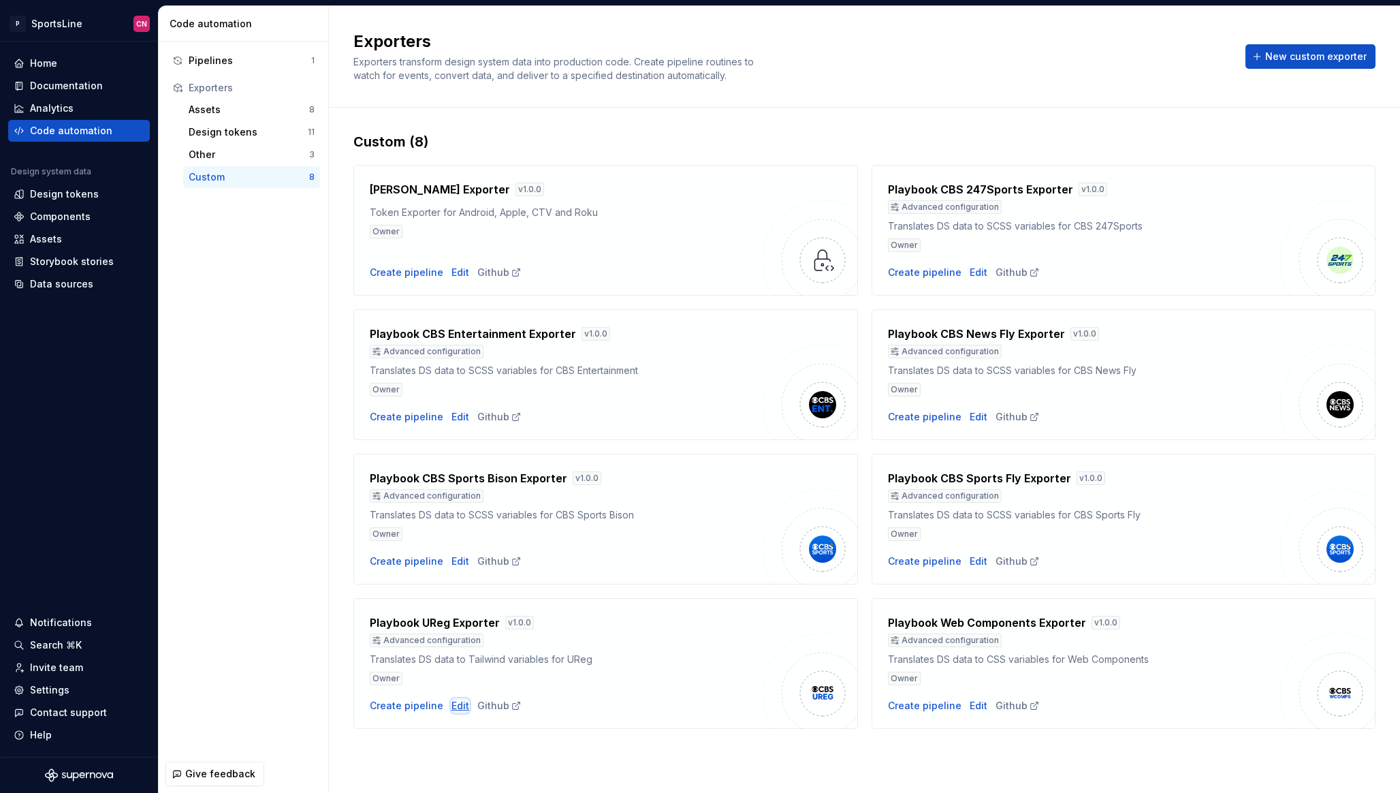
click at [458, 708] on div "Edit" at bounding box center [461, 706] width 18 height 14
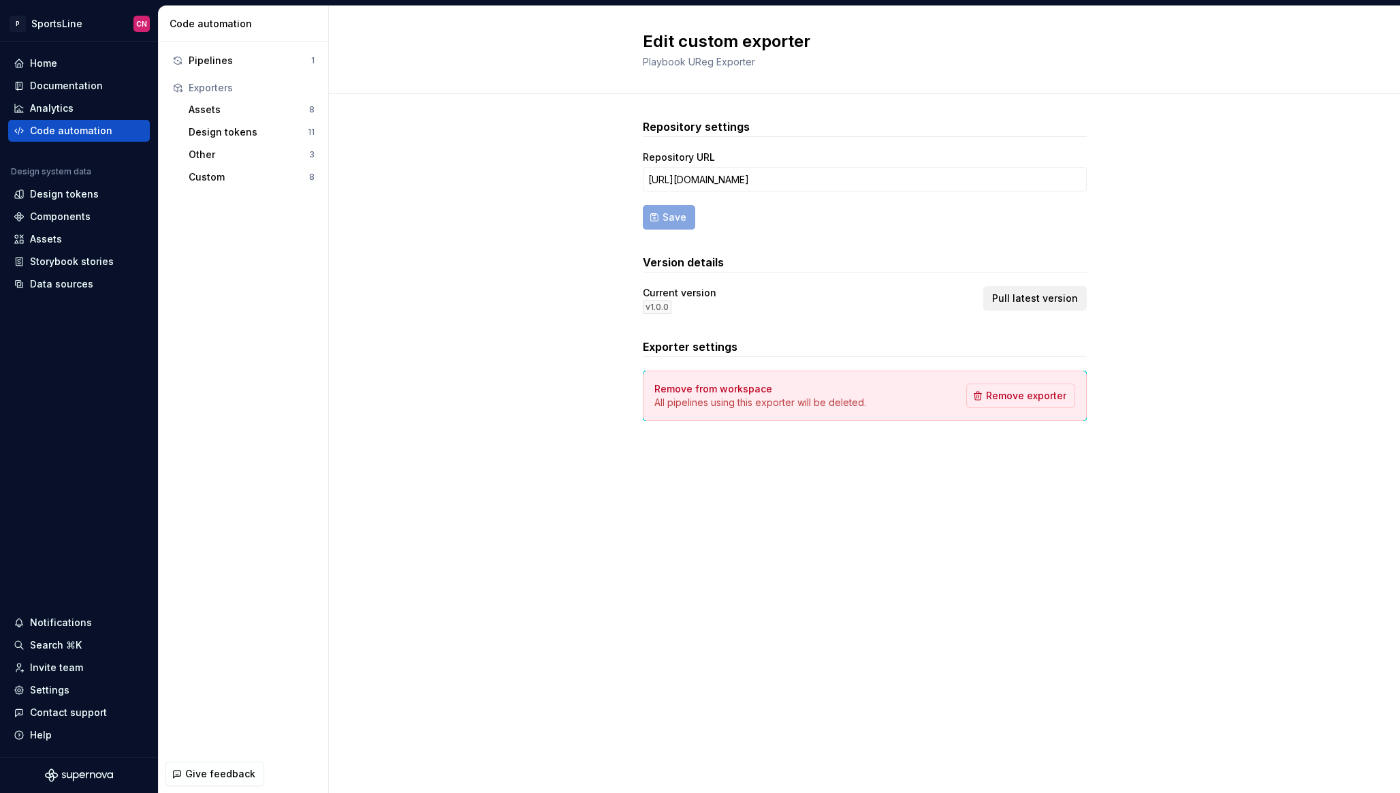
click at [1046, 294] on span "Pull latest version" at bounding box center [1035, 299] width 86 height 14
click at [1016, 292] on span "Pull latest version" at bounding box center [1035, 299] width 86 height 14
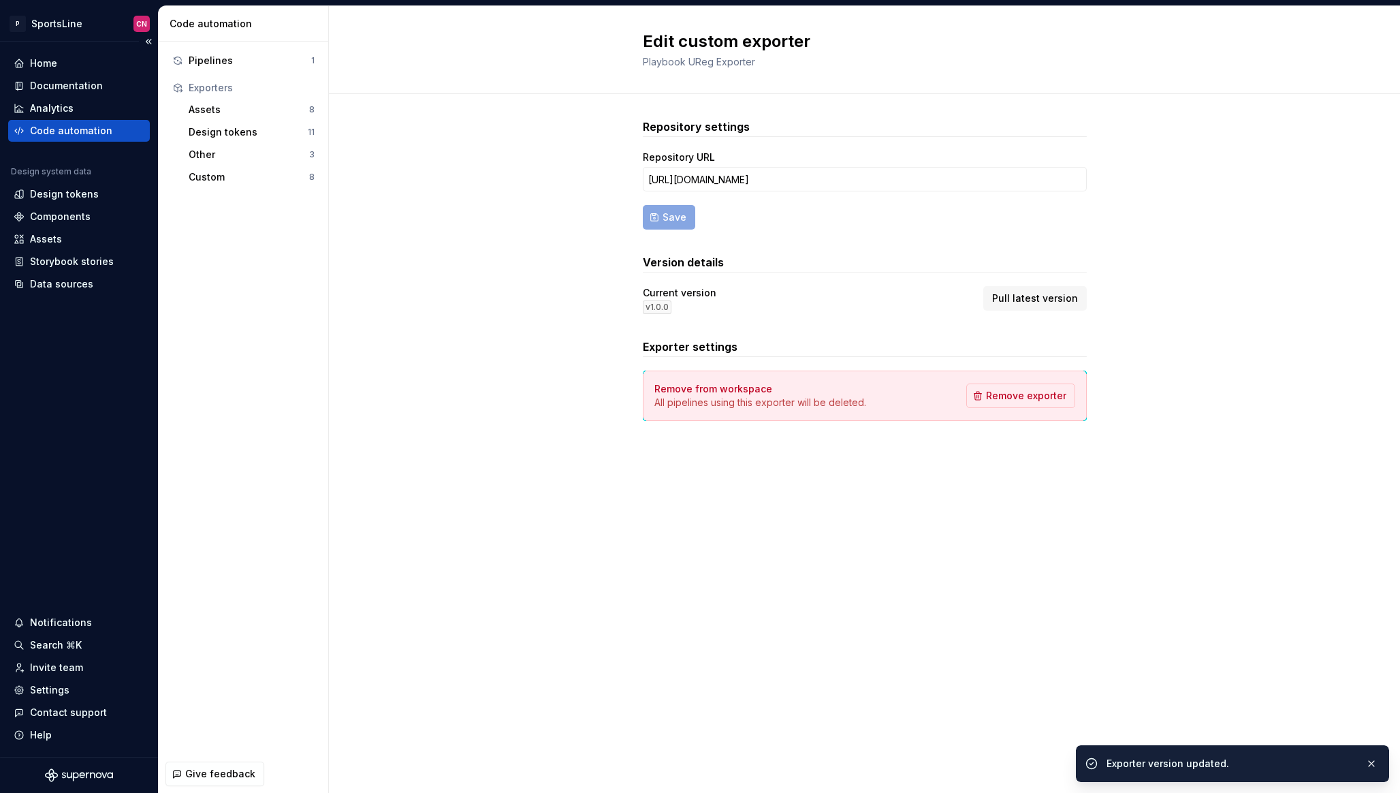
click at [98, 132] on div "Code automation" at bounding box center [71, 131] width 82 height 14
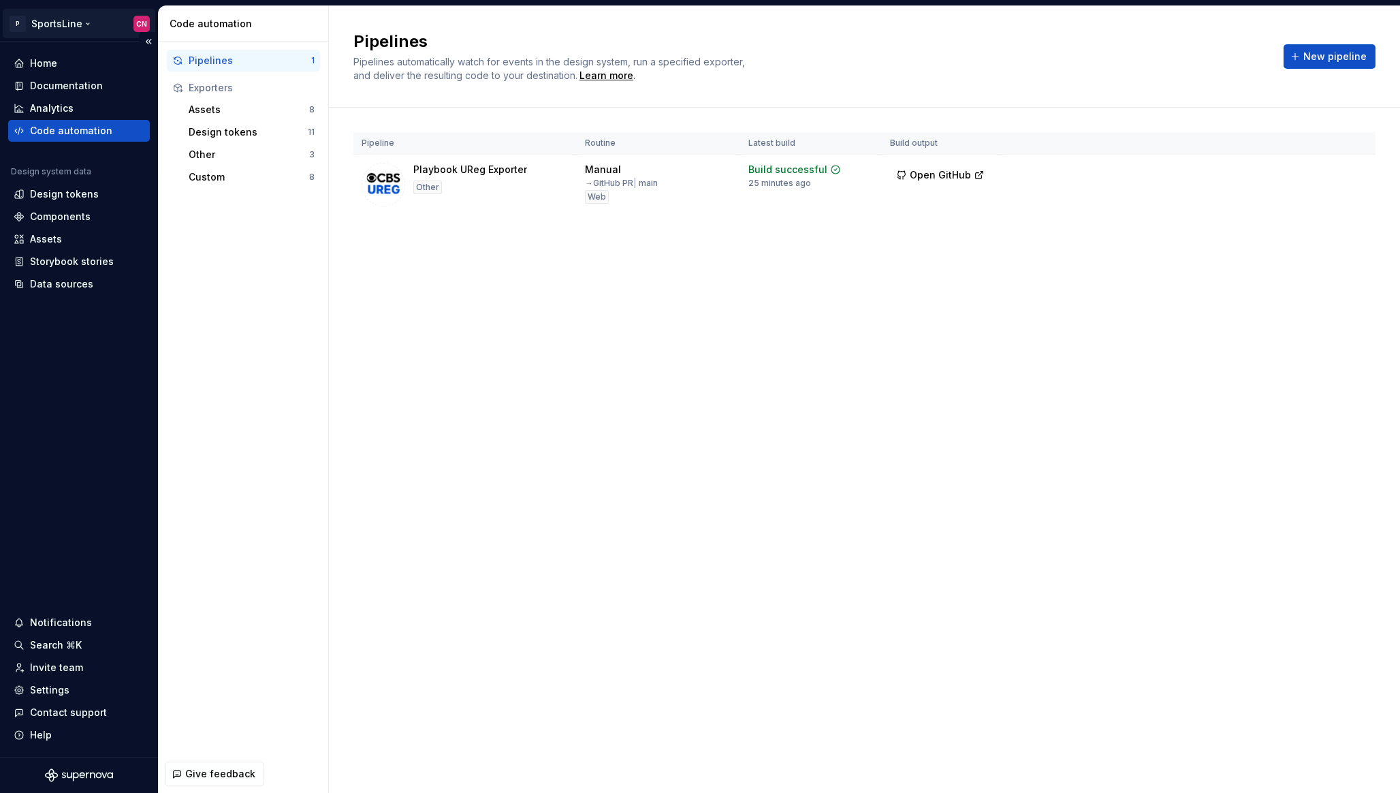
click at [77, 20] on html "P SportsLine CN Home Documentation Analytics Code automation Design system data…" at bounding box center [700, 396] width 1400 height 793
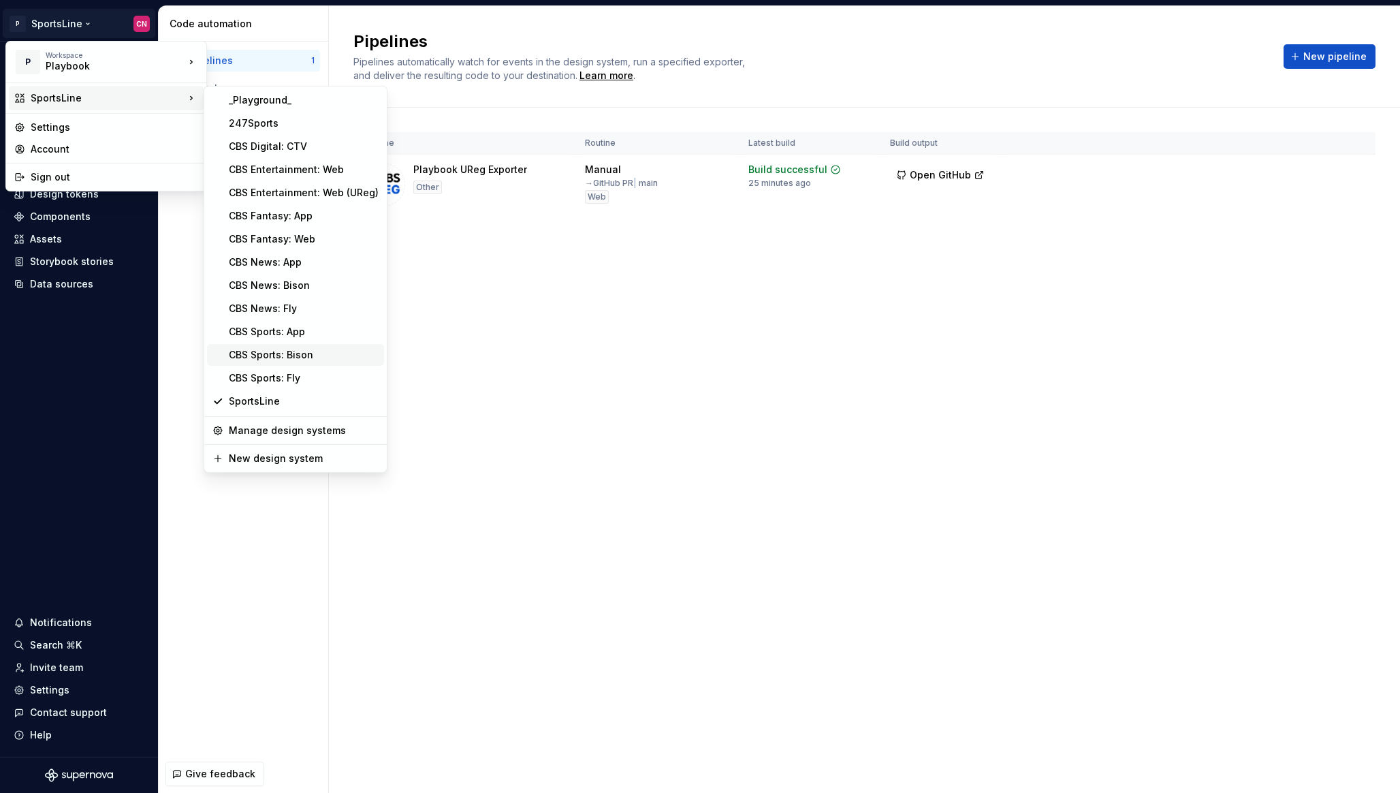
click at [271, 351] on div "CBS Sports: Bison" at bounding box center [304, 355] width 150 height 14
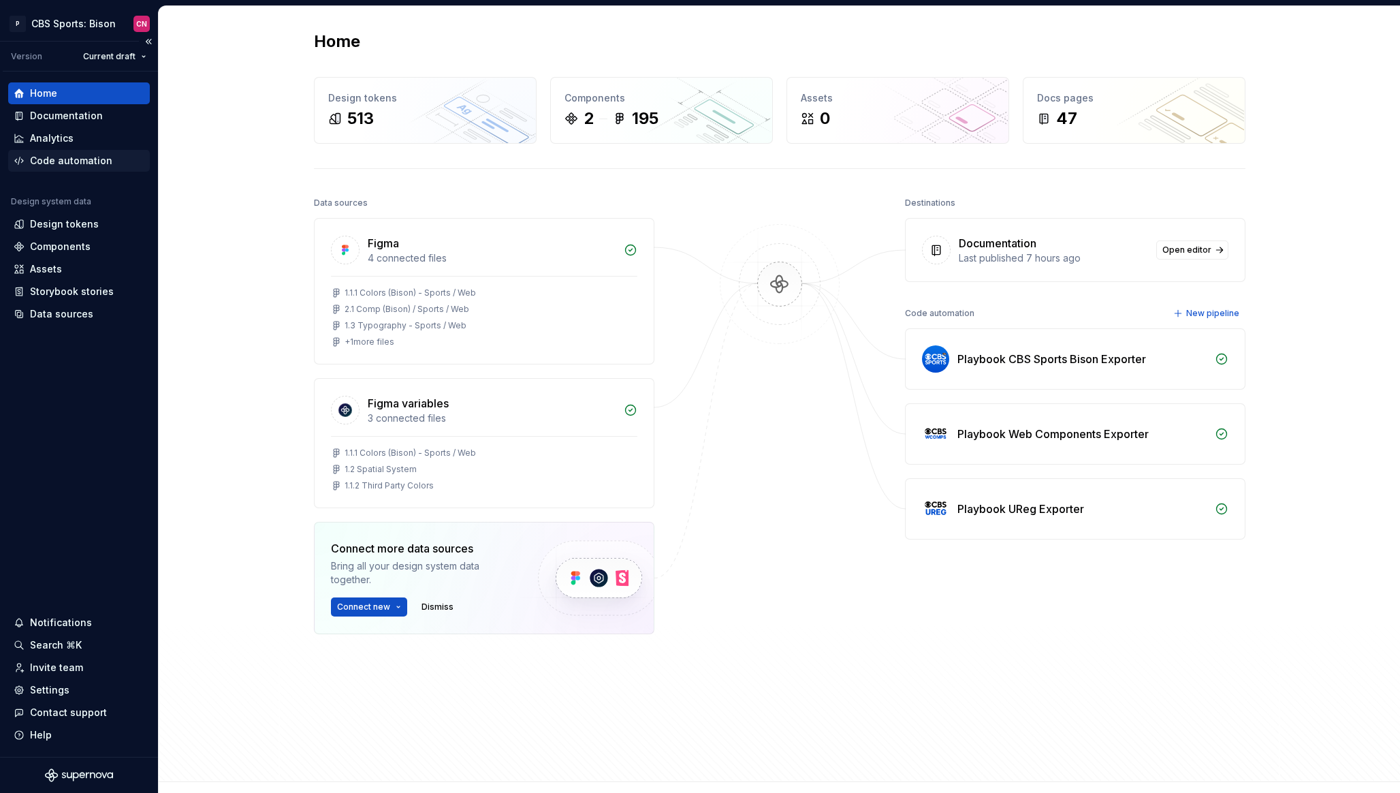
click at [68, 159] on div "Code automation" at bounding box center [71, 161] width 82 height 14
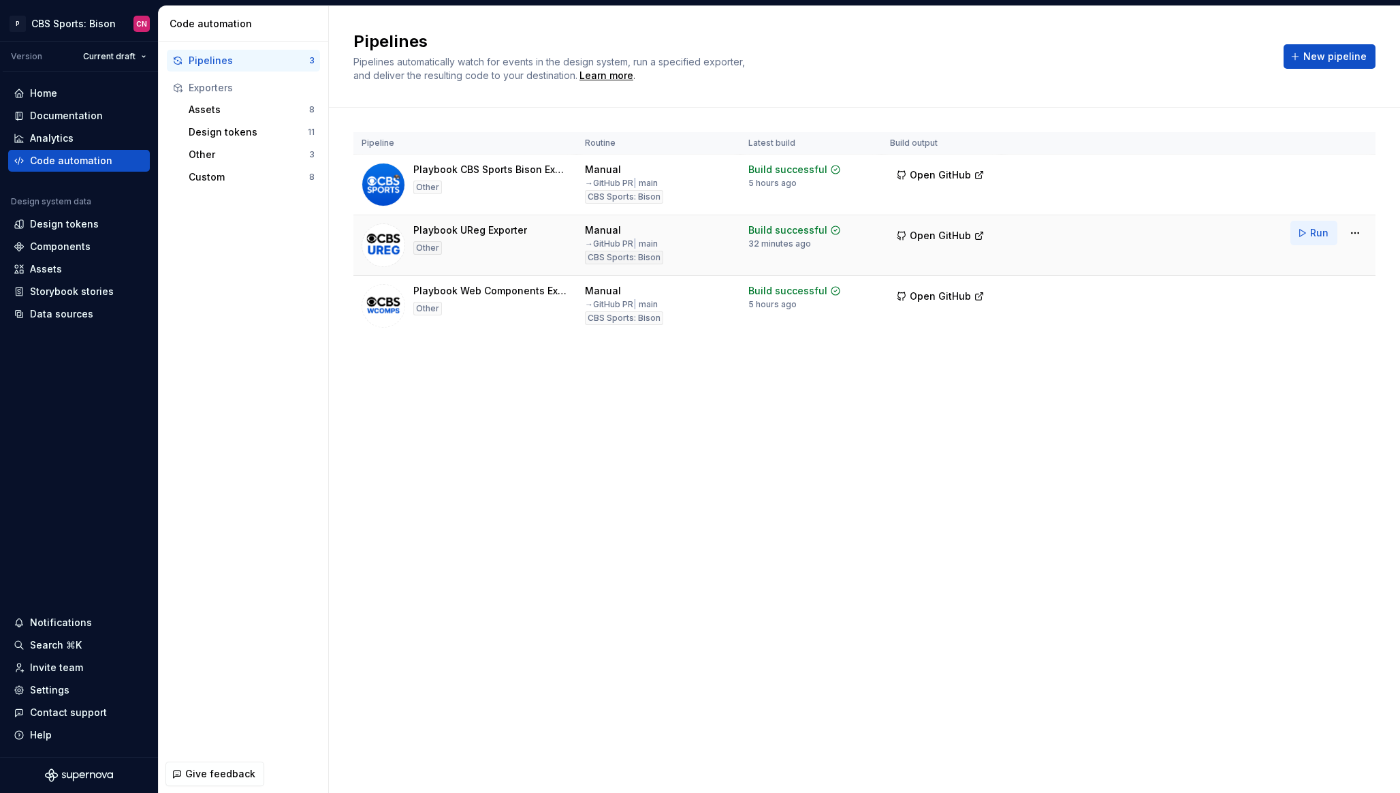
click at [1307, 234] on button "Run" at bounding box center [1314, 233] width 47 height 25
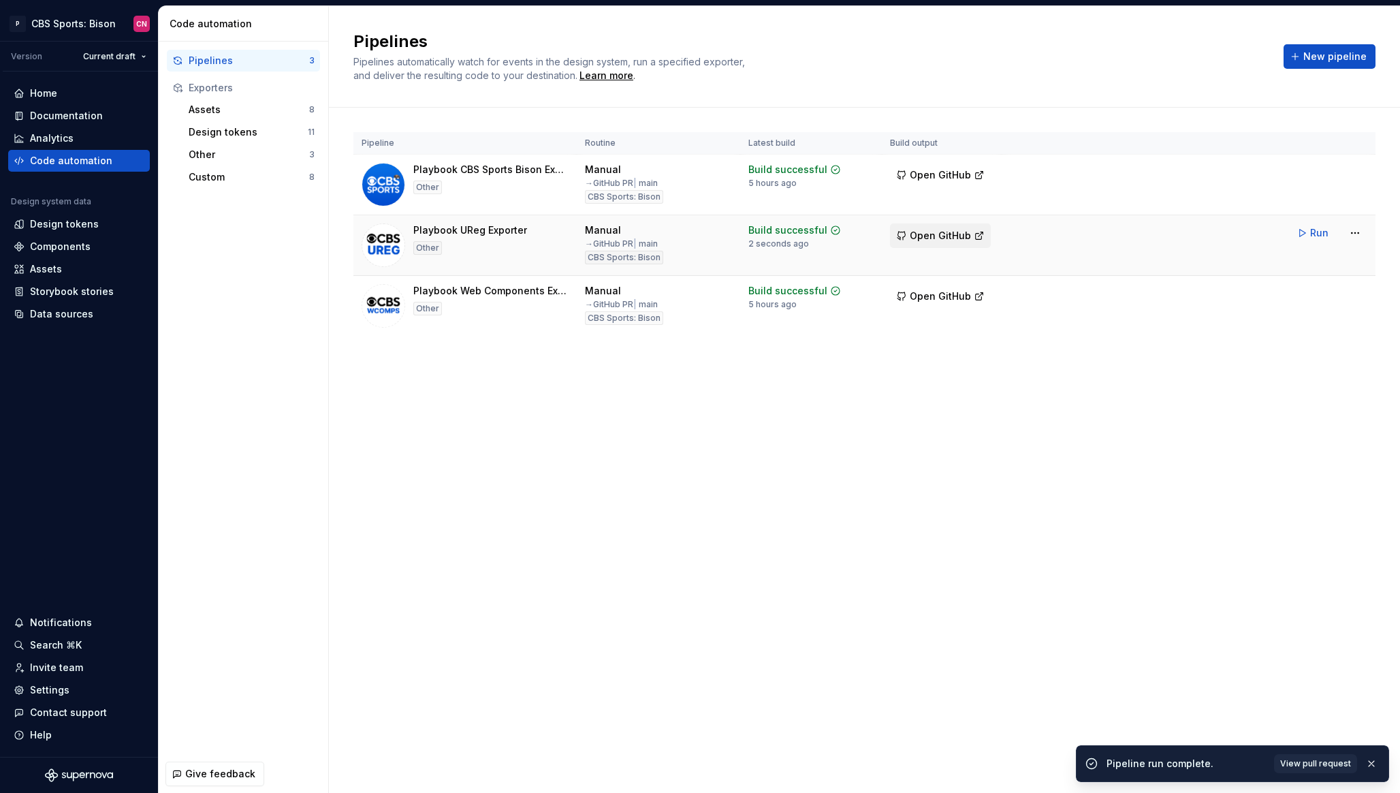
click at [947, 234] on span "Open GitHub" at bounding box center [940, 236] width 61 height 14
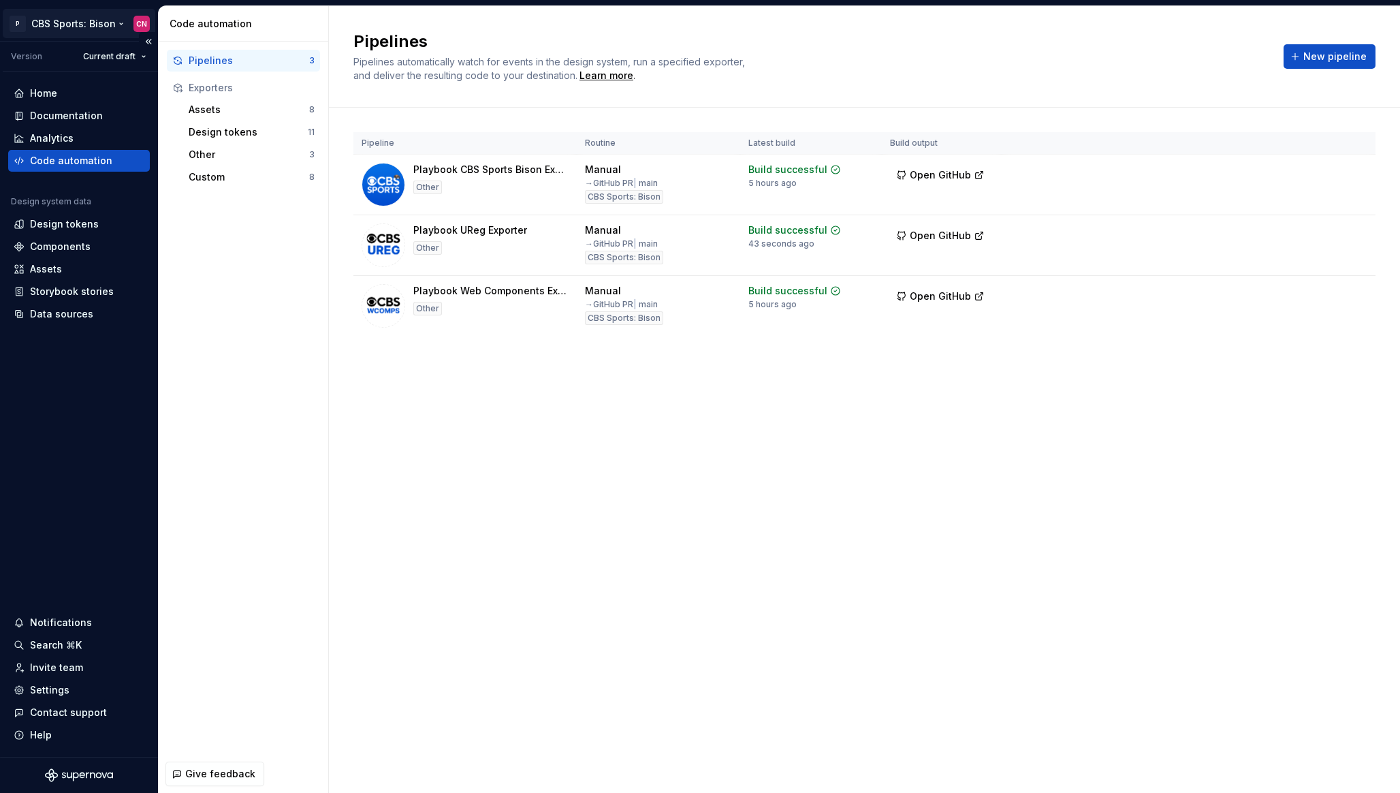
click at [83, 23] on html "P CBS Sports: Bison CN Version Current draft Home Documentation Analytics Code …" at bounding box center [700, 396] width 1400 height 793
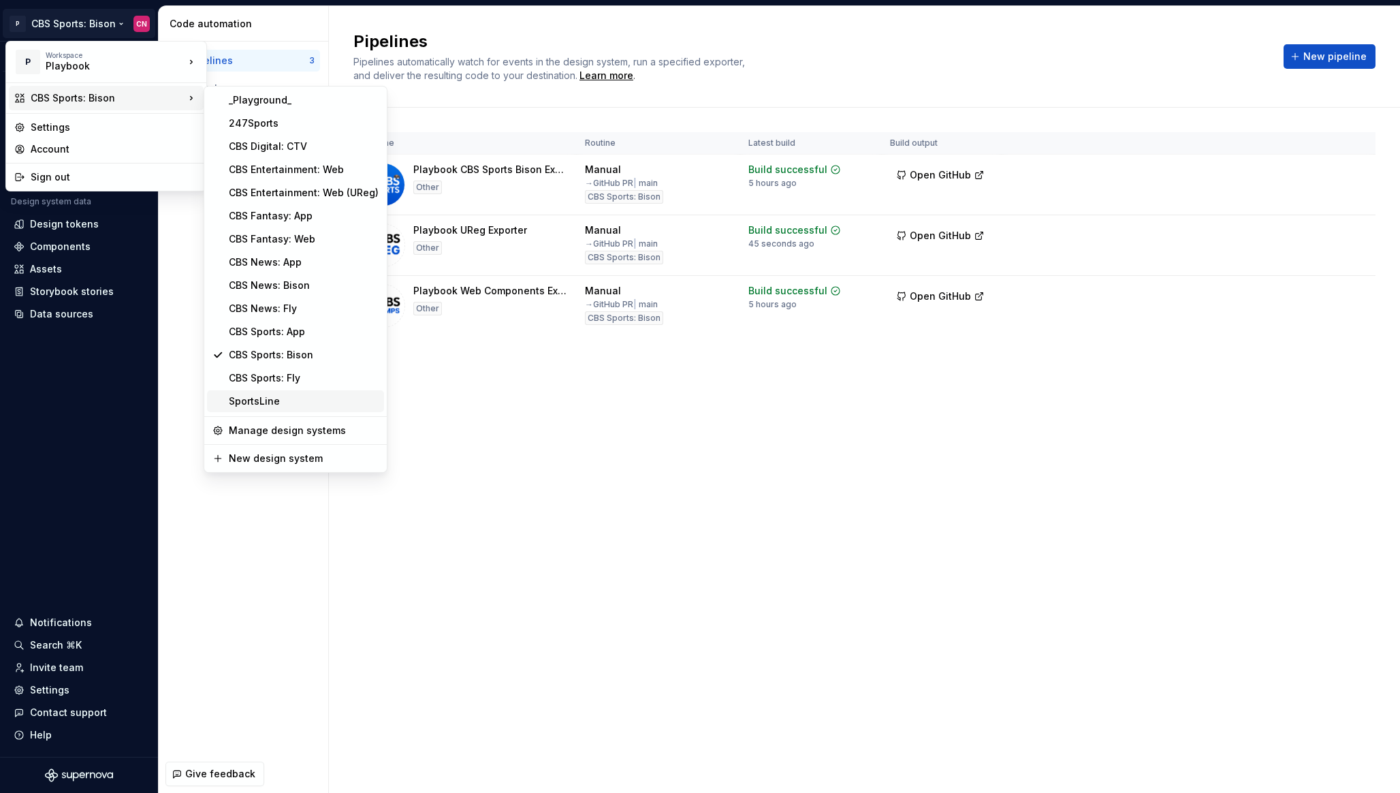
click at [289, 402] on div "SportsLine" at bounding box center [304, 401] width 150 height 14
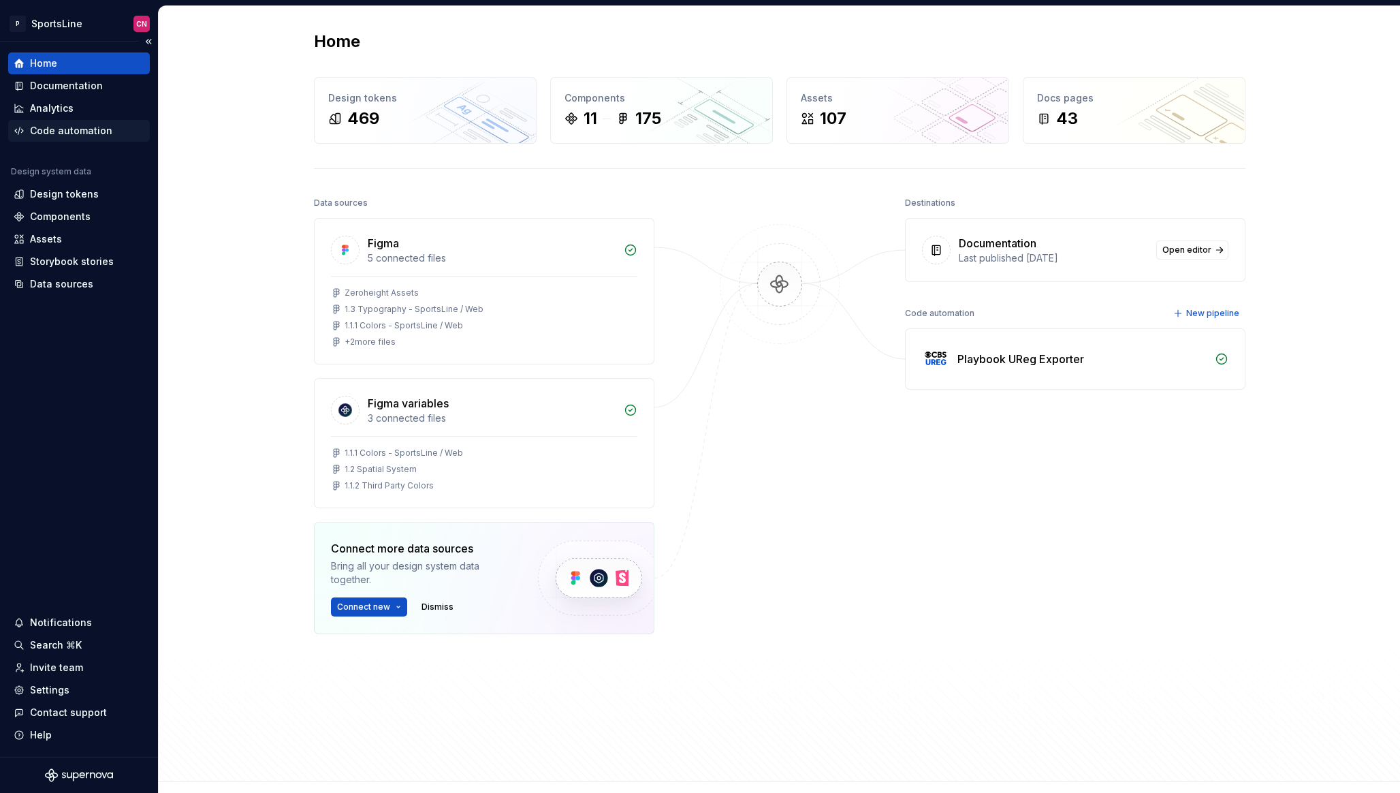
click at [80, 131] on div "Code automation" at bounding box center [71, 131] width 82 height 14
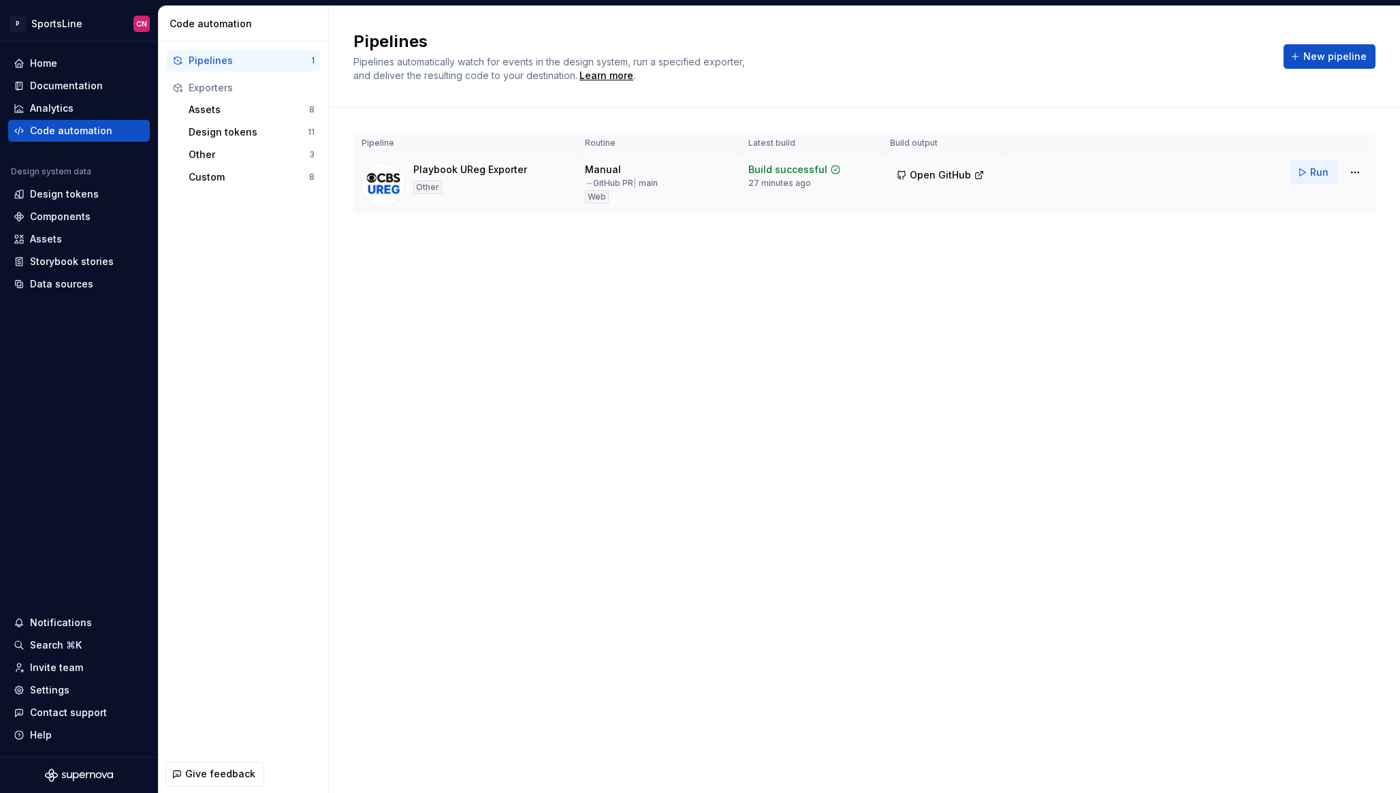
click at [1302, 174] on button "Run" at bounding box center [1314, 172] width 47 height 25
click at [63, 19] on html "P SportsLine CN Home Documentation Analytics Code automation Design system data…" at bounding box center [700, 396] width 1400 height 793
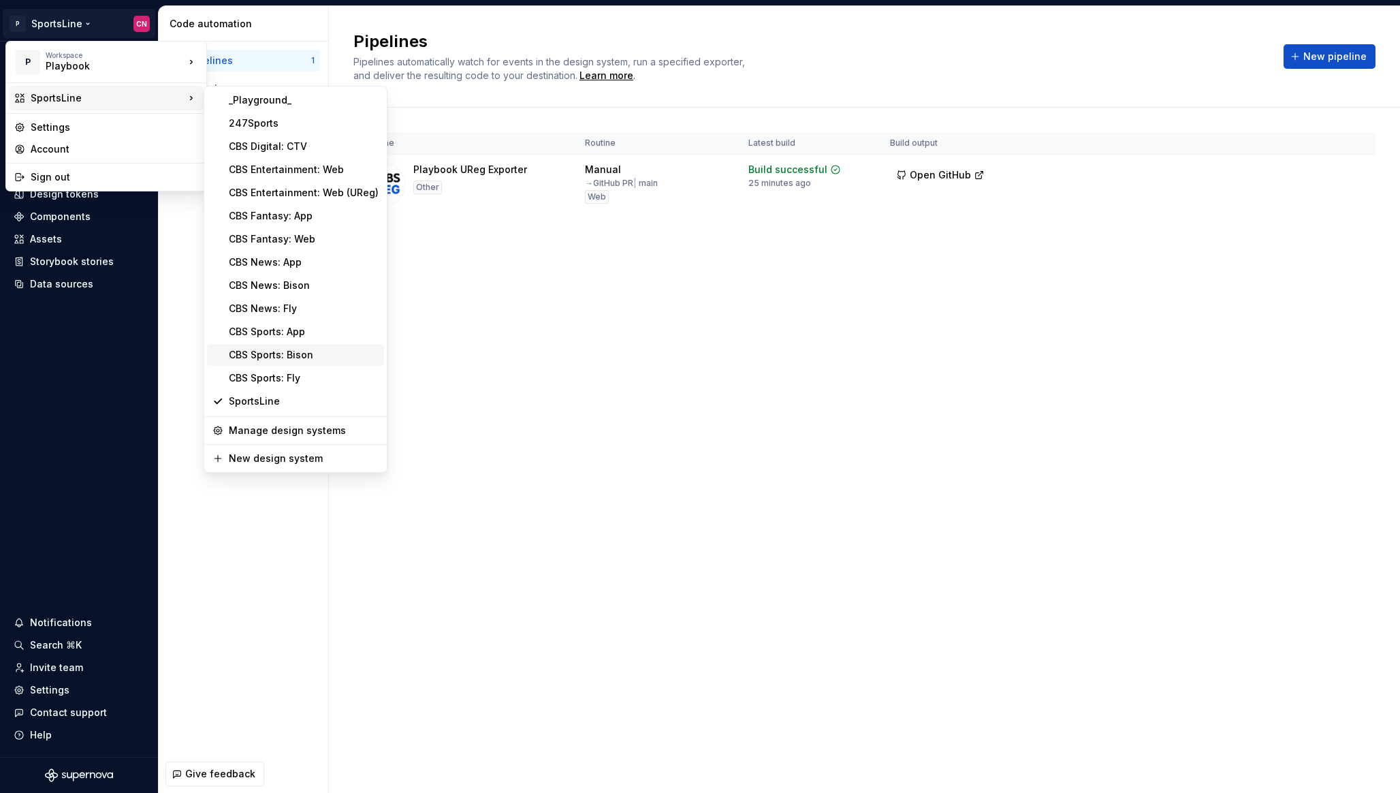
click at [286, 358] on div "CBS Sports: Bison" at bounding box center [304, 355] width 150 height 14
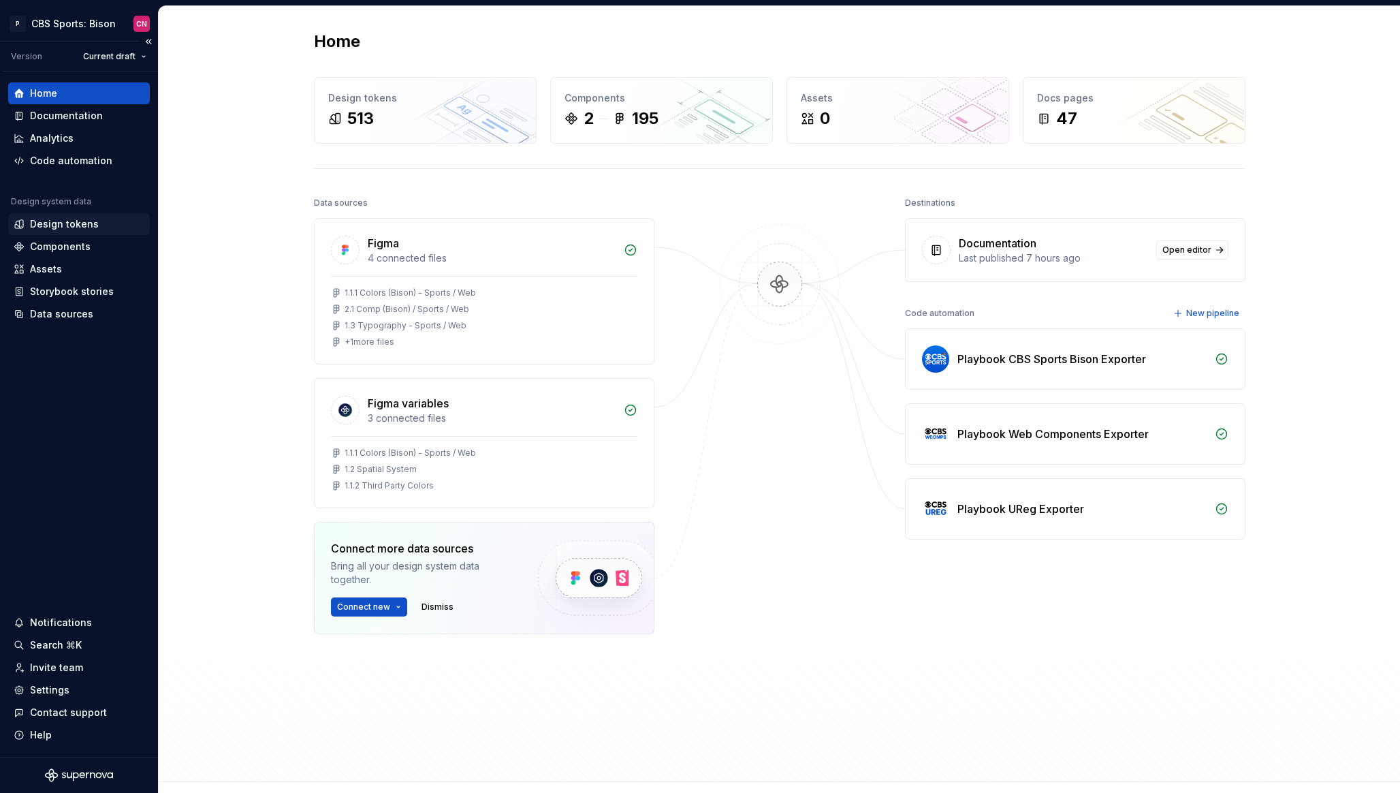
click at [92, 232] on div "Design tokens" at bounding box center [79, 224] width 142 height 22
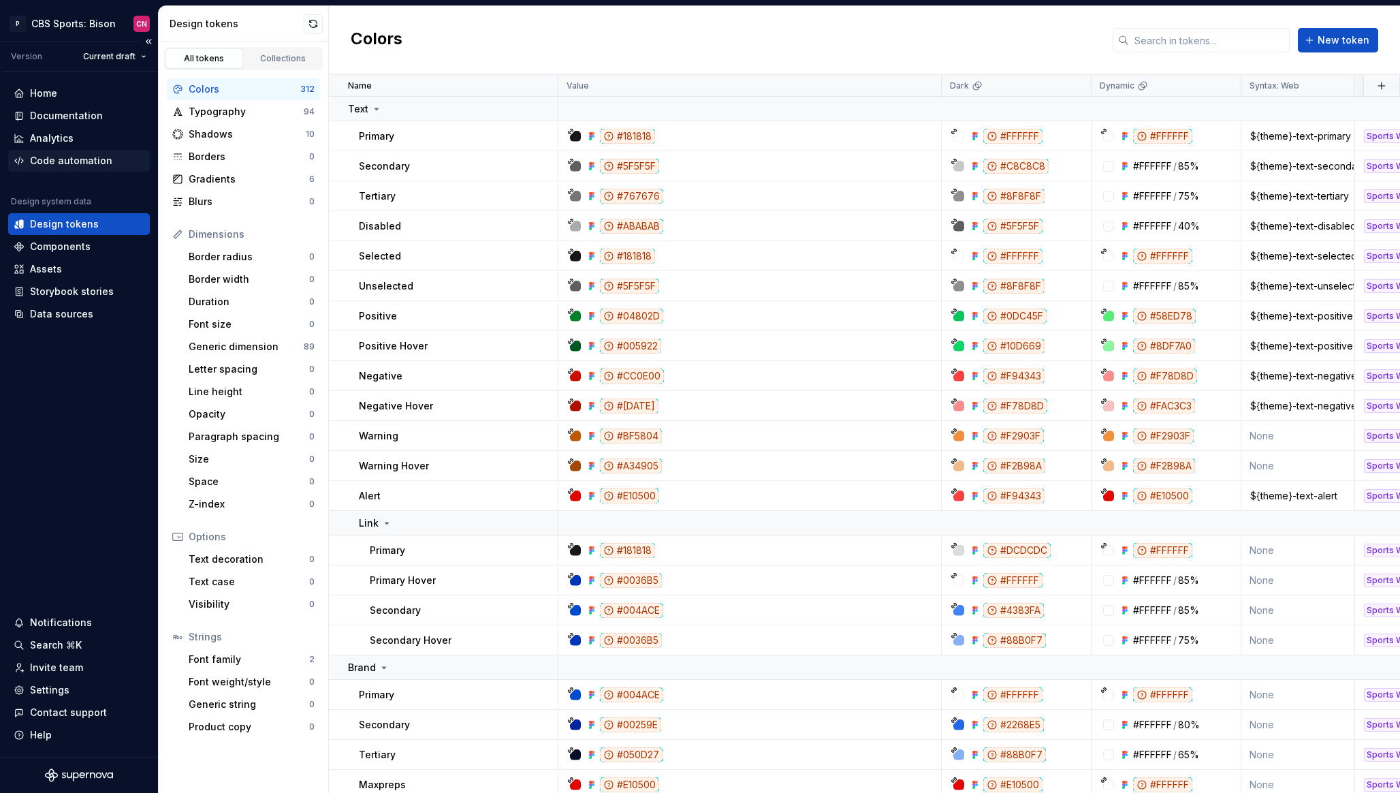
click at [72, 160] on div "Code automation" at bounding box center [71, 161] width 82 height 14
